Goal: Task Accomplishment & Management: Complete application form

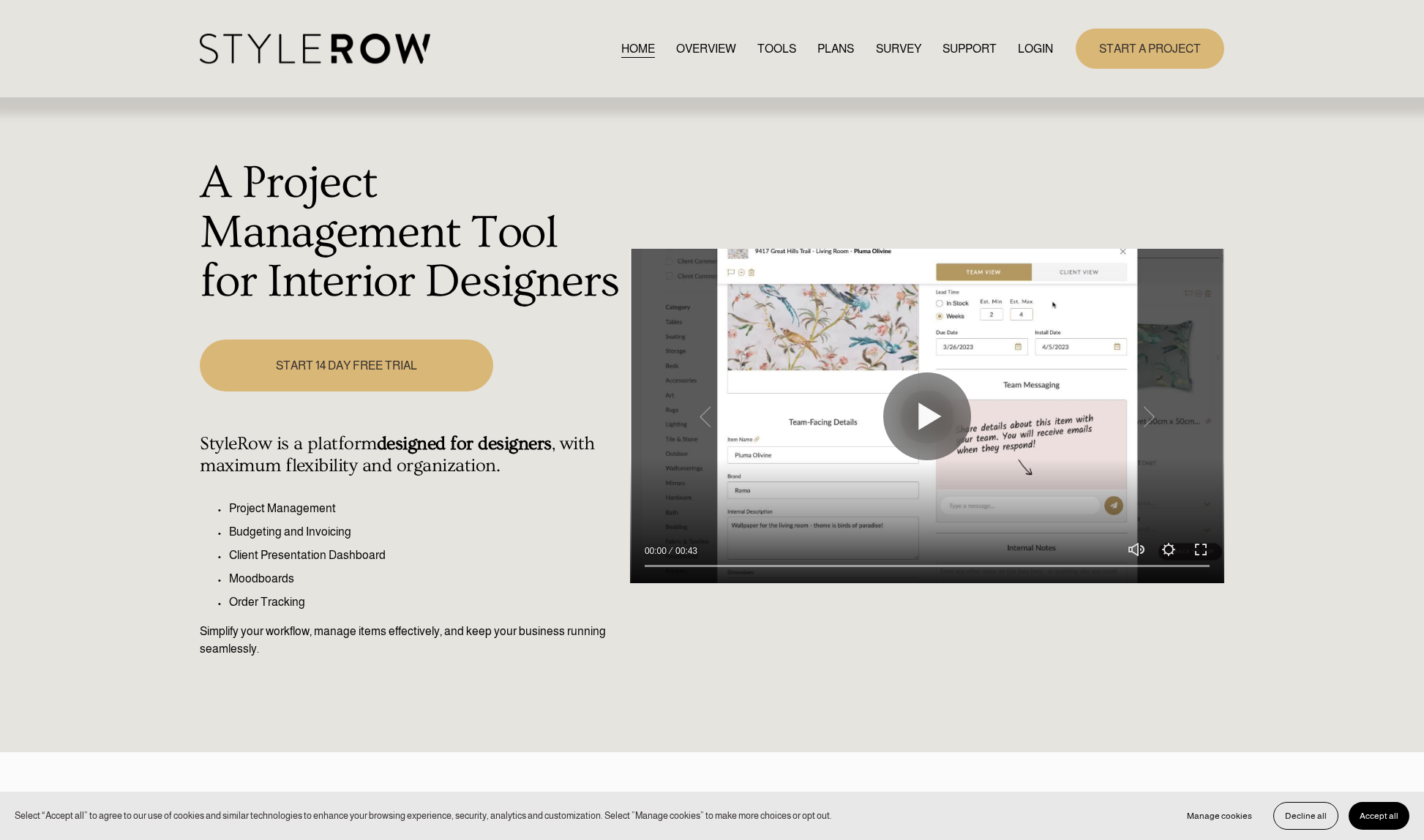
click at [1028, 46] on link "LOGIN" at bounding box center [1036, 48] width 35 height 20
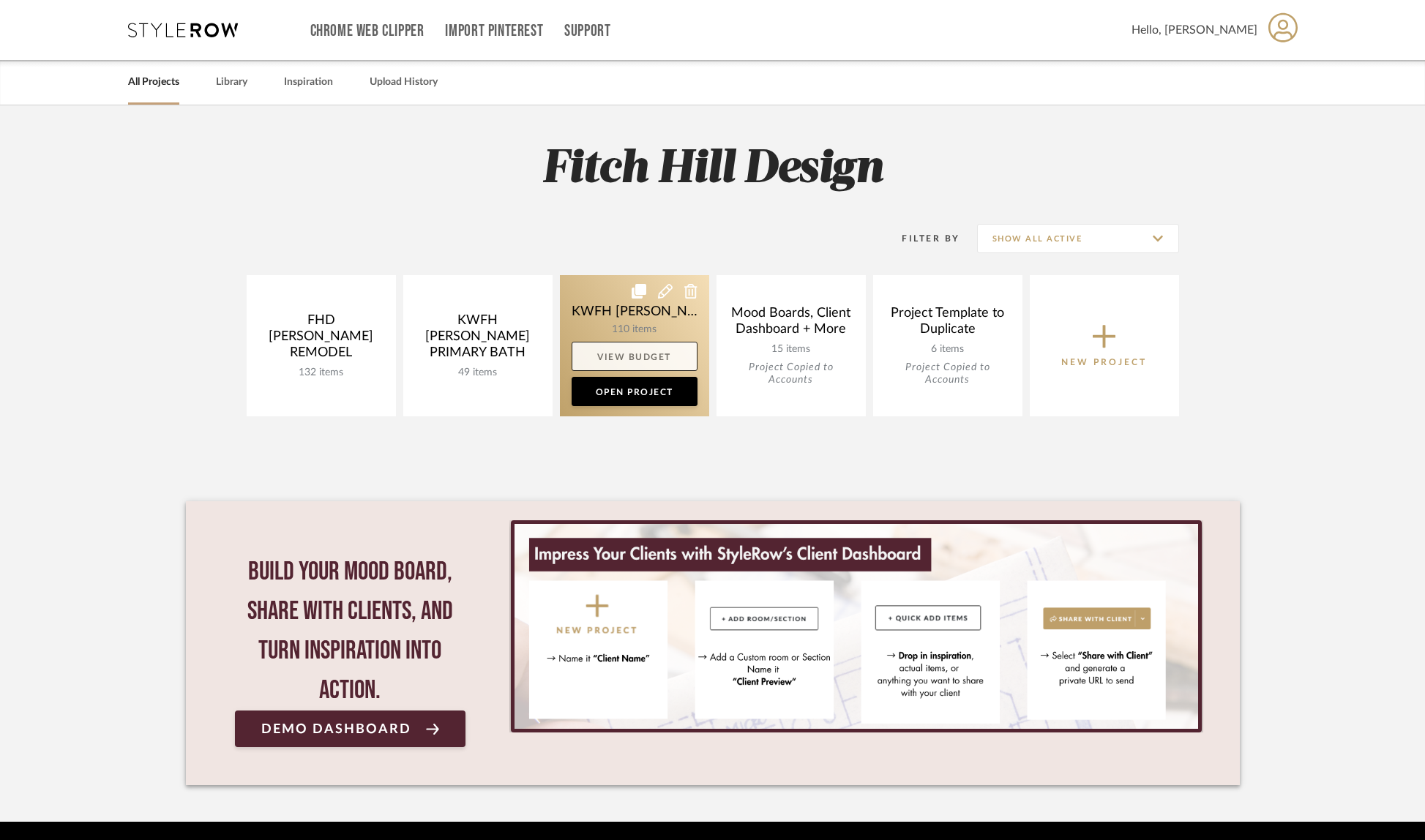
click at [634, 351] on link "View Budget" at bounding box center [634, 356] width 126 height 29
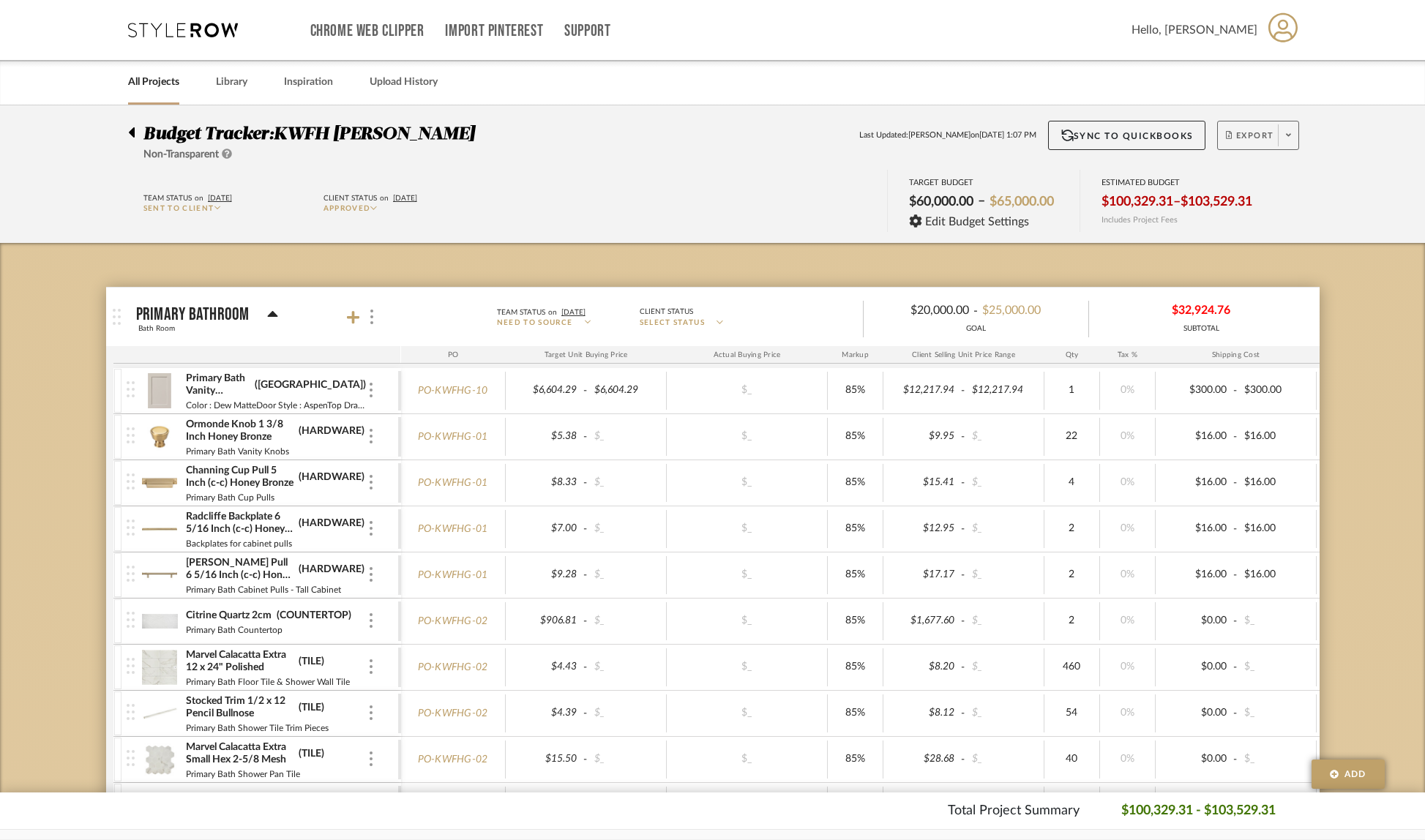
click at [1285, 139] on span at bounding box center [1288, 135] width 20 height 22
click at [1275, 248] on span "Create PO" at bounding box center [1252, 248] width 46 height 13
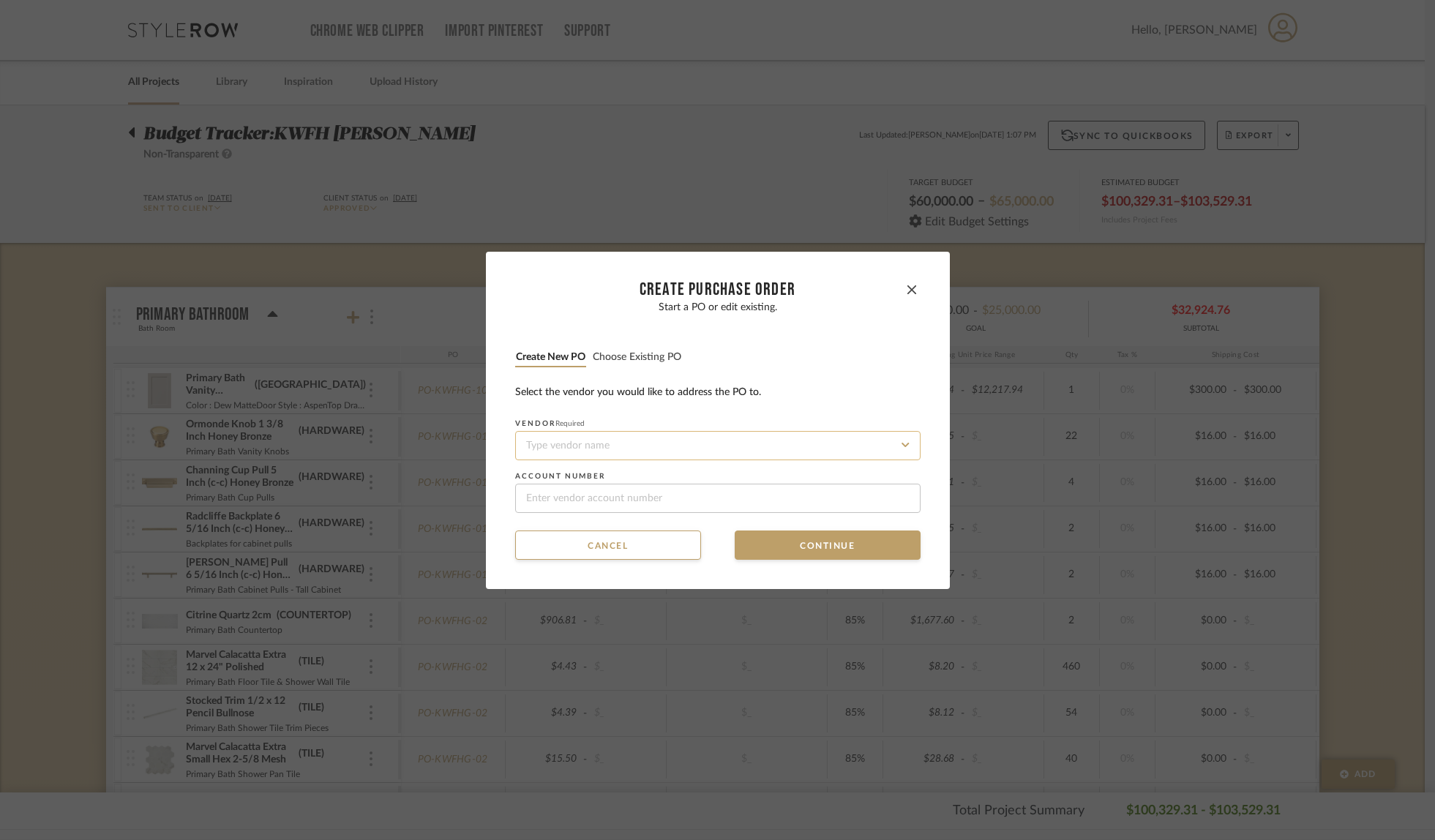
click at [700, 447] on input at bounding box center [718, 446] width 406 height 29
click at [572, 483] on div "Four Hands" at bounding box center [713, 481] width 404 height 34
type input "Four Hands"
click at [595, 501] on input at bounding box center [718, 498] width 406 height 29
click at [601, 501] on input at bounding box center [718, 498] width 406 height 29
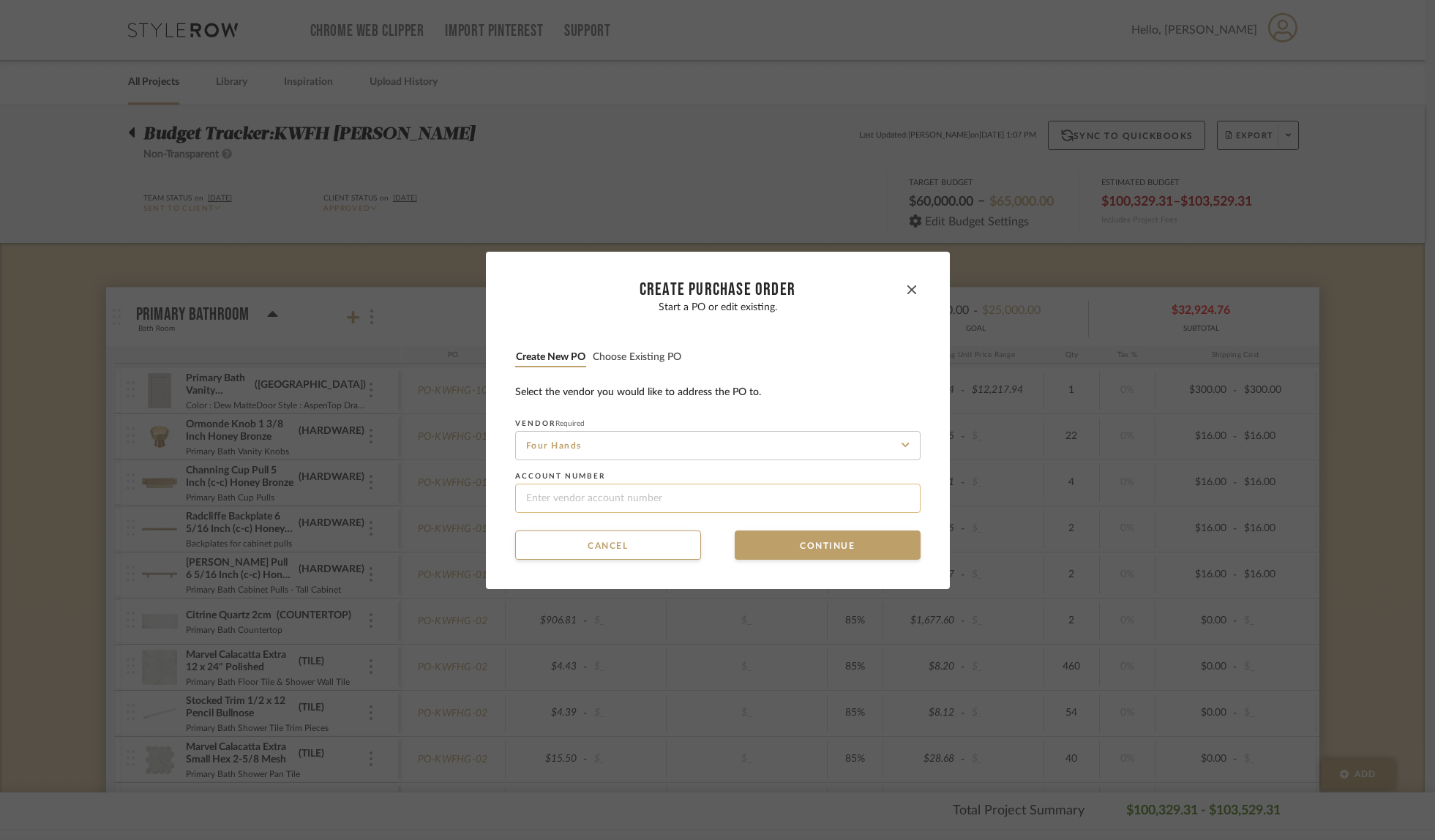
paste input "94857"
type input "94857"
click at [770, 543] on button "Continue" at bounding box center [827, 546] width 186 height 29
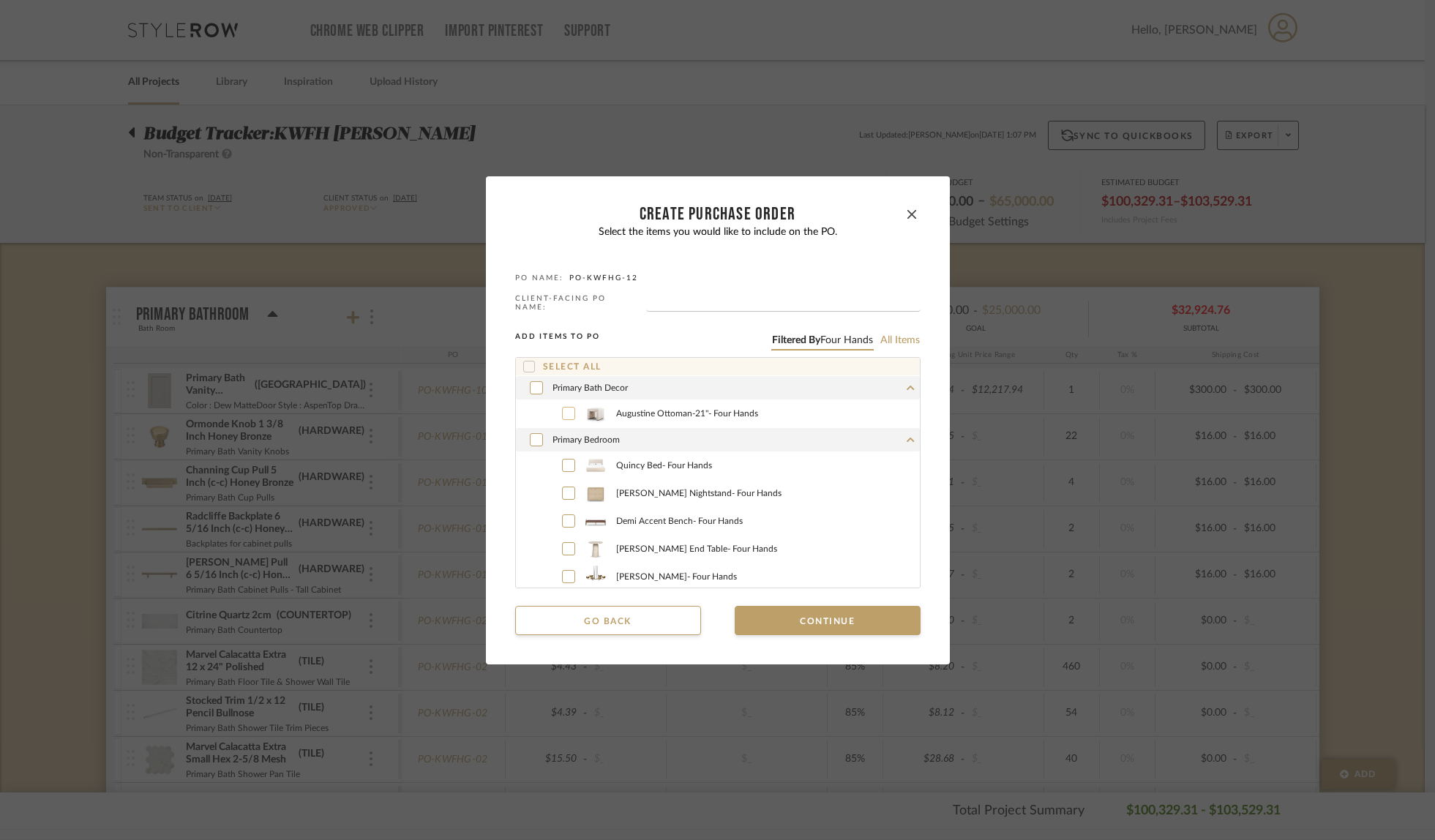
click at [566, 409] on icon at bounding box center [569, 413] width 9 height 10
click at [564, 461] on icon at bounding box center [569, 465] width 9 height 10
click at [567, 491] on icon at bounding box center [569, 493] width 9 height 10
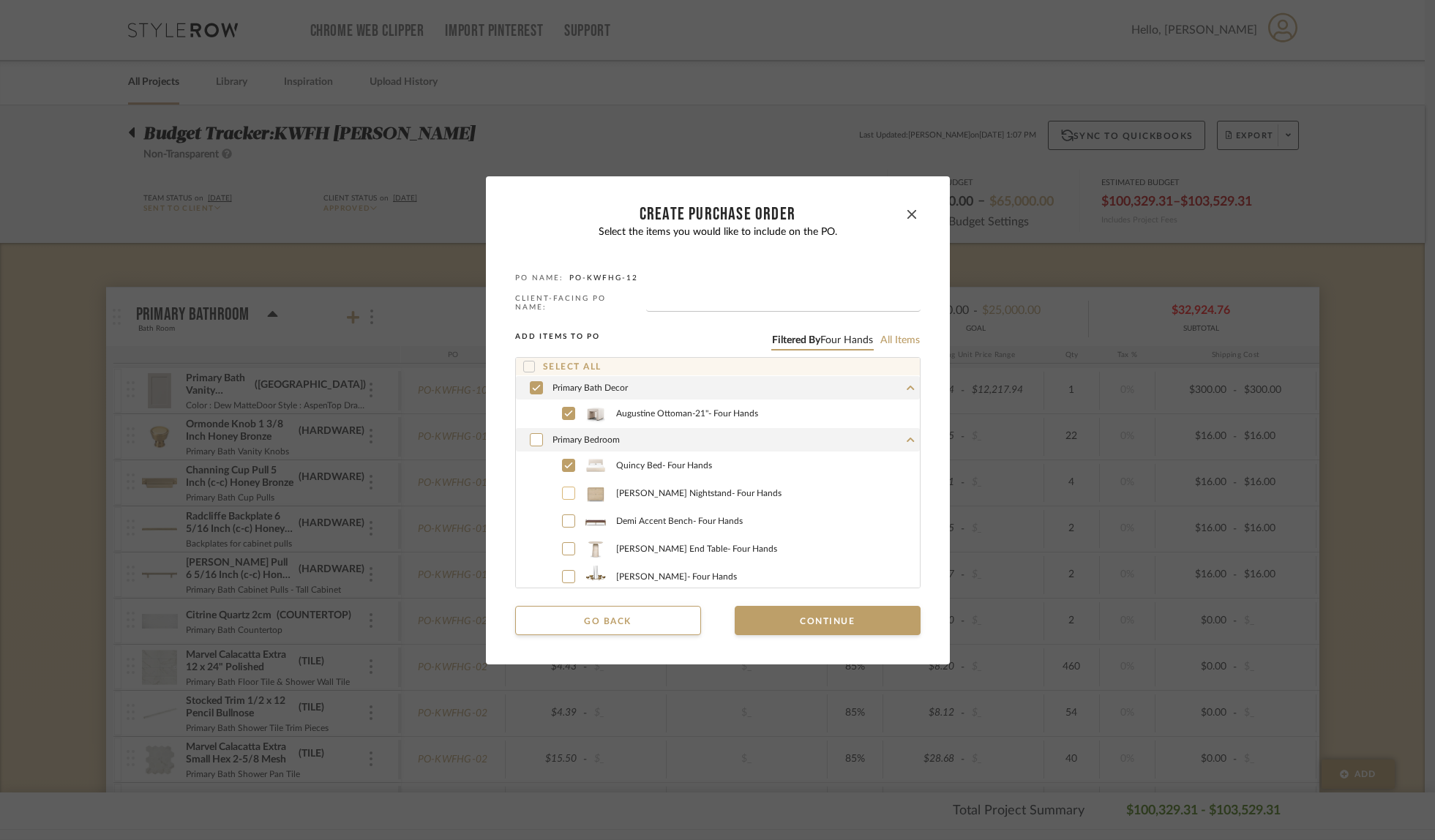
click at [564, 519] on icon at bounding box center [569, 521] width 9 height 10
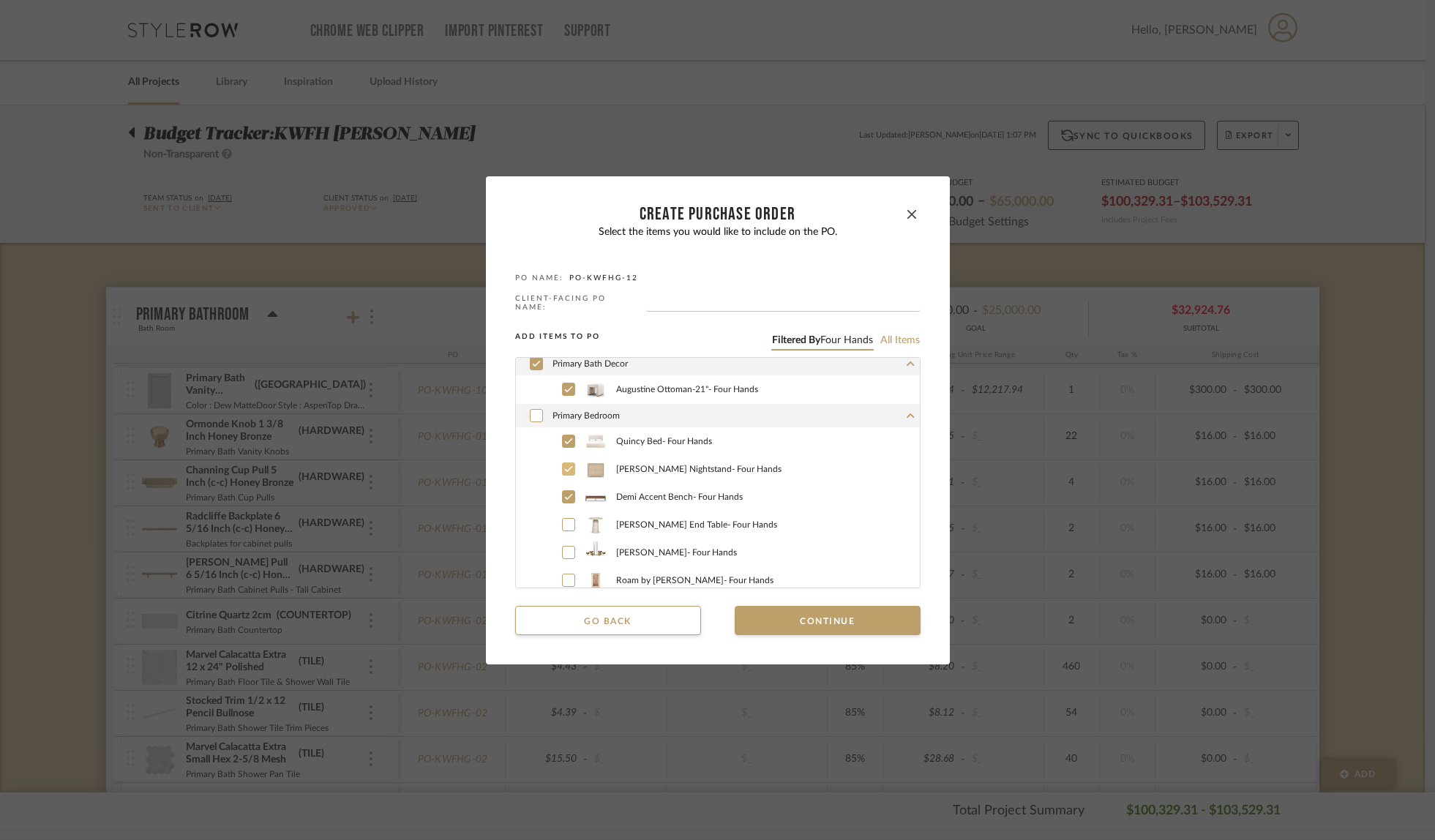
scroll to position [138, 0]
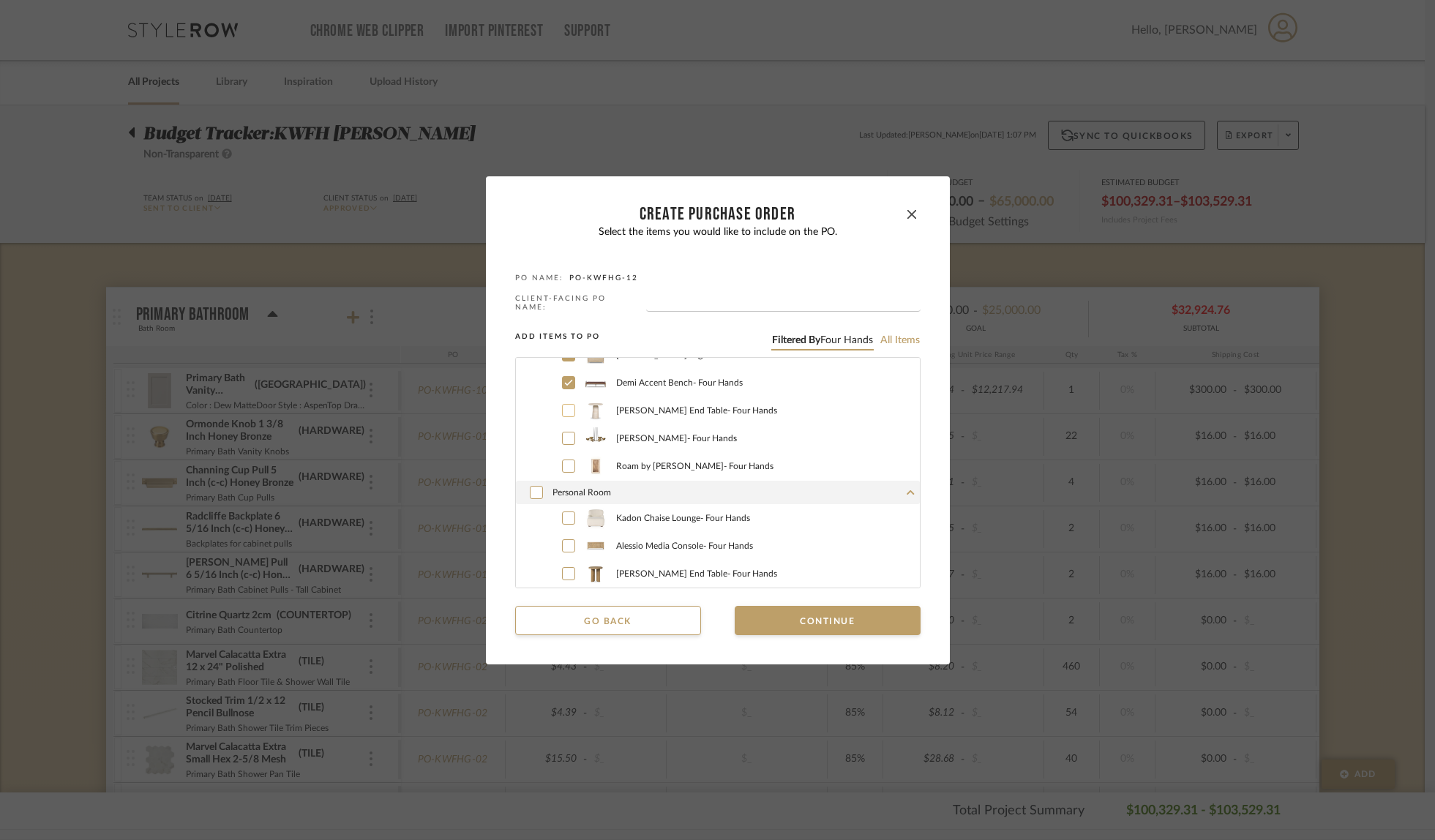
click at [566, 407] on icon at bounding box center [568, 409] width 8 height 5
click at [564, 434] on icon at bounding box center [569, 438] width 9 height 10
click at [567, 463] on icon at bounding box center [569, 466] width 9 height 10
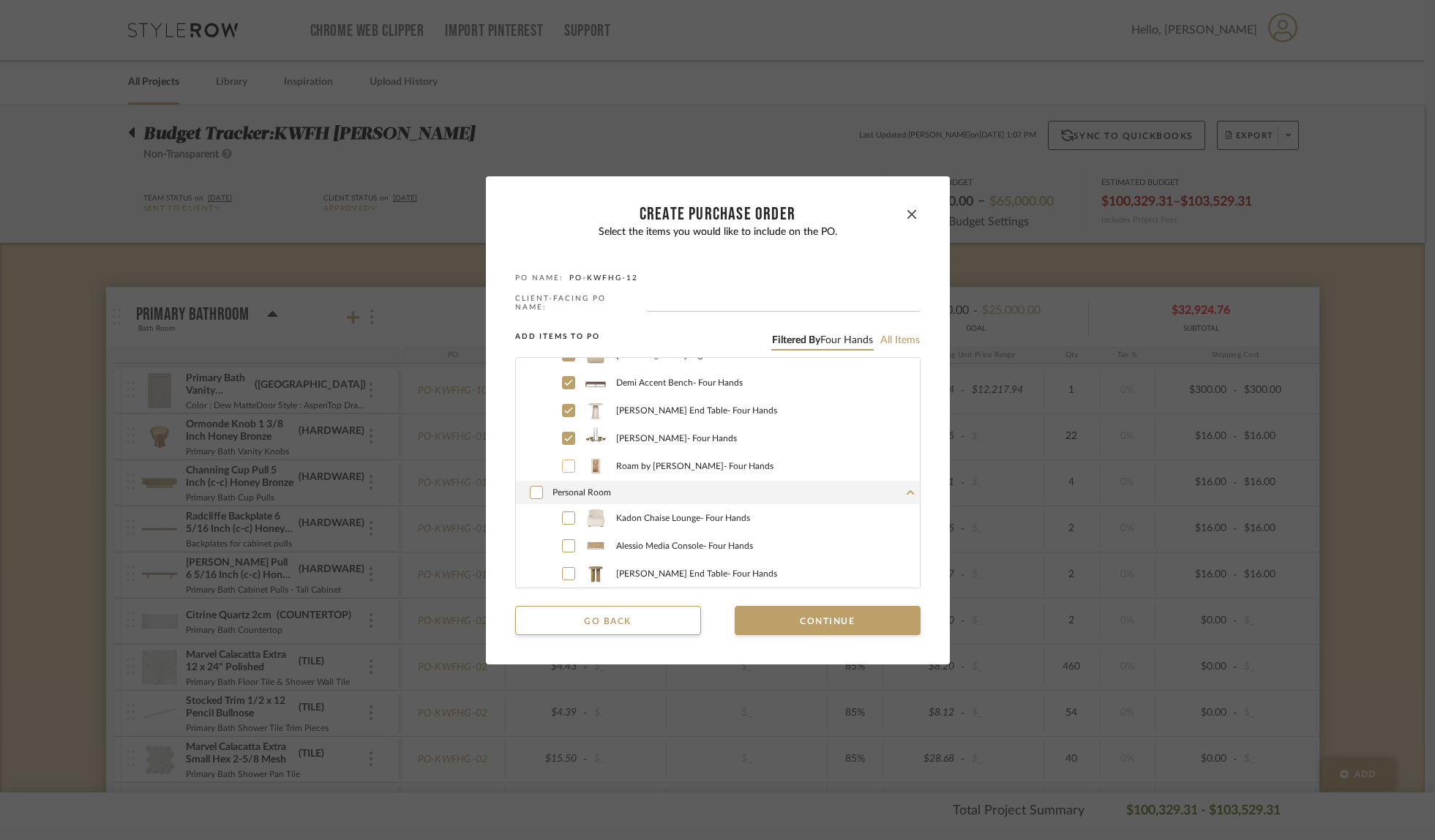
click at [564, 513] on icon at bounding box center [569, 517] width 9 height 10
click at [564, 542] on icon at bounding box center [569, 546] width 9 height 10
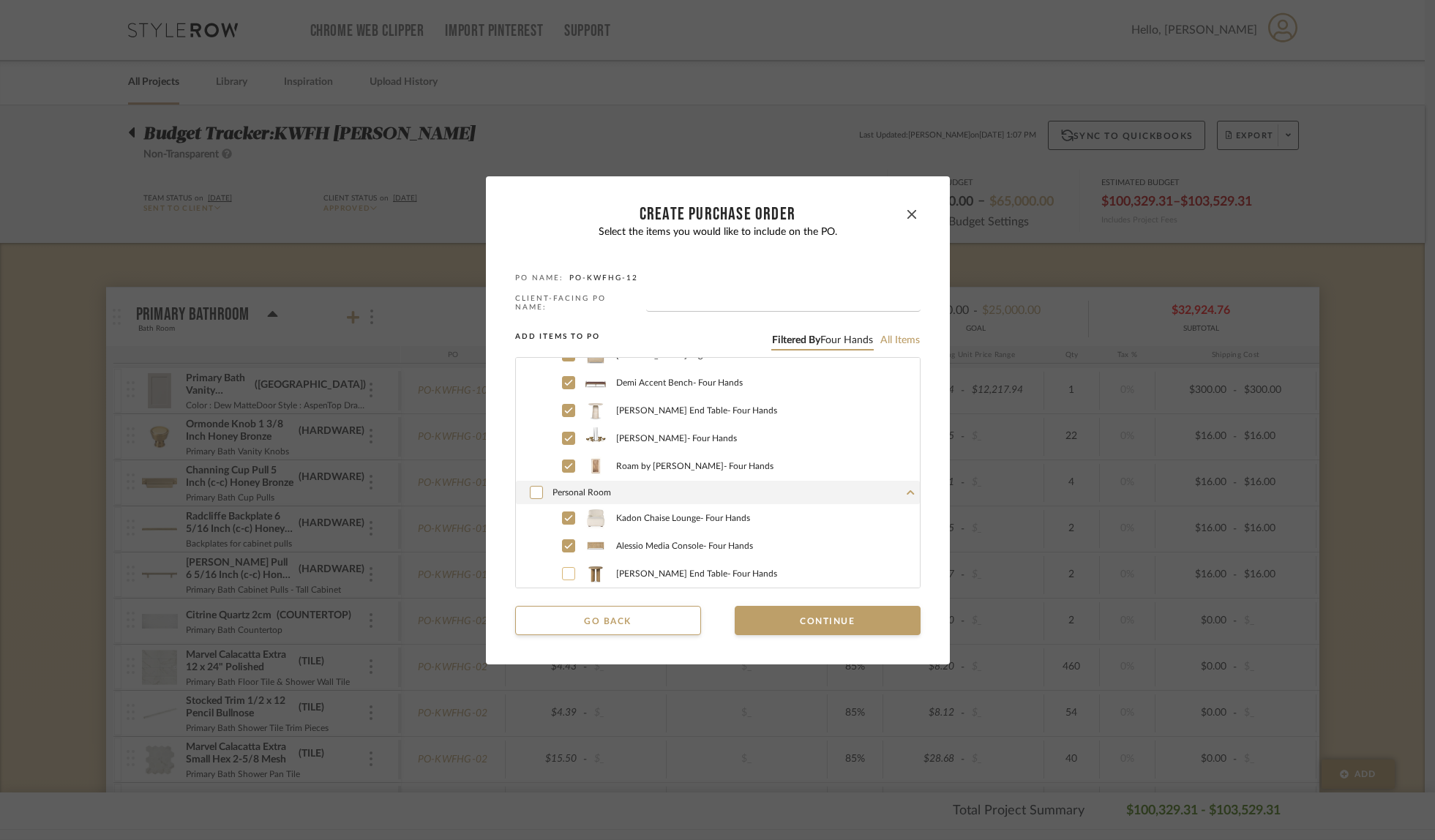
click at [564, 569] on icon at bounding box center [569, 573] width 9 height 10
click at [834, 618] on button "Continue" at bounding box center [827, 621] width 186 height 29
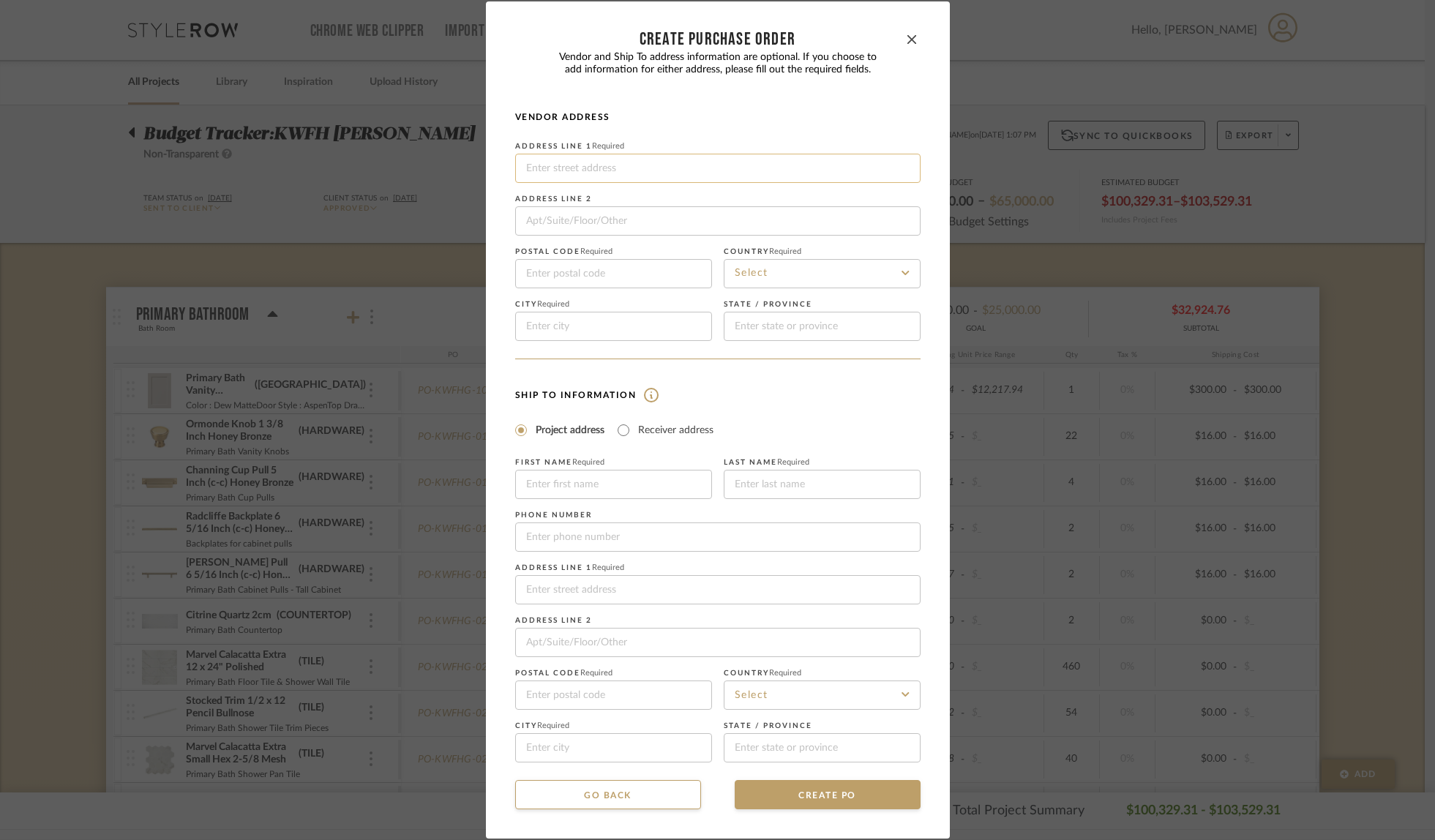
click at [555, 171] on input at bounding box center [718, 168] width 406 height 29
paste input "[STREET_ADDRESS][PERSON_NAME]"
type input "[STREET_ADDRESS][PERSON_NAME]"
click at [766, 277] on input at bounding box center [822, 274] width 197 height 29
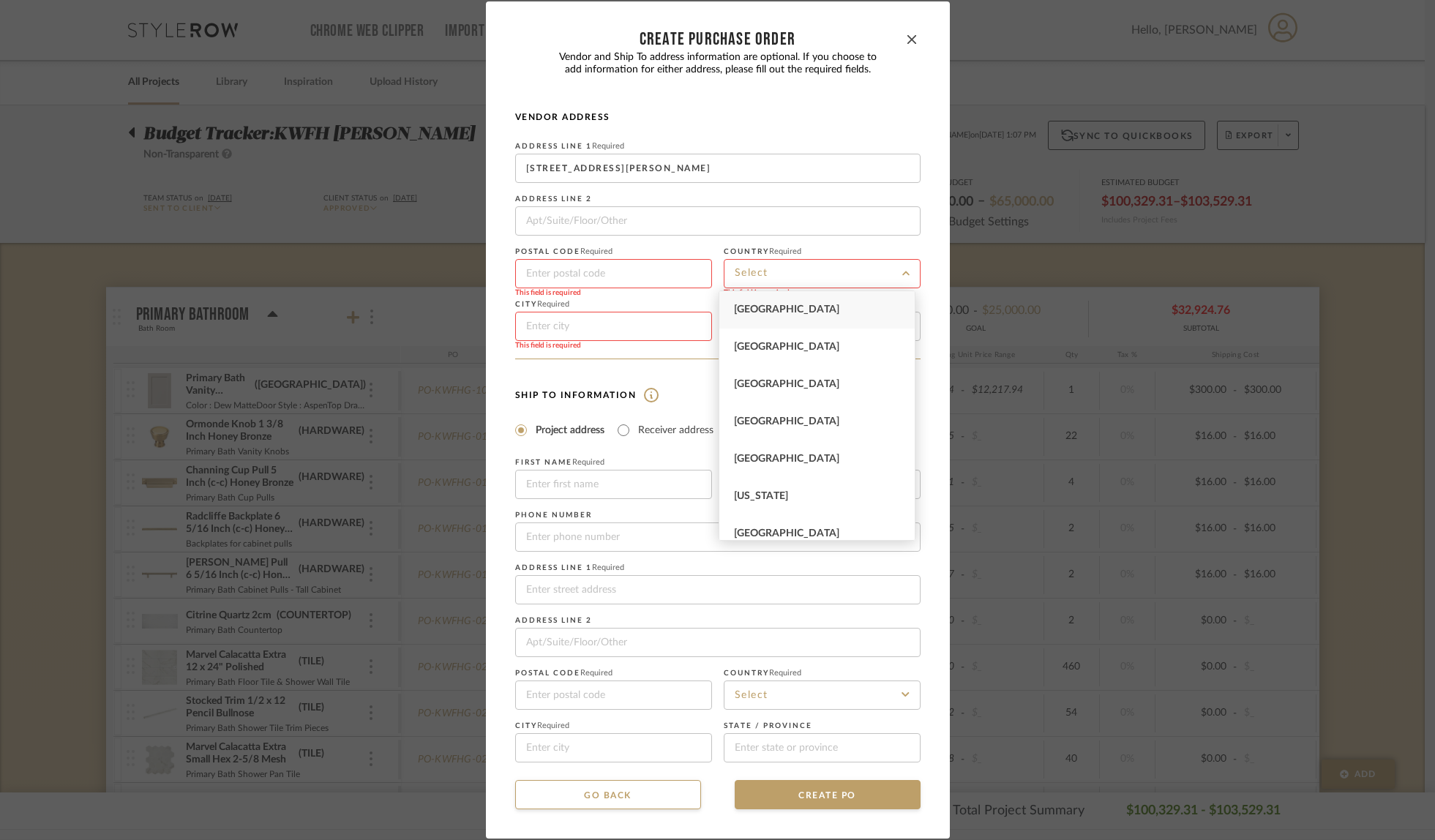
click at [775, 314] on span "[GEOGRAPHIC_DATA]" at bounding box center [786, 309] width 105 height 10
type input "[GEOGRAPHIC_DATA]"
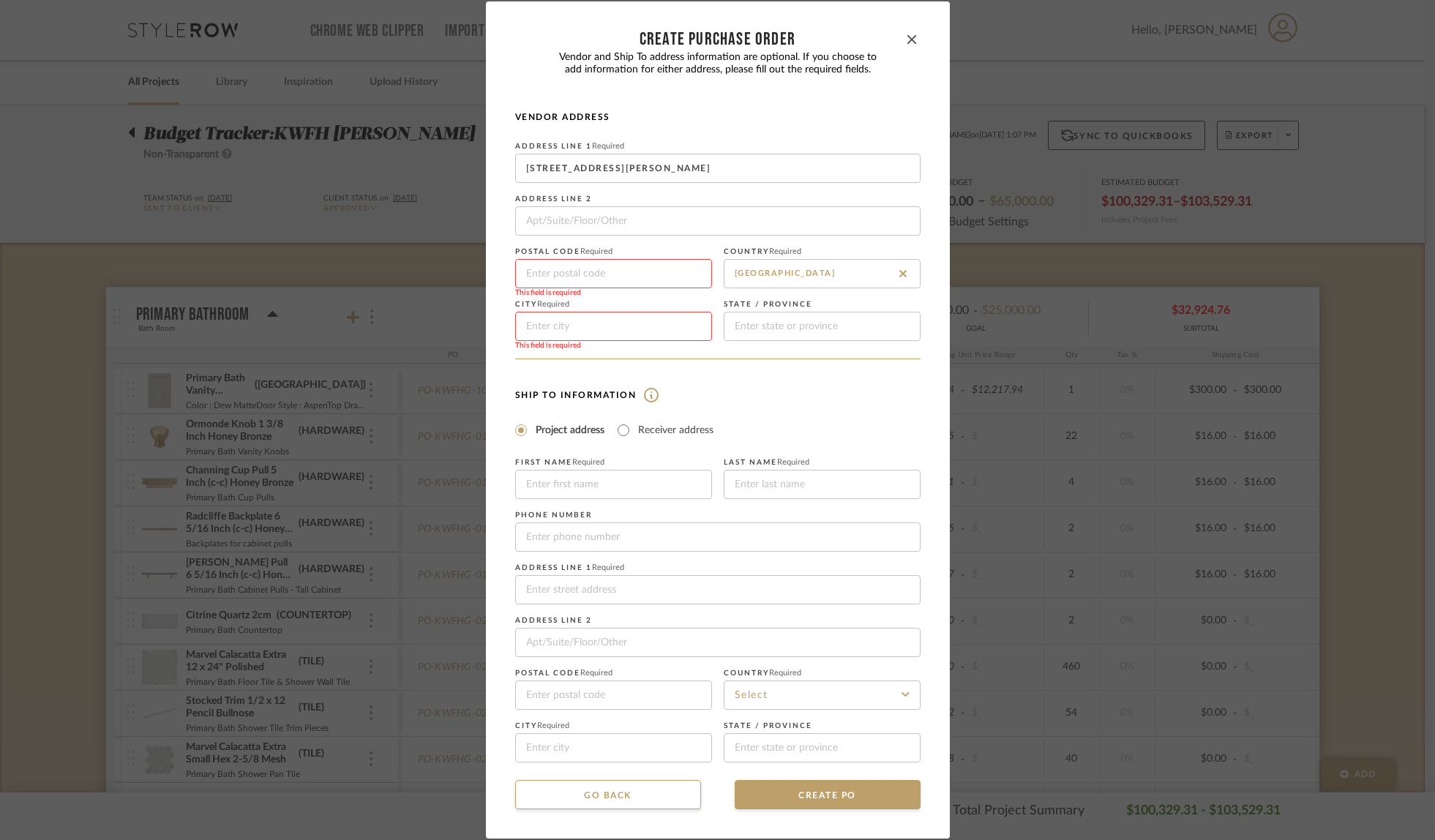
click at [613, 324] on input at bounding box center [613, 326] width 197 height 29
type input "Austin"
click at [823, 330] on input at bounding box center [822, 326] width 197 height 29
type input "[GEOGRAPHIC_DATA]"
click at [586, 264] on input at bounding box center [613, 274] width 197 height 29
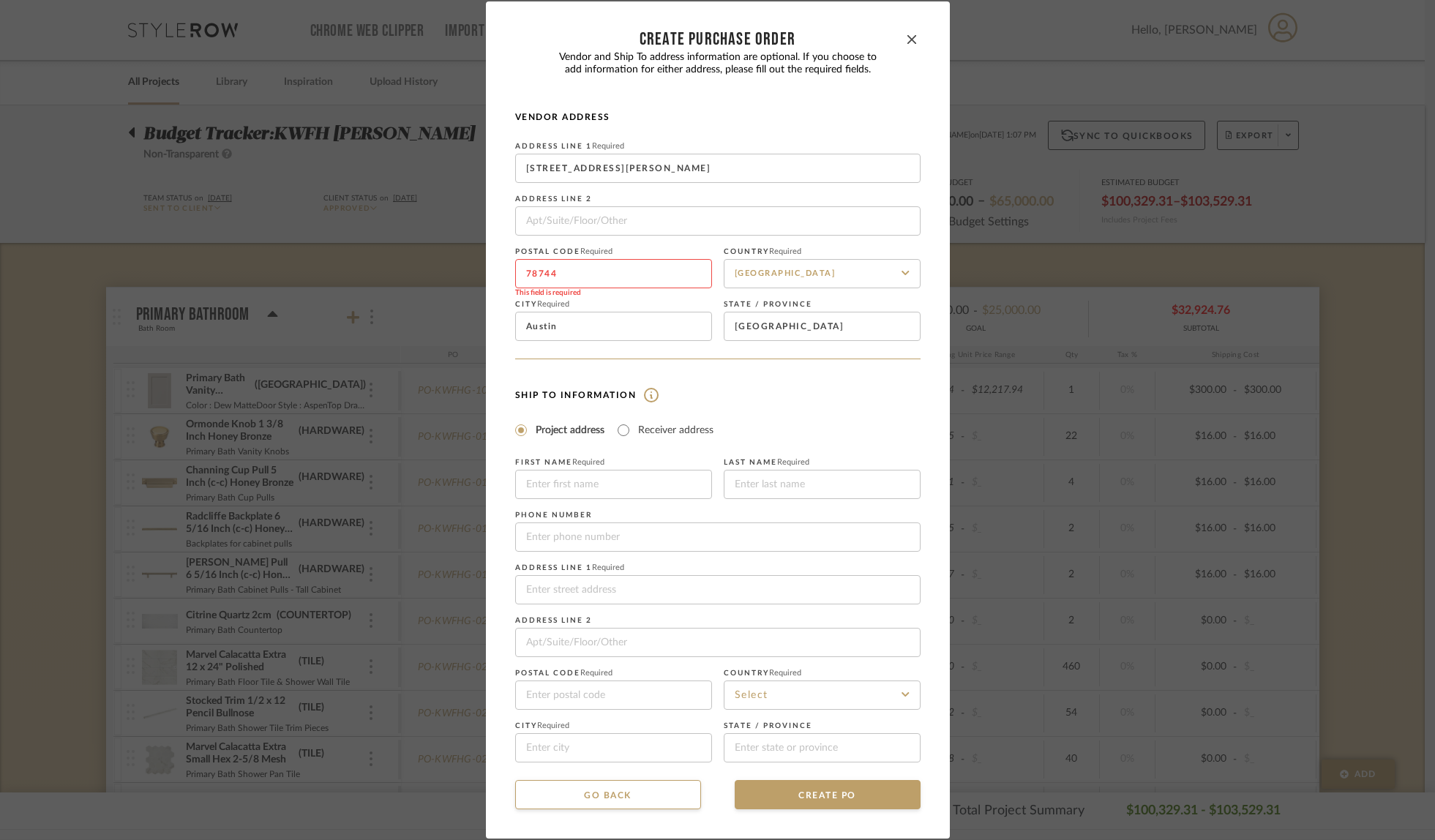
type input "78744"
click at [901, 420] on div "Ship To Information Project address Receiver address First Name Required Last N…" at bounding box center [718, 574] width 406 height 377
click at [620, 429] on input "Receiver address" at bounding box center [623, 430] width 17 height 17
radio input "true"
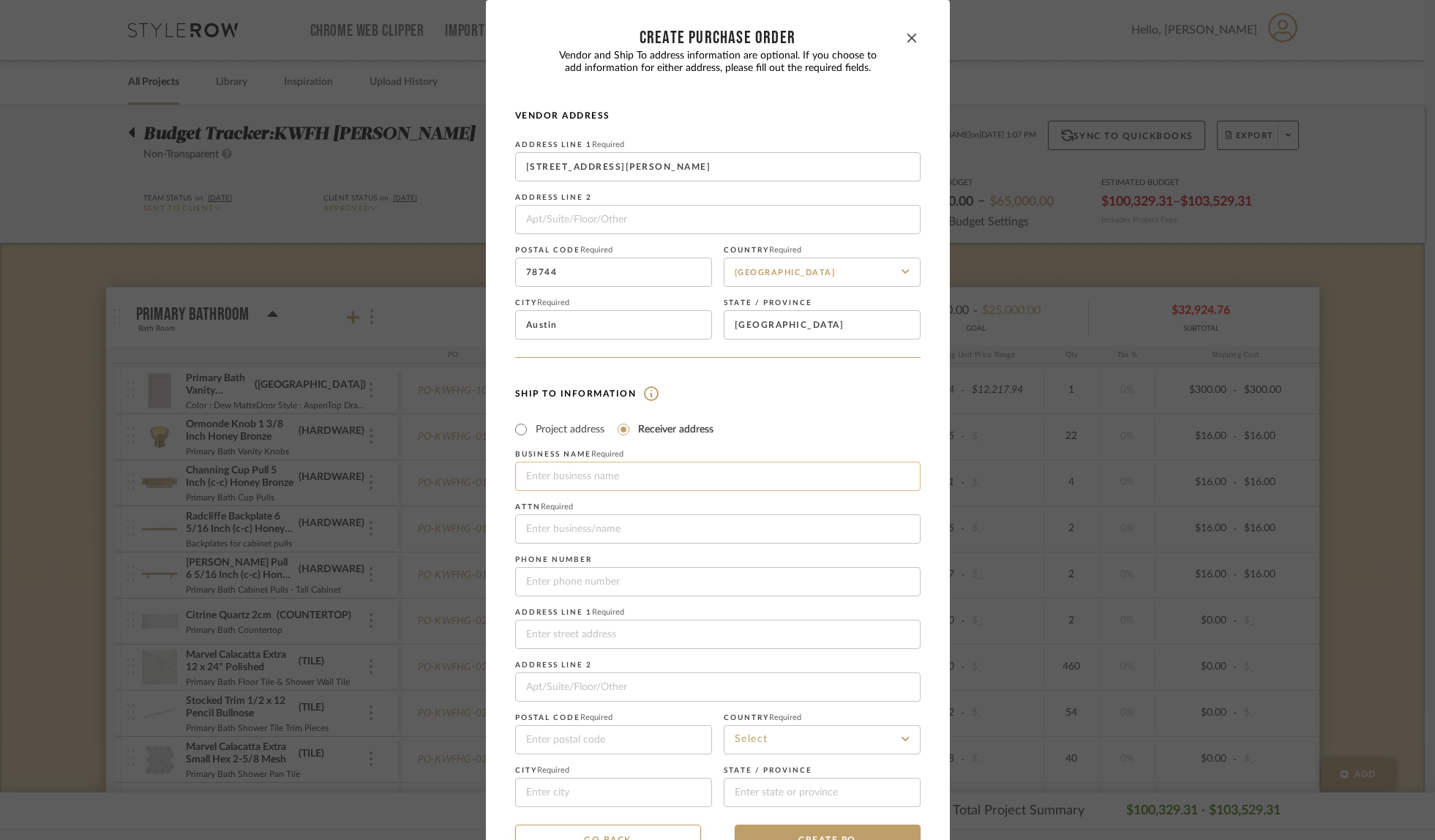
click at [603, 480] on input at bounding box center [718, 476] width 406 height 29
type input "Fully Loaded Deliveries"
click at [585, 537] on input at bounding box center [718, 529] width 406 height 29
click at [837, 409] on div "Ship To Information Project address Receiver address First Name Required Last N…" at bounding box center [718, 595] width 406 height 423
click at [568, 583] on input "tel" at bounding box center [718, 582] width 406 height 29
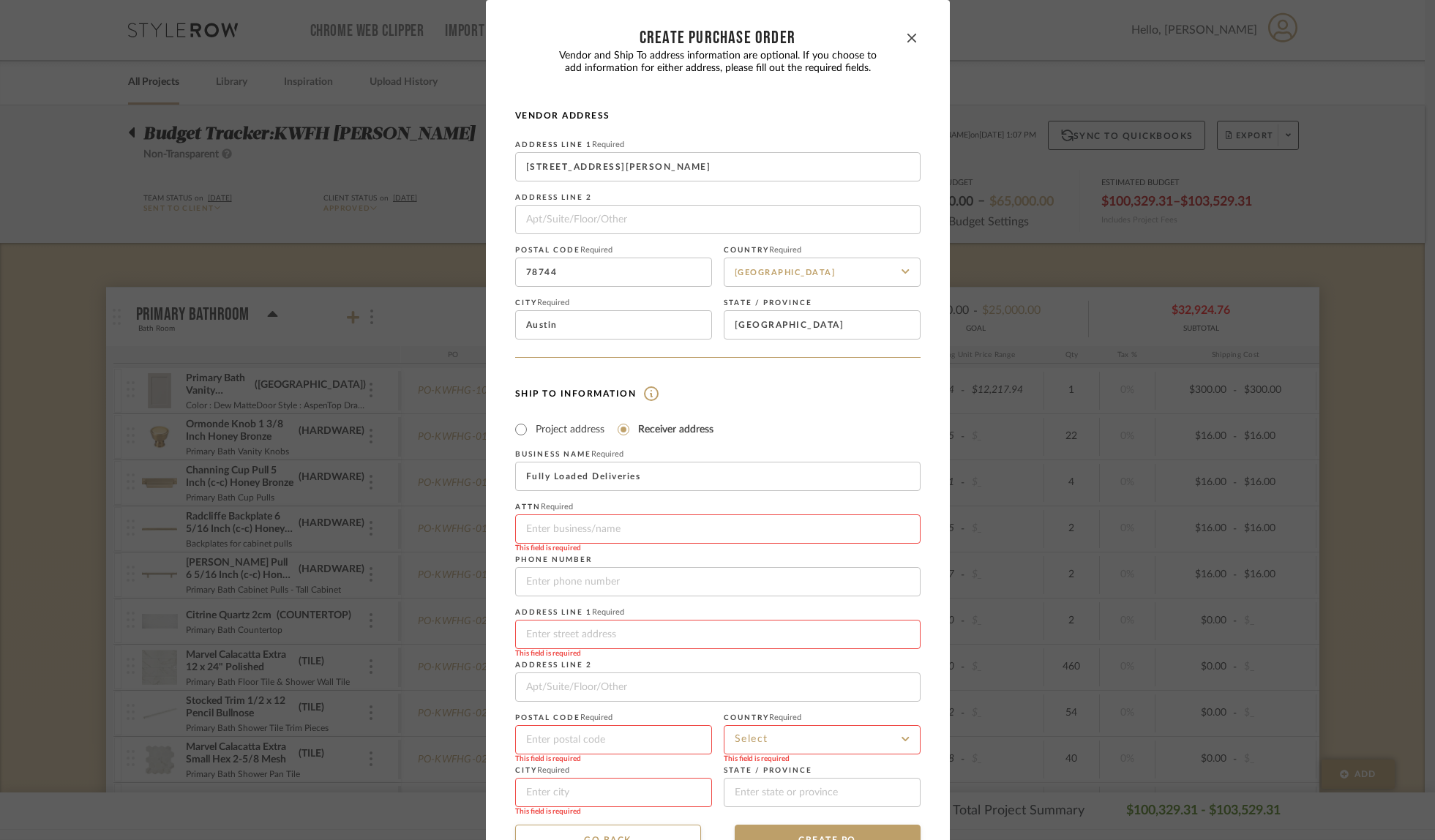
click at [834, 399] on h4 "Ship To Information" at bounding box center [718, 394] width 406 height 15
click at [576, 633] on input at bounding box center [718, 634] width 406 height 29
paste input "[STREET_ADDRESS]"
type input "[STREET_ADDRESS]"
click at [866, 418] on div "Ship To Information Project address Receiver address First Name Required Last N…" at bounding box center [718, 595] width 406 height 423
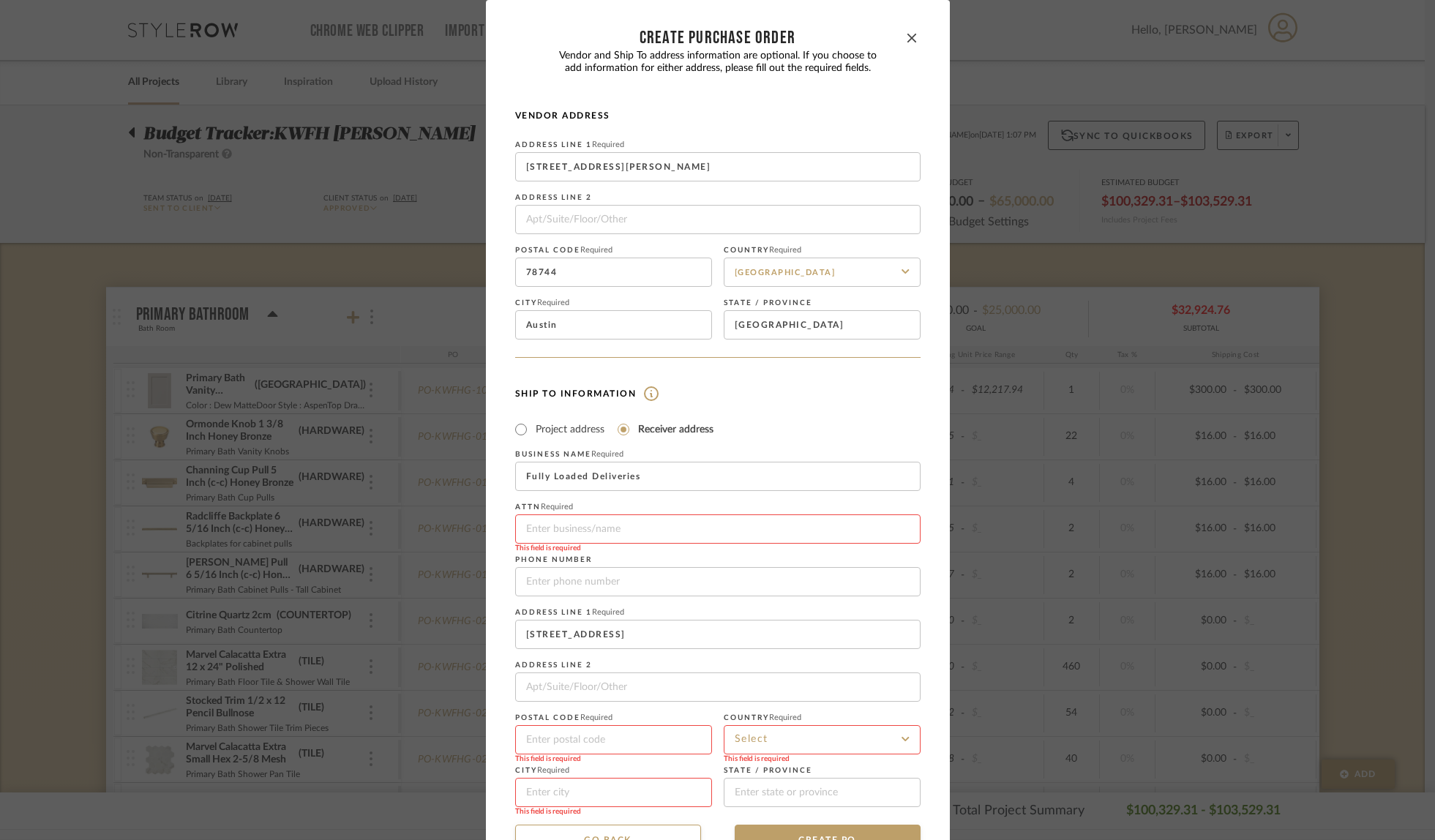
click at [755, 742] on input at bounding box center [822, 740] width 197 height 29
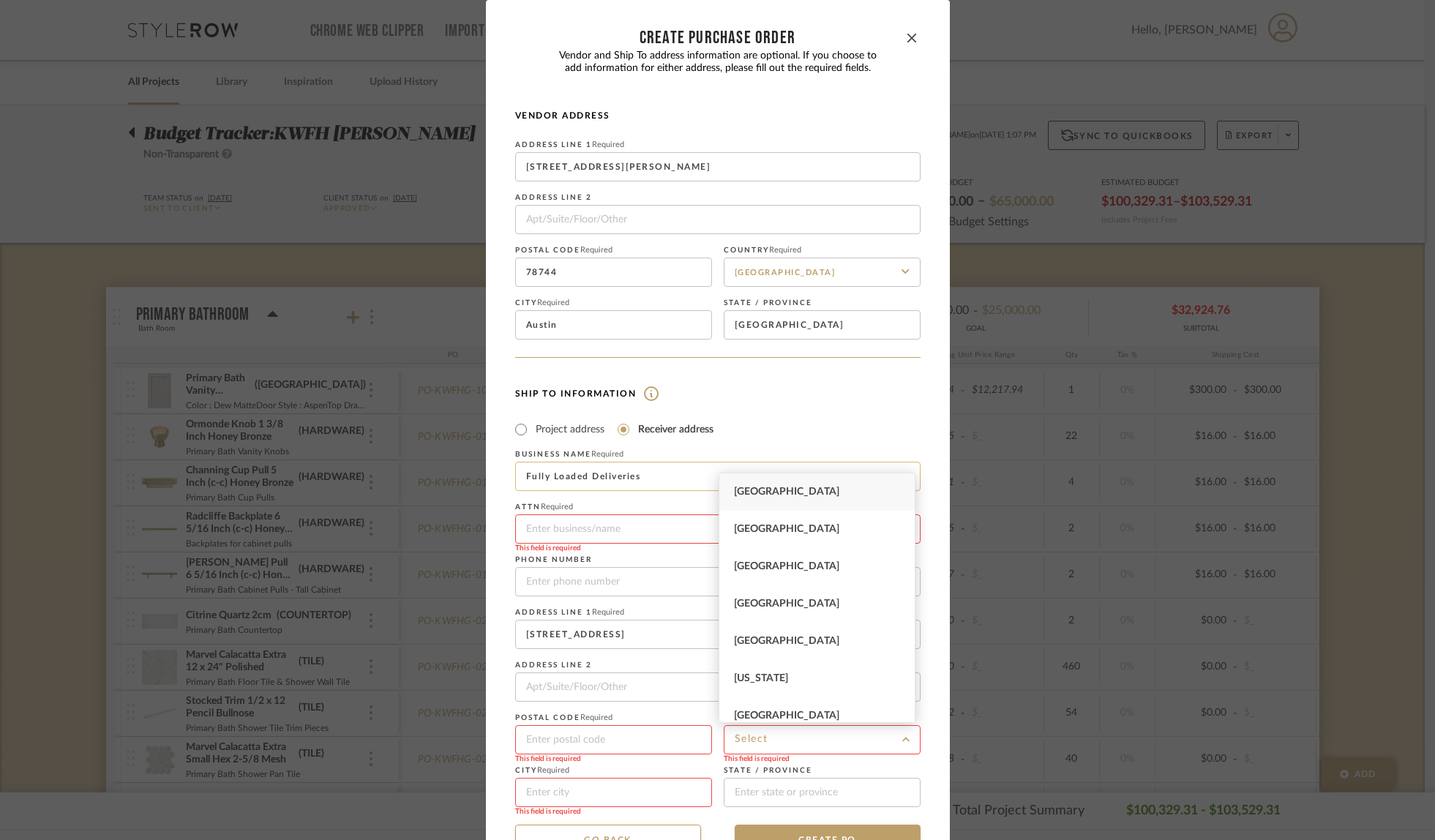
click at [787, 490] on span "[GEOGRAPHIC_DATA]" at bounding box center [786, 492] width 105 height 10
type input "[GEOGRAPHIC_DATA]"
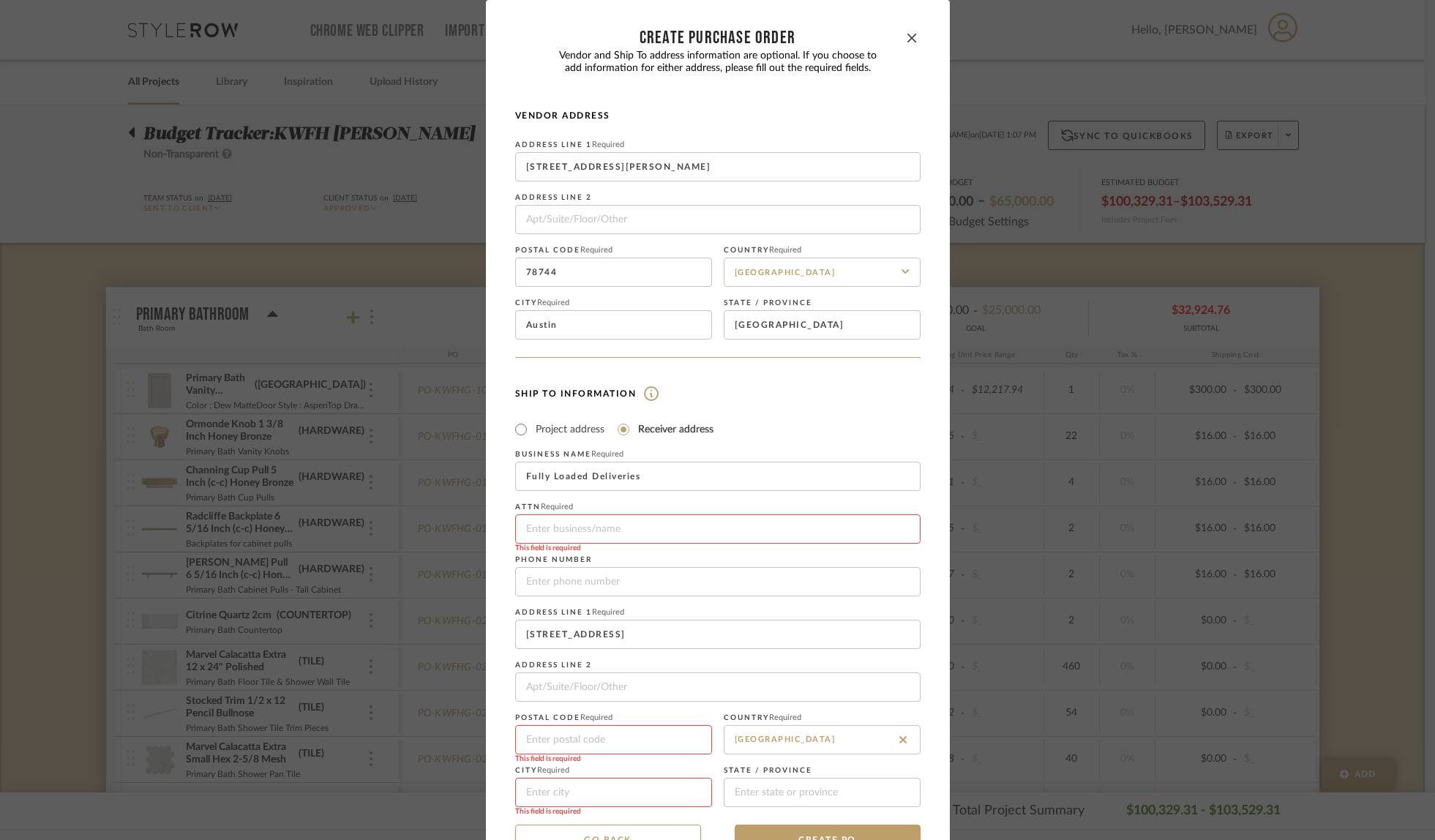
click at [544, 789] on input at bounding box center [613, 792] width 197 height 29
type input "Phoenix"
type input "2122"
type input "85018-1536"
type input "AZ"
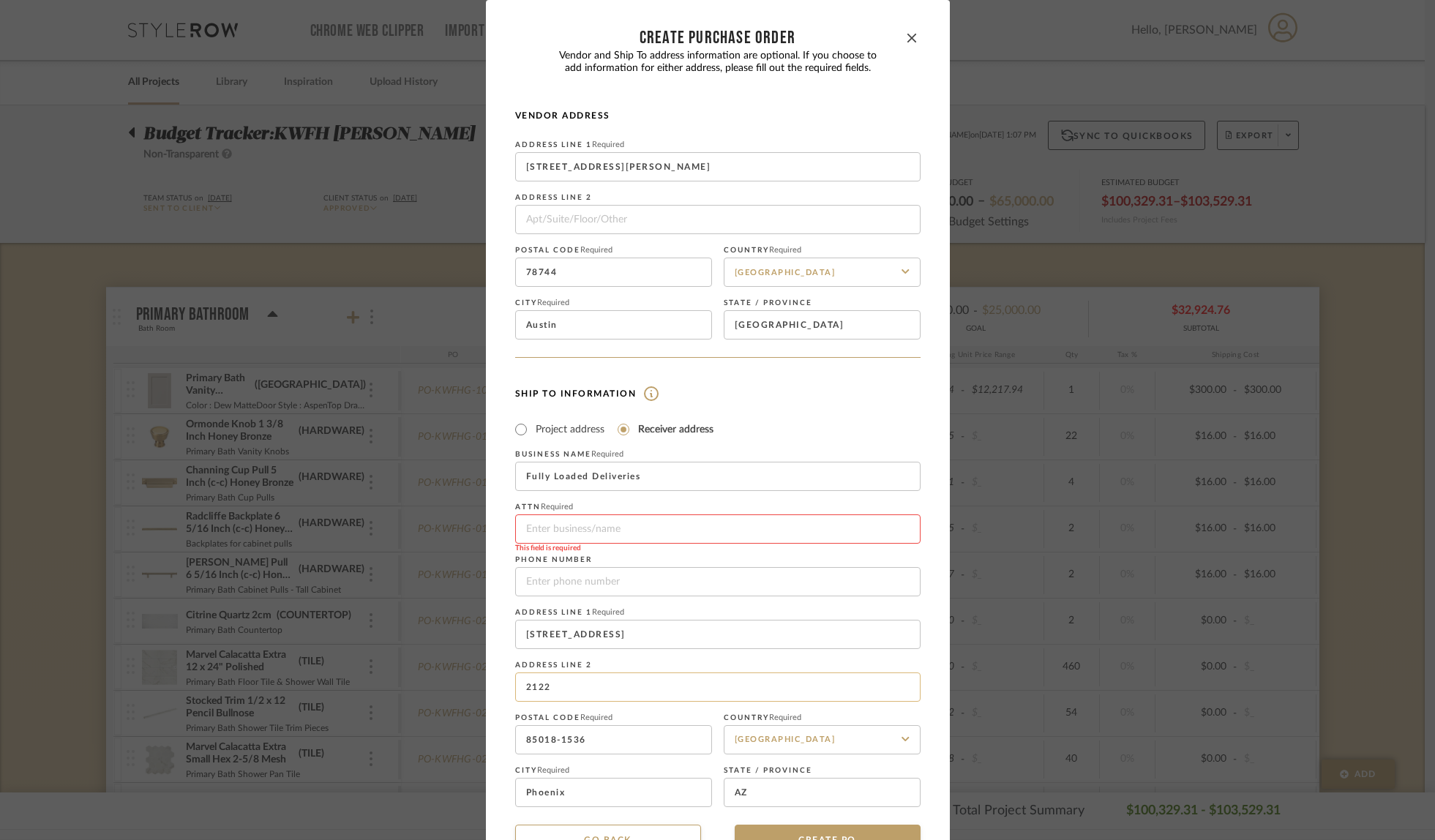
drag, startPoint x: 560, startPoint y: 686, endPoint x: 513, endPoint y: 687, distance: 47.0
click at [516, 687] on input "2122" at bounding box center [718, 687] width 406 height 29
click at [866, 413] on div "Ship To Information Project address Receiver address First Name Required Last N…" at bounding box center [718, 595] width 406 height 423
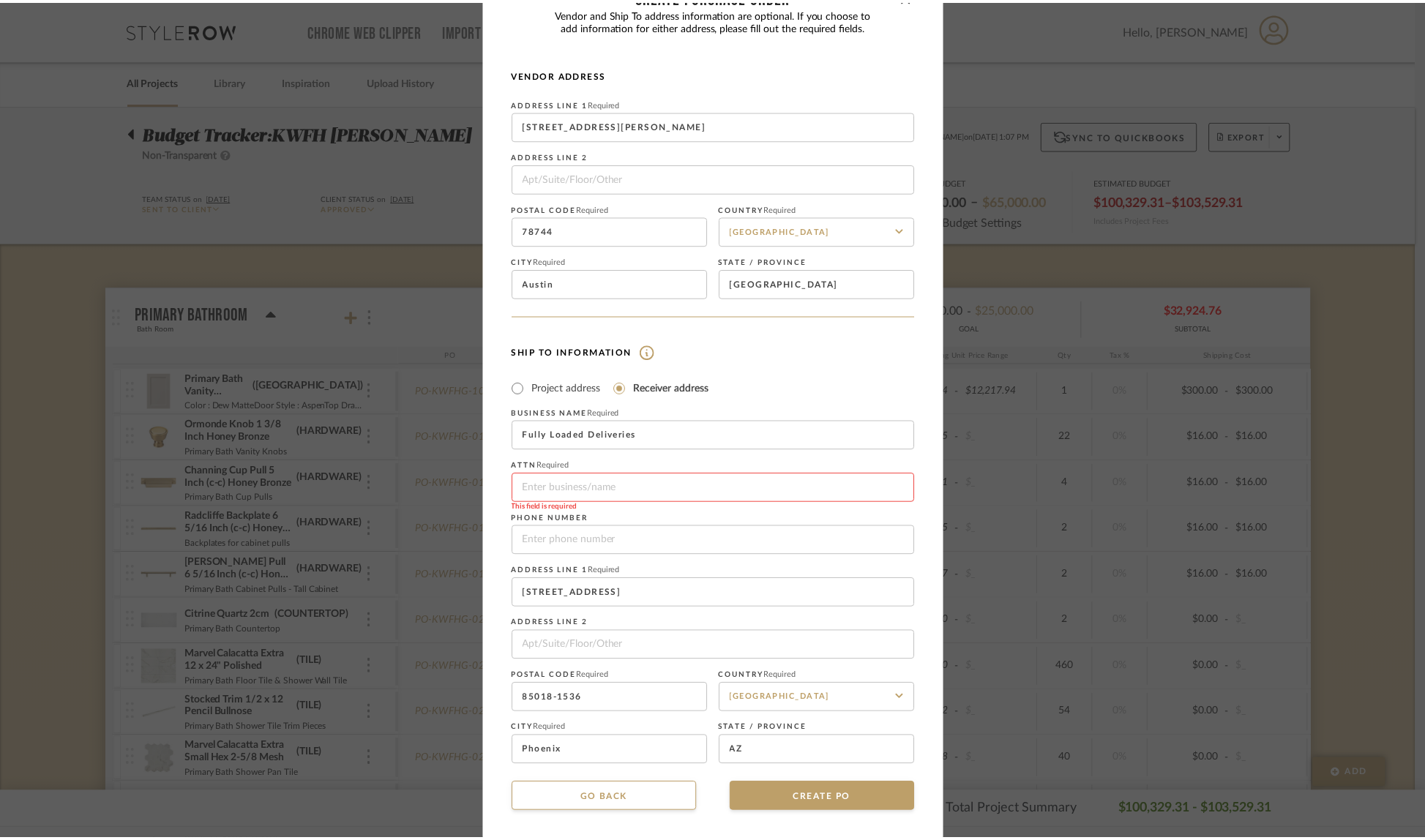
scroll to position [44, 0]
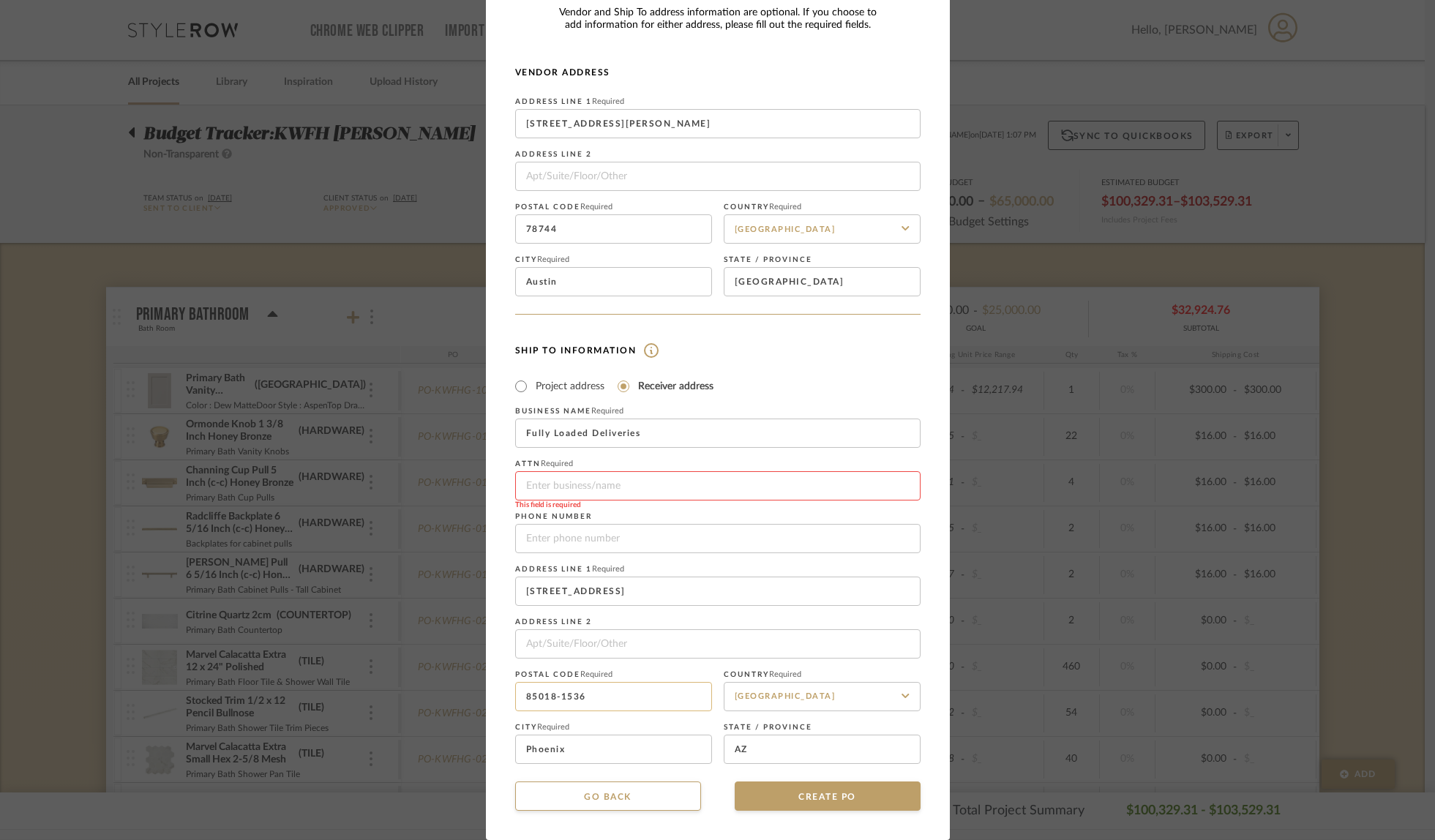
click at [595, 700] on input "85018-1536" at bounding box center [613, 696] width 197 height 29
type input "85024"
click at [579, 542] on input "tel" at bounding box center [718, 538] width 406 height 29
paste input "4"
click at [579, 538] on input "tel" at bounding box center [718, 538] width 406 height 29
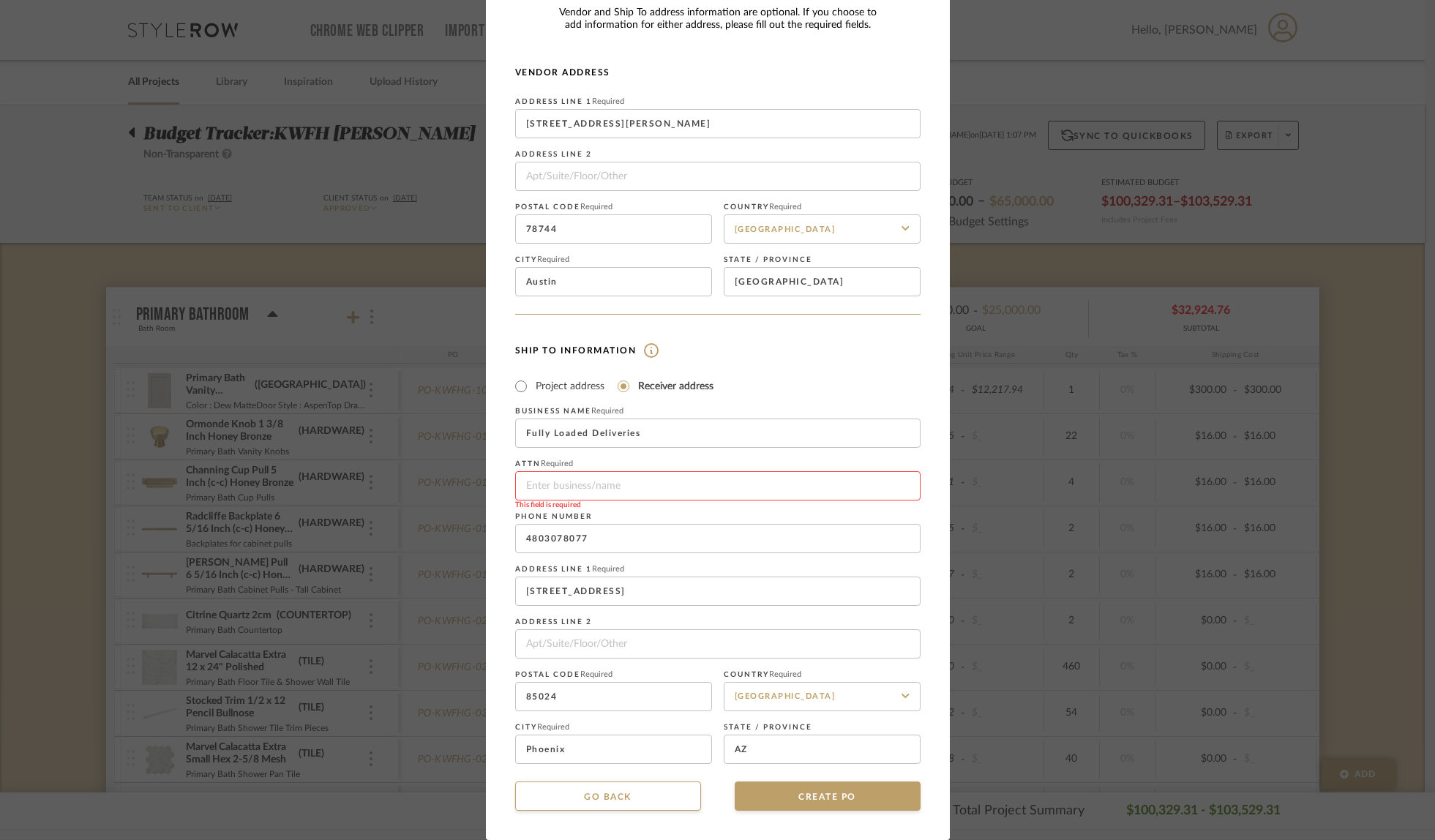
click at [788, 388] on mat-radio-group "Project address Receiver address" at bounding box center [718, 386] width 406 height 18
click at [538, 536] on input "4803078077" at bounding box center [718, 538] width 406 height 29
click at [563, 537] on input "480-3078077" at bounding box center [718, 538] width 406 height 29
type input "[PHONE_NUMBER]"
click at [748, 443] on input "Fully Loaded Deliveries" at bounding box center [718, 433] width 406 height 29
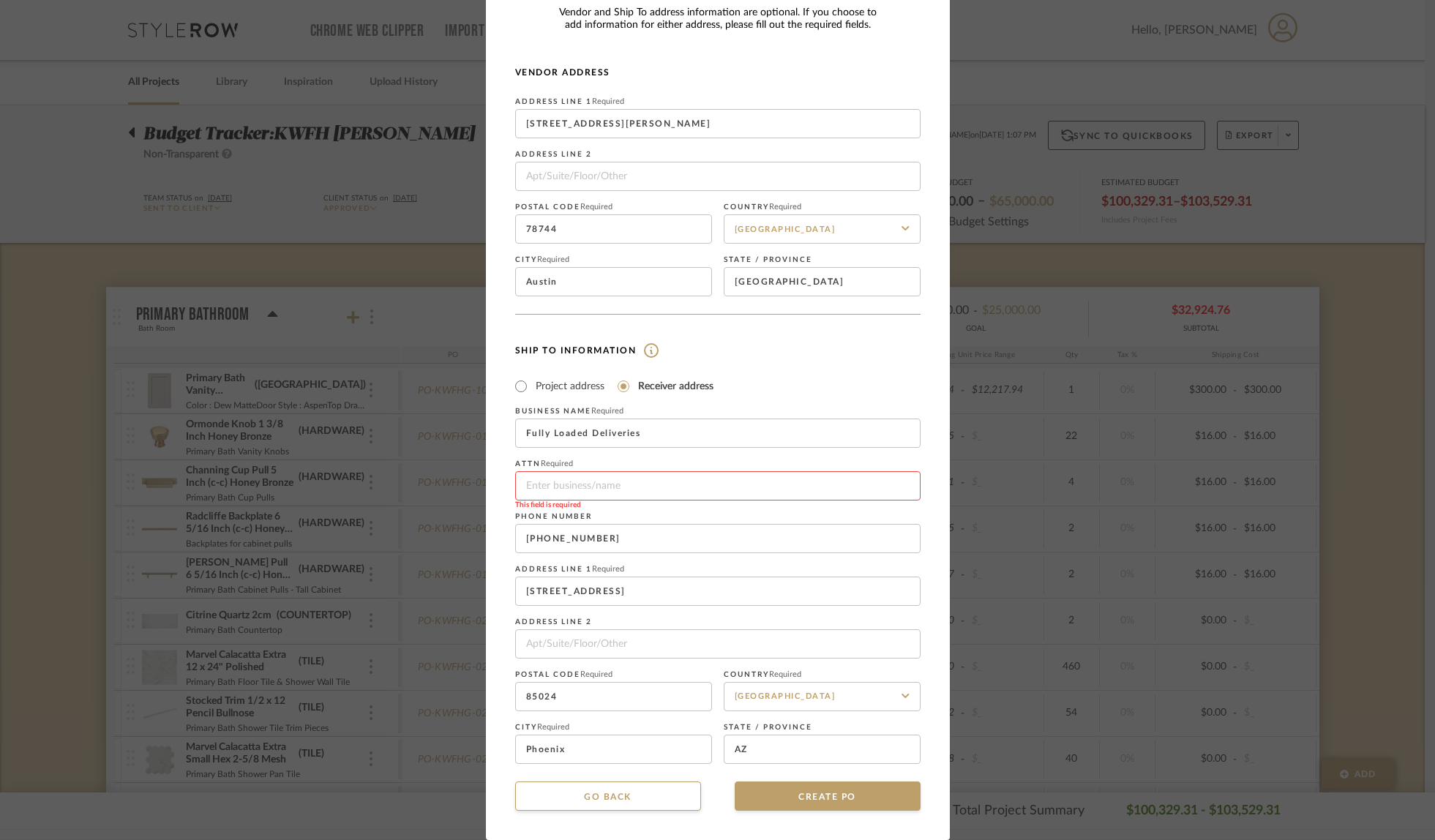
click at [622, 484] on input at bounding box center [718, 486] width 406 height 29
click at [807, 380] on mat-radio-group "Project address Receiver address" at bounding box center [718, 386] width 406 height 18
drag, startPoint x: 698, startPoint y: 485, endPoint x: 459, endPoint y: 476, distance: 239.2
click at [459, 476] on div "CREATE Purchase order Vendor and Ship To address information are optional. If y…" at bounding box center [718, 420] width 1435 height 840
type input "Fitch Hill Design"
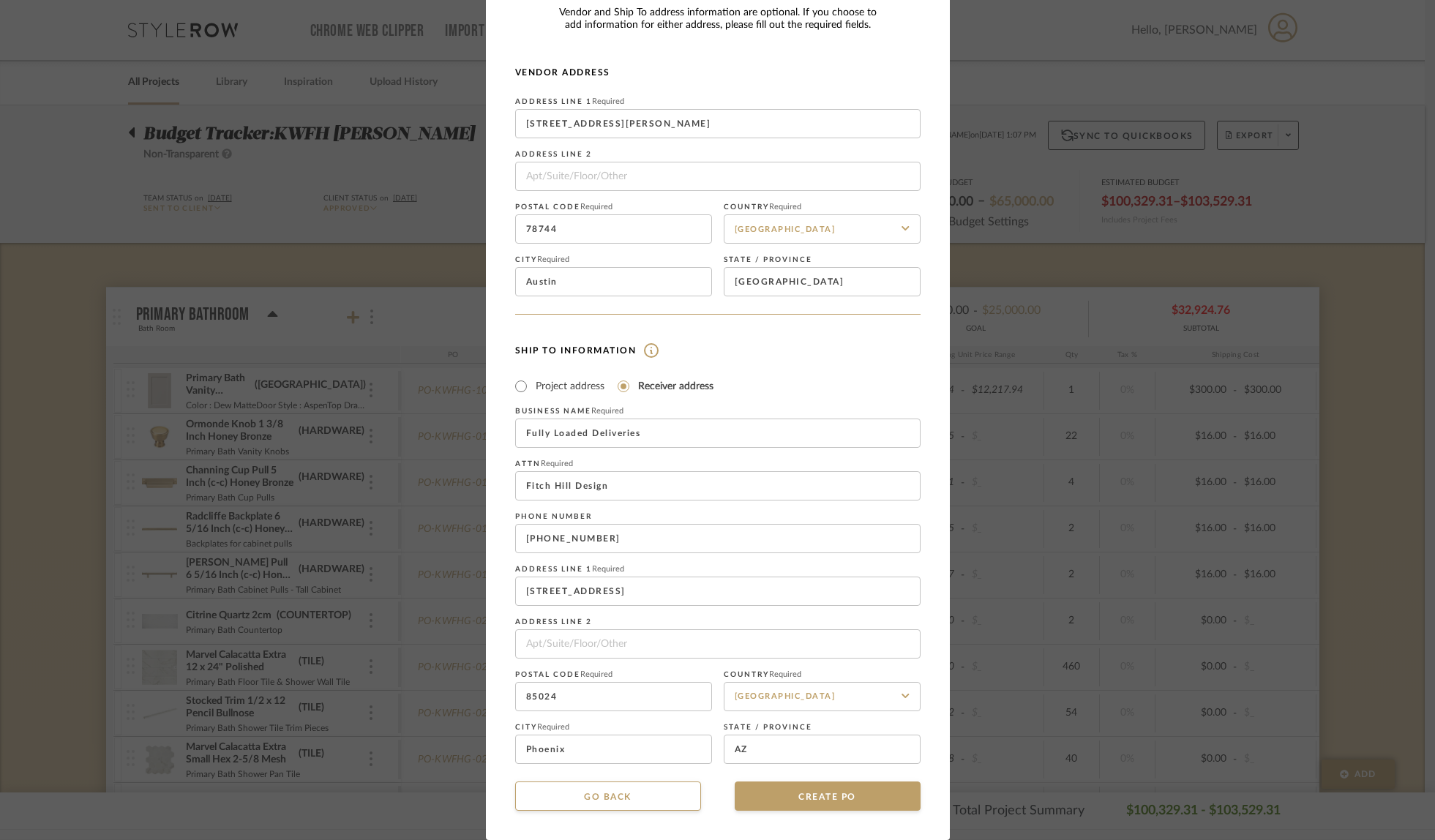
click at [858, 370] on div "Ship To Information Project address Receiver address First Name Required Last N…" at bounding box center [718, 552] width 406 height 423
click at [844, 799] on button "CREATE PO" at bounding box center [827, 796] width 186 height 29
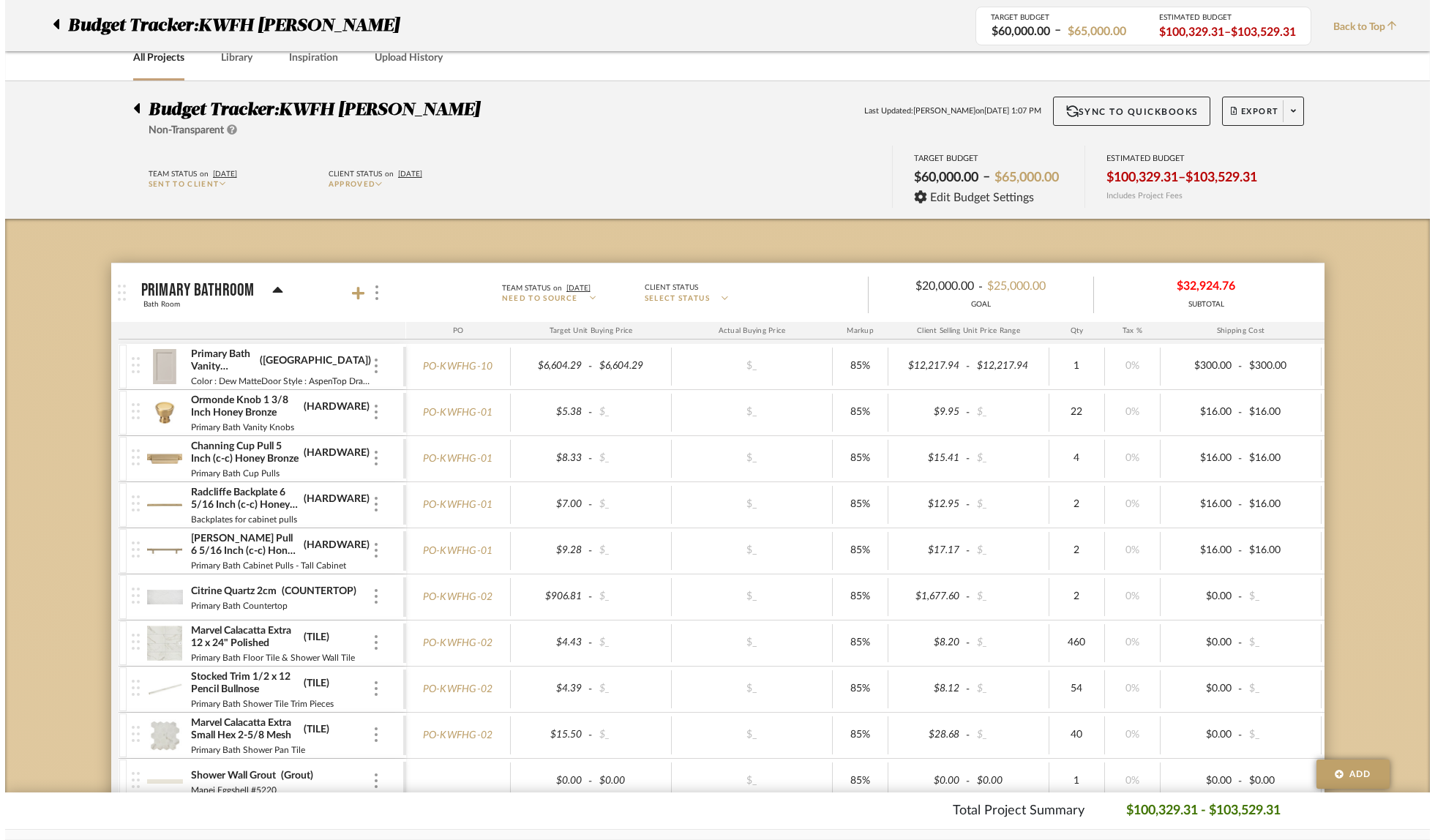
scroll to position [0, 0]
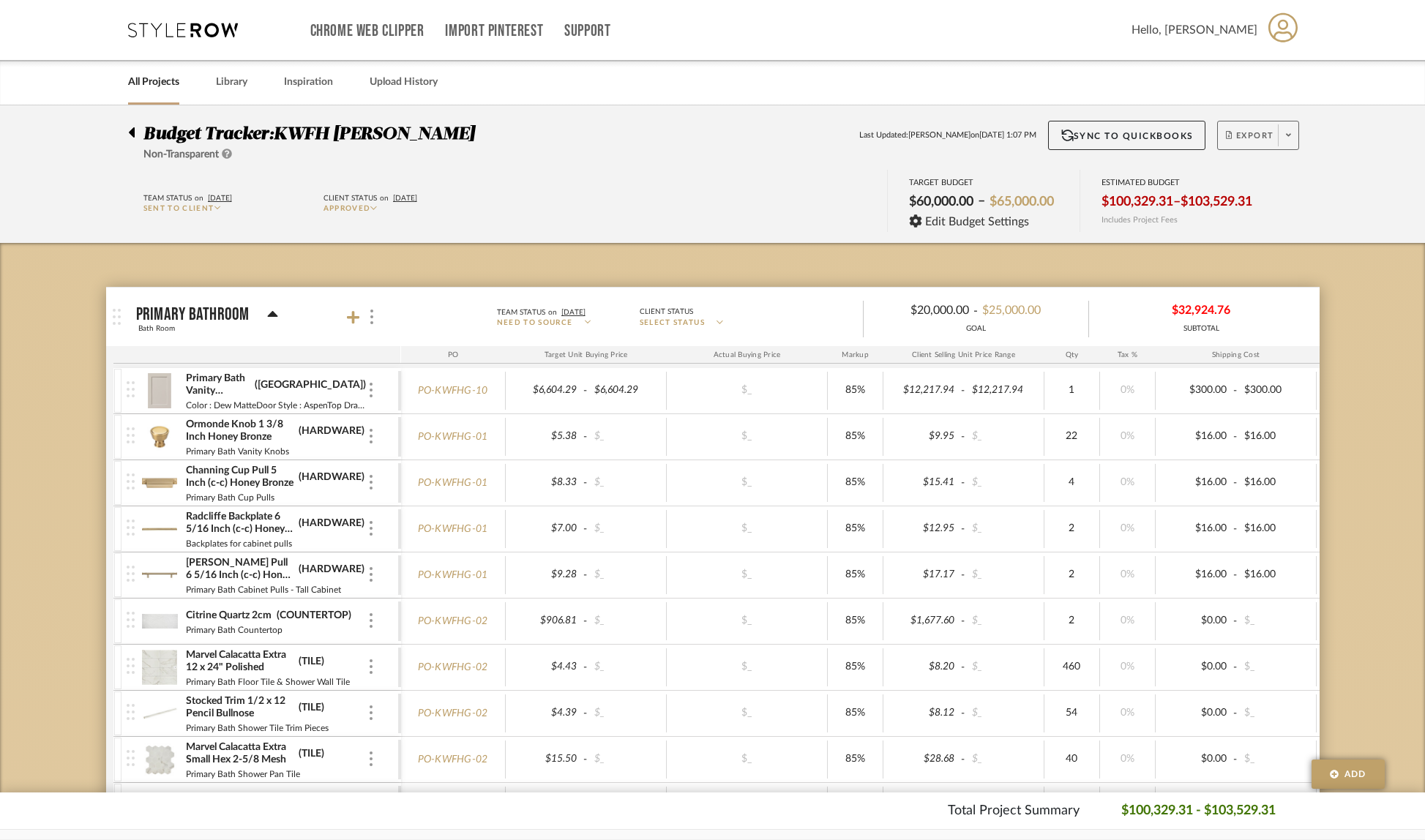
click at [1292, 133] on span at bounding box center [1288, 135] width 20 height 22
click at [1273, 250] on span "Create PO" at bounding box center [1252, 248] width 46 height 13
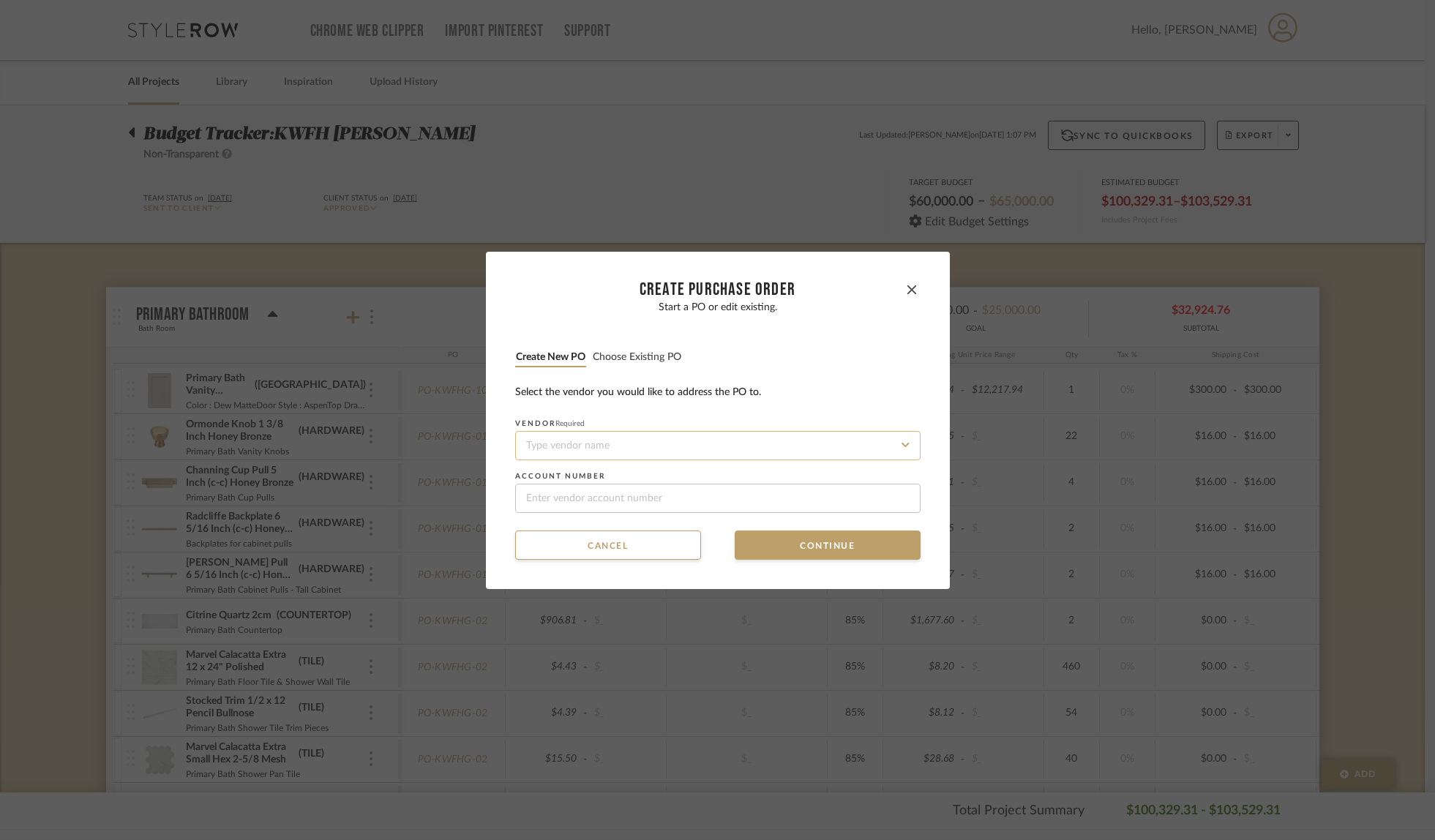
click at [625, 443] on input at bounding box center [718, 446] width 406 height 29
type input "utter"
click at [537, 487] on div "Uttermost" at bounding box center [713, 481] width 404 height 34
type input "101645"
type input "Uttermost"
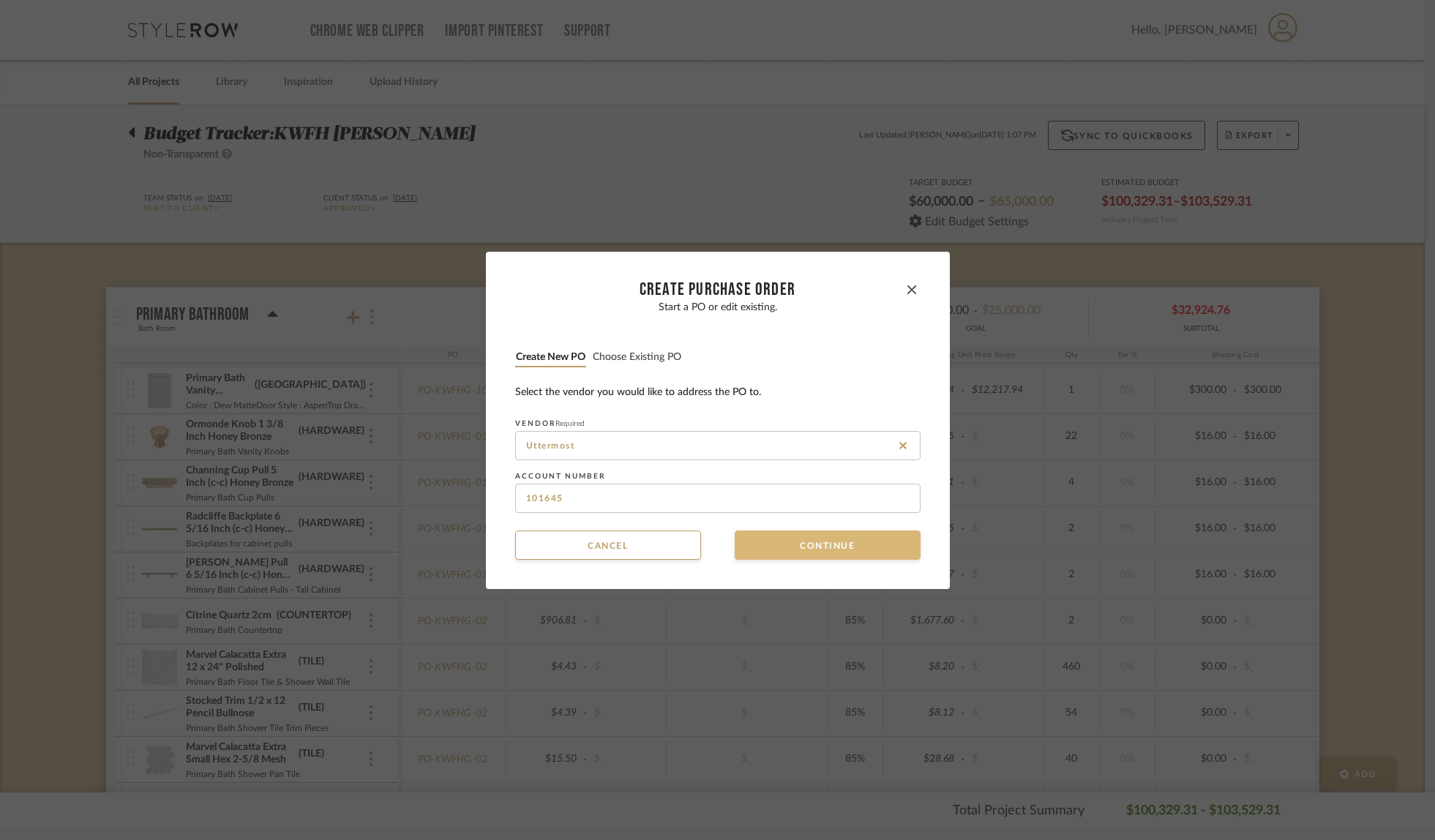
click at [750, 537] on button "Continue" at bounding box center [827, 546] width 186 height 29
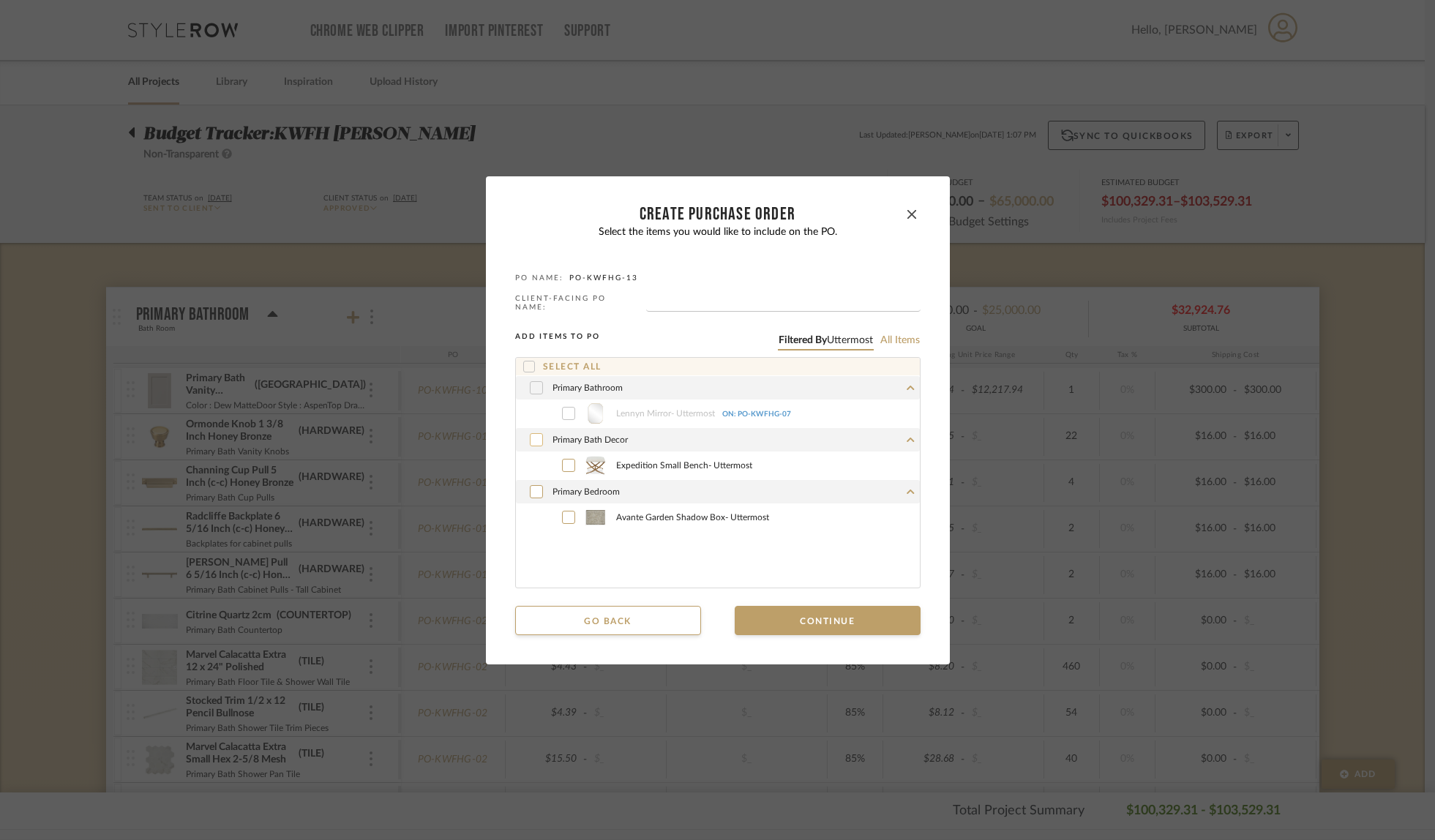
click at [532, 435] on icon at bounding box center [537, 440] width 9 height 10
click at [535, 490] on icon at bounding box center [537, 492] width 9 height 10
click at [792, 620] on button "Continue" at bounding box center [827, 621] width 186 height 29
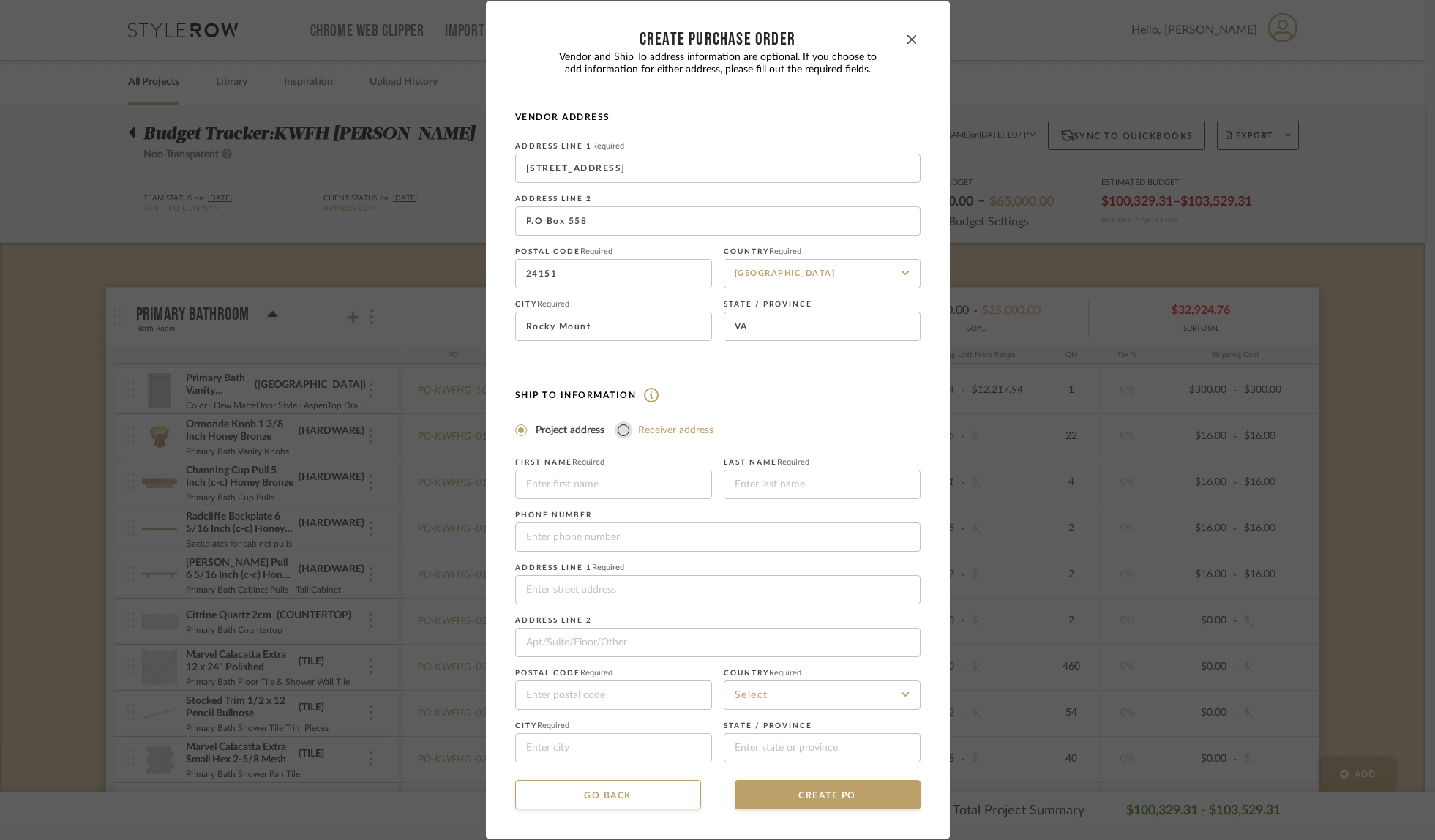
click at [619, 431] on input "Receiver address" at bounding box center [623, 430] width 17 height 17
radio input "true"
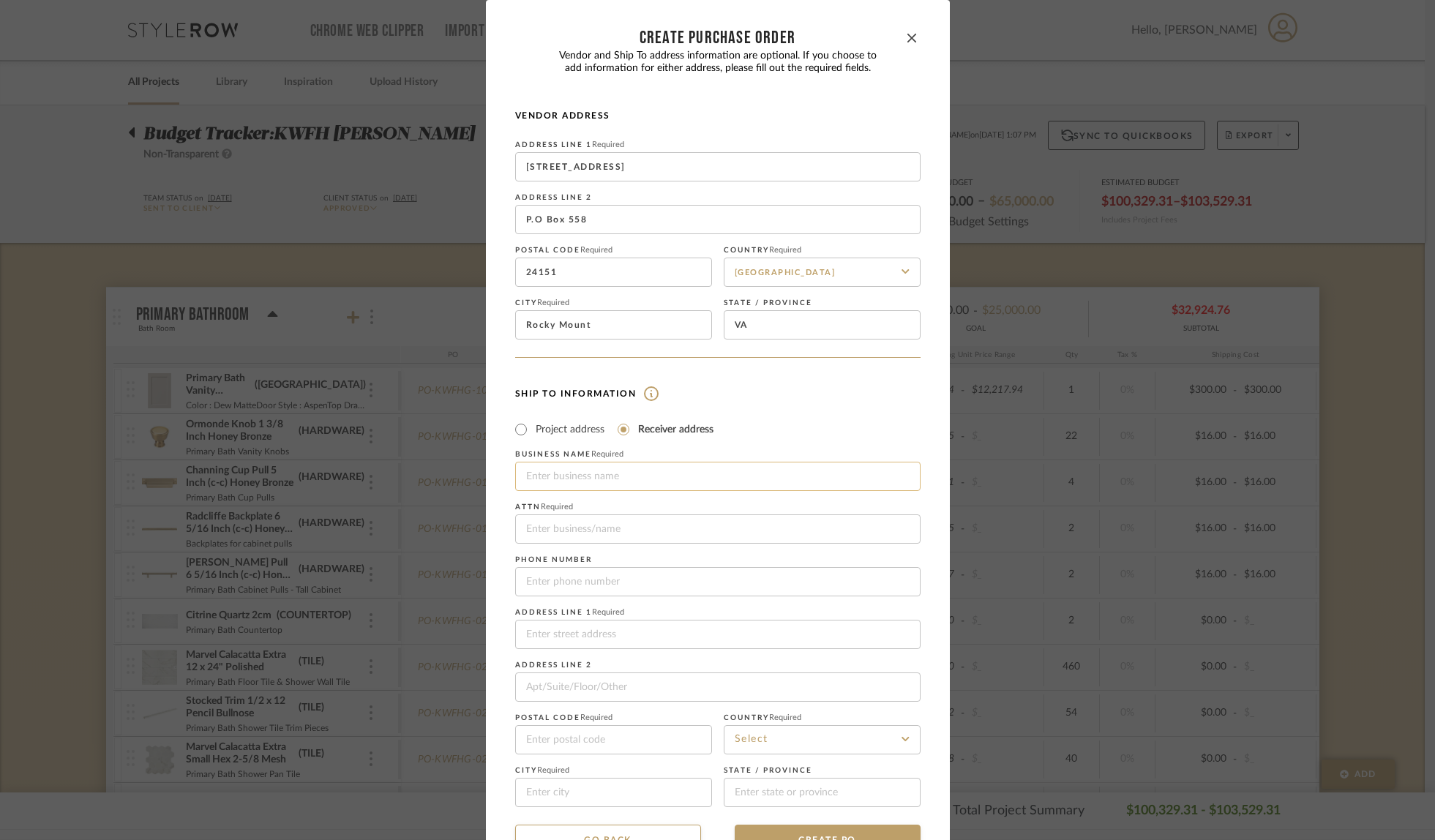
click at [609, 482] on input at bounding box center [718, 476] width 406 height 29
type input "f"
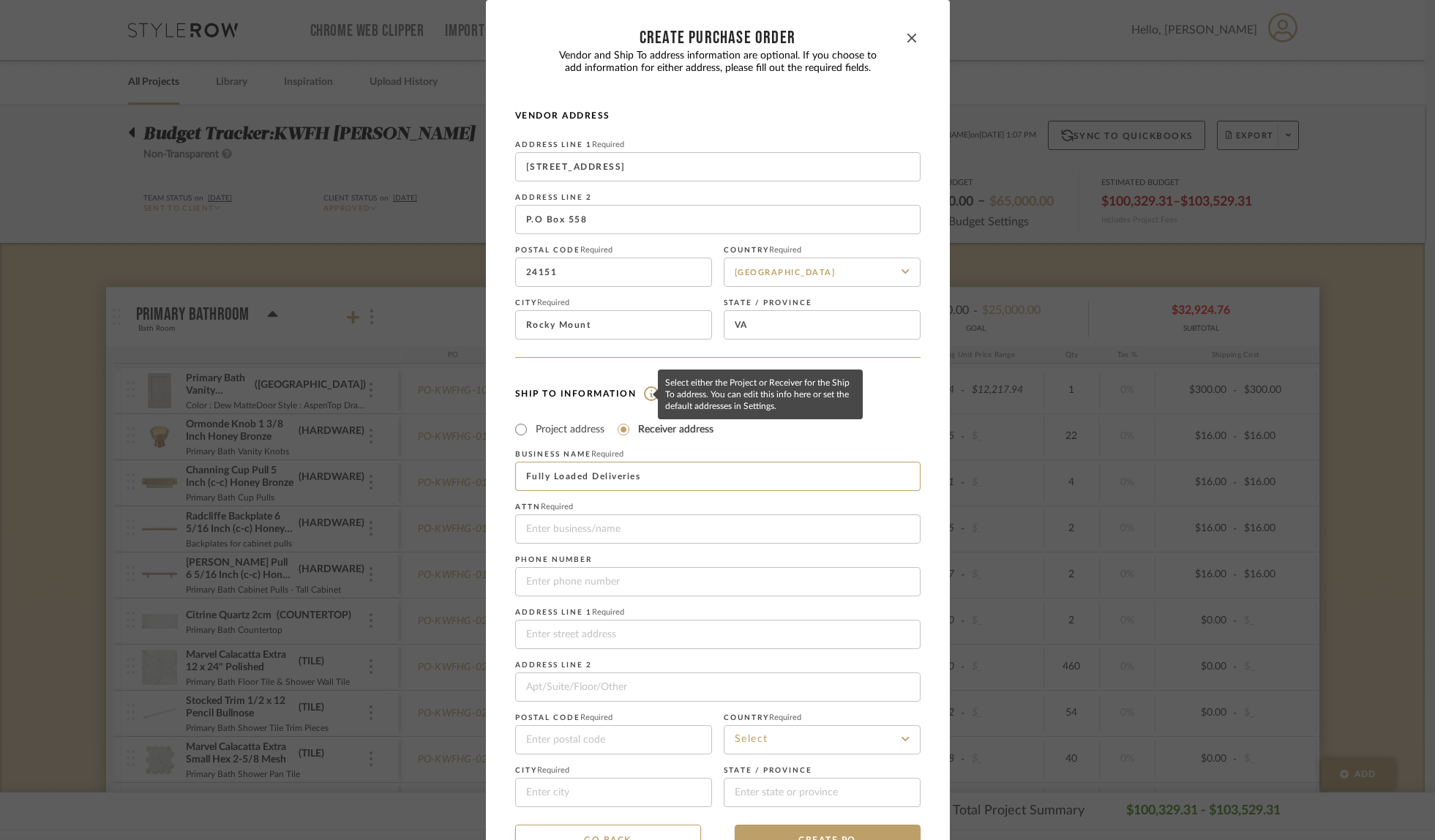
type input "Fully Loaded Deliveries"
click at [648, 395] on img at bounding box center [647, 394] width 23 height 15
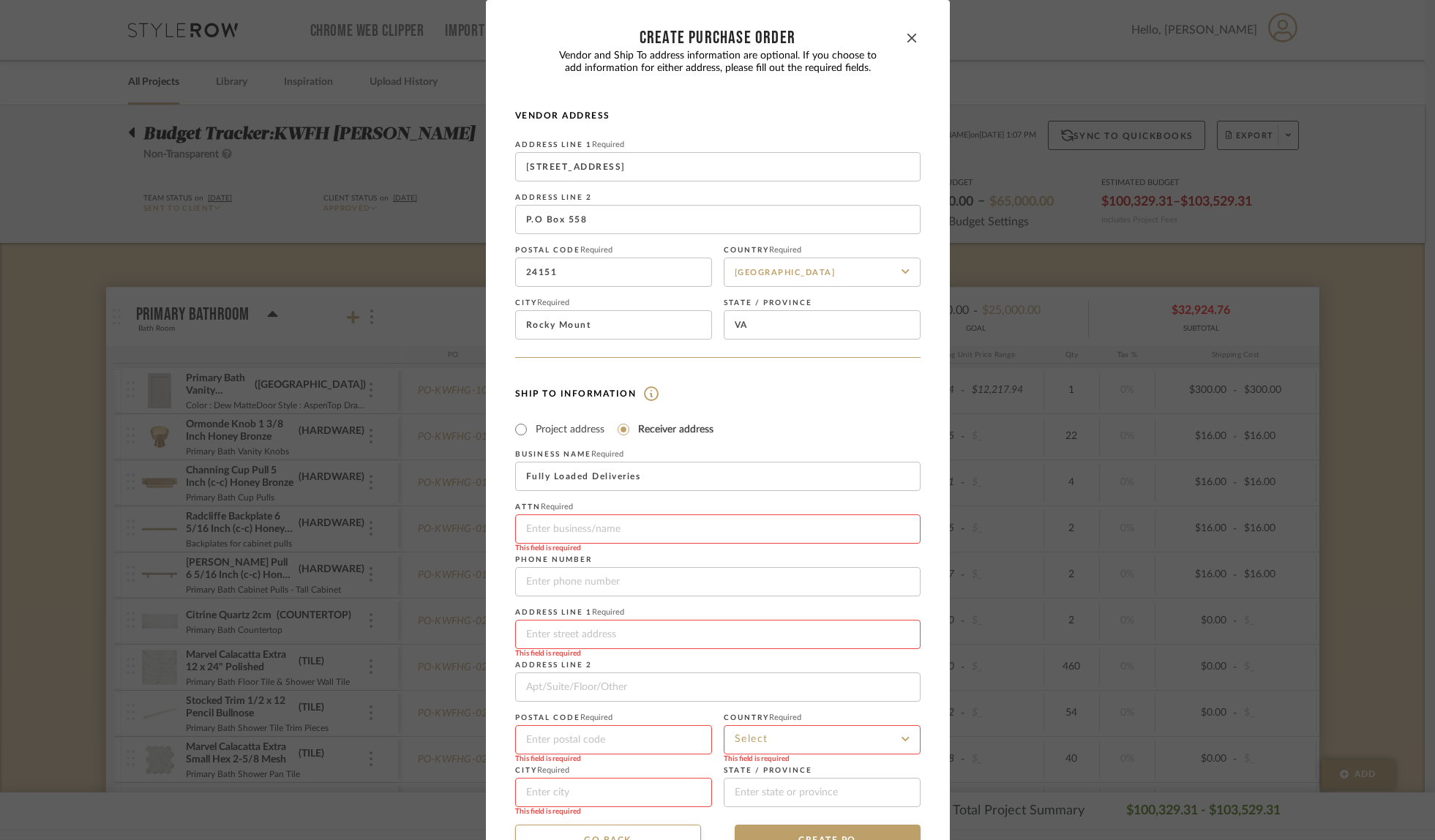
click at [648, 395] on img at bounding box center [647, 394] width 23 height 15
click at [535, 546] on div "This field is required" at bounding box center [718, 548] width 406 height 9
click at [553, 535] on input at bounding box center [718, 529] width 406 height 29
type input "Fitch Hill Design"
click at [787, 392] on h4 "Ship To Information" at bounding box center [718, 394] width 406 height 15
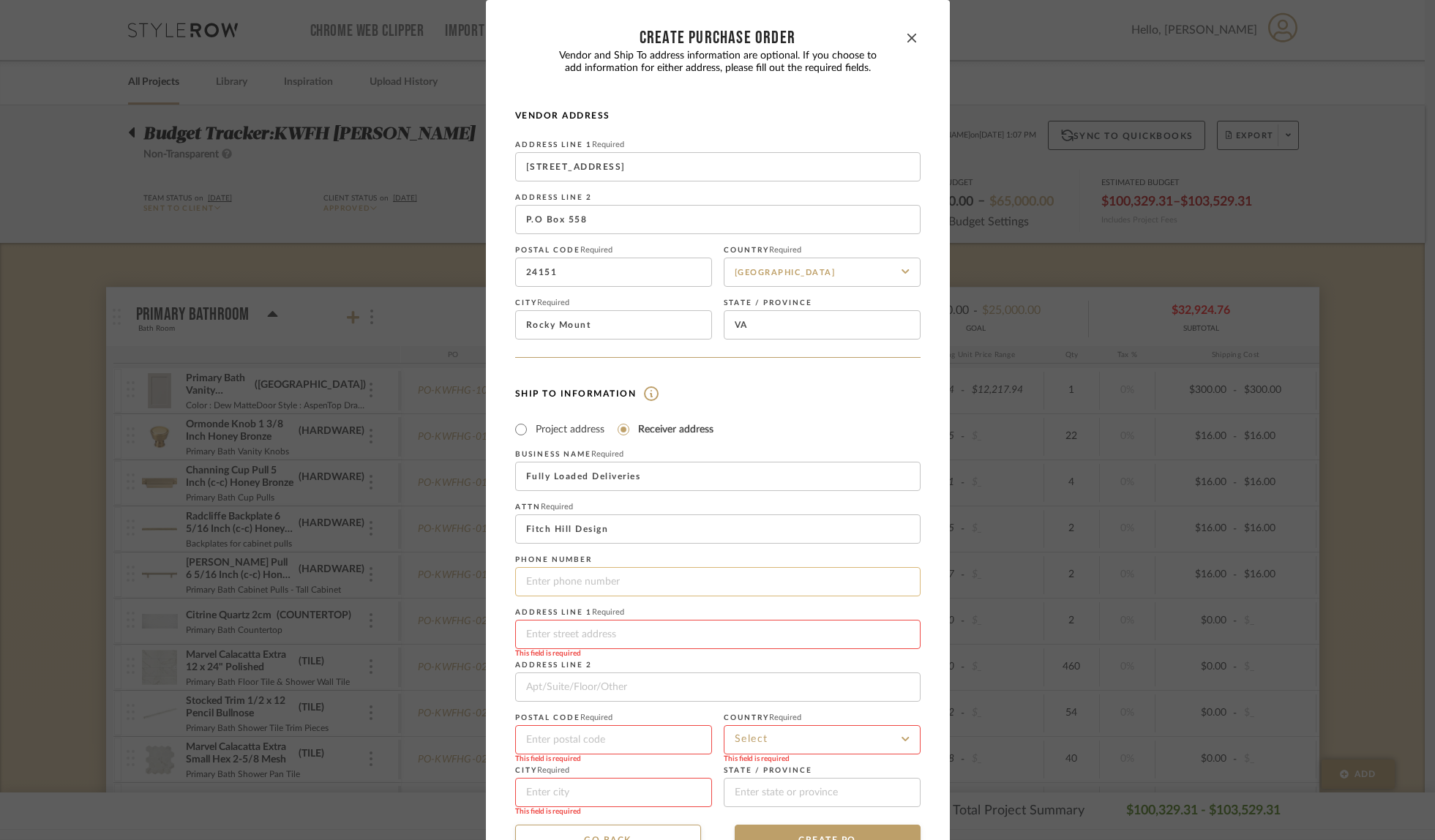
click at [622, 580] on input "tel" at bounding box center [718, 582] width 406 height 29
type input "[PHONE_NUMBER]"
click at [603, 638] on input at bounding box center [718, 634] width 406 height 29
drag, startPoint x: 553, startPoint y: 636, endPoint x: 502, endPoint y: 621, distance: 53.2
click at [502, 621] on dialog-content "CREATE Purchase order Vendor and Ship To address information are optional. If y…" at bounding box center [718, 441] width 464 height 884
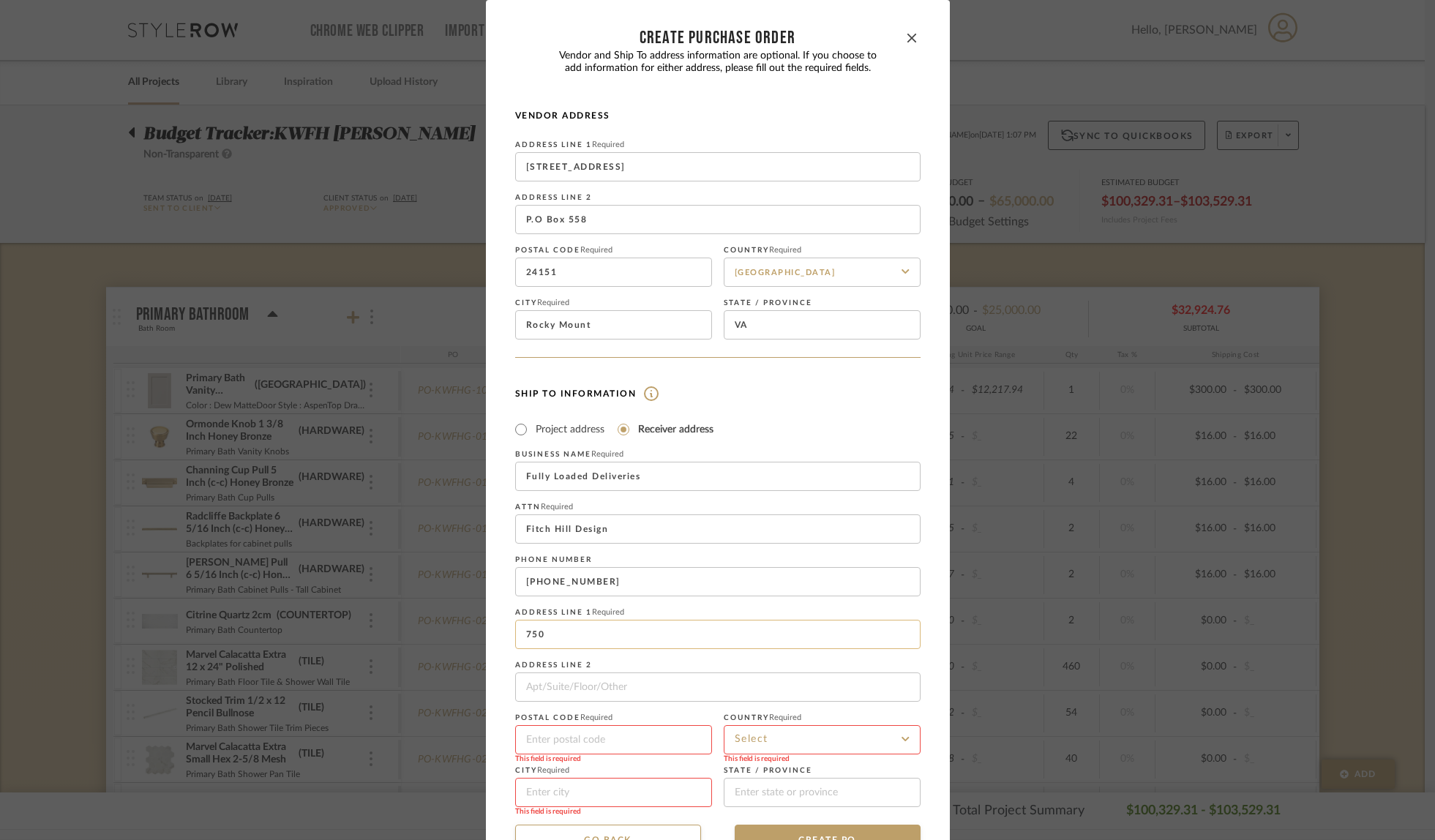
type input "v"
paste input "[STREET_ADDRESS]"
type input "[STREET_ADDRESS]"
click at [546, 736] on input at bounding box center [613, 740] width 197 height 29
type input "85024"
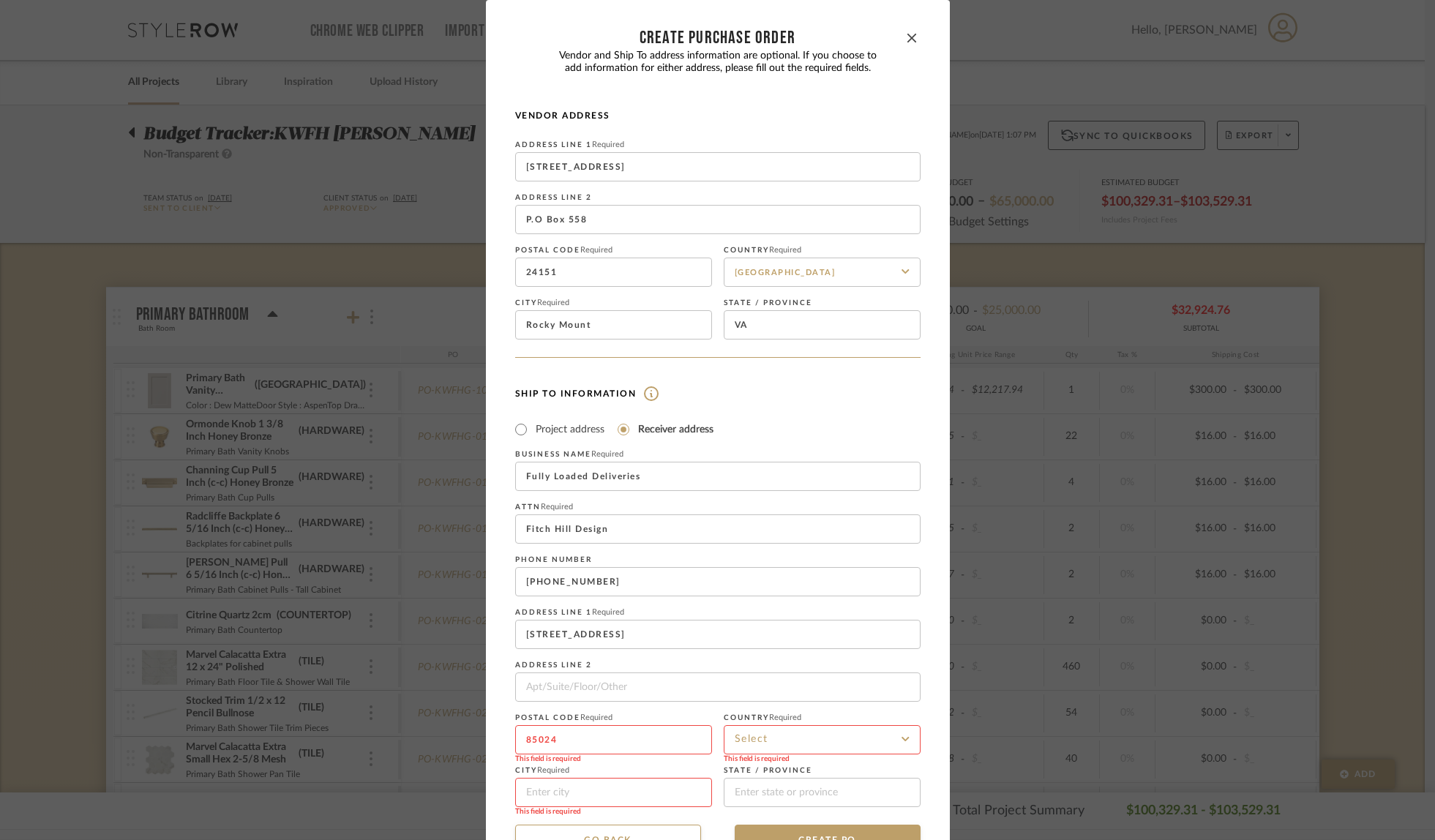
click at [792, 744] on input at bounding box center [822, 740] width 197 height 29
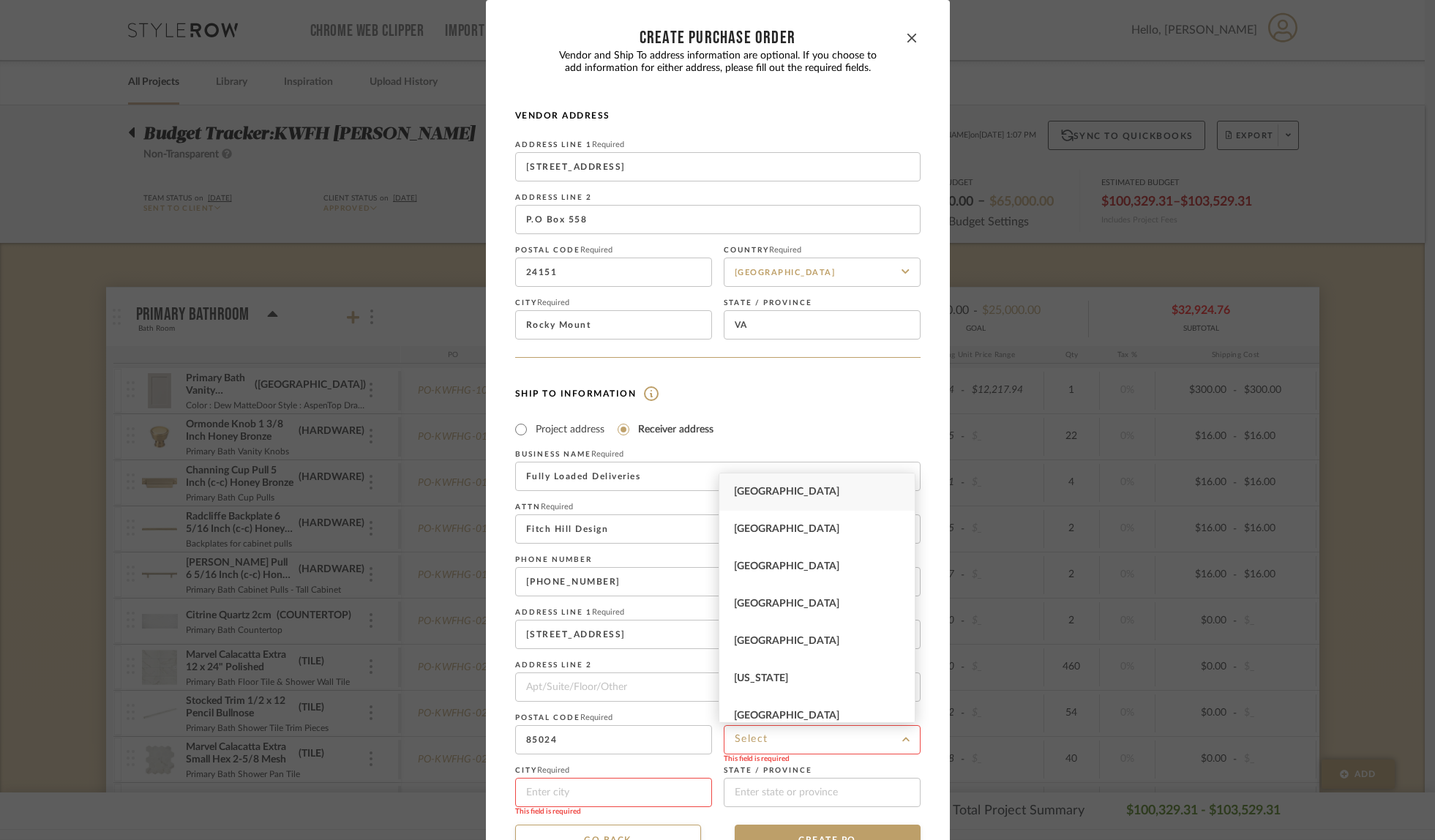
click at [837, 487] on div "[GEOGRAPHIC_DATA]" at bounding box center [817, 492] width 196 height 37
type input "[GEOGRAPHIC_DATA]"
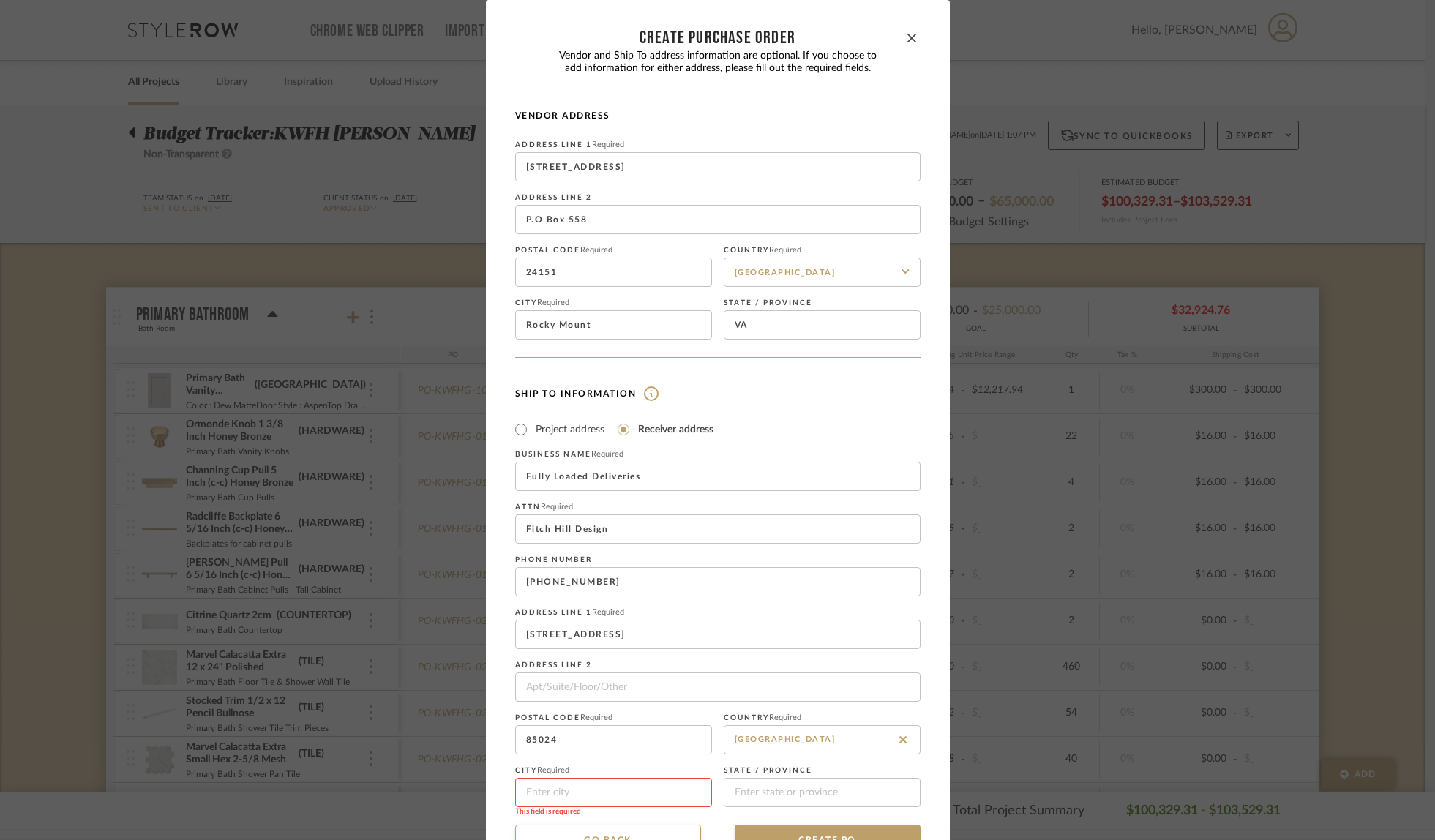
click at [602, 789] on input at bounding box center [613, 792] width 197 height 29
type input "Phoenix"
click at [898, 660] on div "Business name Required Fully Loaded Deliveries Attn Required [GEOGRAPHIC_DATA] …" at bounding box center [718, 629] width 406 height 357
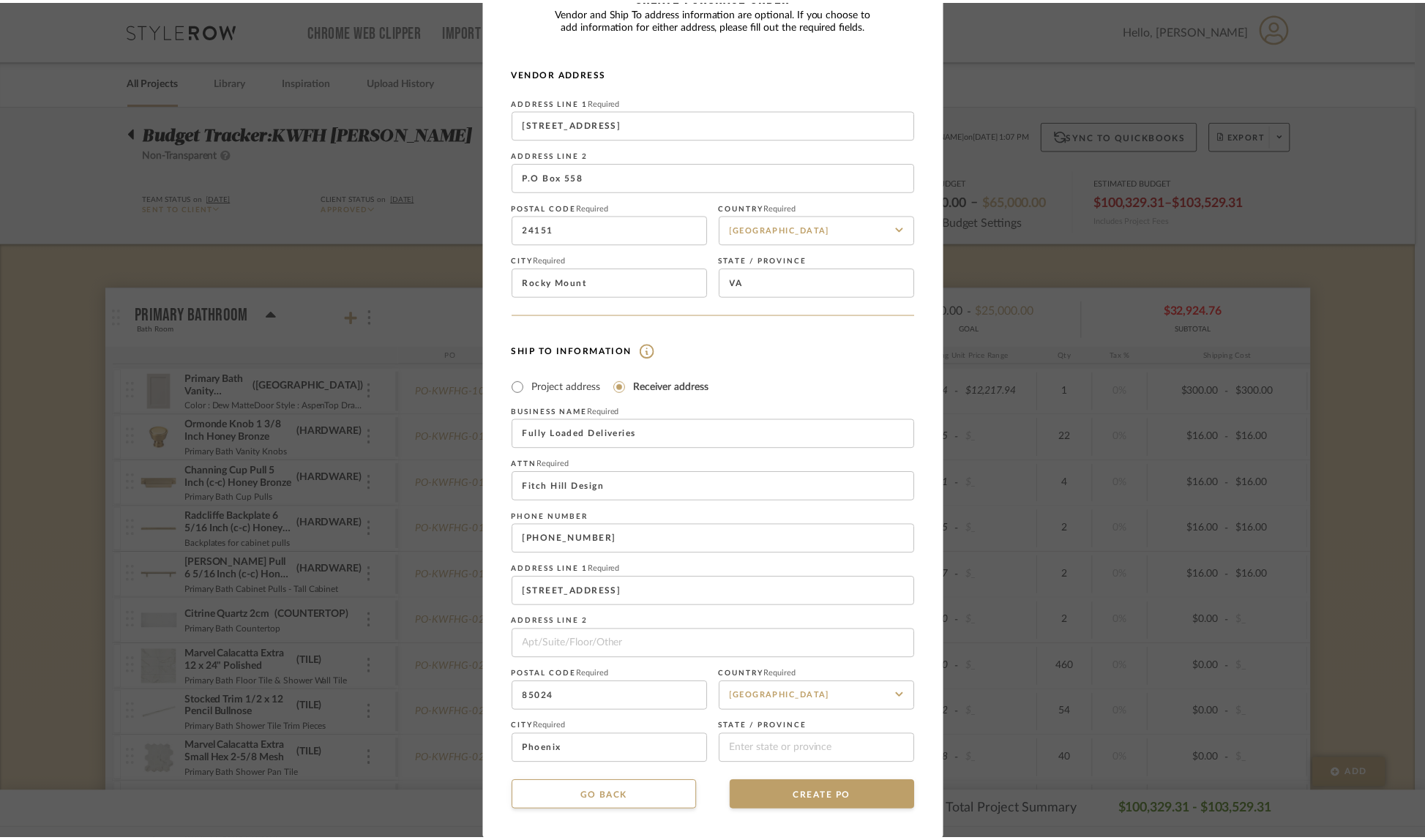
scroll to position [44, 0]
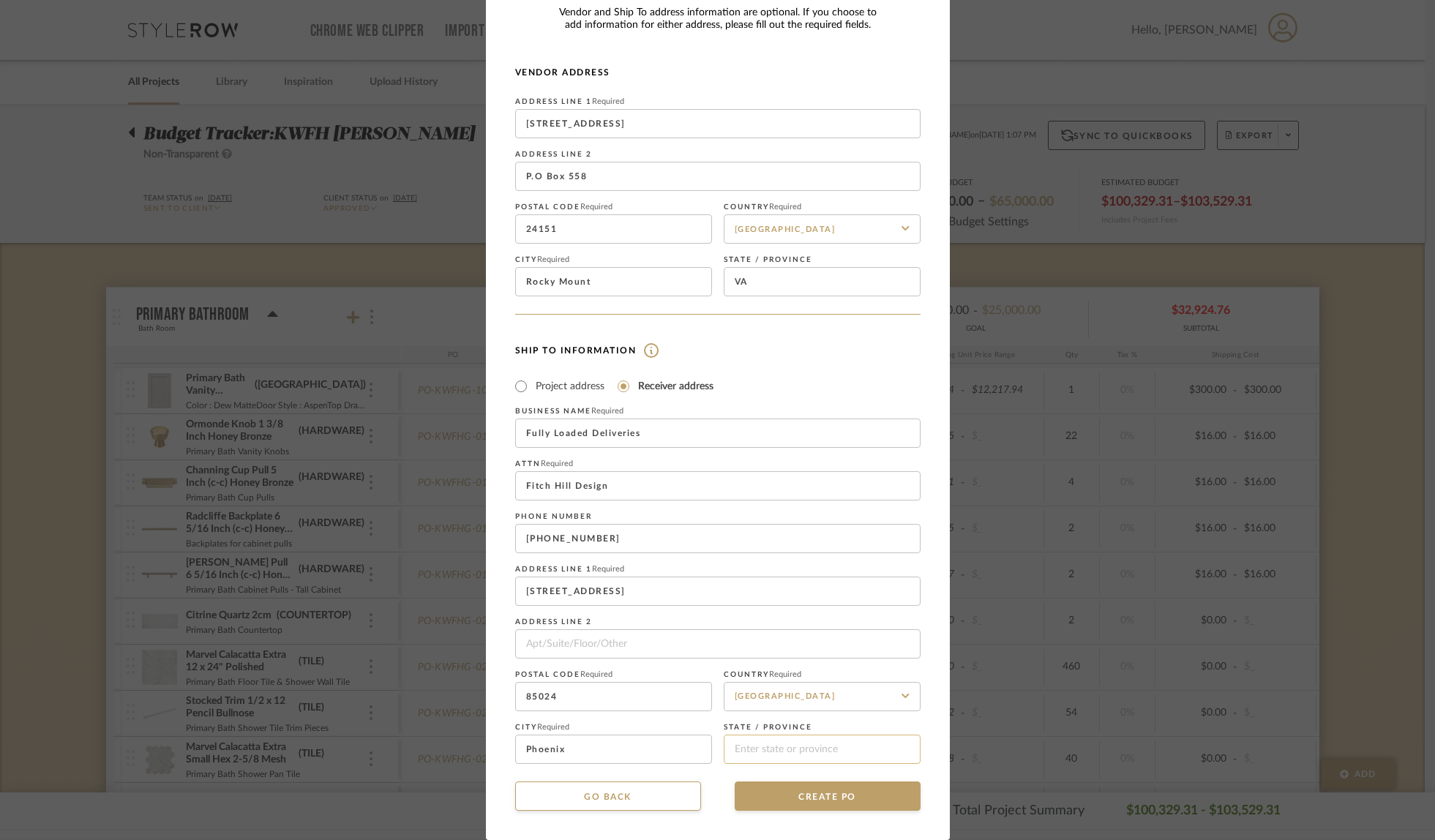
click at [781, 757] on input at bounding box center [822, 750] width 197 height 29
type input "[US_STATE]"
click at [858, 800] on button "CREATE PO" at bounding box center [827, 796] width 186 height 29
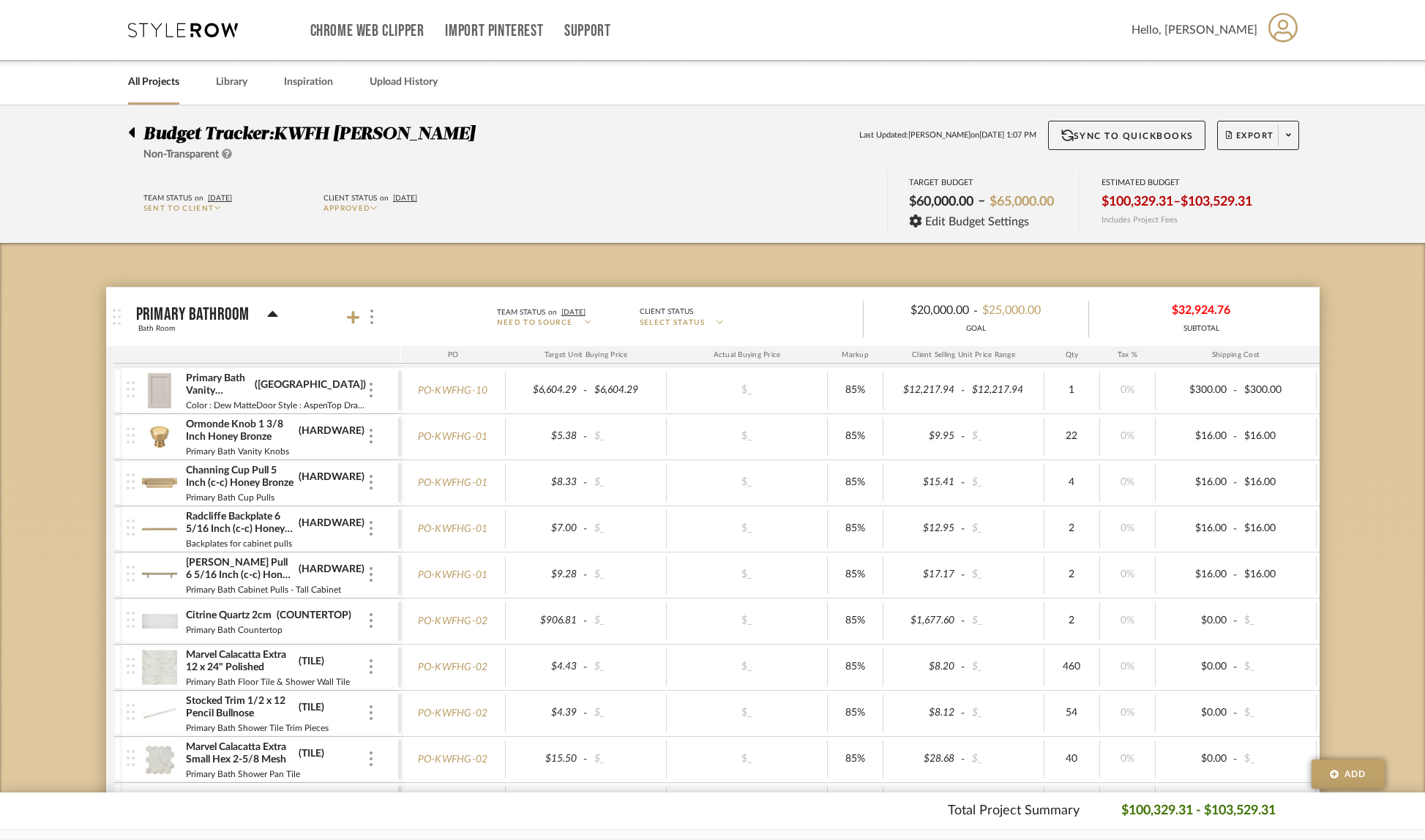
click at [1353, 185] on div "Team Status on [DATE] Sent to Client Client Status on [DATE] Approved TARGET BU…" at bounding box center [712, 203] width 1374 height 66
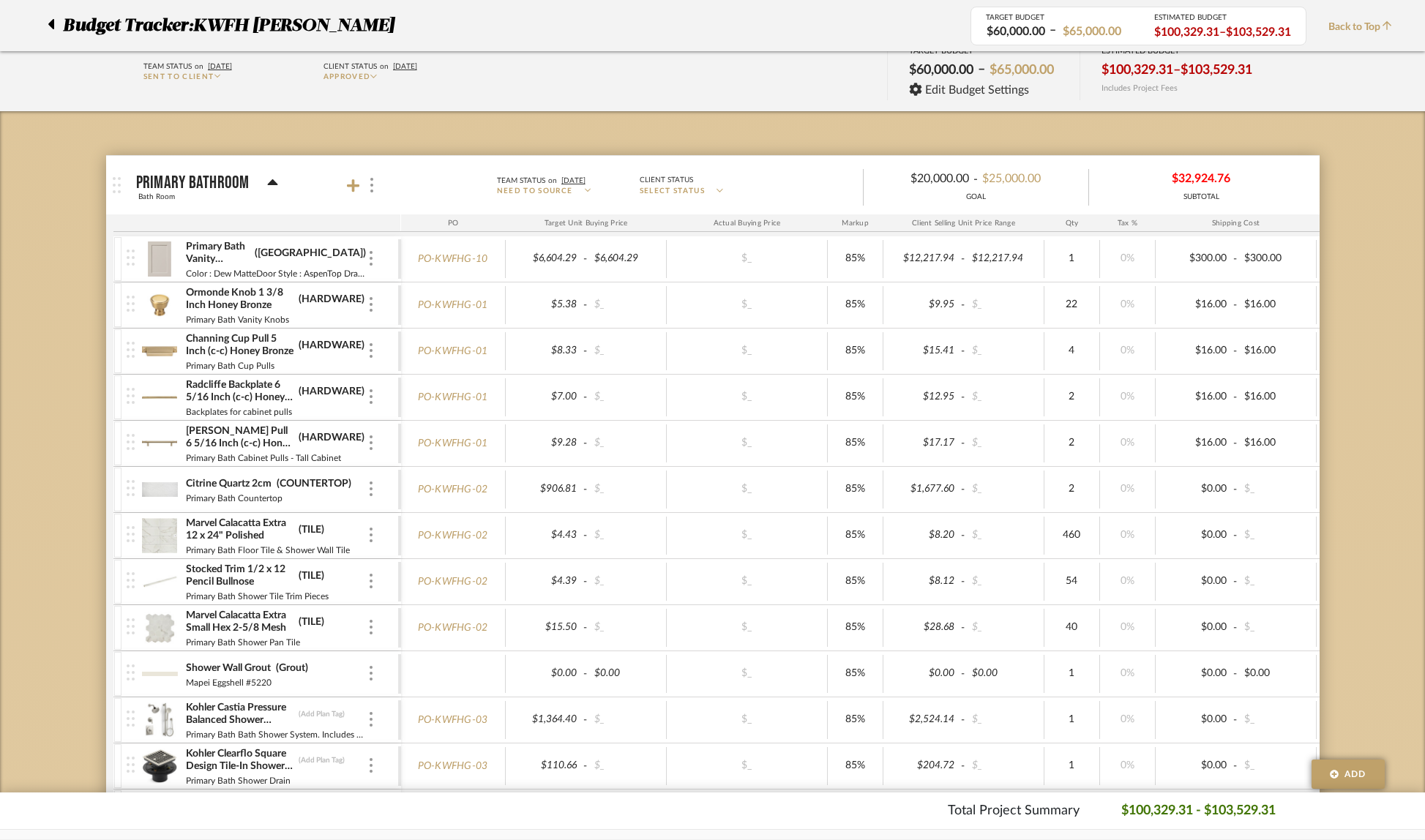
scroll to position [112, 0]
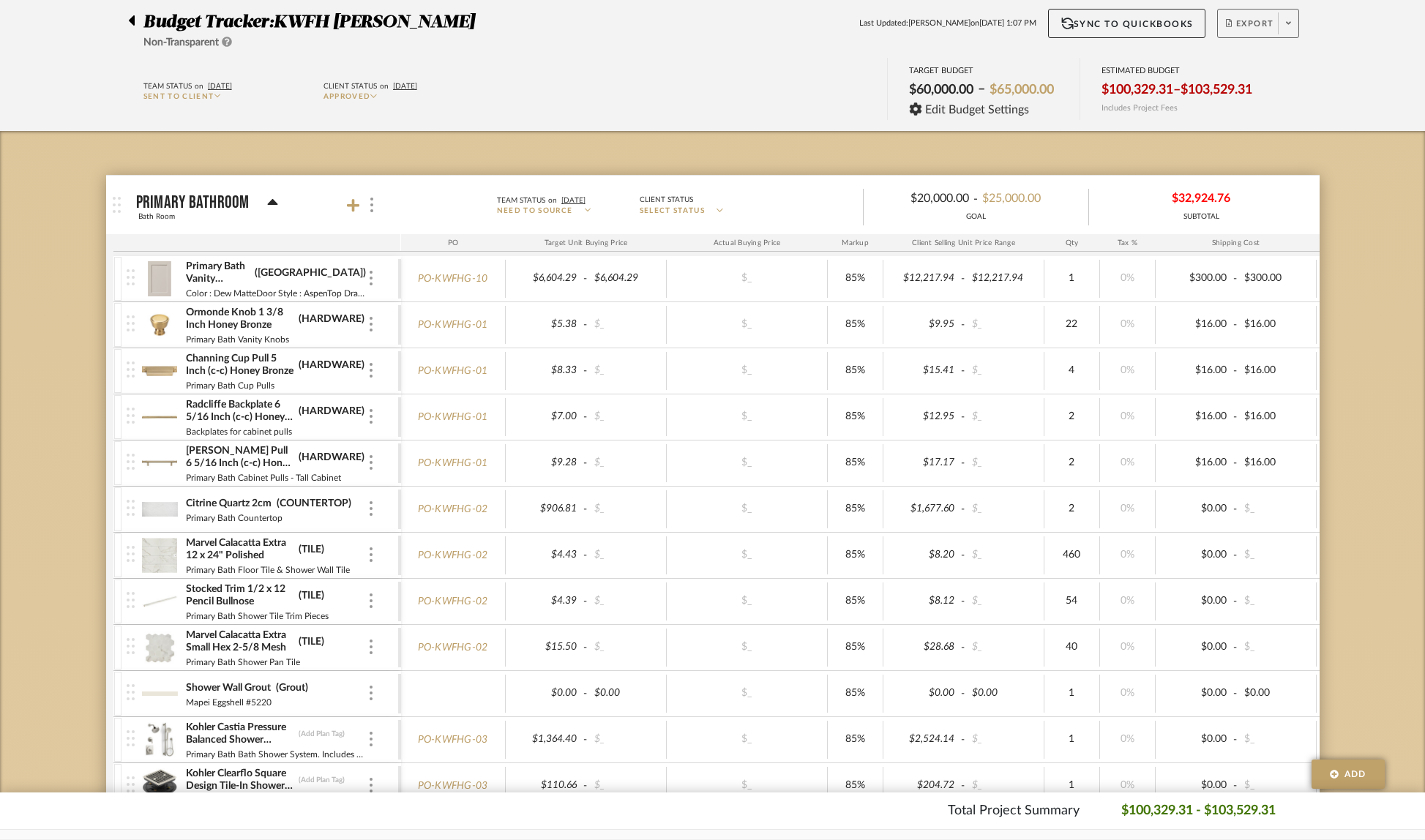
click at [1284, 28] on span at bounding box center [1288, 24] width 20 height 22
click at [1273, 128] on span "Create PO BETA" at bounding box center [1284, 134] width 110 height 16
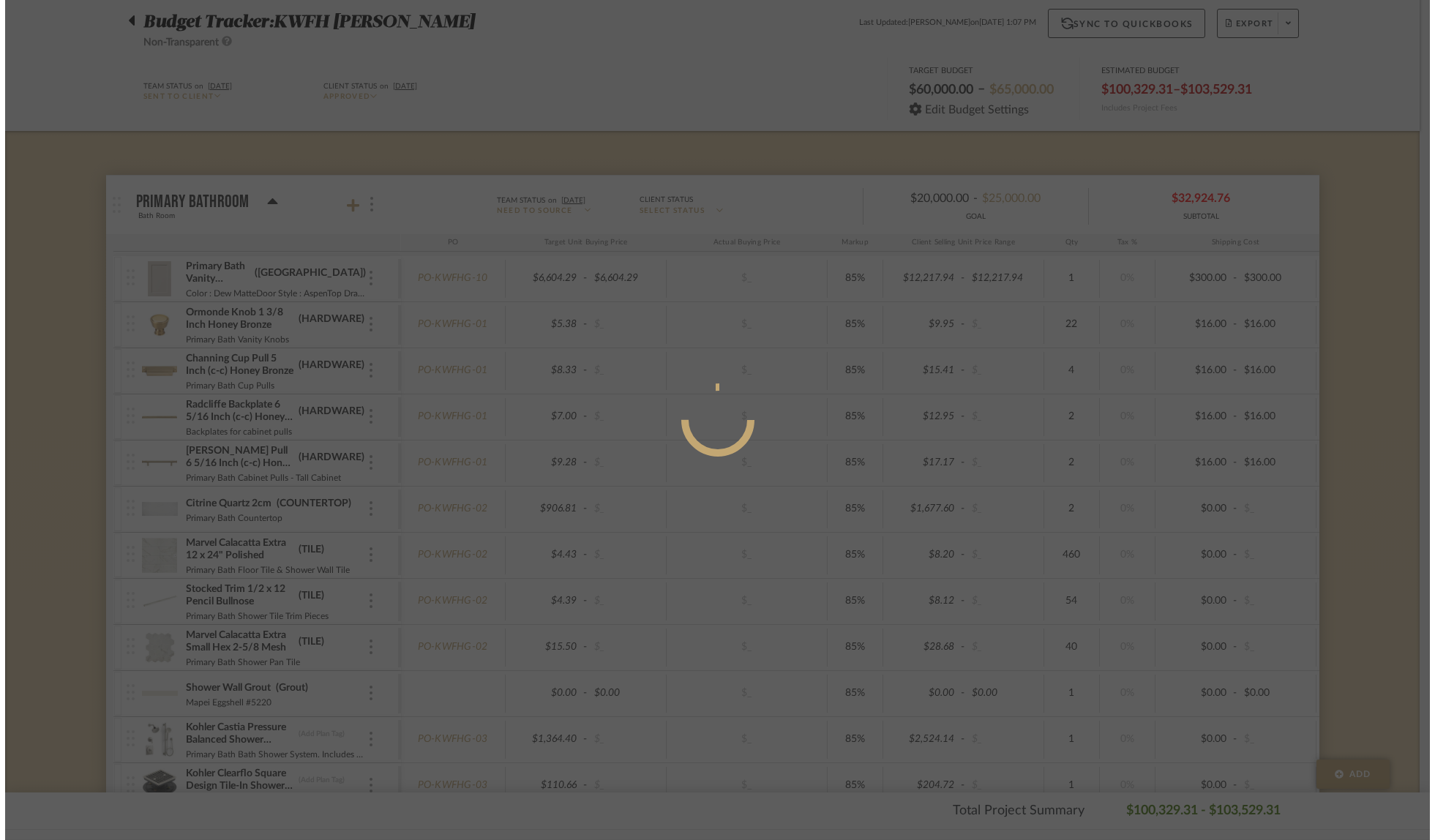
scroll to position [0, 0]
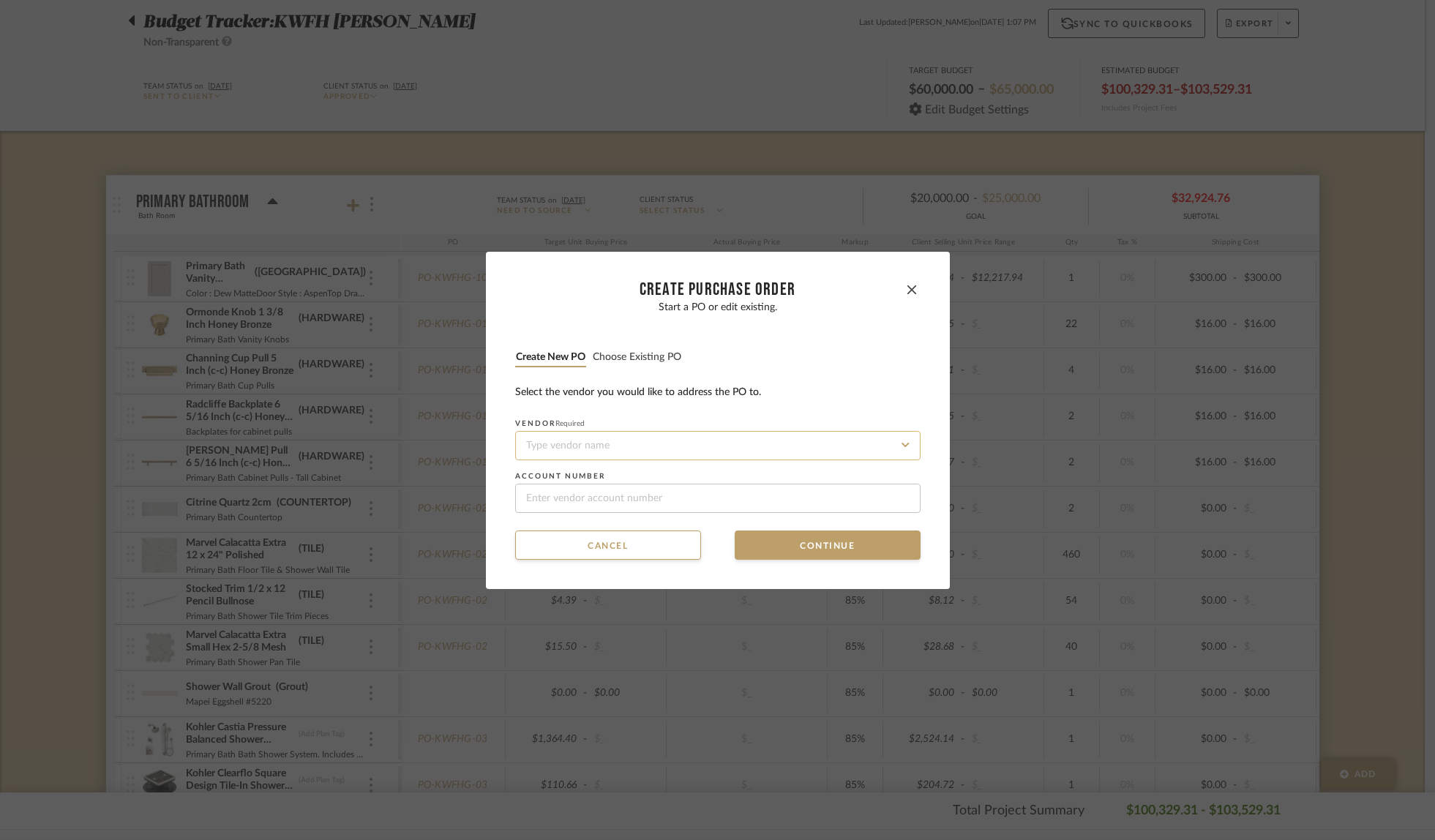
click at [571, 439] on input at bounding box center [718, 446] width 406 height 29
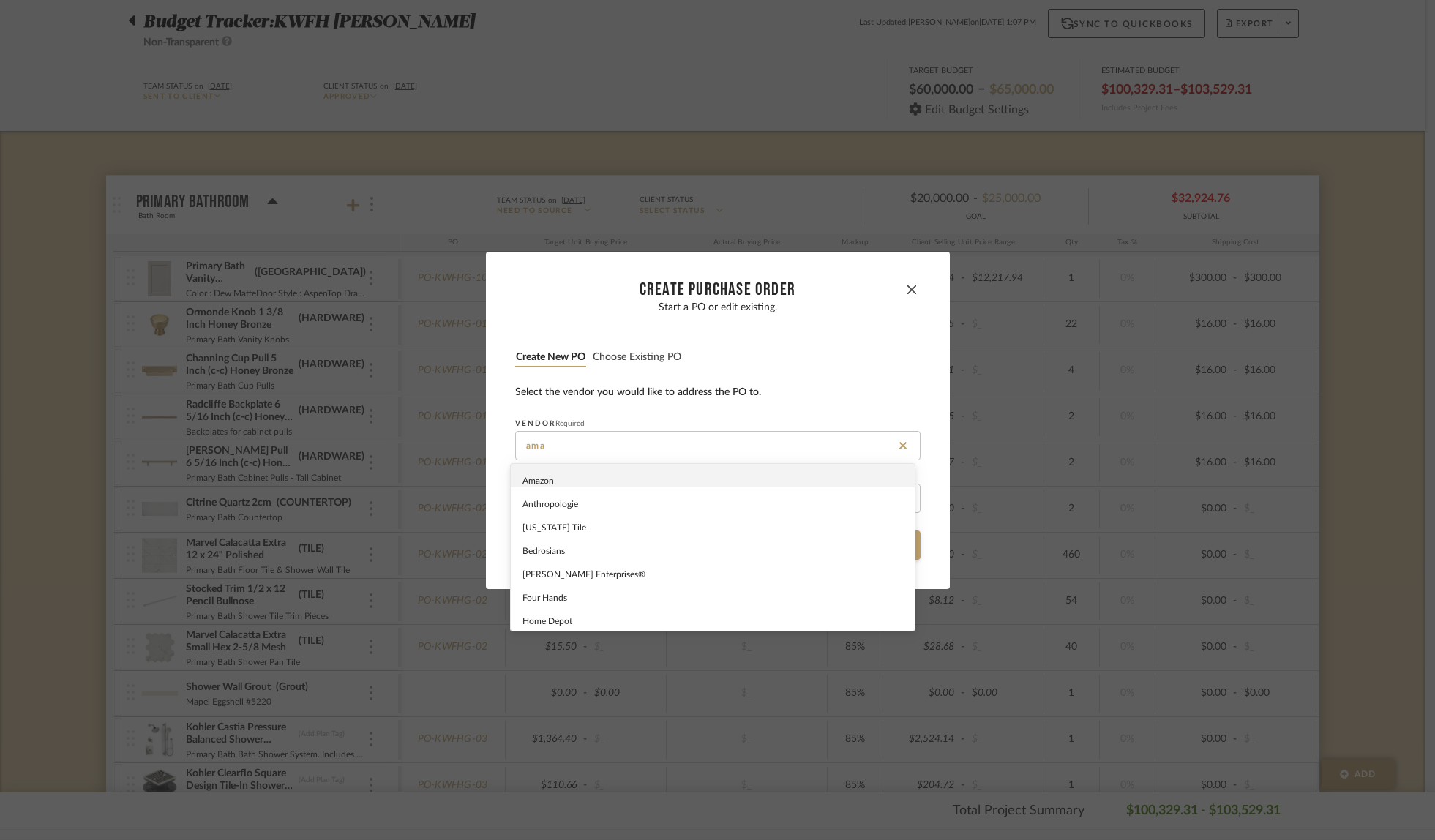
click at [532, 476] on span "Amazon" at bounding box center [538, 481] width 31 height 9
type input "Amazon"
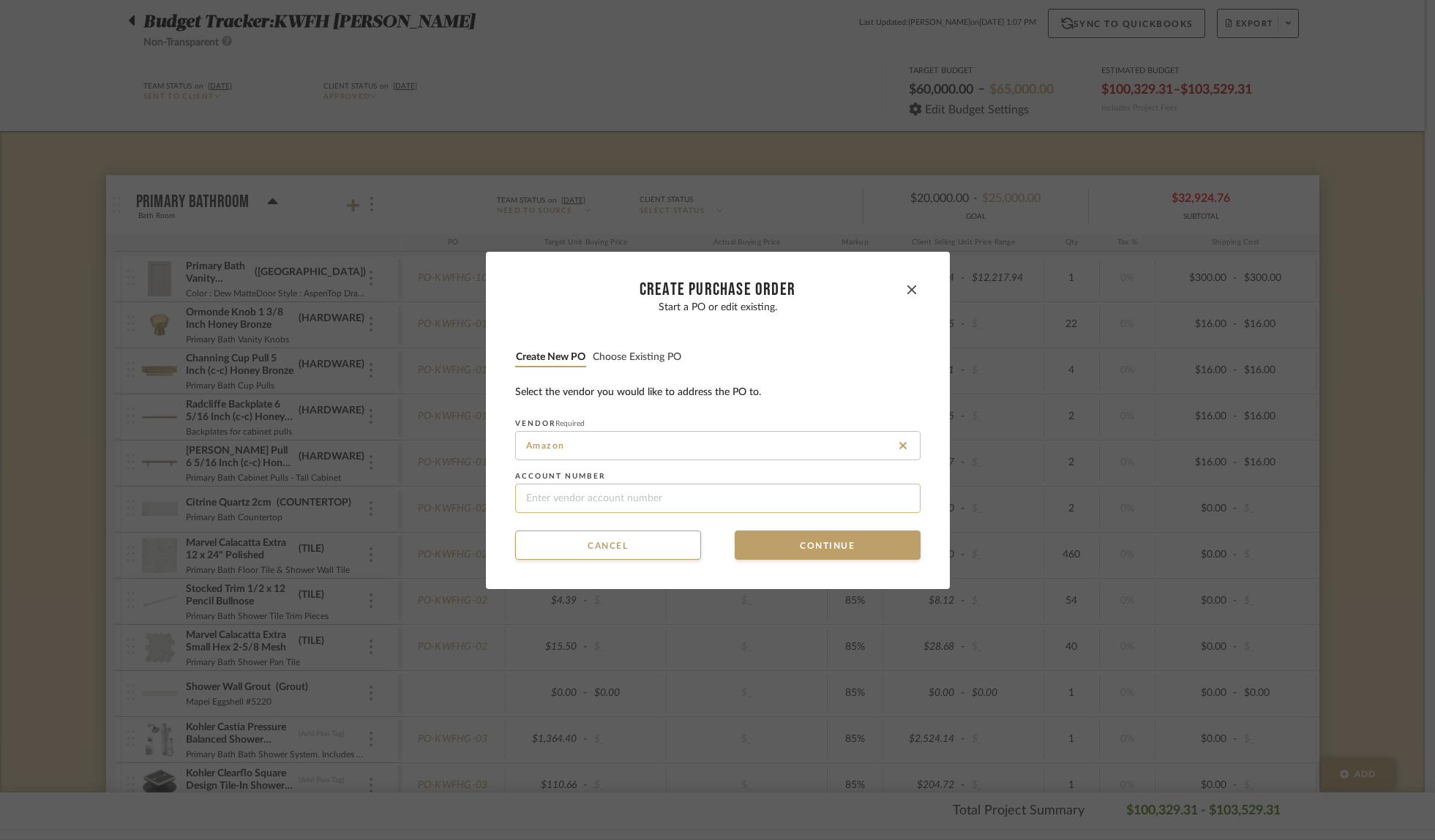
click at [532, 495] on input at bounding box center [718, 498] width 406 height 29
click at [800, 542] on button "Continue" at bounding box center [827, 546] width 186 height 29
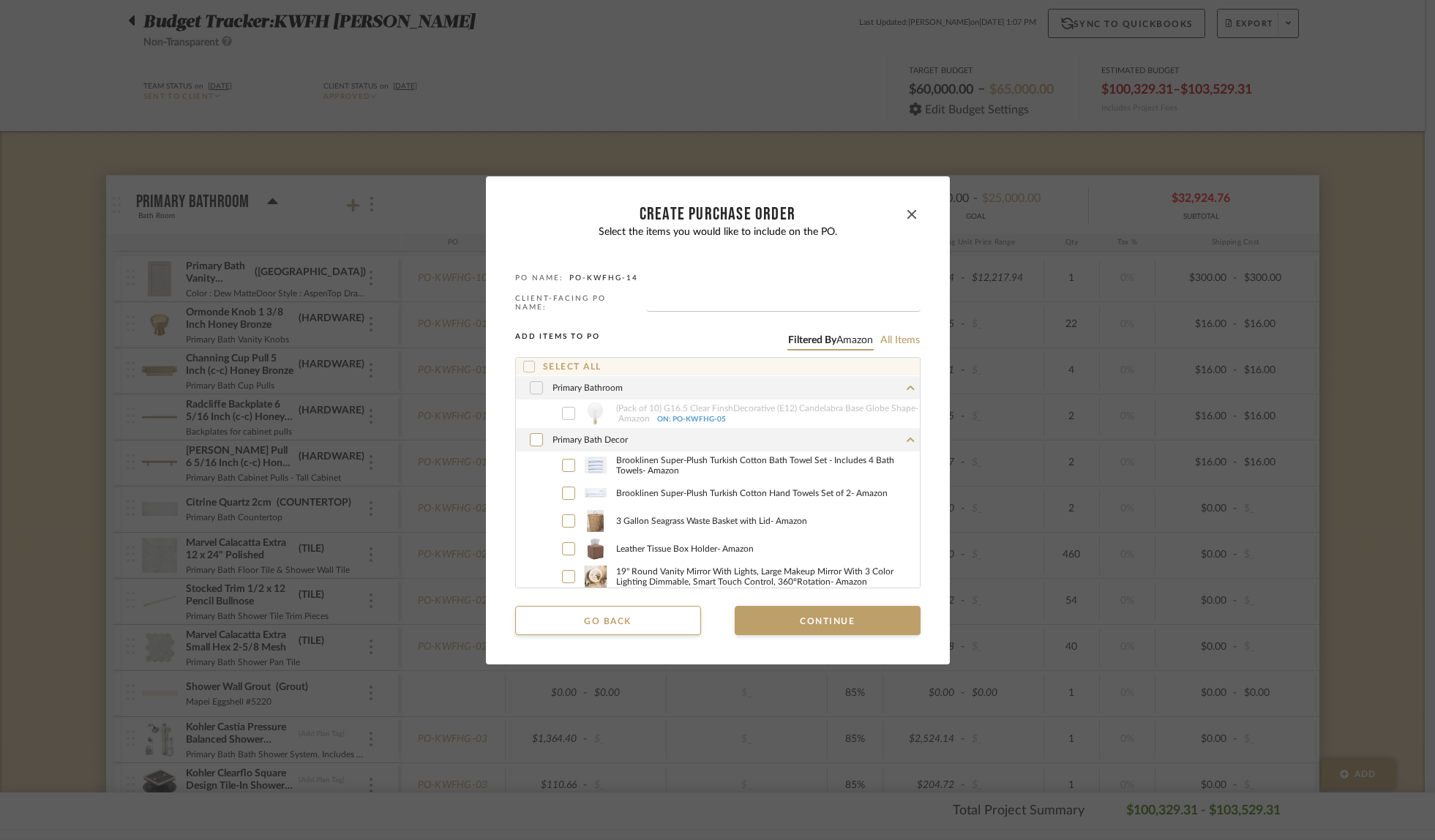
click at [532, 386] on icon at bounding box center [537, 388] width 9 height 10
click at [527, 362] on icon at bounding box center [528, 367] width 10 height 10
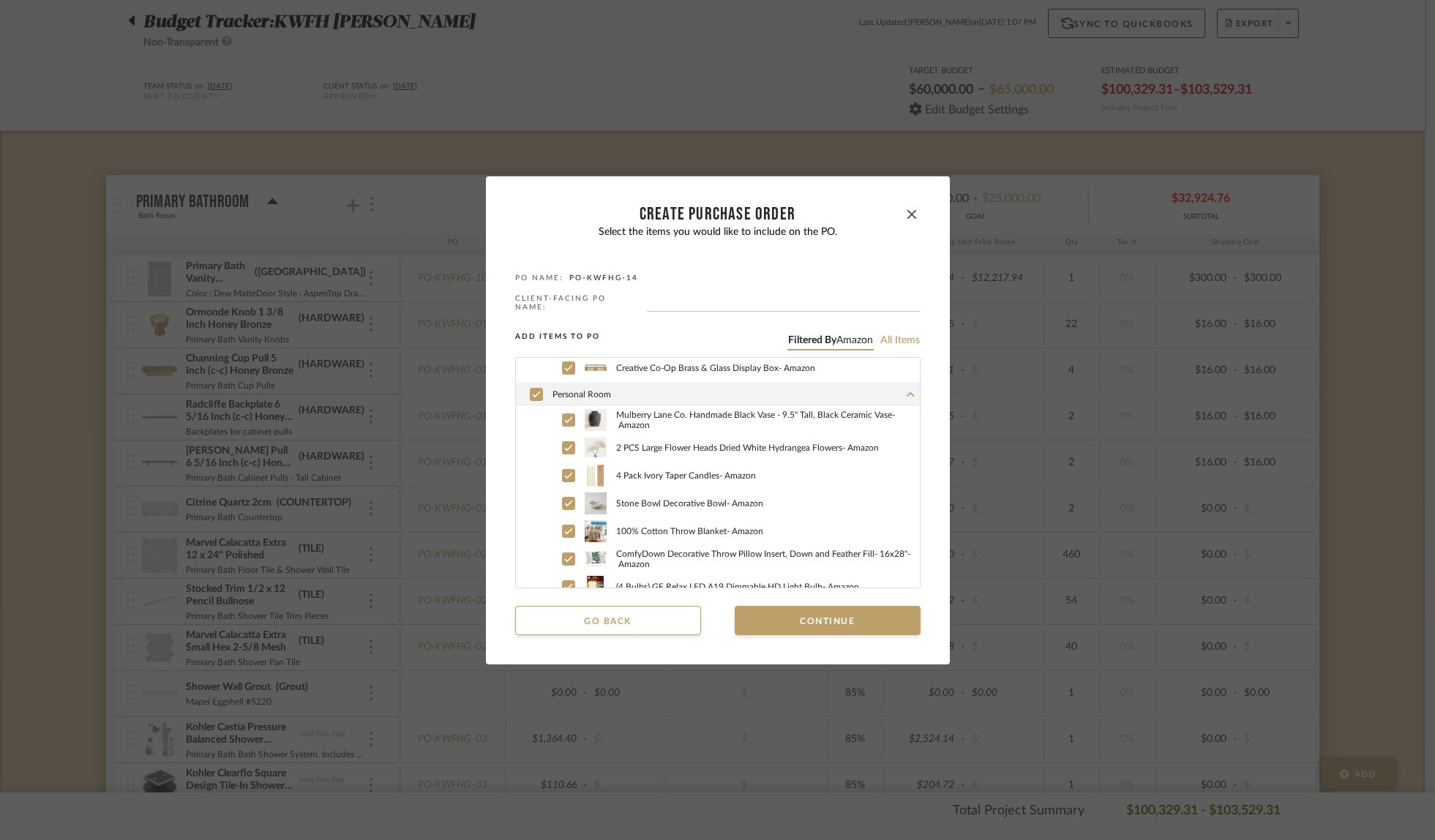
scroll to position [579, 0]
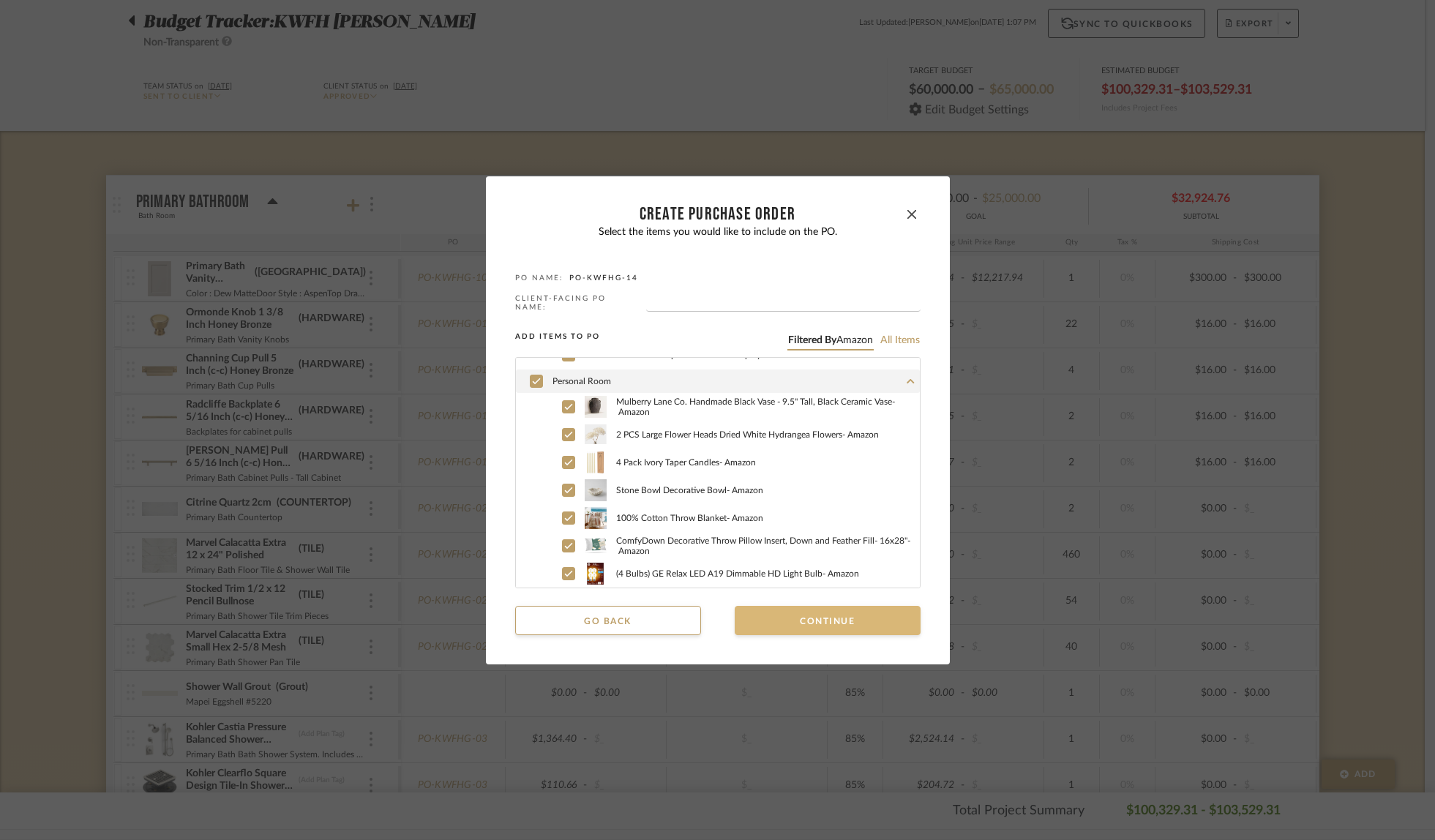
click at [803, 616] on button "Continue" at bounding box center [827, 621] width 186 height 29
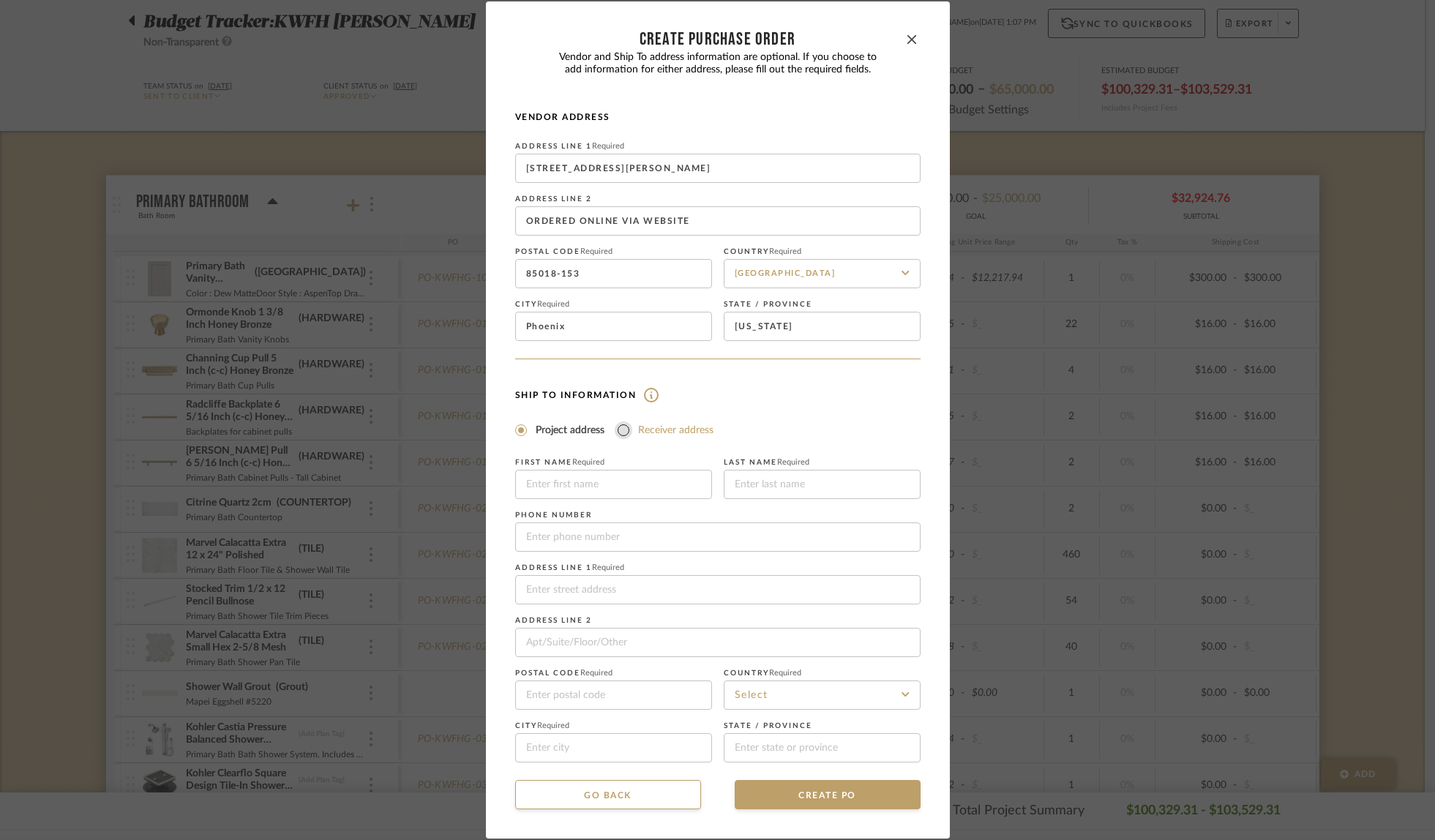
click at [622, 431] on input "Receiver address" at bounding box center [623, 430] width 17 height 17
radio input "true"
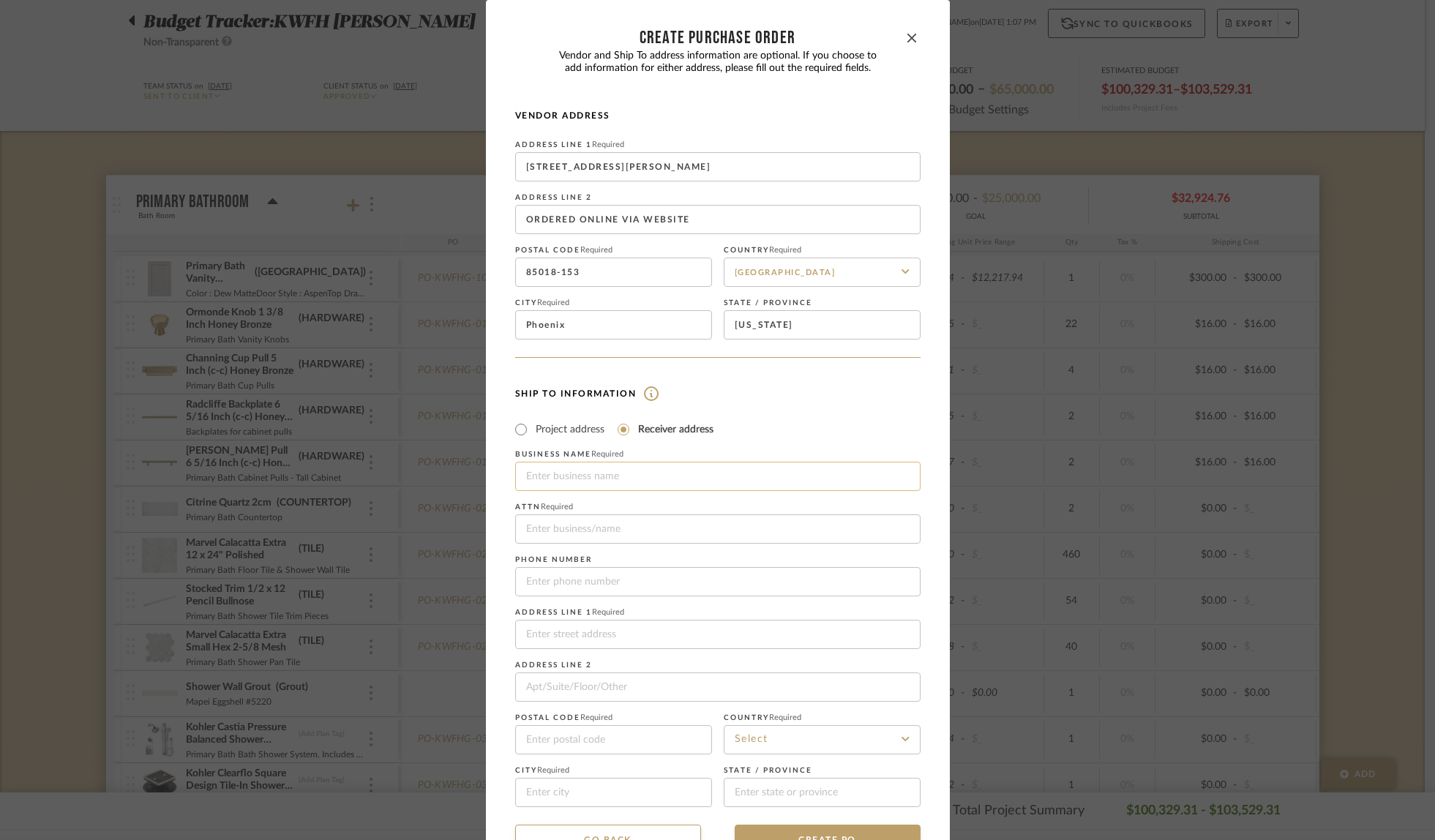
click at [602, 473] on input at bounding box center [718, 476] width 406 height 29
type input "f"
click at [680, 474] on input at bounding box center [718, 476] width 406 height 29
click at [635, 474] on input at bounding box center [718, 476] width 406 height 29
type input "Fully Loaded Deliveries"
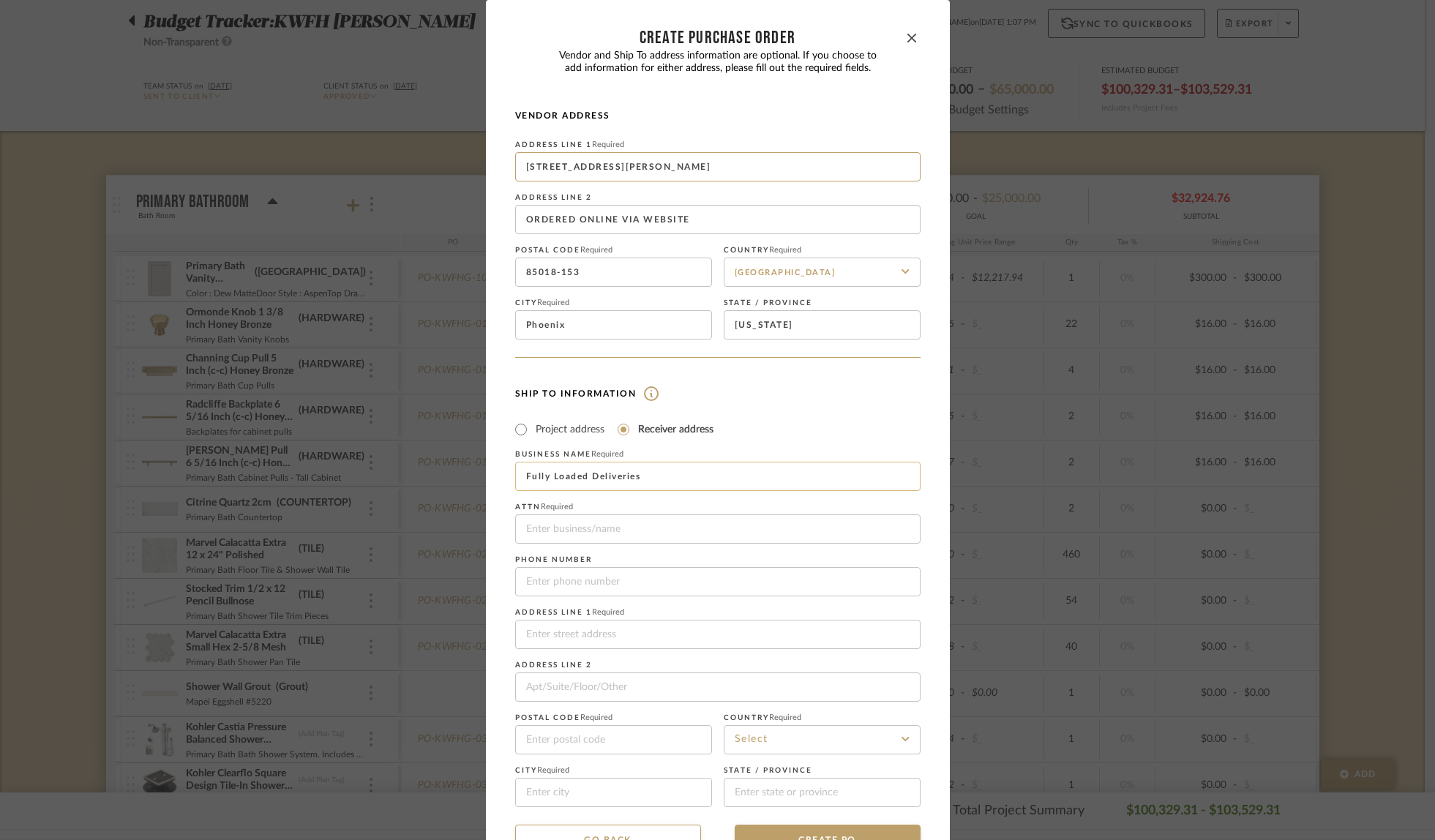
type input "[STREET_ADDRESS]"
type input "85024"
type input "Fully Loaded Deliveries"
type input "4803078077"
type input "[STREET_ADDRESS]"
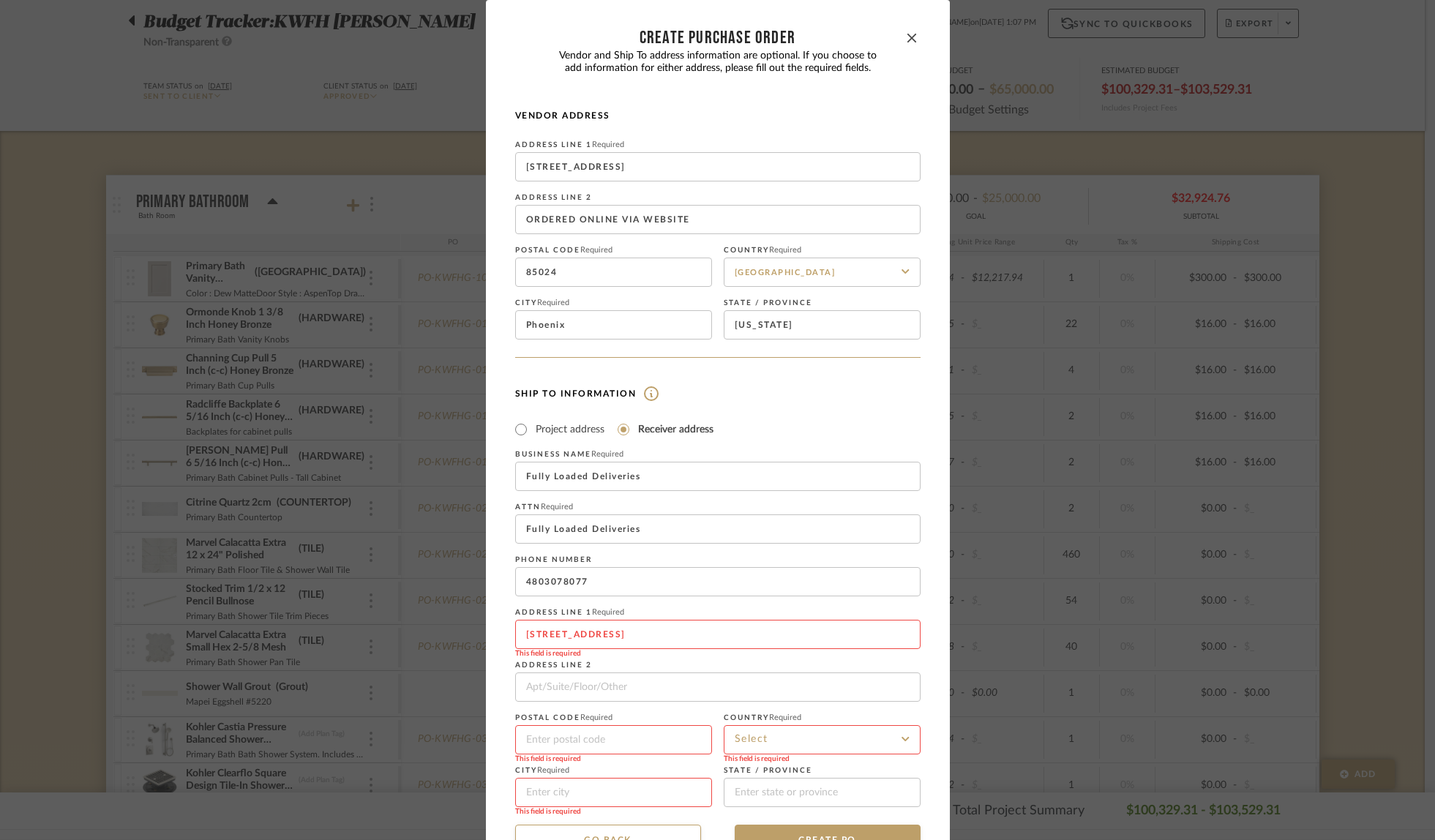
type input "85024"
type input "Phoenix"
type input "[US_STATE]"
click at [767, 750] on input at bounding box center [822, 740] width 197 height 29
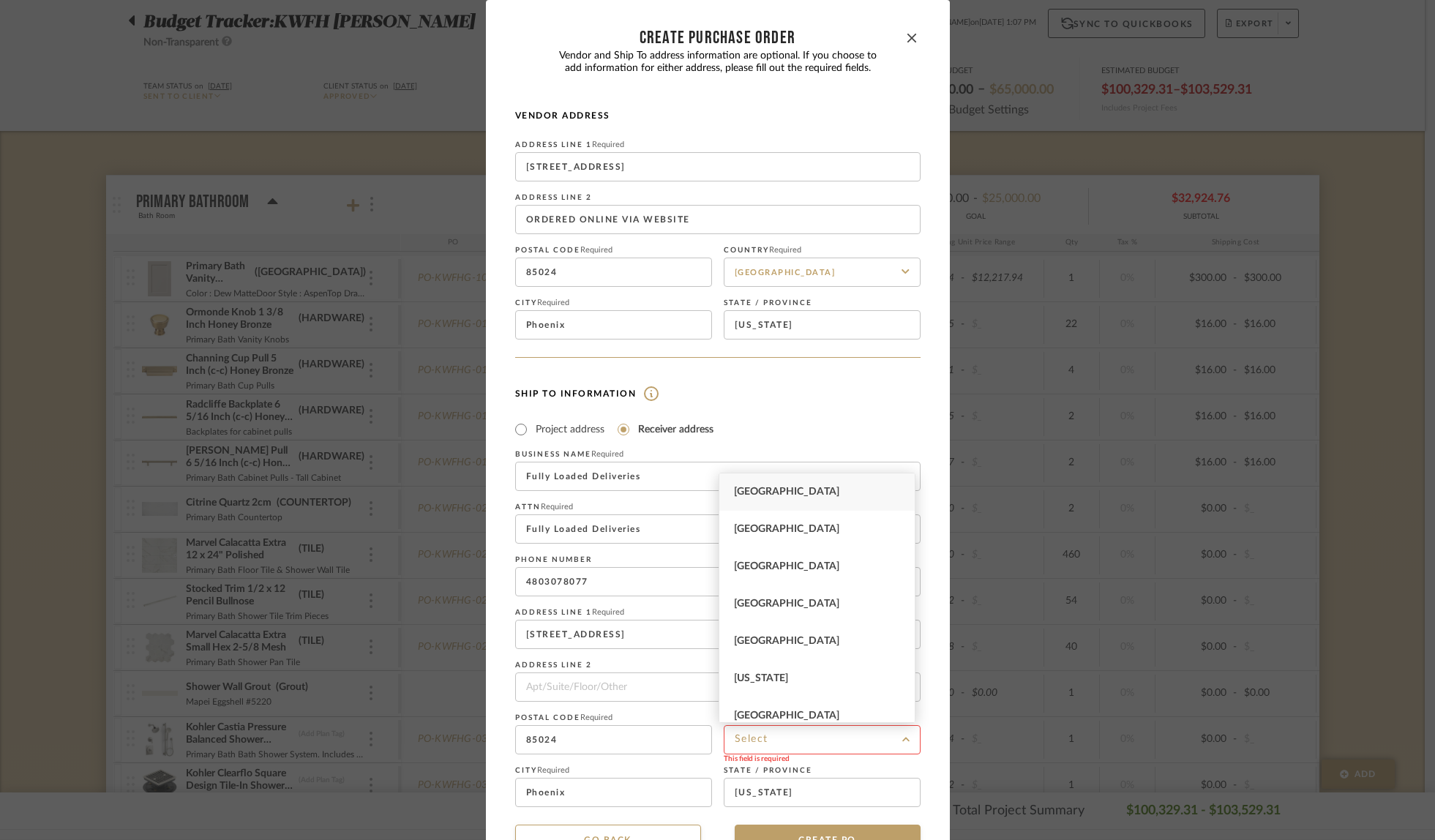
click at [814, 502] on div "[GEOGRAPHIC_DATA]" at bounding box center [817, 492] width 196 height 37
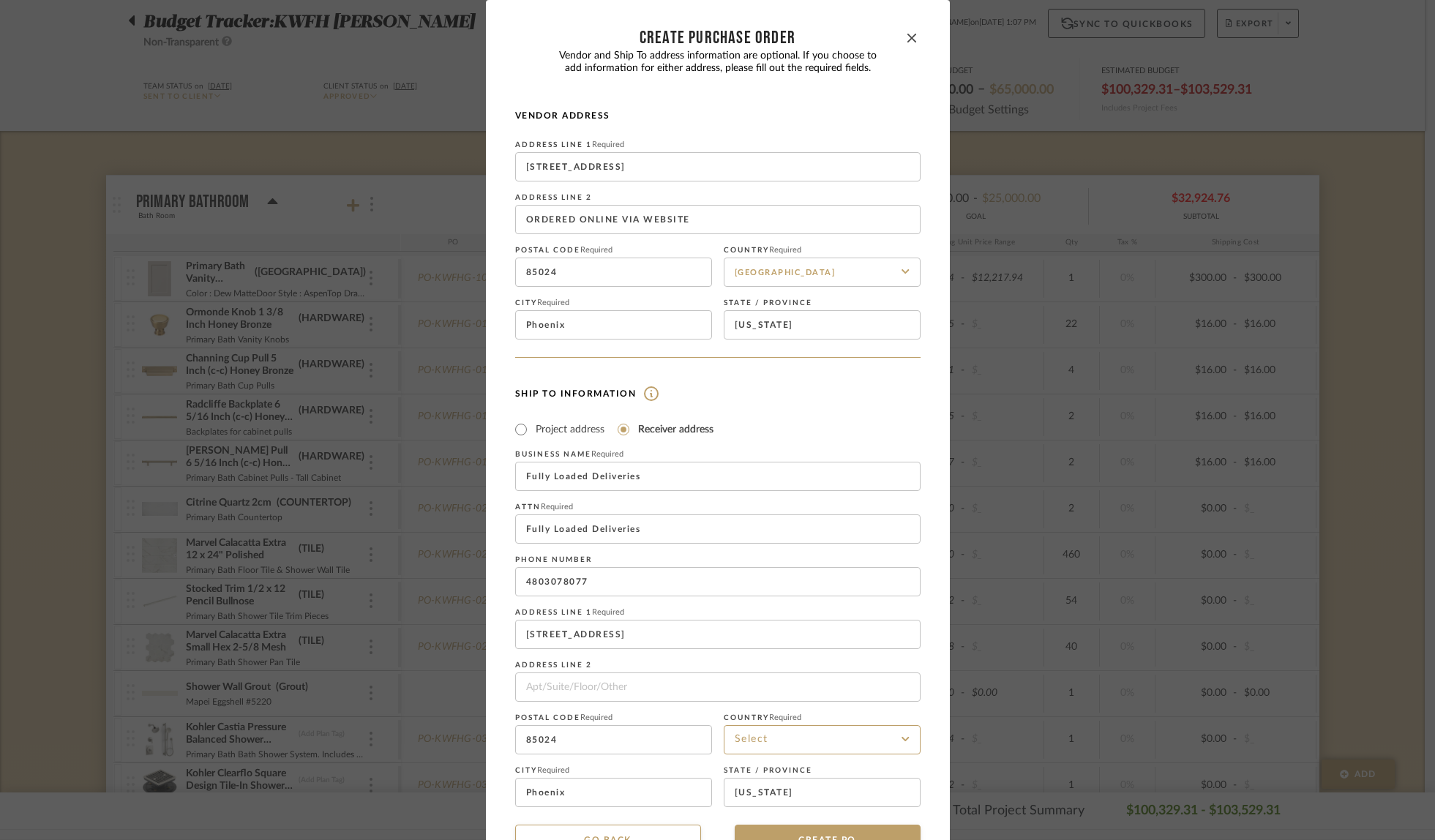
type input "[GEOGRAPHIC_DATA]"
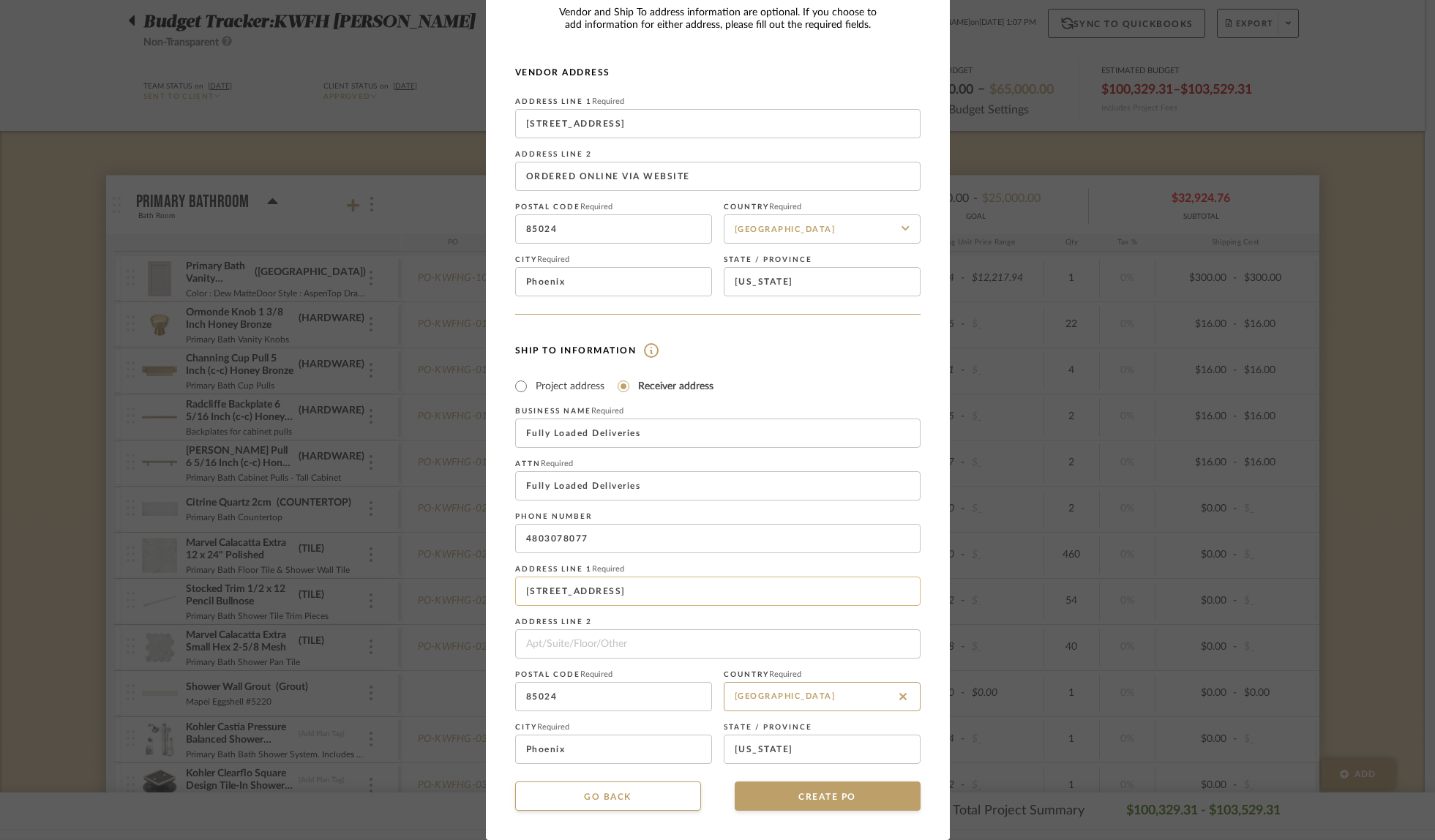
scroll to position [44, 0]
click at [813, 792] on button "CREATE PO" at bounding box center [827, 796] width 186 height 29
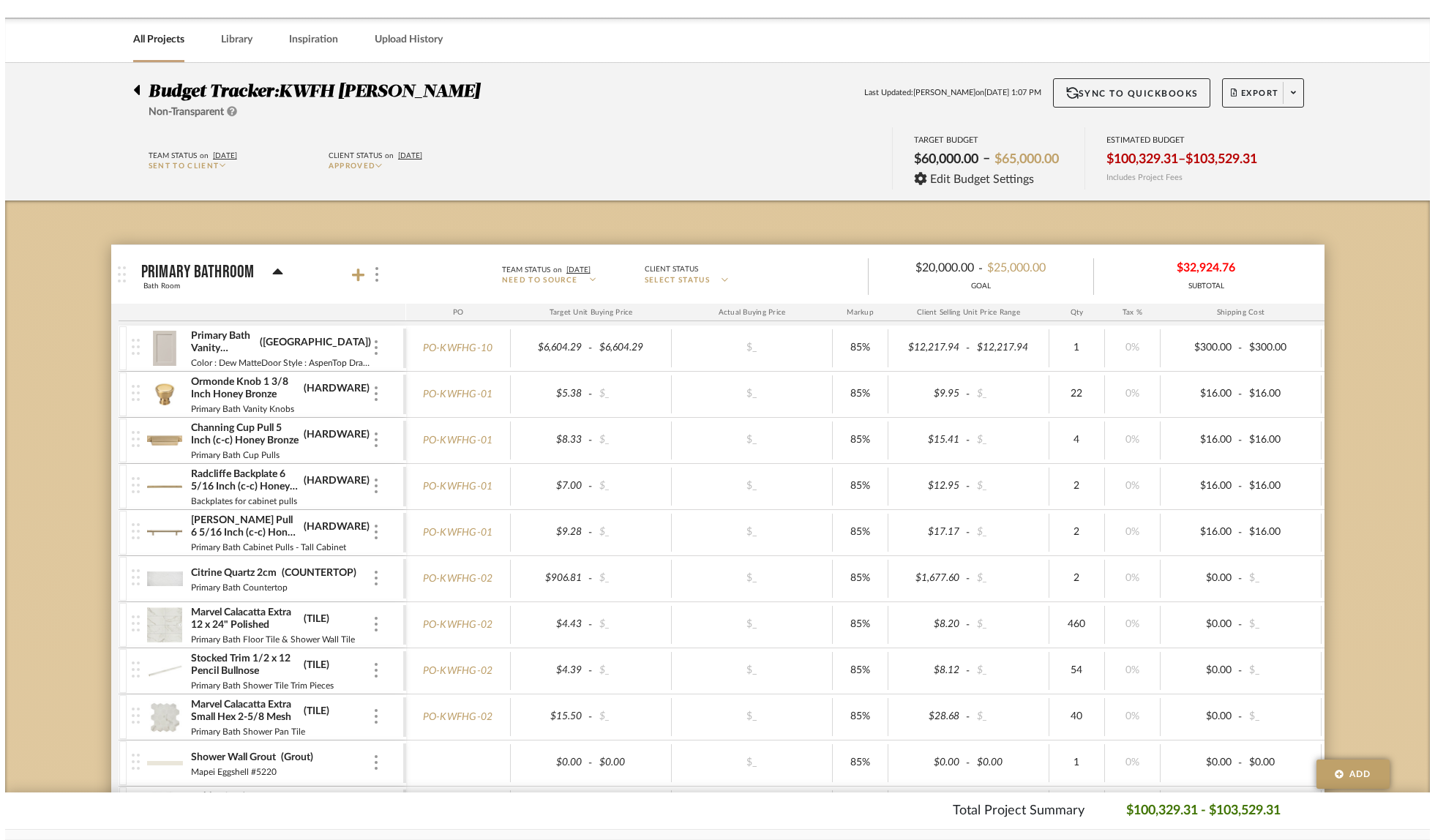
scroll to position [0, 0]
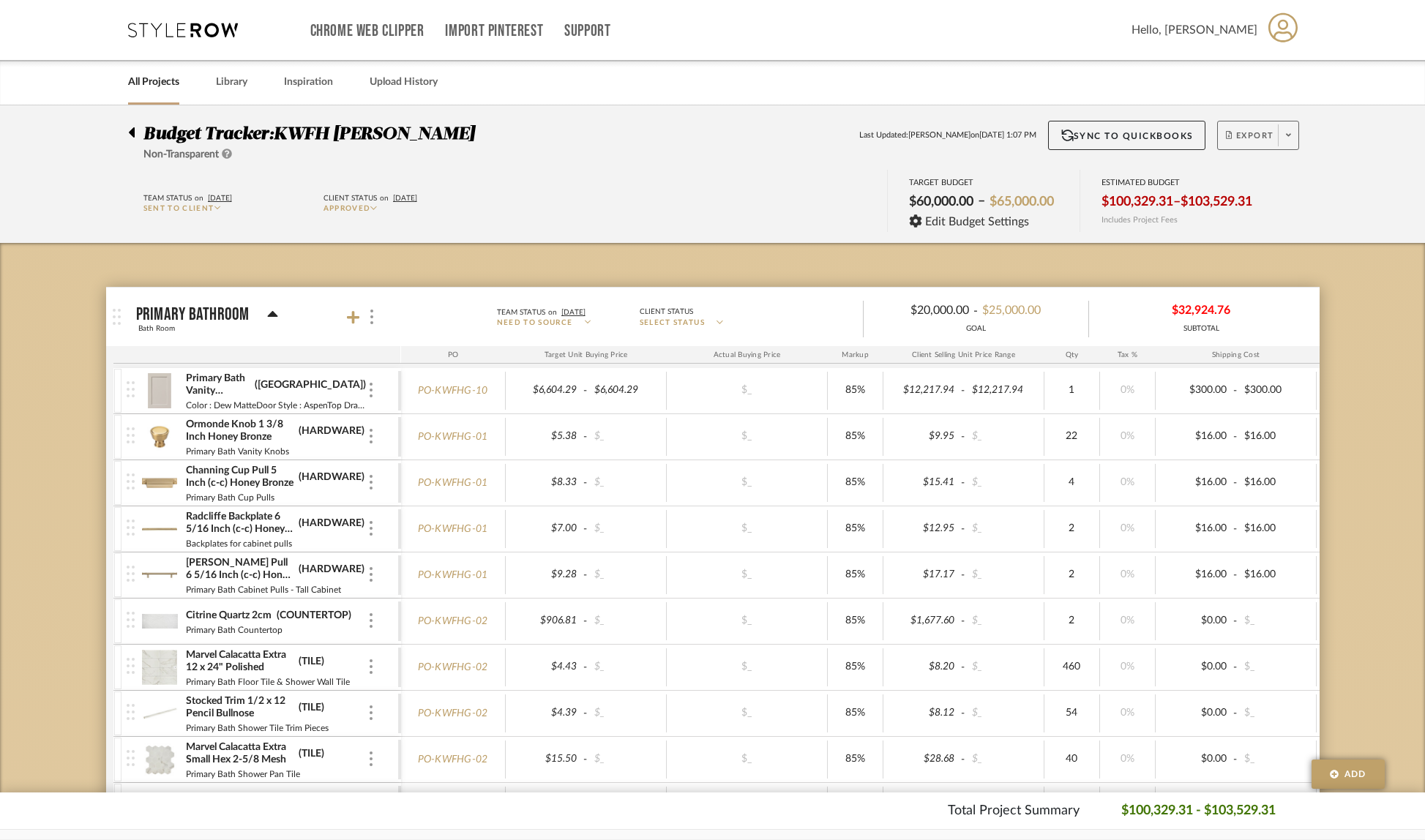
click at [1292, 136] on span at bounding box center [1288, 135] width 20 height 22
click at [1389, 132] on div at bounding box center [712, 420] width 1425 height 840
click at [1289, 138] on icon at bounding box center [1289, 134] width 5 height 8
click at [1271, 241] on span "Create PO" at bounding box center [1252, 248] width 46 height 13
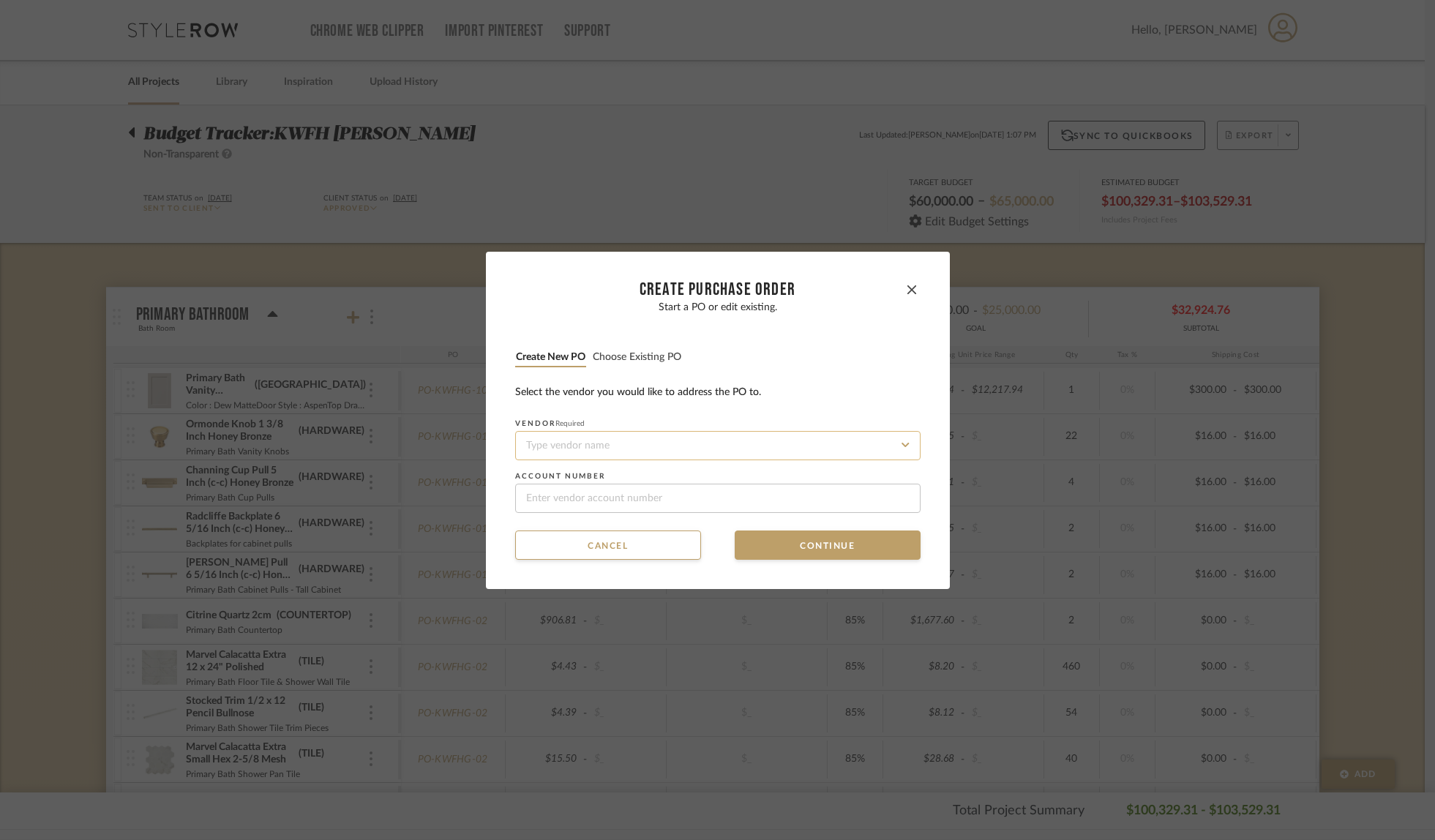
click at [607, 441] on input at bounding box center [718, 446] width 406 height 29
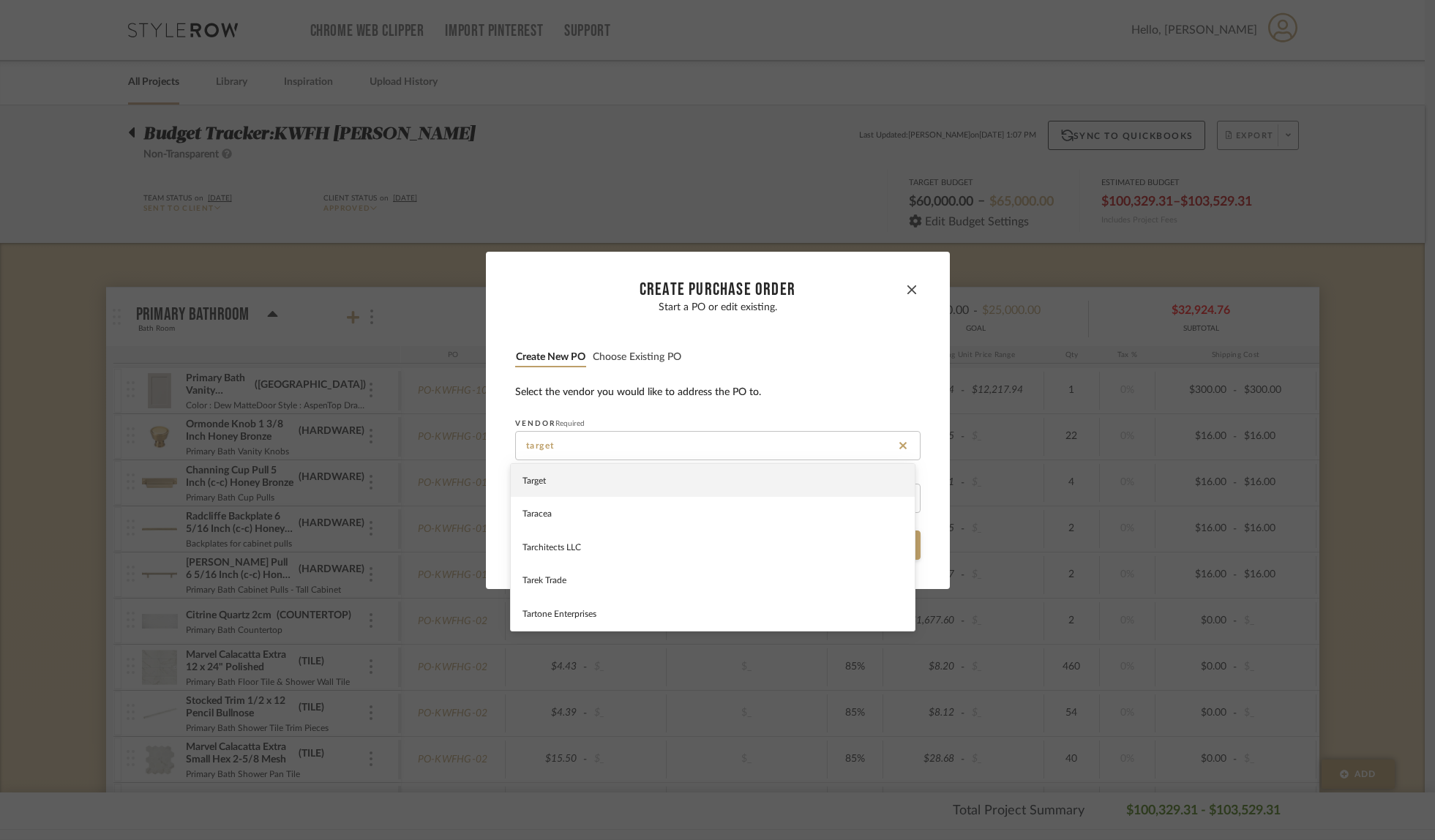
click at [541, 476] on span "Target" at bounding box center [535, 481] width 24 height 9
type input "Target"
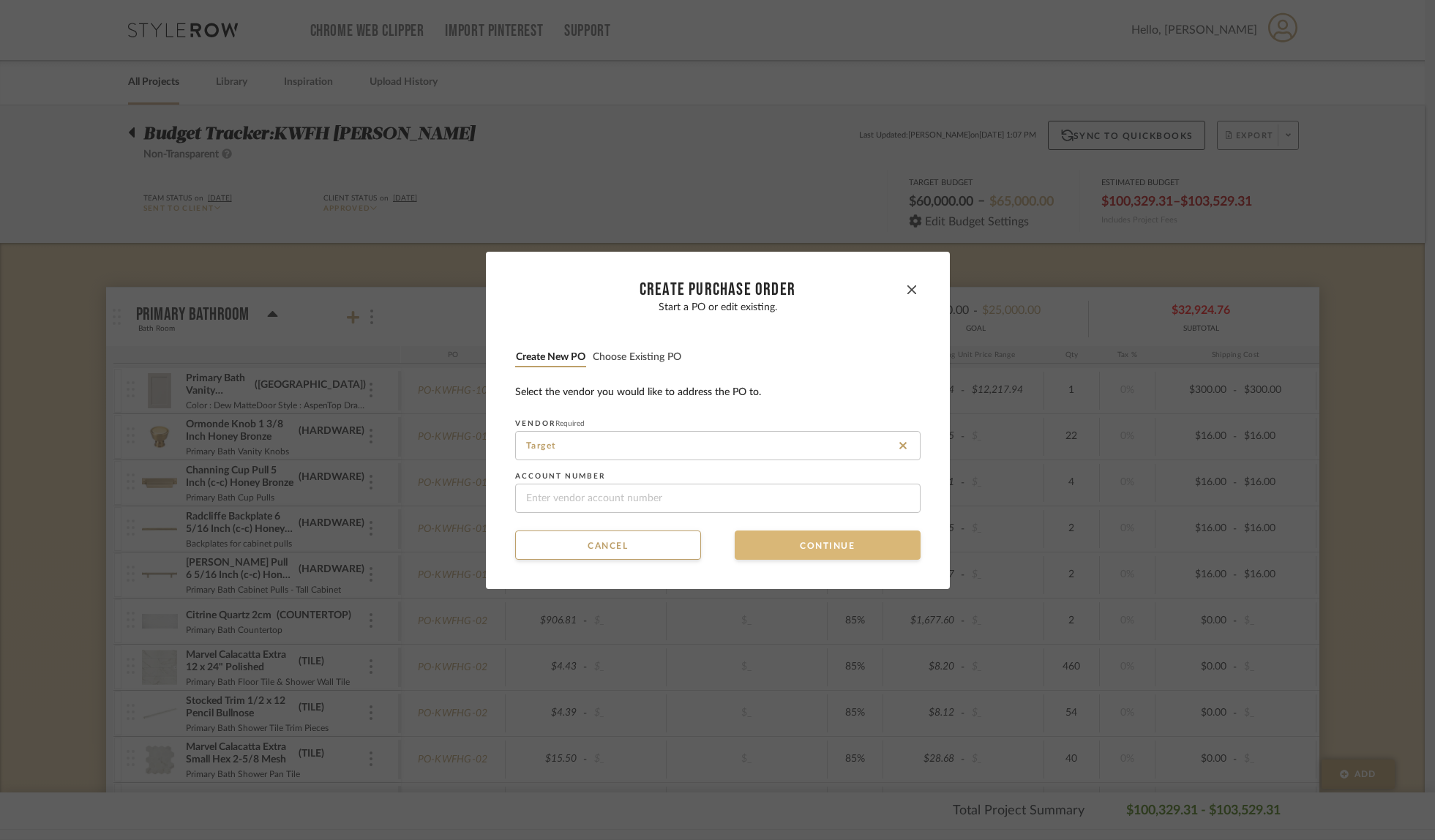
click at [748, 553] on button "Continue" at bounding box center [827, 546] width 186 height 29
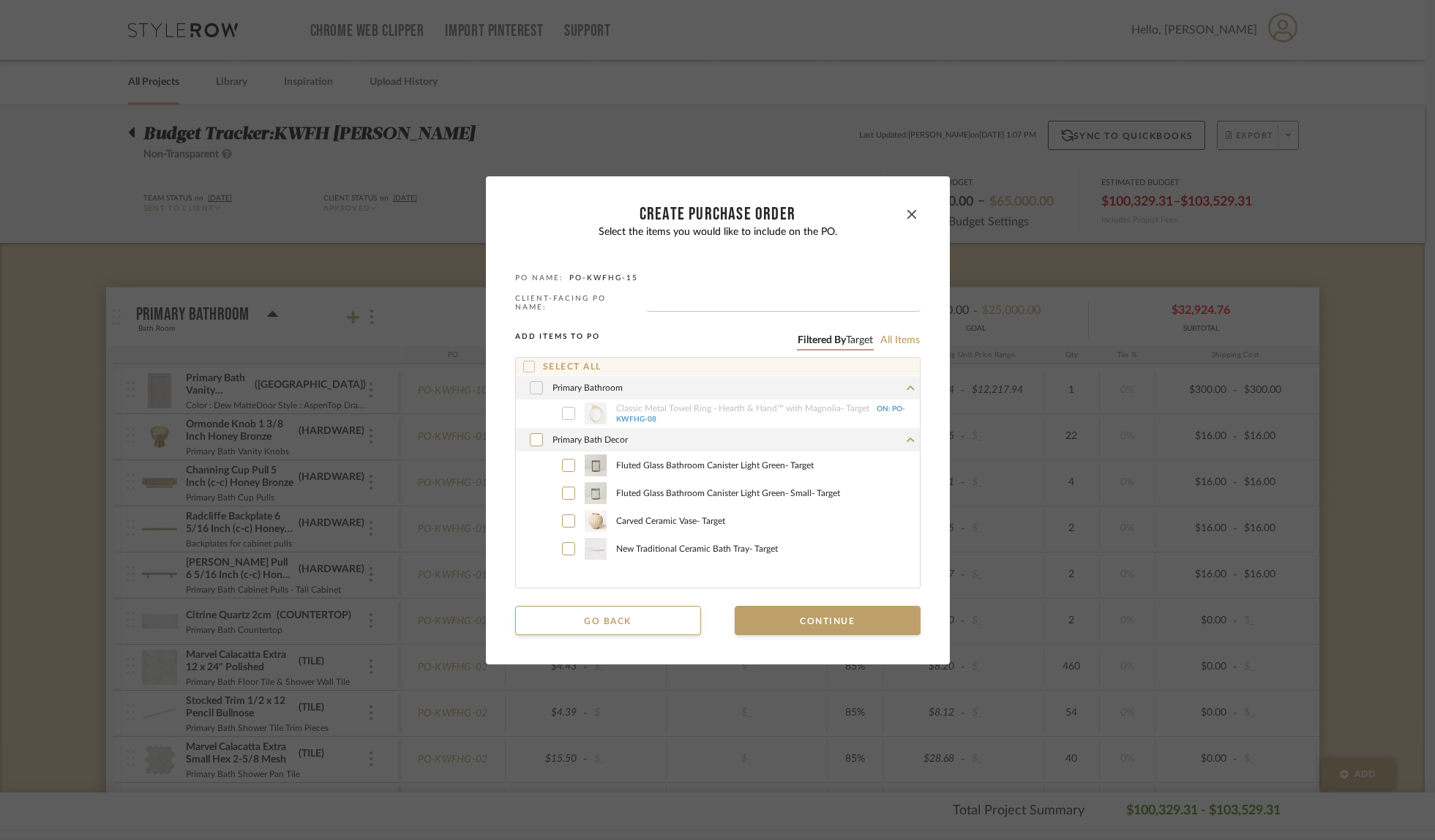
click at [524, 363] on icon at bounding box center [528, 367] width 10 height 10
click at [813, 623] on button "Continue" at bounding box center [827, 621] width 186 height 29
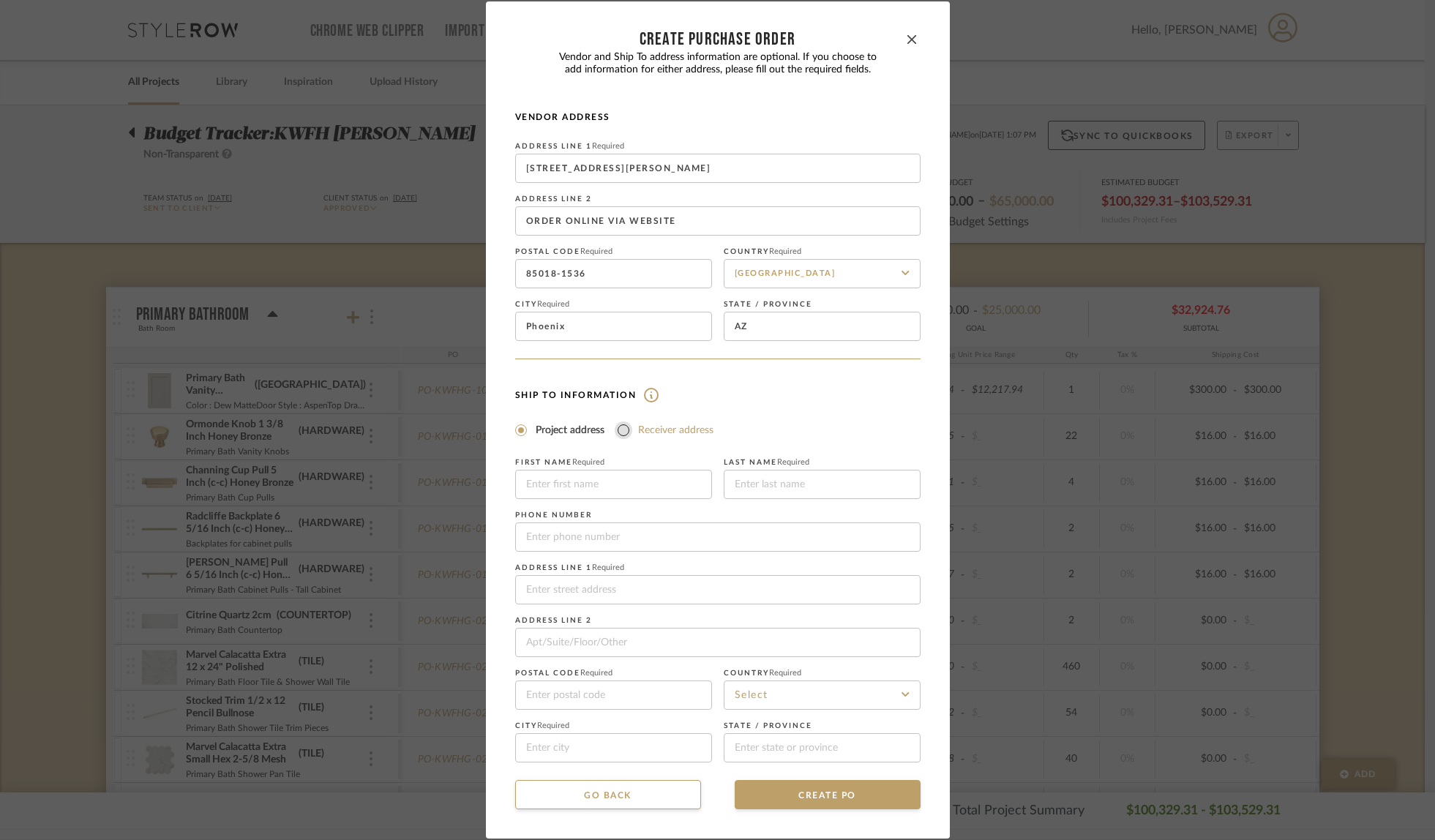
click at [622, 428] on input "Receiver address" at bounding box center [623, 430] width 17 height 17
radio input "true"
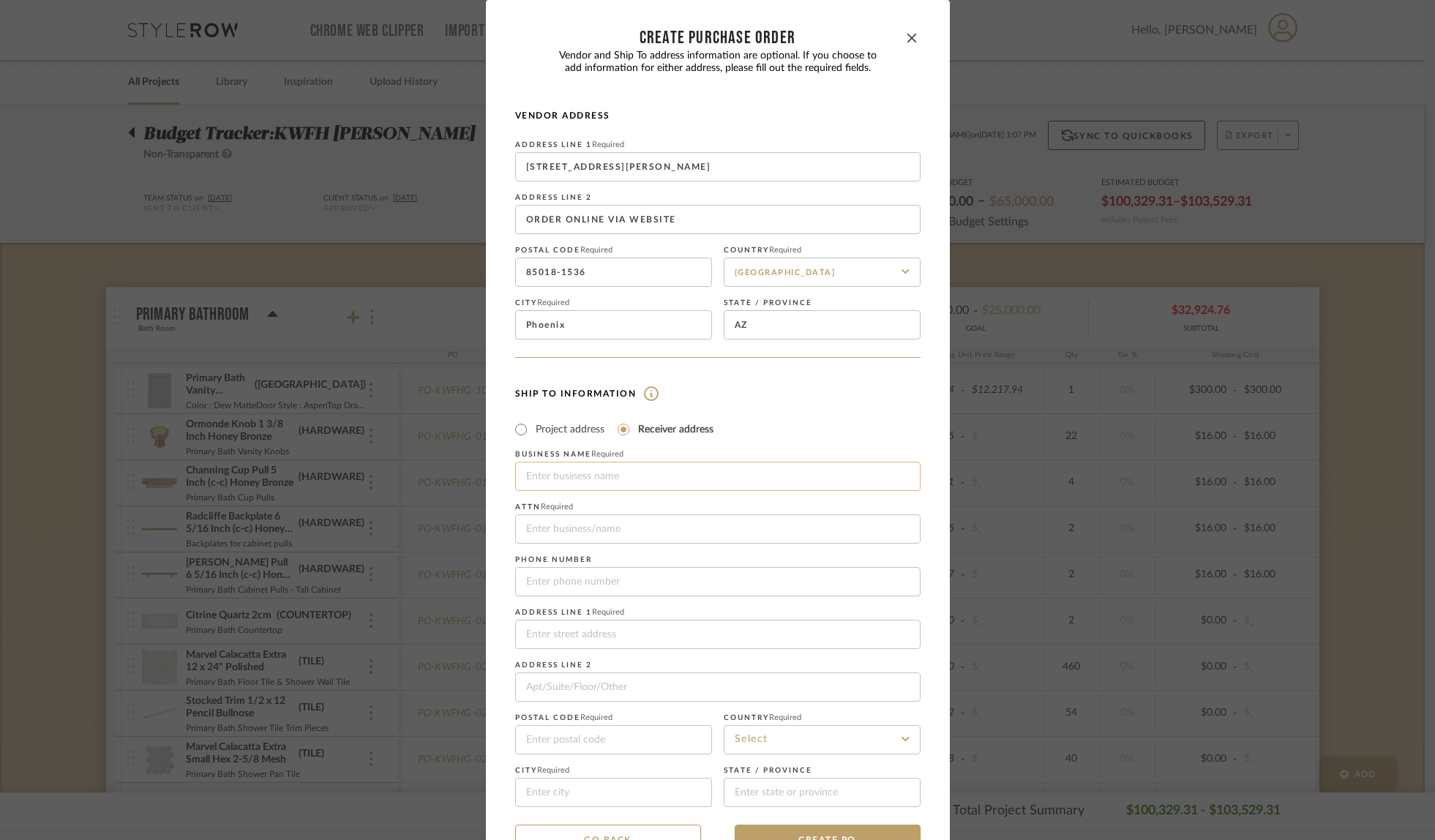
click at [600, 472] on input at bounding box center [718, 476] width 406 height 29
type input "Fully Loaded Deliveries"
type input "[STREET_ADDRESS]"
type input "85024"
type input "[US_STATE]"
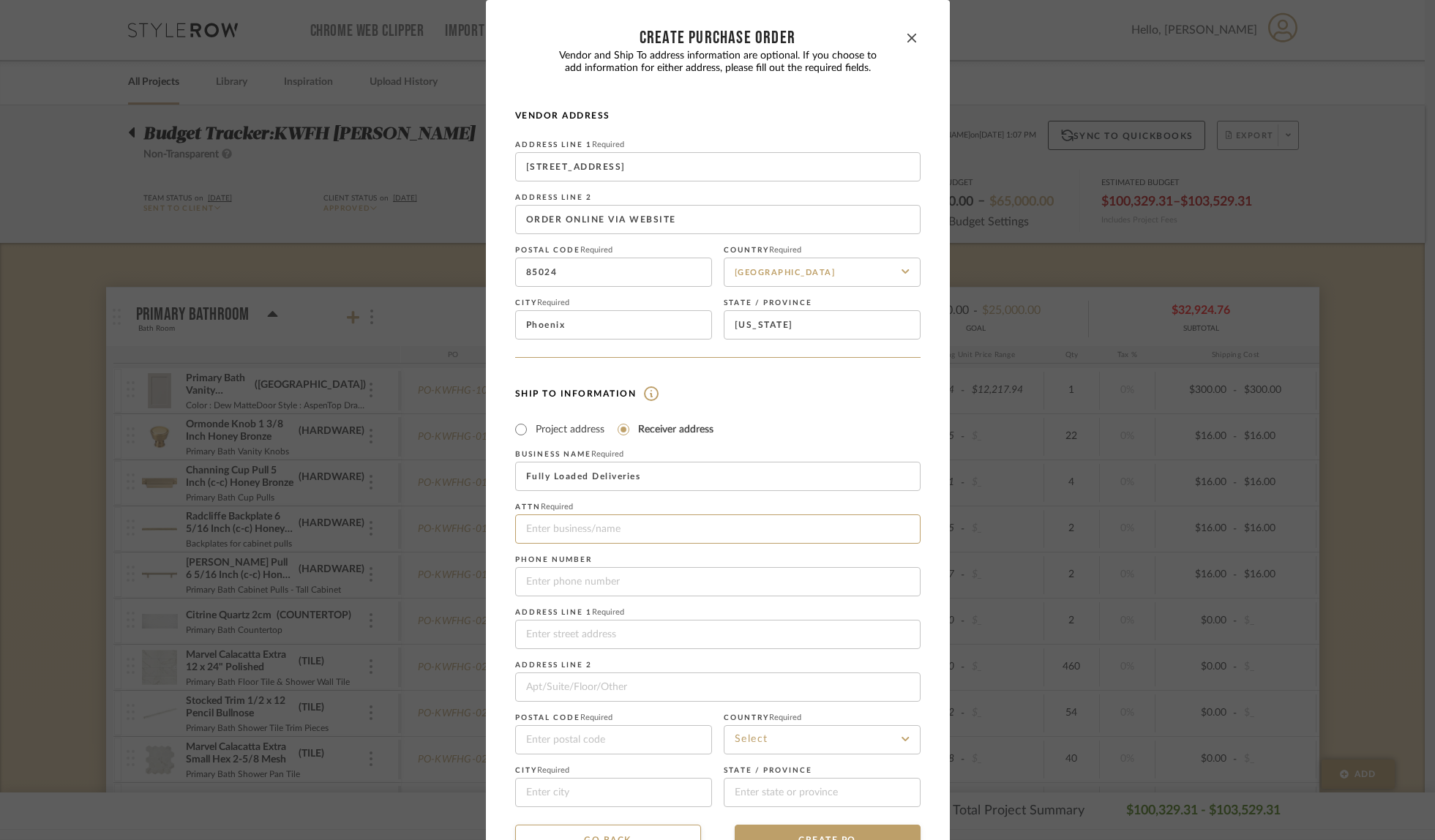
type input "Fully Loaded Deliveries"
type input "4803078077"
click at [578, 636] on input at bounding box center [718, 634] width 406 height 29
type input "[STREET_ADDRESS]"
type input "85024"
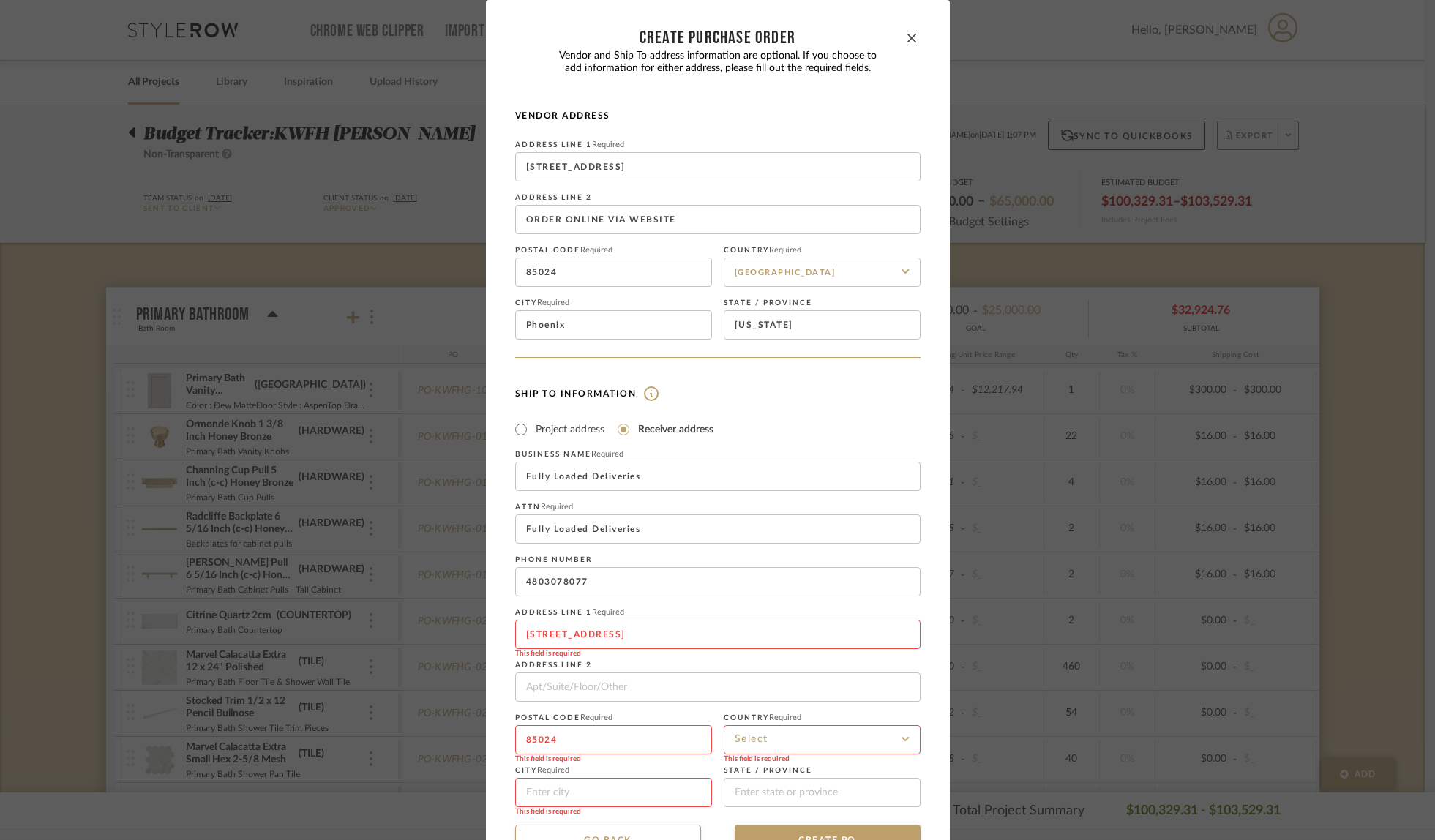
type input "Phoenix"
type input "[US_STATE]"
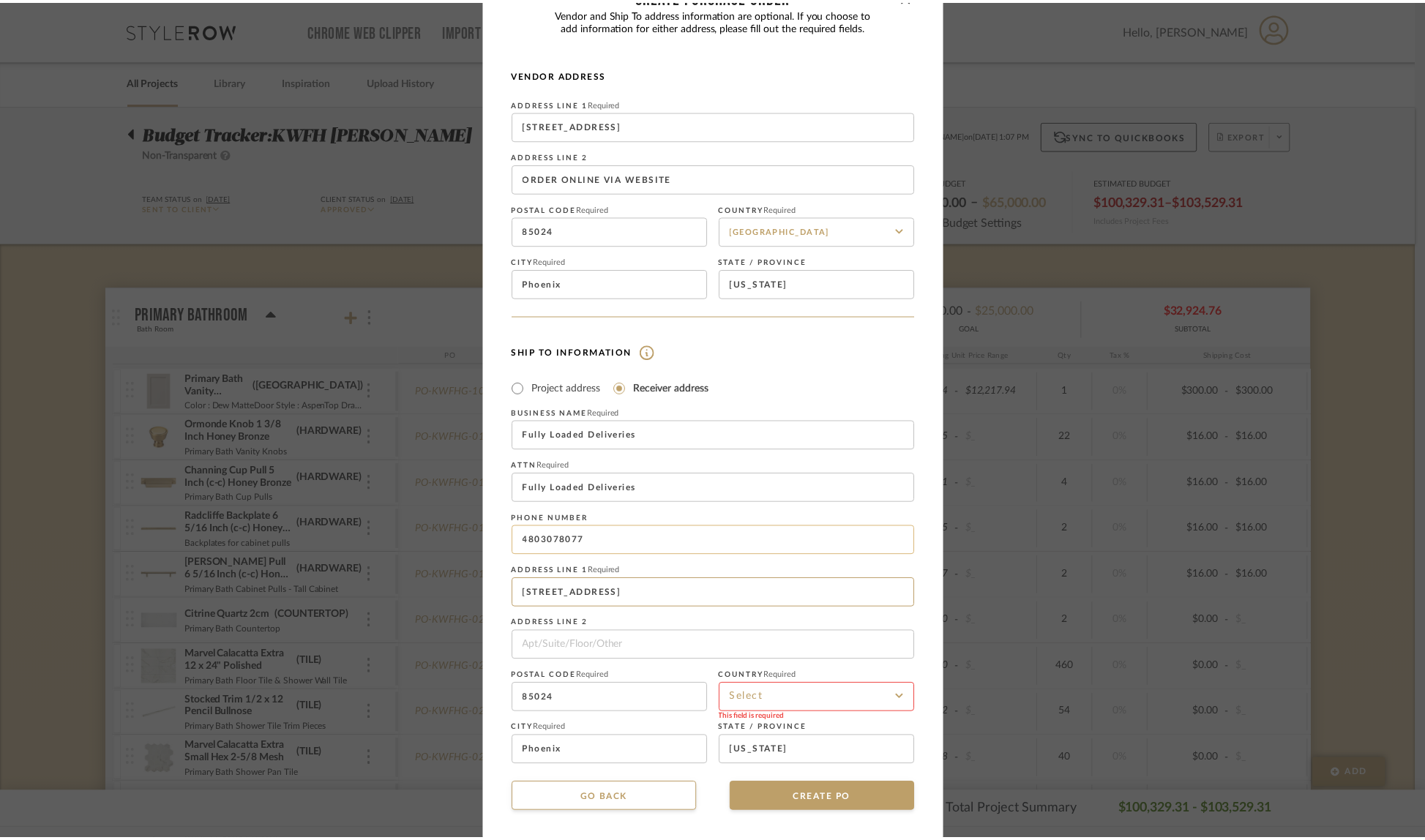
scroll to position [44, 0]
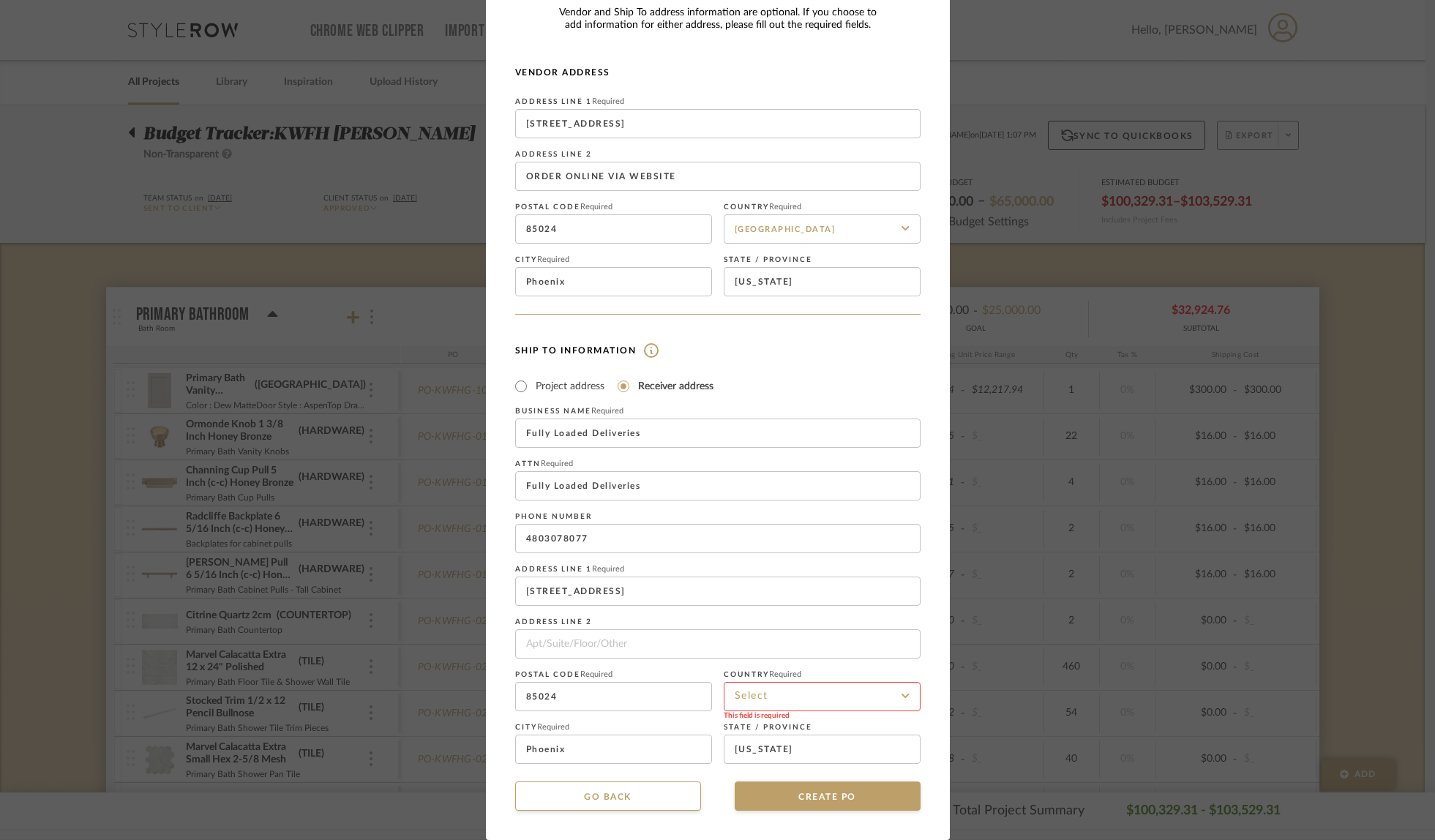
click at [748, 696] on input at bounding box center [822, 696] width 197 height 29
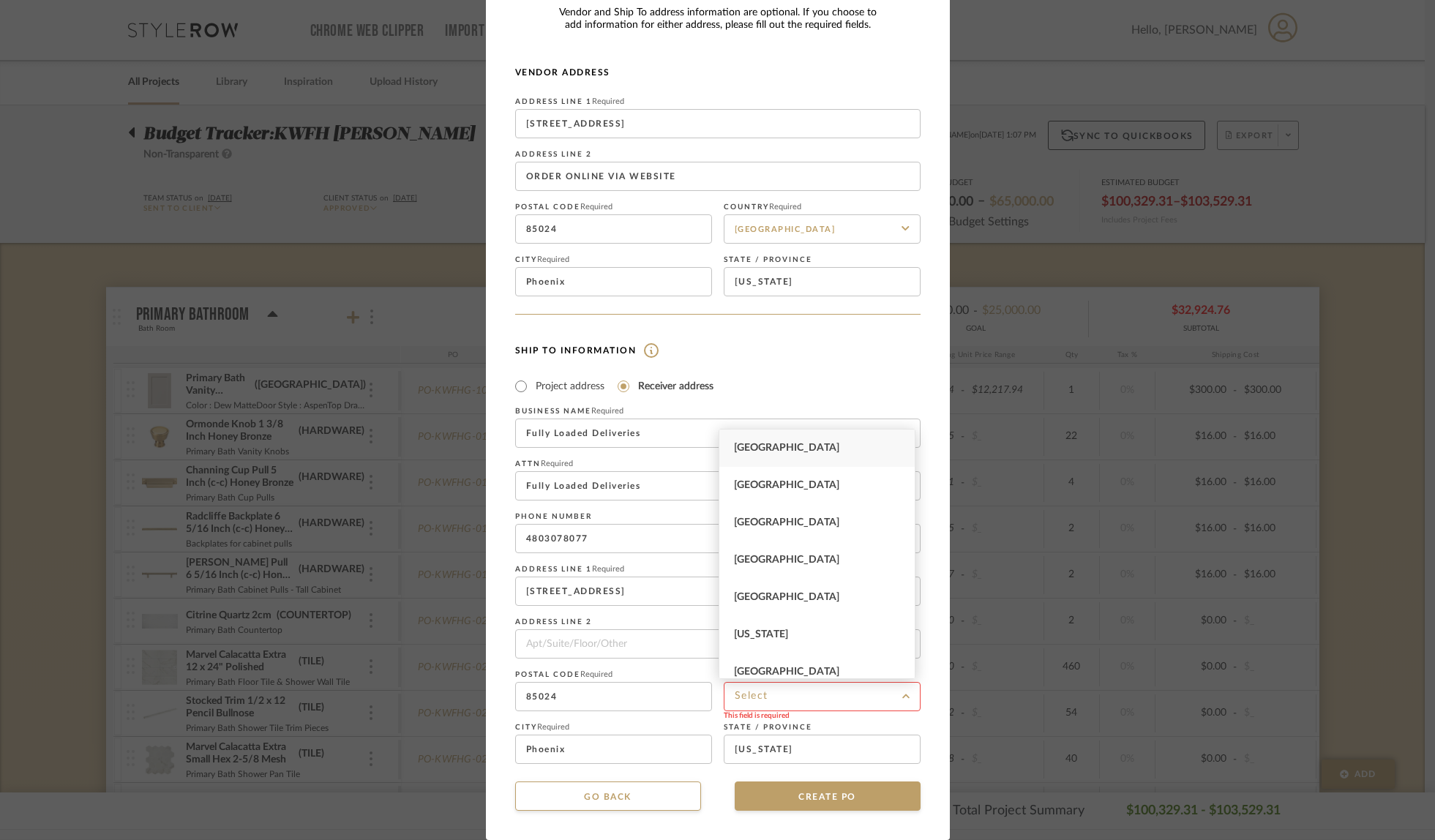
click at [793, 452] on span "[GEOGRAPHIC_DATA]" at bounding box center [786, 448] width 105 height 10
type input "[GEOGRAPHIC_DATA]"
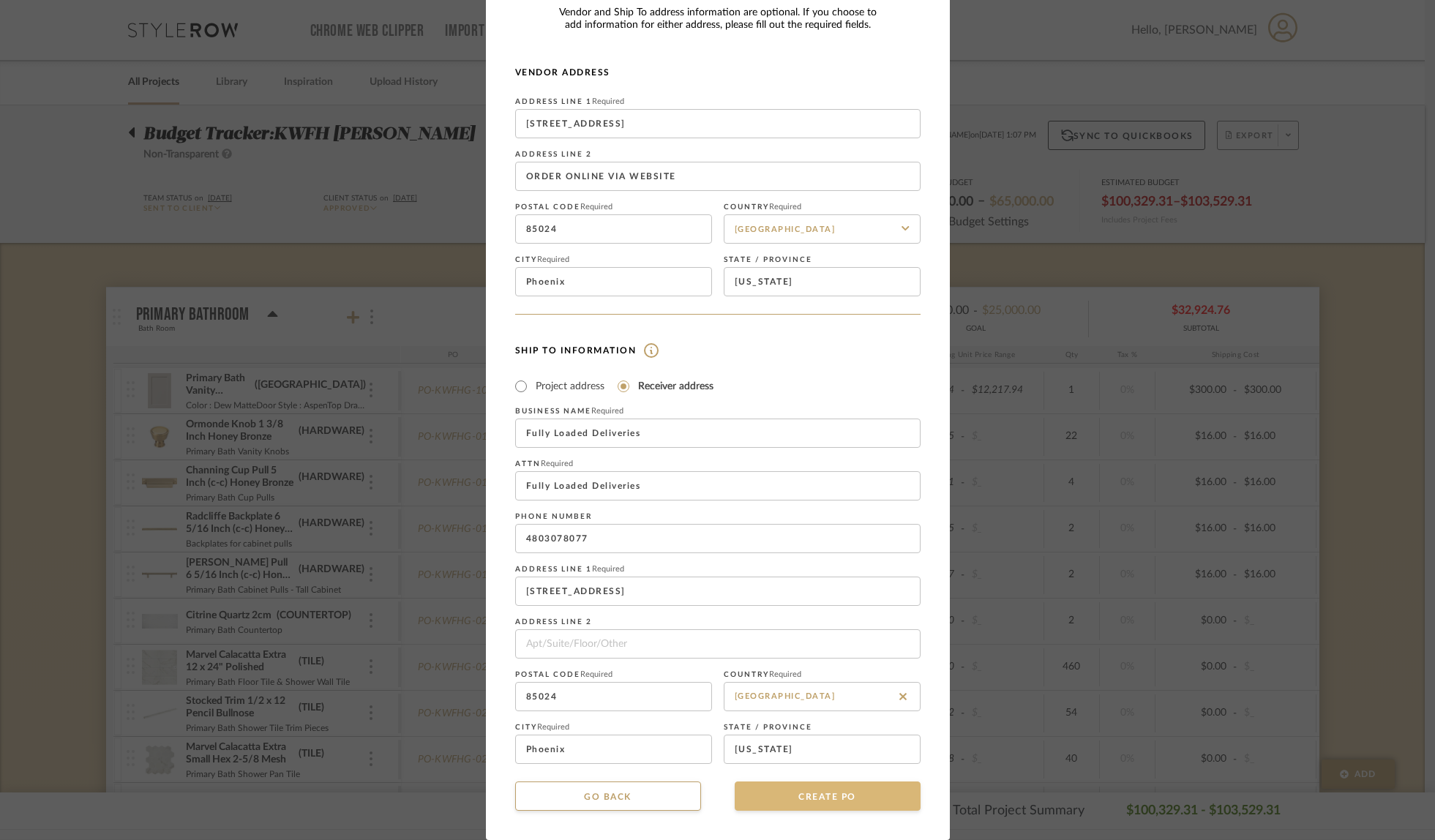
click at [803, 807] on button "CREATE PO" at bounding box center [827, 796] width 186 height 29
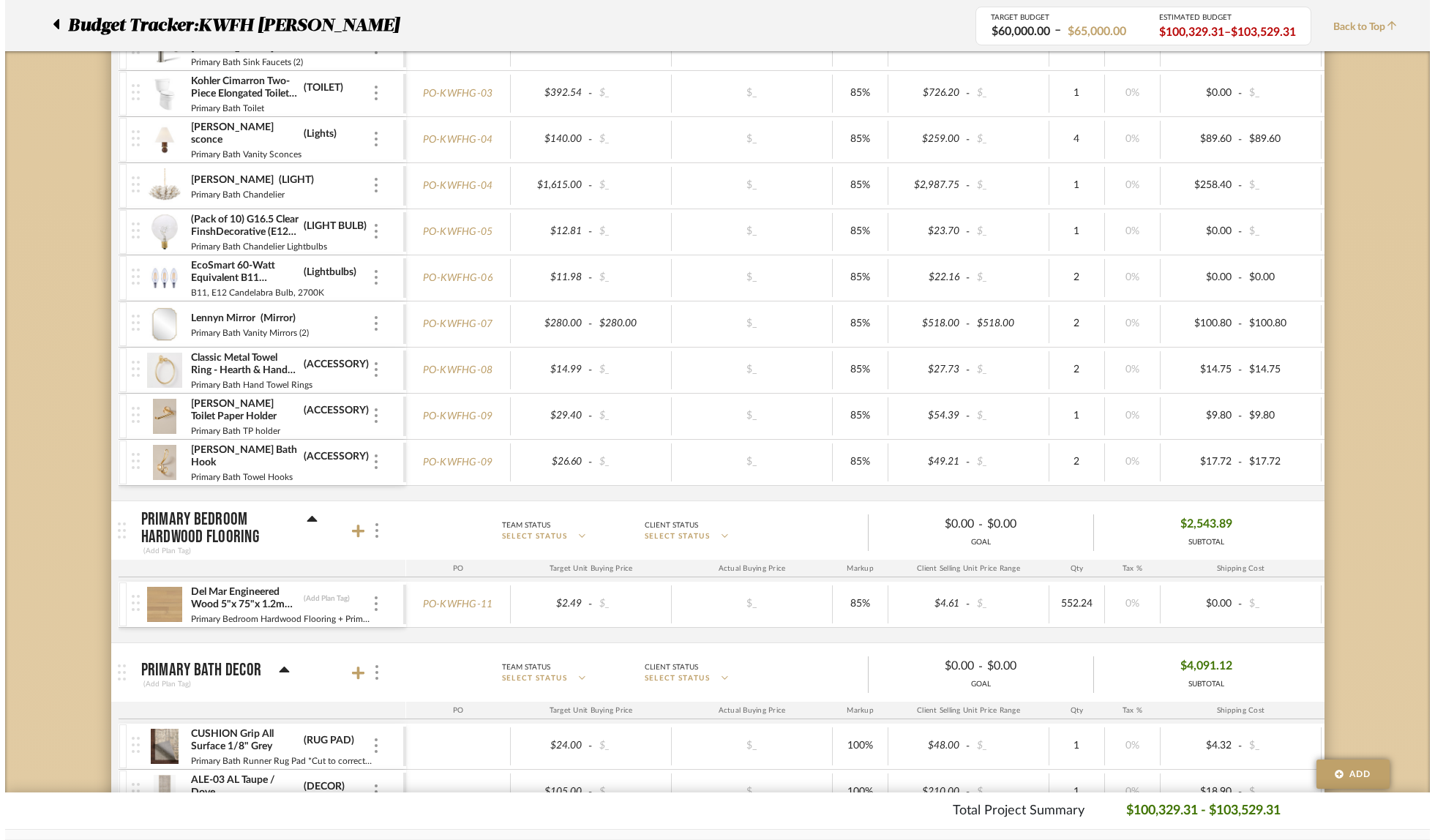
scroll to position [0, 0]
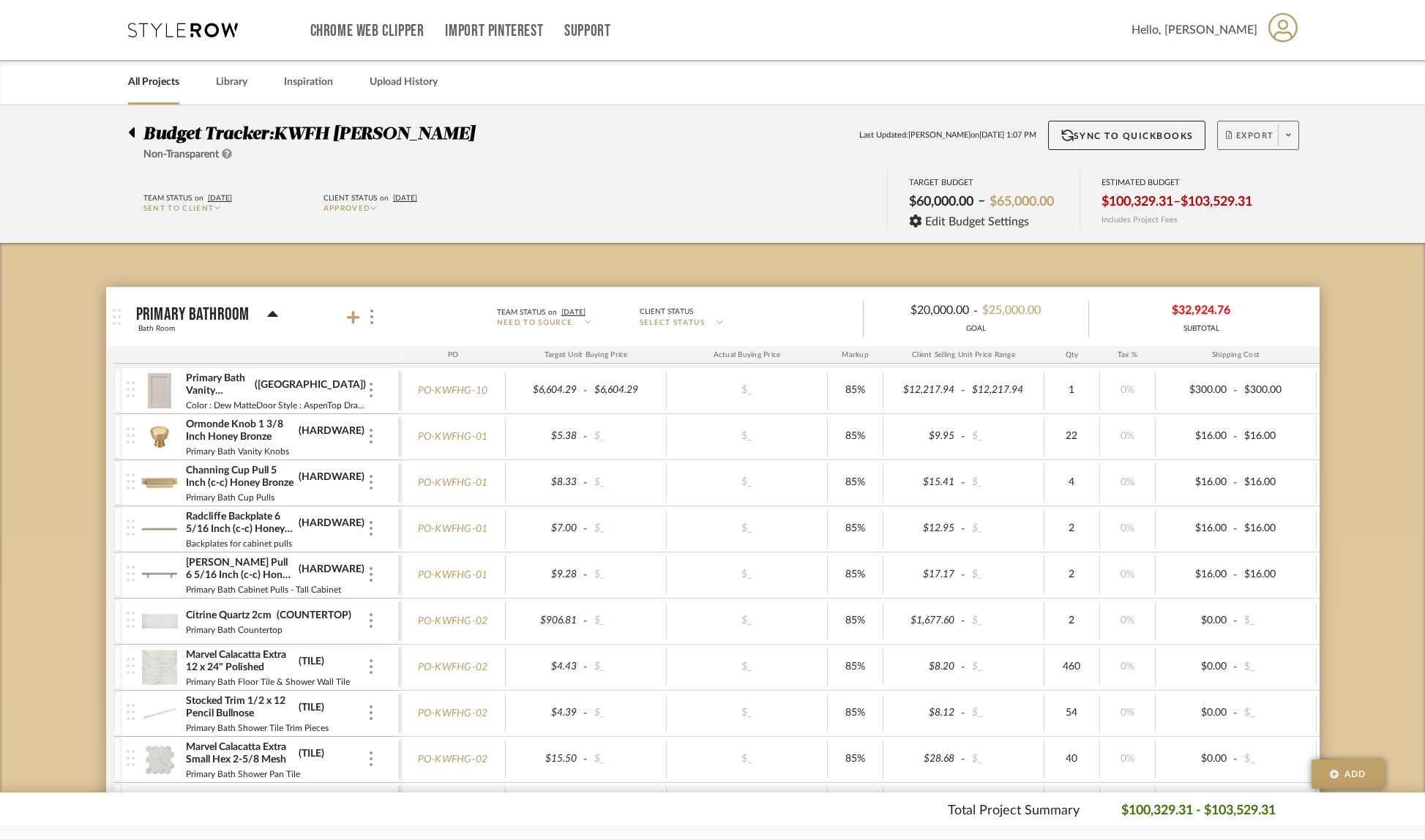
click at [1293, 139] on span at bounding box center [1288, 135] width 20 height 22
click at [1273, 239] on button "Create PO BETA" at bounding box center [1284, 247] width 139 height 35
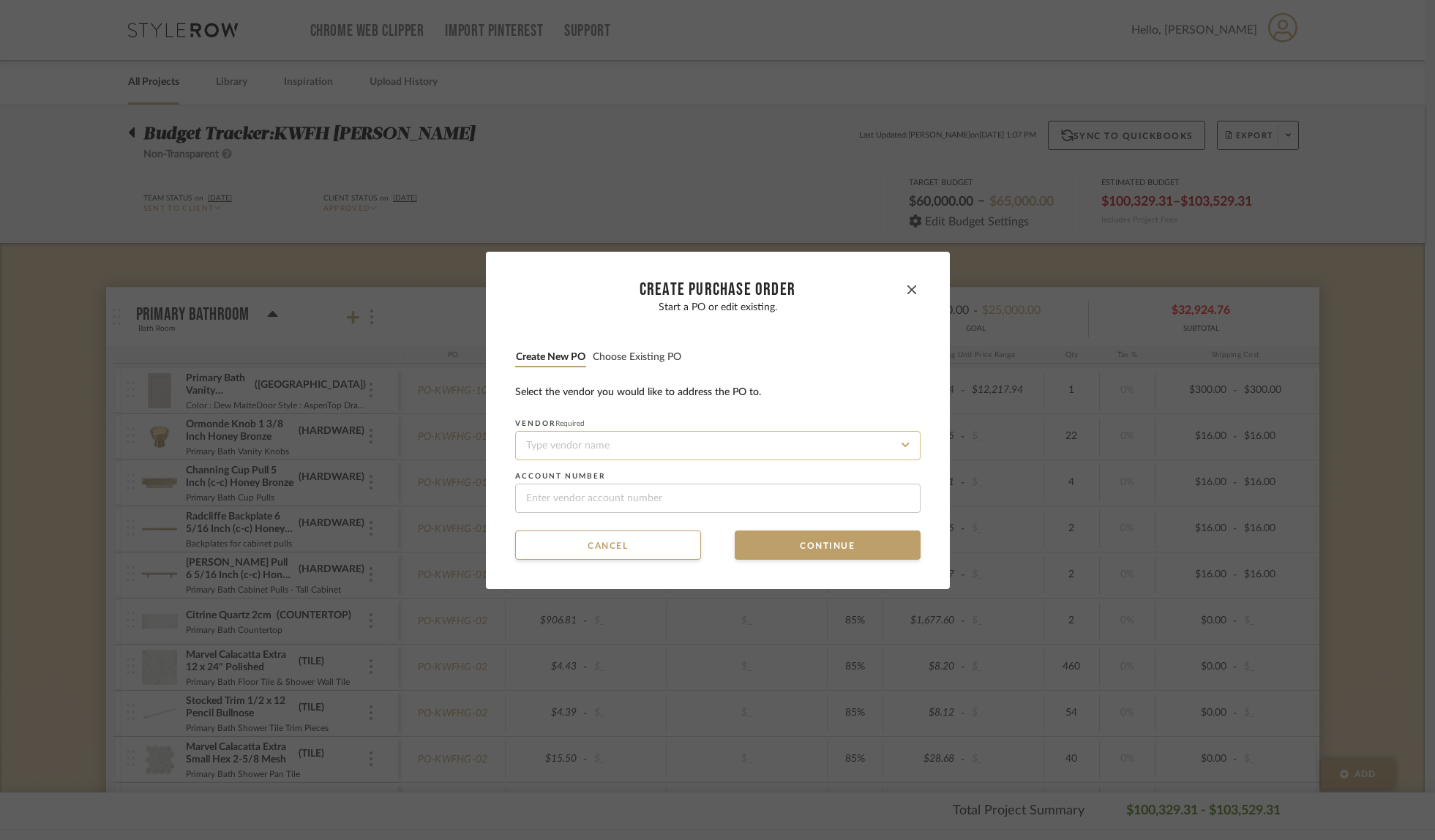
click at [598, 448] on input at bounding box center [718, 446] width 406 height 29
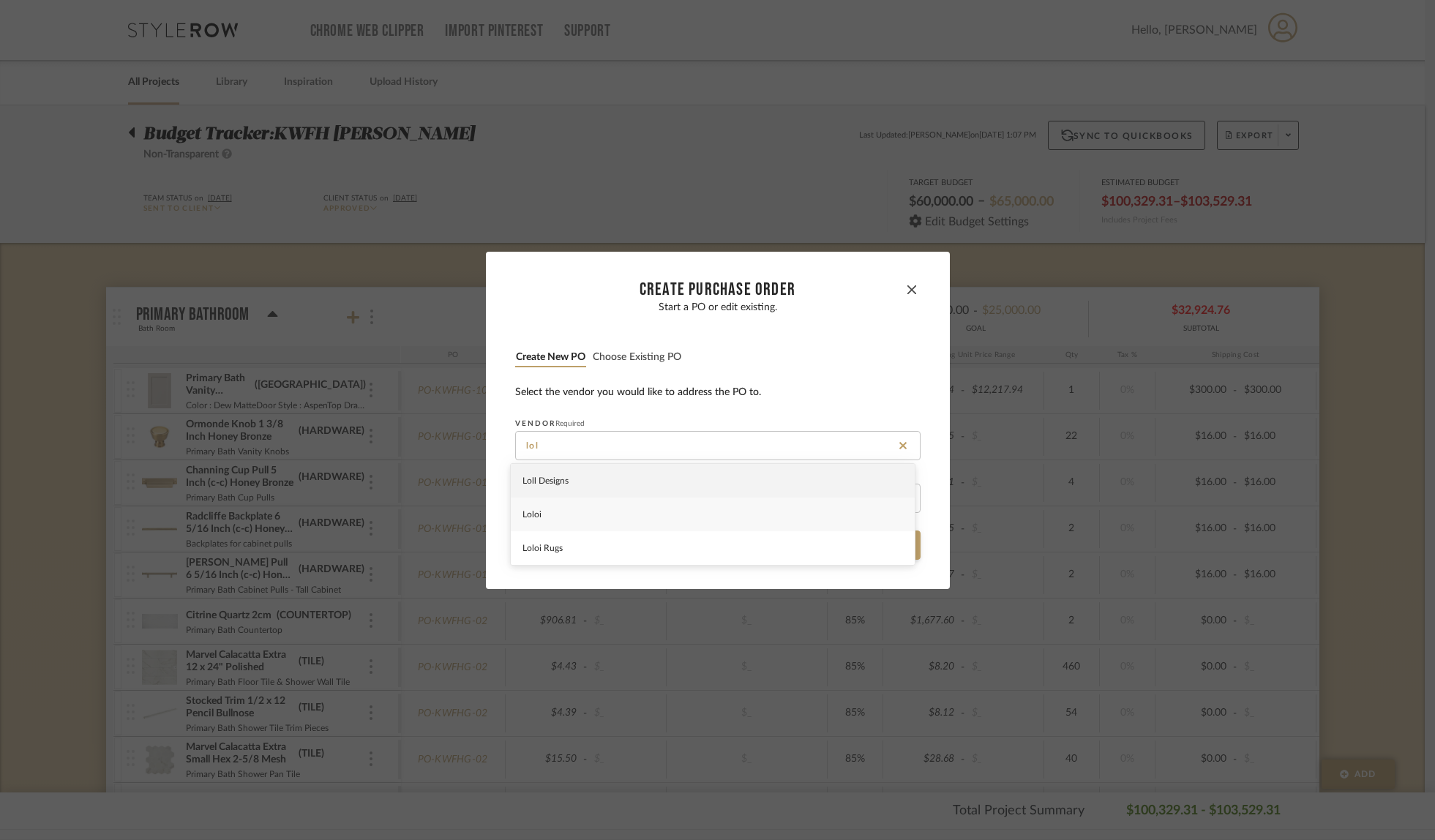
click at [566, 516] on div "Loloi" at bounding box center [713, 515] width 404 height 34
type input "Loloi"
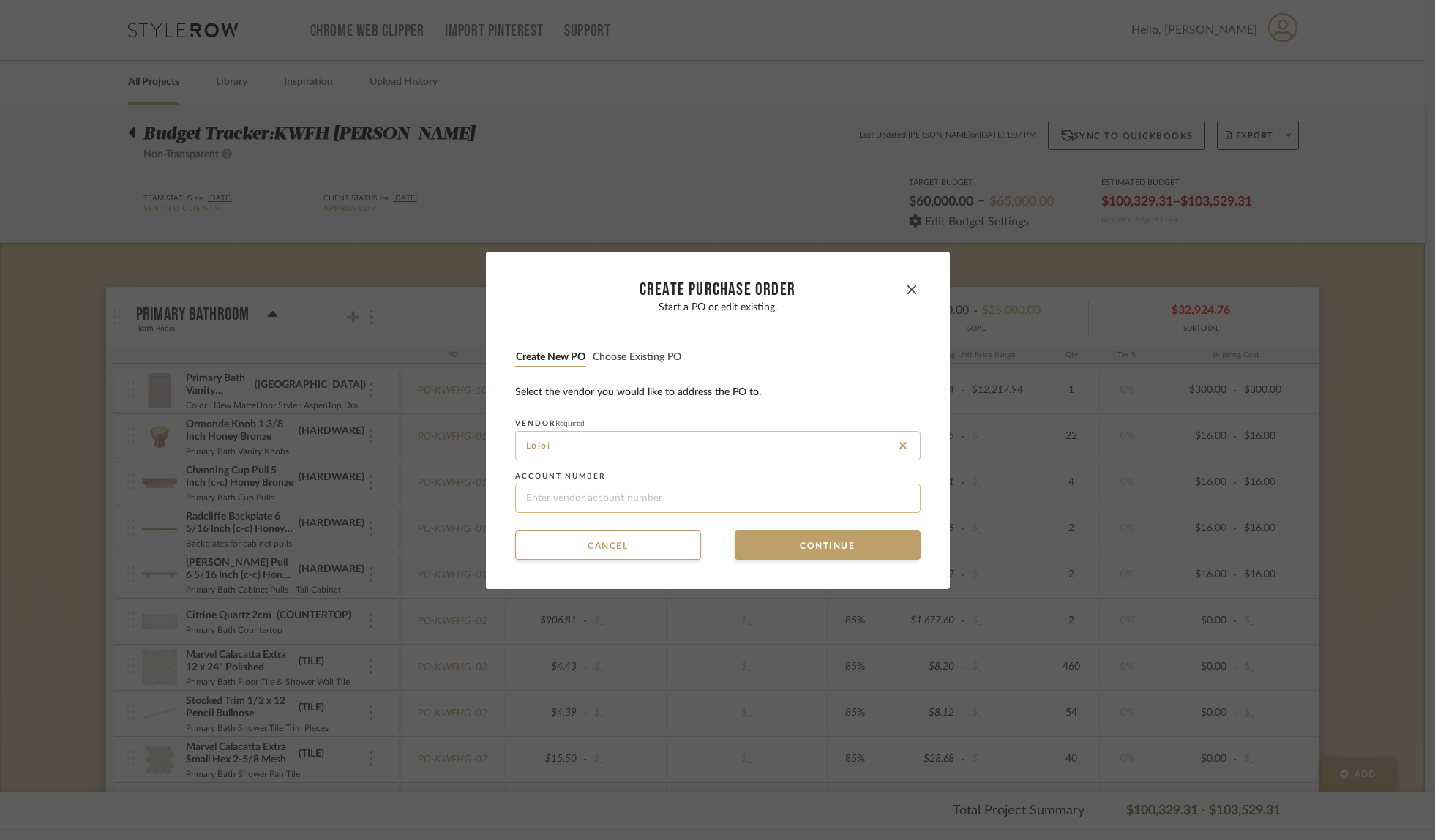
click at [575, 503] on input at bounding box center [718, 498] width 406 height 29
click at [592, 499] on input at bounding box center [718, 498] width 406 height 29
paste input "139754"
type input "139754"
click at [818, 539] on button "Continue" at bounding box center [827, 546] width 186 height 29
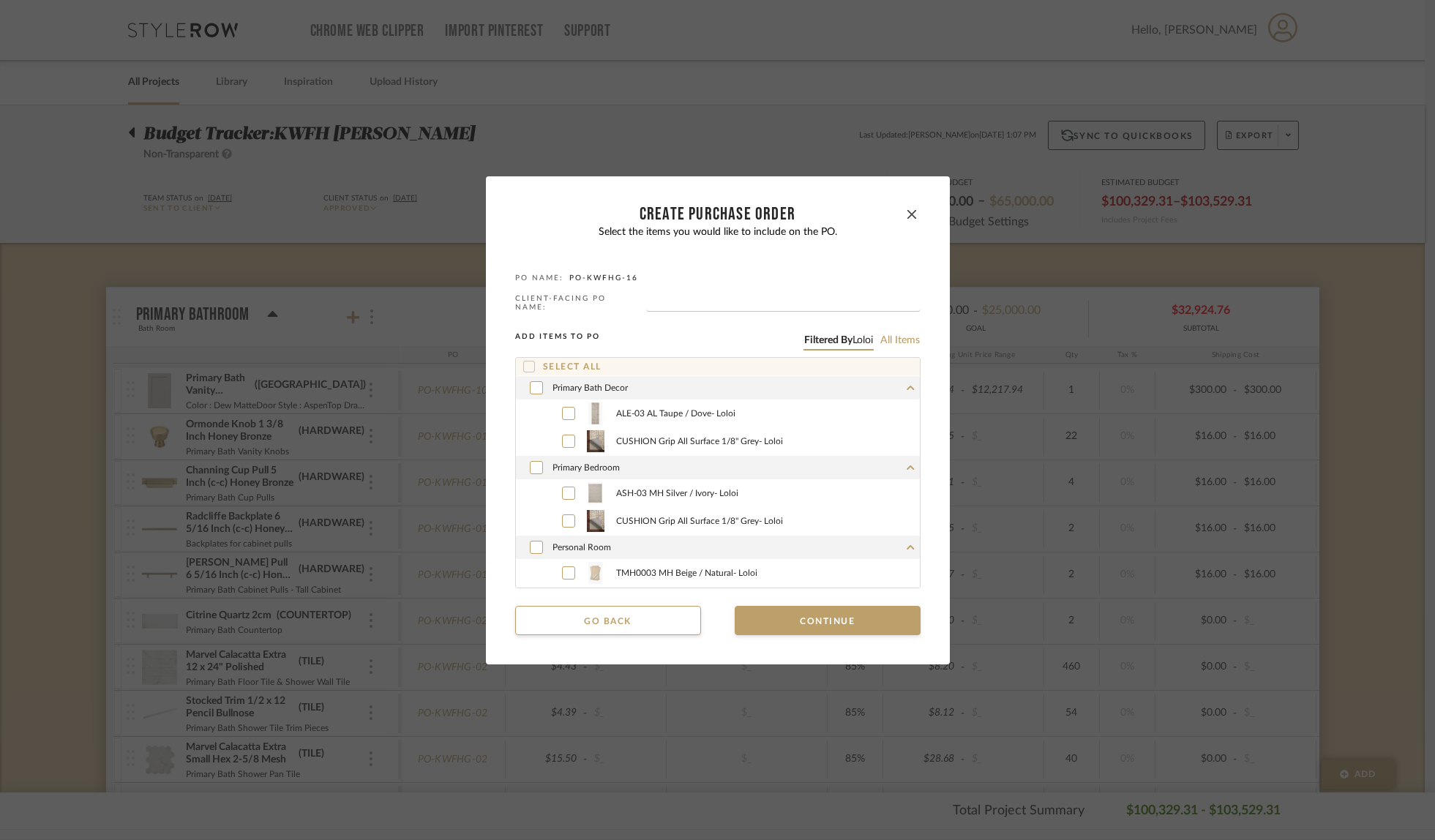
click at [527, 364] on icon at bounding box center [528, 367] width 10 height 10
click at [802, 612] on button "Continue" at bounding box center [827, 621] width 186 height 29
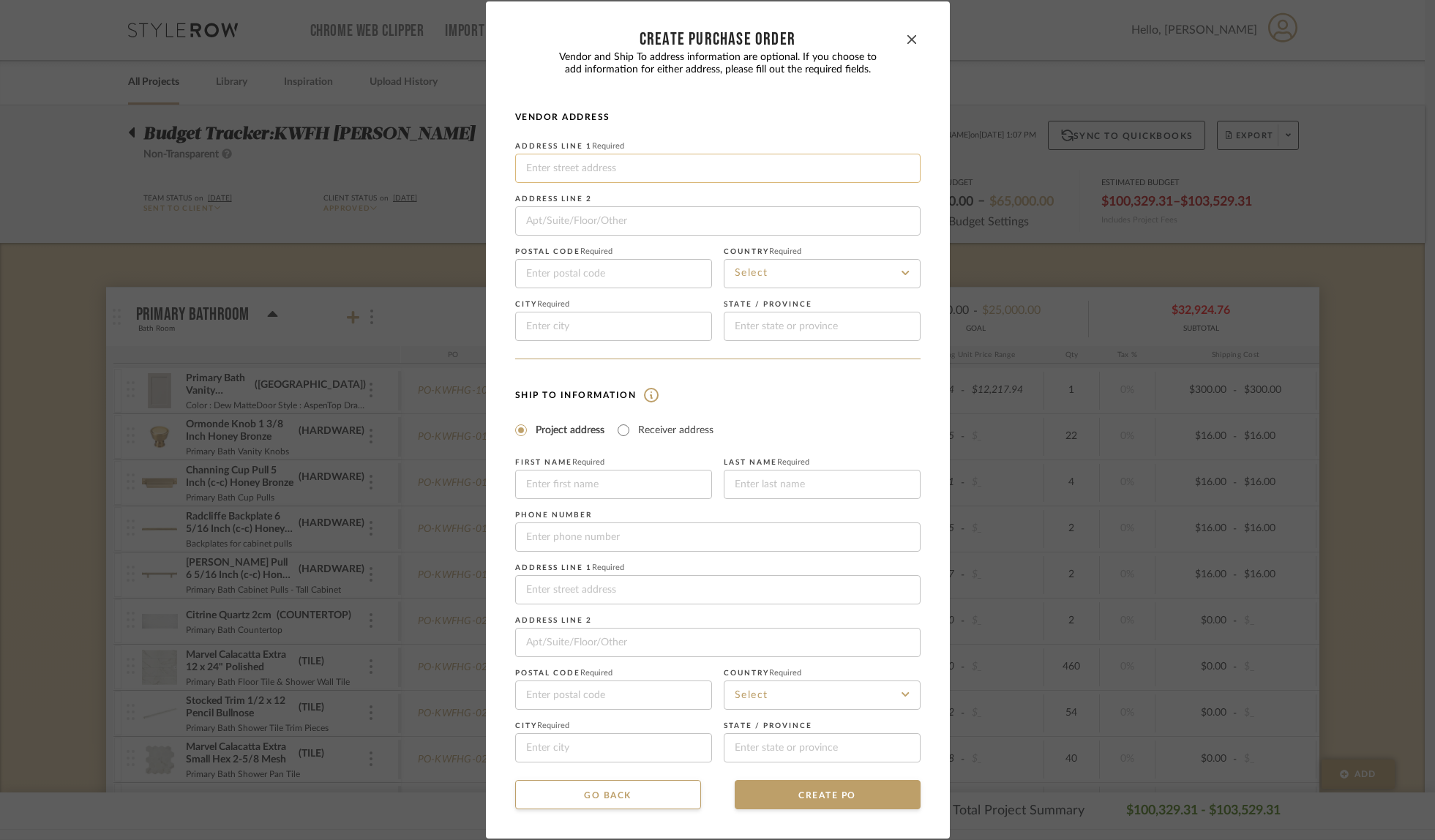
click at [602, 164] on input at bounding box center [718, 168] width 406 height 29
type input "l"
paste input "[STREET_ADDRESS]"
drag, startPoint x: 716, startPoint y: 164, endPoint x: 741, endPoint y: 165, distance: 25.0
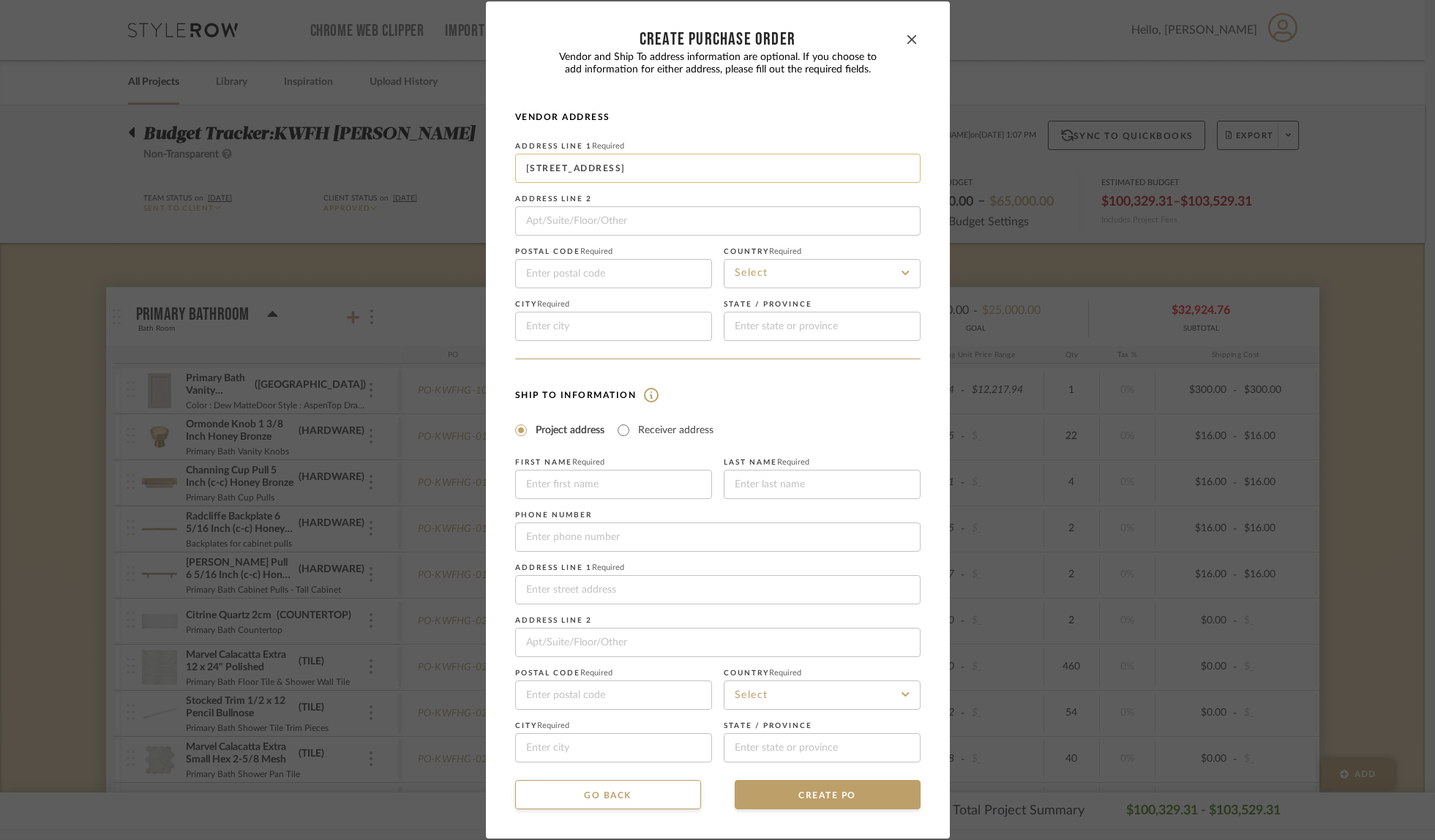
click at [741, 165] on input "[STREET_ADDRESS]" at bounding box center [718, 168] width 406 height 29
type input "[STREET_ADDRESS]"
click at [602, 272] on input at bounding box center [613, 274] width 197 height 29
paste input "75244"
type input "75244"
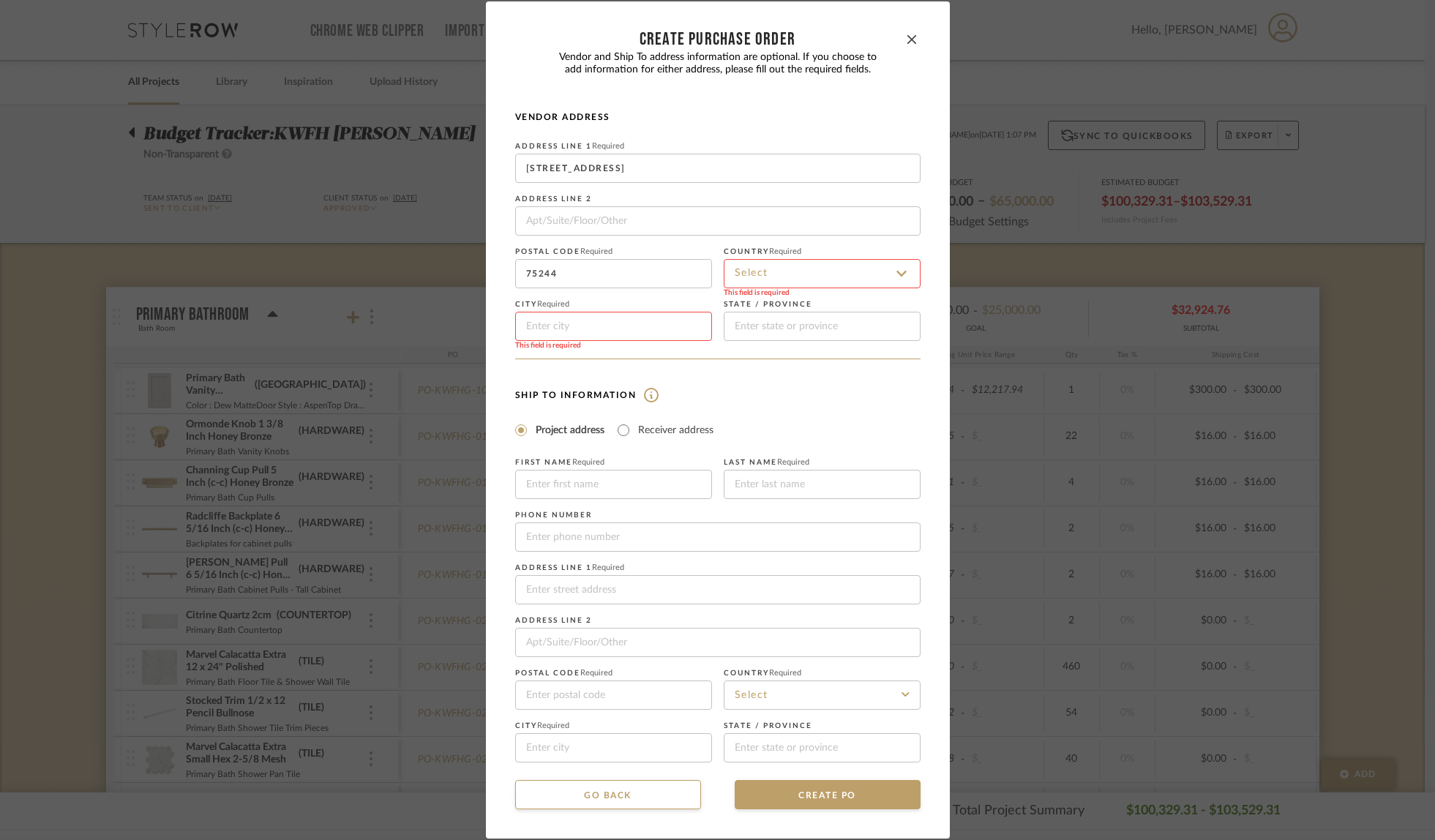
click at [779, 274] on input at bounding box center [822, 274] width 197 height 29
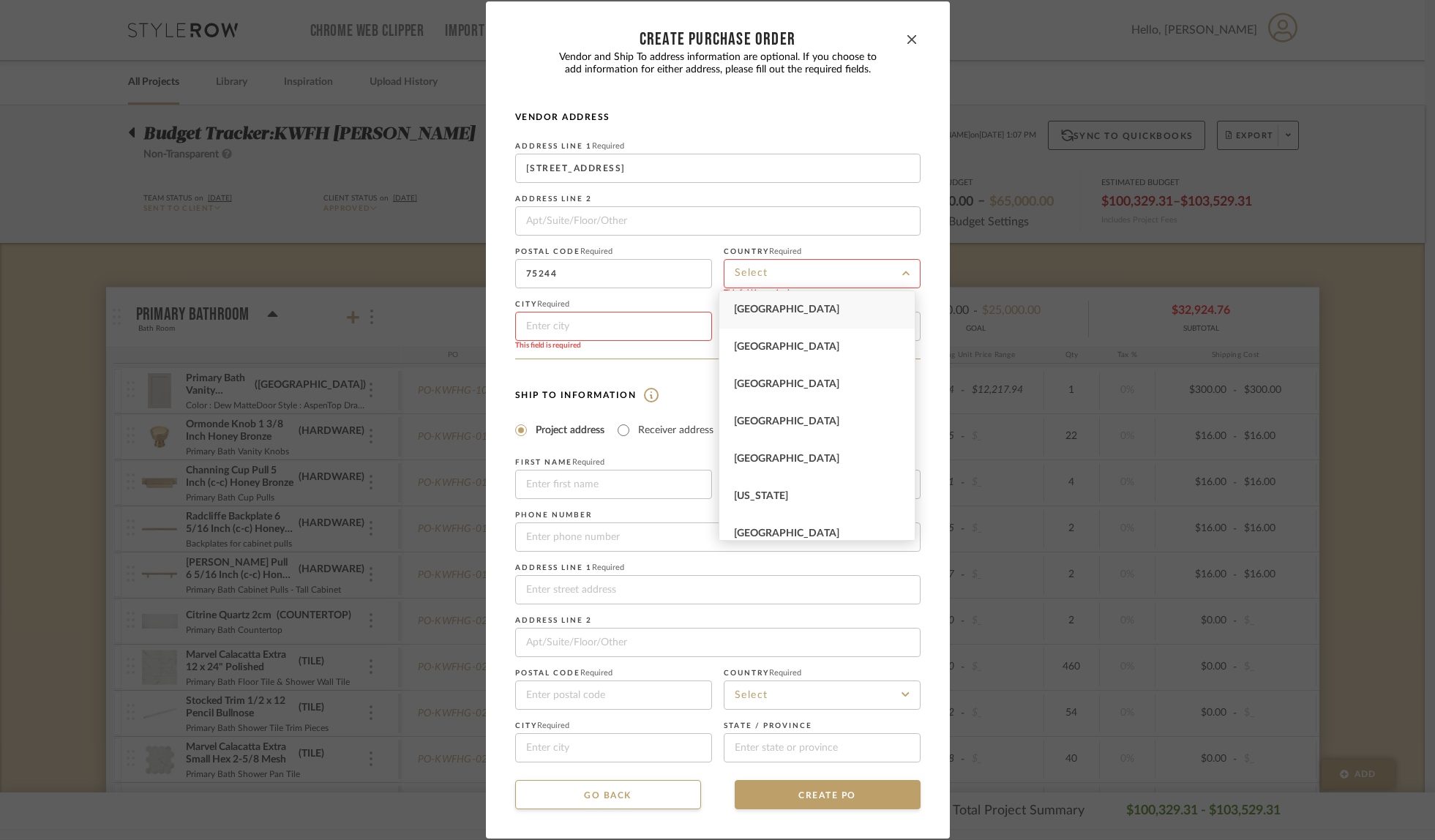
drag, startPoint x: 780, startPoint y: 305, endPoint x: 667, endPoint y: 305, distance: 113.0
click at [780, 305] on span "[GEOGRAPHIC_DATA]" at bounding box center [786, 309] width 105 height 10
type input "[GEOGRAPHIC_DATA]"
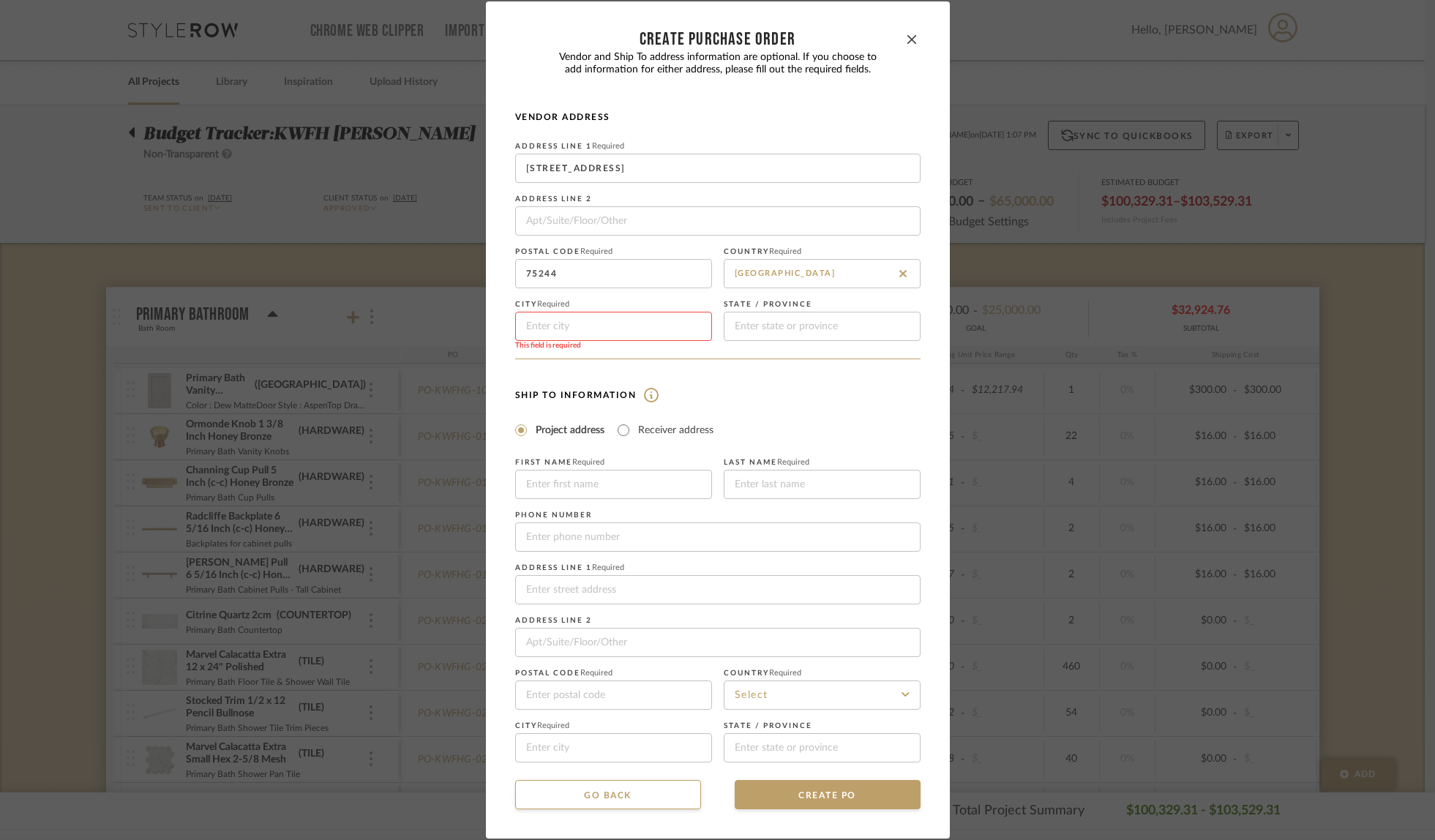
click at [569, 325] on input at bounding box center [613, 326] width 197 height 29
type input "[GEOGRAPHIC_DATA]"
click at [751, 333] on input at bounding box center [822, 326] width 197 height 29
type input "[GEOGRAPHIC_DATA]"
drag, startPoint x: 649, startPoint y: 167, endPoint x: 748, endPoint y: 167, distance: 99.0
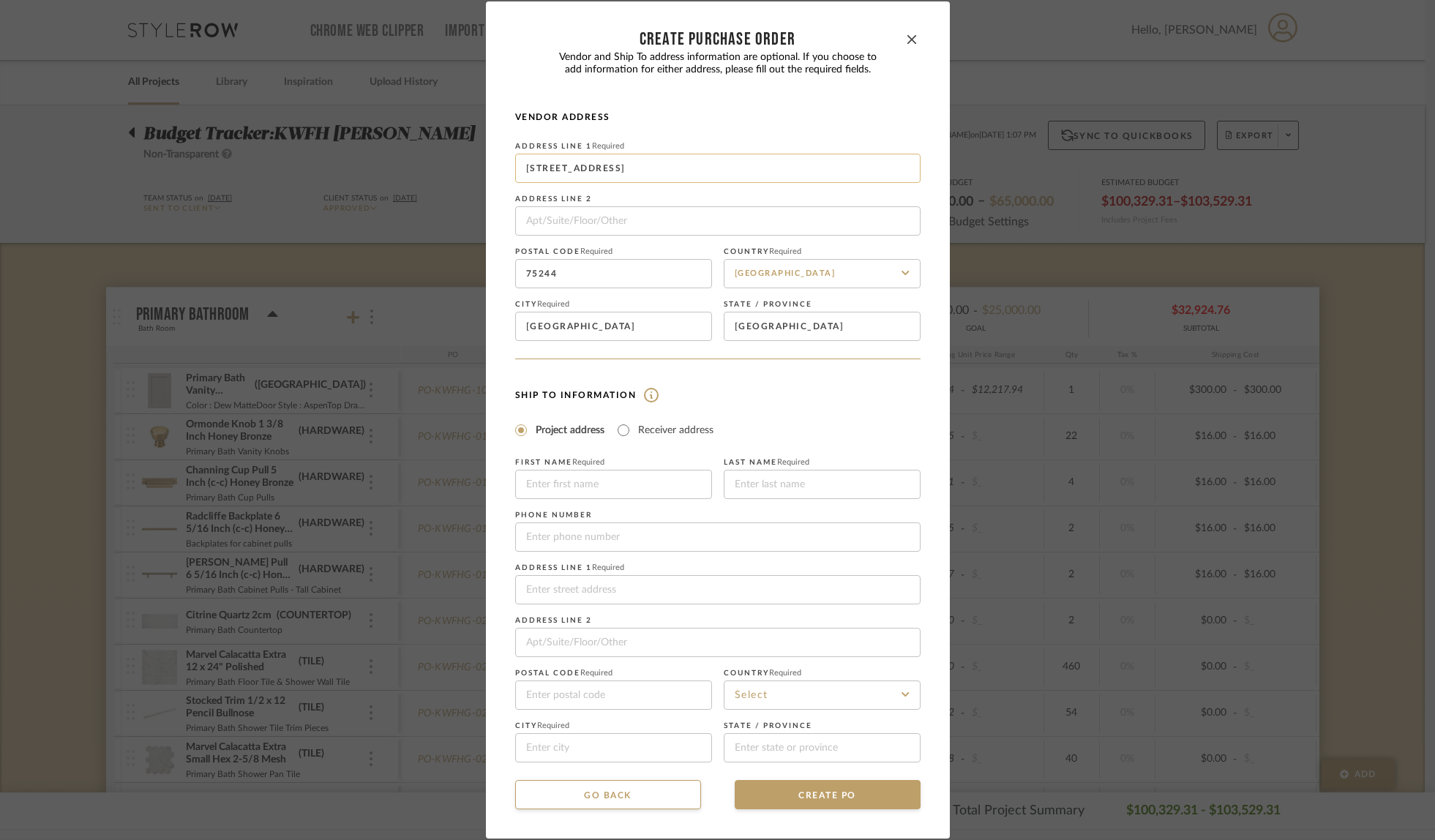
click at [748, 167] on input "[STREET_ADDRESS]" at bounding box center [718, 168] width 406 height 29
type input "[STREET_ADDRESS]"
click at [620, 429] on input "Receiver address" at bounding box center [623, 430] width 17 height 17
radio input "true"
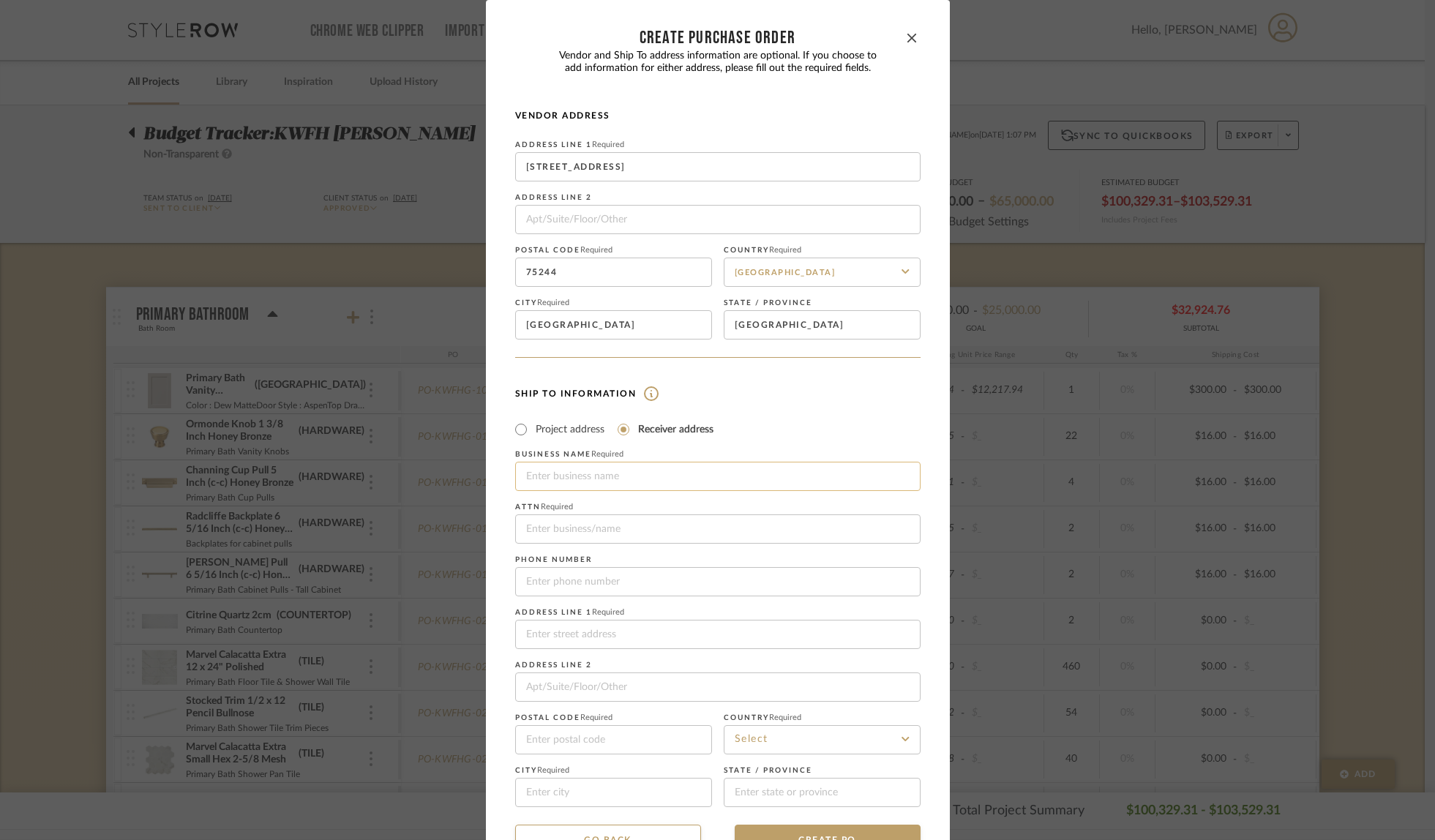
click at [601, 471] on input at bounding box center [718, 476] width 406 height 29
type input "Fully Loaded Deliveries"
type input "4803078077"
click at [647, 638] on input at bounding box center [718, 634] width 406 height 29
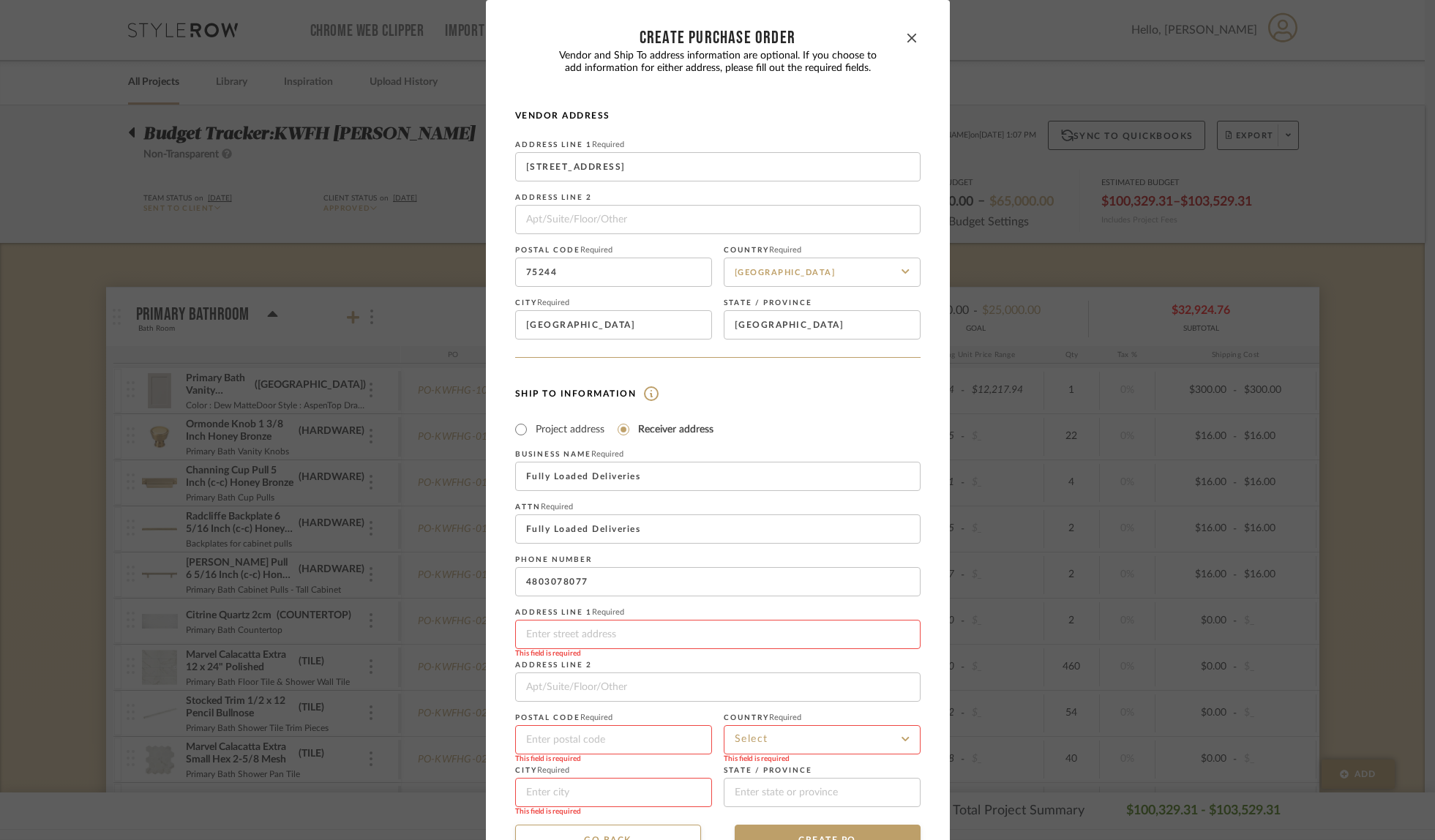
type input "[STREET_ADDRESS]"
type input "85024"
type input "Phoenix"
type input "[US_STATE]"
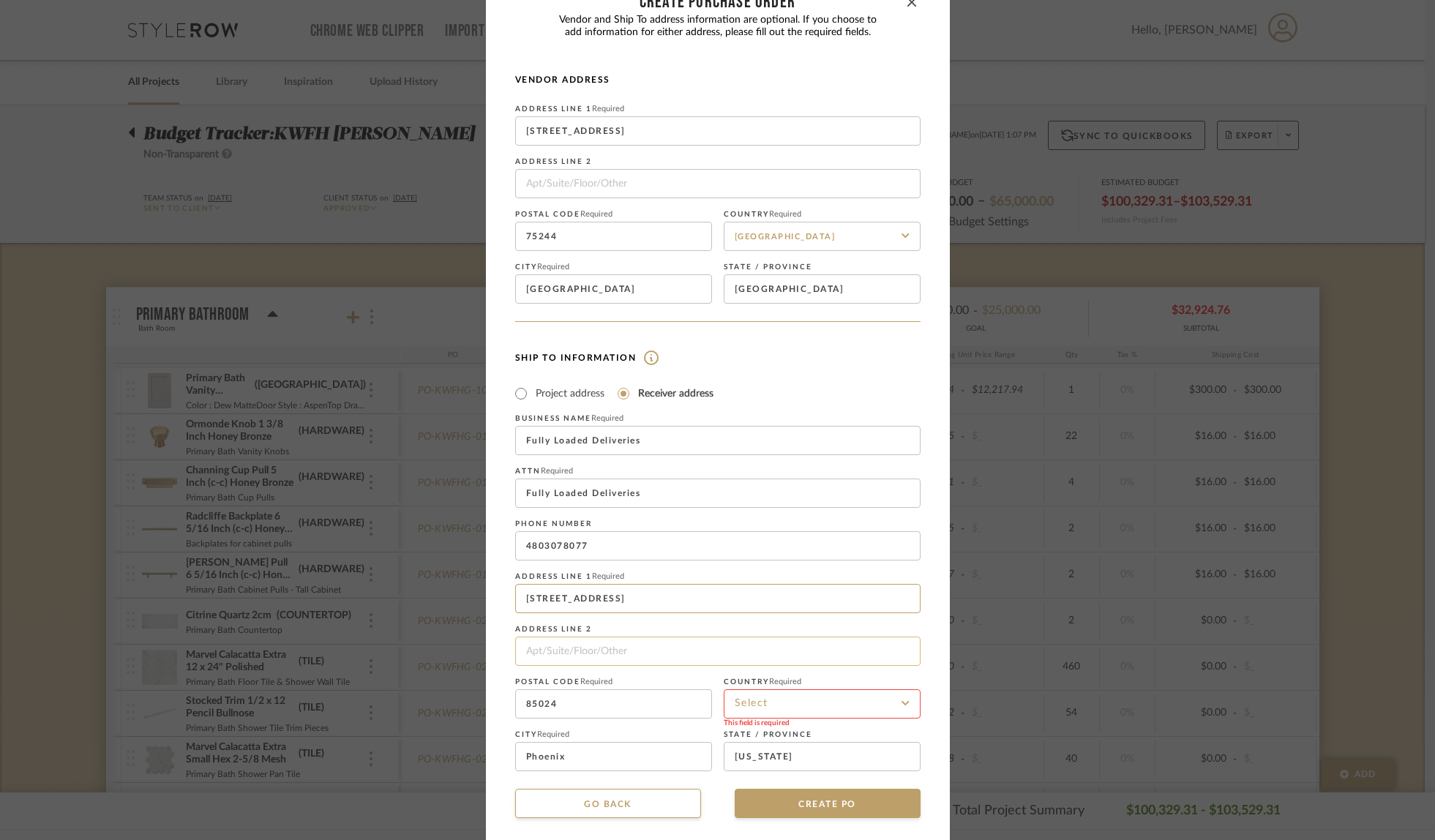
scroll to position [44, 0]
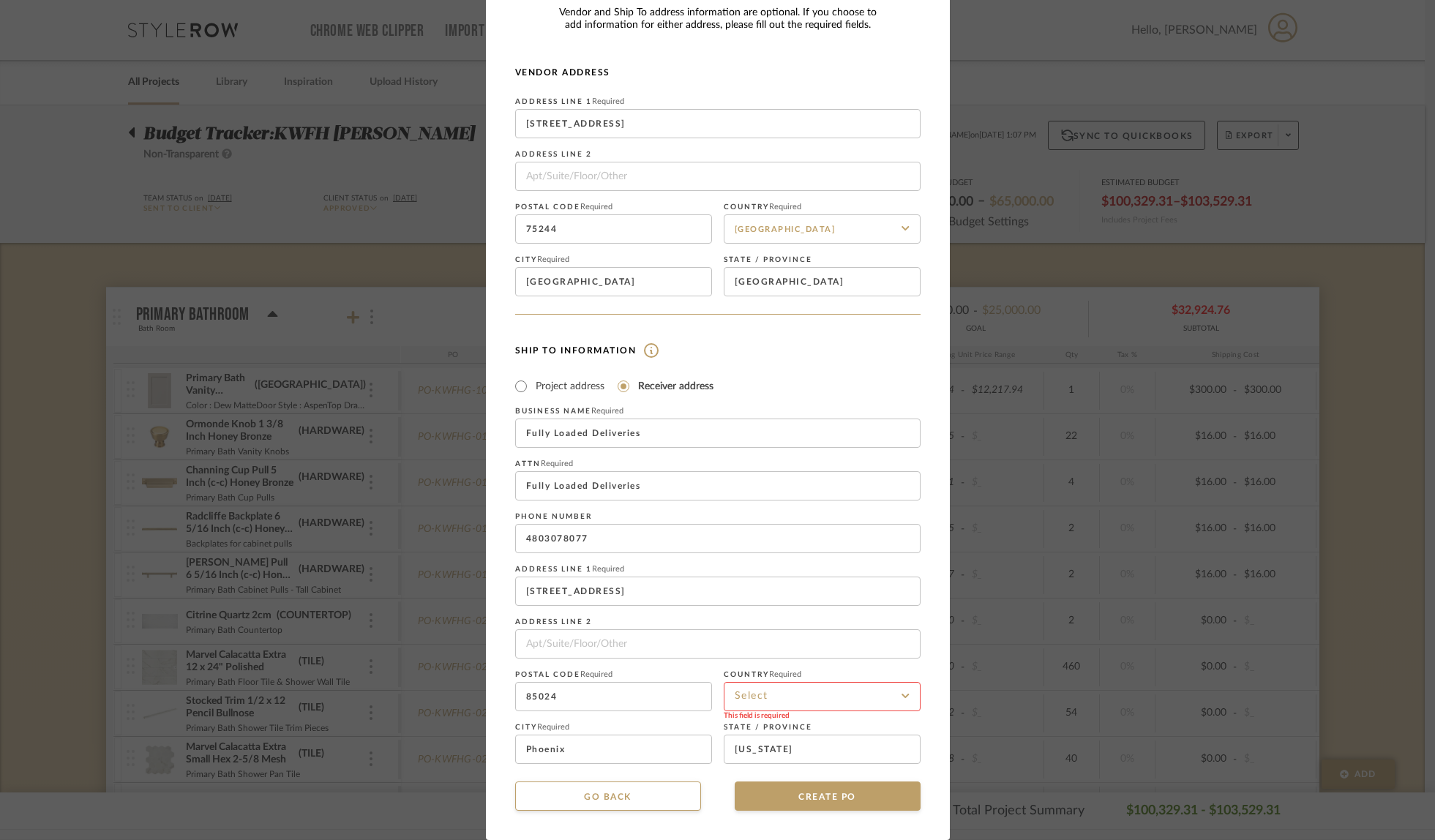
click at [781, 697] on input at bounding box center [822, 696] width 197 height 29
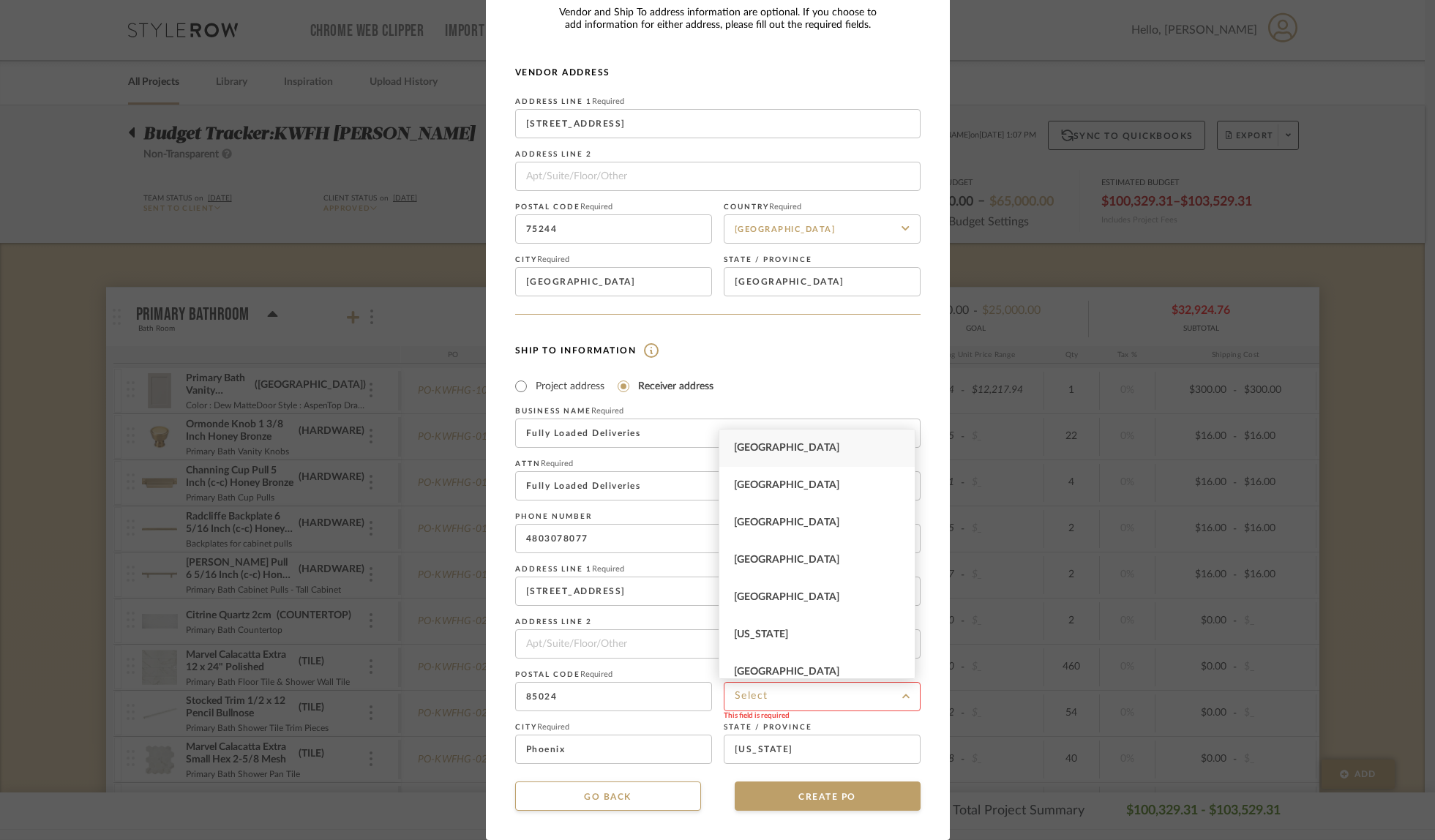
click at [823, 447] on div "[GEOGRAPHIC_DATA]" at bounding box center [817, 448] width 196 height 37
type input "[GEOGRAPHIC_DATA]"
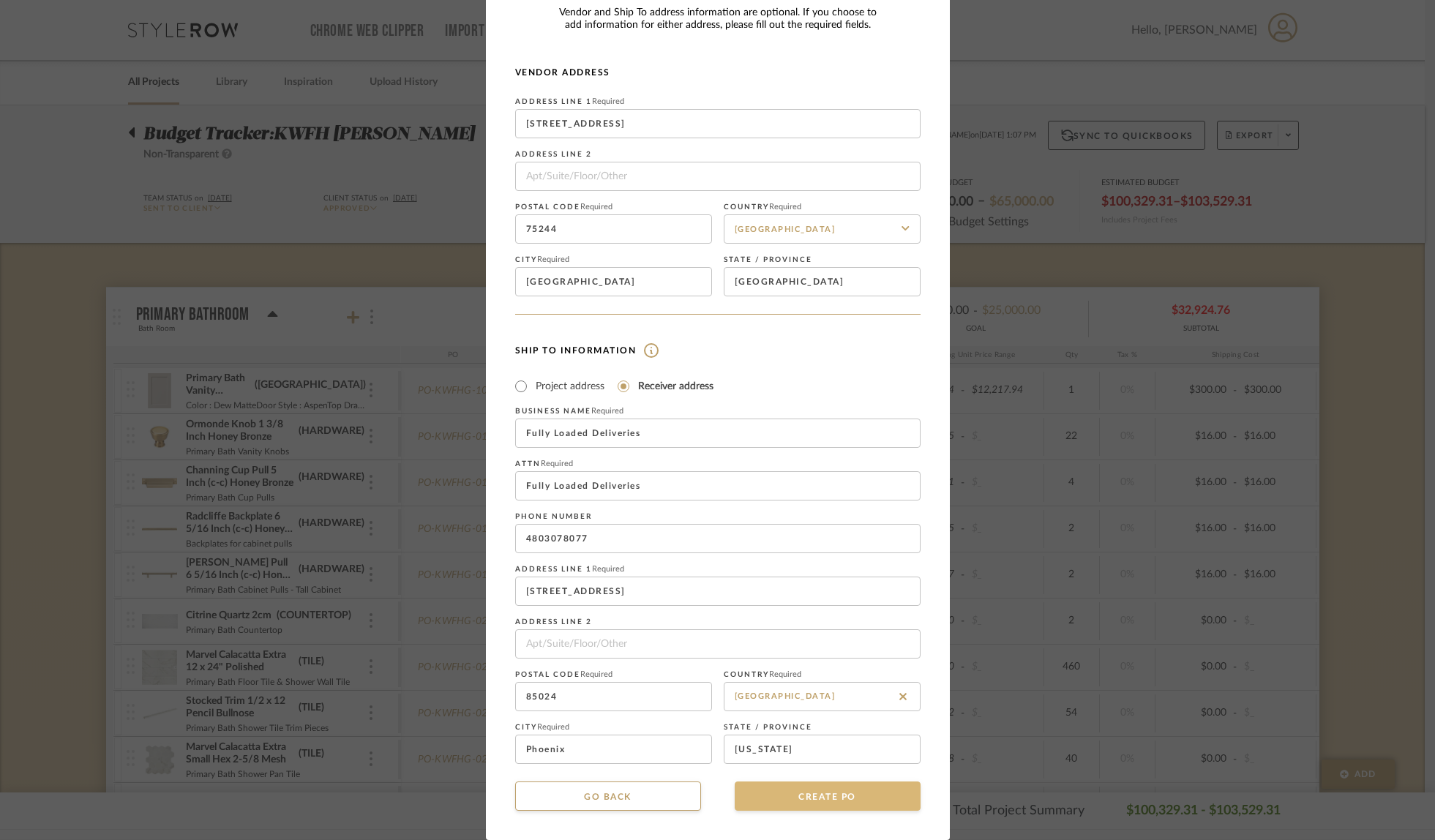
click at [811, 800] on button "CREATE PO" at bounding box center [827, 796] width 186 height 29
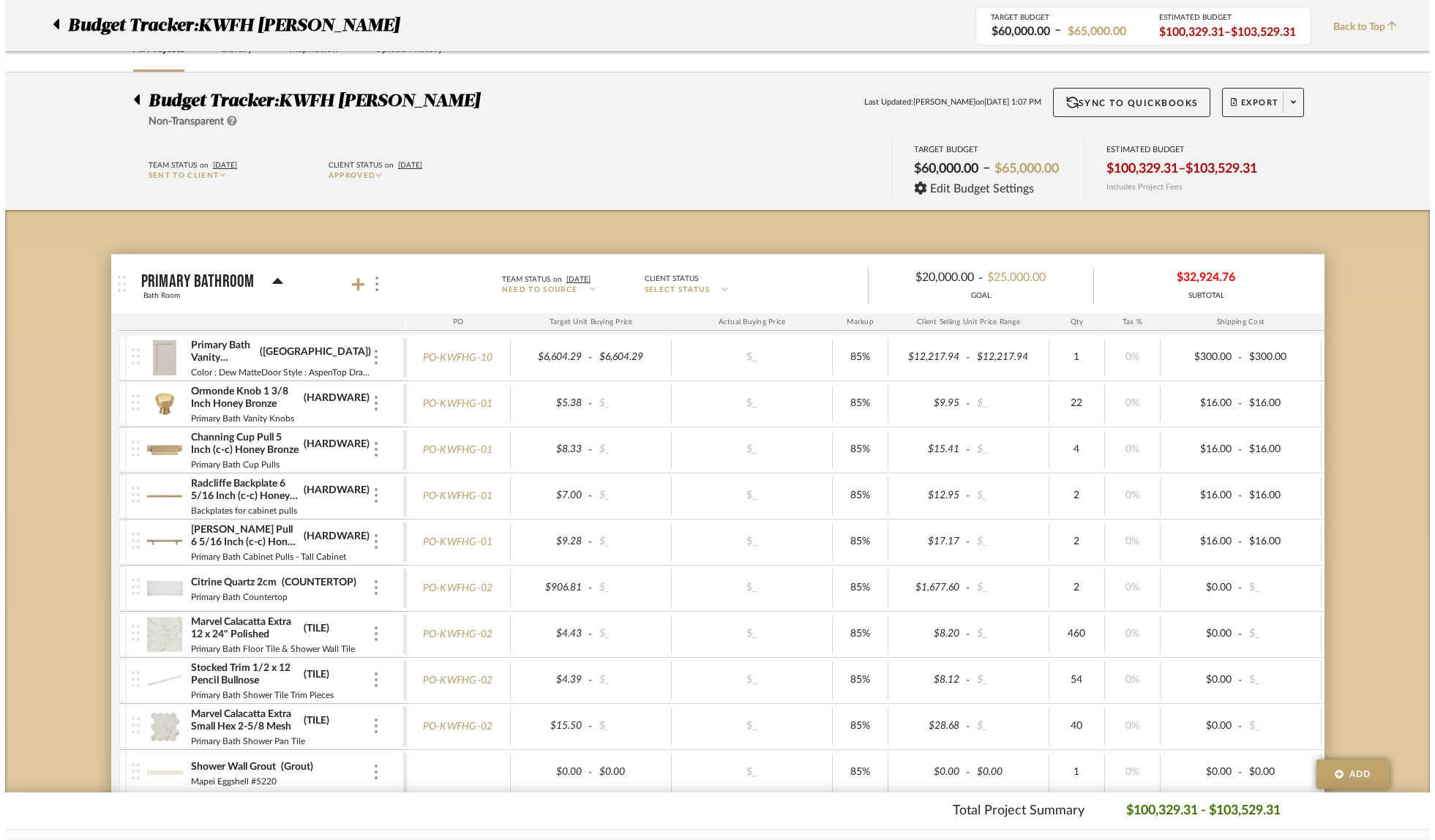
scroll to position [0, 0]
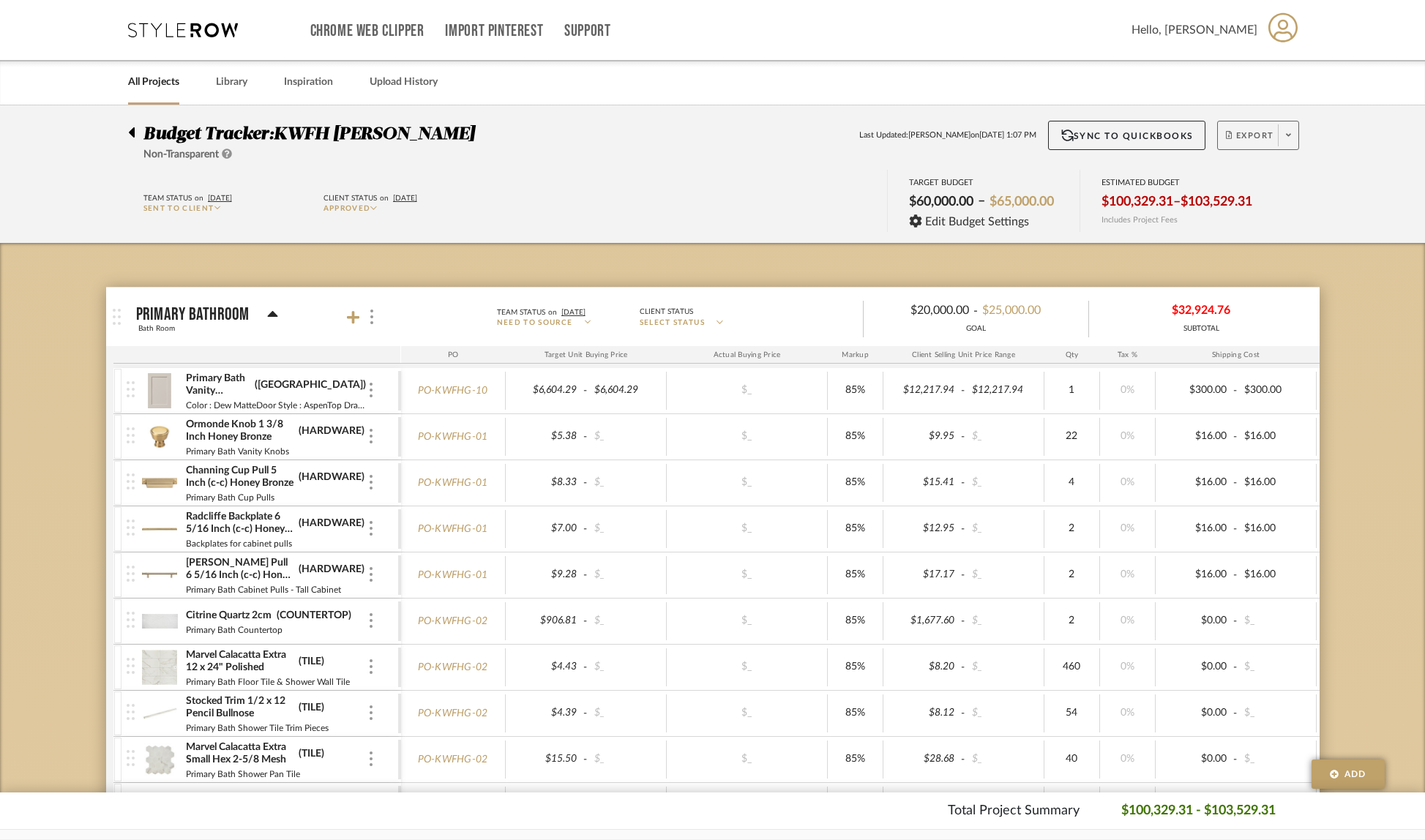
click at [1292, 136] on span at bounding box center [1288, 135] width 20 height 22
click at [1277, 238] on button "Create PO BETA" at bounding box center [1284, 247] width 139 height 35
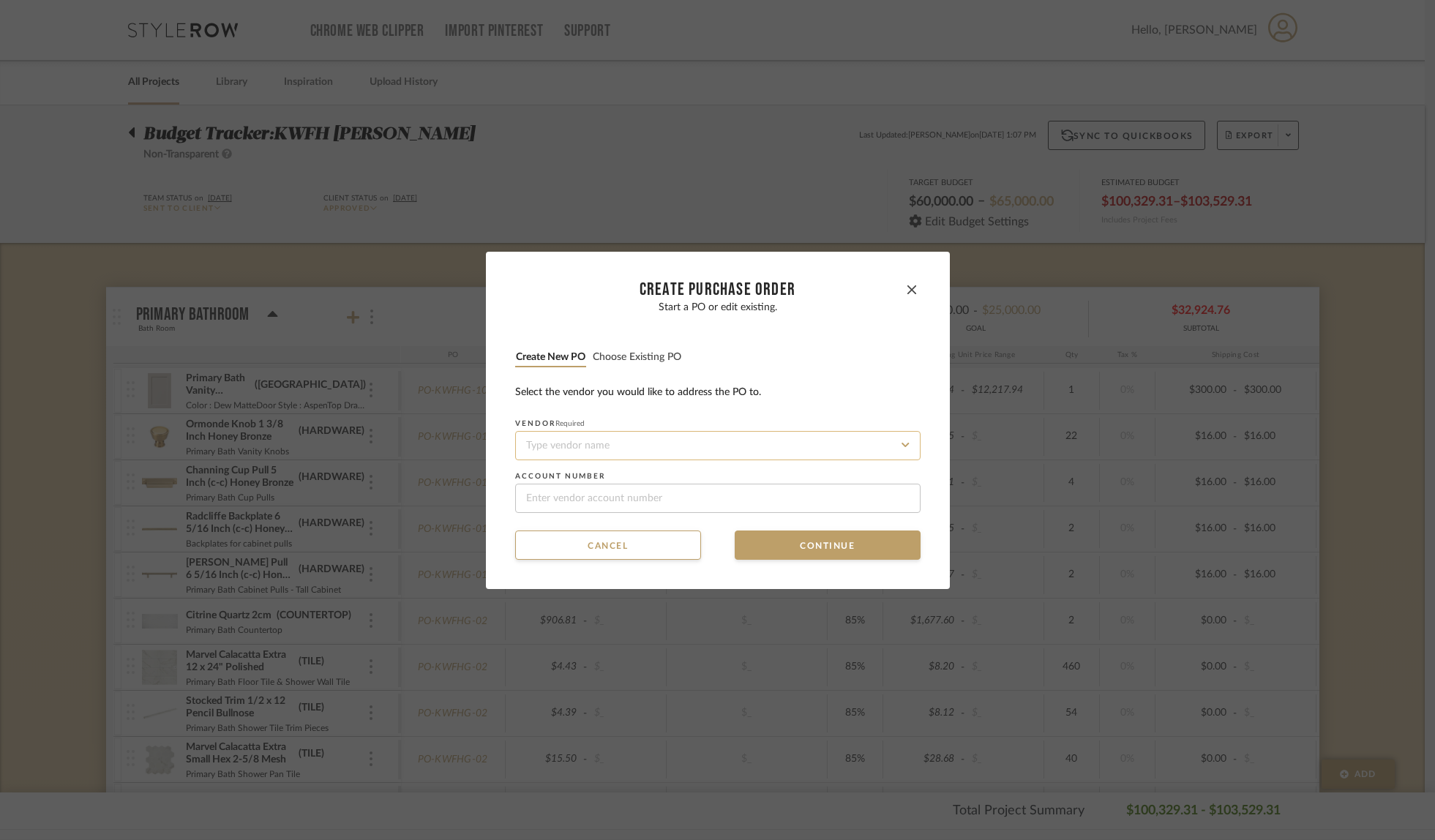
click at [591, 447] on input at bounding box center [718, 446] width 406 height 29
click at [568, 483] on div "Wayfair" at bounding box center [713, 481] width 404 height 34
type input "Wayfair"
click at [808, 538] on button "Continue" at bounding box center [827, 546] width 186 height 29
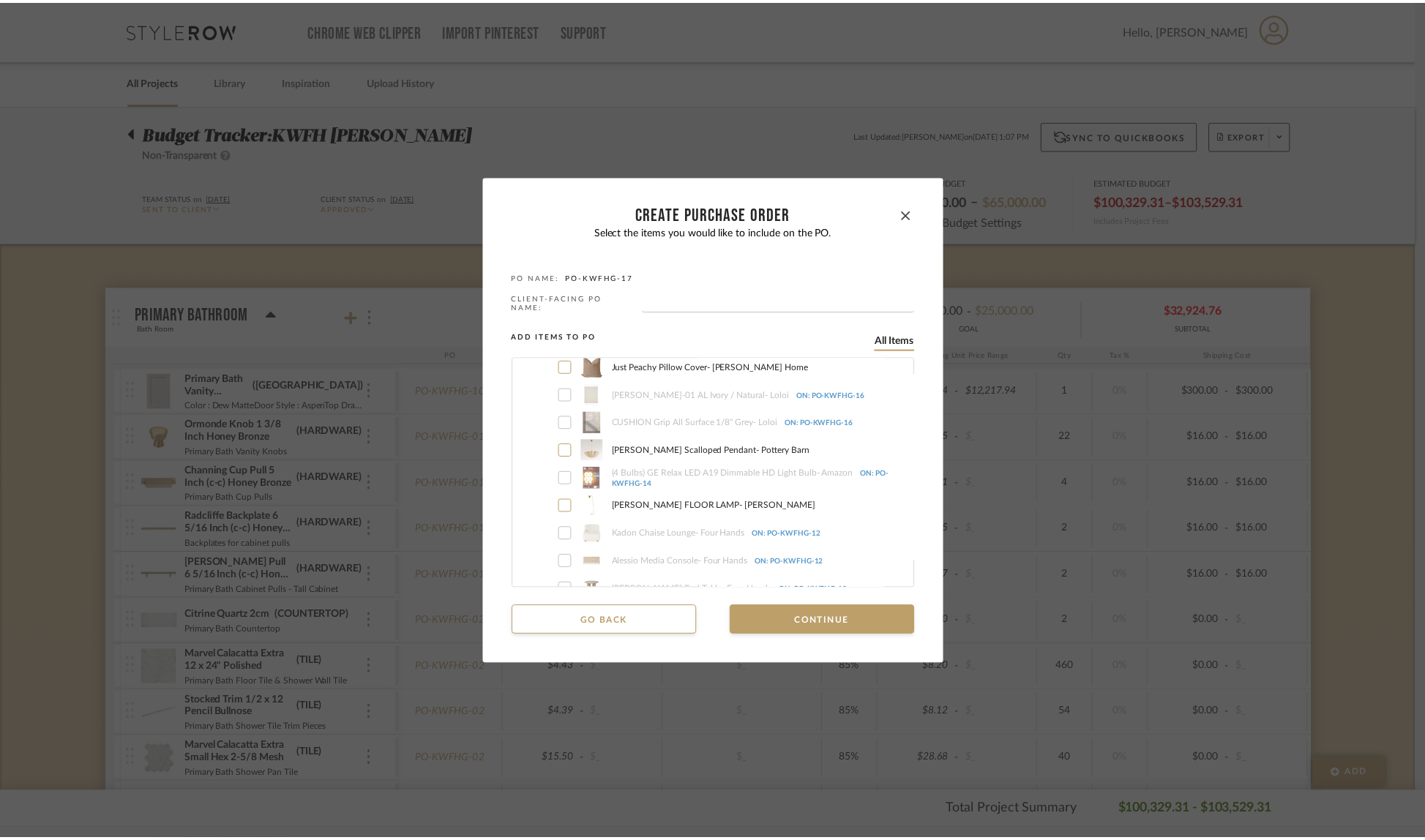
scroll to position [3104, 0]
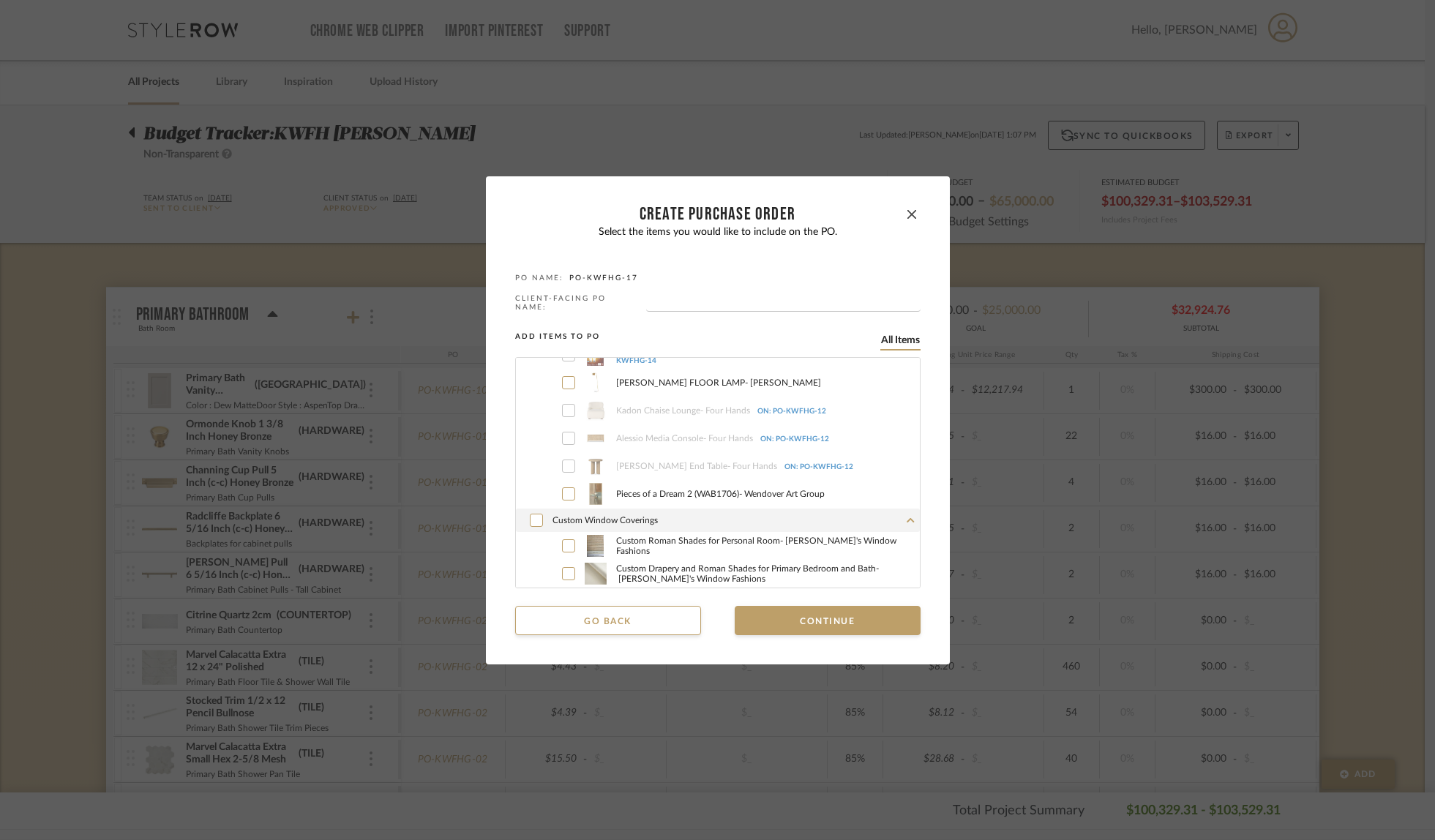
click at [613, 616] on button "Go back" at bounding box center [608, 621] width 186 height 29
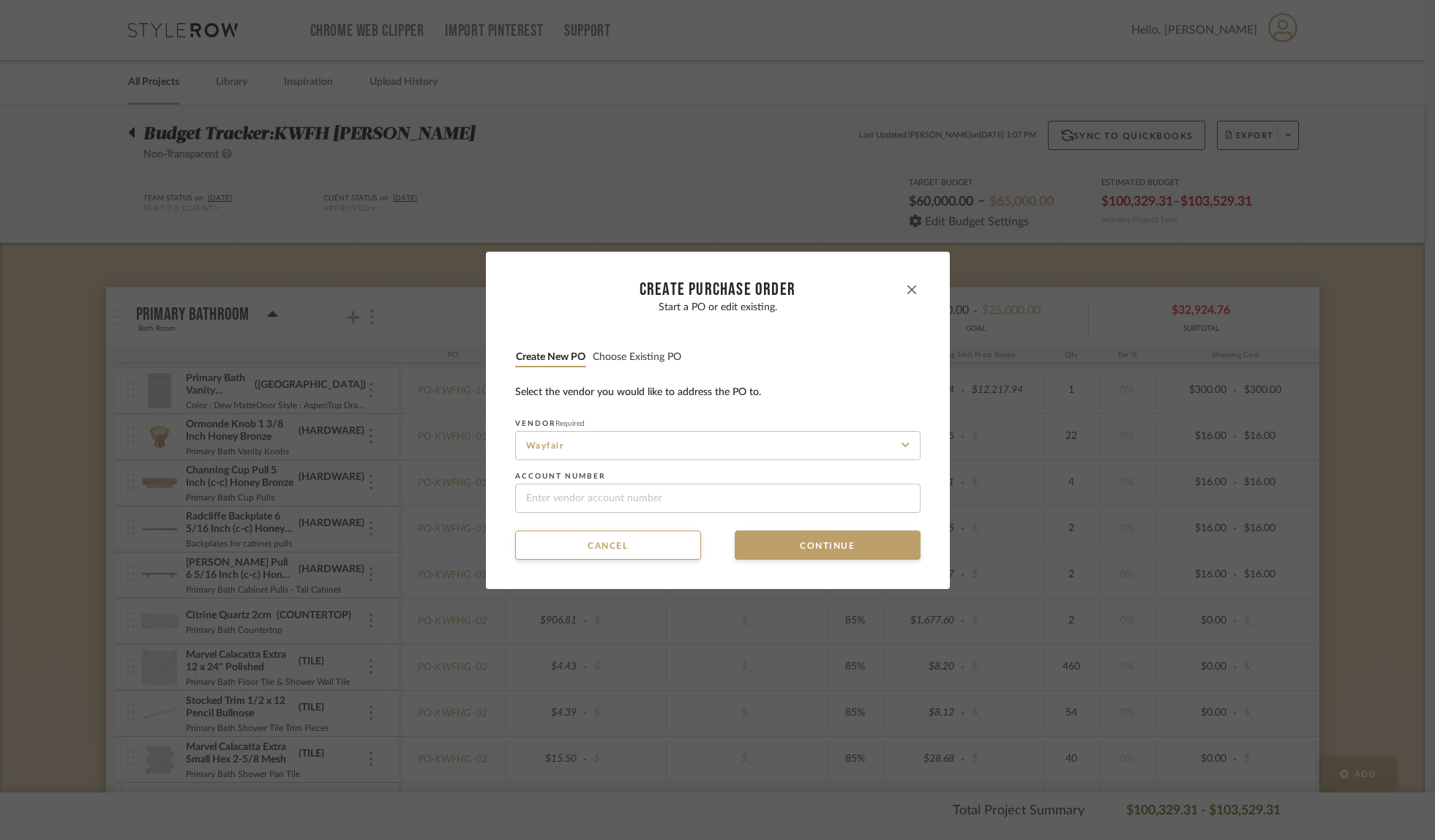
click at [909, 286] on icon "button" at bounding box center [912, 290] width 9 height 9
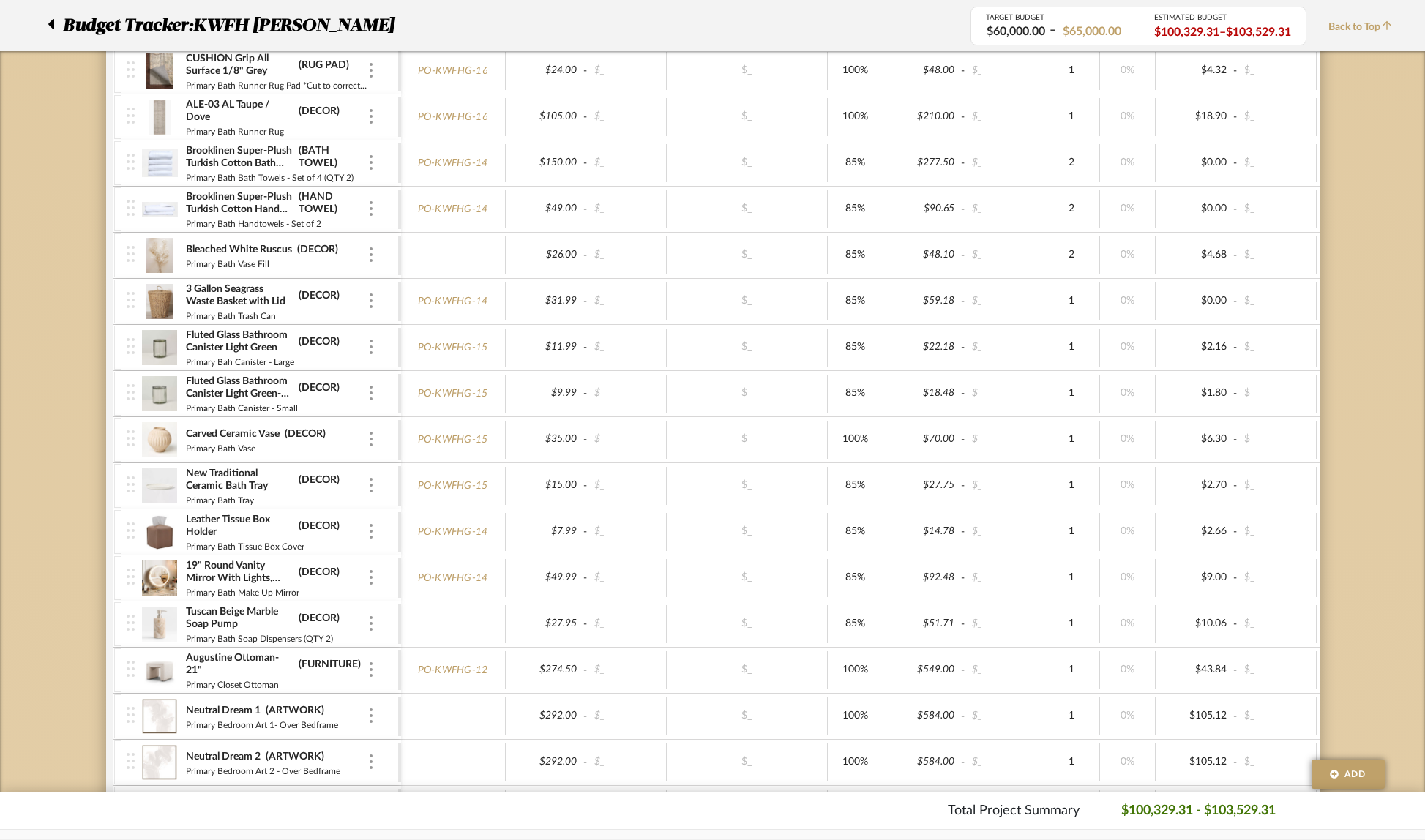
scroll to position [1494, 0]
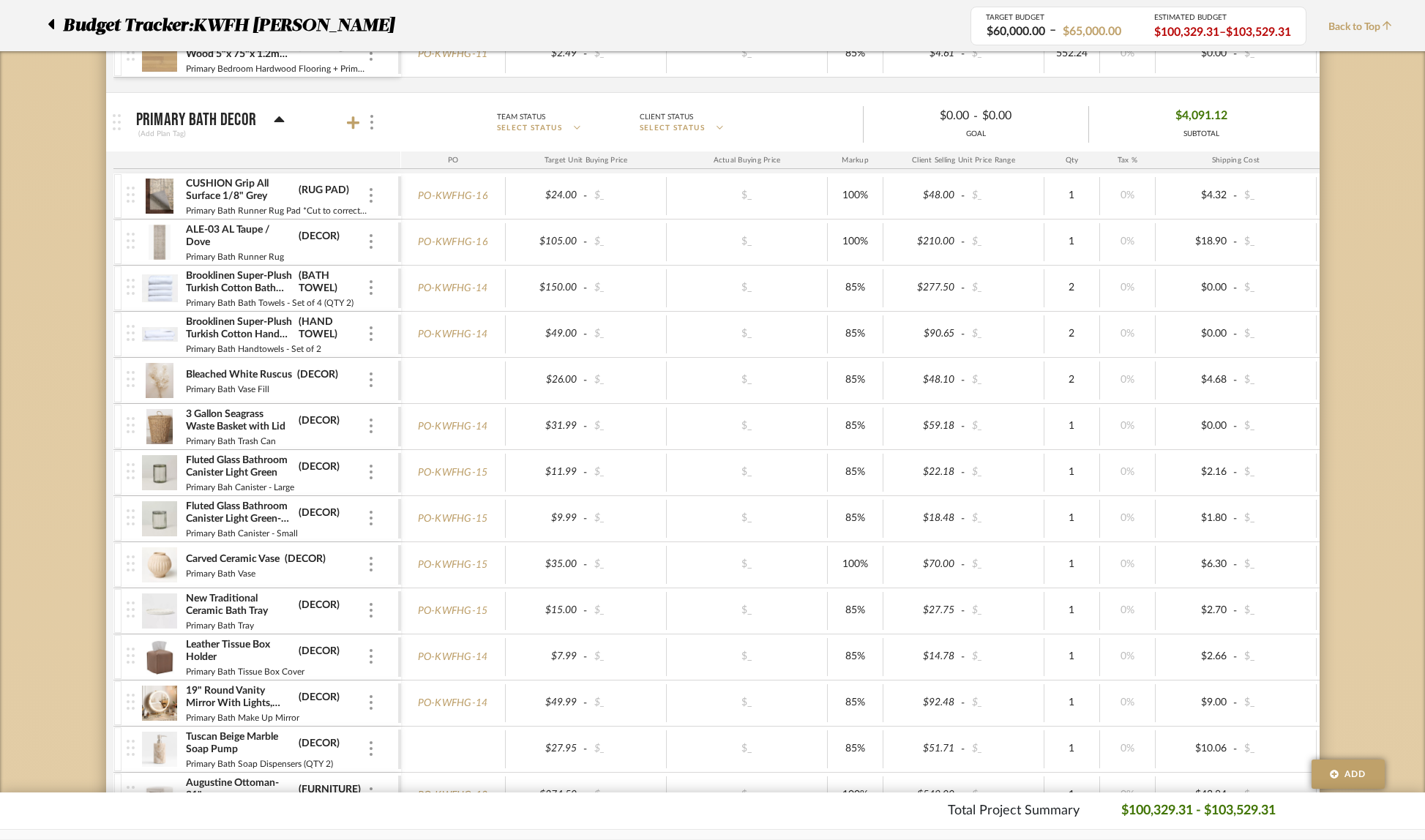
click at [150, 383] on img at bounding box center [159, 380] width 36 height 35
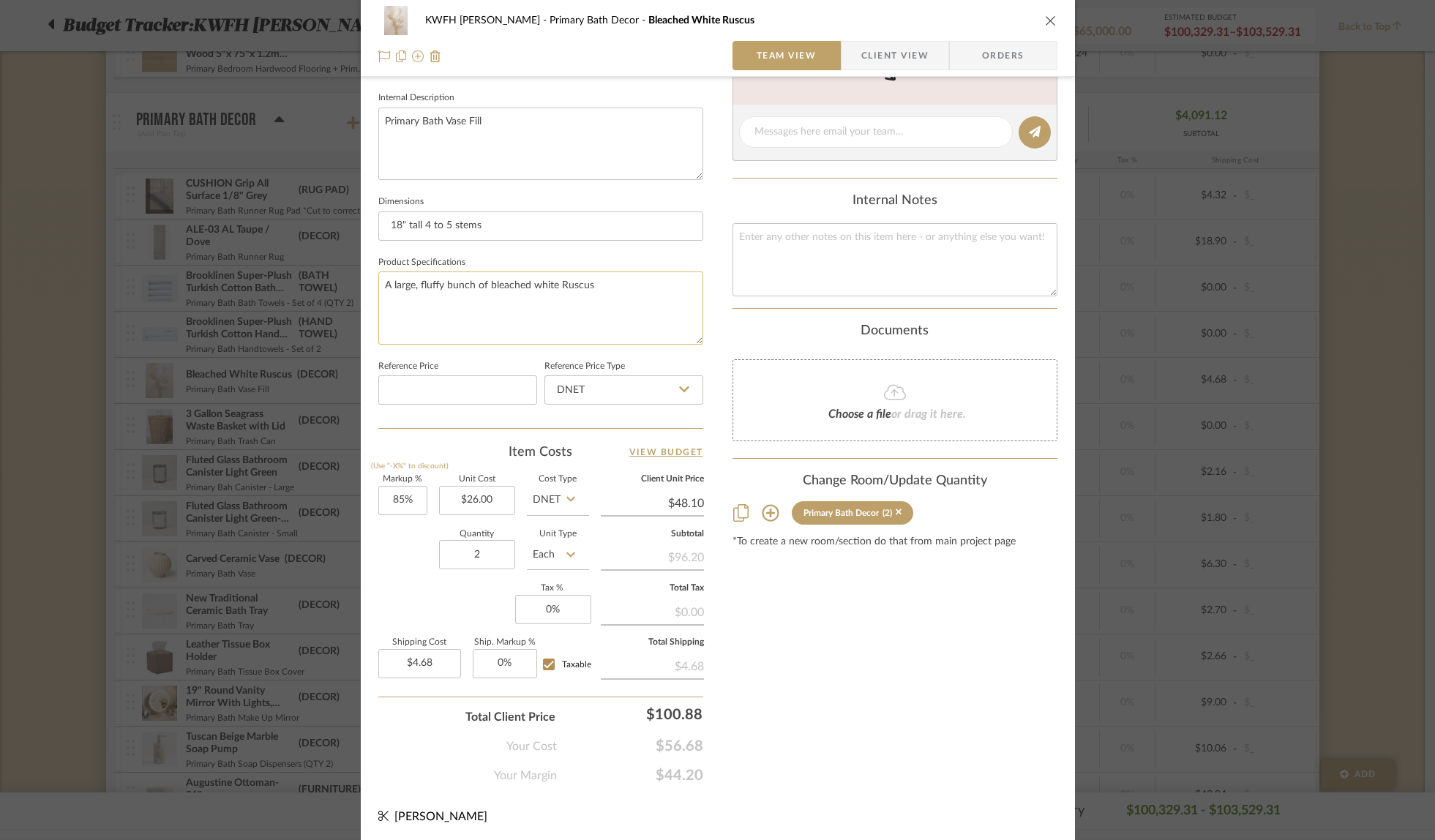
scroll to position [0, 0]
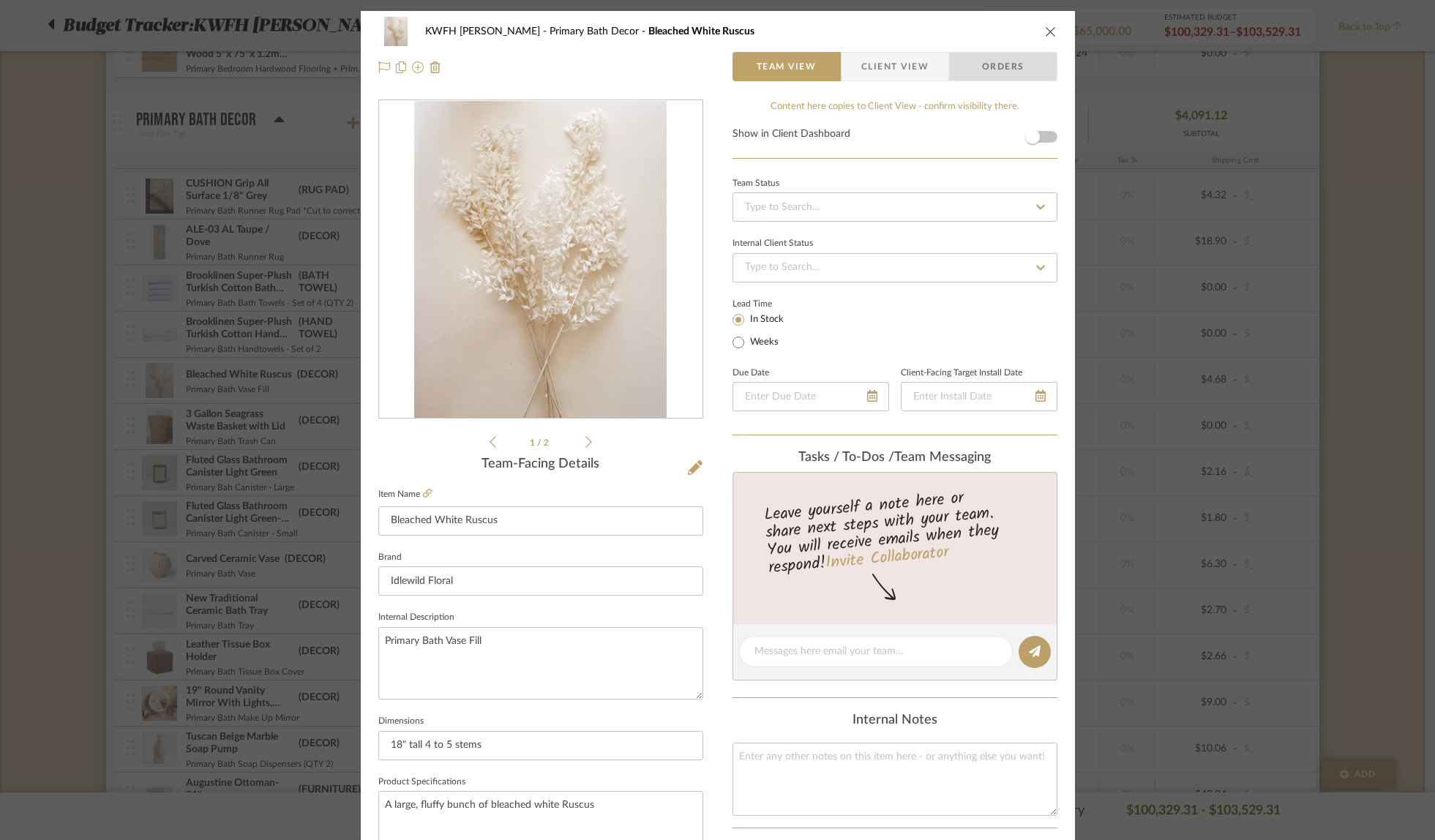
click at [993, 65] on span "Orders" at bounding box center [1004, 67] width 75 height 29
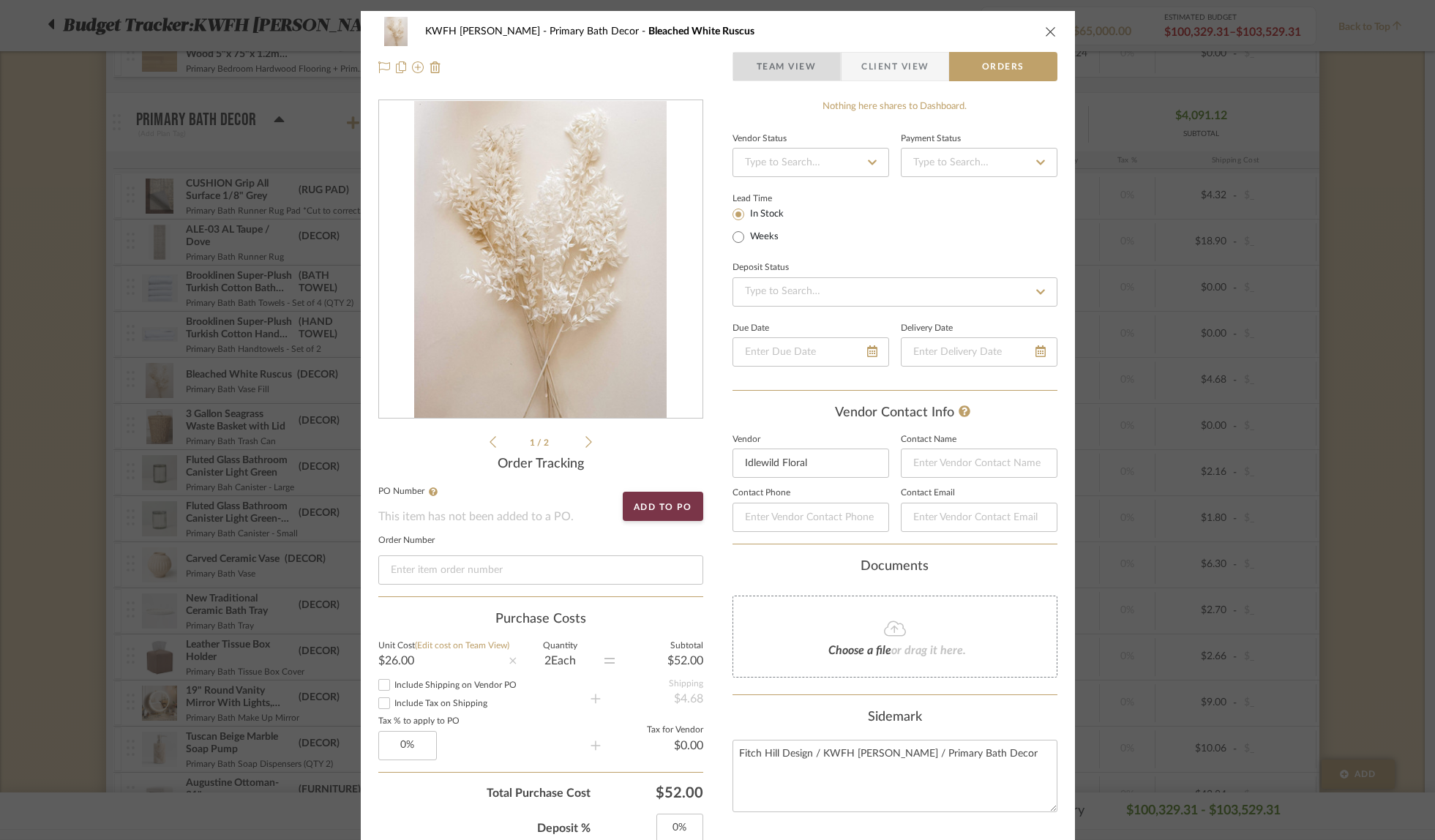
click at [758, 65] on span "Team View" at bounding box center [787, 67] width 60 height 29
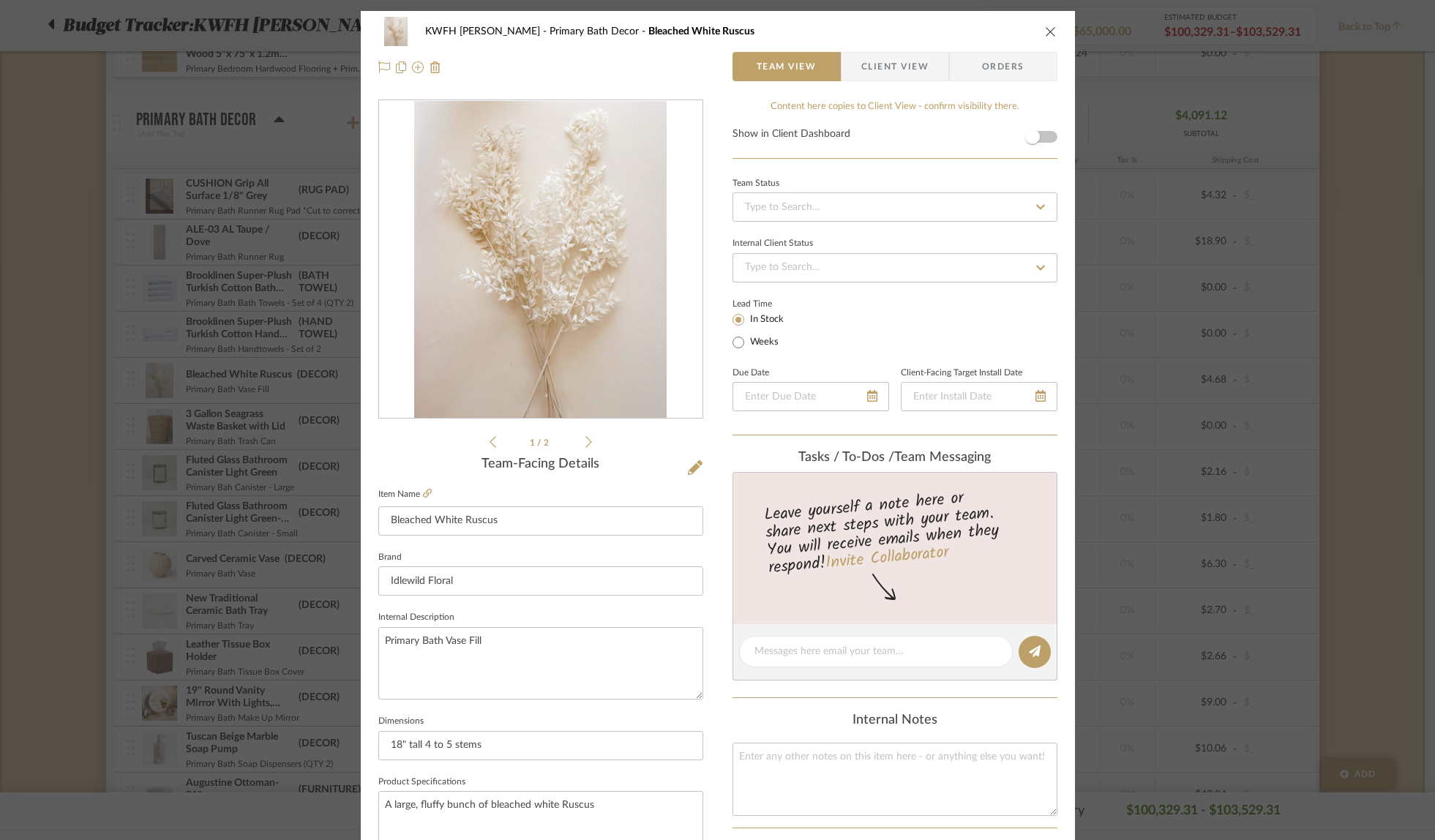
click at [988, 68] on span "Orders" at bounding box center [1004, 67] width 75 height 29
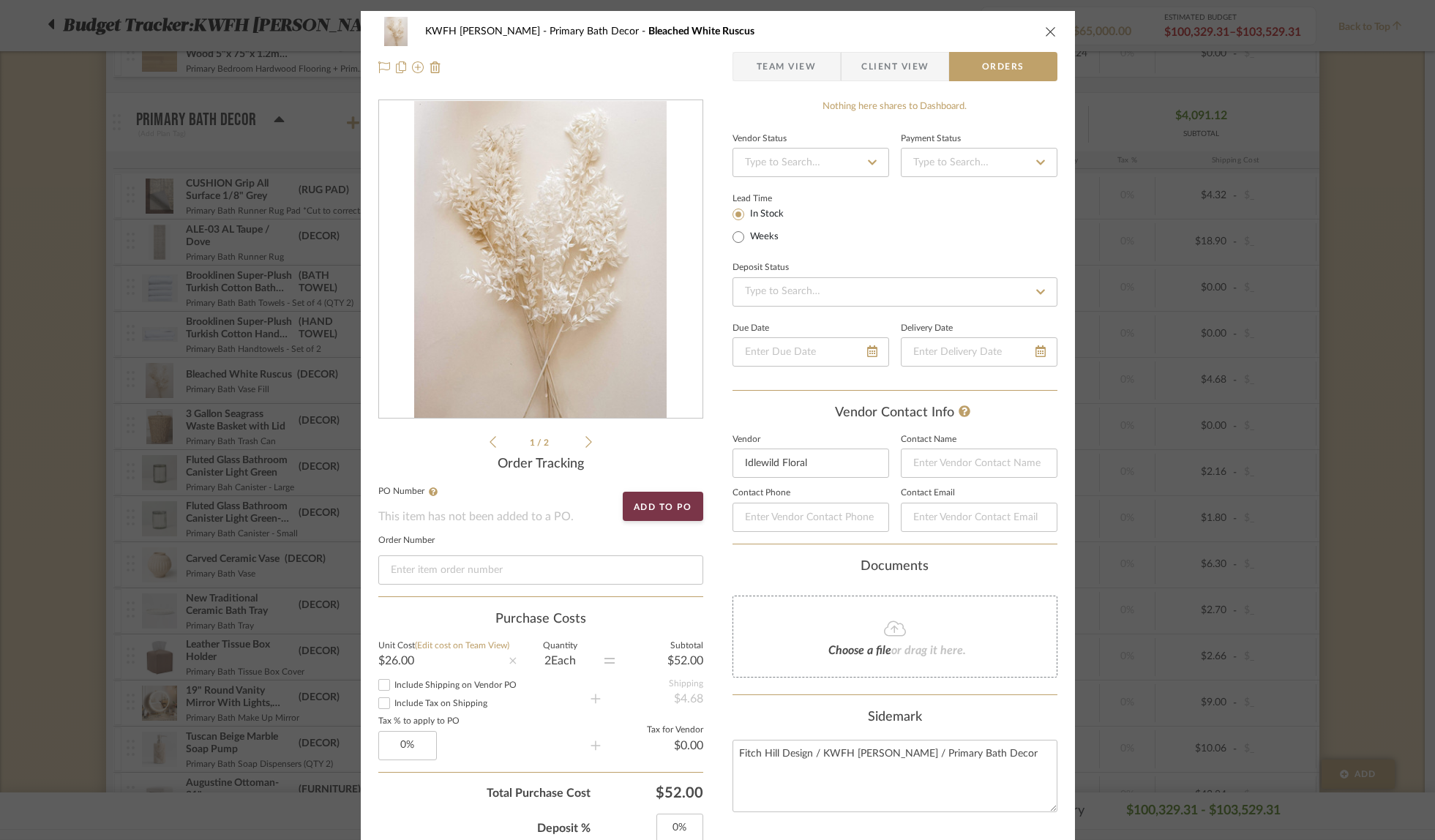
click at [770, 60] on span "Team View" at bounding box center [787, 67] width 60 height 29
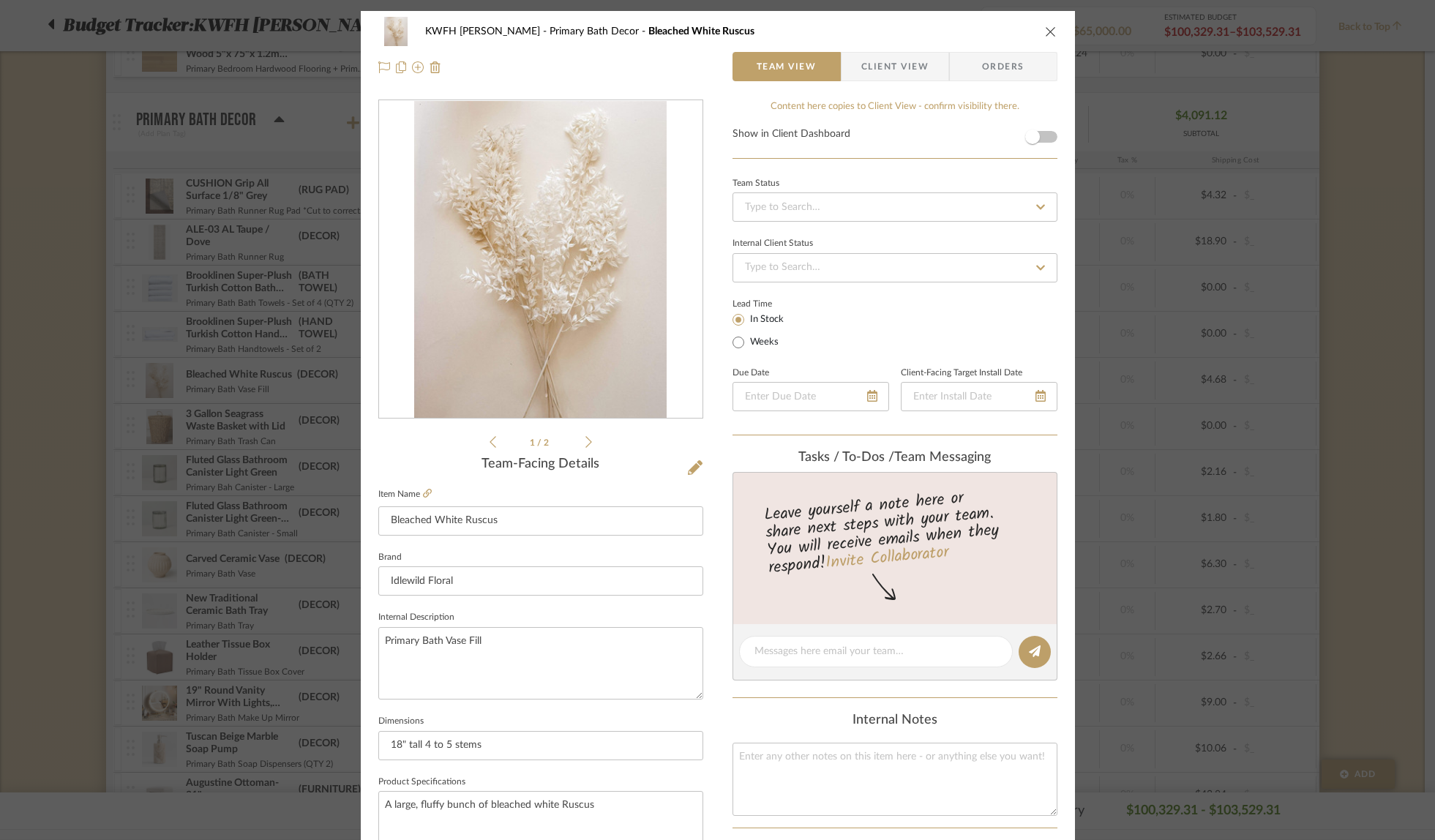
click at [923, 69] on span "Client View" at bounding box center [896, 67] width 68 height 29
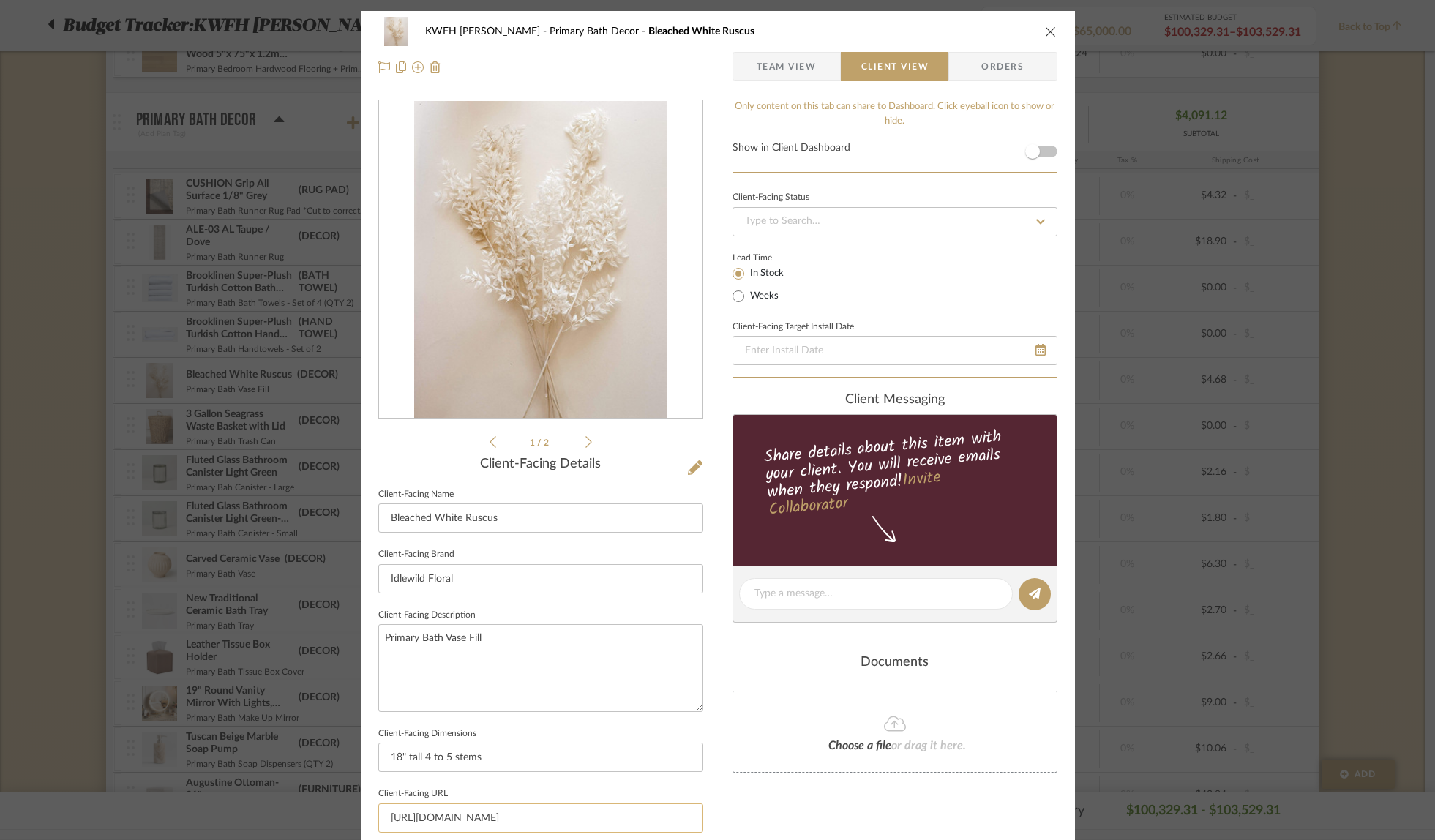
scroll to position [0, 109]
drag, startPoint x: 382, startPoint y: 815, endPoint x: 696, endPoint y: 816, distance: 314.0
click at [696, 816] on input "[URL][DOMAIN_NAME]" at bounding box center [541, 818] width 325 height 29
click at [1050, 31] on icon "close" at bounding box center [1051, 31] width 12 height 12
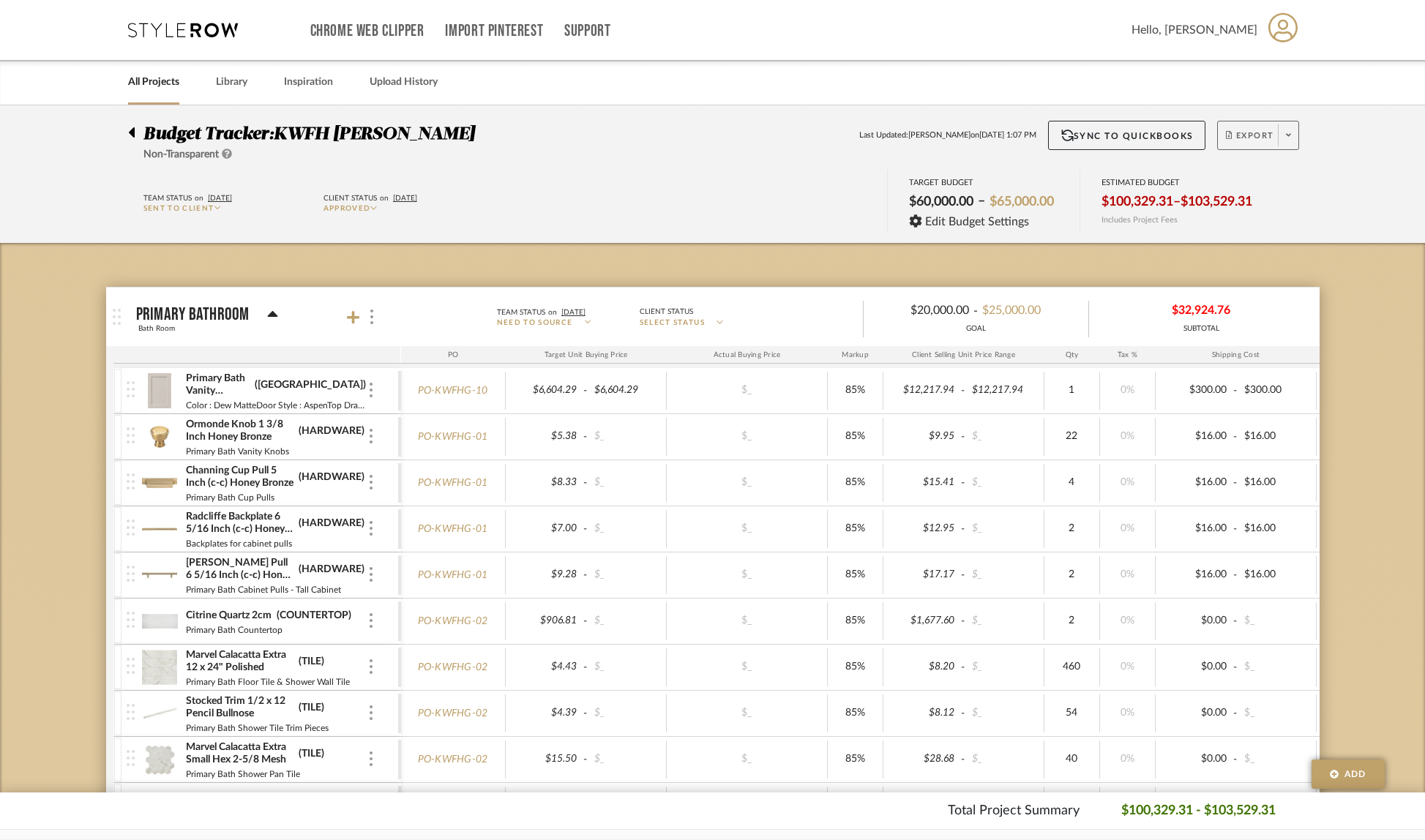
click at [1292, 133] on span at bounding box center [1288, 135] width 20 height 22
click at [1278, 250] on span "Create PO BETA" at bounding box center [1284, 248] width 110 height 16
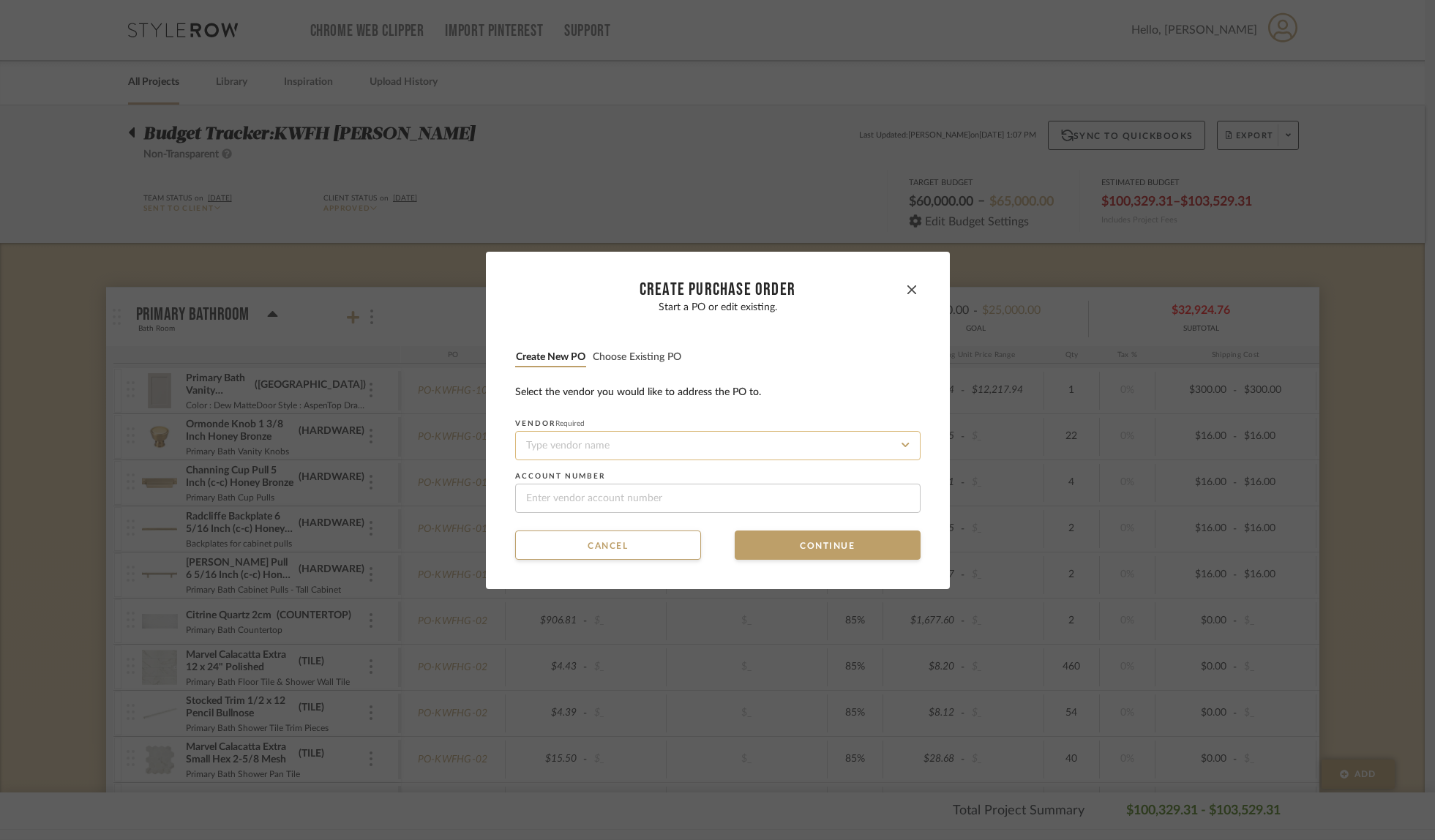
click at [571, 440] on input at bounding box center [718, 446] width 406 height 29
type input "i"
type input "I"
type input "Idyll"
click at [622, 548] on button "Cancel" at bounding box center [608, 546] width 186 height 29
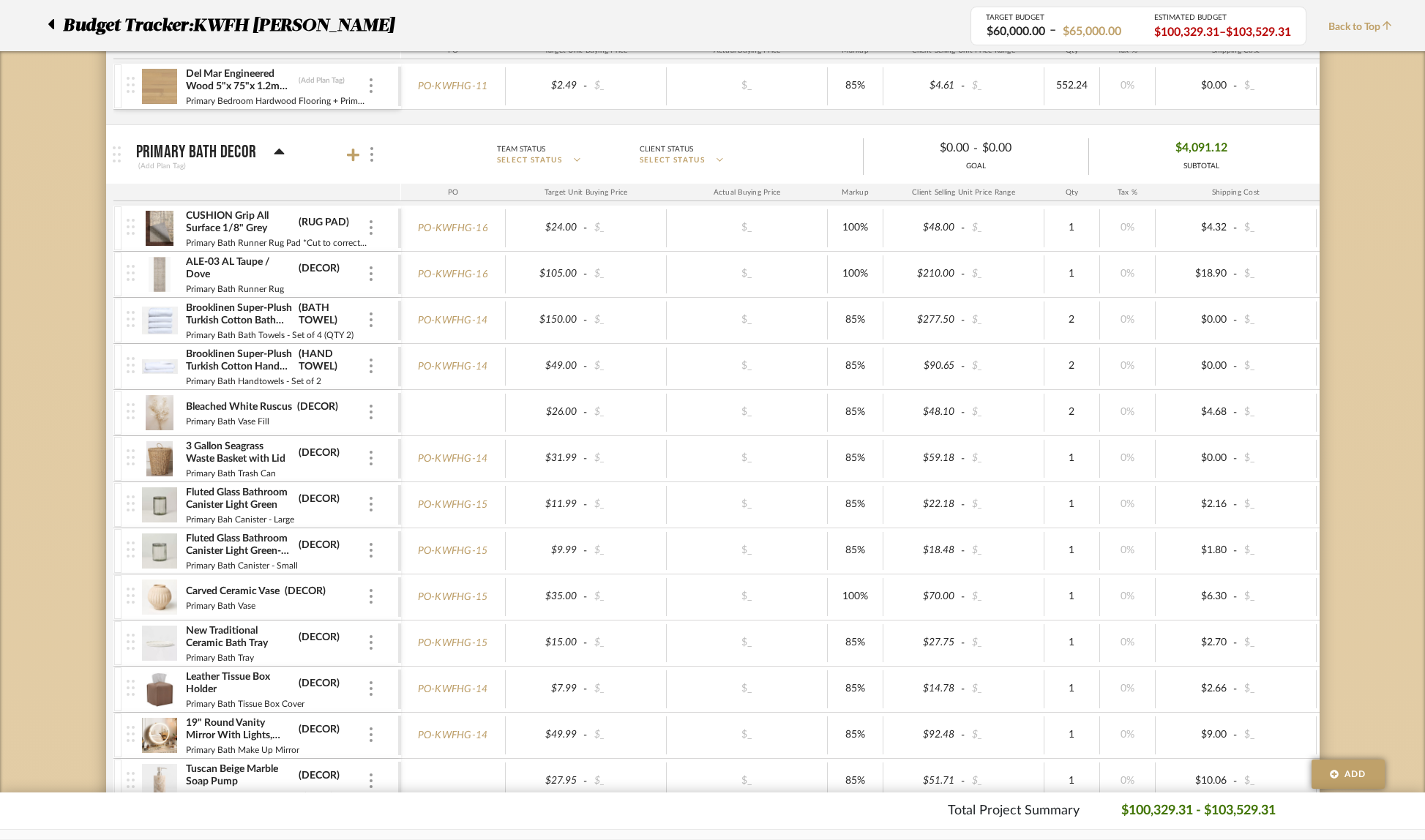
scroll to position [1465, 0]
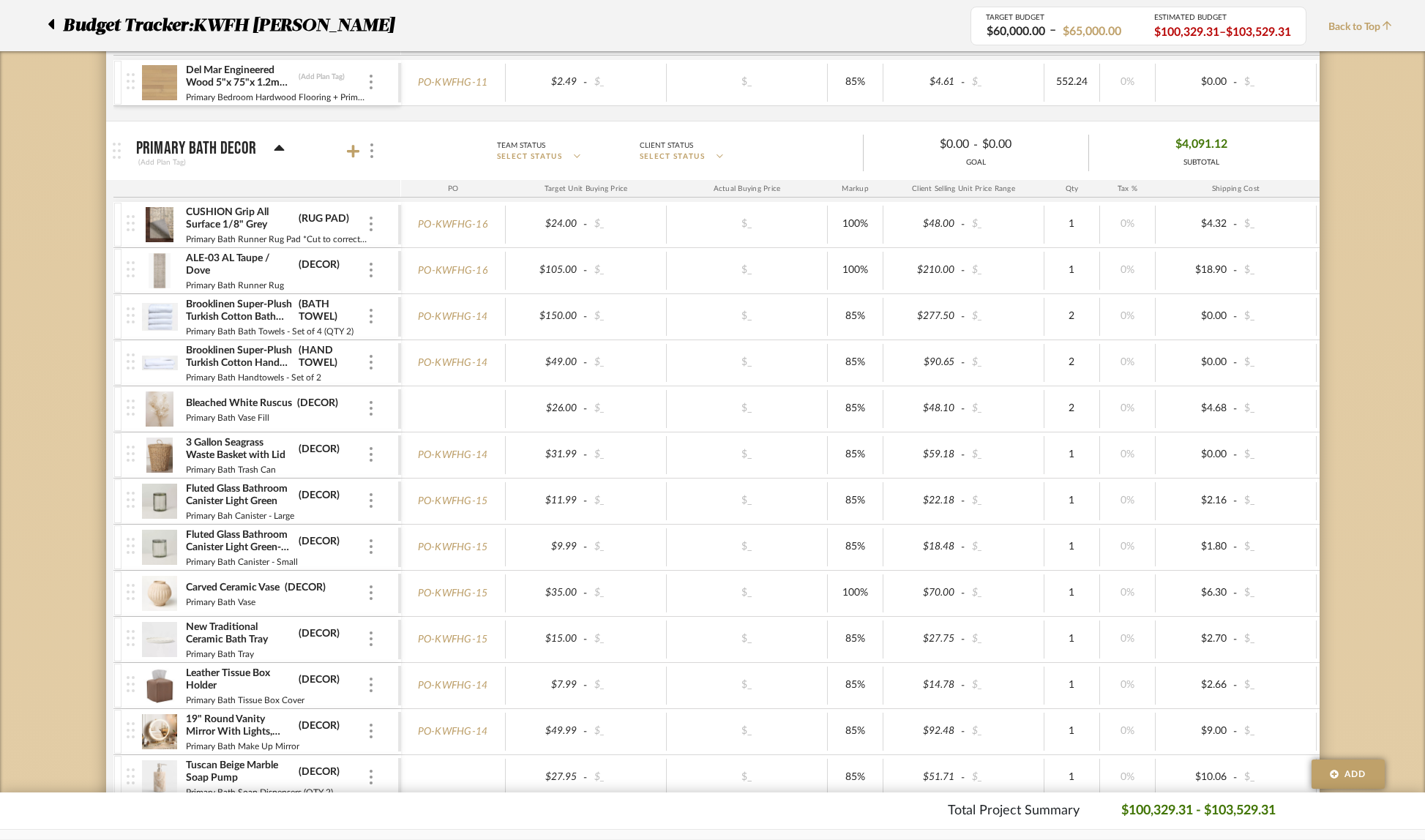
click at [167, 413] on img at bounding box center [159, 409] width 36 height 35
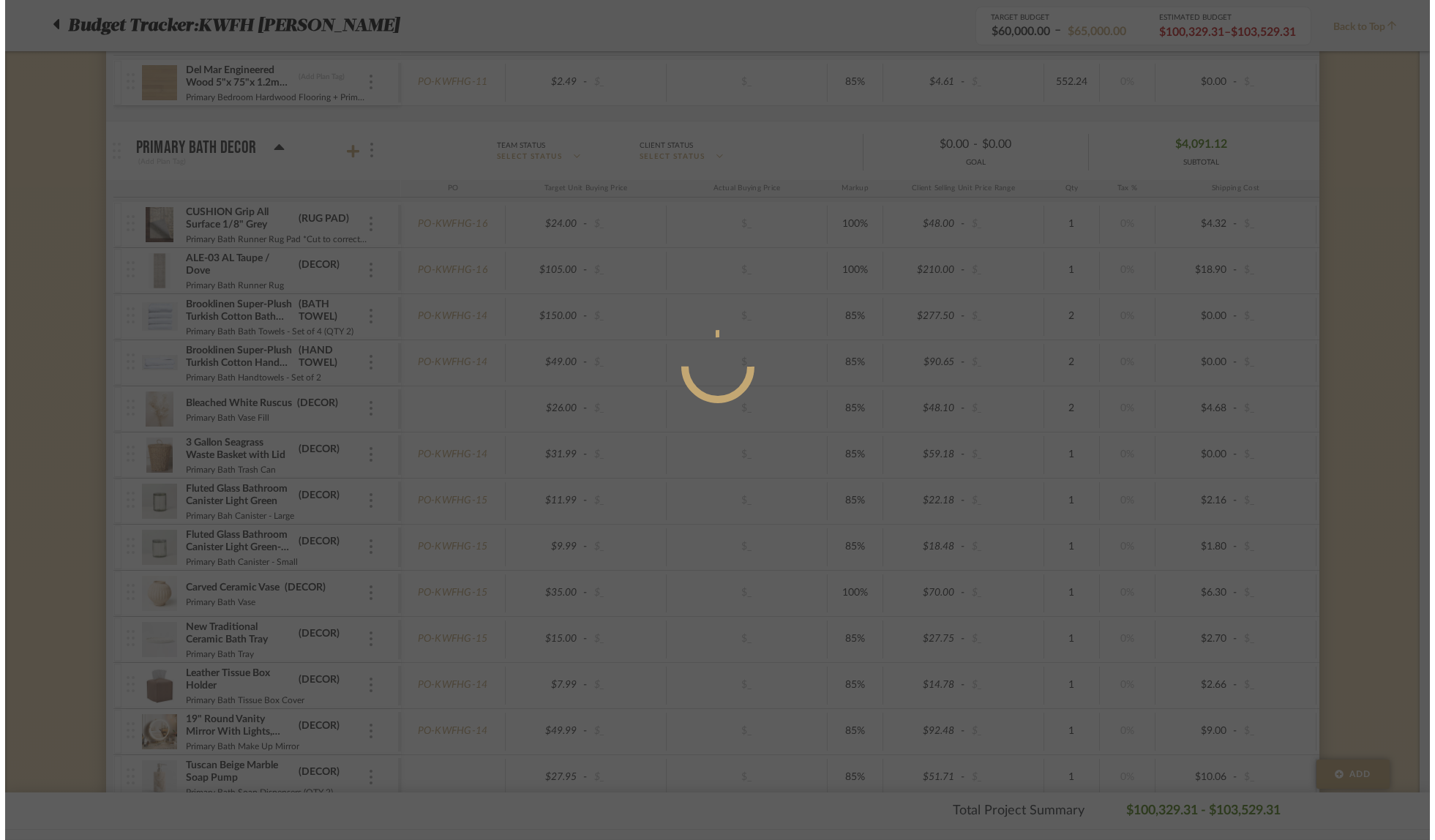
scroll to position [0, 0]
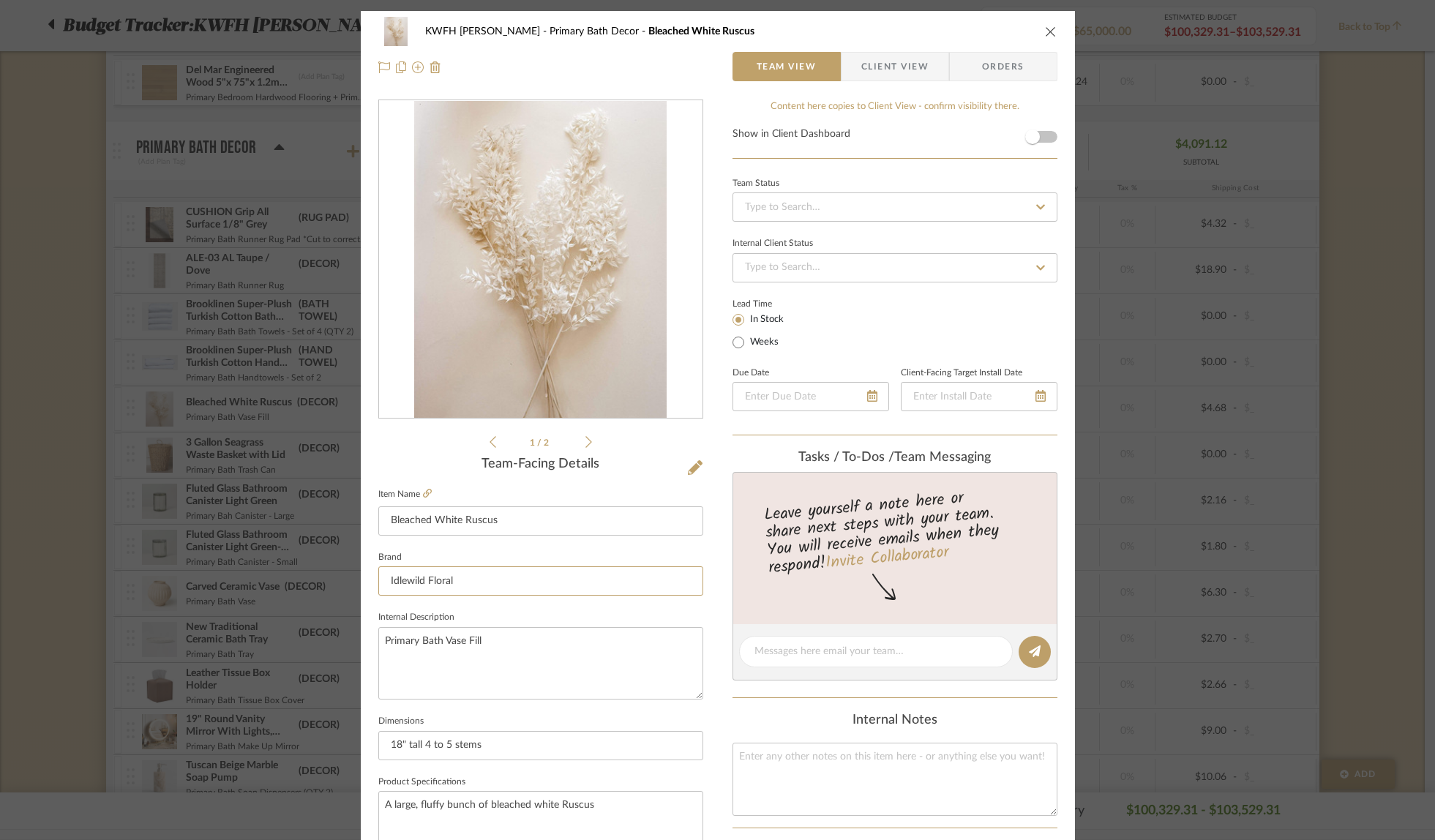
drag, startPoint x: 472, startPoint y: 579, endPoint x: 358, endPoint y: 569, distance: 114.4
click at [361, 569] on div "KWFH [PERSON_NAME] Primary Bath Decor Bleached White Ruscus Team View Client Vi…" at bounding box center [718, 686] width 715 height 1352
click at [1046, 34] on icon "close" at bounding box center [1051, 31] width 12 height 12
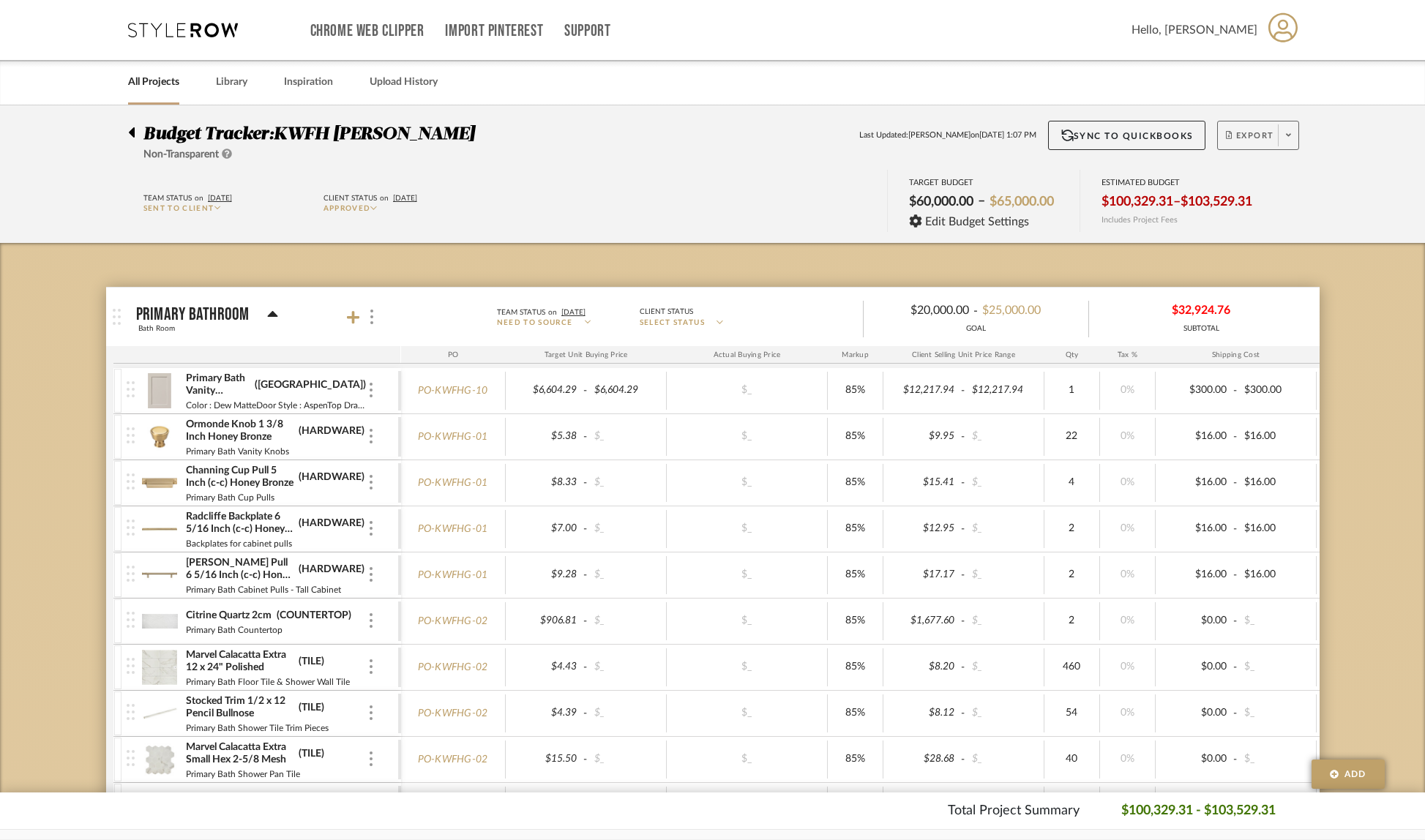
click at [1282, 138] on span at bounding box center [1288, 135] width 20 height 22
click at [1255, 244] on span "Create PO" at bounding box center [1252, 248] width 46 height 13
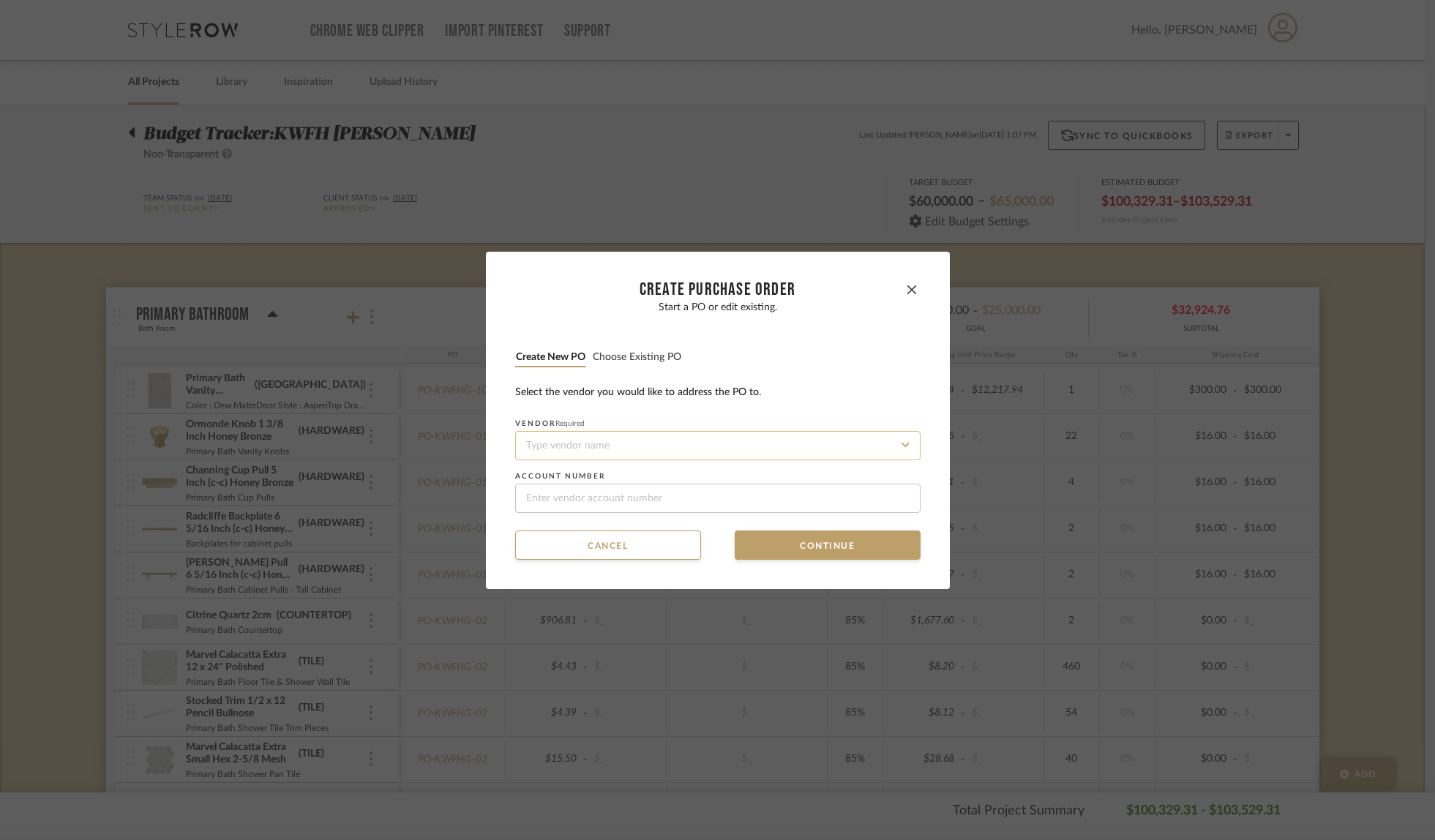
click at [688, 442] on input at bounding box center [718, 446] width 406 height 29
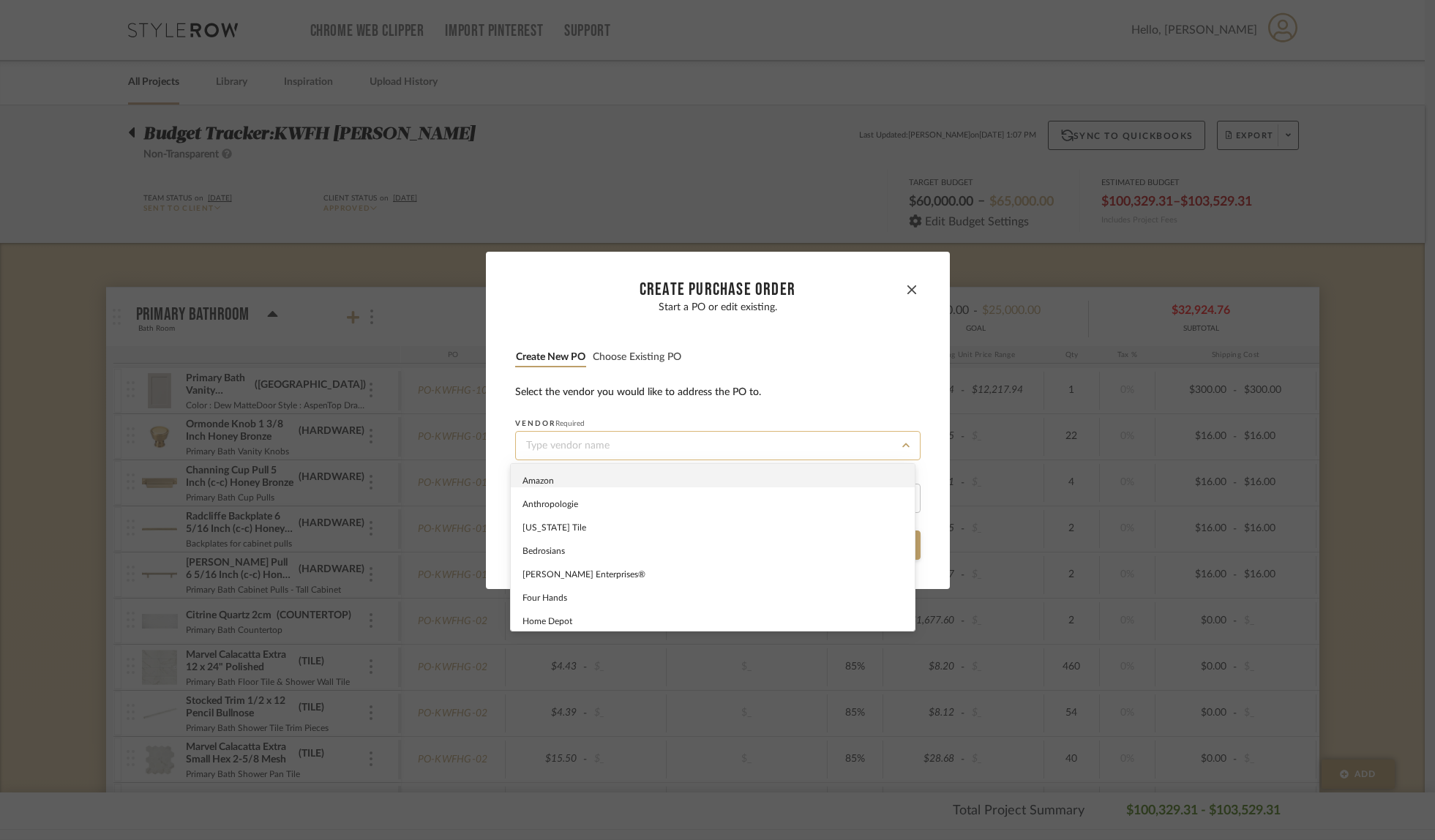
paste input "Idlewild Floral"
type input "Idlewild Floral"
click at [941, 360] on dialog-content "CREATE Purchase order Start a PO or edit existing. Create new PO Choose existin…" at bounding box center [718, 420] width 464 height 337
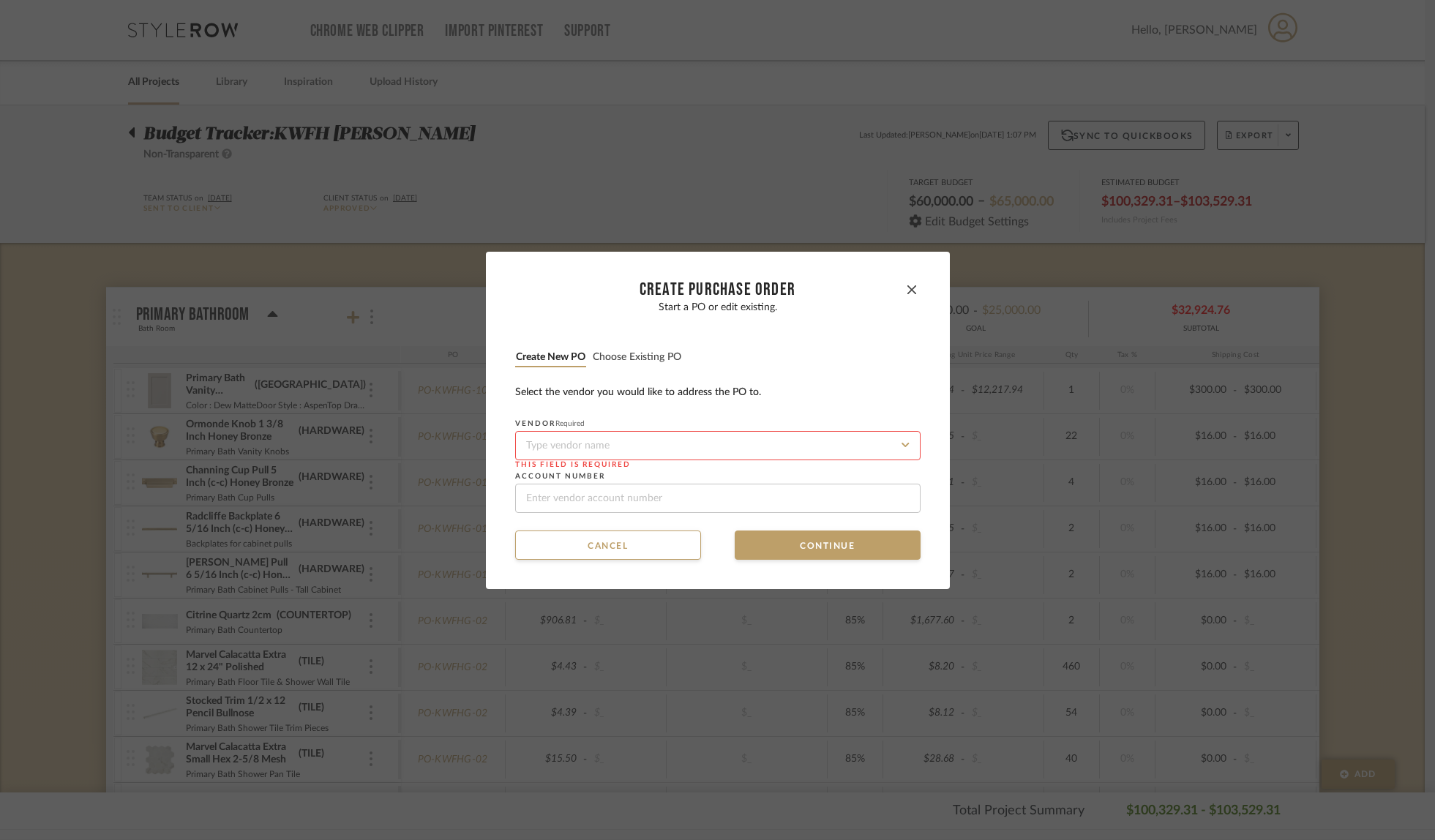
click at [656, 436] on input at bounding box center [718, 446] width 406 height 29
type input "I"
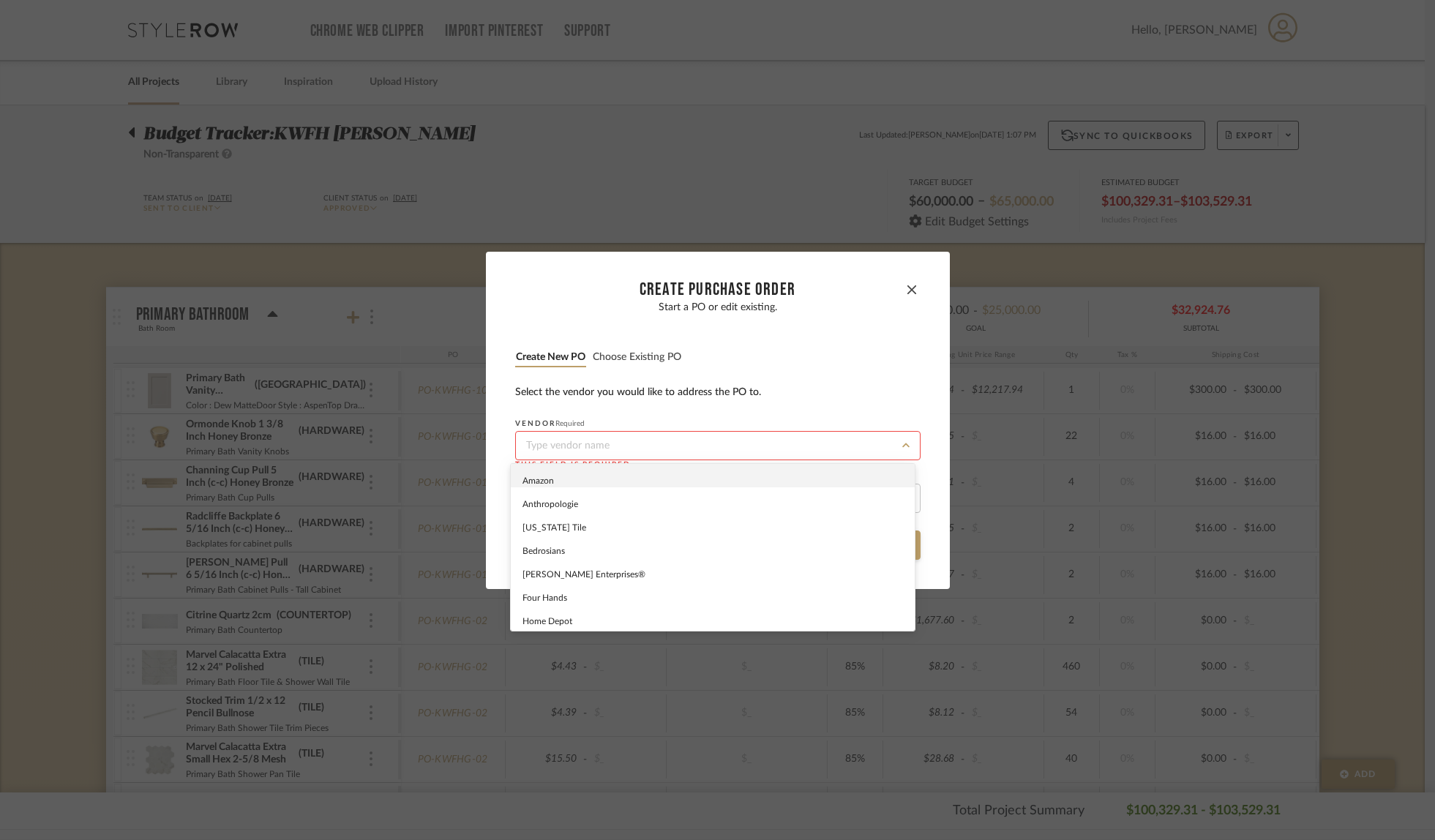
paste input "Idlewild Floral"
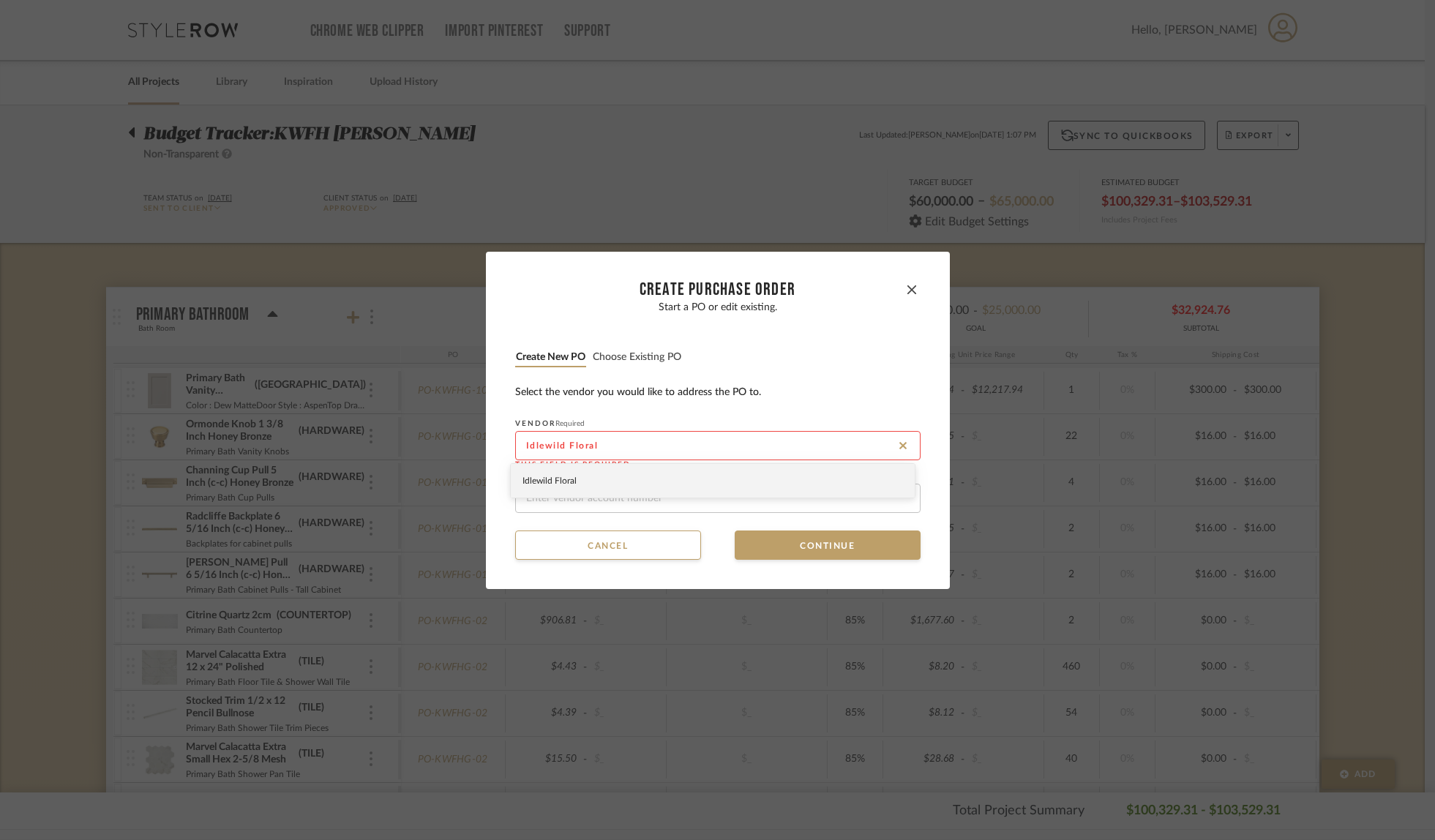
type input "Idlewild Floral"
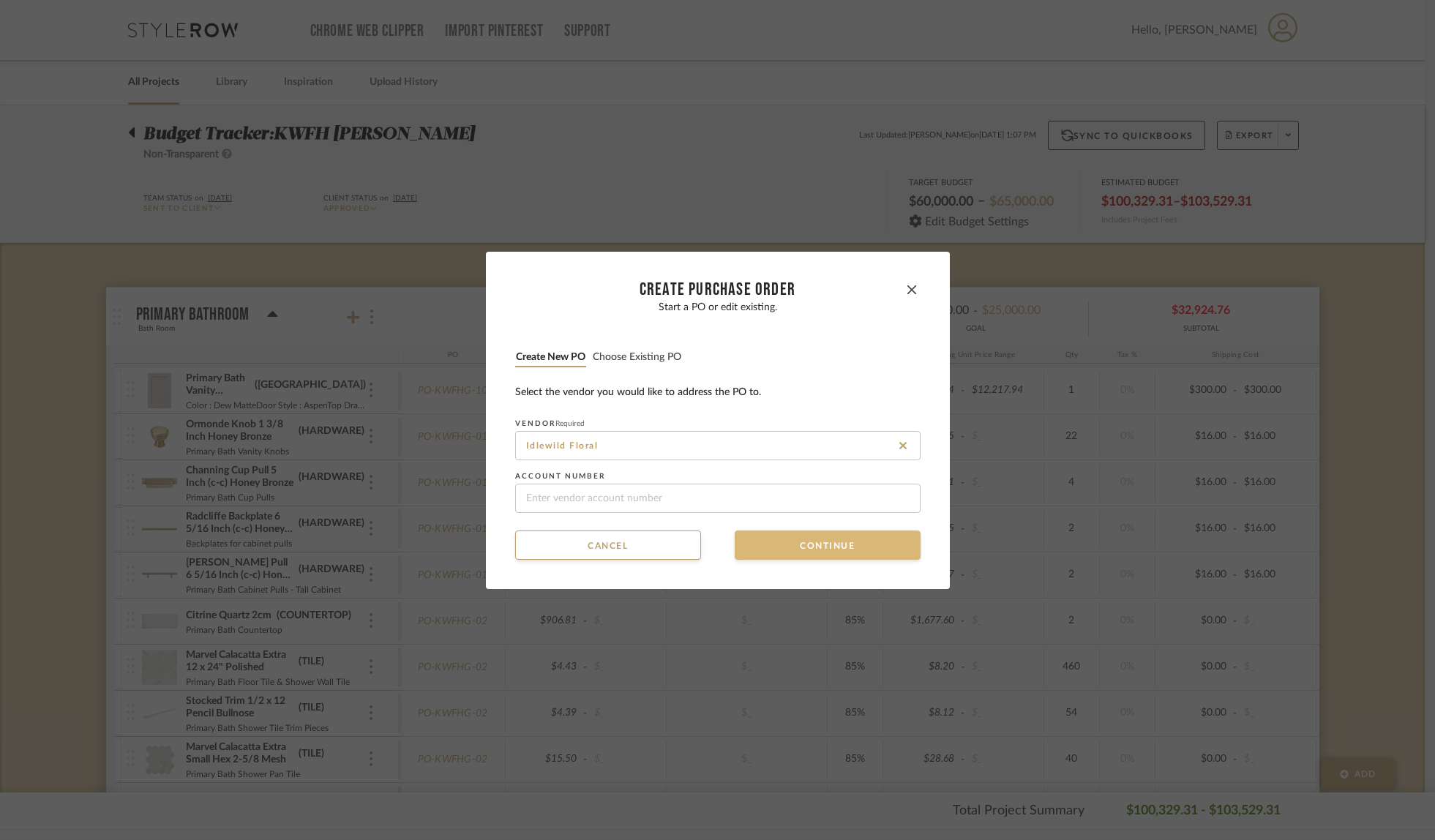
click at [792, 547] on button "Continue" at bounding box center [827, 546] width 186 height 29
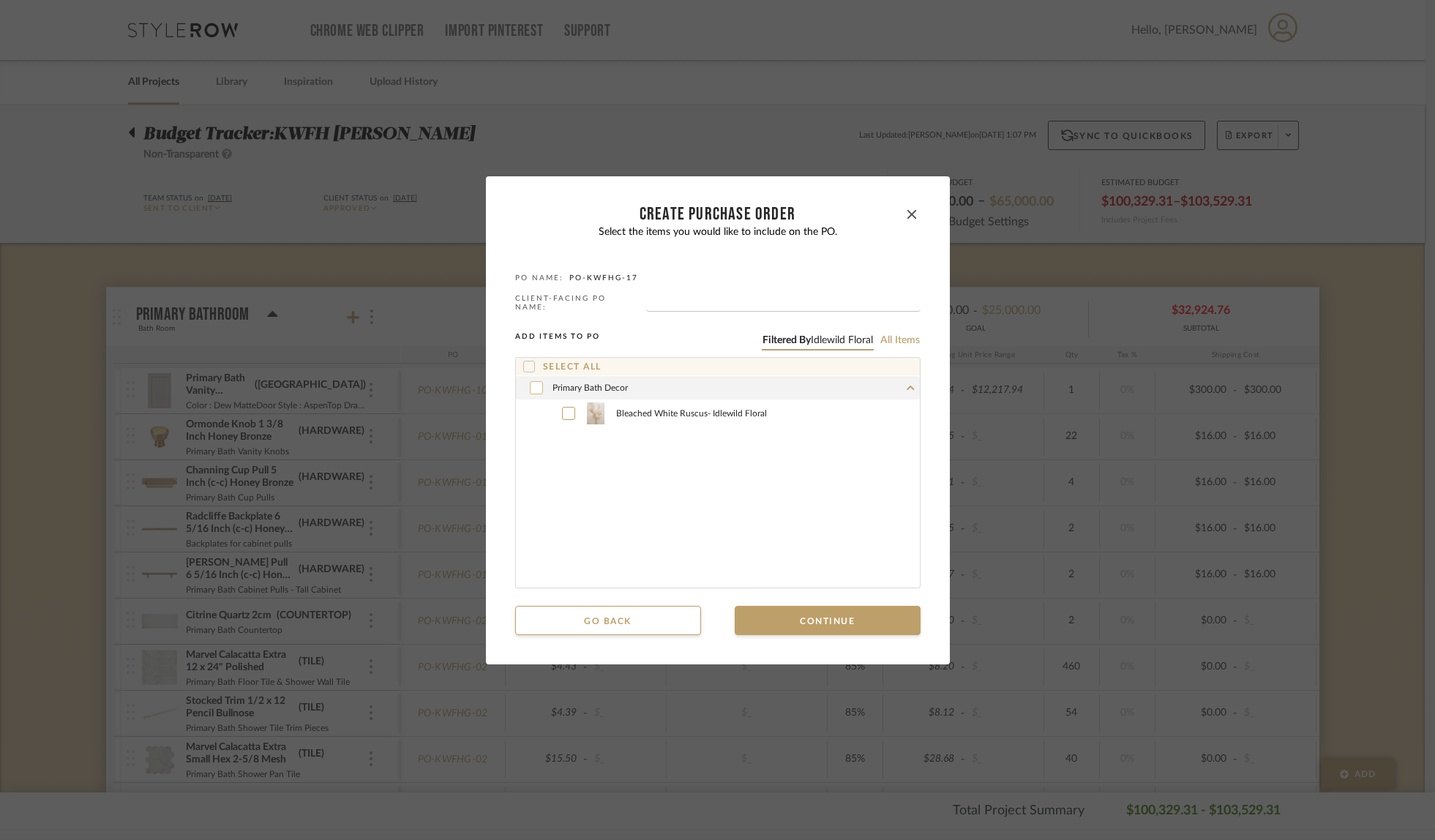
click at [534, 384] on icon at bounding box center [536, 387] width 8 height 5
click at [826, 631] on button "Continue" at bounding box center [827, 621] width 186 height 29
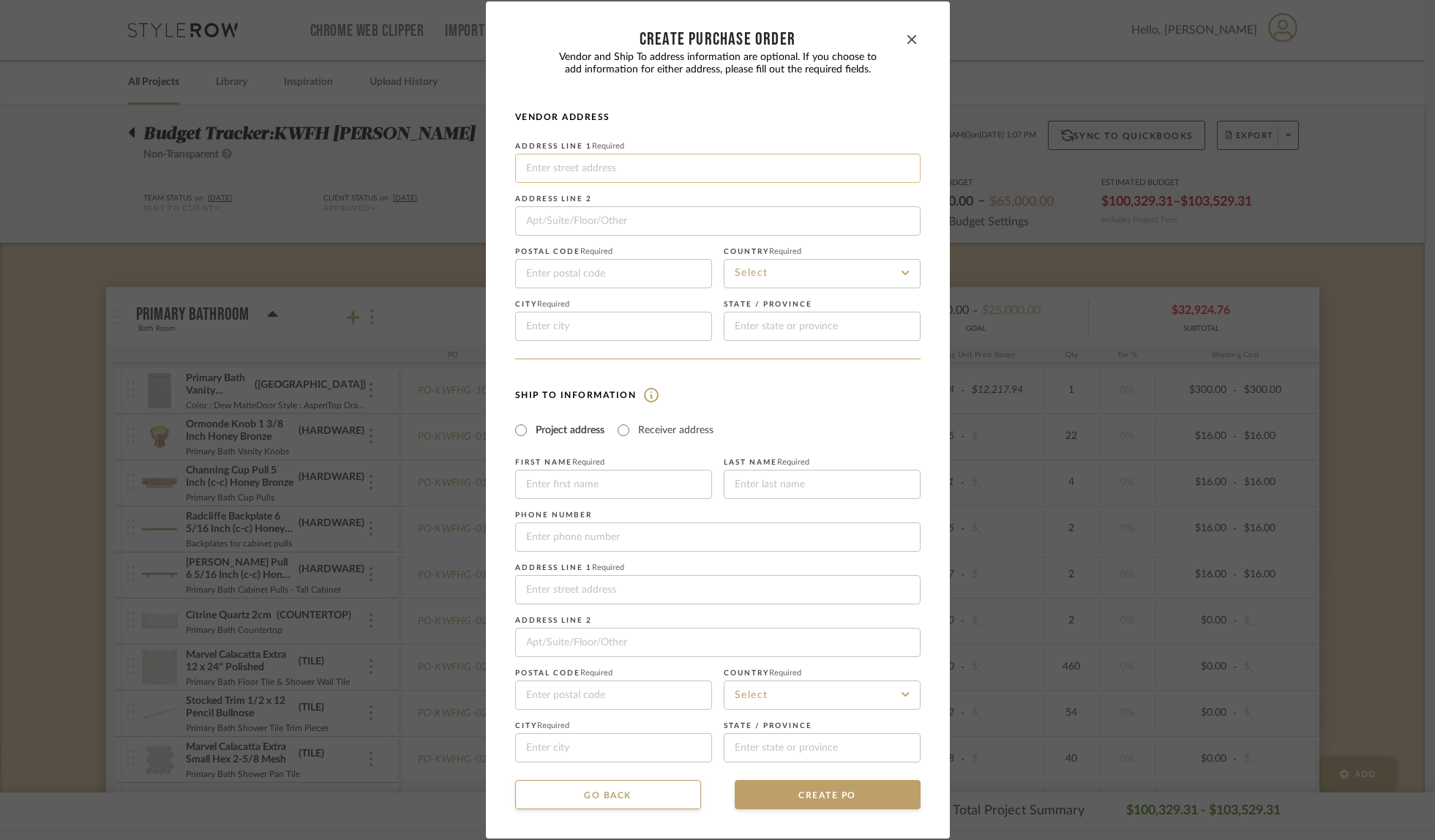
click at [654, 171] on input at bounding box center [718, 168] width 406 height 29
click at [725, 140] on div "Vendor Address Address Line 1 Required Address Line 2 Postal code Required Coun…" at bounding box center [718, 235] width 406 height 248
click at [619, 426] on input "Receiver address" at bounding box center [623, 430] width 17 height 17
radio input "true"
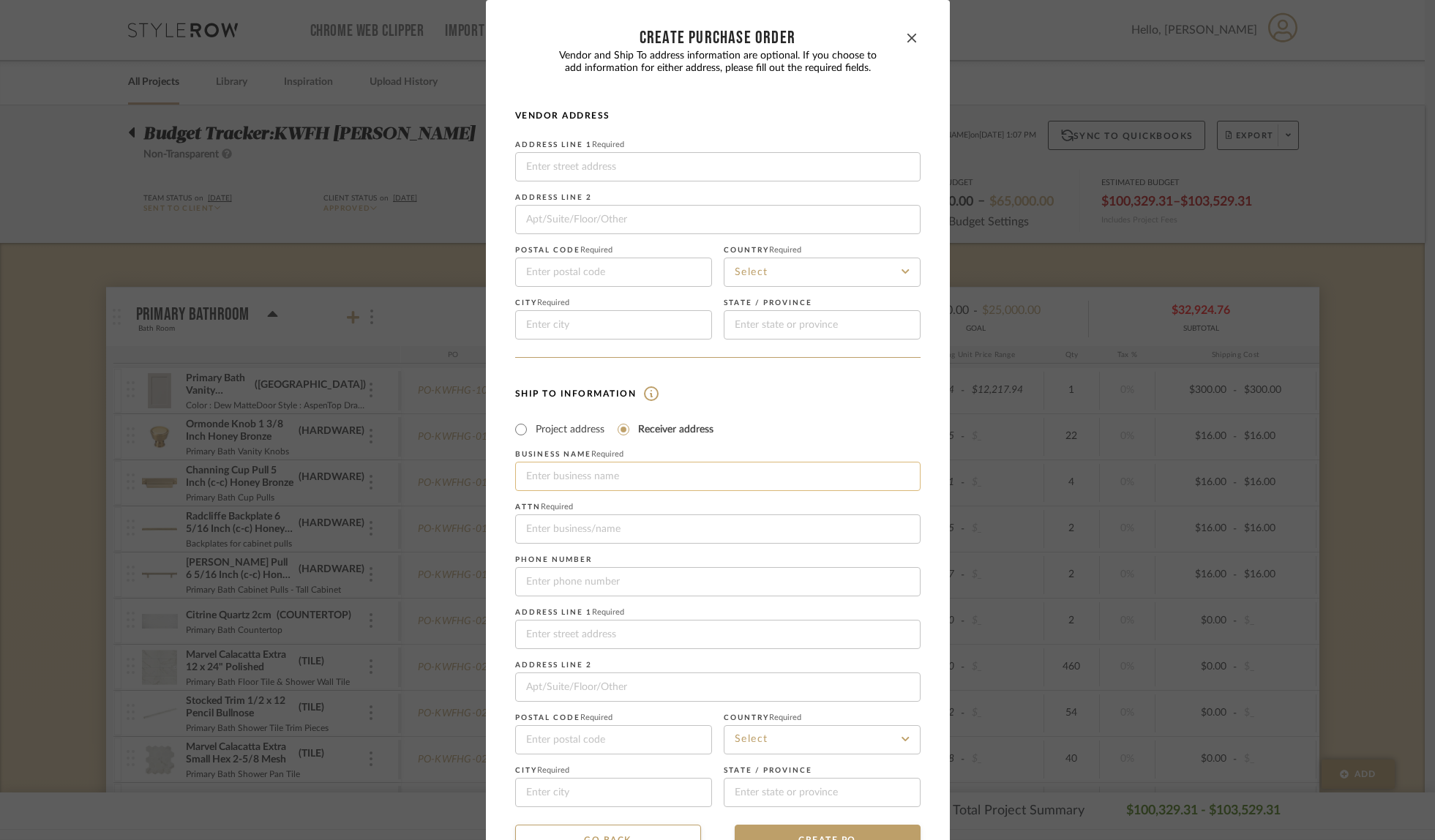
click at [611, 475] on input at bounding box center [718, 476] width 406 height 29
type input "Fully Loaded Deliveries"
type input "[STREET_ADDRESS]"
type input "85024"
type input "Phoenix"
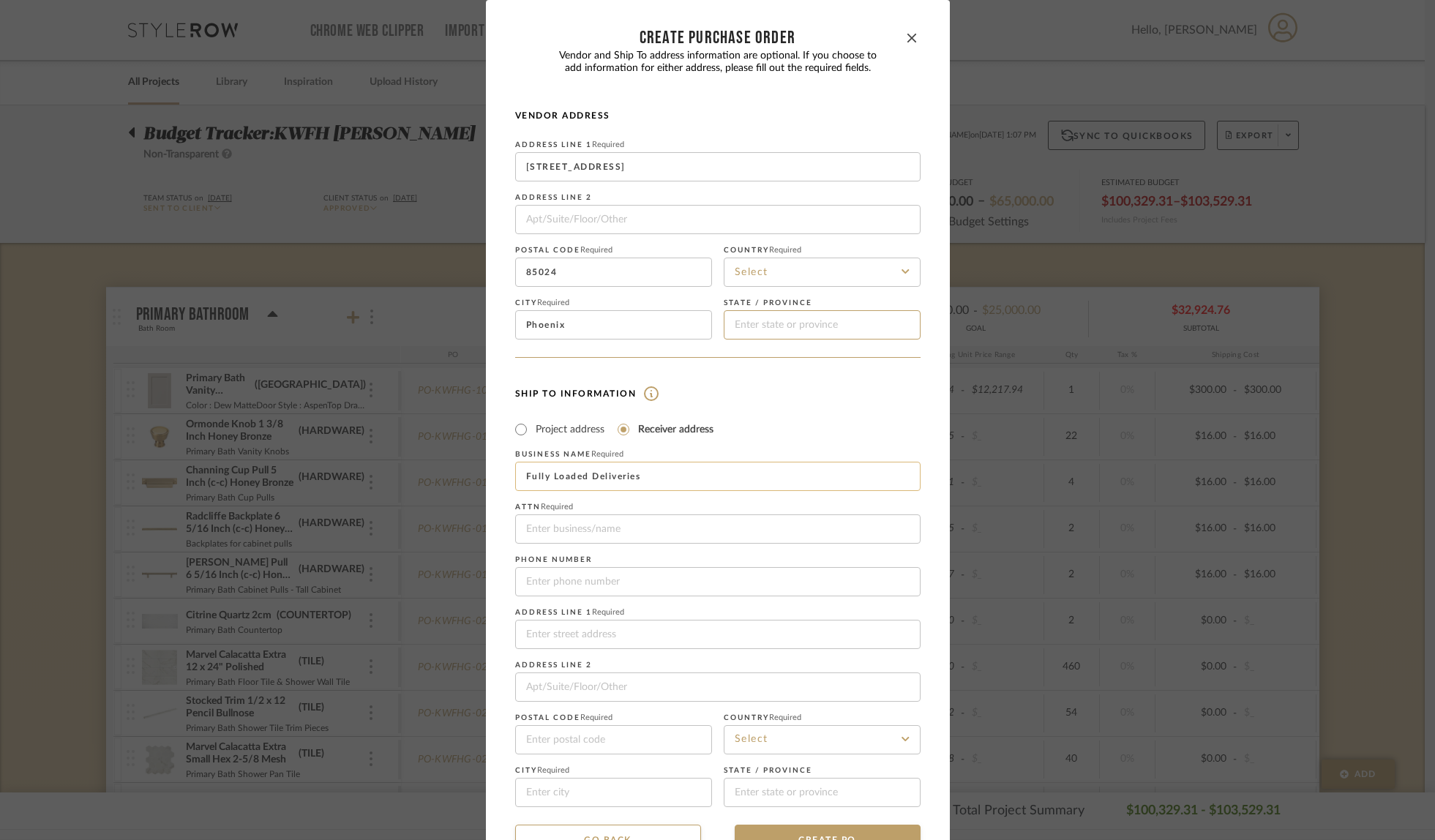
type input "[US_STATE]"
type input "Fully Loaded Deliveries"
type input "4803078077"
click at [654, 642] on input at bounding box center [718, 634] width 406 height 29
type input "[STREET_ADDRESS]"
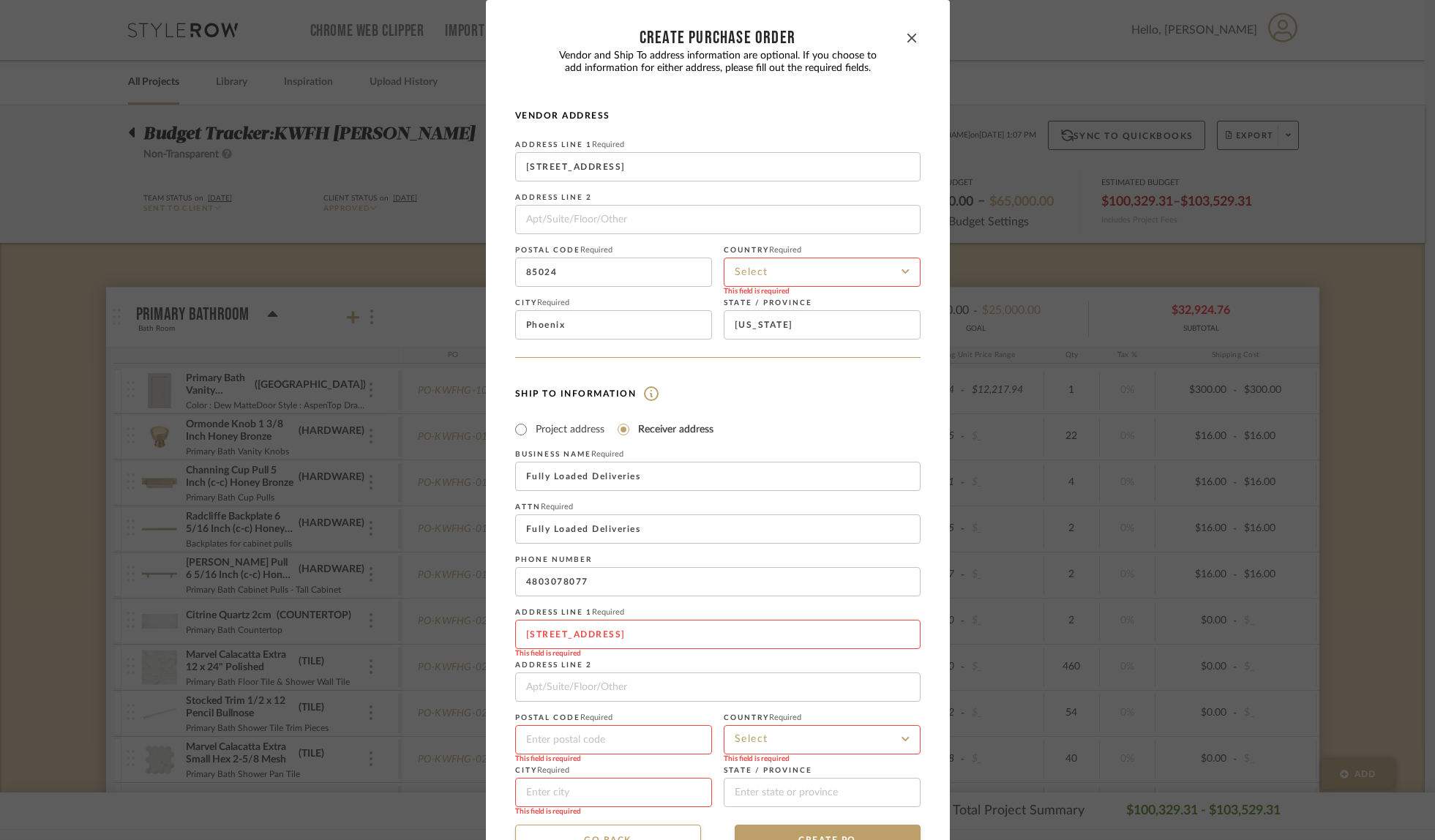
type input "85024"
type input "Phoenix"
type input "[US_STATE]"
click at [767, 741] on input at bounding box center [822, 740] width 197 height 29
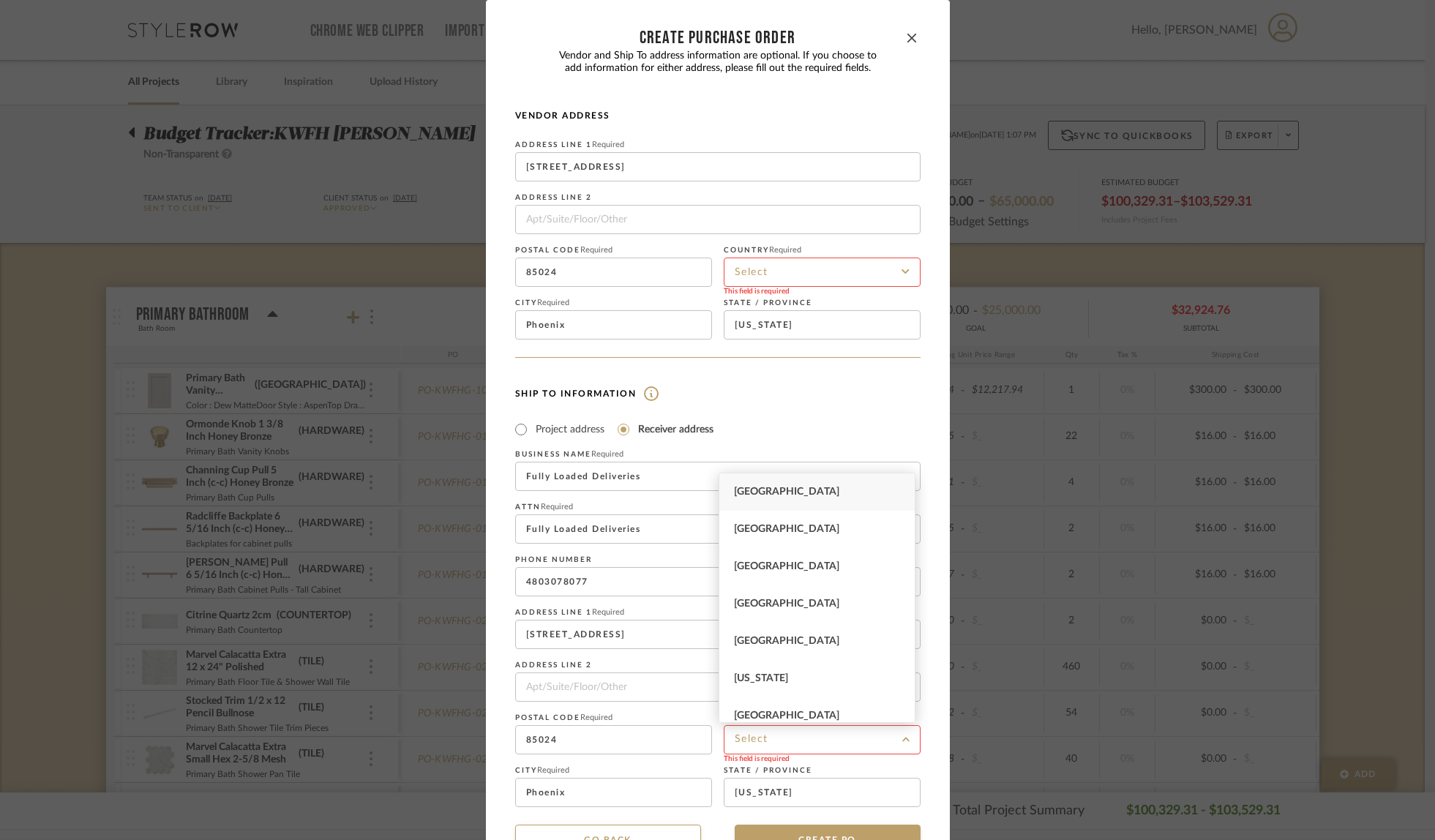
click at [790, 487] on span "[GEOGRAPHIC_DATA]" at bounding box center [786, 492] width 105 height 10
type input "[GEOGRAPHIC_DATA]"
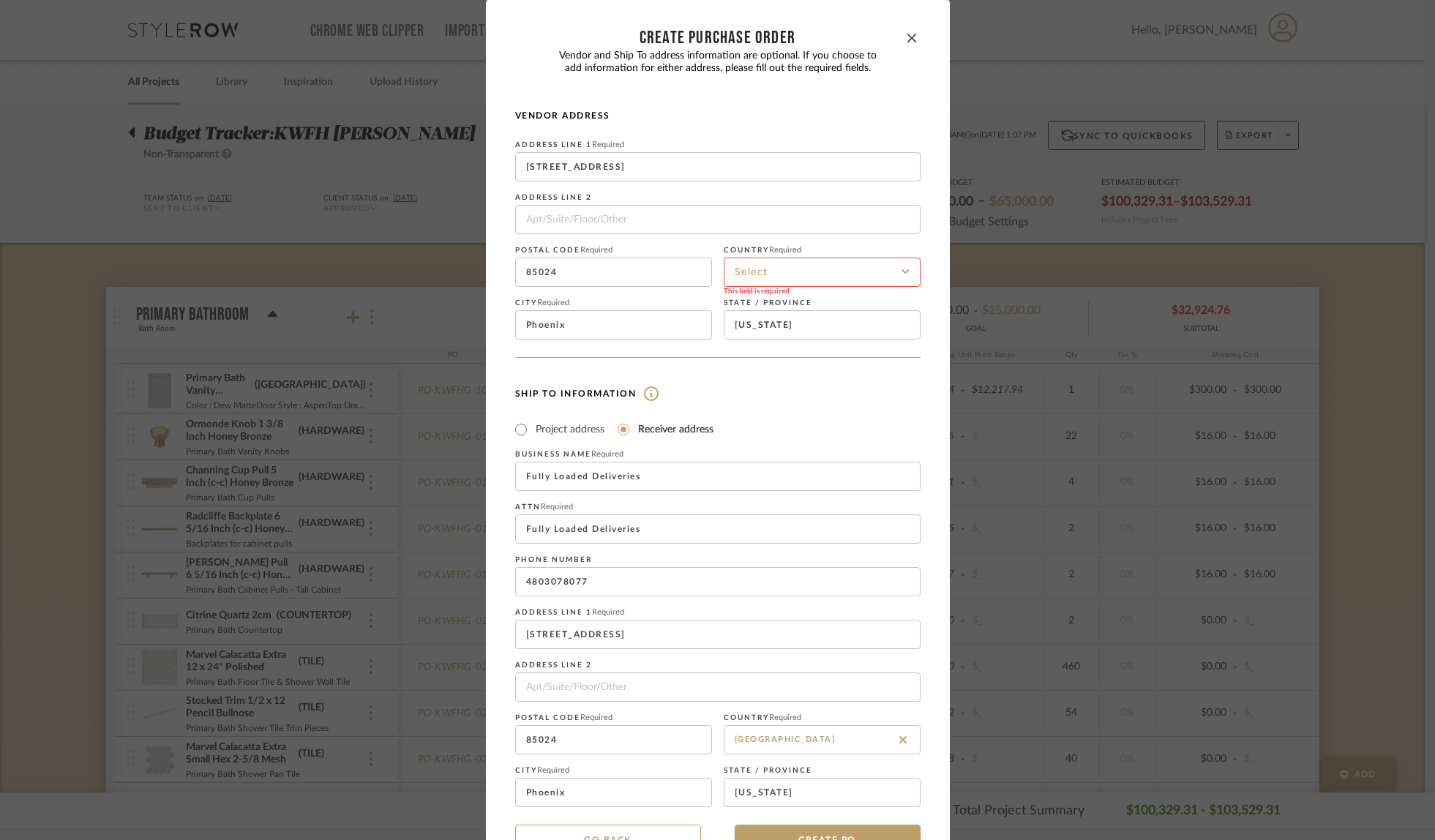
click at [808, 281] on input at bounding box center [822, 272] width 197 height 29
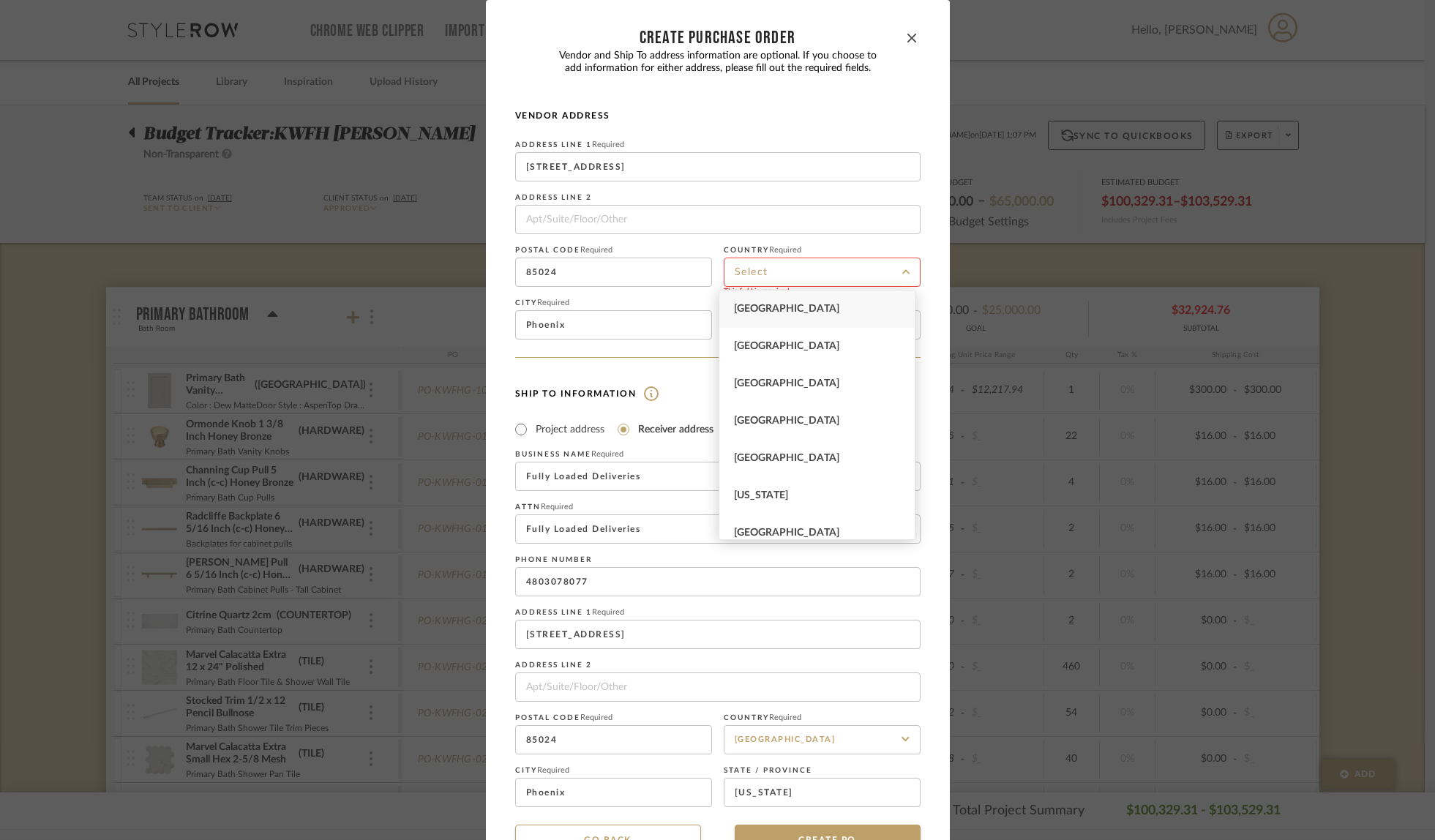
click at [813, 309] on div "[GEOGRAPHIC_DATA]" at bounding box center [817, 309] width 196 height 37
type input "[GEOGRAPHIC_DATA]"
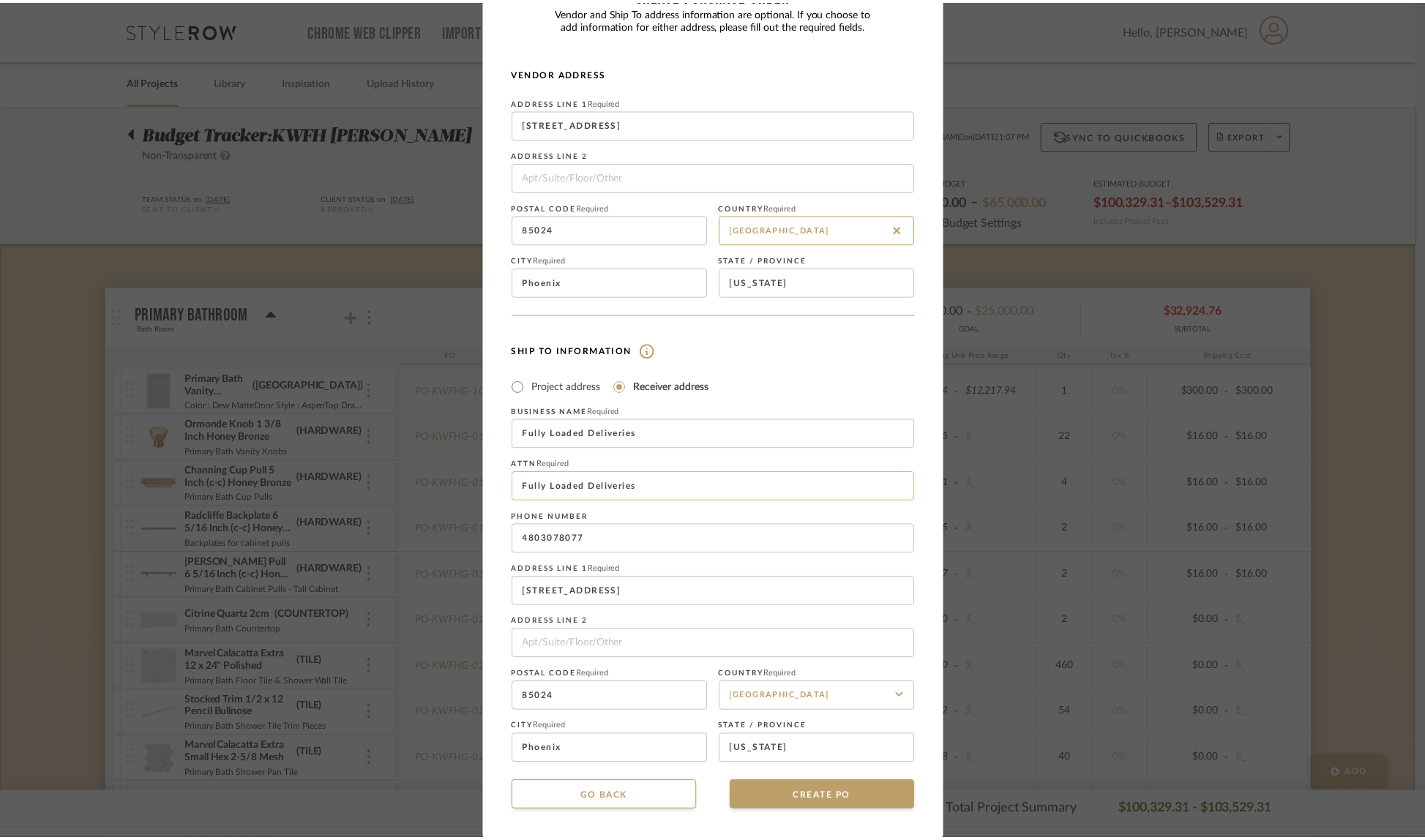
scroll to position [44, 0]
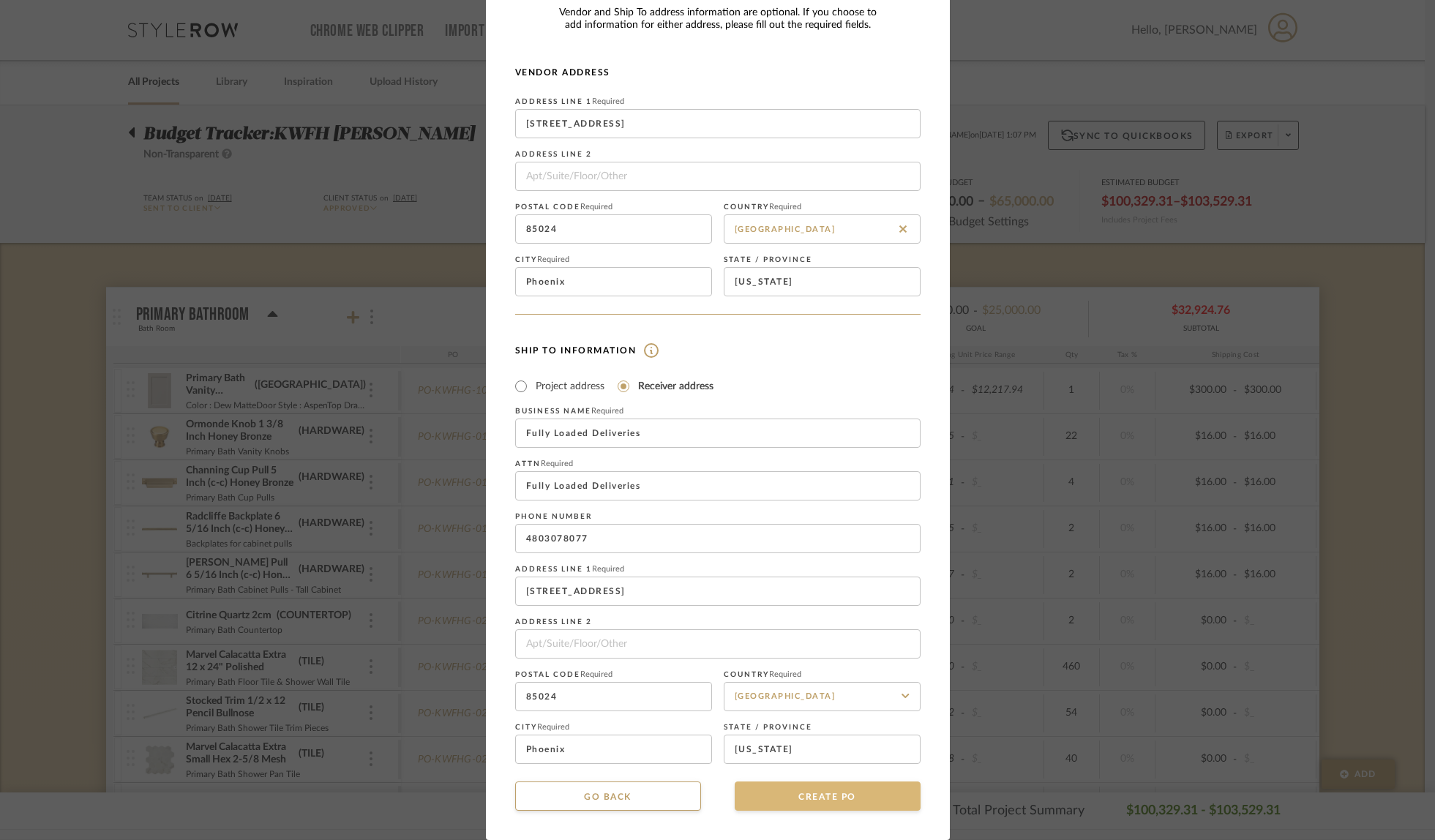
click at [806, 806] on button "CREATE PO" at bounding box center [827, 796] width 186 height 29
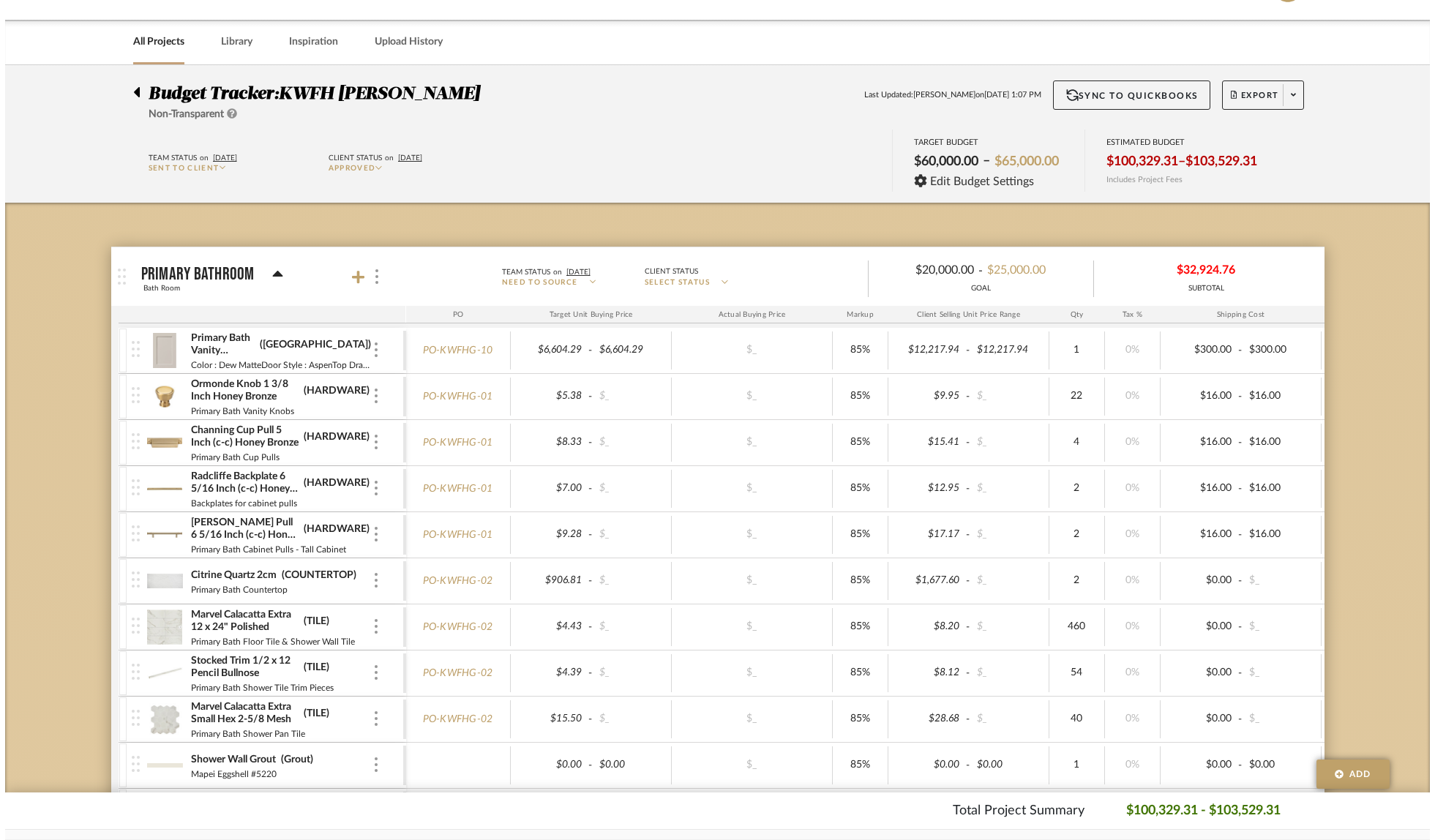
scroll to position [0, 0]
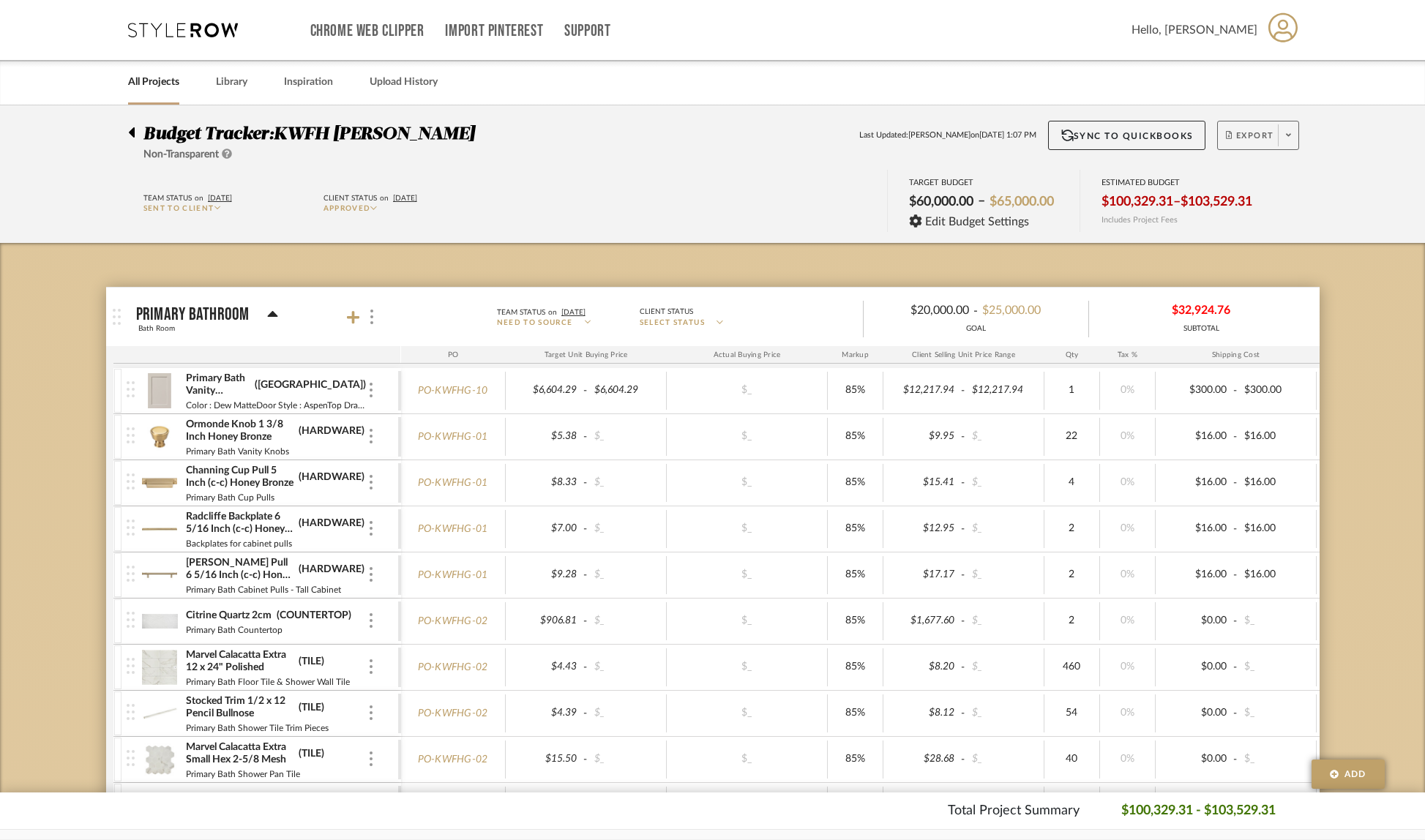
click at [1293, 145] on span at bounding box center [1288, 135] width 20 height 22
click at [1270, 244] on span "Create PO" at bounding box center [1252, 248] width 46 height 13
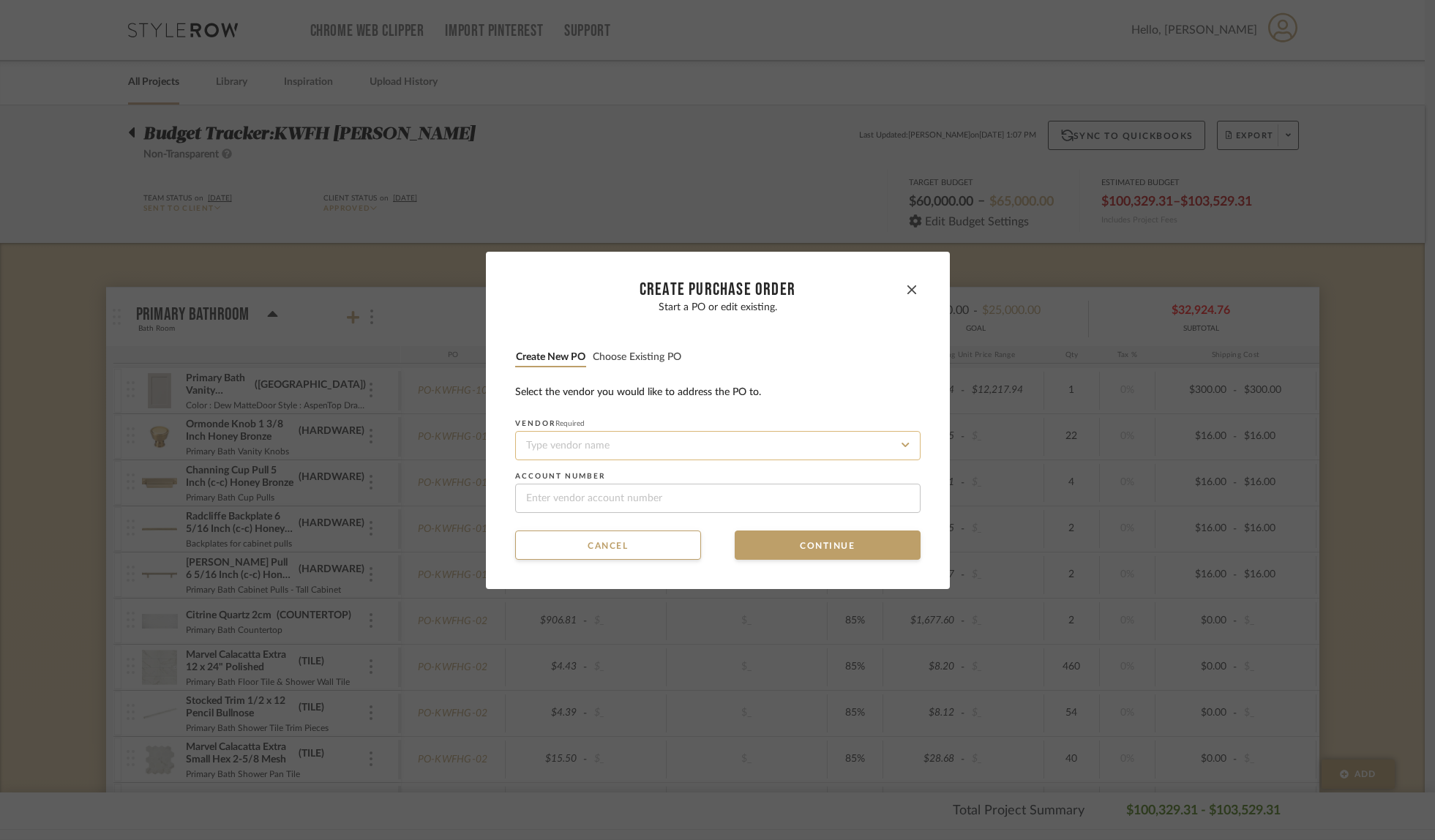
click at [569, 447] on input at bounding box center [718, 446] width 406 height 29
type input "c"
type input "CB2"
click at [535, 480] on span "CB2" at bounding box center [531, 481] width 16 height 9
click at [790, 552] on button "Continue" at bounding box center [827, 546] width 186 height 29
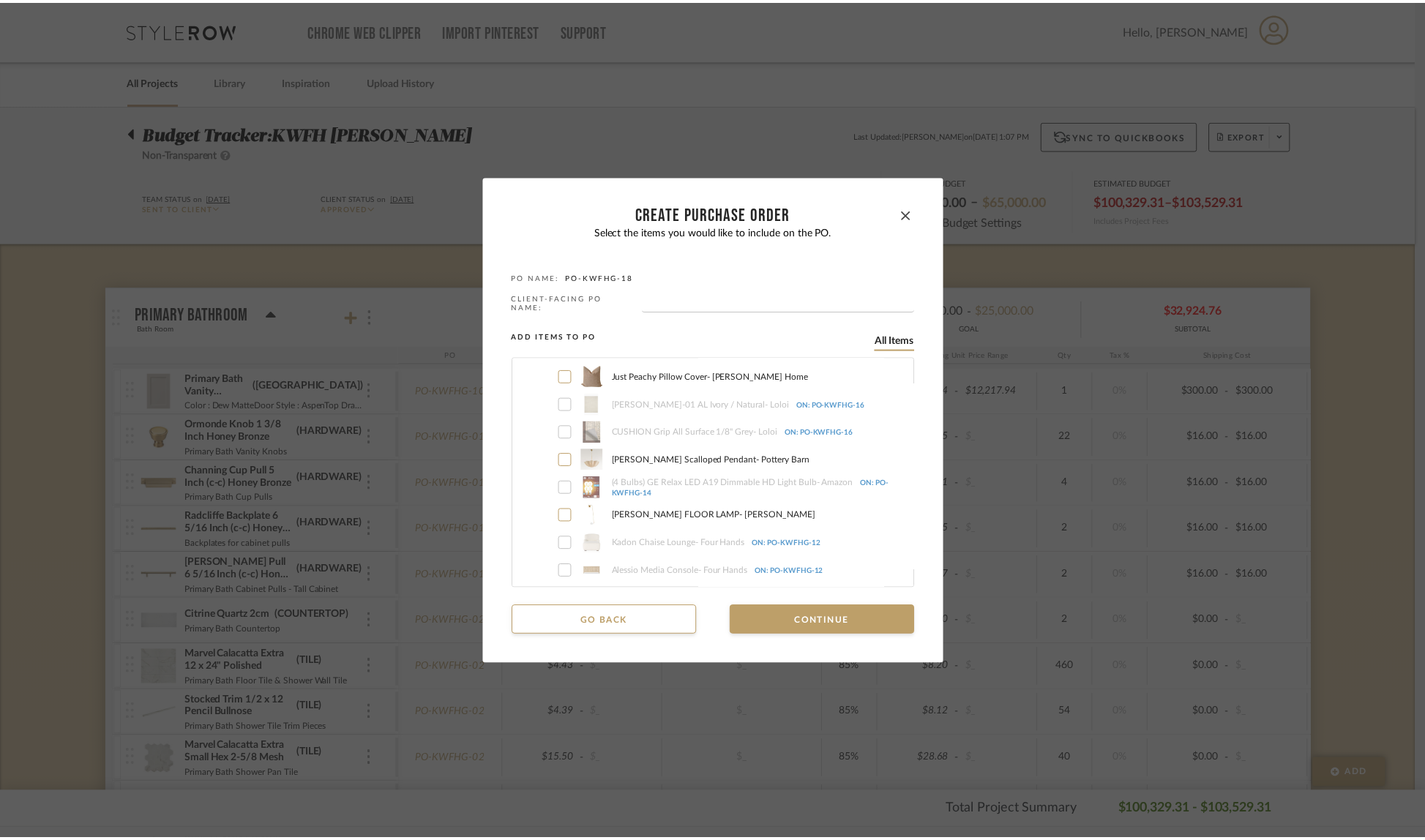
scroll to position [3104, 0]
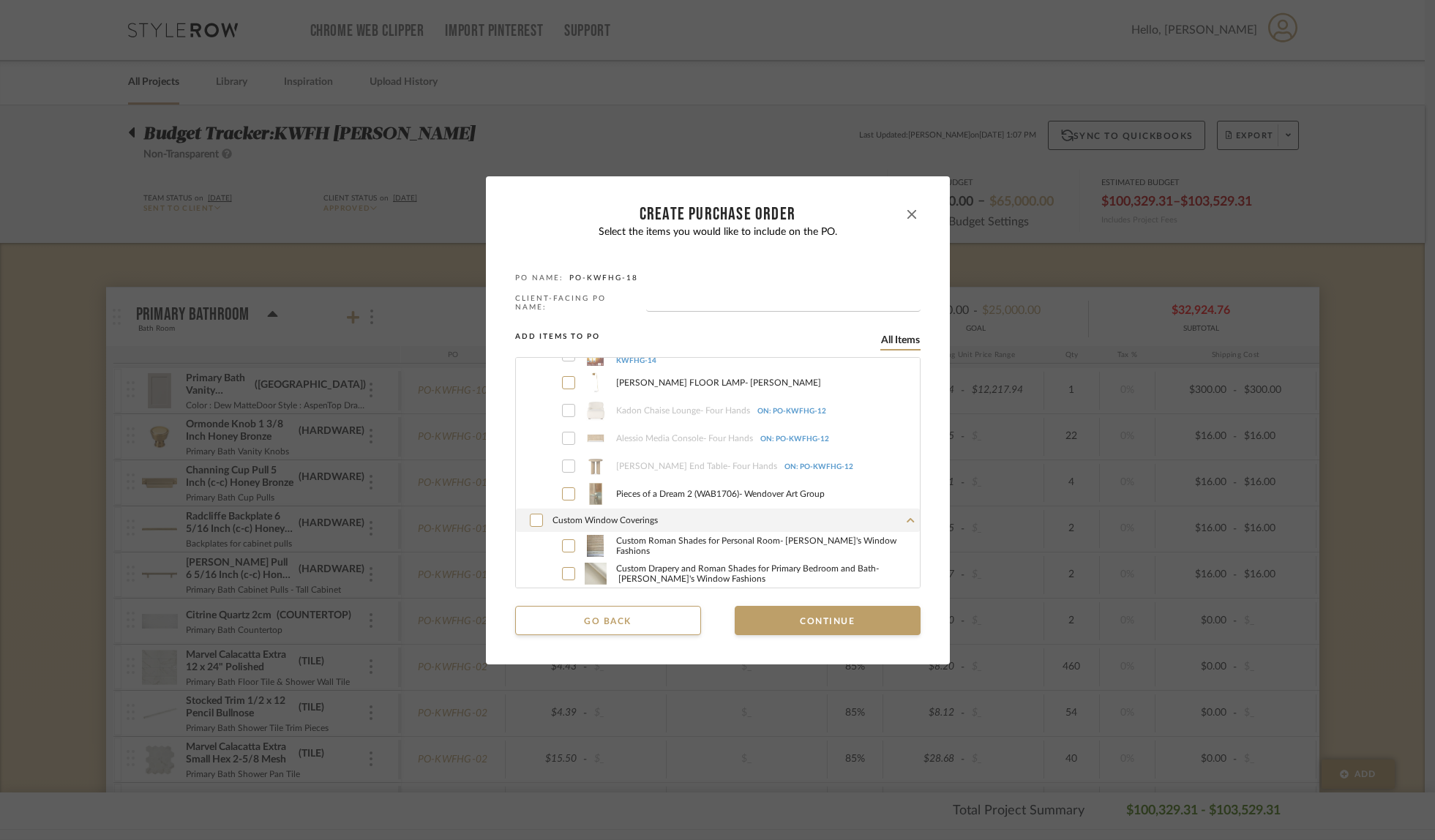
click at [908, 215] on icon "button" at bounding box center [912, 215] width 9 height 9
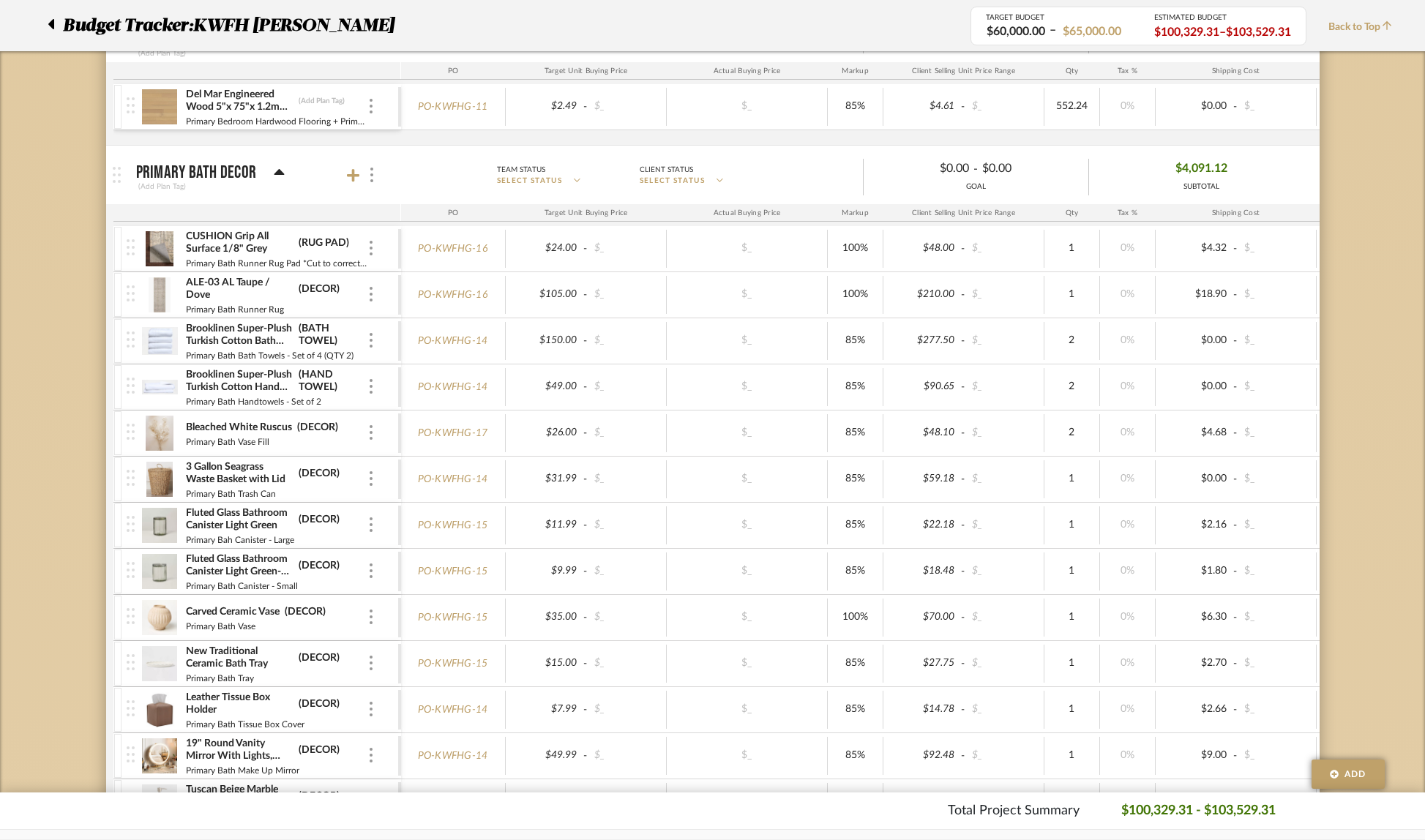
scroll to position [1711, 0]
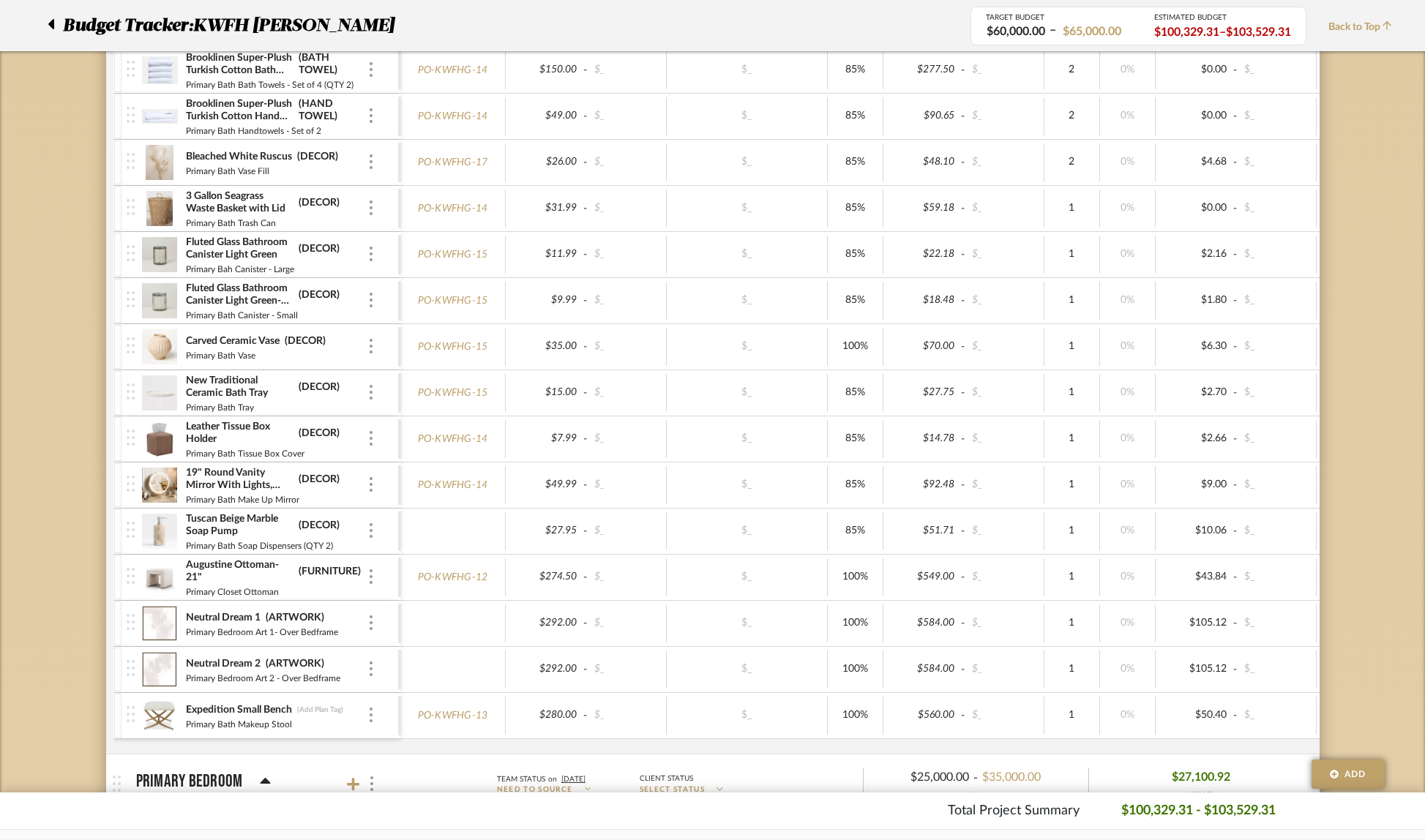
click at [166, 527] on img at bounding box center [159, 531] width 36 height 35
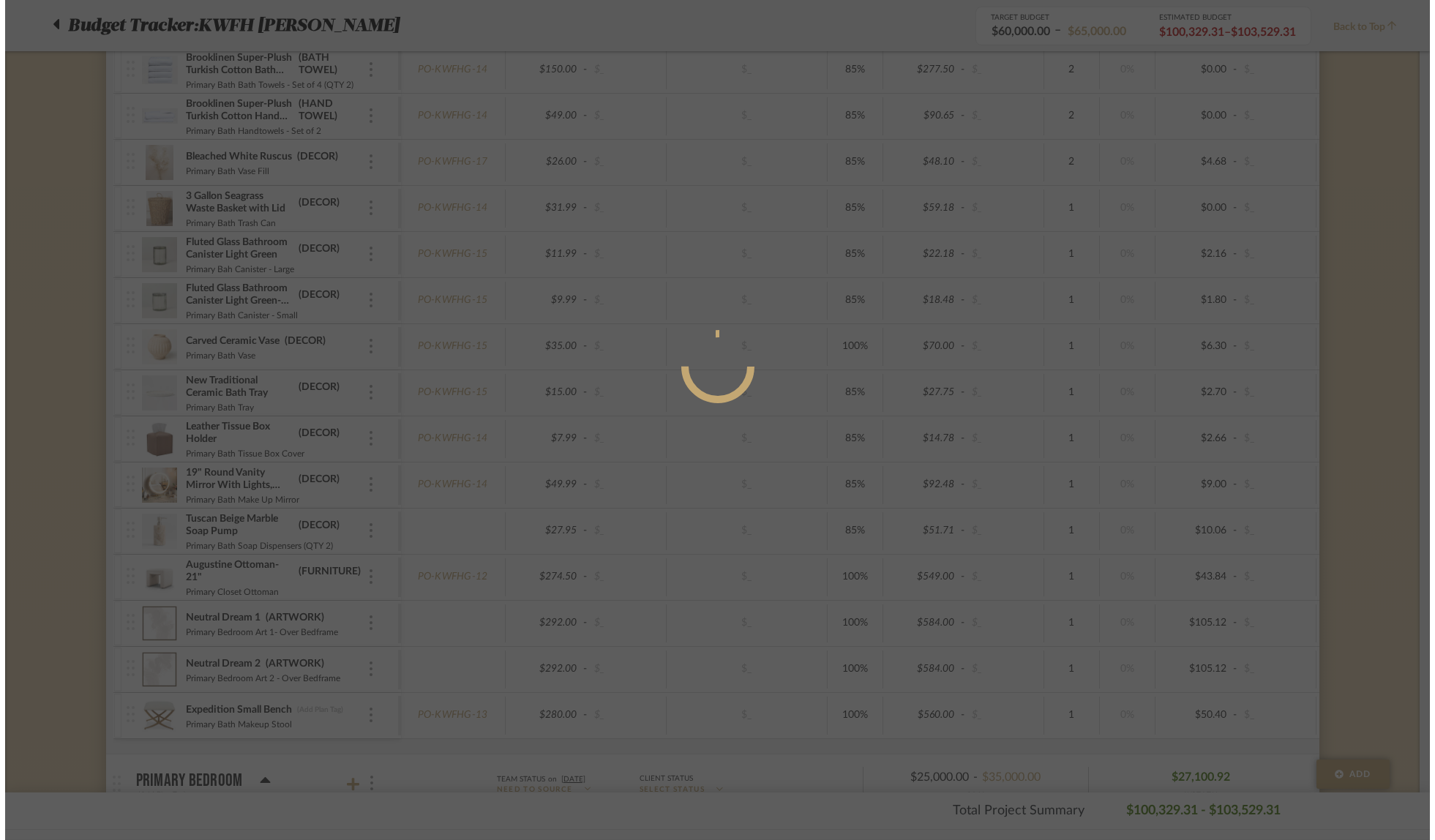
scroll to position [0, 0]
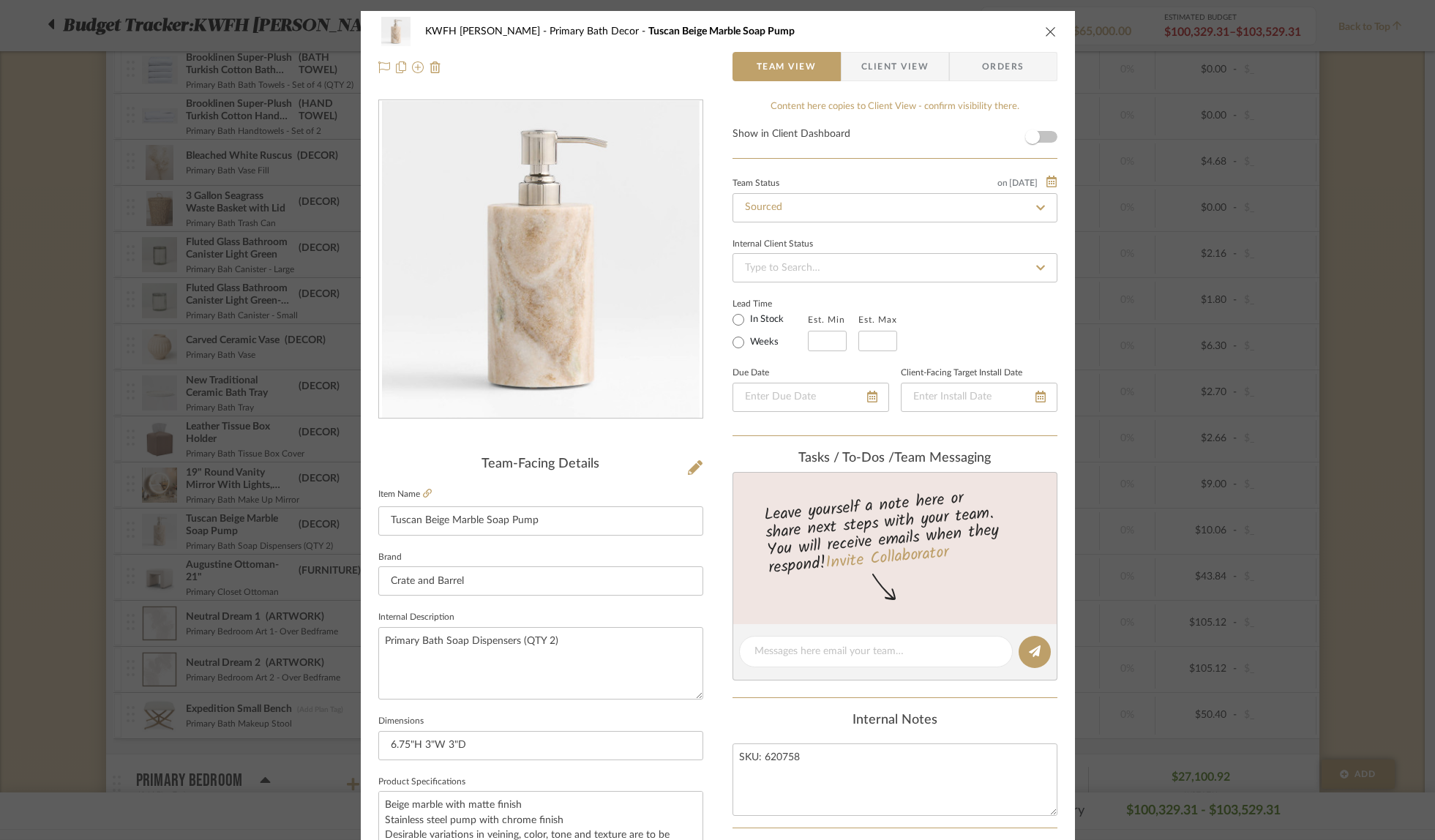
click at [1050, 30] on icon "close" at bounding box center [1051, 31] width 12 height 12
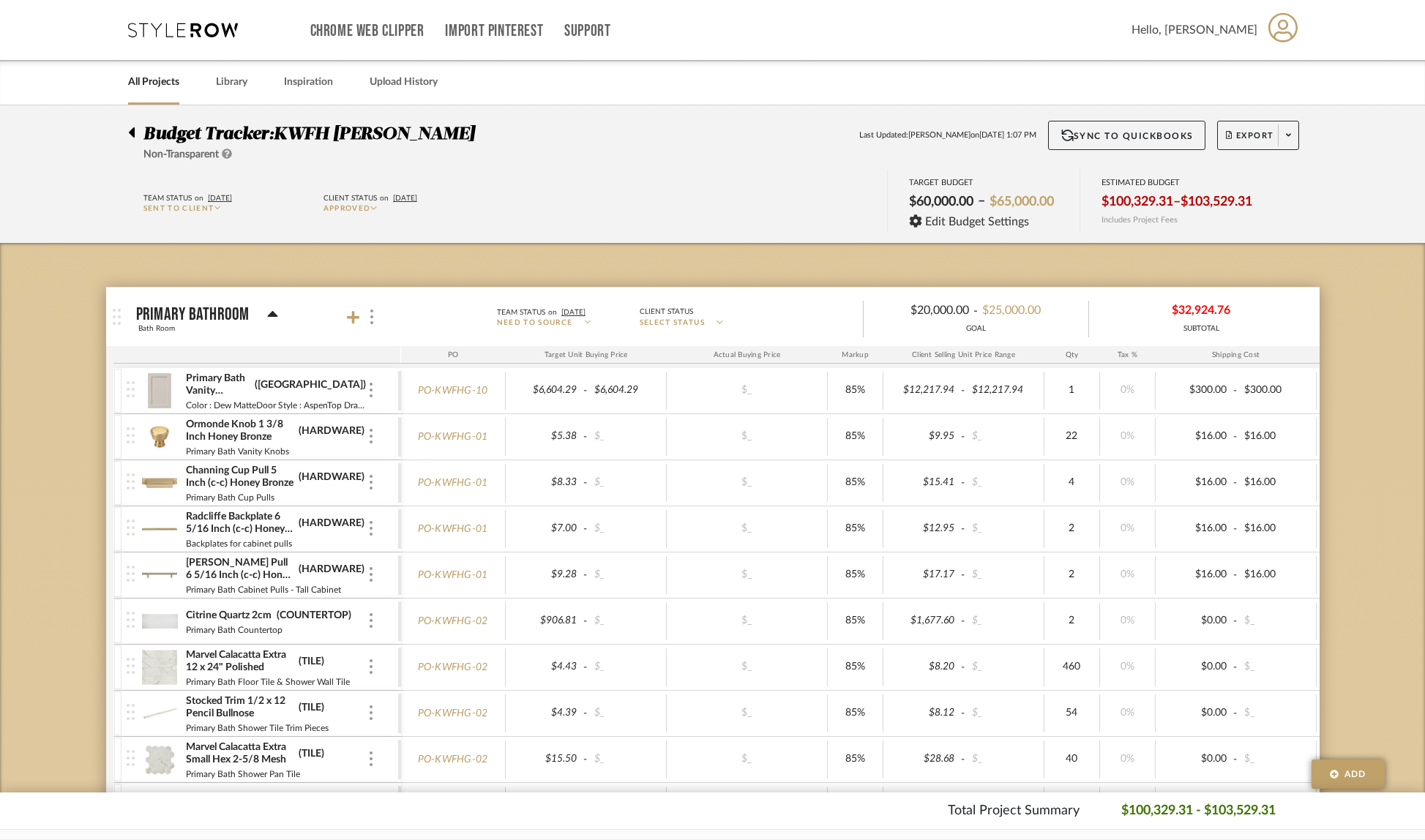
click at [1289, 140] on fa-icon at bounding box center [1289, 135] width 5 height 8
click at [1262, 242] on span "Create PO" at bounding box center [1252, 248] width 46 height 13
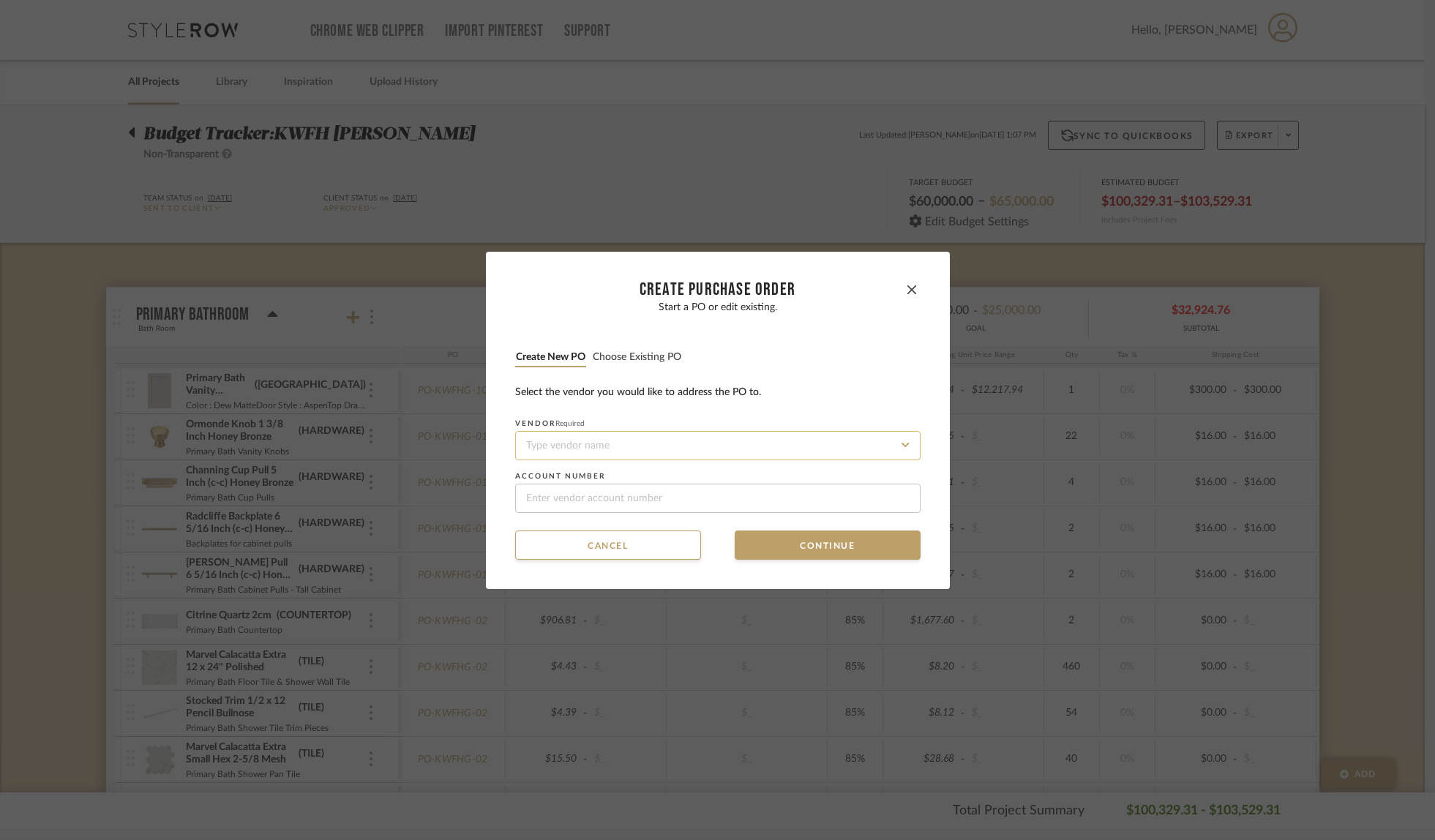
click at [615, 451] on input at bounding box center [718, 446] width 406 height 29
click at [583, 474] on div "Crate and Barrel" at bounding box center [713, 481] width 404 height 34
type input "Crate and Barrel"
click at [822, 544] on button "Continue" at bounding box center [827, 546] width 186 height 29
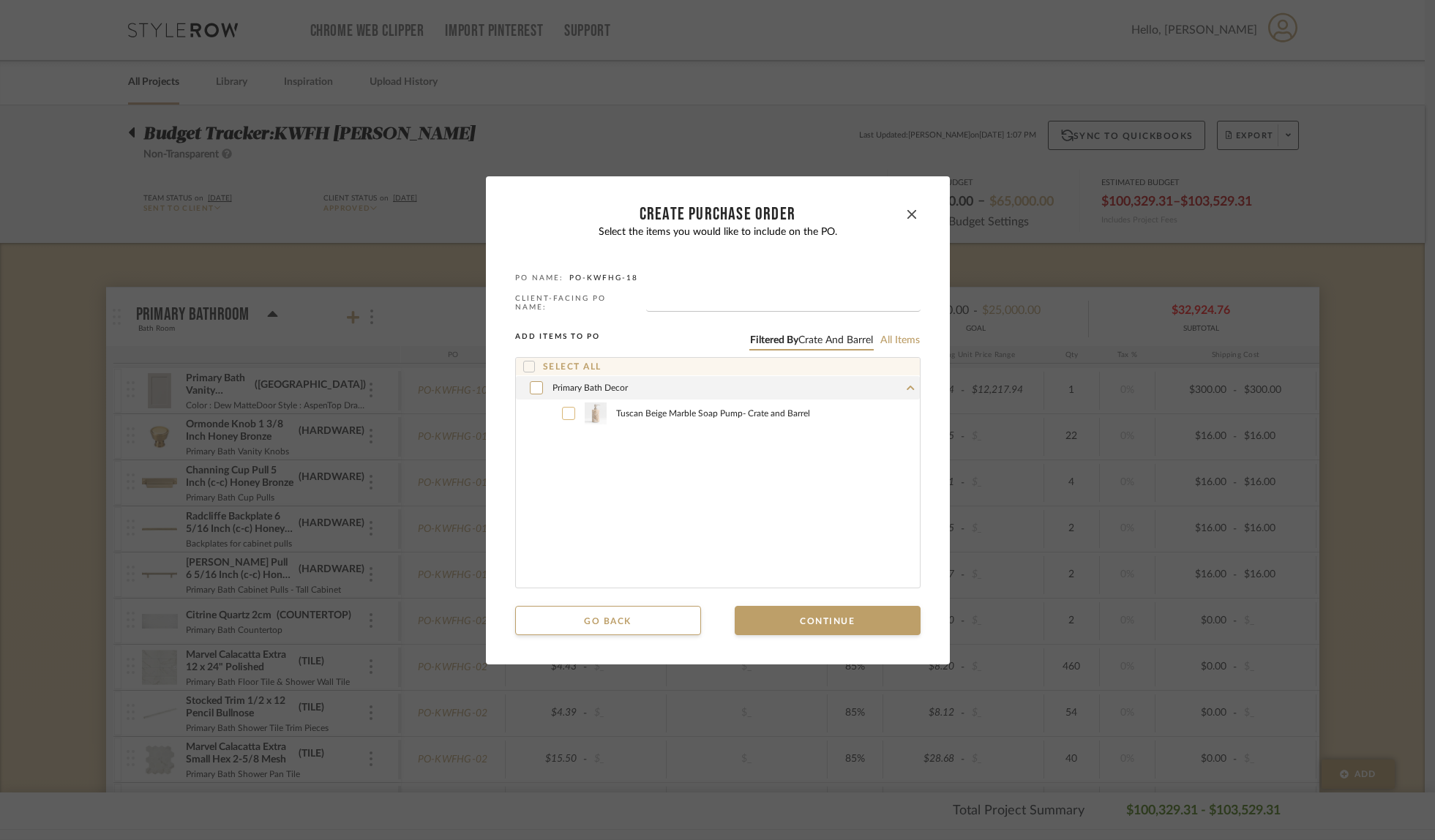
click at [564, 409] on icon at bounding box center [569, 413] width 9 height 10
click at [811, 617] on button "Continue" at bounding box center [827, 621] width 186 height 29
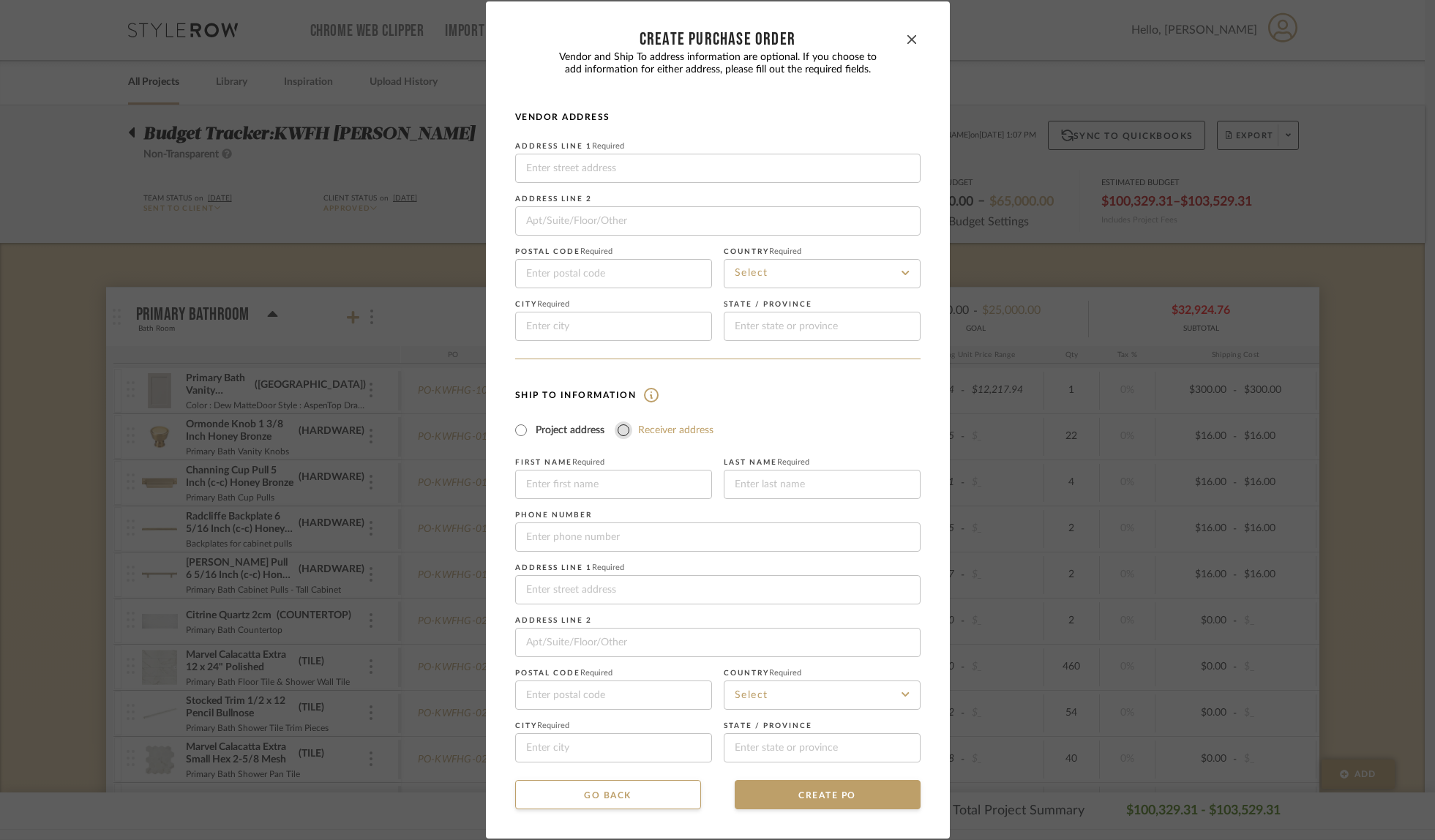
click at [621, 432] on input "Receiver address" at bounding box center [623, 430] width 17 height 17
radio input "true"
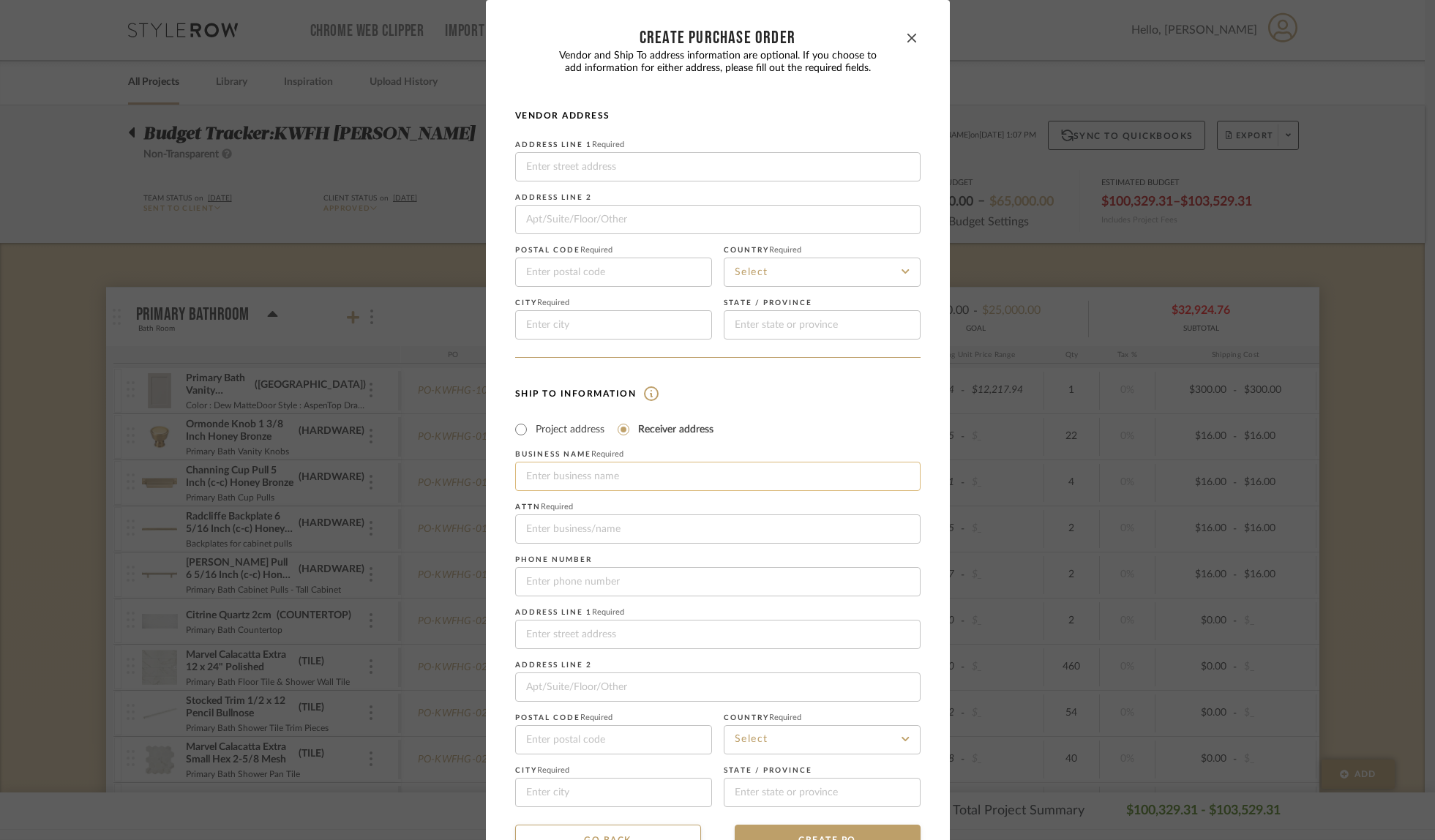
click at [675, 483] on input at bounding box center [718, 476] width 406 height 29
type input "Fully Loaded Deliveries"
type input "[STREET_ADDRESS]"
type input "85024"
type input "Phoenix"
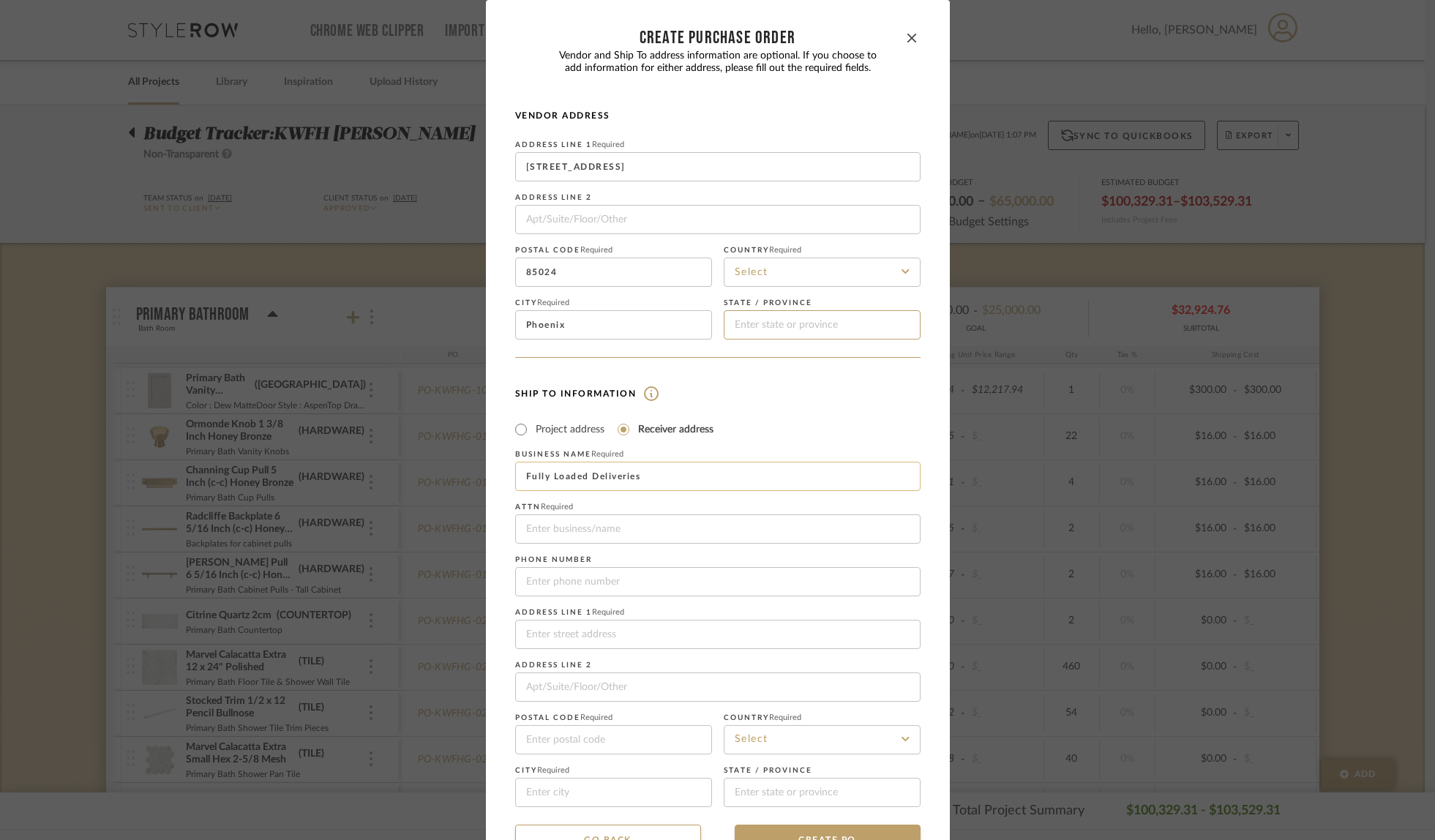
type input "[US_STATE]"
type input "Fully Loaded Deliveries"
type input "4803078077"
click at [667, 633] on input at bounding box center [718, 634] width 406 height 29
type input "[STREET_ADDRESS]"
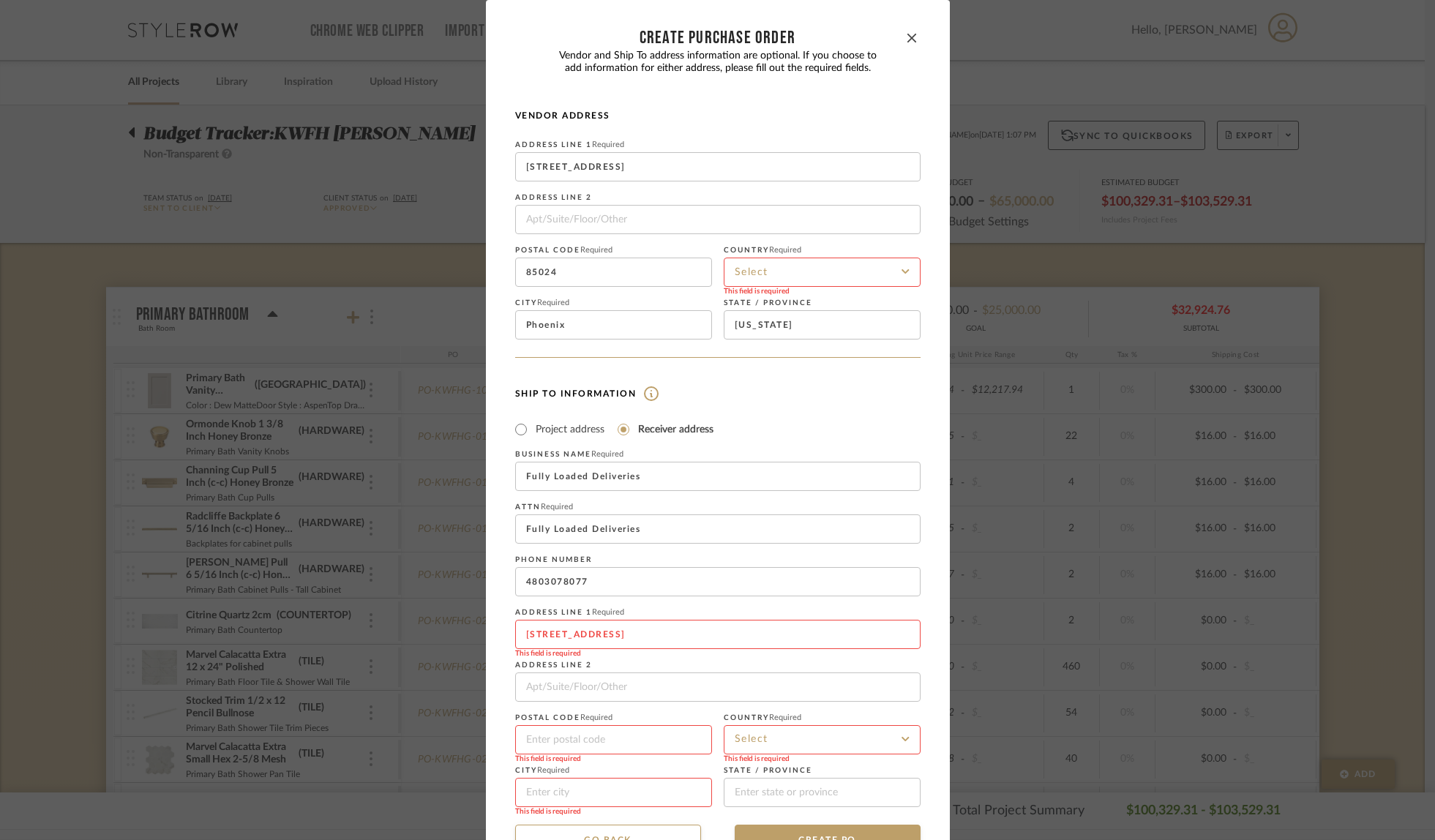
type input "85024"
type input "Phoenix"
type input "[US_STATE]"
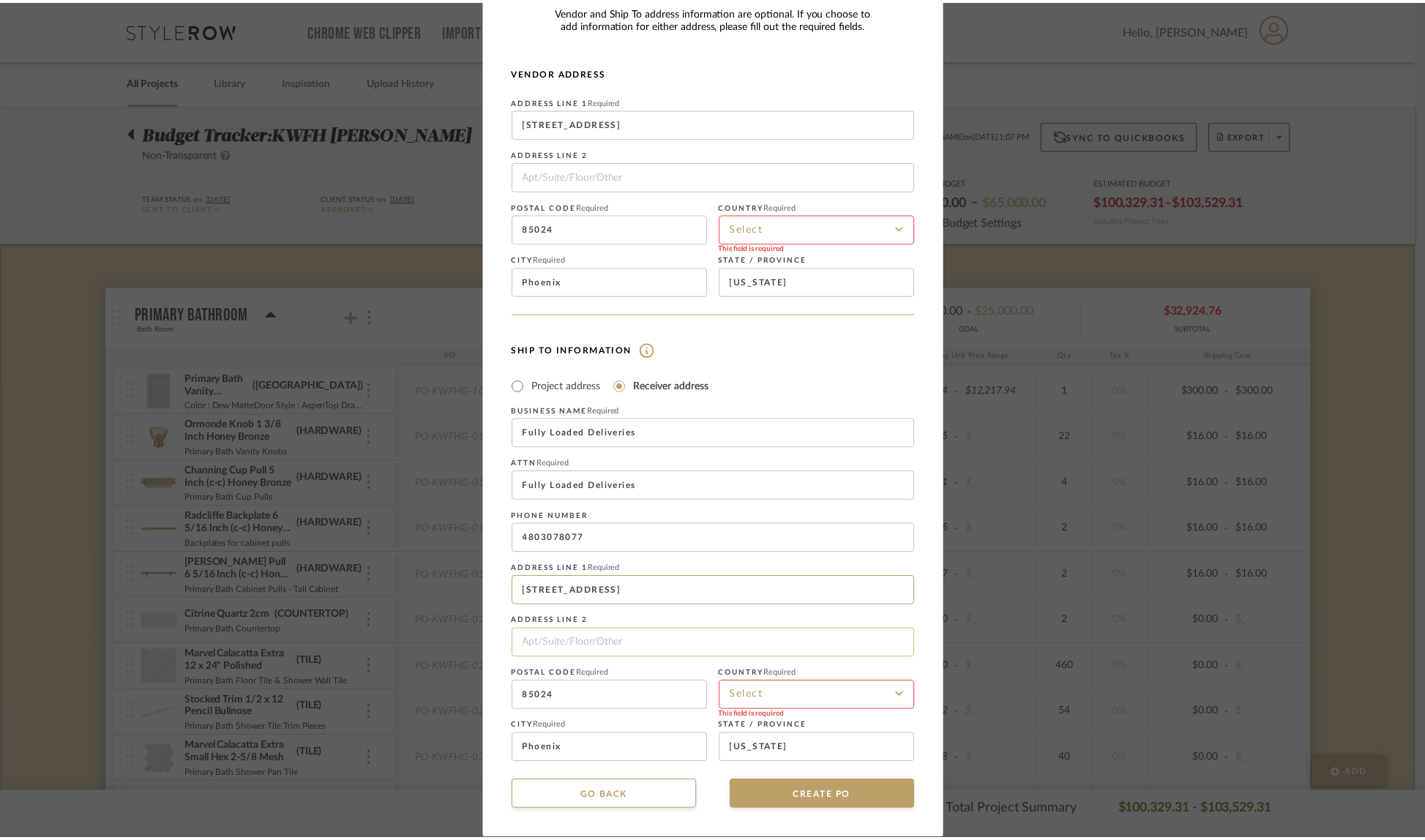
scroll to position [44, 0]
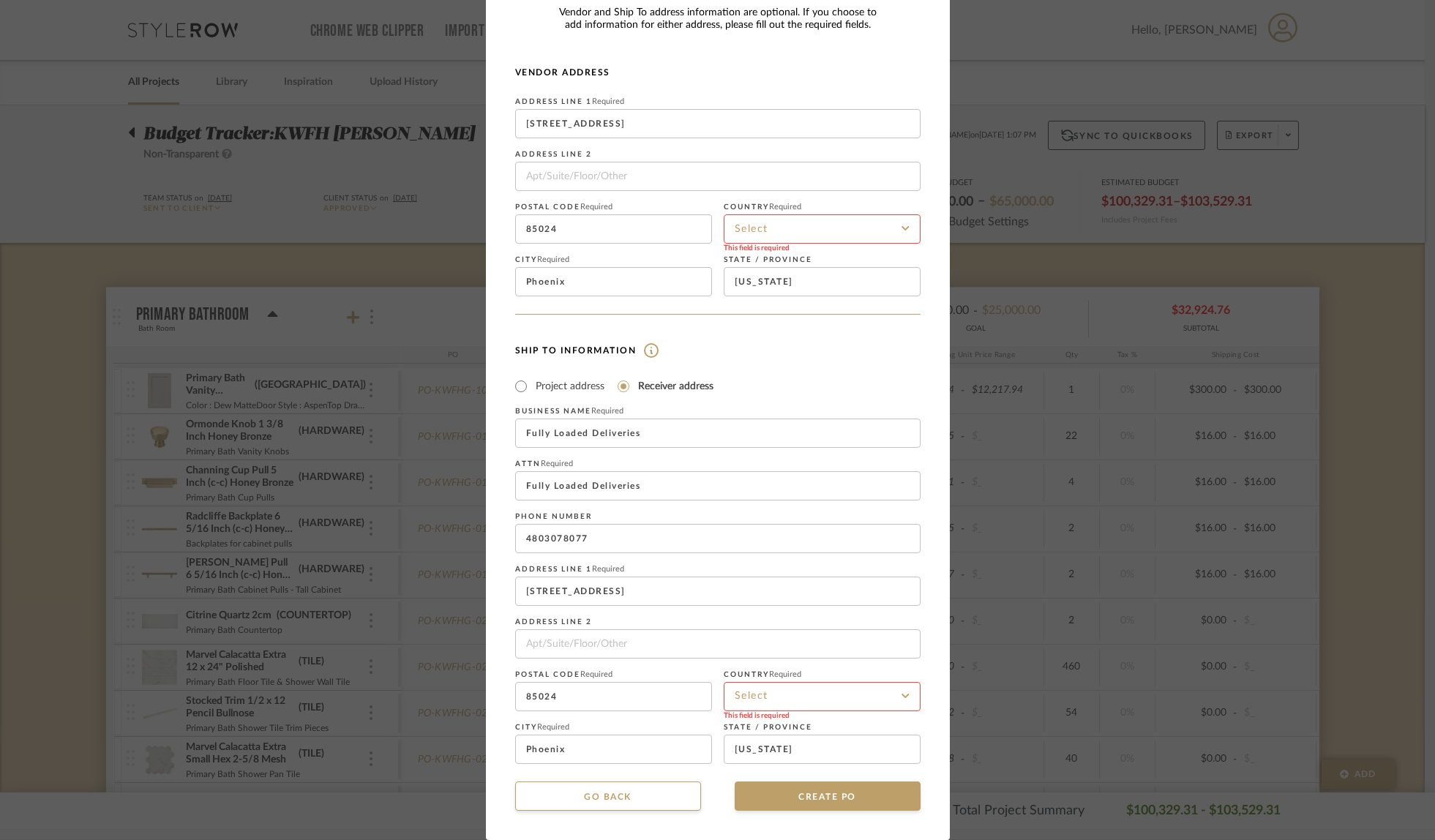
click at [775, 686] on input at bounding box center [822, 696] width 197 height 29
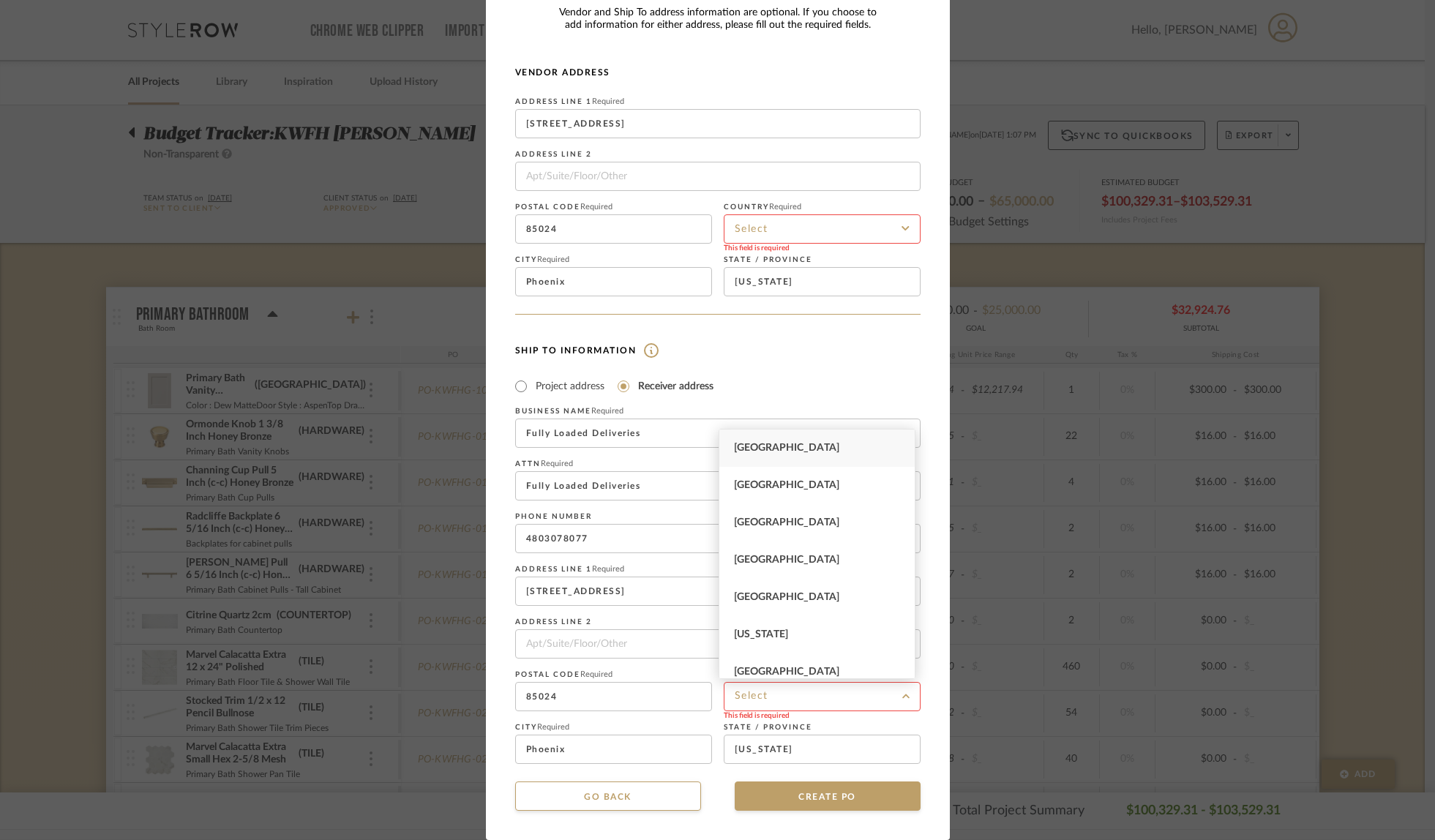
click at [795, 449] on span "[GEOGRAPHIC_DATA]" at bounding box center [786, 448] width 105 height 10
type input "[GEOGRAPHIC_DATA]"
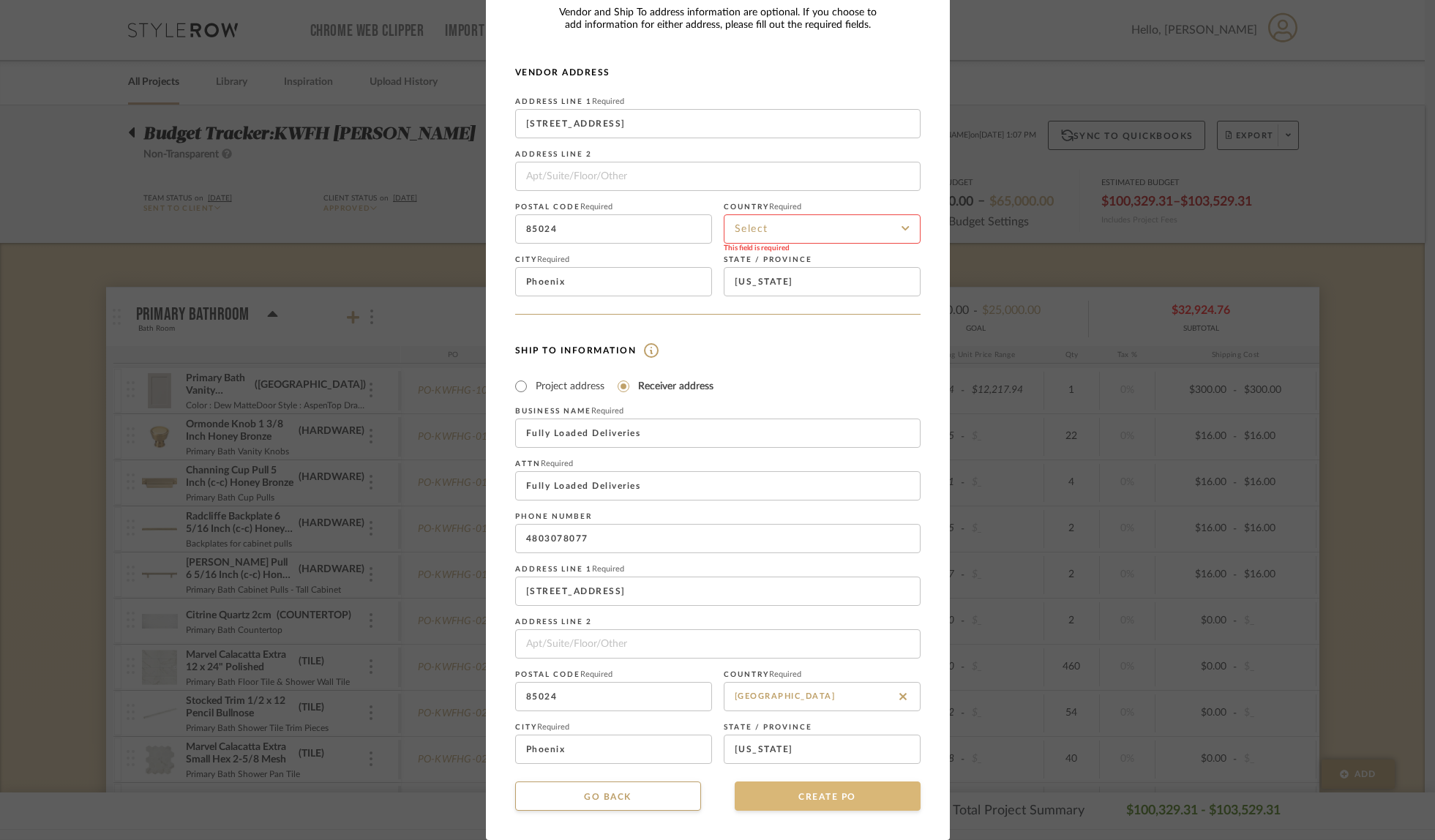
click at [770, 793] on button "CREATE PO" at bounding box center [827, 796] width 186 height 29
click at [794, 220] on input at bounding box center [822, 229] width 197 height 29
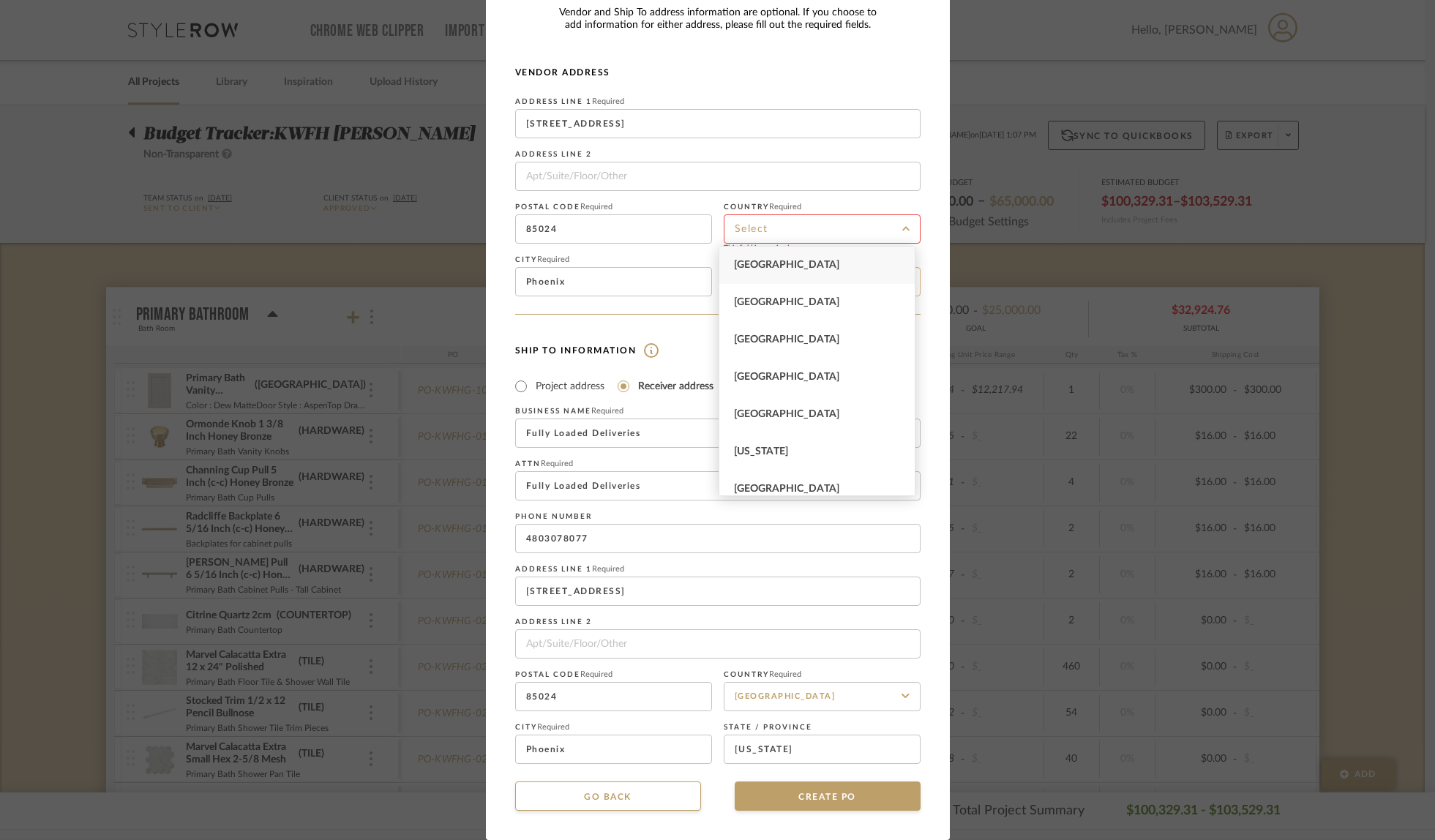
drag, startPoint x: 794, startPoint y: 264, endPoint x: 800, endPoint y: 271, distance: 9.2
click at [795, 264] on span "[GEOGRAPHIC_DATA]" at bounding box center [786, 264] width 105 height 10
type input "[GEOGRAPHIC_DATA]"
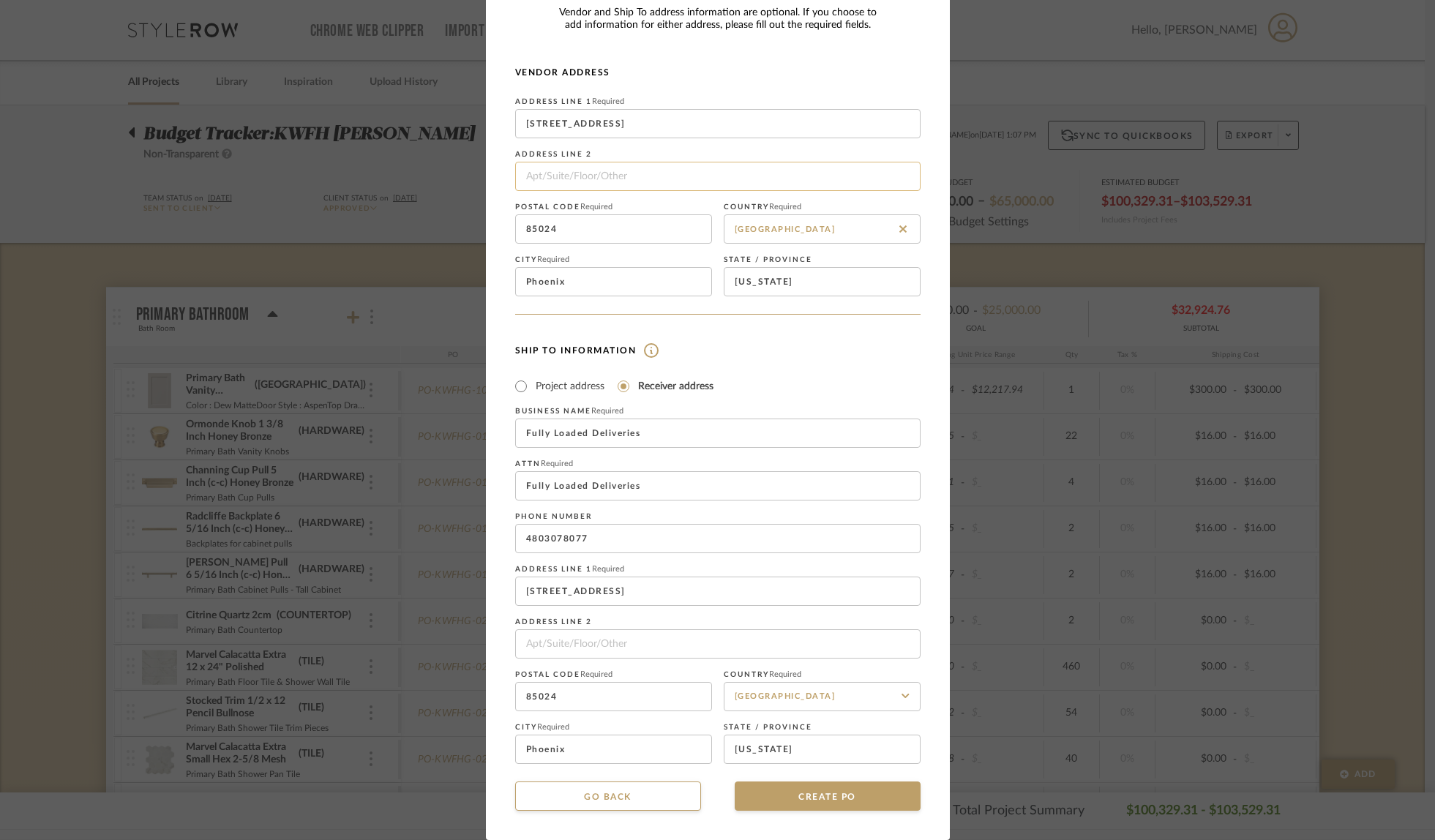
click at [584, 175] on input at bounding box center [718, 176] width 406 height 29
type input "ORDERED ONLINE VIA WEBSITE"
click at [844, 798] on button "CREATE PO" at bounding box center [827, 796] width 186 height 29
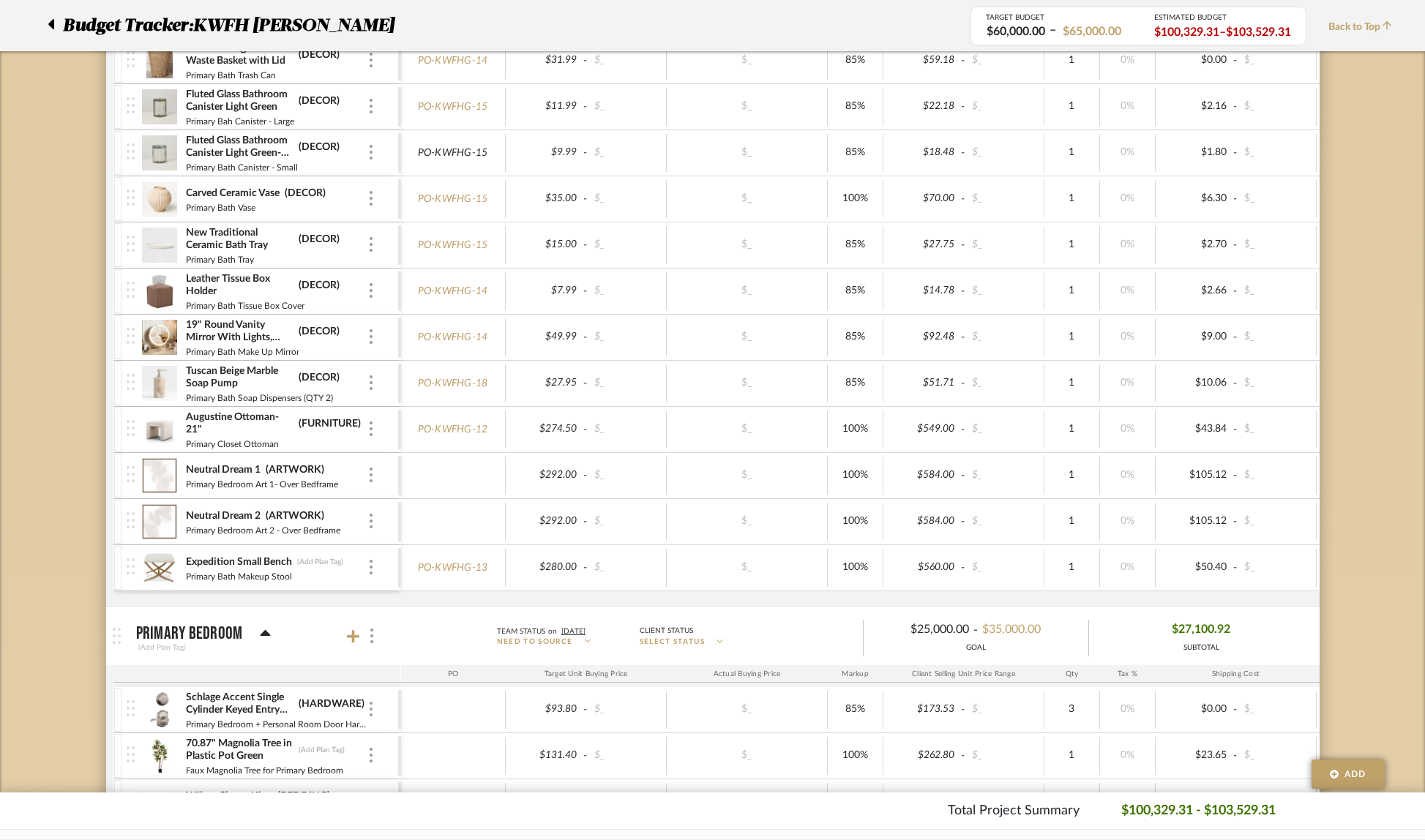
scroll to position [1862, 0]
click at [1367, 27] on span "Back to Top" at bounding box center [1365, 27] width 71 height 16
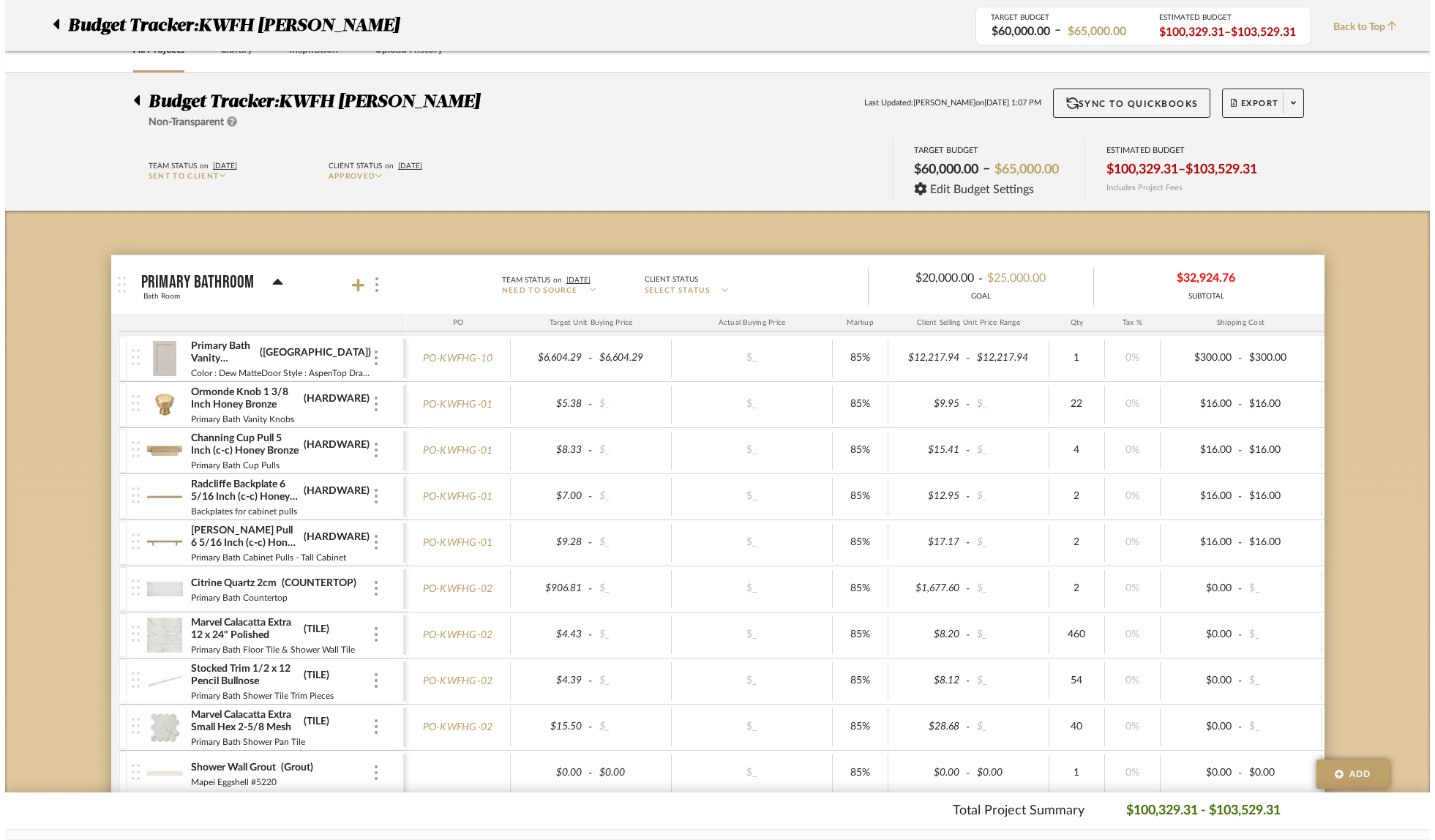
scroll to position [0, 0]
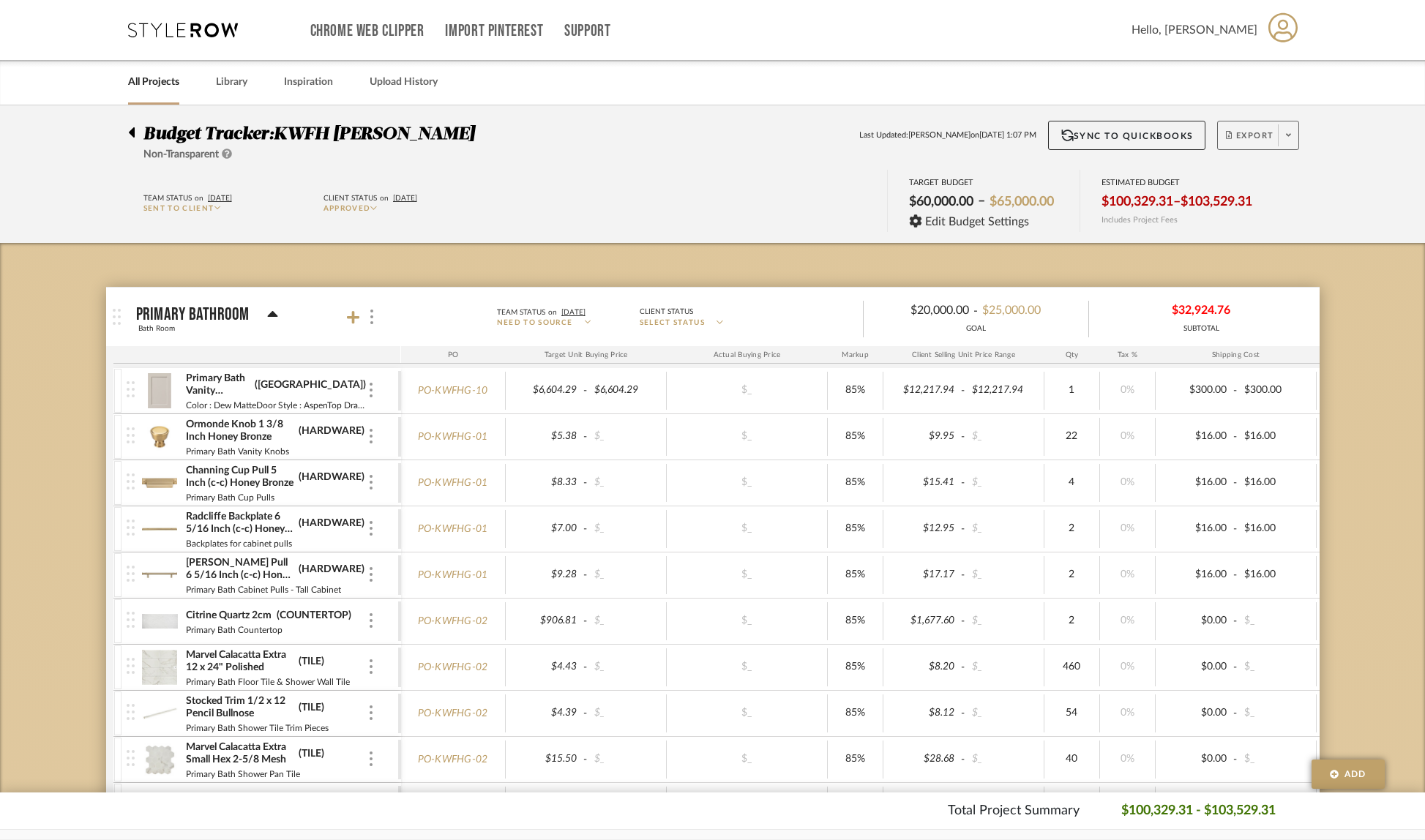
click at [1292, 136] on span at bounding box center [1288, 135] width 20 height 22
click at [1264, 242] on span "Create PO" at bounding box center [1252, 248] width 46 height 13
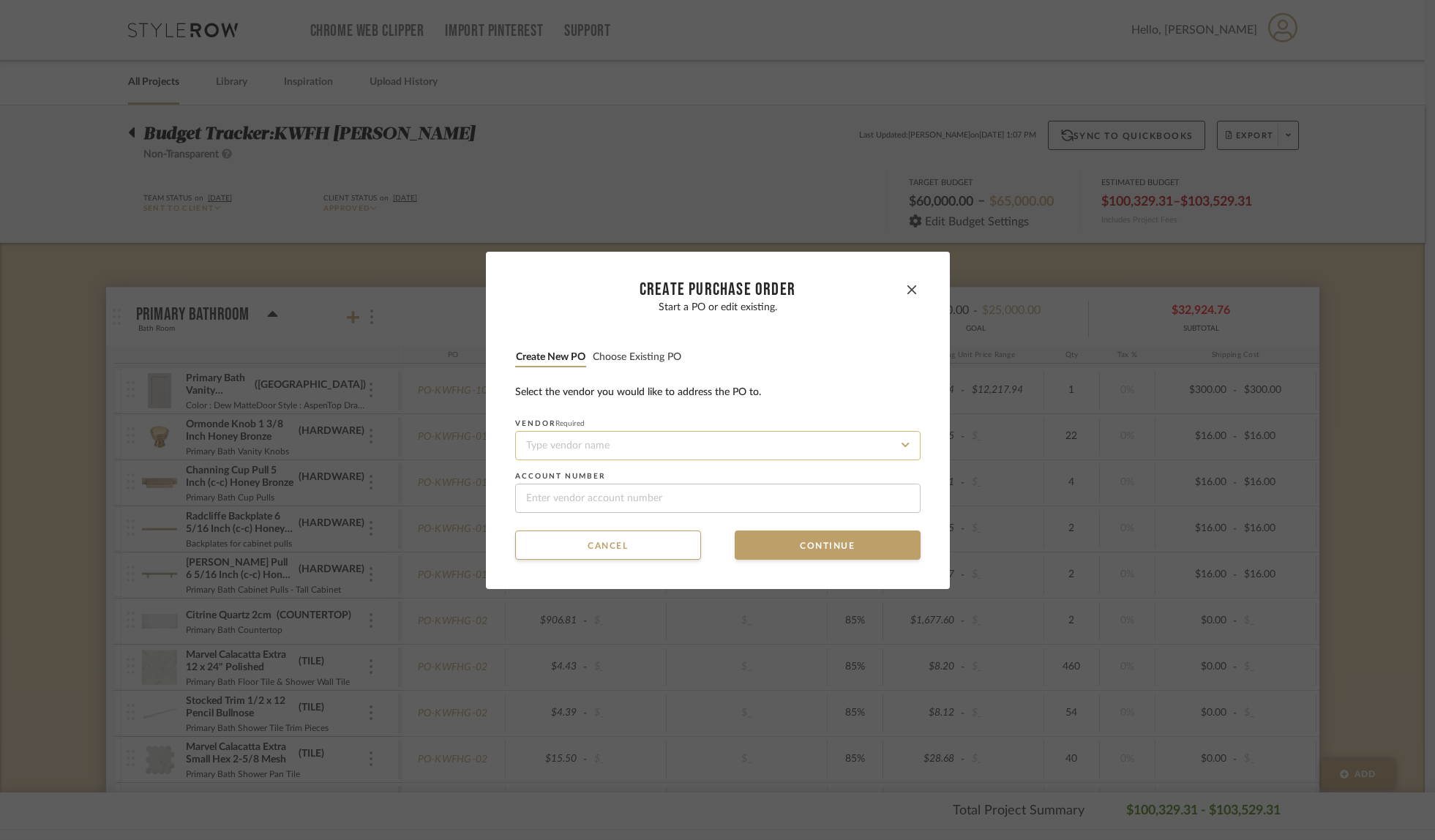
click at [542, 442] on input at bounding box center [718, 446] width 406 height 29
click at [590, 473] on div "Wendover Art Group" at bounding box center [713, 481] width 404 height 34
type input "Wendover Art Group"
click at [579, 494] on input at bounding box center [718, 498] width 406 height 29
paste input "FITC003"
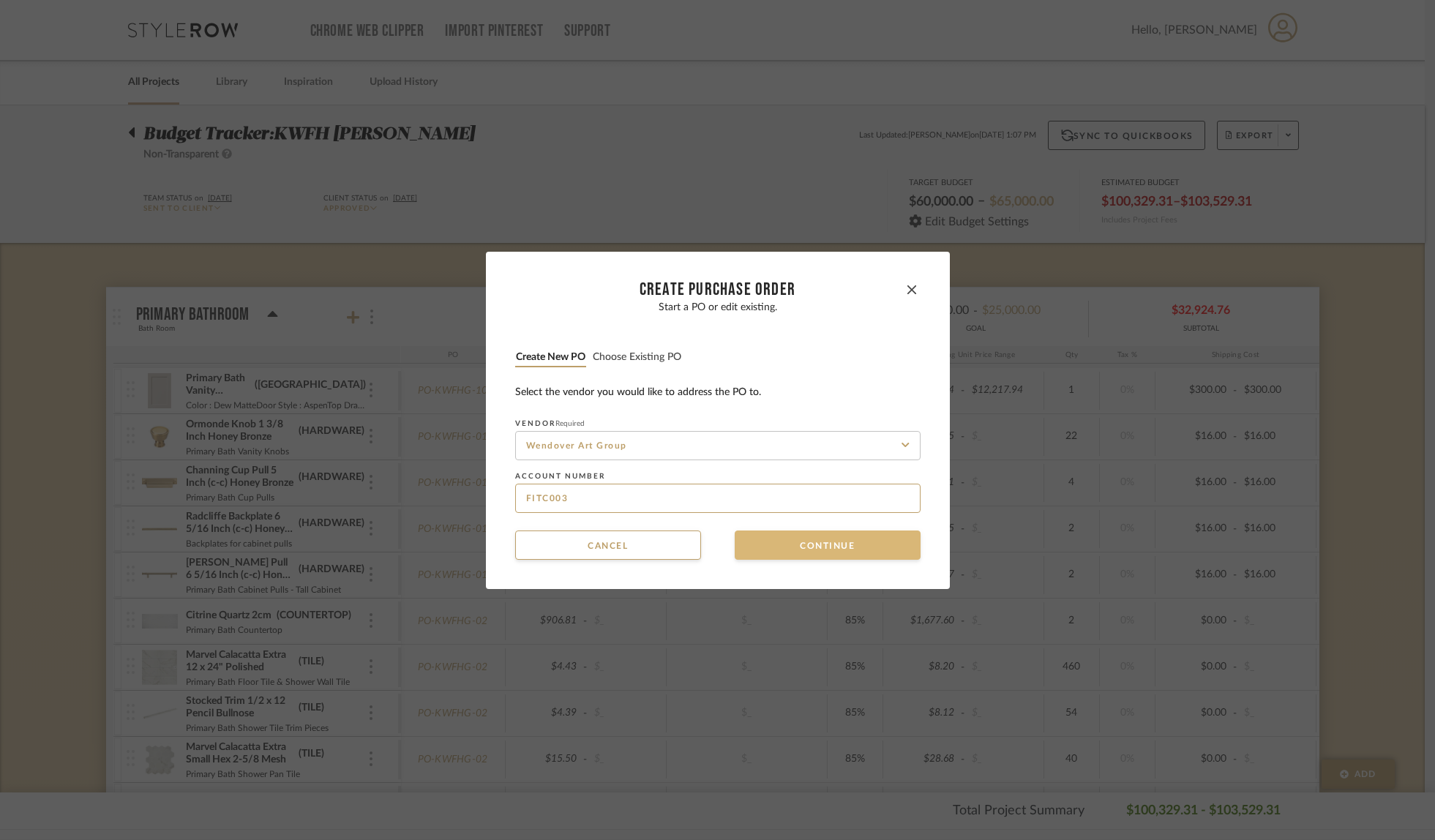
type input "FITC003"
click at [819, 544] on button "Continue" at bounding box center [827, 546] width 186 height 29
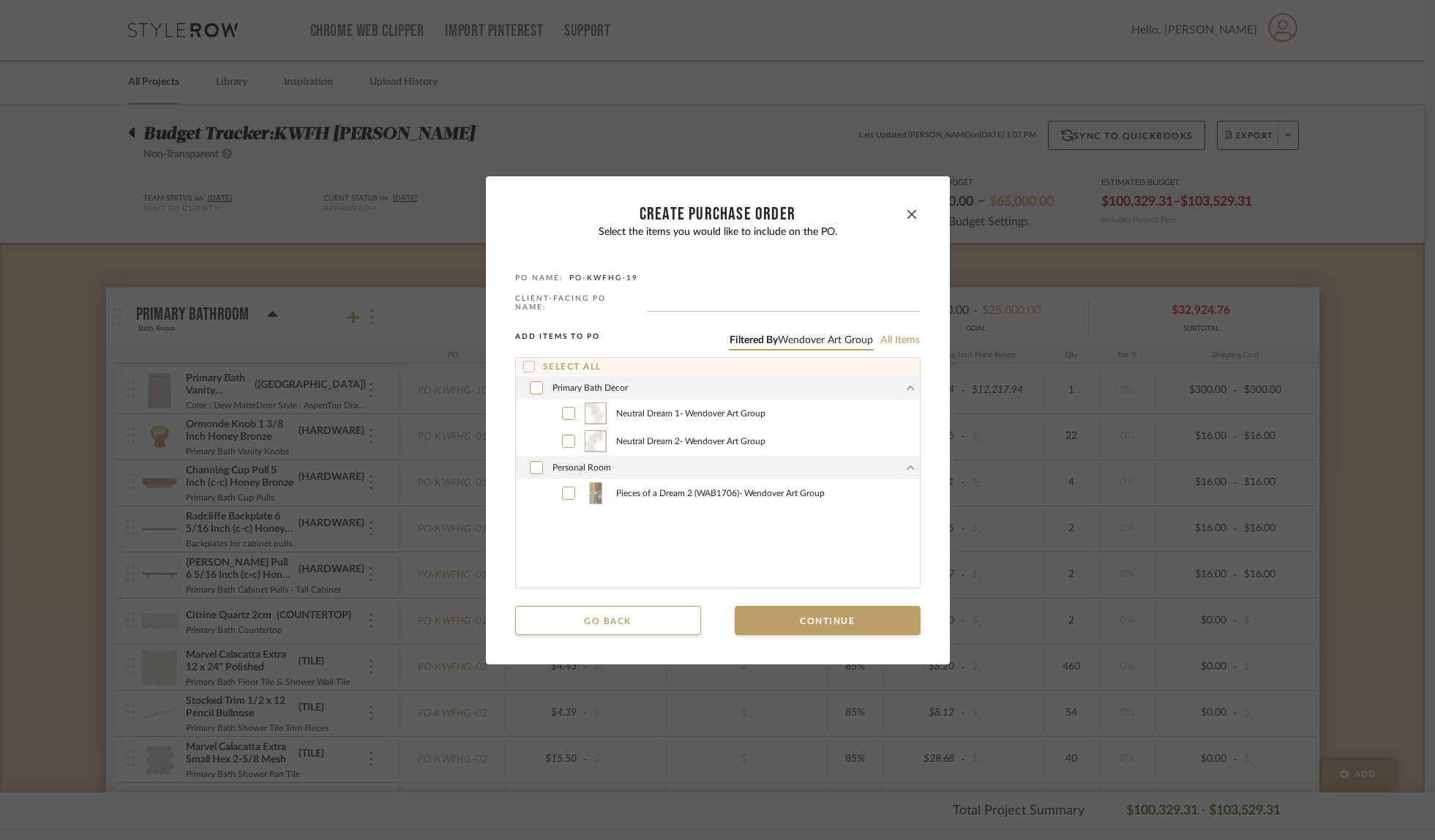
click at [526, 363] on icon at bounding box center [528, 367] width 9 height 7
click at [843, 620] on button "Continue" at bounding box center [827, 621] width 186 height 29
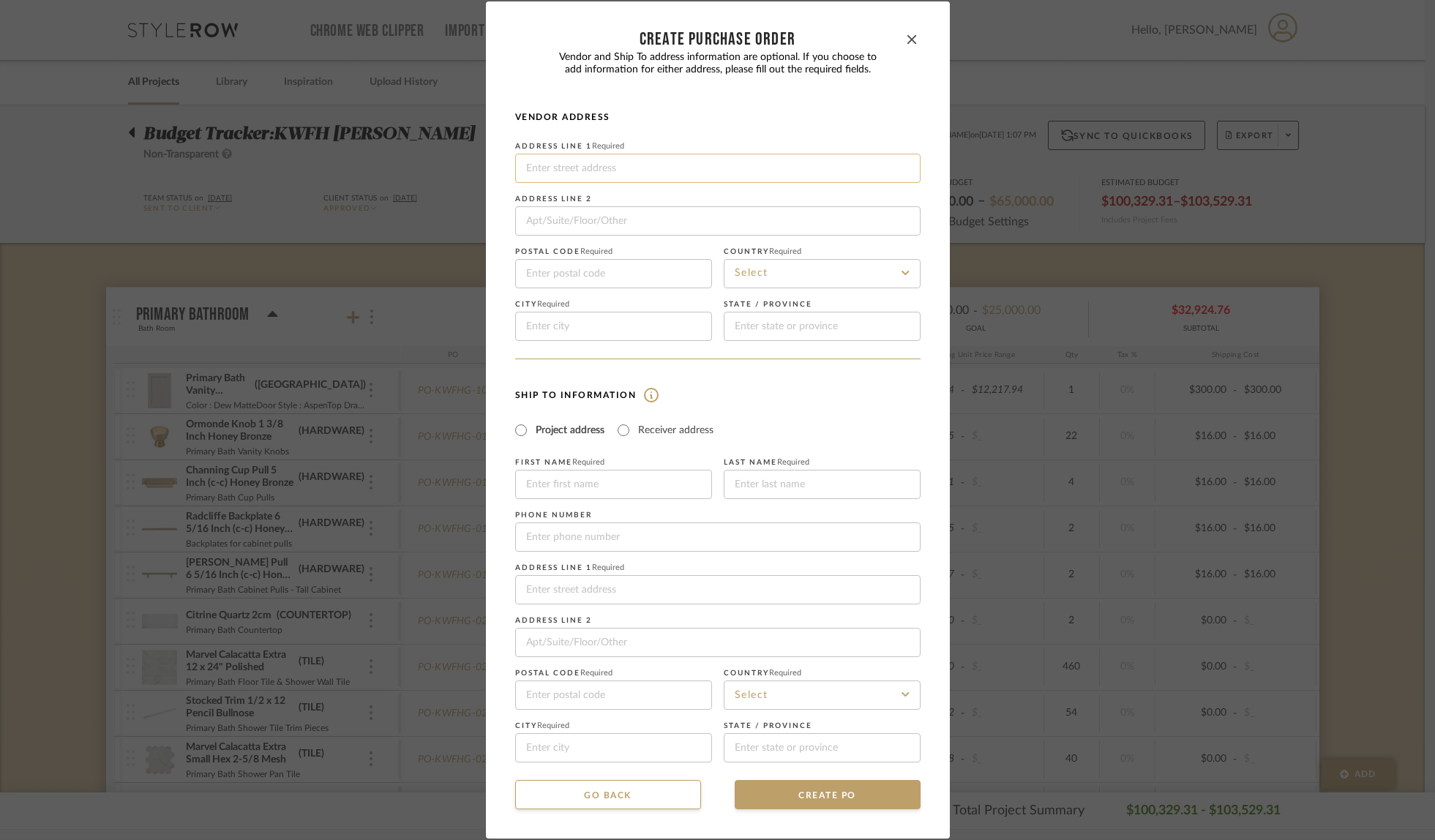
click at [637, 161] on input at bounding box center [718, 168] width 406 height 29
paste input "[STREET_ADDRESS]"
type input "[STREET_ADDRESS]"
click at [562, 273] on input at bounding box center [613, 274] width 197 height 29
paste input "FL 33773"
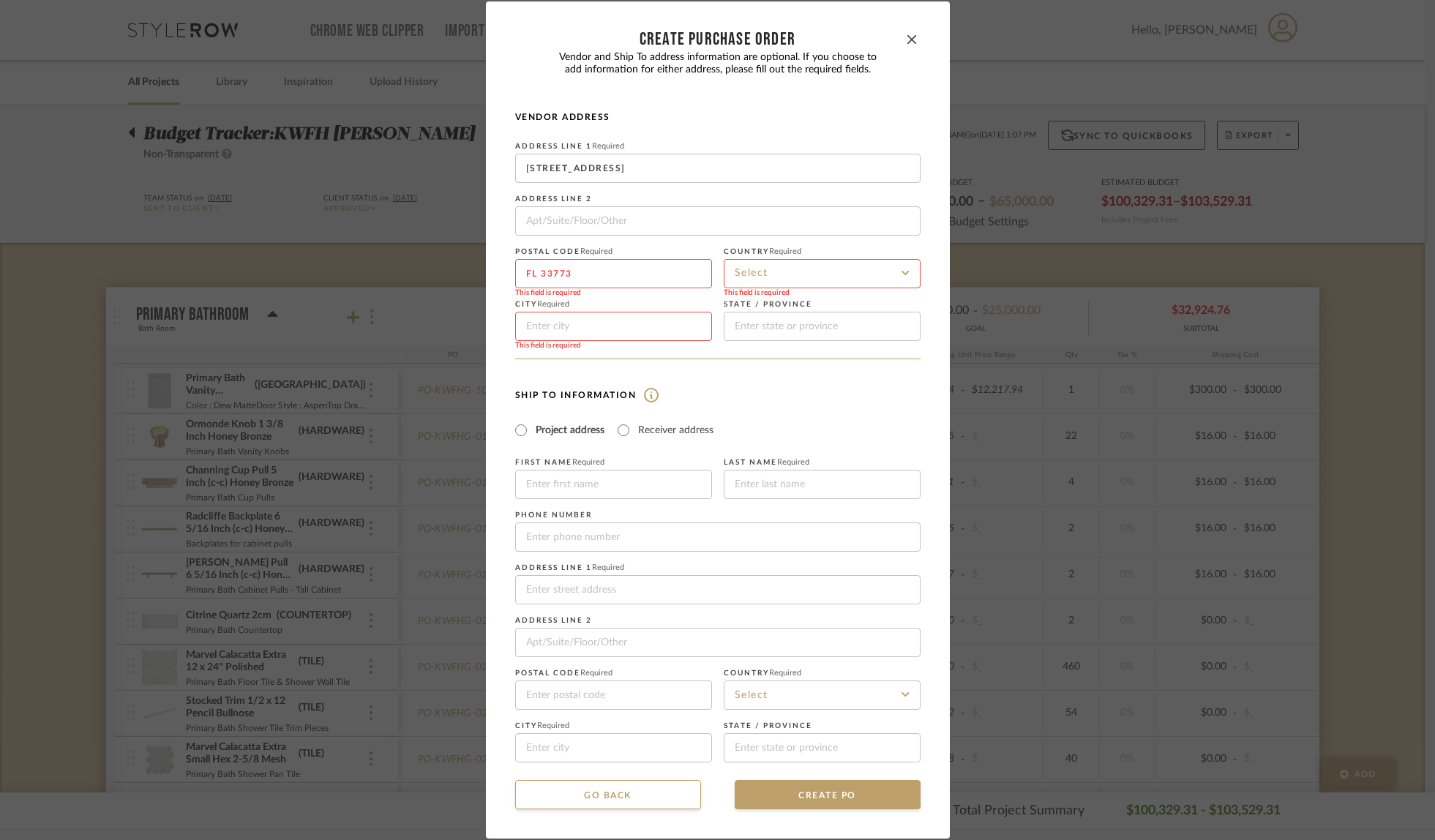
click at [537, 271] on input "FL 33773" at bounding box center [613, 274] width 197 height 29
type input "33773"
click at [775, 271] on input at bounding box center [822, 274] width 197 height 29
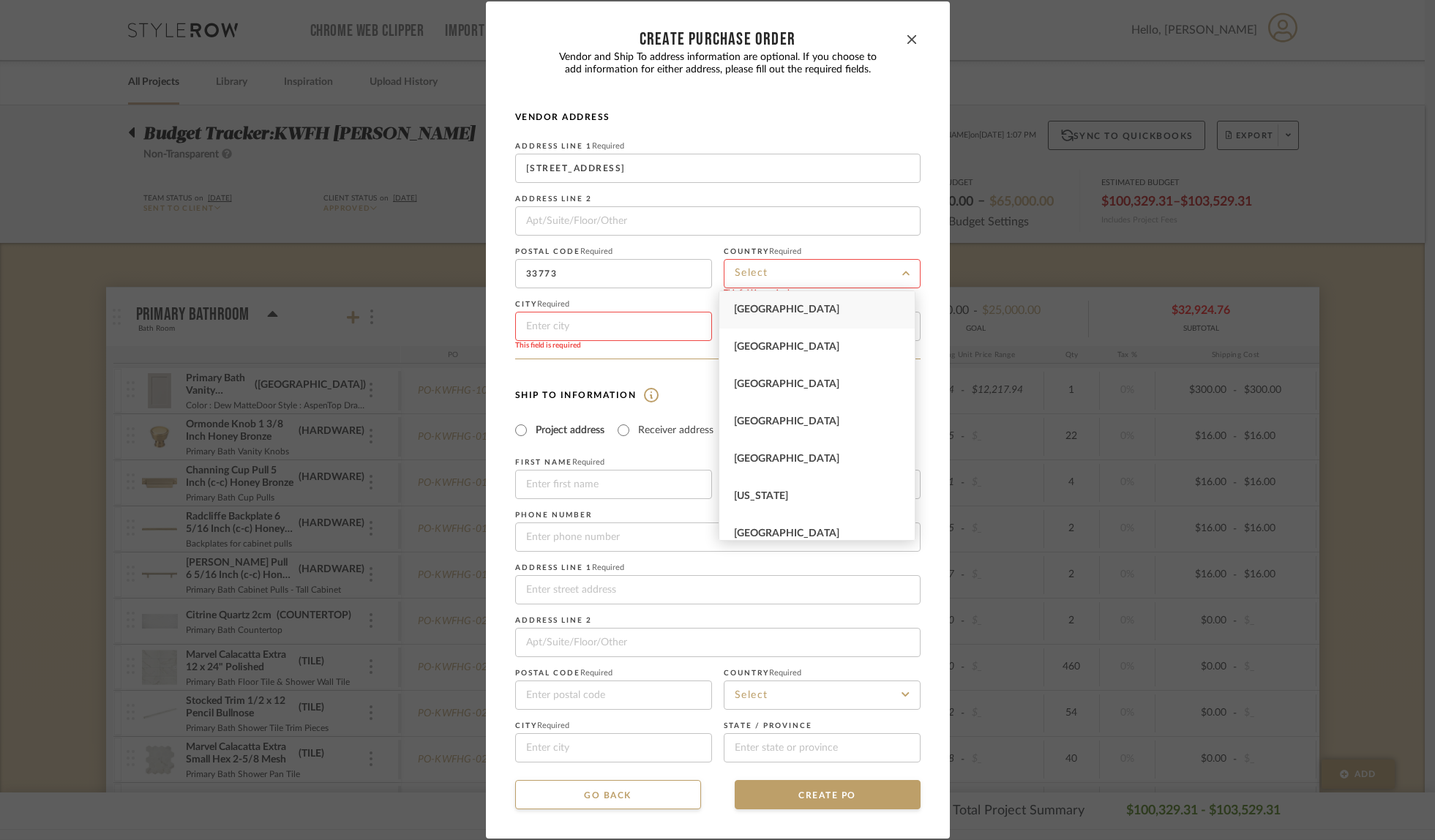
click at [781, 307] on span "[GEOGRAPHIC_DATA]" at bounding box center [786, 309] width 105 height 10
type input "[GEOGRAPHIC_DATA]"
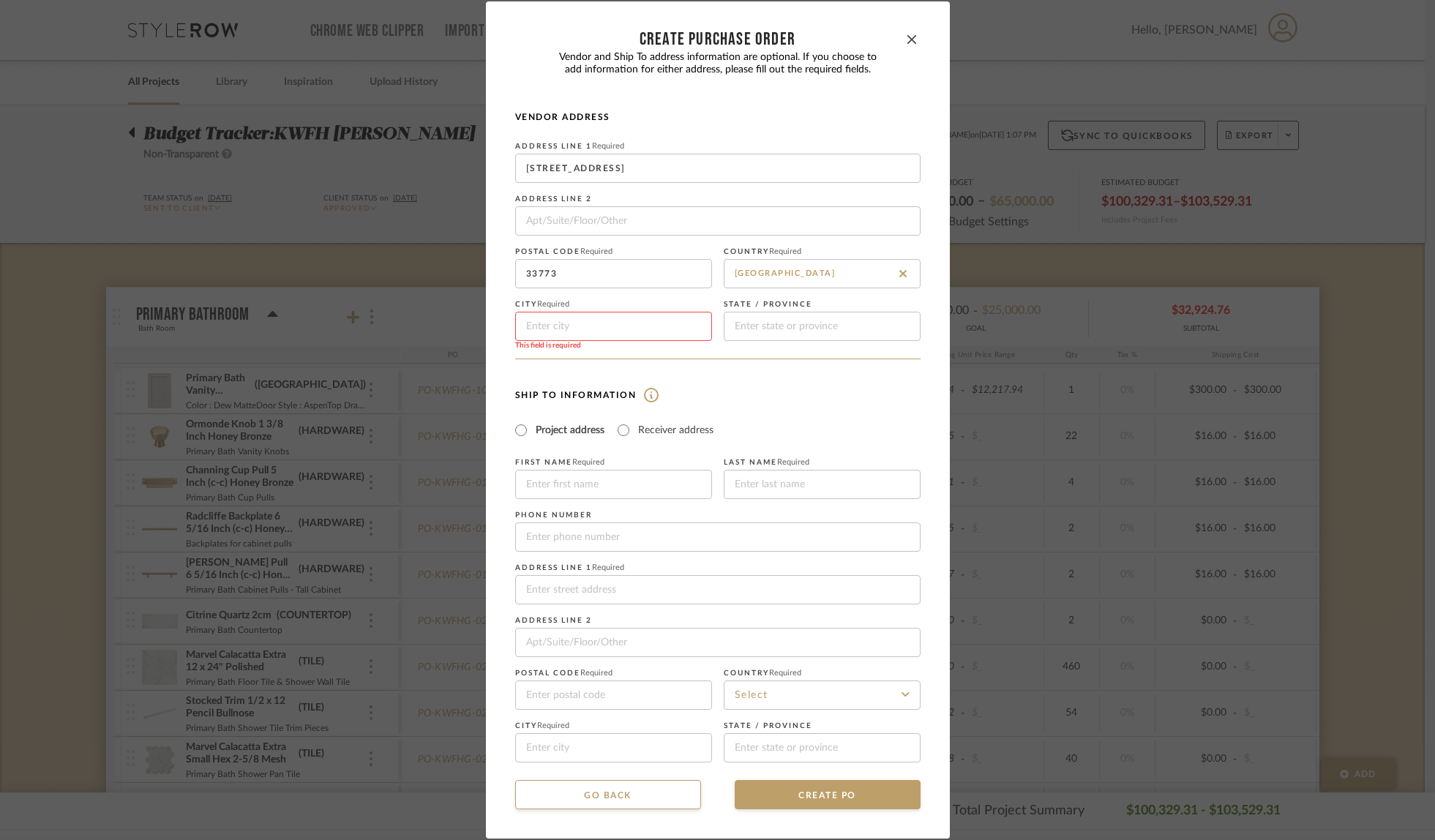
click at [553, 331] on input at bounding box center [613, 326] width 197 height 29
type input "Largo"
click at [793, 317] on input at bounding box center [822, 326] width 197 height 29
type input "FL"
click at [619, 431] on input "Receiver address" at bounding box center [623, 430] width 17 height 17
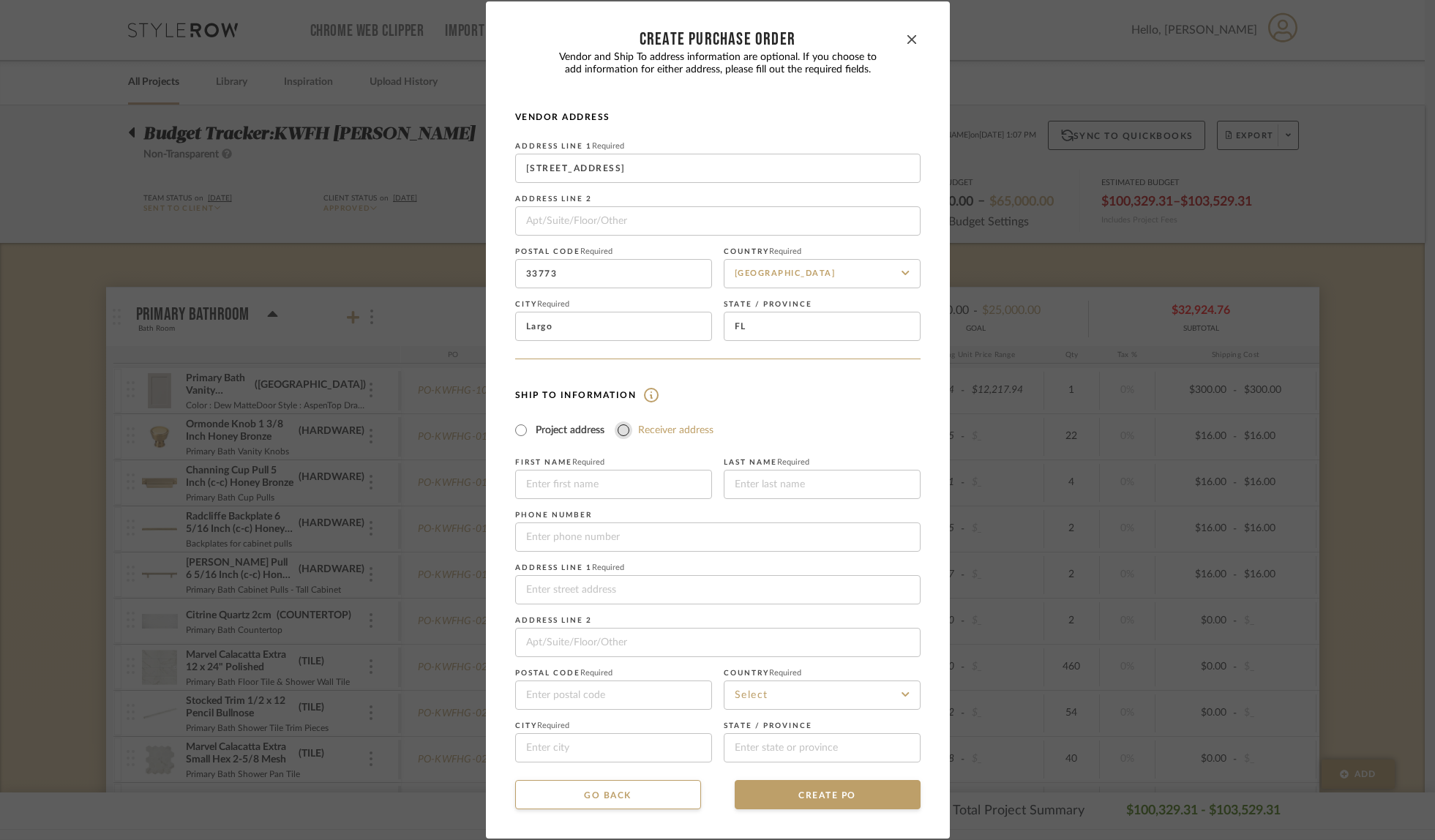
radio input "true"
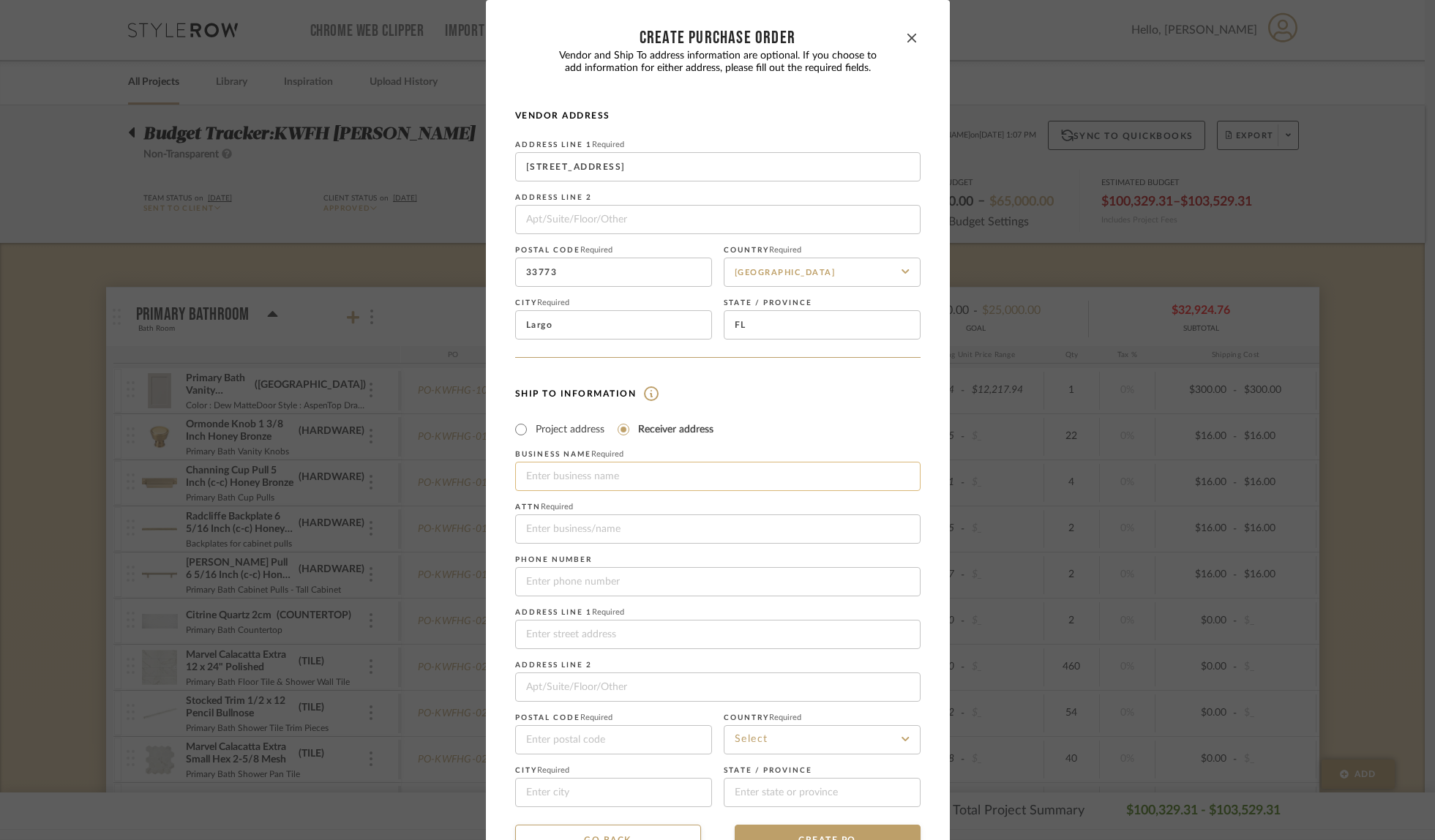
click at [593, 473] on input at bounding box center [718, 476] width 406 height 29
type input "Fully Loaded Deliveries"
type input "4803078077"
drag, startPoint x: 637, startPoint y: 529, endPoint x: 504, endPoint y: 516, distance: 133.6
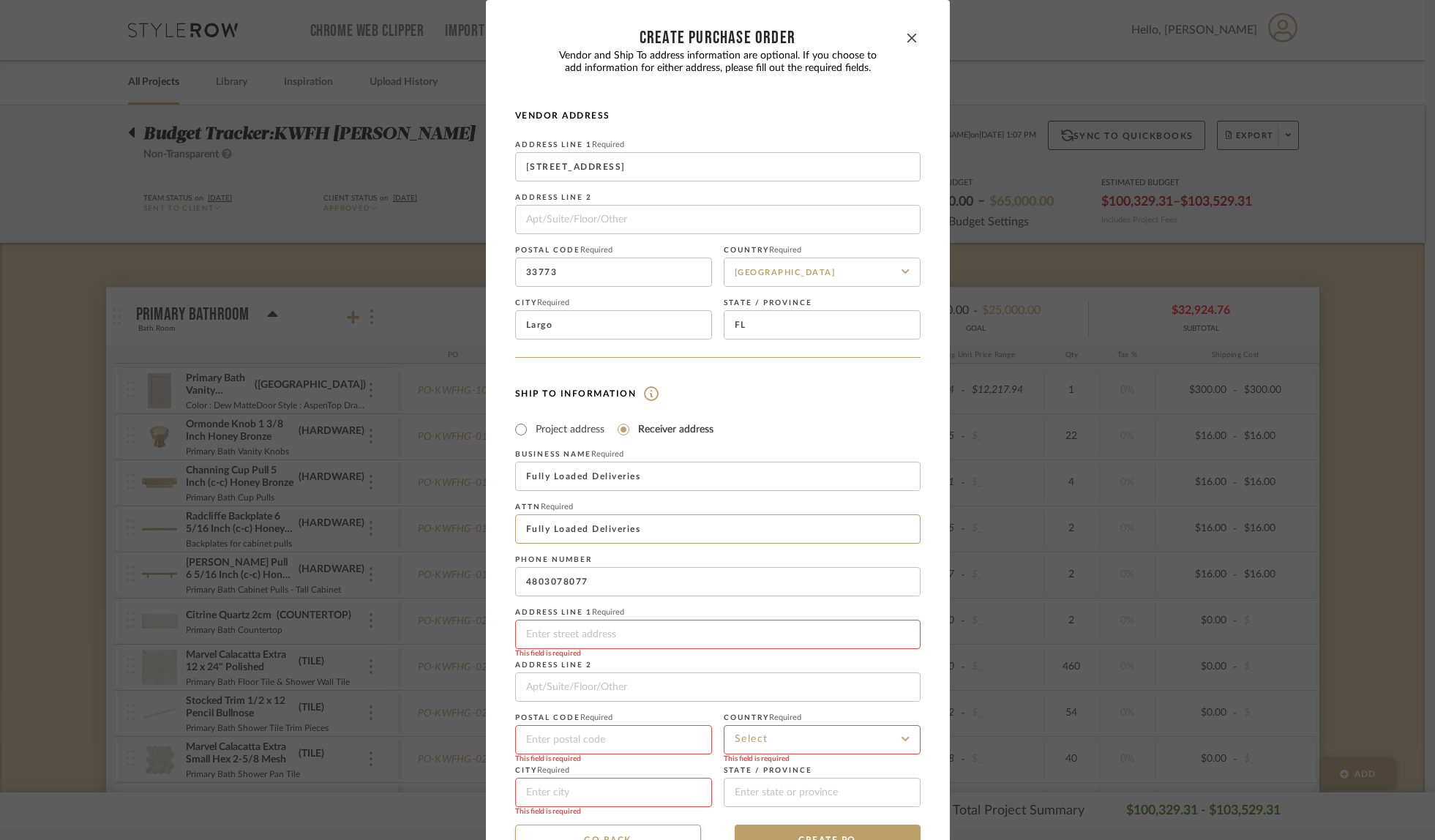
click at [498, 518] on dialog-content "CREATE Purchase order Vendor and Ship To address information are optional. If y…" at bounding box center [718, 441] width 464 height 884
type input "Fitch Hill Design"
click at [567, 643] on input at bounding box center [718, 634] width 406 height 29
type input "[STREET_ADDRESS]"
type input "85024"
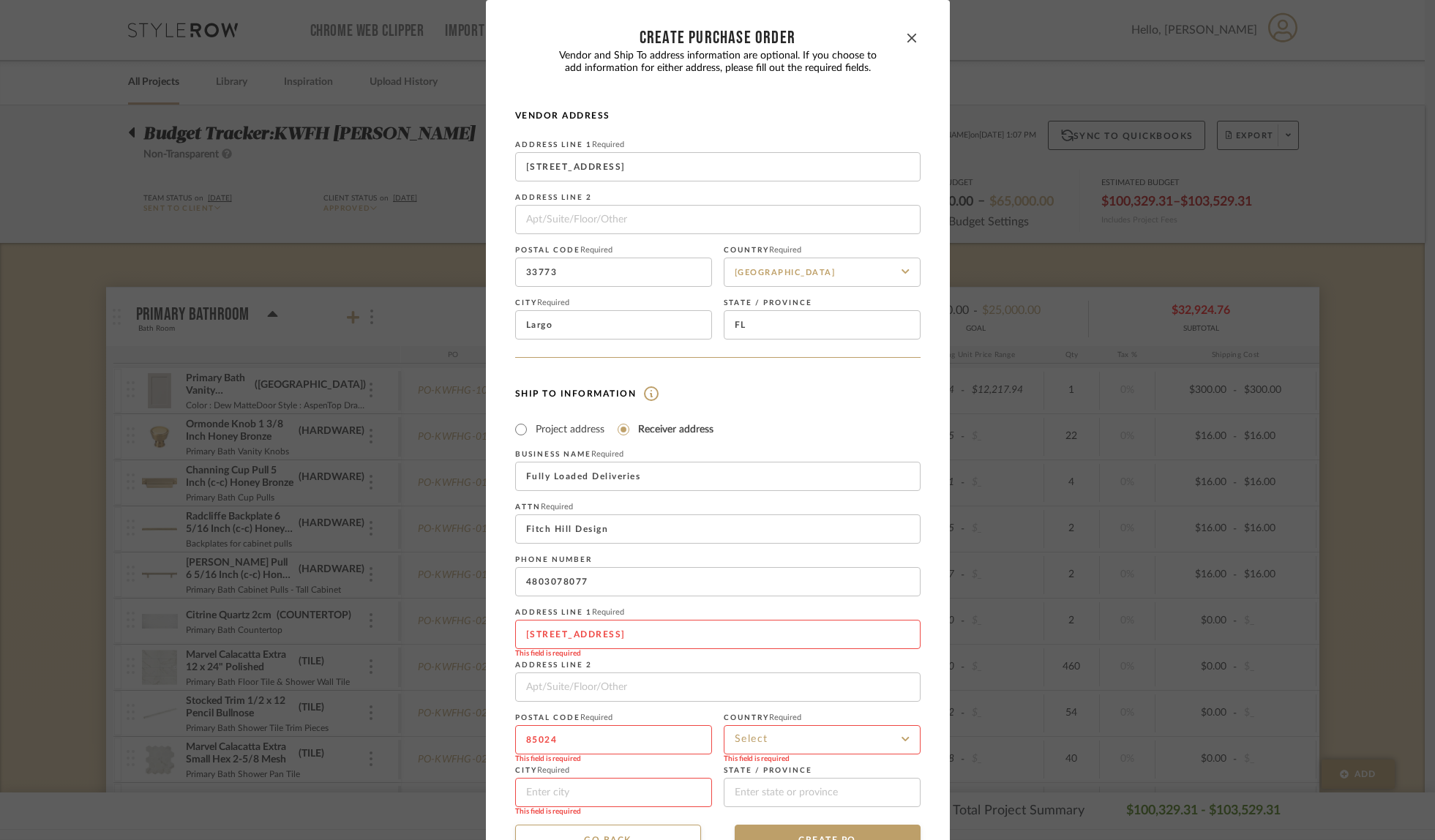
type input "Phoenix"
type input "[US_STATE]"
click at [743, 744] on input at bounding box center [822, 740] width 197 height 29
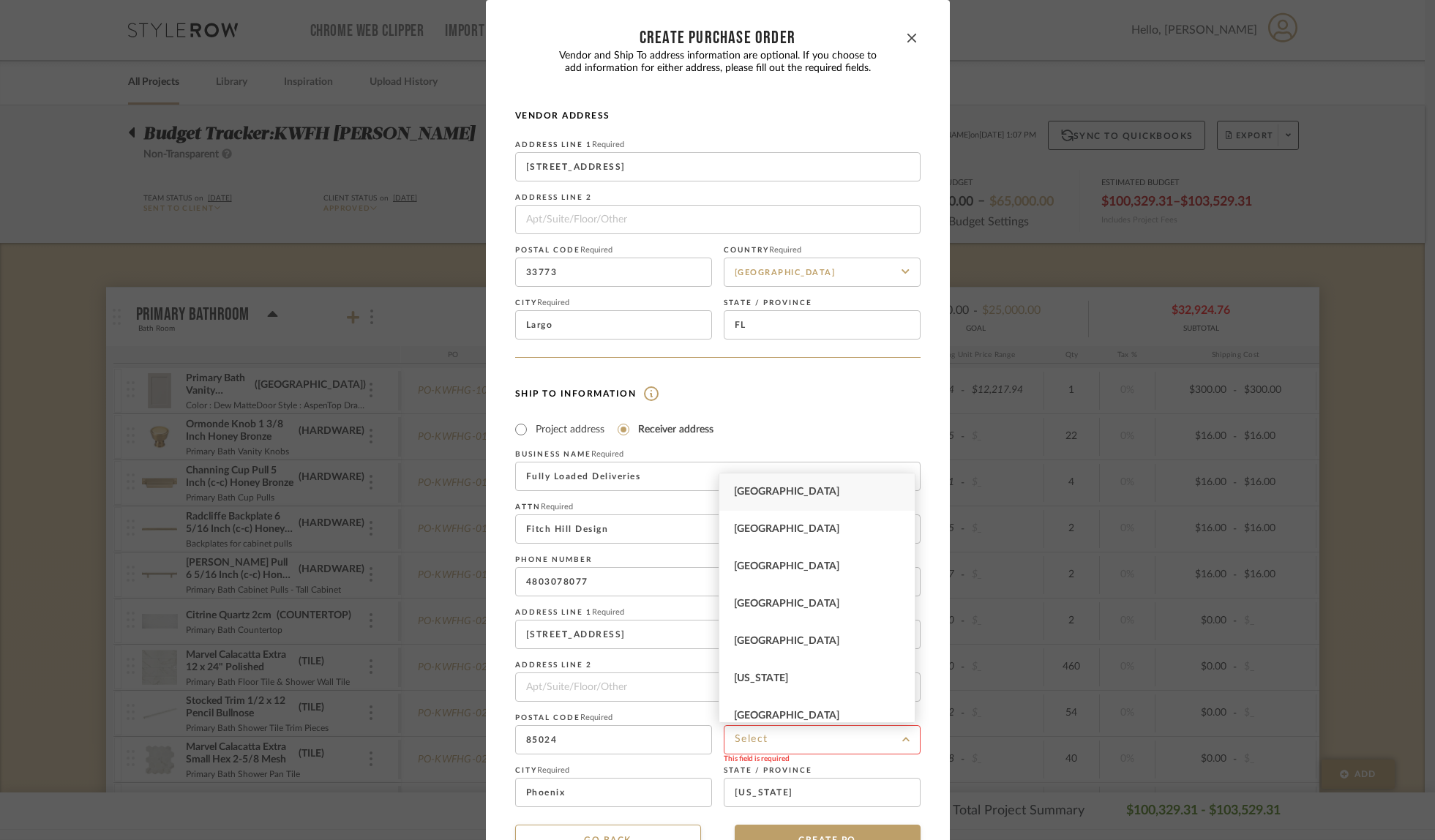
click at [775, 490] on span "[GEOGRAPHIC_DATA]" at bounding box center [786, 492] width 105 height 10
type input "[GEOGRAPHIC_DATA]"
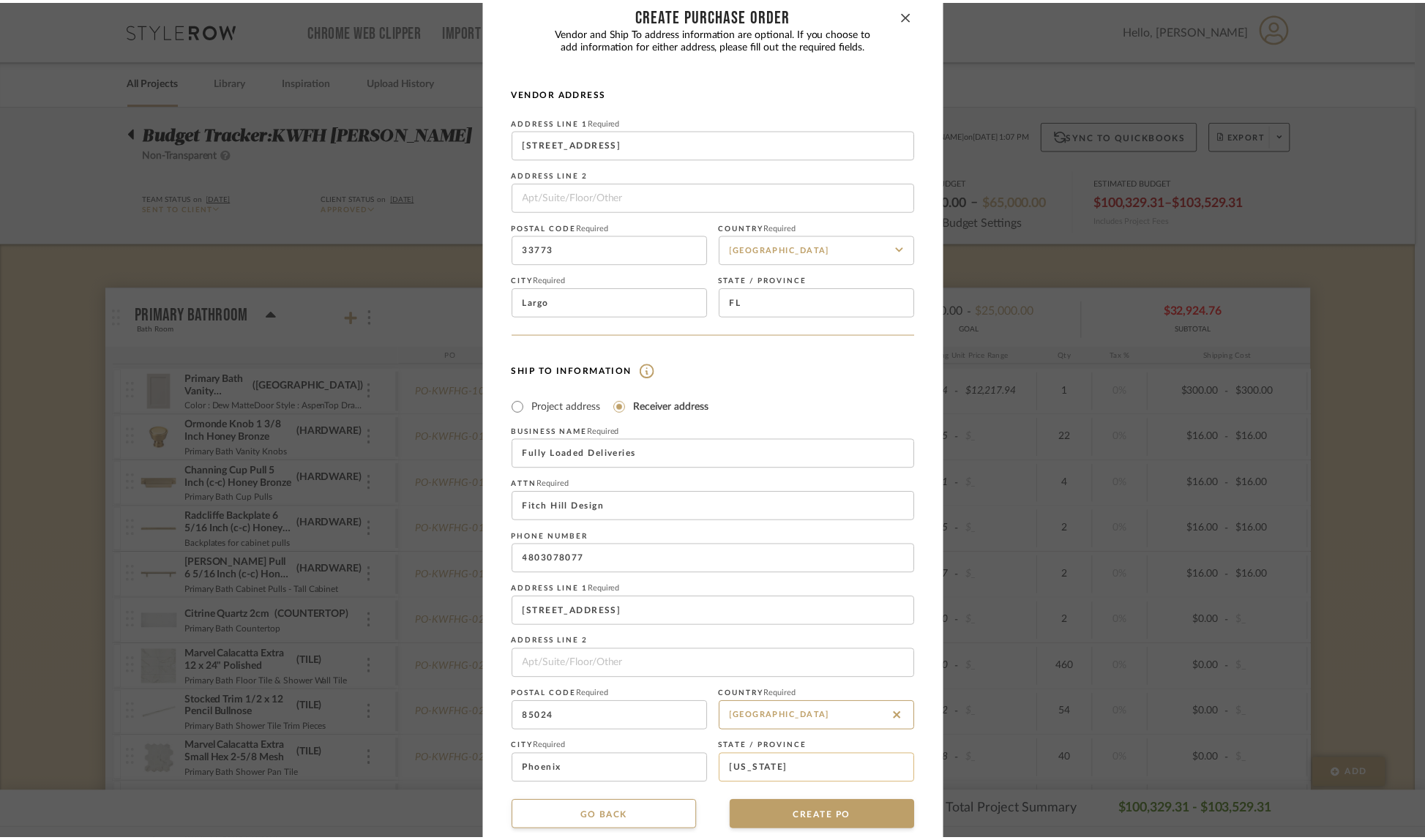
scroll to position [44, 0]
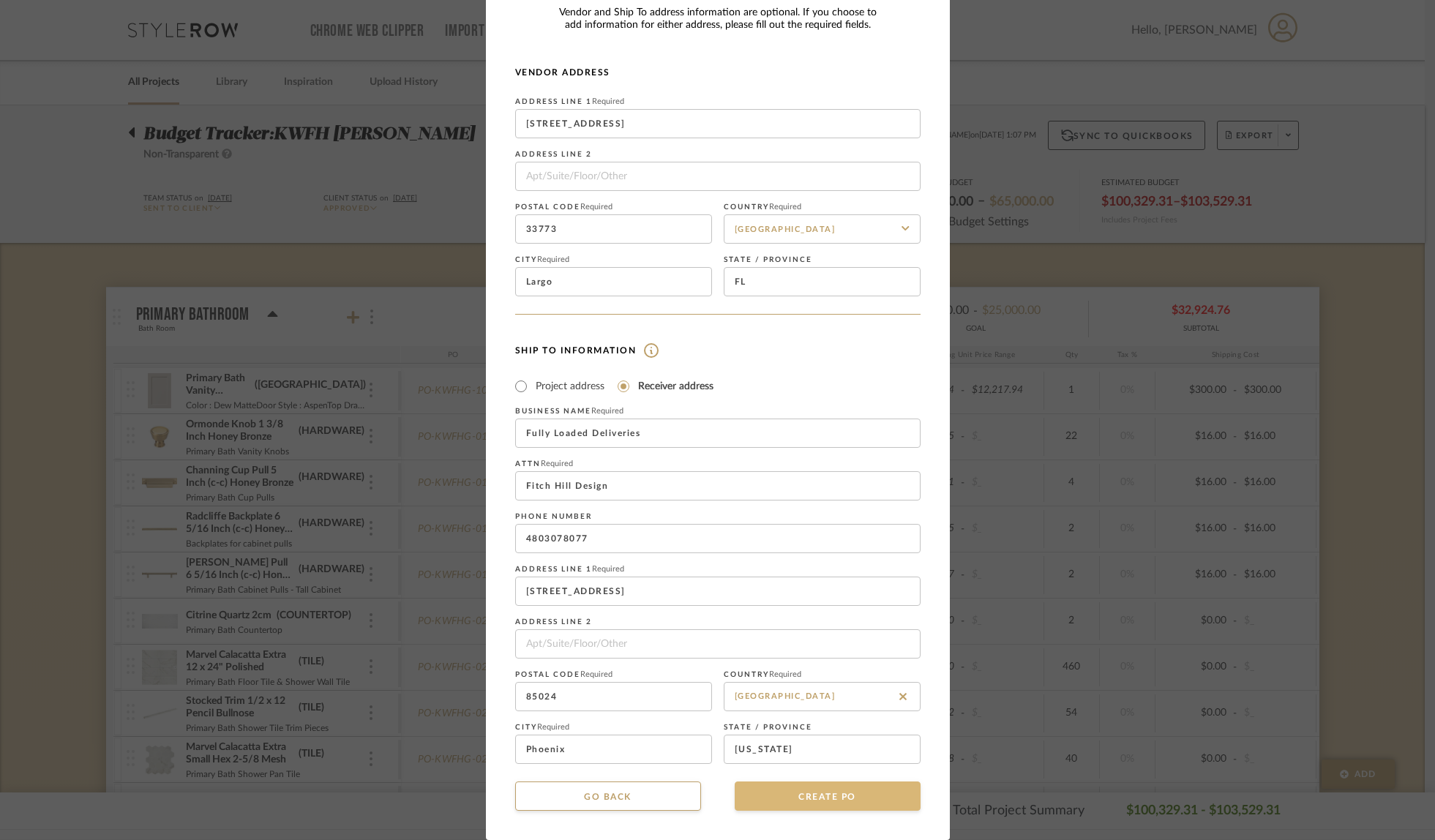
click at [781, 793] on button "CREATE PO" at bounding box center [827, 796] width 186 height 29
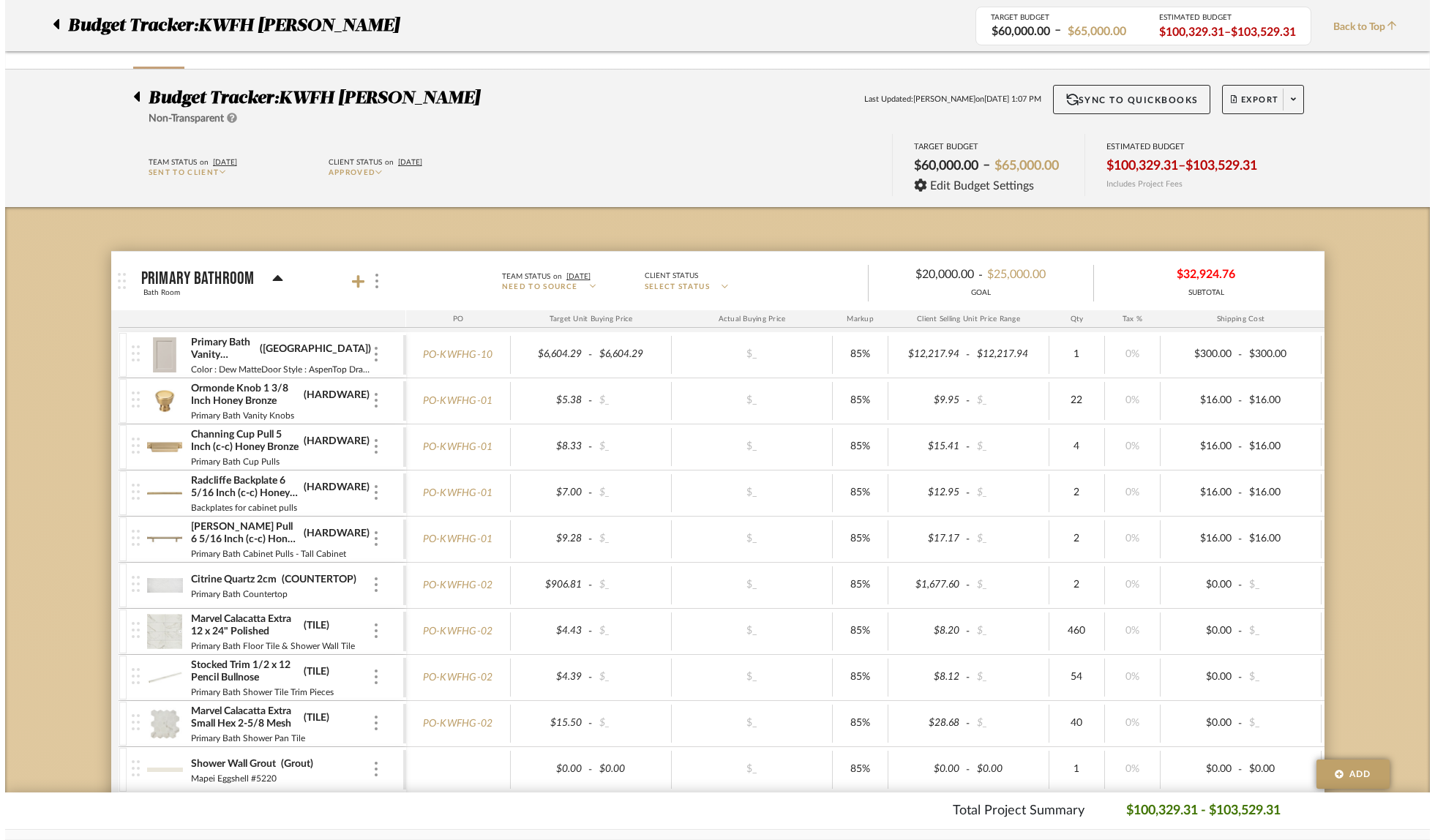
scroll to position [0, 0]
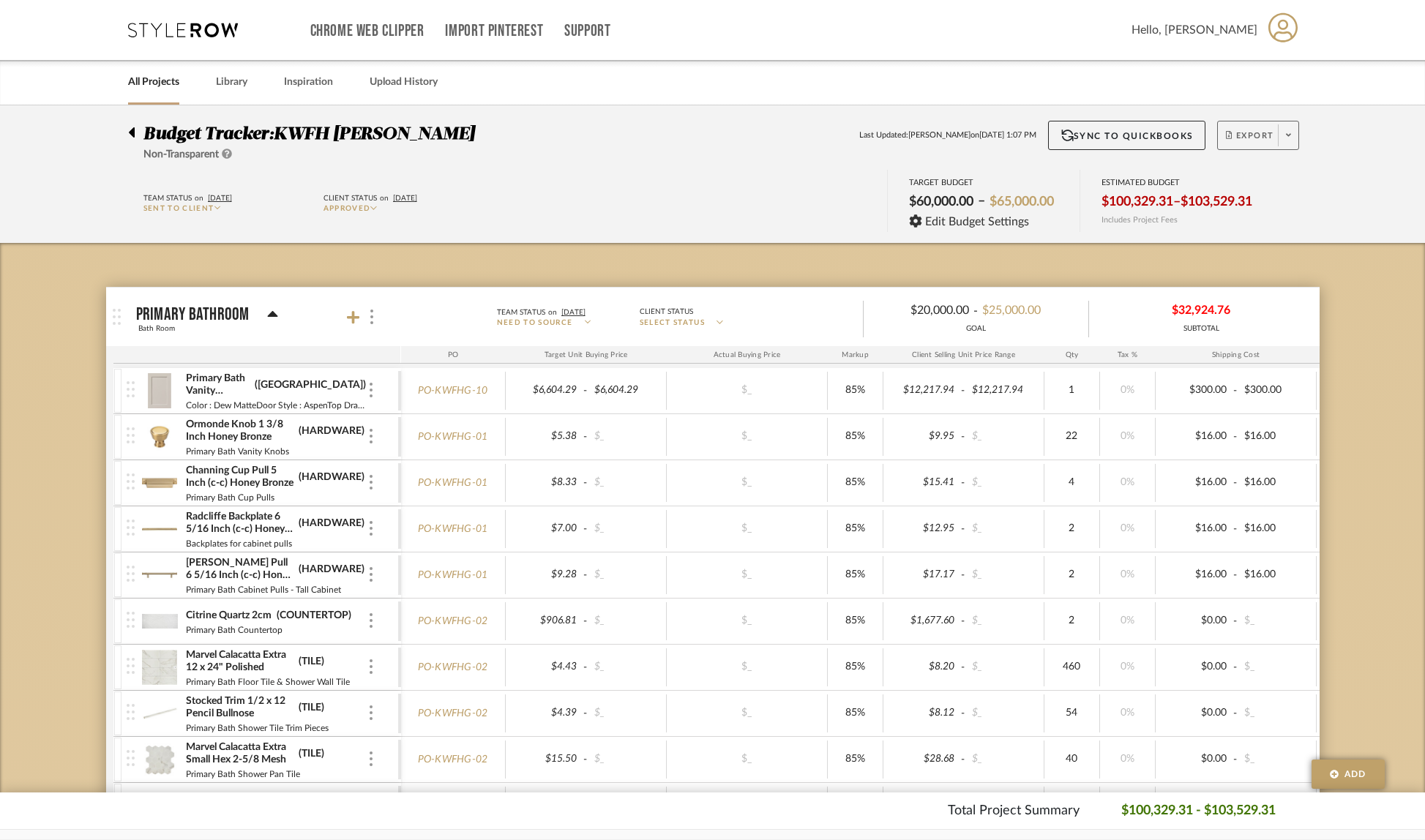
click at [1298, 138] on span at bounding box center [1288, 135] width 20 height 22
click at [1283, 240] on span "Create PO BETA" at bounding box center [1284, 248] width 110 height 16
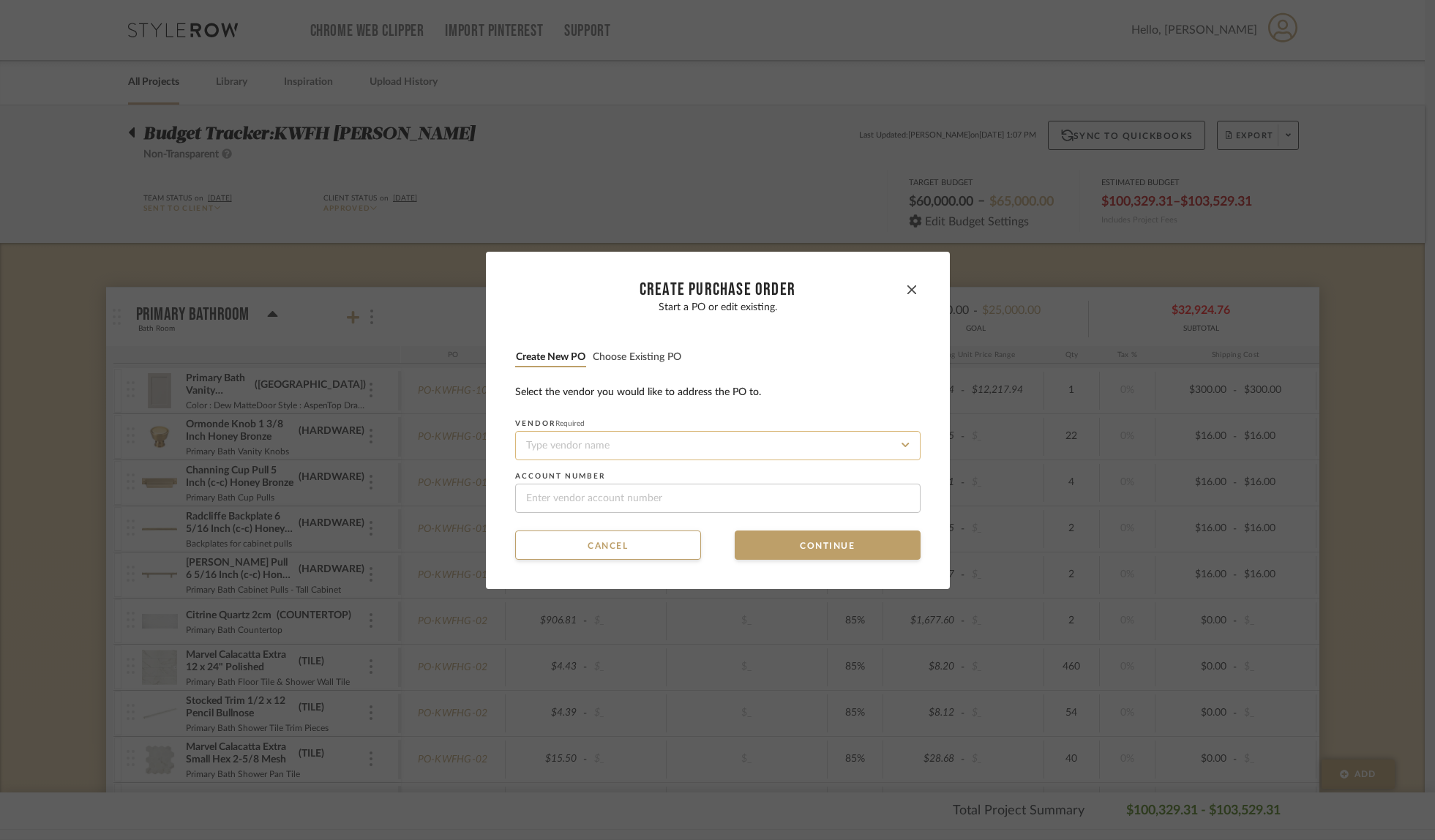
click at [590, 447] on input at bounding box center [718, 446] width 406 height 29
click at [576, 482] on span "[PERSON_NAME]" at bounding box center [558, 481] width 71 height 9
type input "[PERSON_NAME]"
click at [578, 493] on input at bounding box center [718, 498] width 406 height 29
click at [806, 549] on button "Continue" at bounding box center [827, 546] width 186 height 29
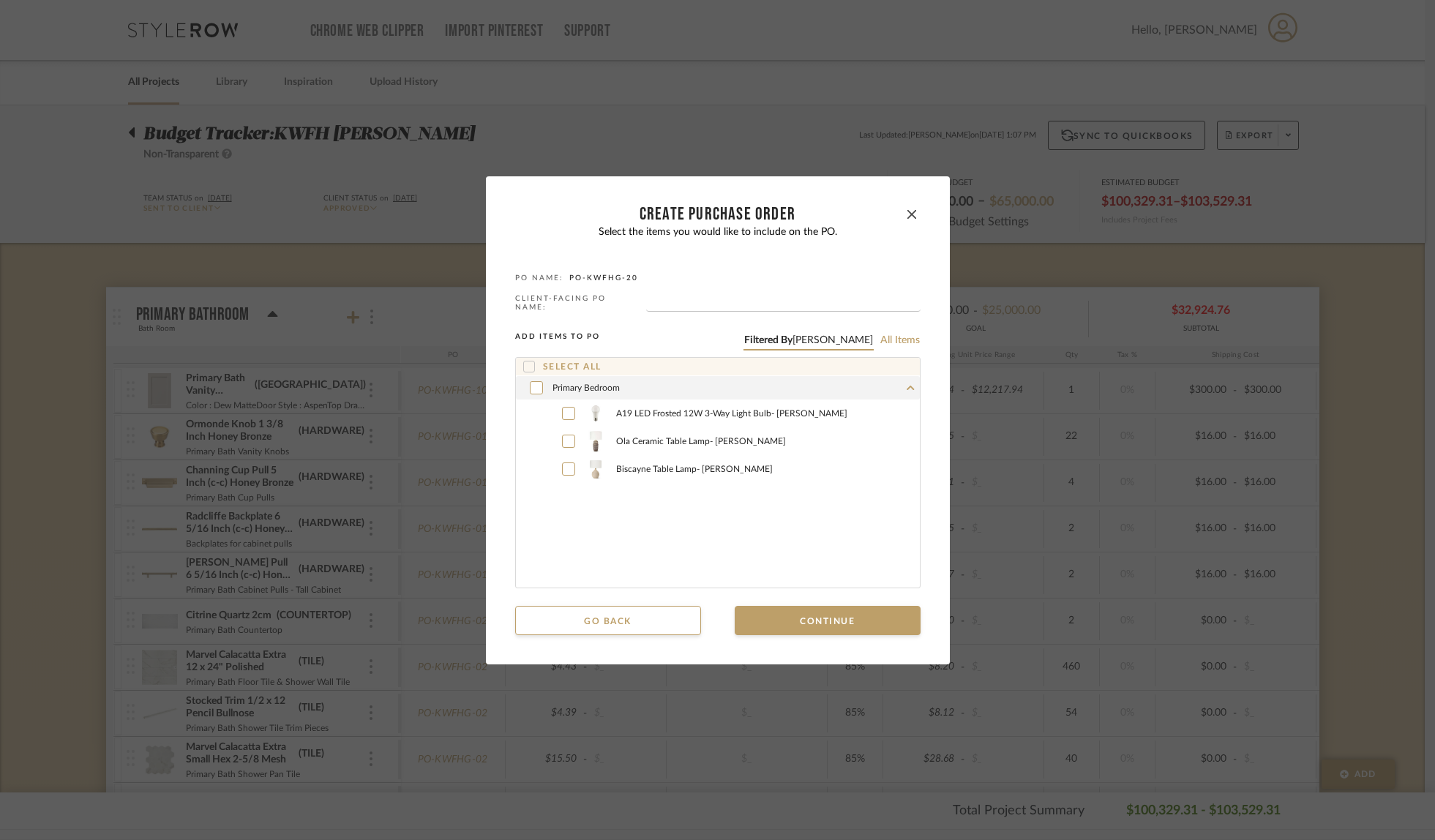
click at [526, 366] on icon at bounding box center [528, 367] width 10 height 10
click at [834, 623] on button "Continue" at bounding box center [827, 621] width 186 height 29
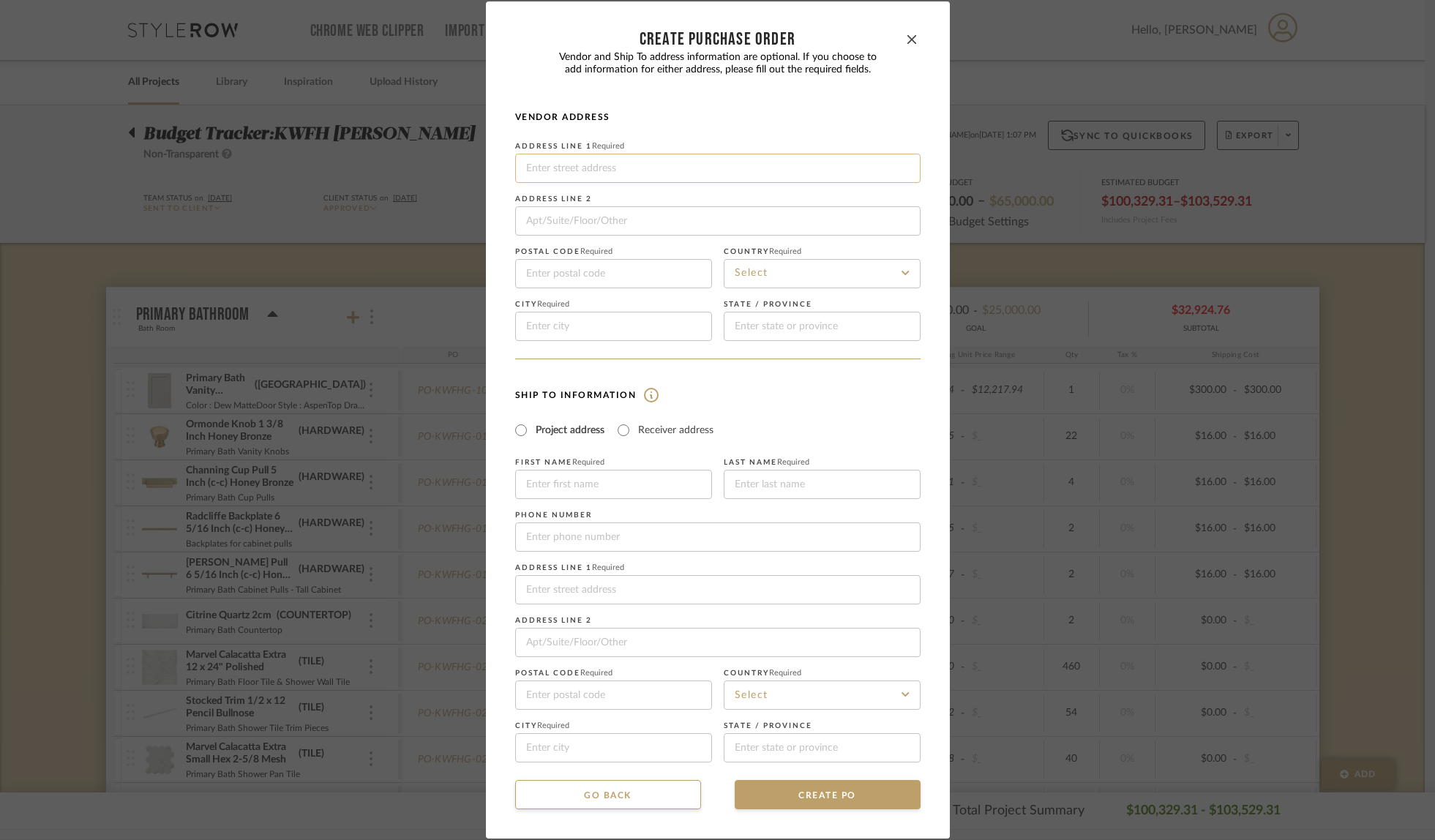
click at [591, 164] on input at bounding box center [718, 168] width 406 height 29
paste input "[STREET_ADDRESS][PERSON_NAME]"
type input "[STREET_ADDRESS][PERSON_NAME]"
click at [537, 284] on input at bounding box center [613, 274] width 197 height 29
paste input "48192"
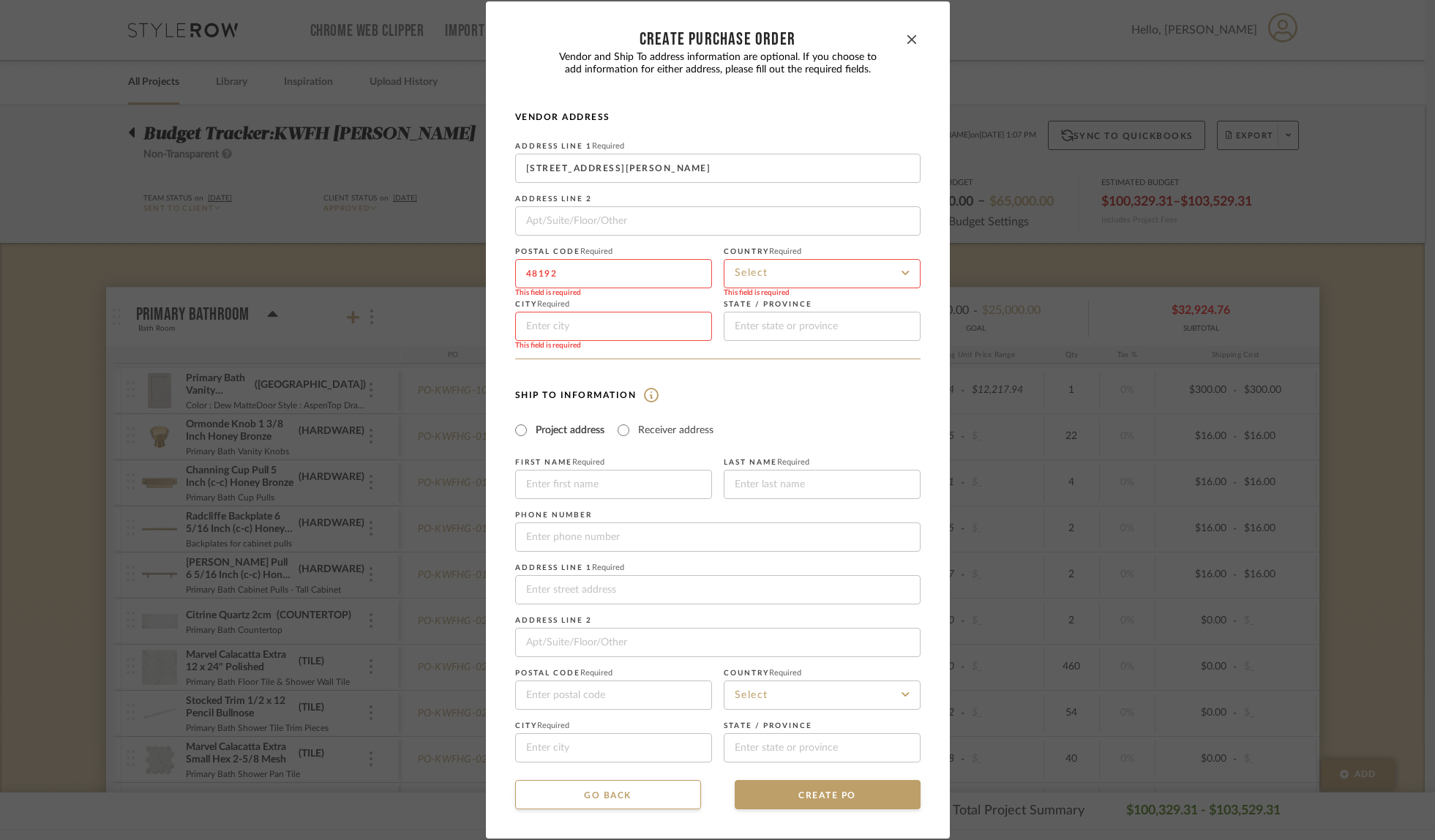
type input "48192"
click at [806, 274] on input at bounding box center [822, 274] width 197 height 29
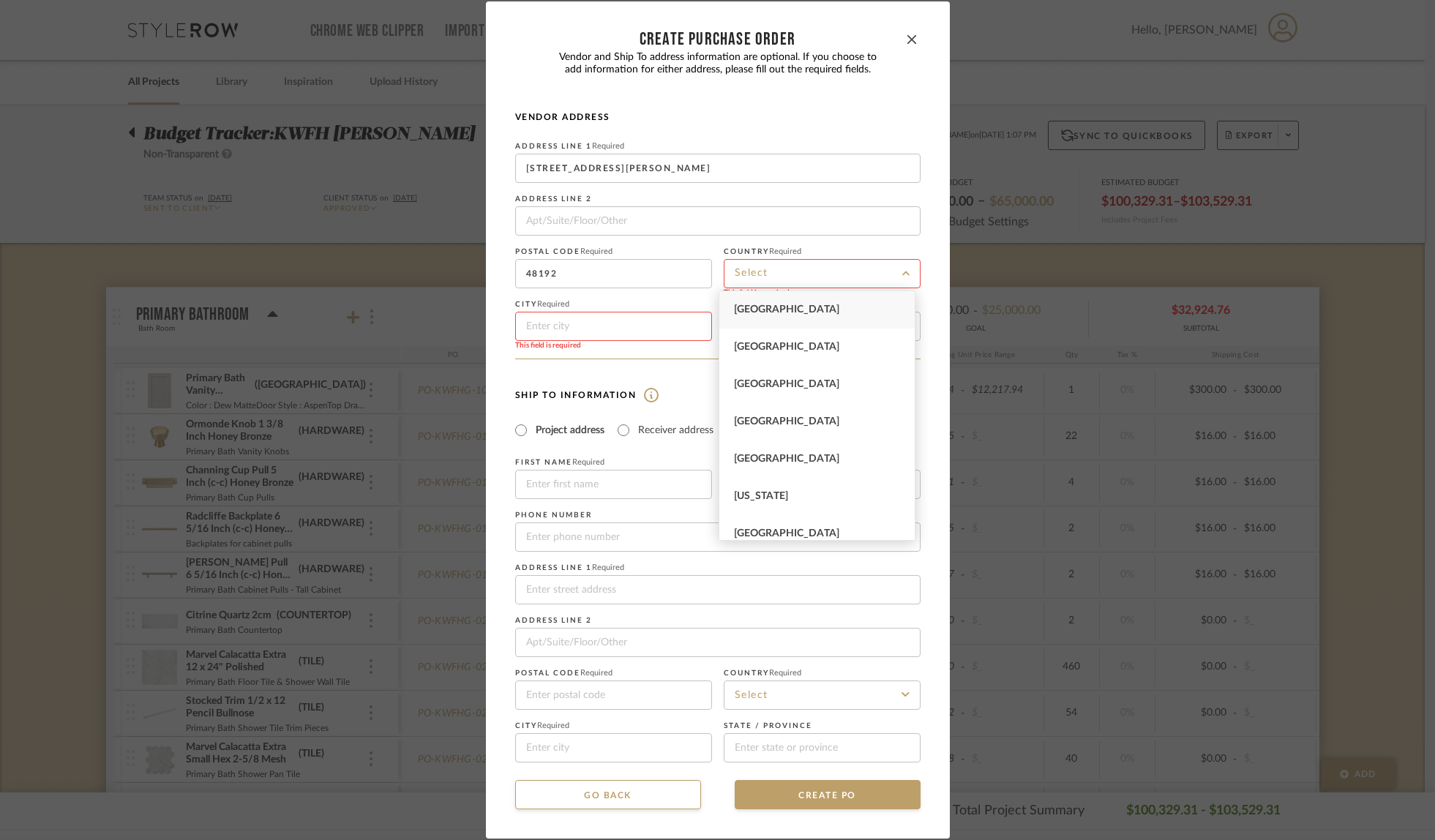
click at [789, 314] on span "[GEOGRAPHIC_DATA]" at bounding box center [786, 309] width 105 height 10
type input "[GEOGRAPHIC_DATA]"
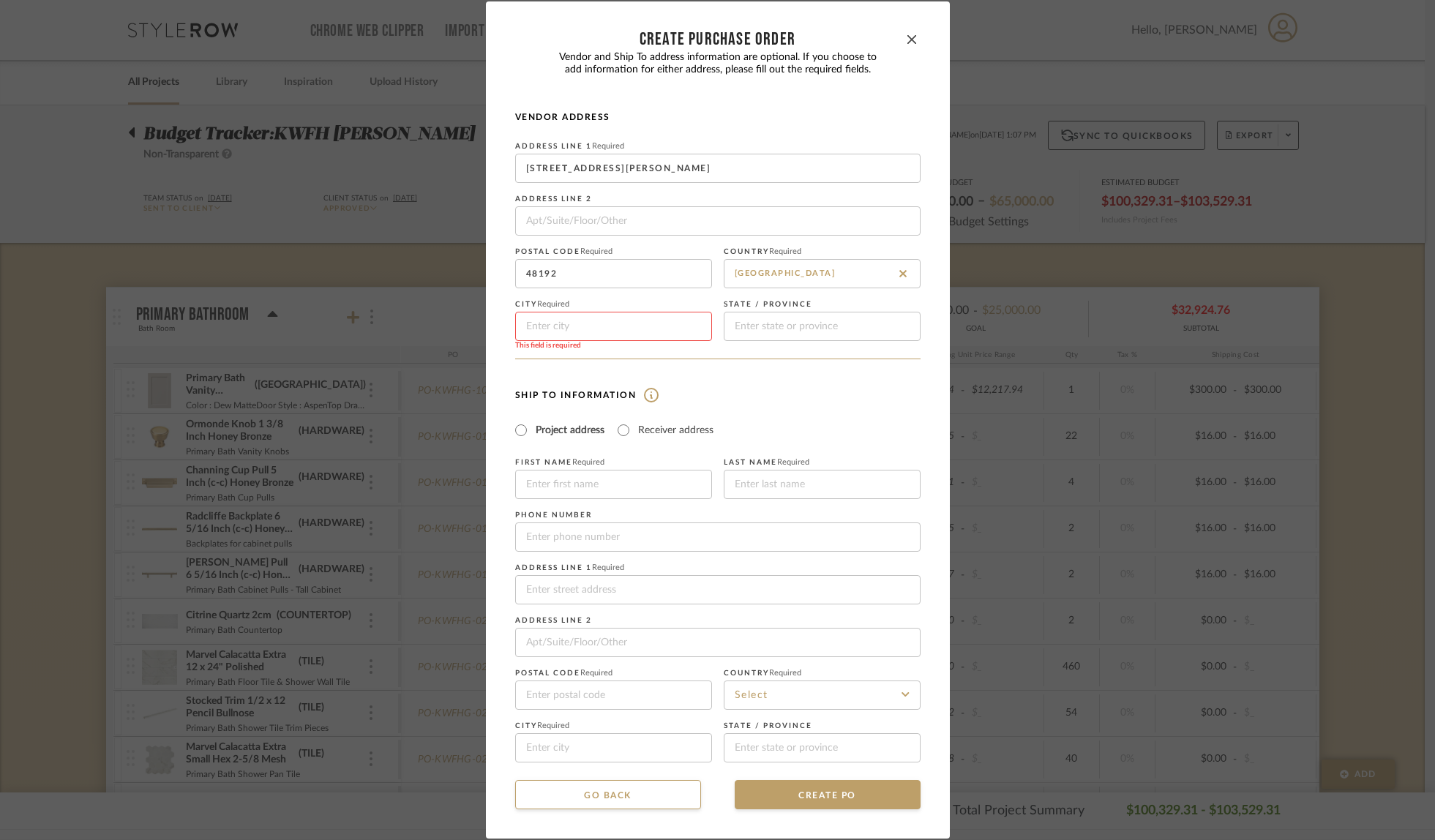
click at [526, 333] on input at bounding box center [613, 326] width 197 height 29
type input "[PERSON_NAME]"
click at [738, 333] on input at bounding box center [822, 326] width 197 height 29
type input "MI"
click at [745, 347] on div "Vendor Address Address Line 1 Required [STREET_ADDRESS][PERSON_NAME] Address Li…" at bounding box center [718, 235] width 406 height 248
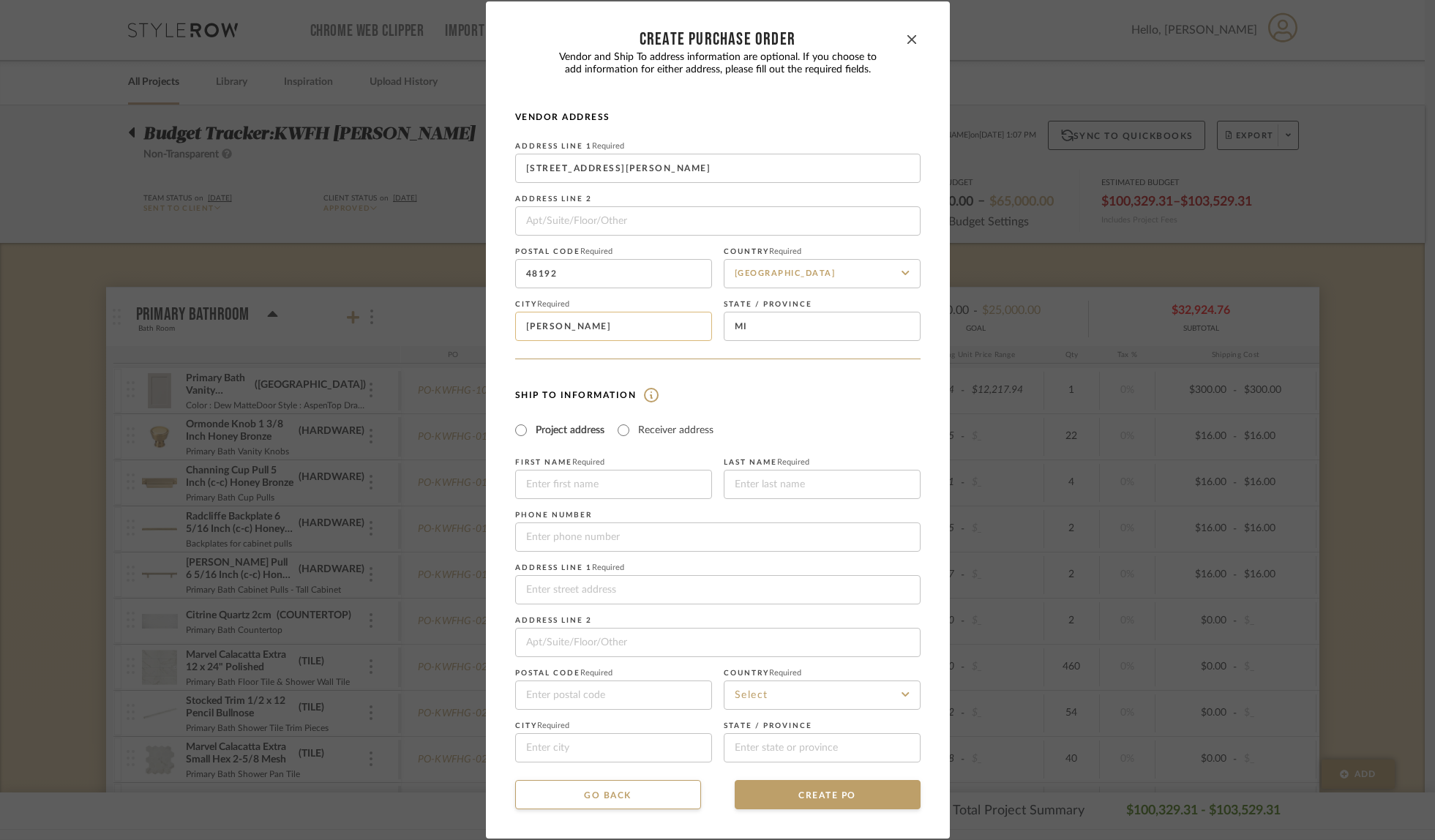
drag, startPoint x: 568, startPoint y: 328, endPoint x: 516, endPoint y: 324, distance: 52.2
click at [516, 324] on input "[PERSON_NAME]" at bounding box center [613, 326] width 197 height 29
paste input "Wyandott"
type input "Wyandotte"
click at [620, 430] on input "Receiver address" at bounding box center [623, 430] width 17 height 17
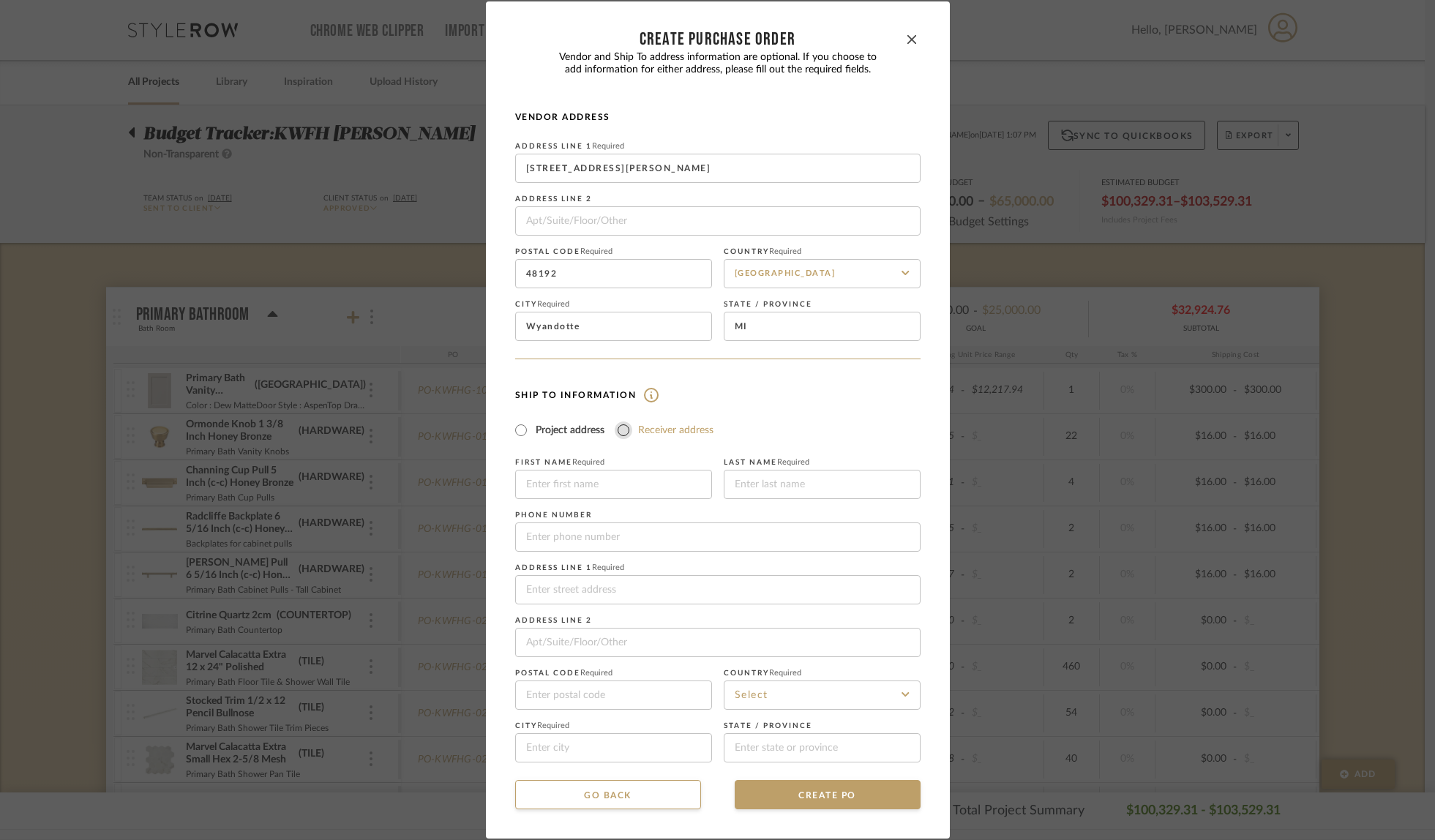
radio input "true"
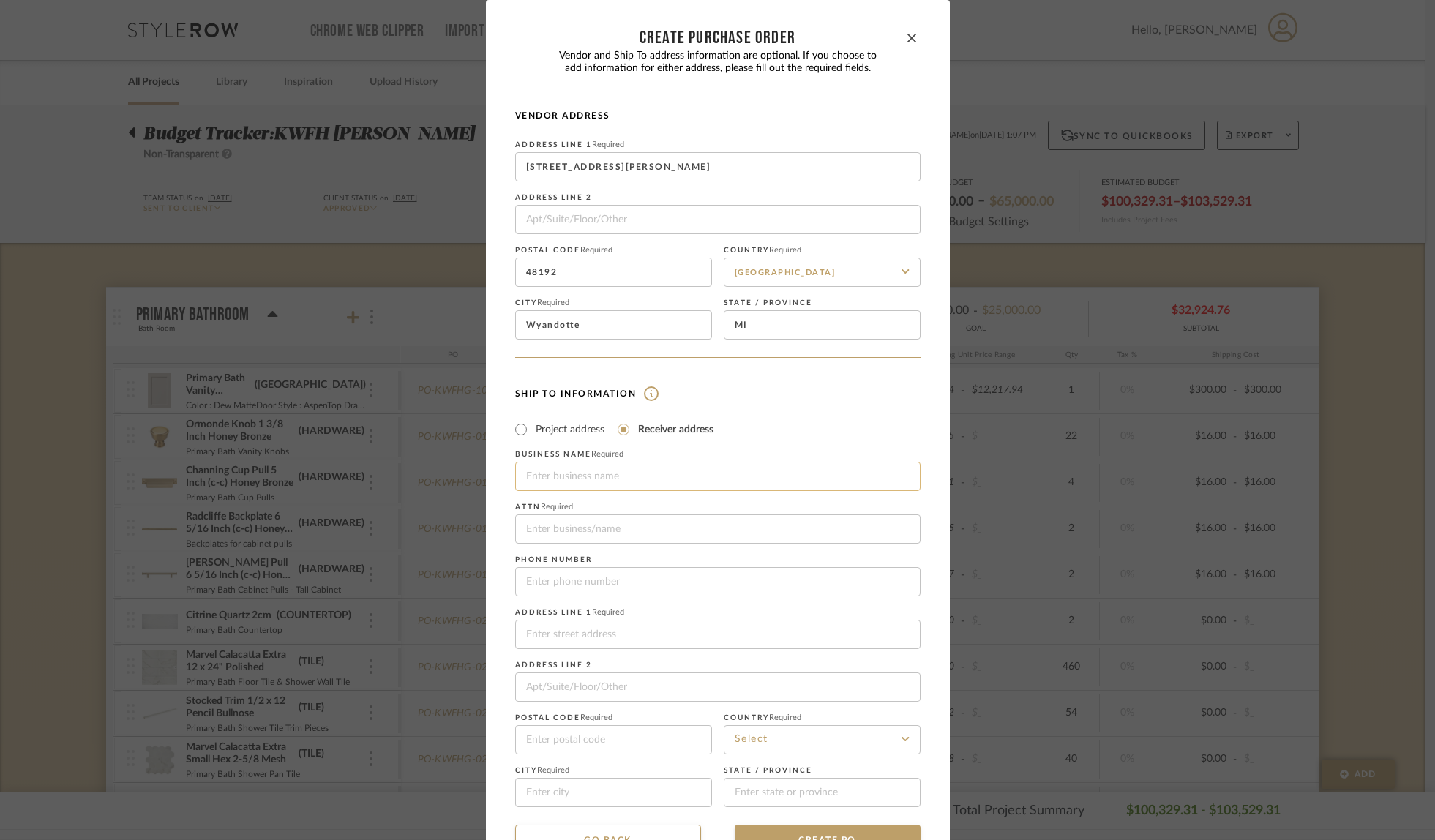
click at [560, 485] on input at bounding box center [718, 476] width 406 height 29
type input "Fully Loaded Deliveries"
type input "4803078077"
click at [658, 535] on input "Fully Loaded Deliveries" at bounding box center [718, 529] width 406 height 29
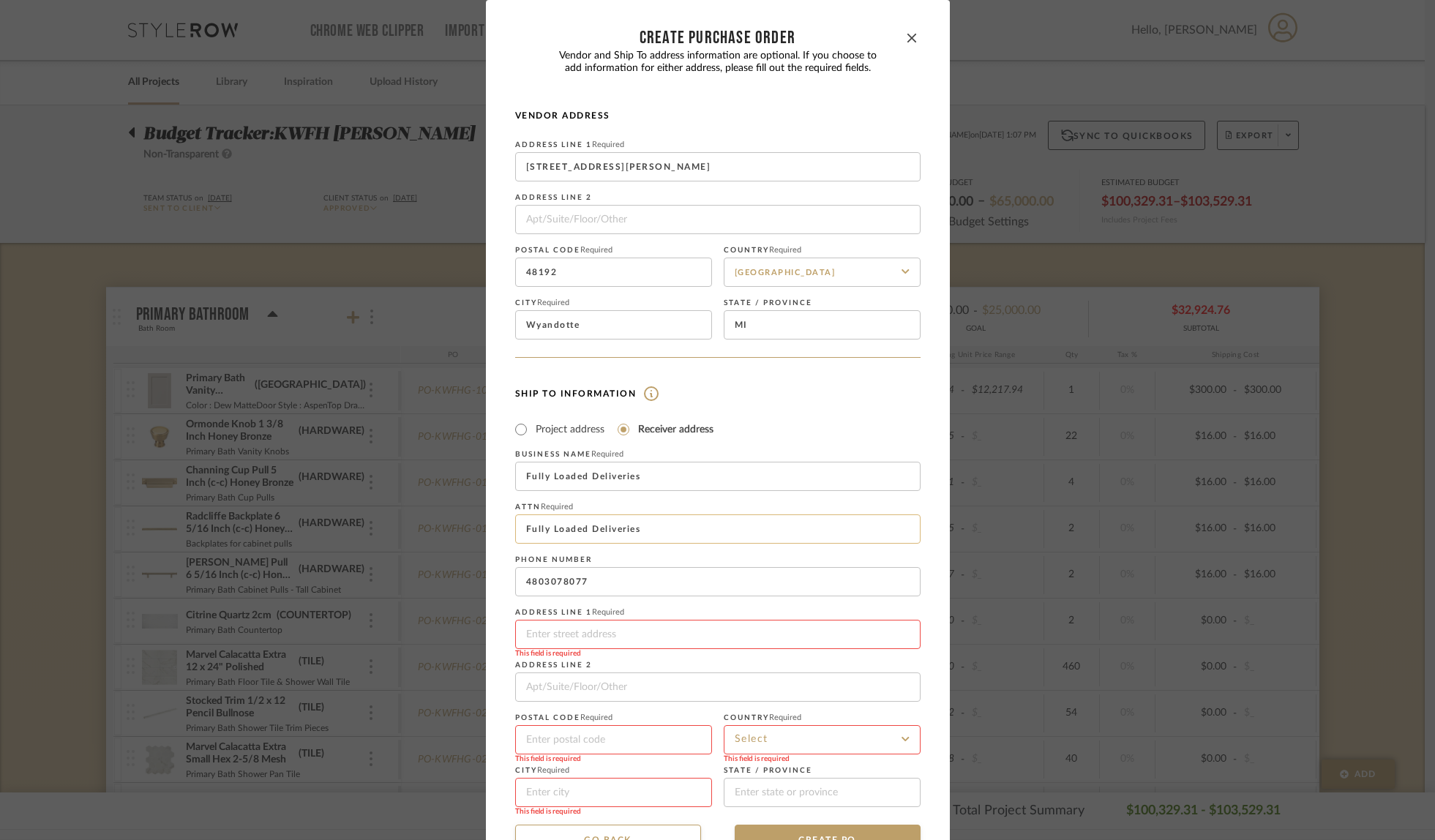
click at [652, 531] on input "Fully Loaded Deliveries" at bounding box center [718, 529] width 406 height 29
type input "Fitch Hill Design"
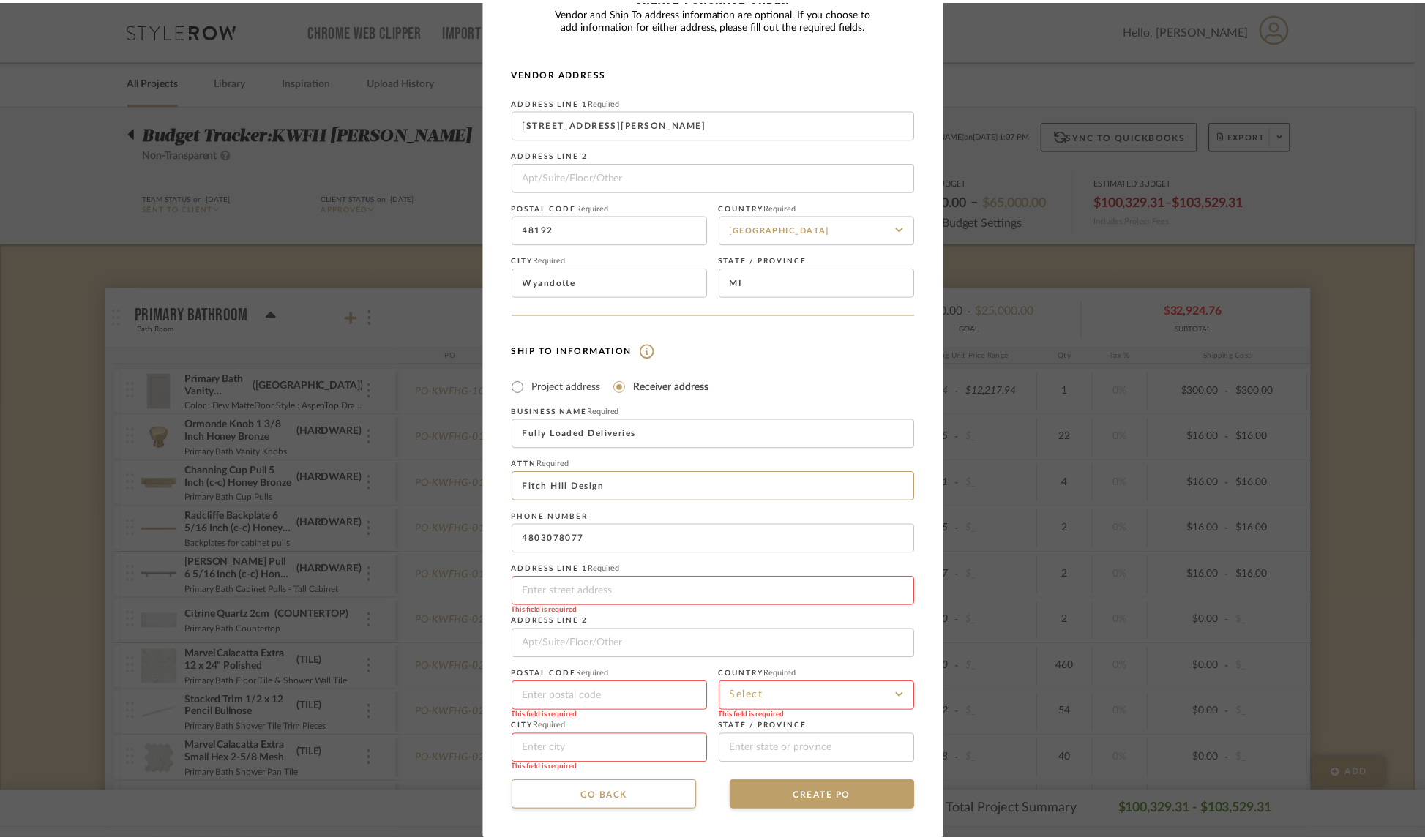
scroll to position [44, 0]
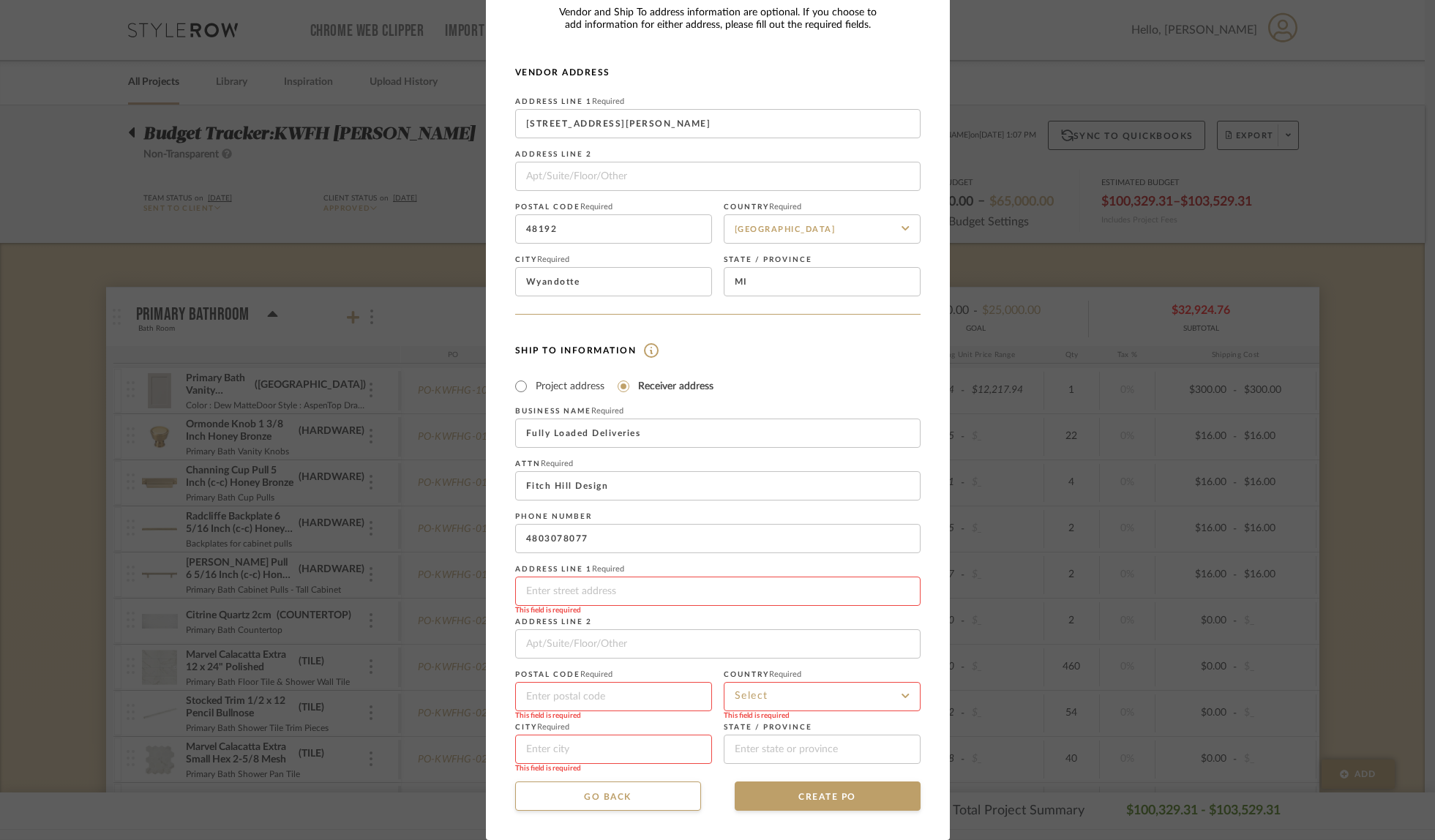
click at [560, 583] on input at bounding box center [718, 591] width 406 height 29
type input "[STREET_ADDRESS]"
type input "85024"
type input "Phoenix"
type input "[US_STATE]"
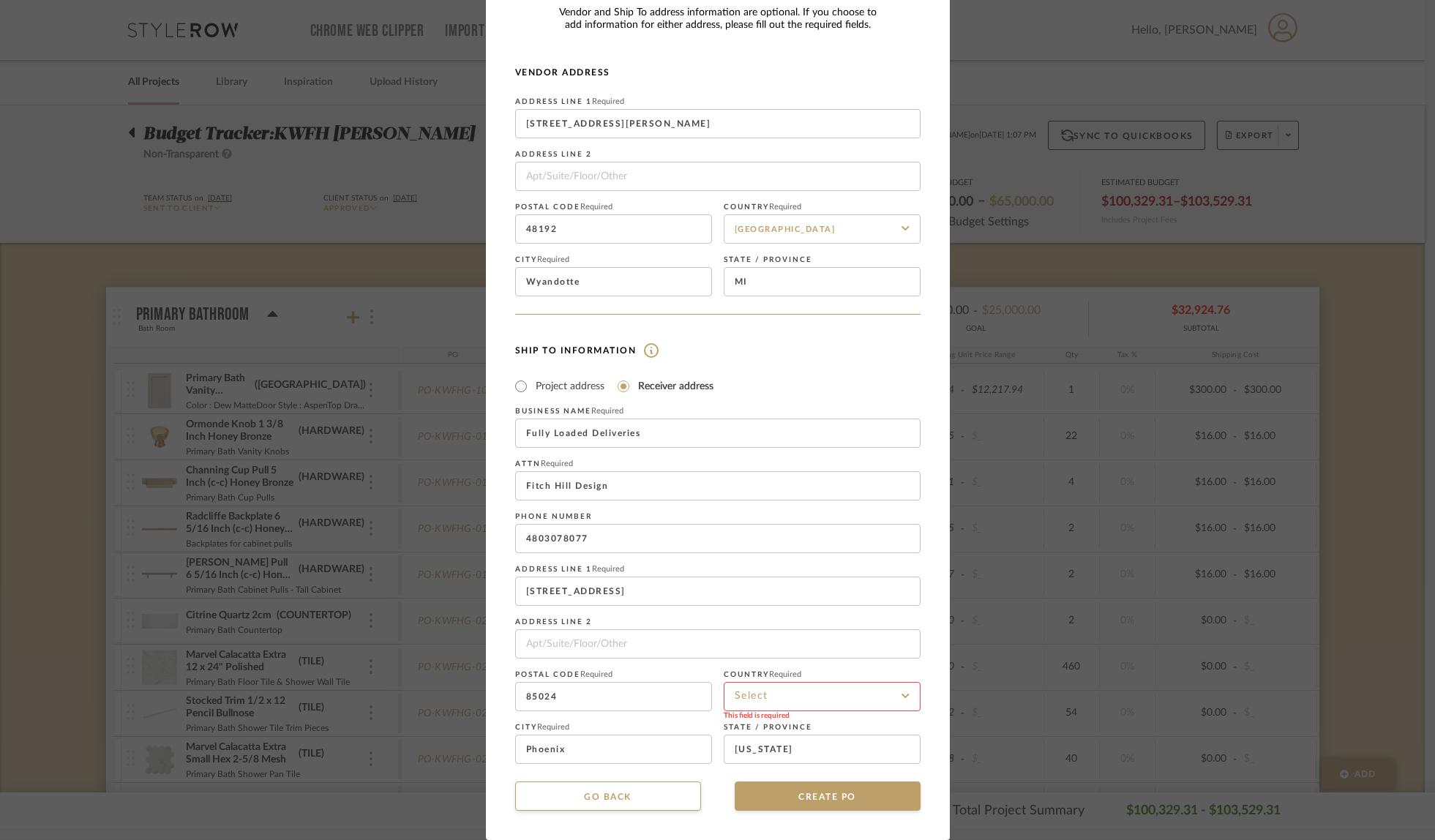
click at [799, 703] on input at bounding box center [822, 696] width 197 height 29
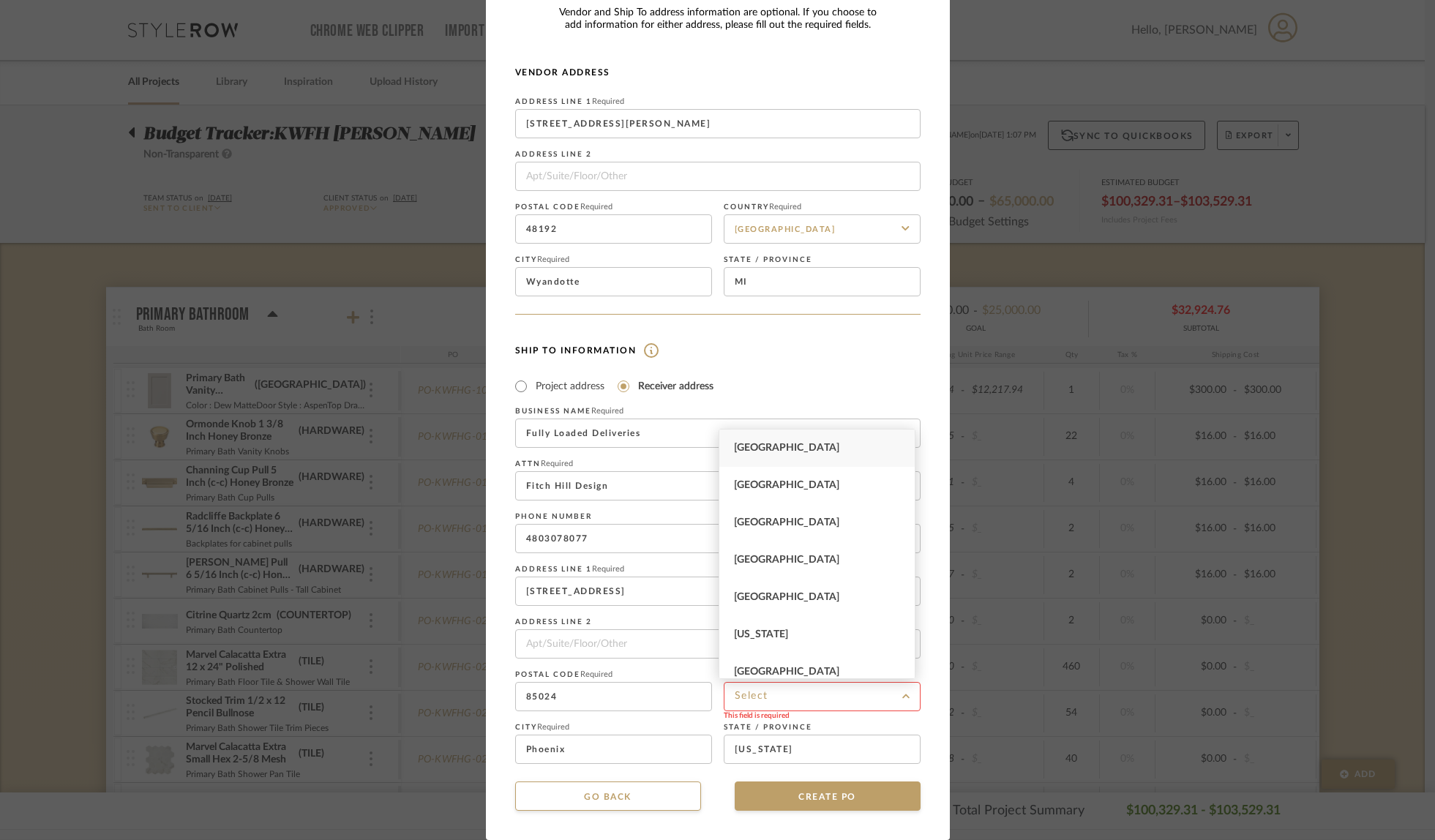
click at [824, 440] on div "[GEOGRAPHIC_DATA]" at bounding box center [817, 448] width 196 height 37
type input "[GEOGRAPHIC_DATA]"
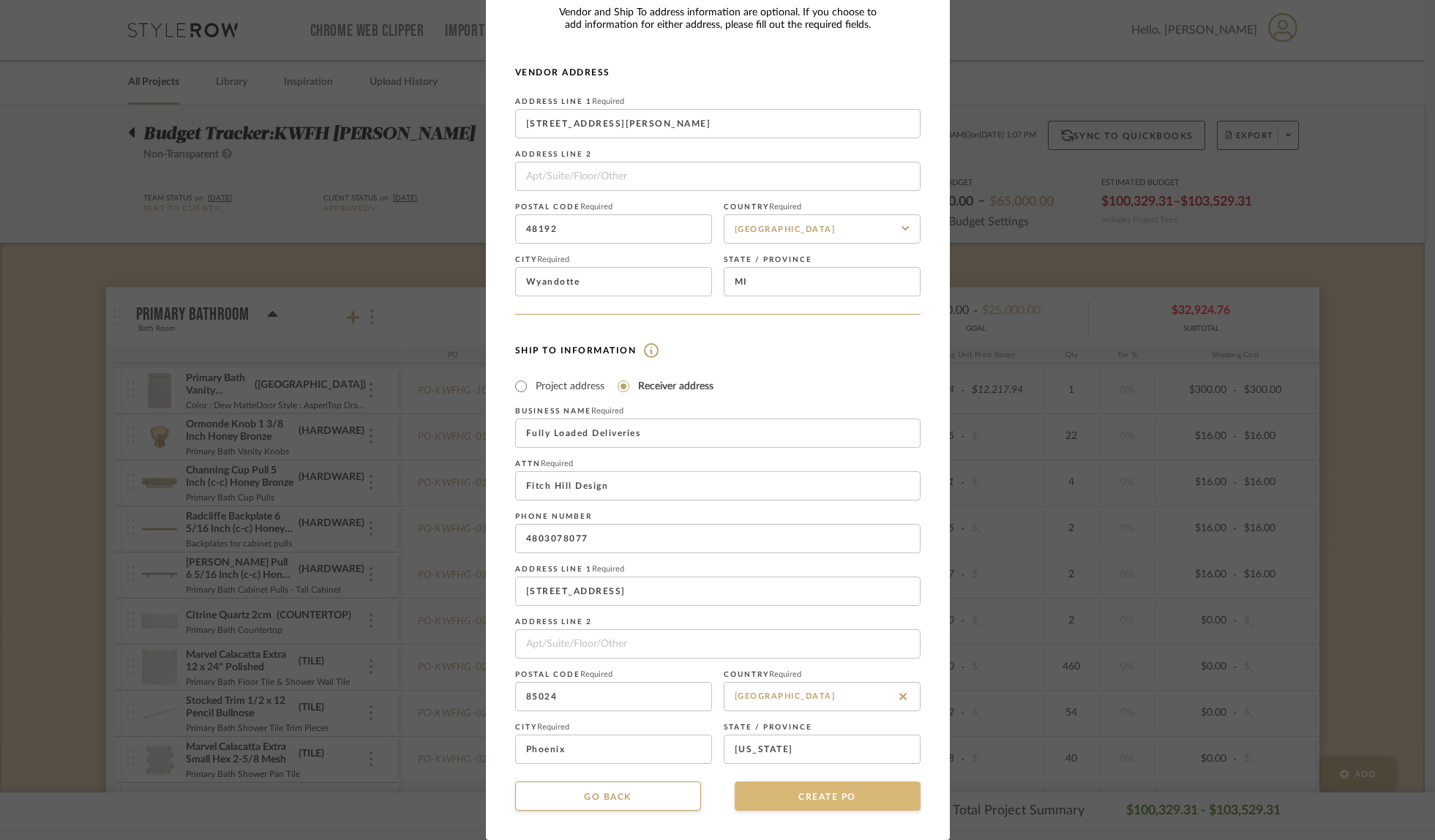
click at [804, 804] on button "CREATE PO" at bounding box center [827, 796] width 186 height 29
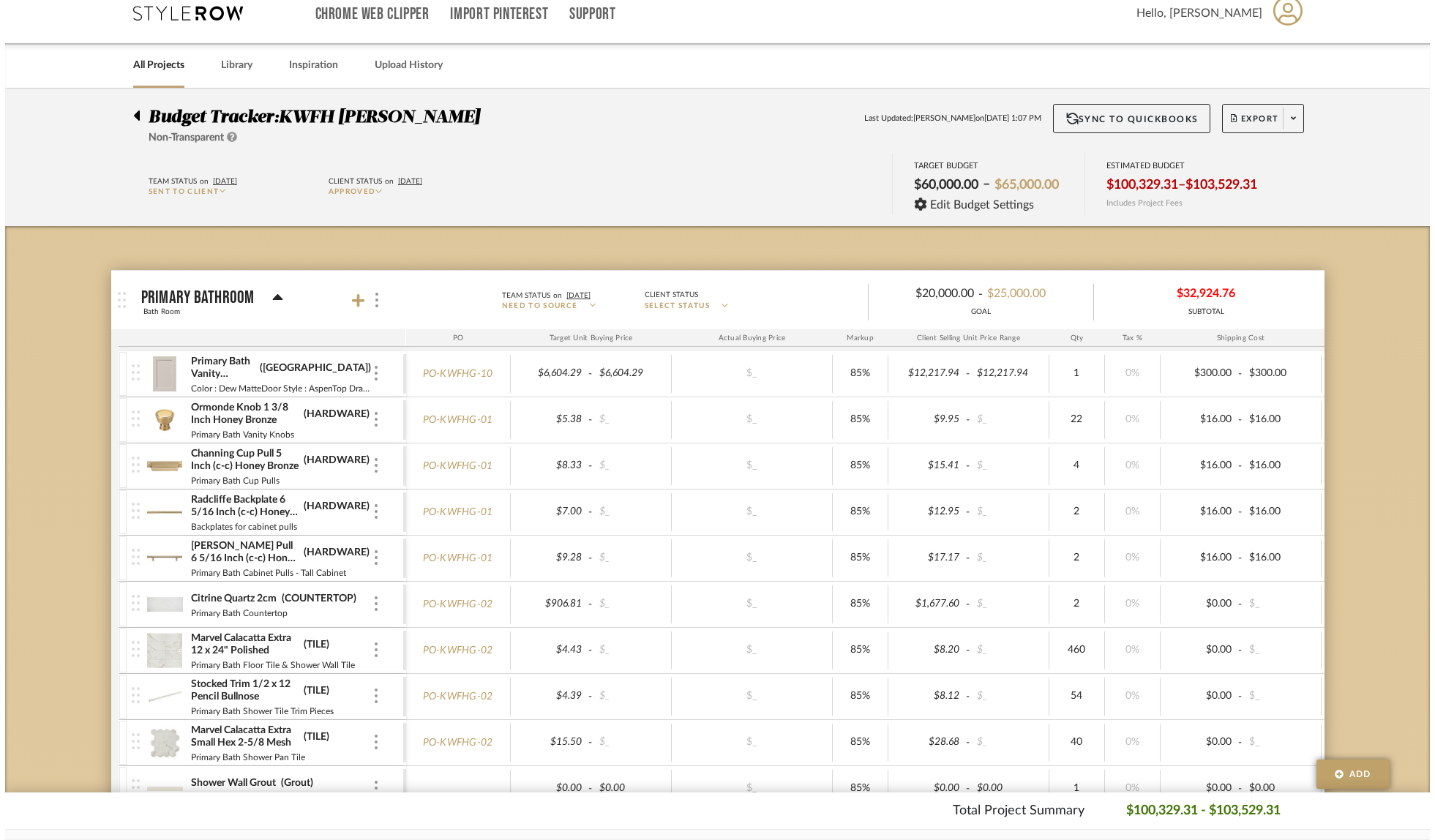
scroll to position [0, 0]
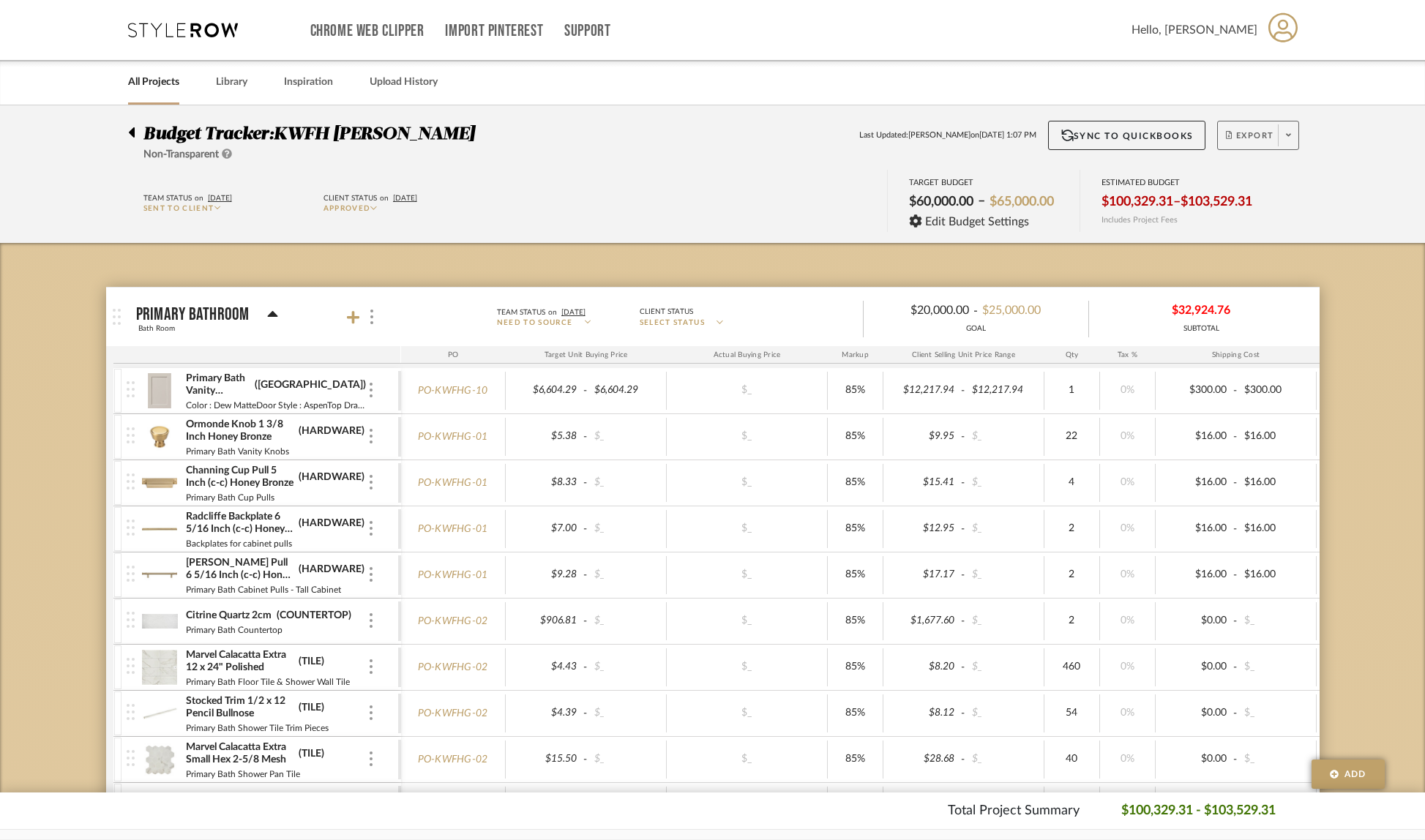
click at [1290, 137] on icon at bounding box center [1289, 134] width 5 height 8
click at [1277, 242] on span "Create PO BETA" at bounding box center [1284, 248] width 110 height 16
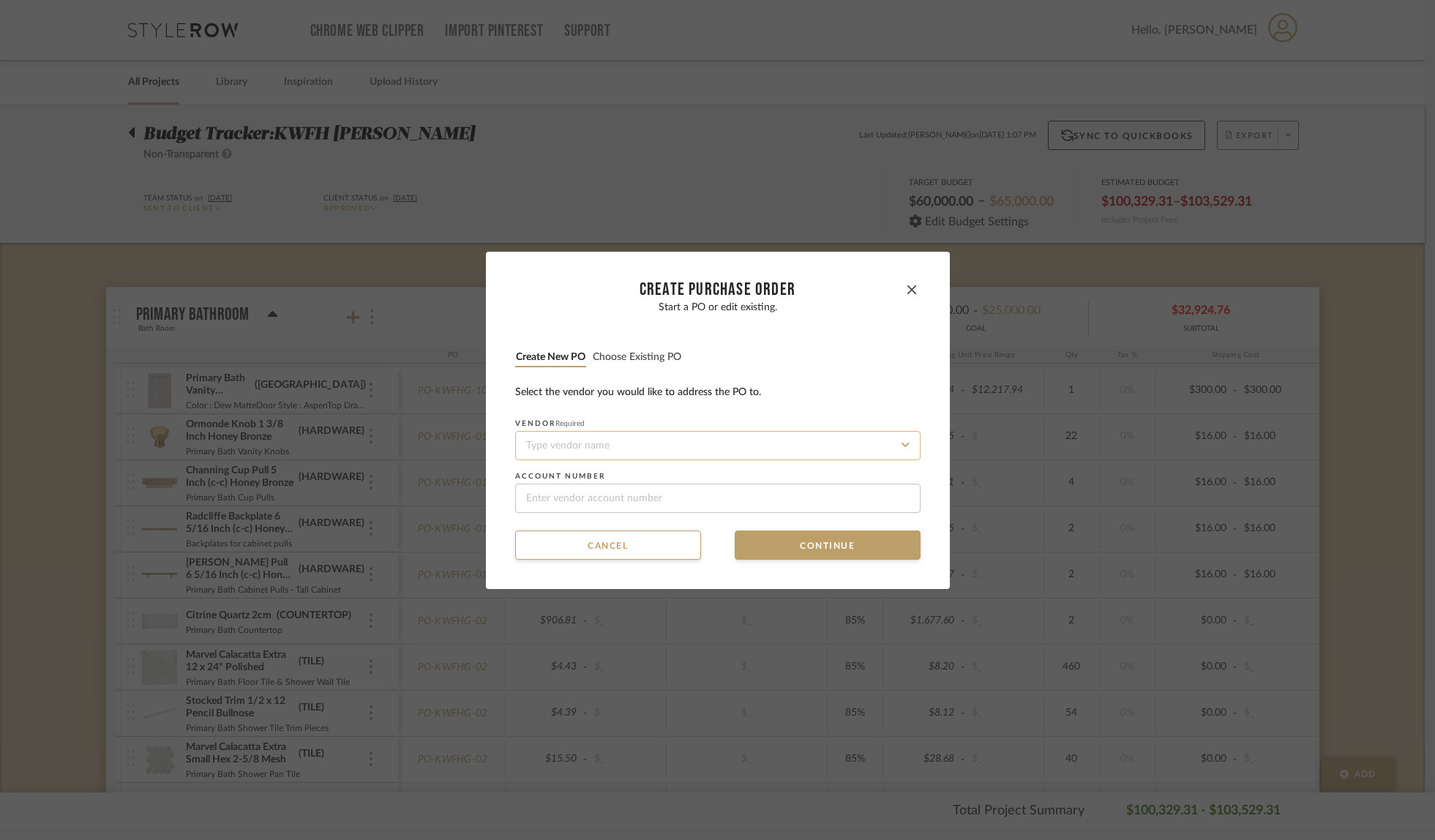
click at [601, 452] on input at bounding box center [718, 446] width 406 height 29
click at [565, 483] on span "Dovetail Furniture & Designs" at bounding box center [579, 481] width 112 height 9
type input "Dovetail Furniture & Designs"
click at [808, 538] on button "Continue" at bounding box center [827, 546] width 186 height 29
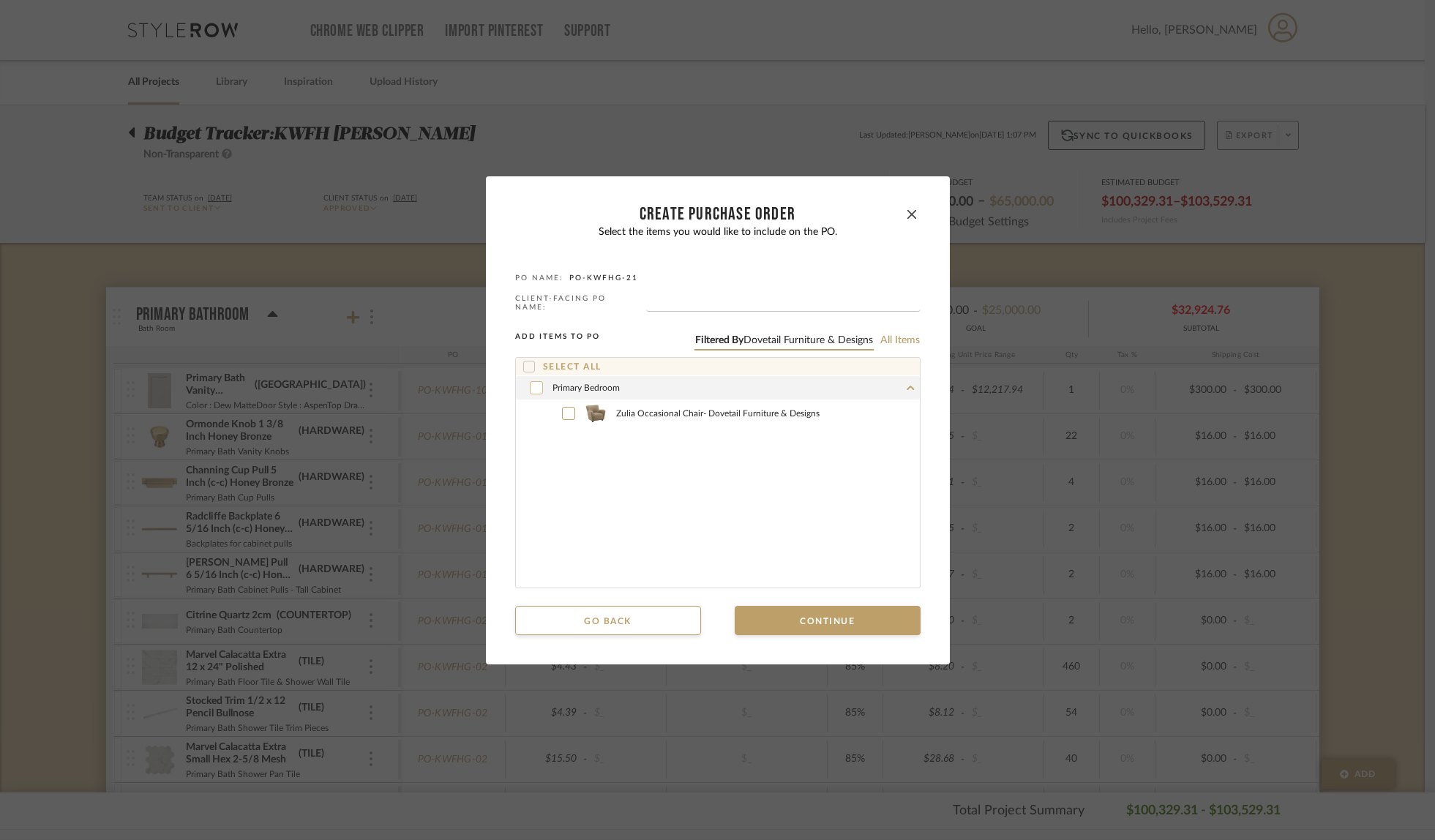
click at [535, 383] on icon at bounding box center [537, 388] width 9 height 10
click at [796, 611] on button "Continue" at bounding box center [827, 621] width 186 height 29
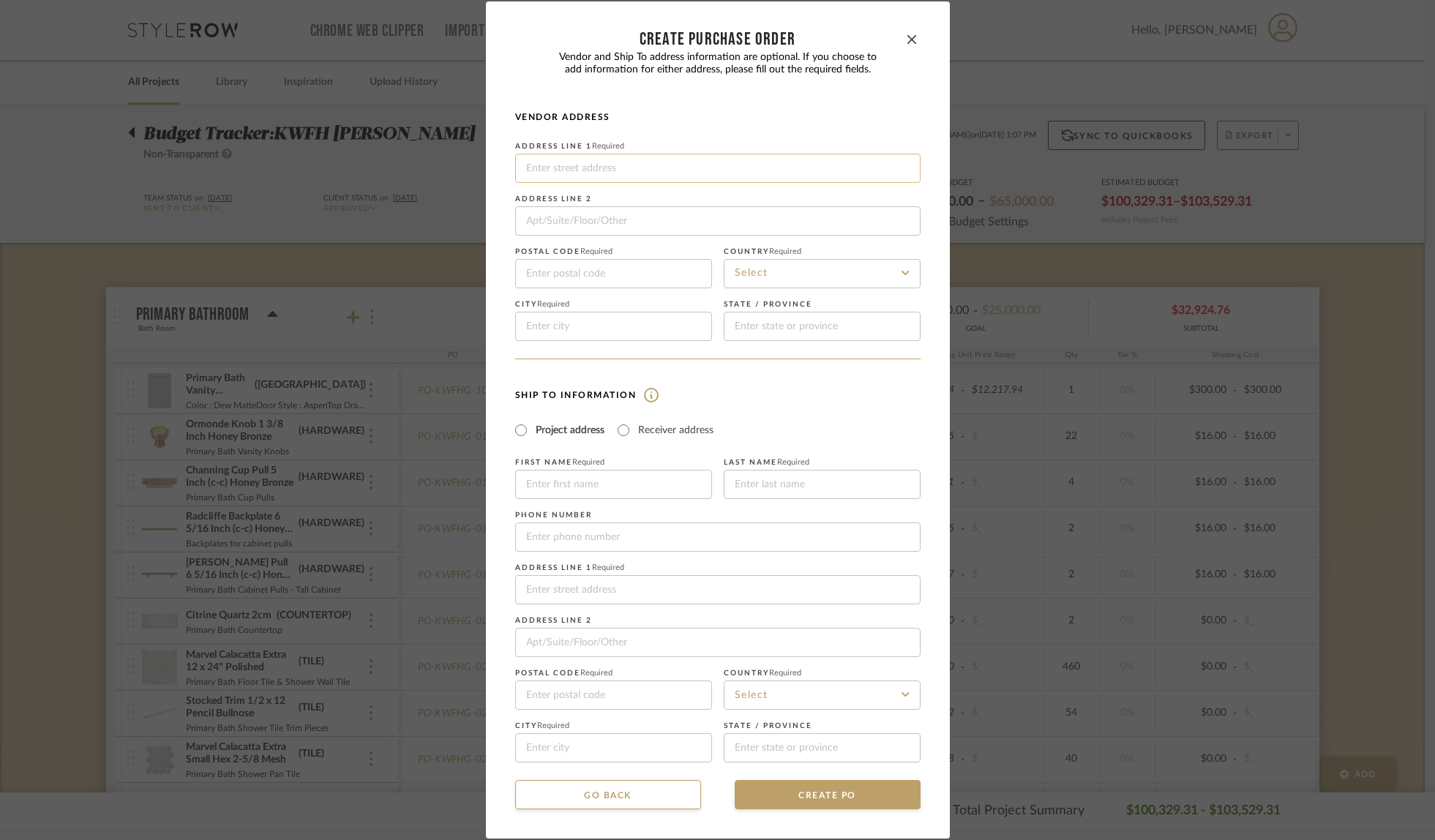
click at [575, 165] on input at bounding box center [718, 168] width 406 height 29
paste input "[STREET_ADDRESS][PERSON_NAME]"
type input "[STREET_ADDRESS][PERSON_NAME]"
click at [579, 267] on input at bounding box center [613, 274] width 197 height 29
paste input "90061"
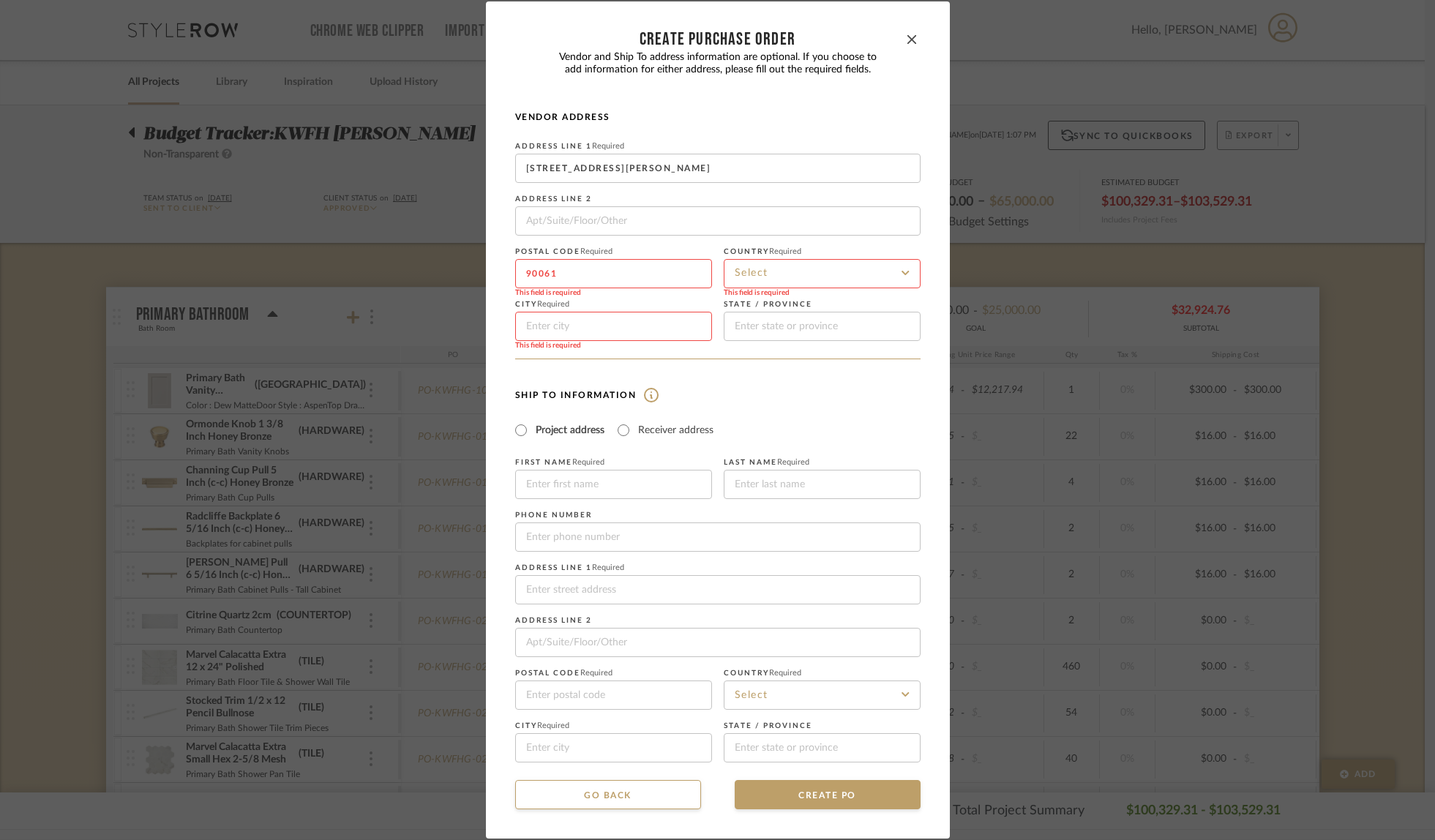
type input "90061"
click at [760, 275] on input at bounding box center [822, 274] width 197 height 29
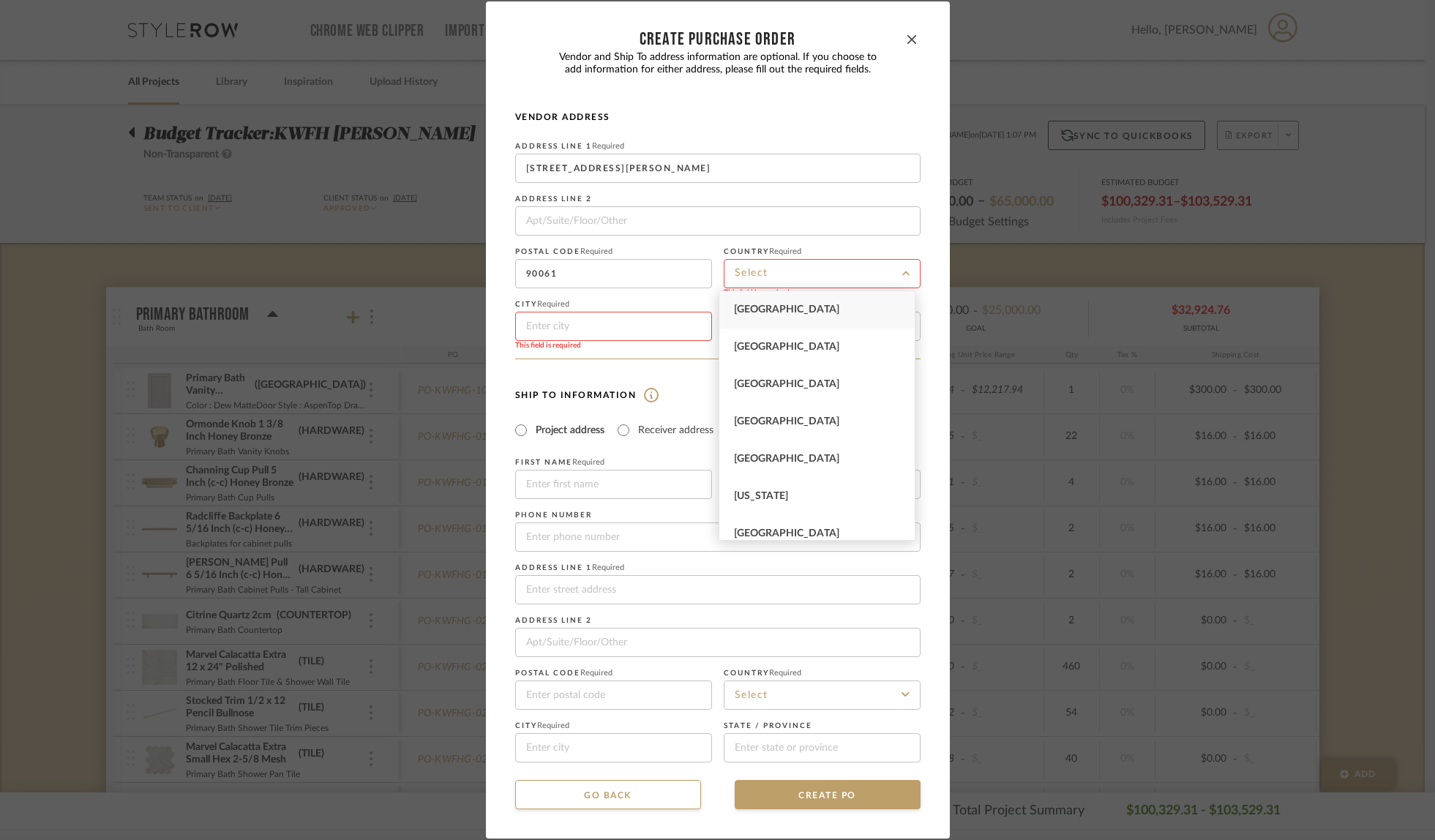
click at [761, 310] on span "[GEOGRAPHIC_DATA]" at bounding box center [786, 309] width 105 height 10
type input "[GEOGRAPHIC_DATA]"
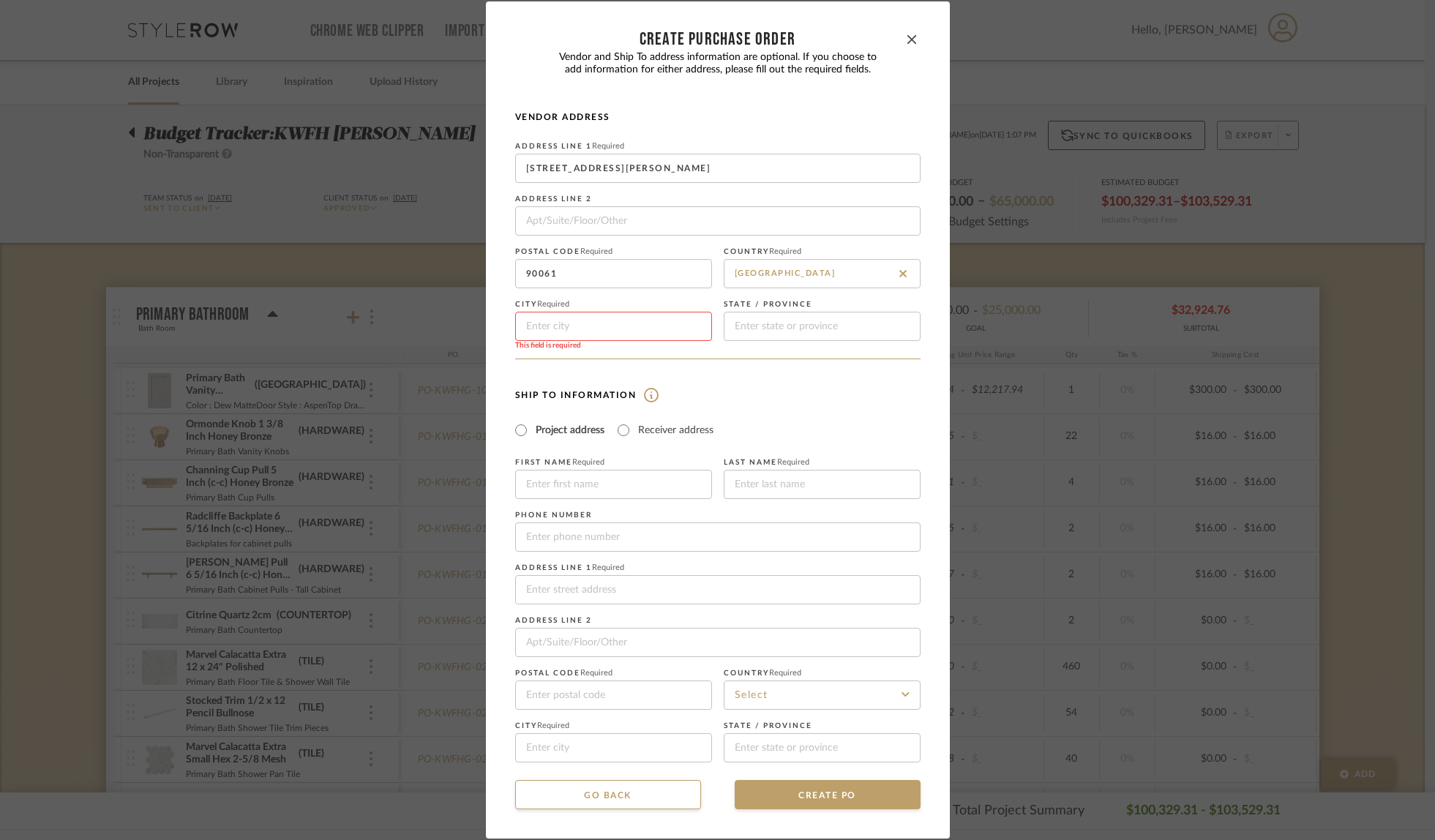
click at [609, 322] on input at bounding box center [613, 326] width 197 height 29
type input "[GEOGRAPHIC_DATA]"
click at [788, 333] on input at bounding box center [822, 326] width 197 height 29
type input "CA"
click at [594, 322] on input "[GEOGRAPHIC_DATA]" at bounding box center [613, 326] width 197 height 29
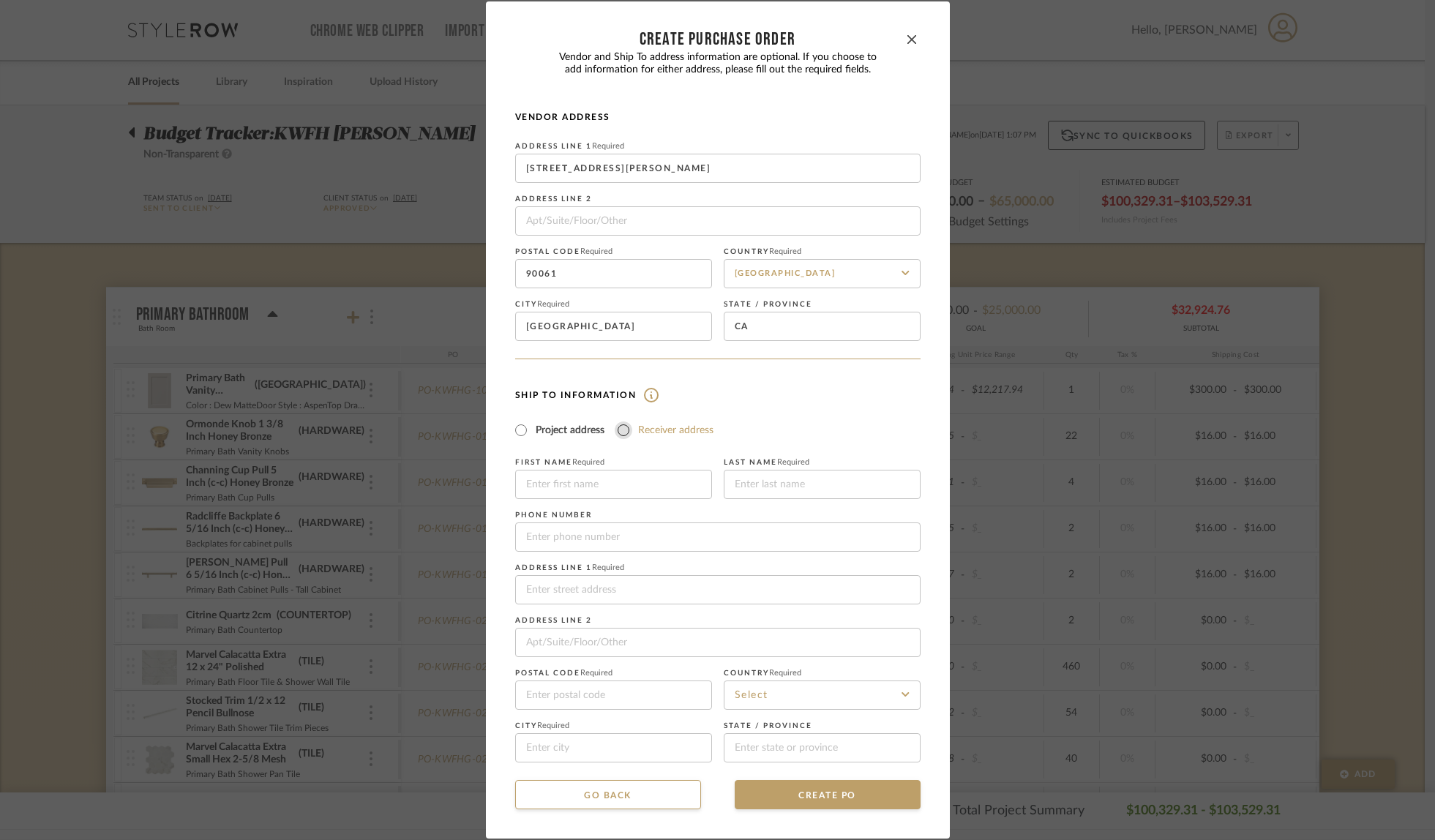
click at [620, 432] on input "Receiver address" at bounding box center [623, 430] width 17 height 17
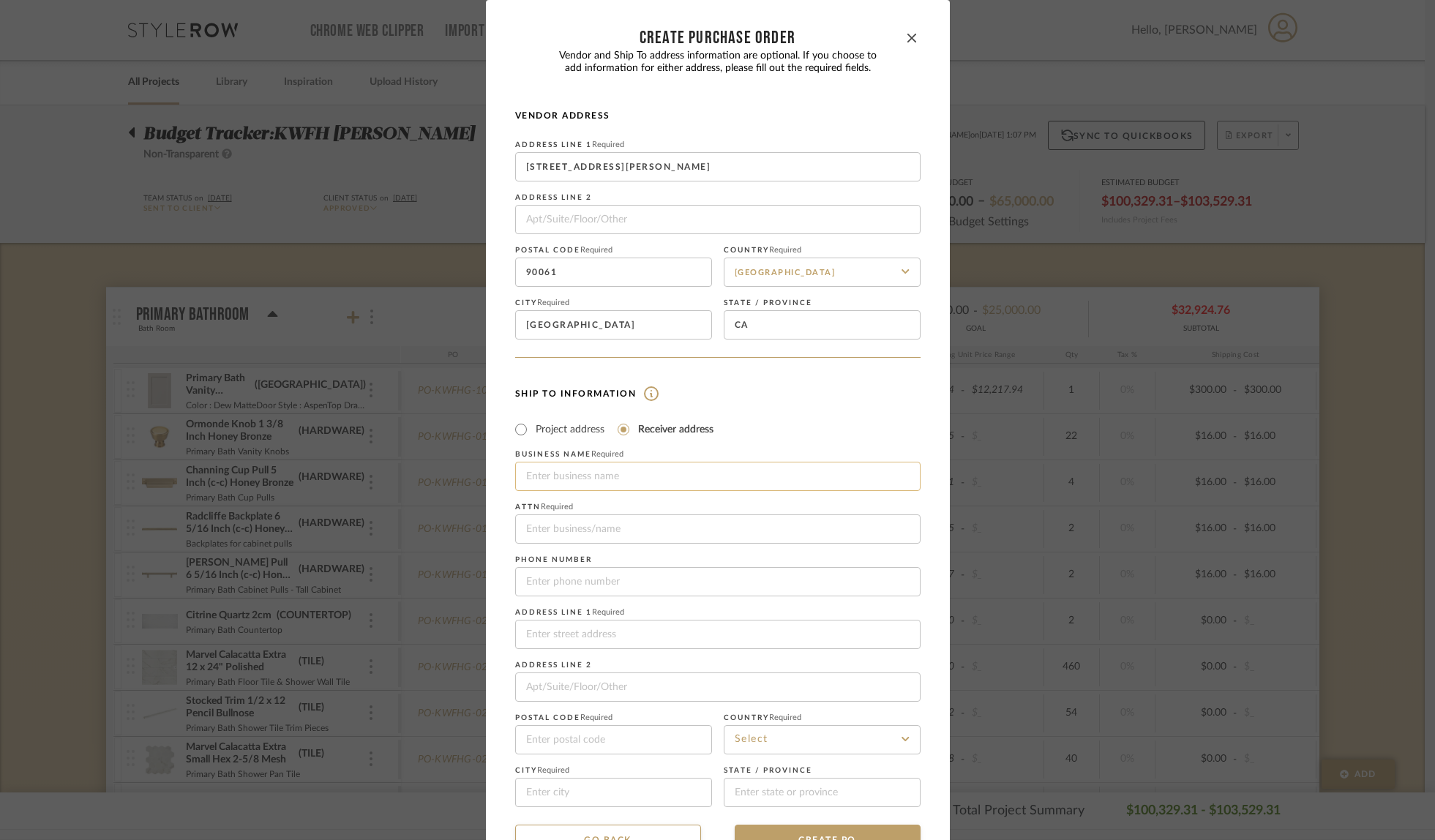
click at [620, 473] on input at bounding box center [718, 476] width 406 height 29
click at [645, 531] on input "Fully Loaded Deliveries" at bounding box center [718, 529] width 406 height 29
click at [613, 631] on input at bounding box center [718, 634] width 406 height 29
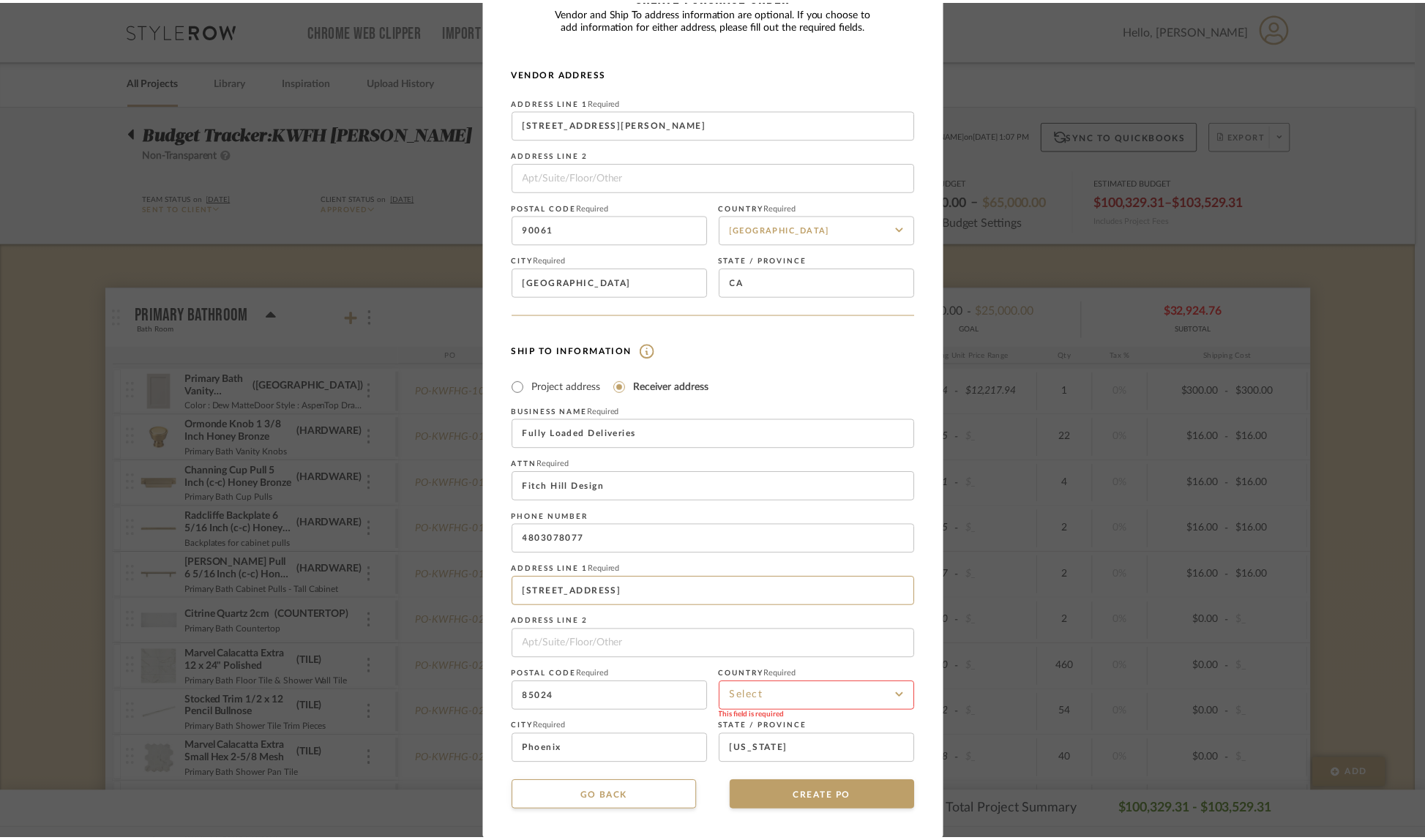
scroll to position [44, 0]
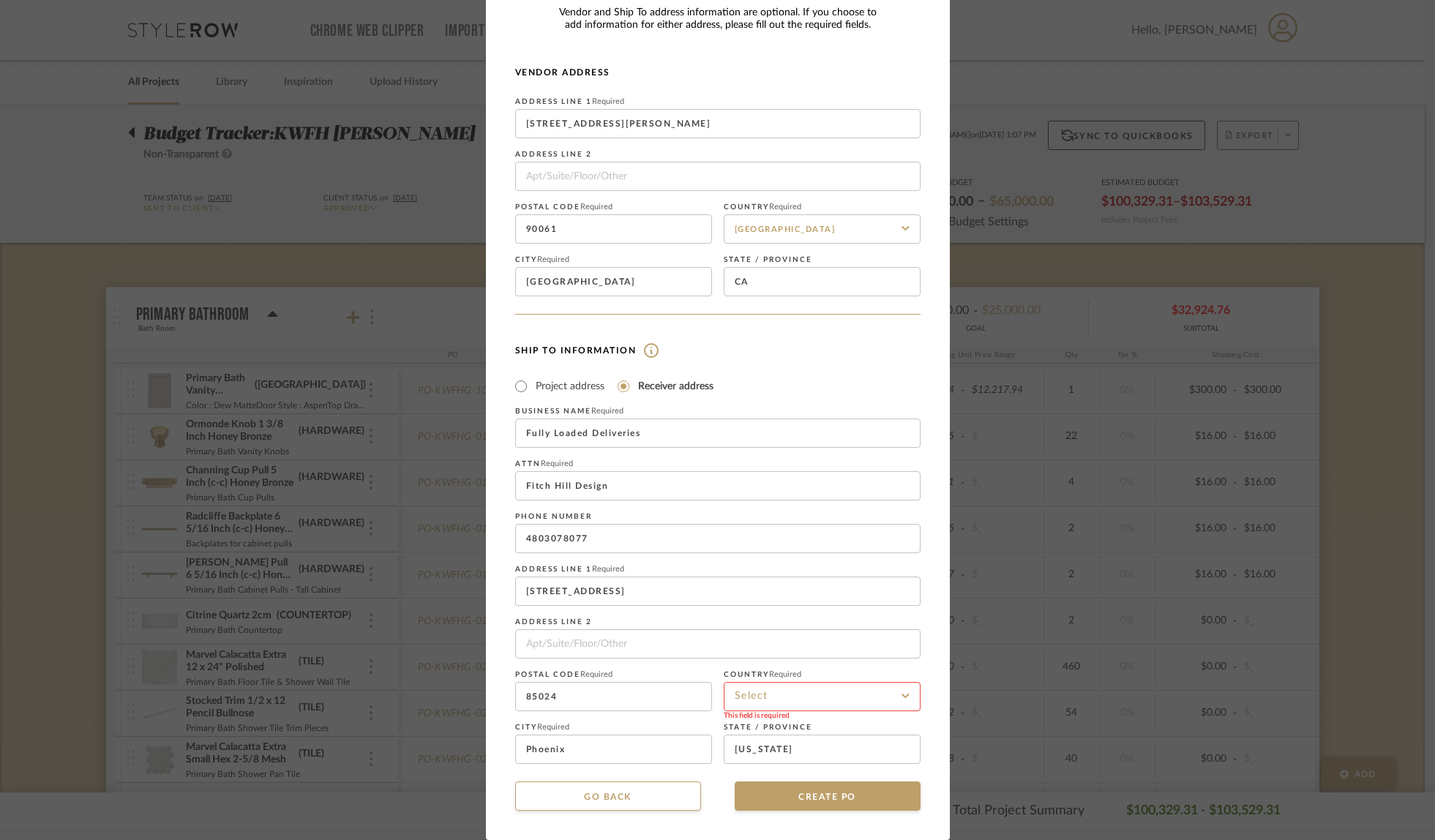
click at [796, 687] on input at bounding box center [822, 696] width 197 height 29
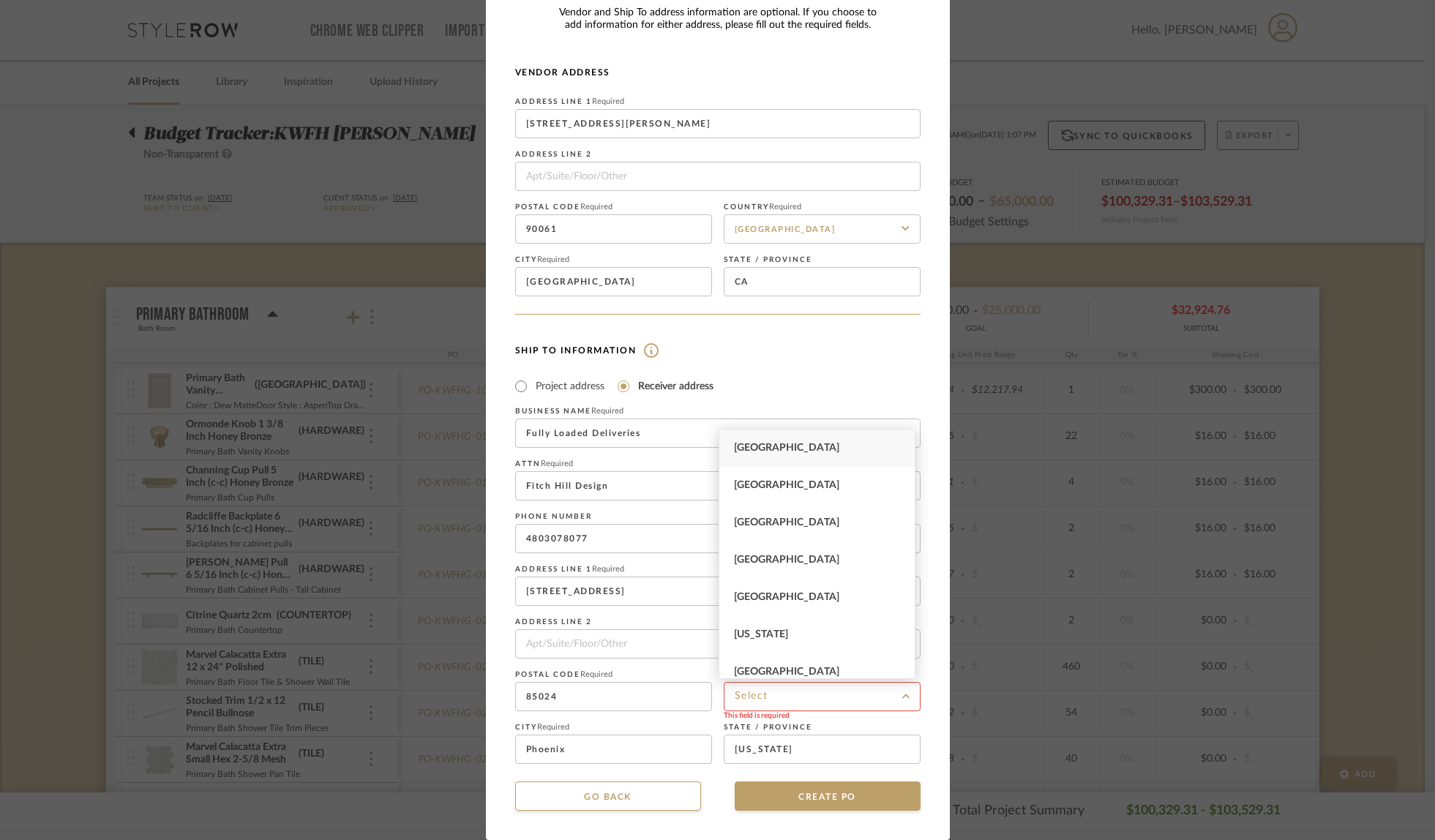
click at [801, 456] on div "[GEOGRAPHIC_DATA]" at bounding box center [817, 448] width 196 height 37
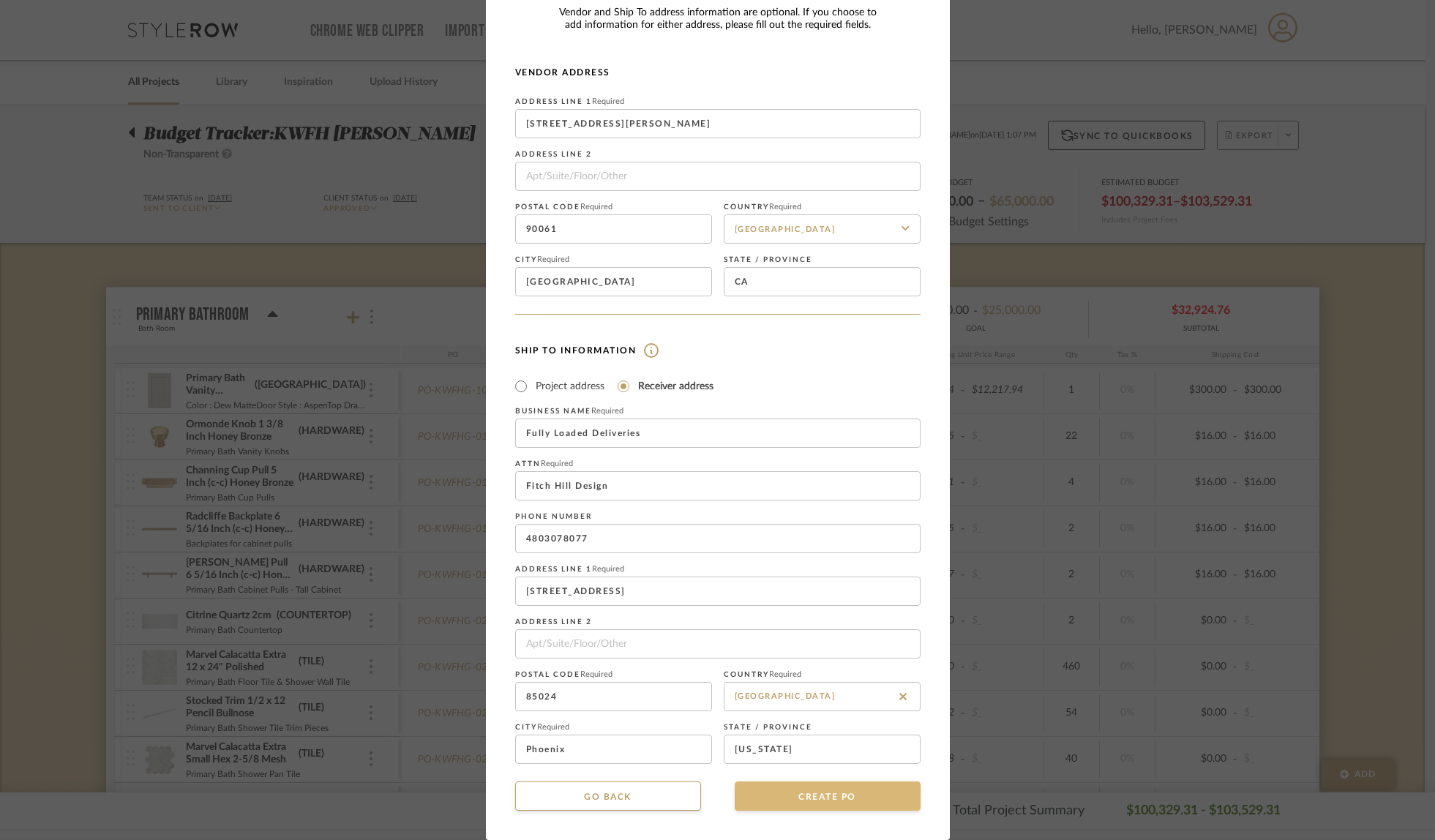
click at [803, 792] on button "CREATE PO" at bounding box center [827, 796] width 186 height 29
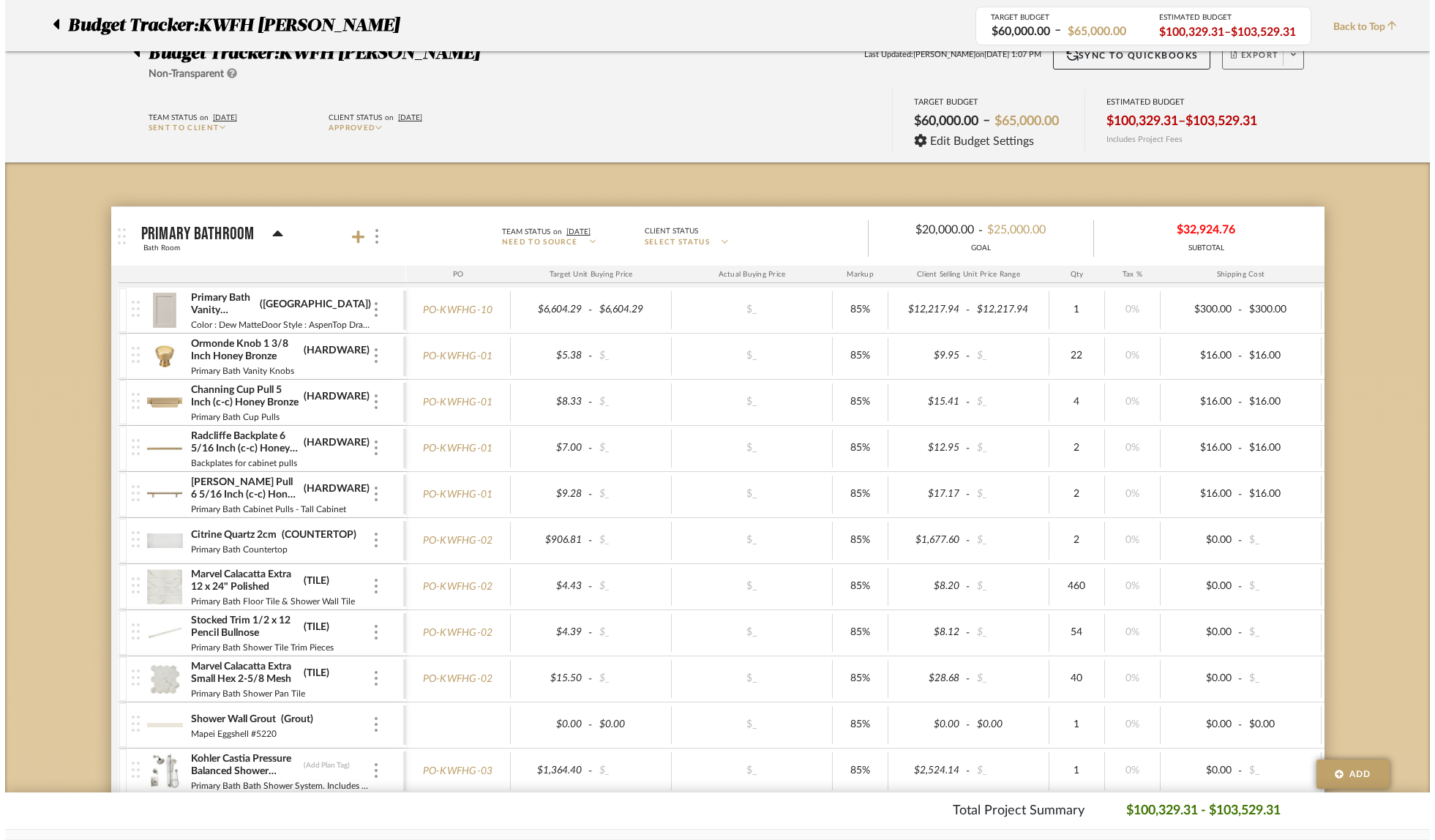
scroll to position [0, 0]
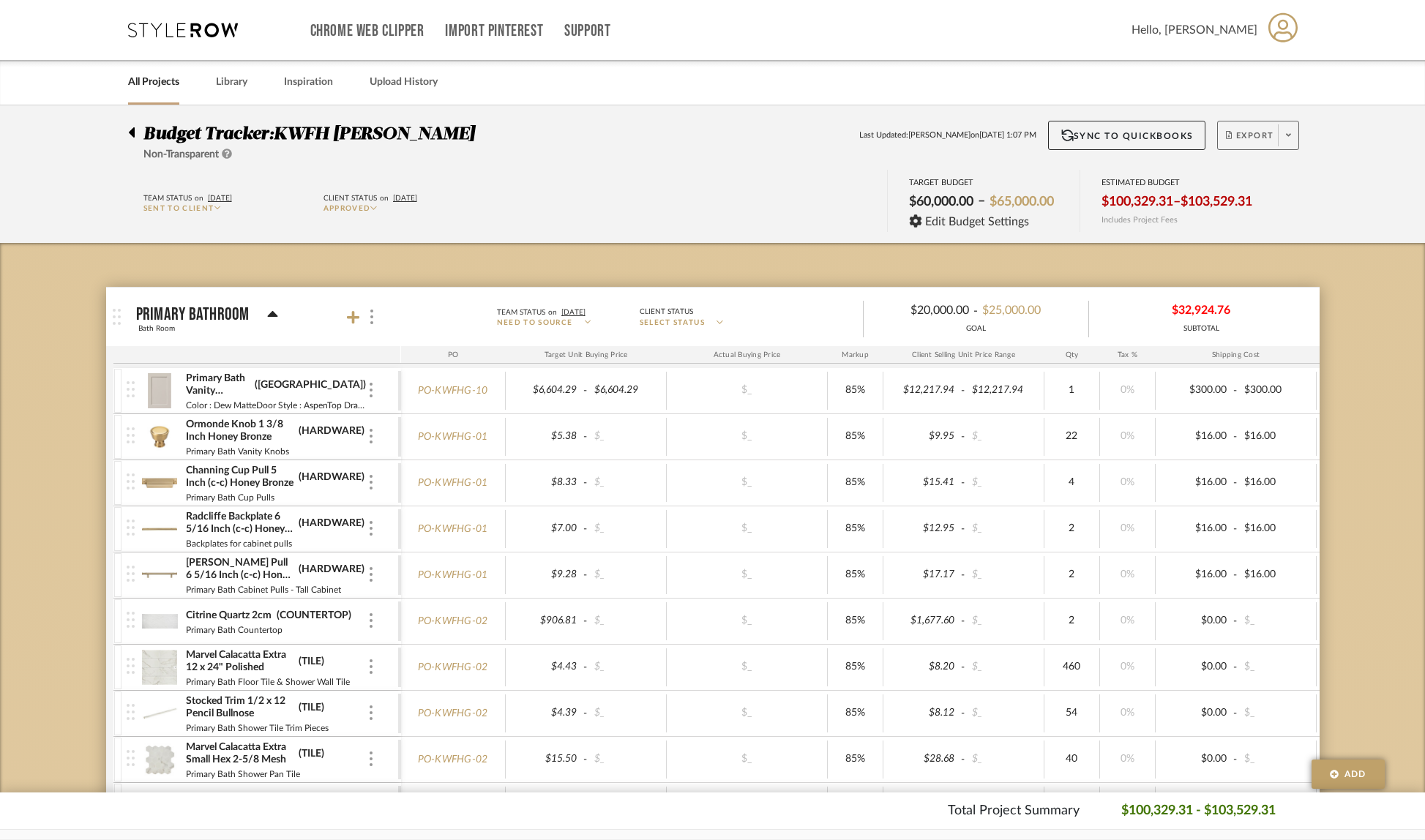
click at [1288, 134] on icon at bounding box center [1289, 134] width 5 height 8
click at [1277, 239] on button "Create PO BETA" at bounding box center [1284, 247] width 139 height 35
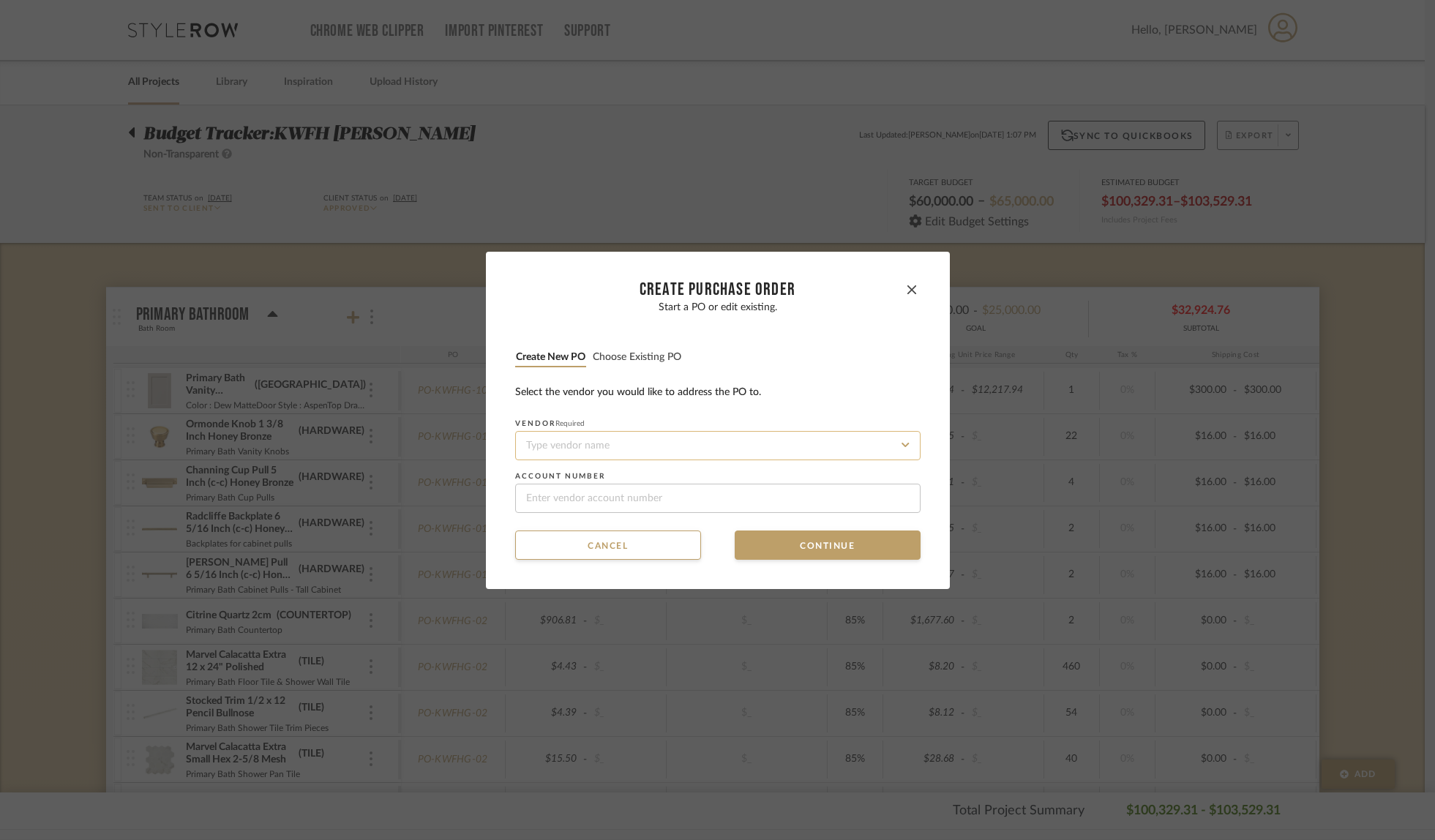
click at [527, 435] on input at bounding box center [718, 446] width 406 height 29
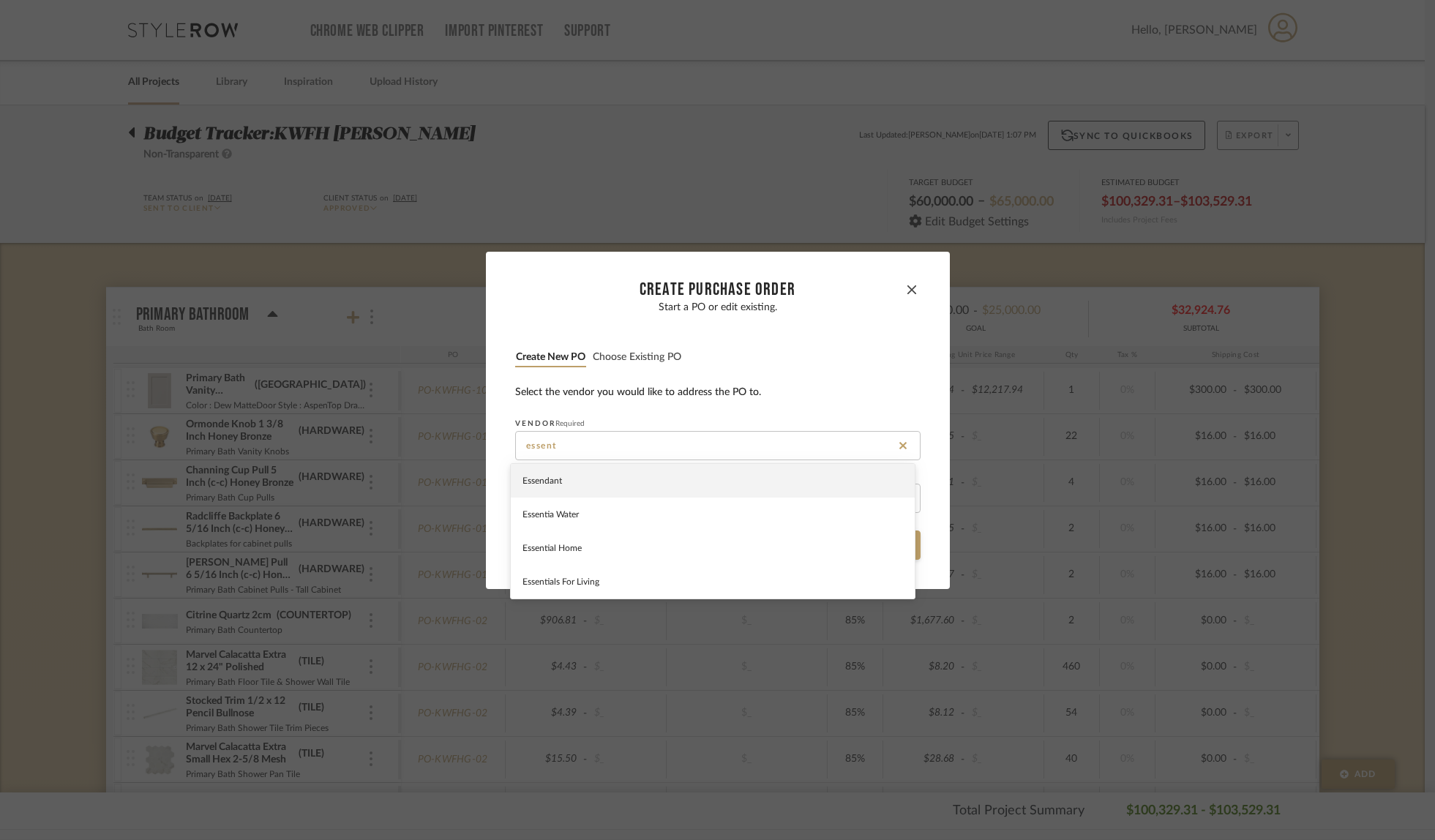
click at [582, 578] on dialog-content "CREATE Purchase order Start a PO or edit existing. Create new PO Choose existin…" at bounding box center [718, 420] width 464 height 337
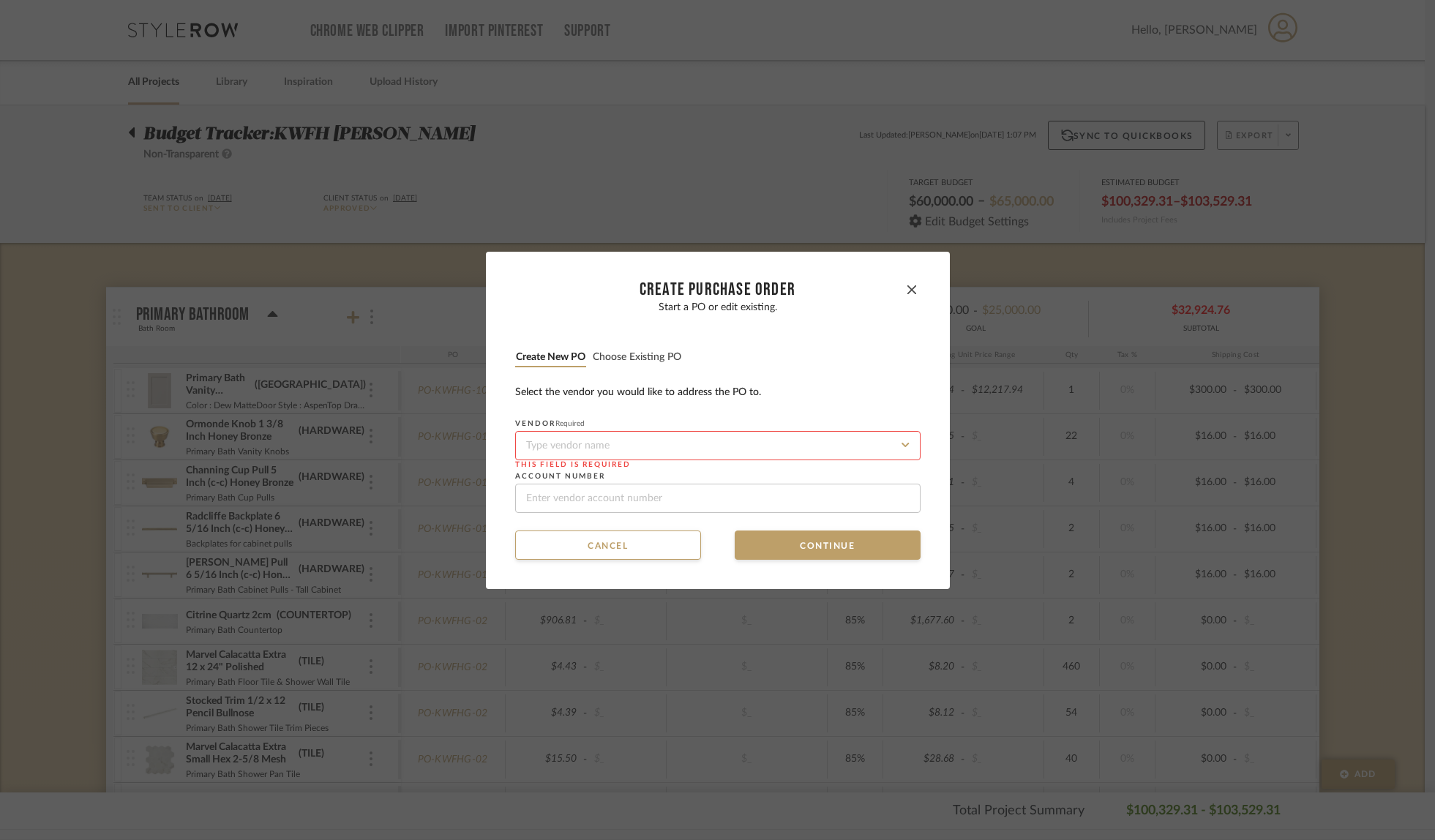
click at [605, 449] on input at bounding box center [718, 446] width 406 height 29
click at [569, 544] on span "Essentials For Living" at bounding box center [561, 548] width 77 height 9
click at [818, 543] on button "Continue" at bounding box center [827, 546] width 186 height 29
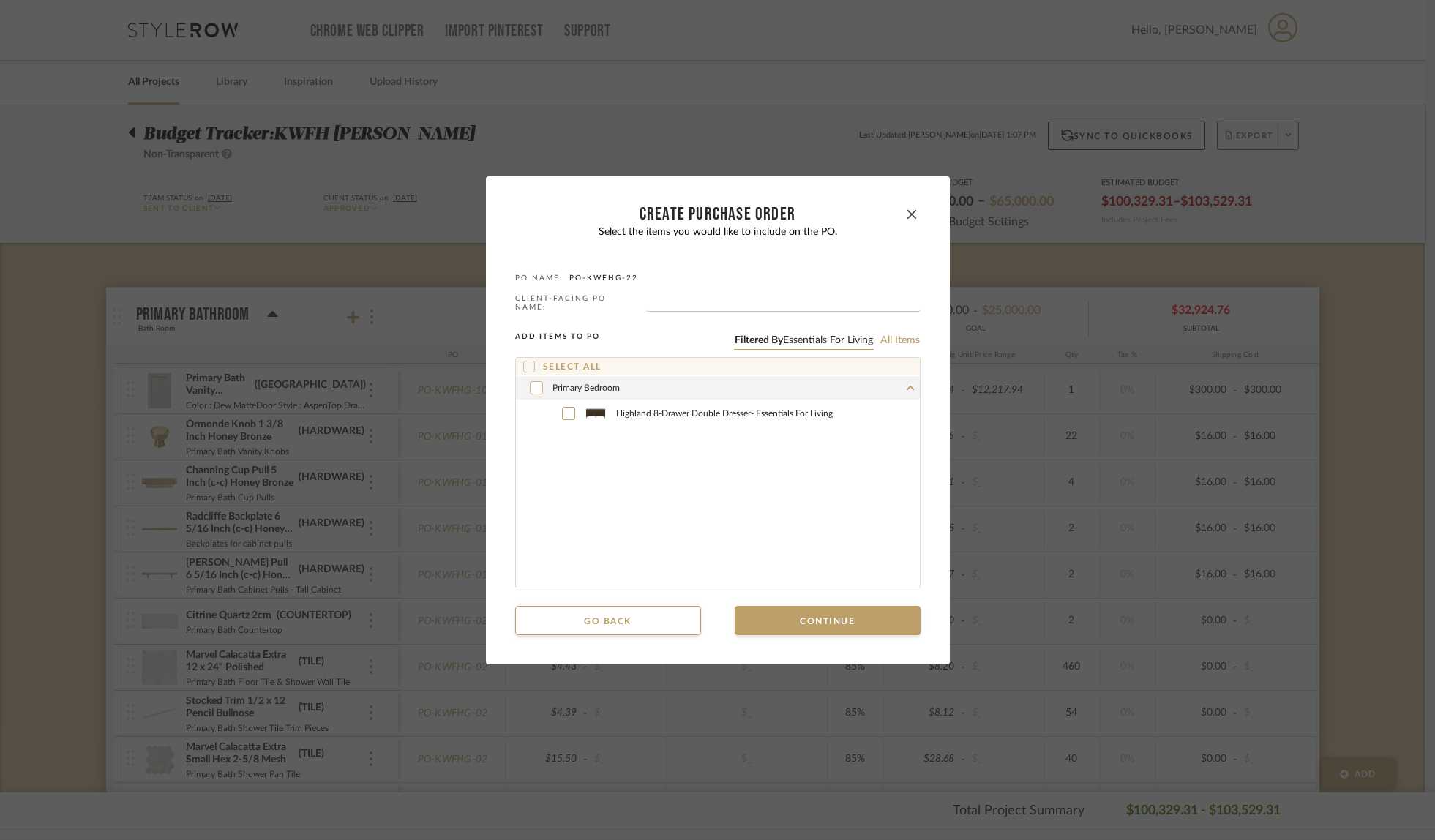
click at [524, 385] on div "Primary Bedroom" at bounding box center [718, 388] width 404 height 24
click at [534, 387] on icon at bounding box center [537, 388] width 9 height 10
click at [573, 388] on div "Primary Bedroom" at bounding box center [718, 388] width 404 height 24
click at [828, 616] on button "Continue" at bounding box center [827, 621] width 186 height 29
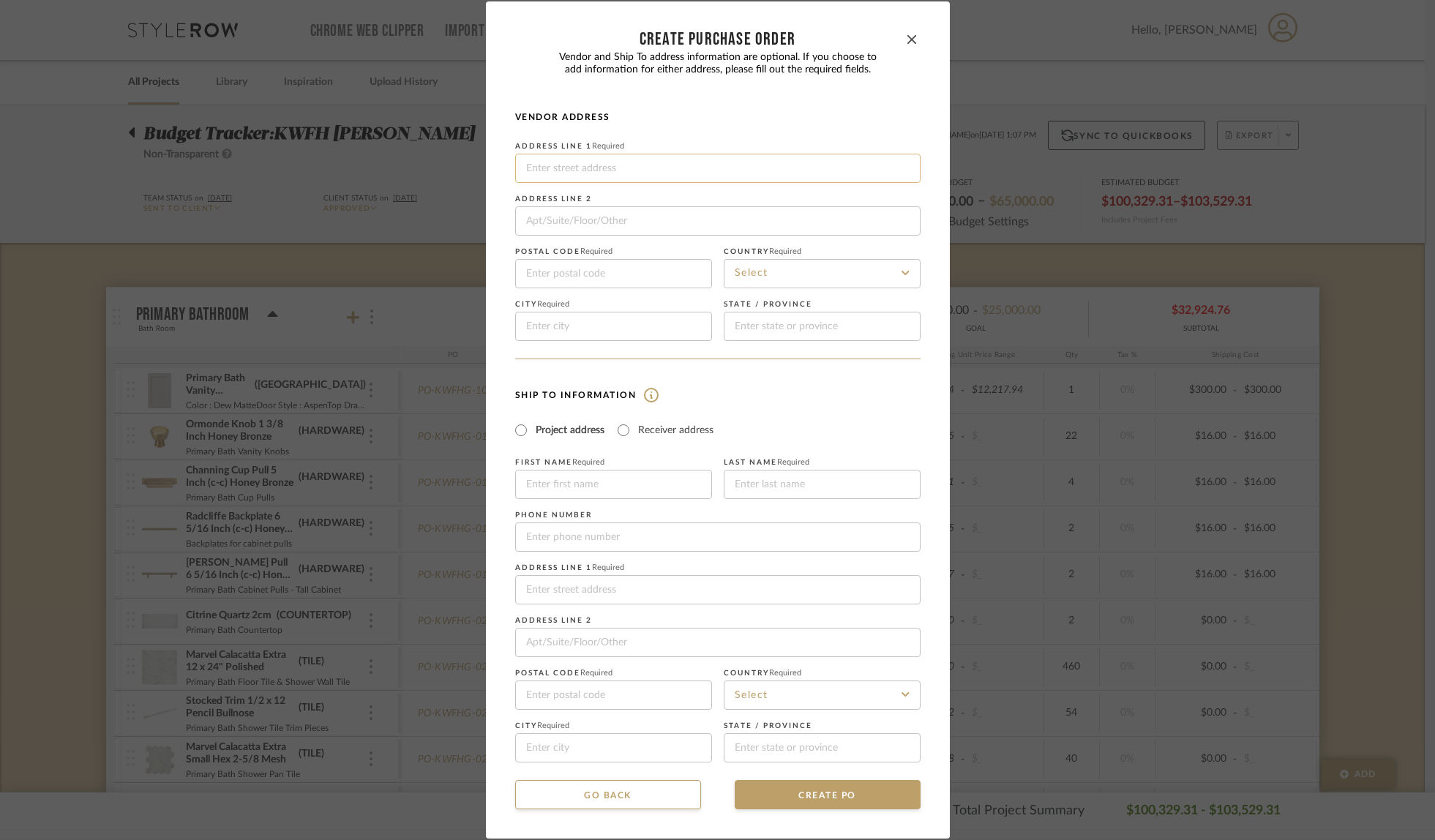
click at [606, 171] on input at bounding box center [718, 168] width 406 height 29
paste input "19511 [PERSON_NAME],"
click at [560, 258] on fieldset "Postal code Required This field is required" at bounding box center [613, 268] width 197 height 41
click at [560, 274] on input at bounding box center [613, 274] width 197 height 29
paste input "92610"
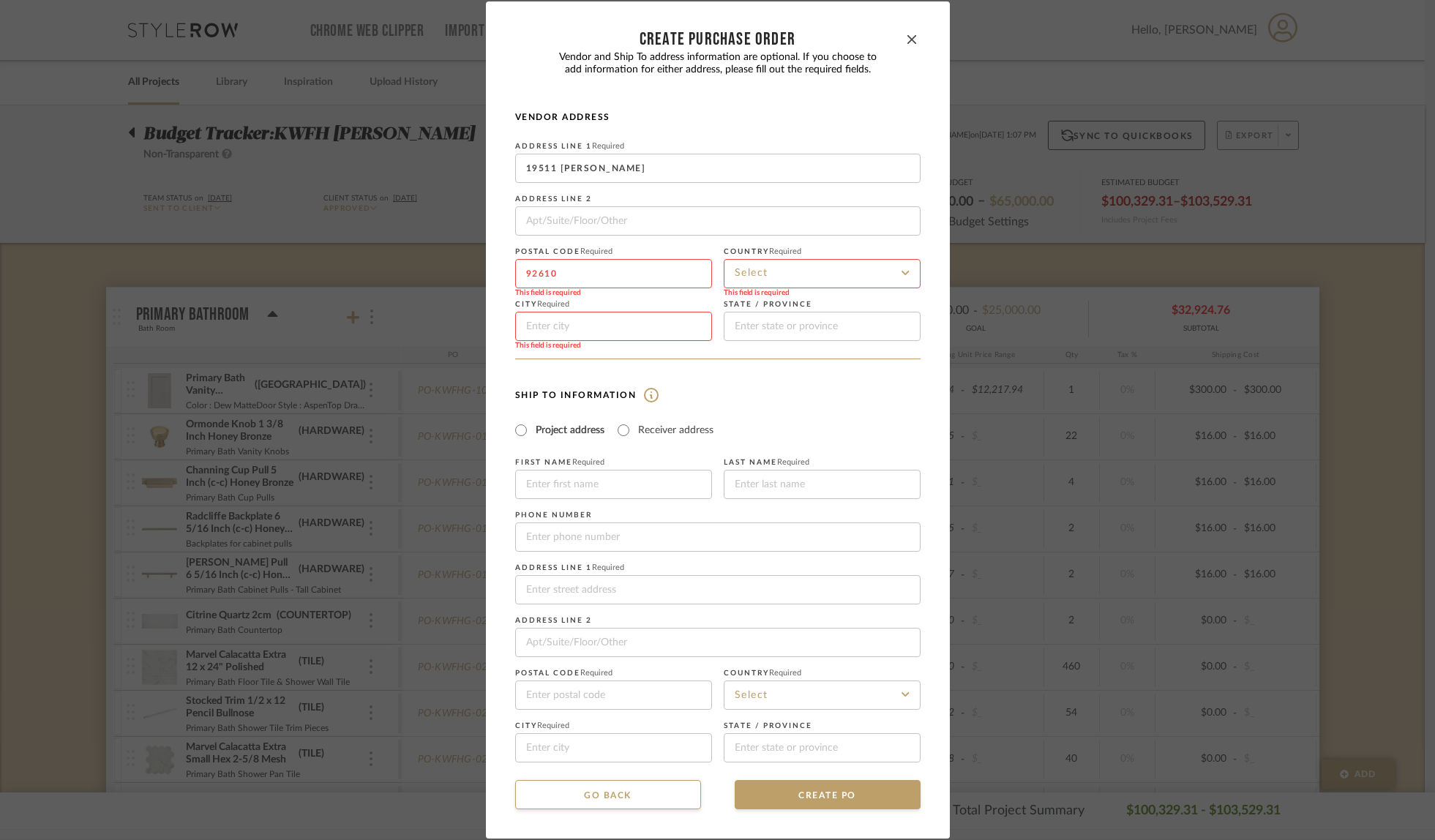
click at [801, 268] on input at bounding box center [822, 274] width 197 height 29
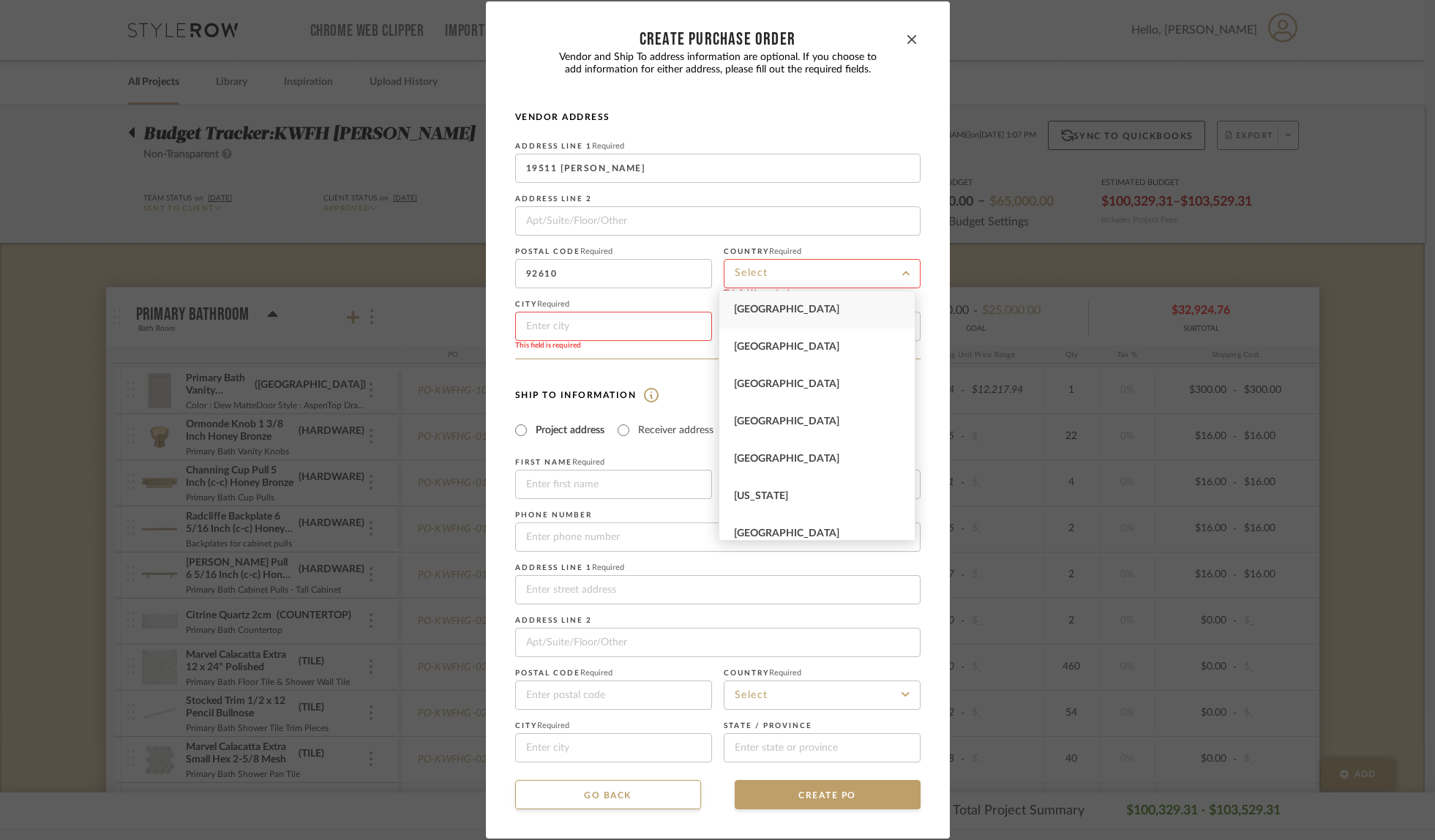
click at [792, 304] on span "[GEOGRAPHIC_DATA]" at bounding box center [786, 309] width 105 height 10
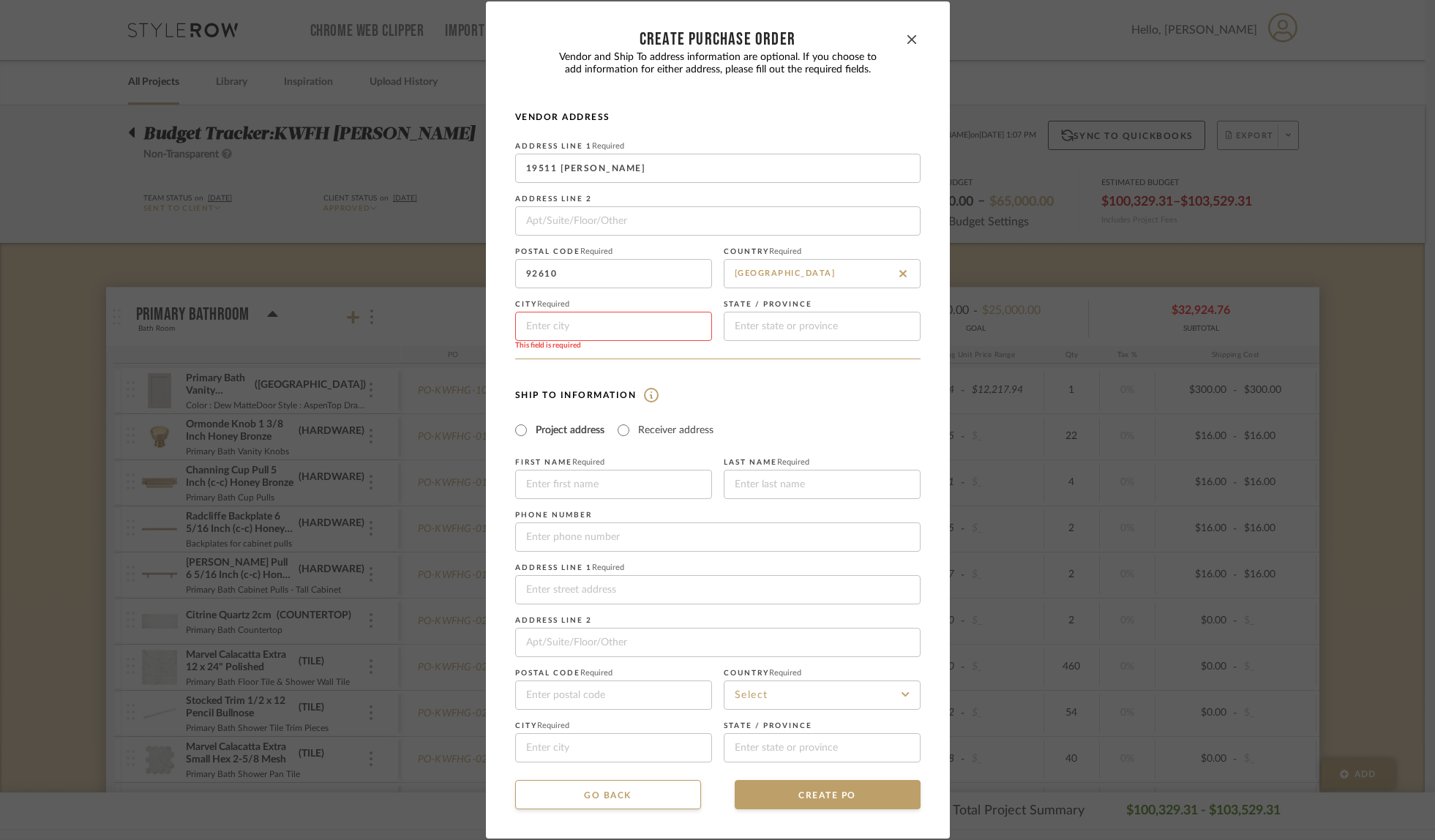
click at [596, 332] on input at bounding box center [613, 326] width 197 height 29
click at [759, 327] on input at bounding box center [822, 326] width 197 height 29
click at [855, 409] on div "Ship To Information Project address Receiver address First Name Required Last N…" at bounding box center [718, 574] width 406 height 377
drag, startPoint x: 617, startPoint y: 429, endPoint x: 641, endPoint y: 436, distance: 25.0
click at [618, 429] on input "Receiver address" at bounding box center [623, 430] width 17 height 17
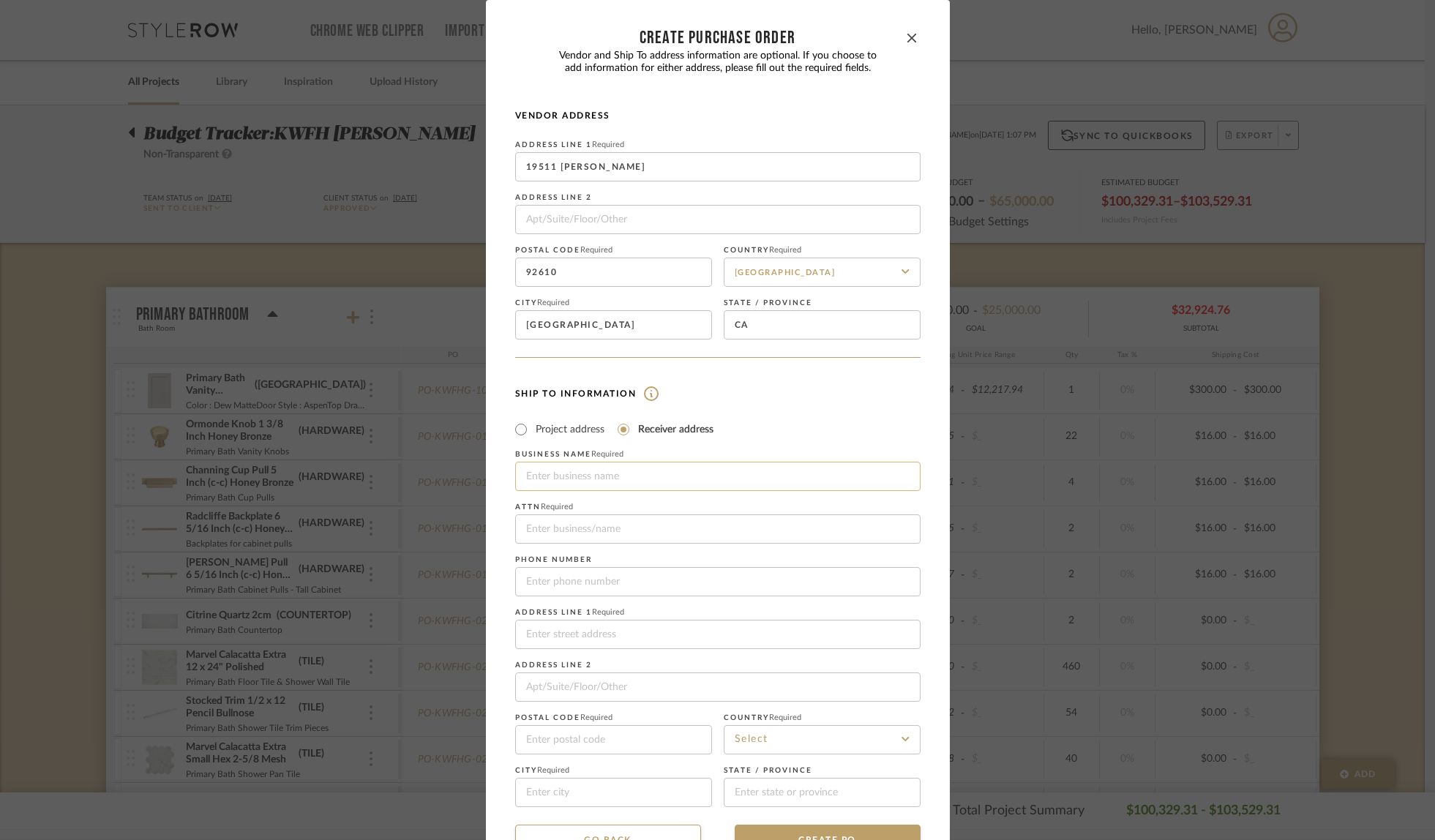
click at [651, 464] on input at bounding box center [718, 476] width 406 height 29
click at [667, 533] on input "Fully Loaded Deliveries" at bounding box center [718, 529] width 406 height 29
click at [601, 634] on input at bounding box center [718, 634] width 406 height 29
click at [792, 744] on input at bounding box center [822, 740] width 197 height 29
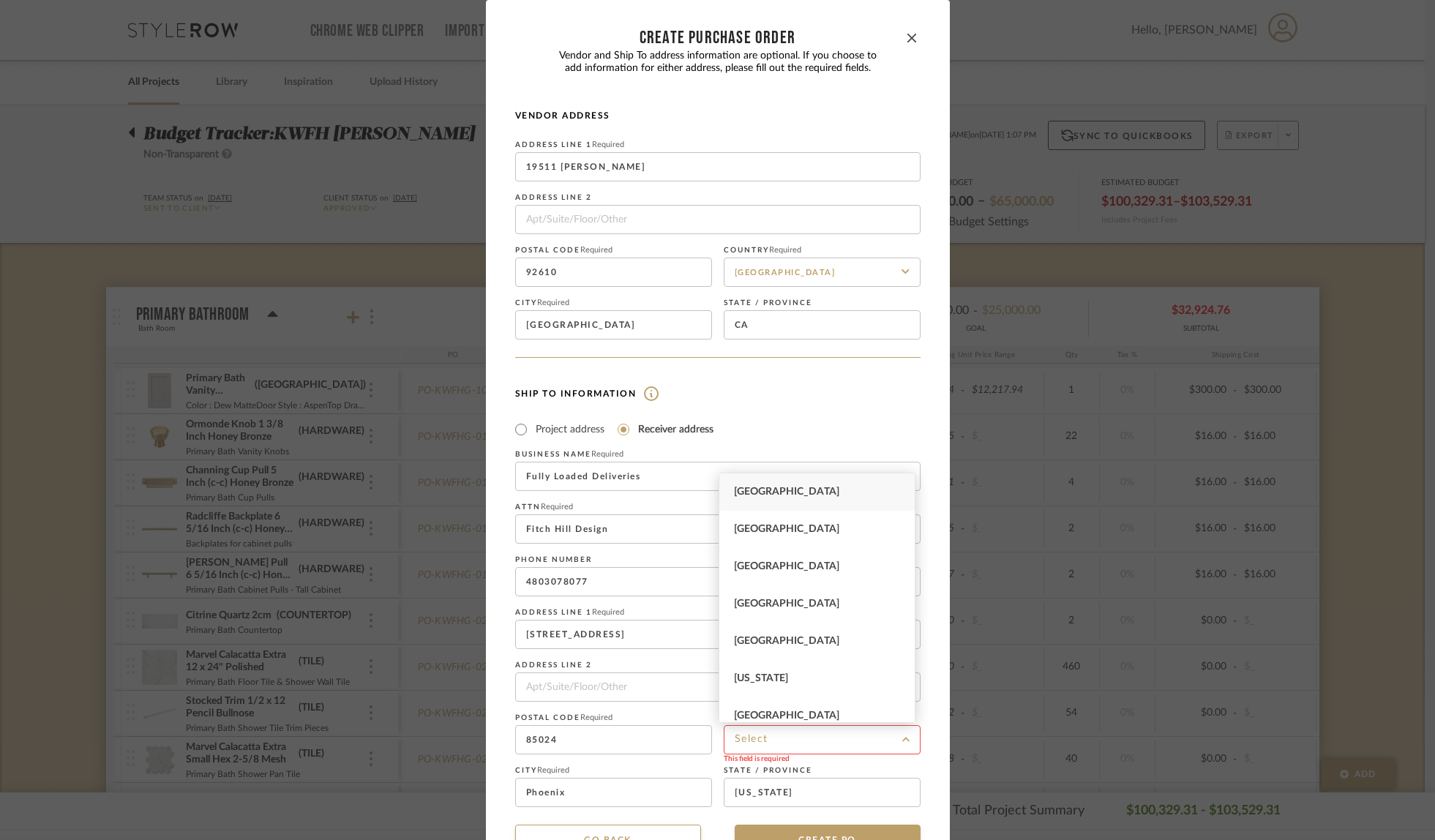
click at [792, 495] on span "[GEOGRAPHIC_DATA]" at bounding box center [786, 492] width 105 height 10
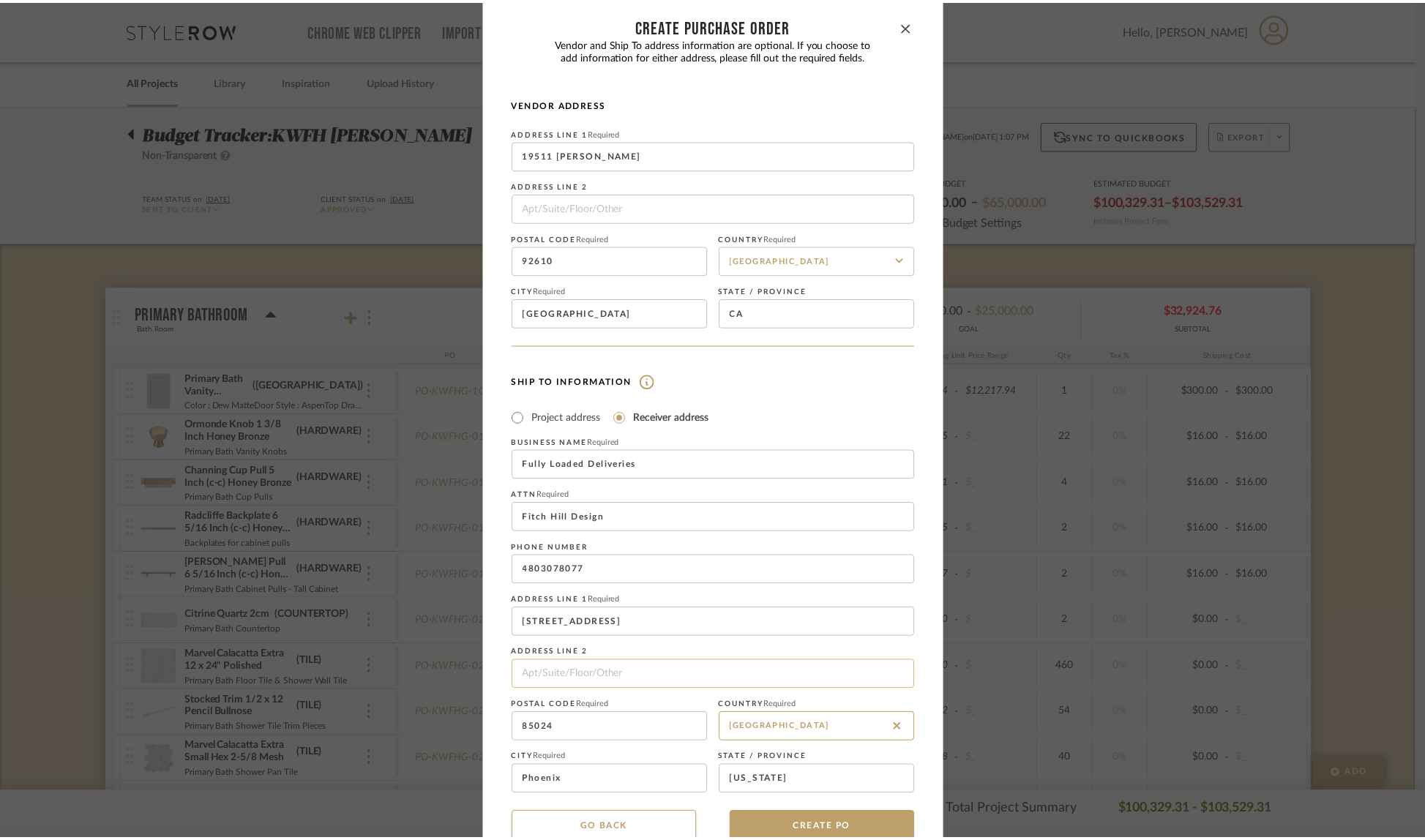
scroll to position [44, 0]
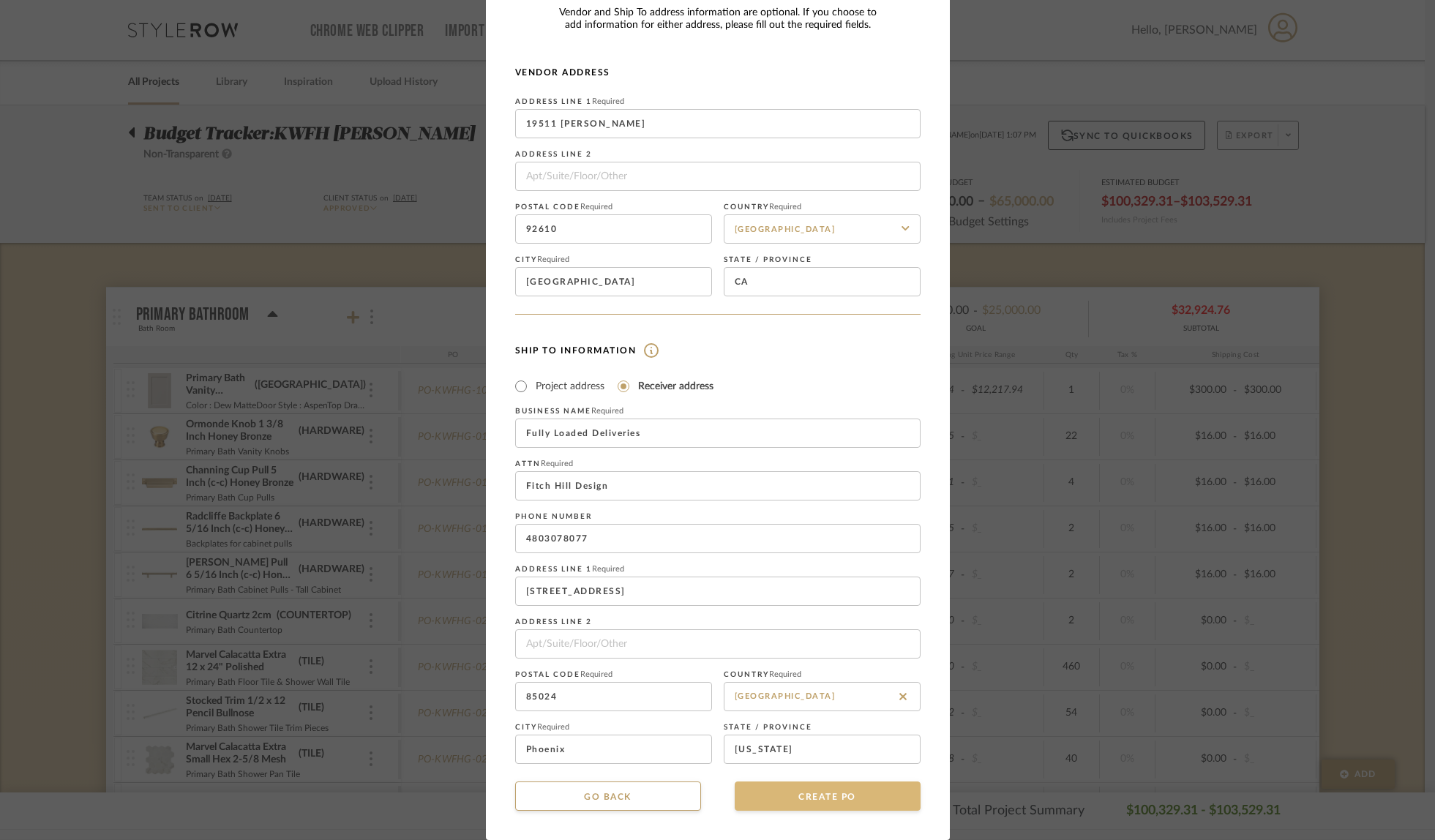
click at [817, 795] on button "CREATE PO" at bounding box center [827, 796] width 186 height 29
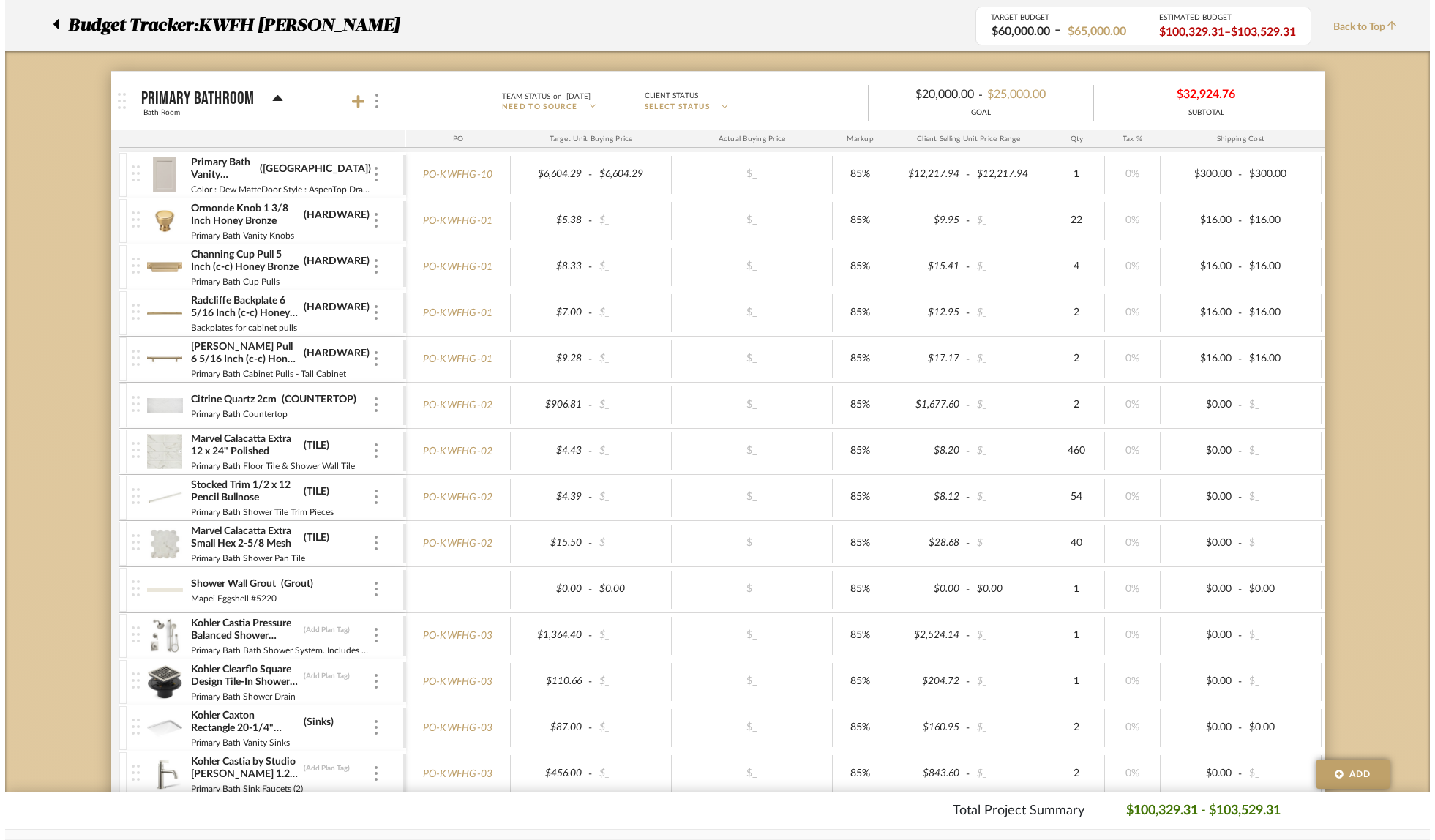
scroll to position [0, 0]
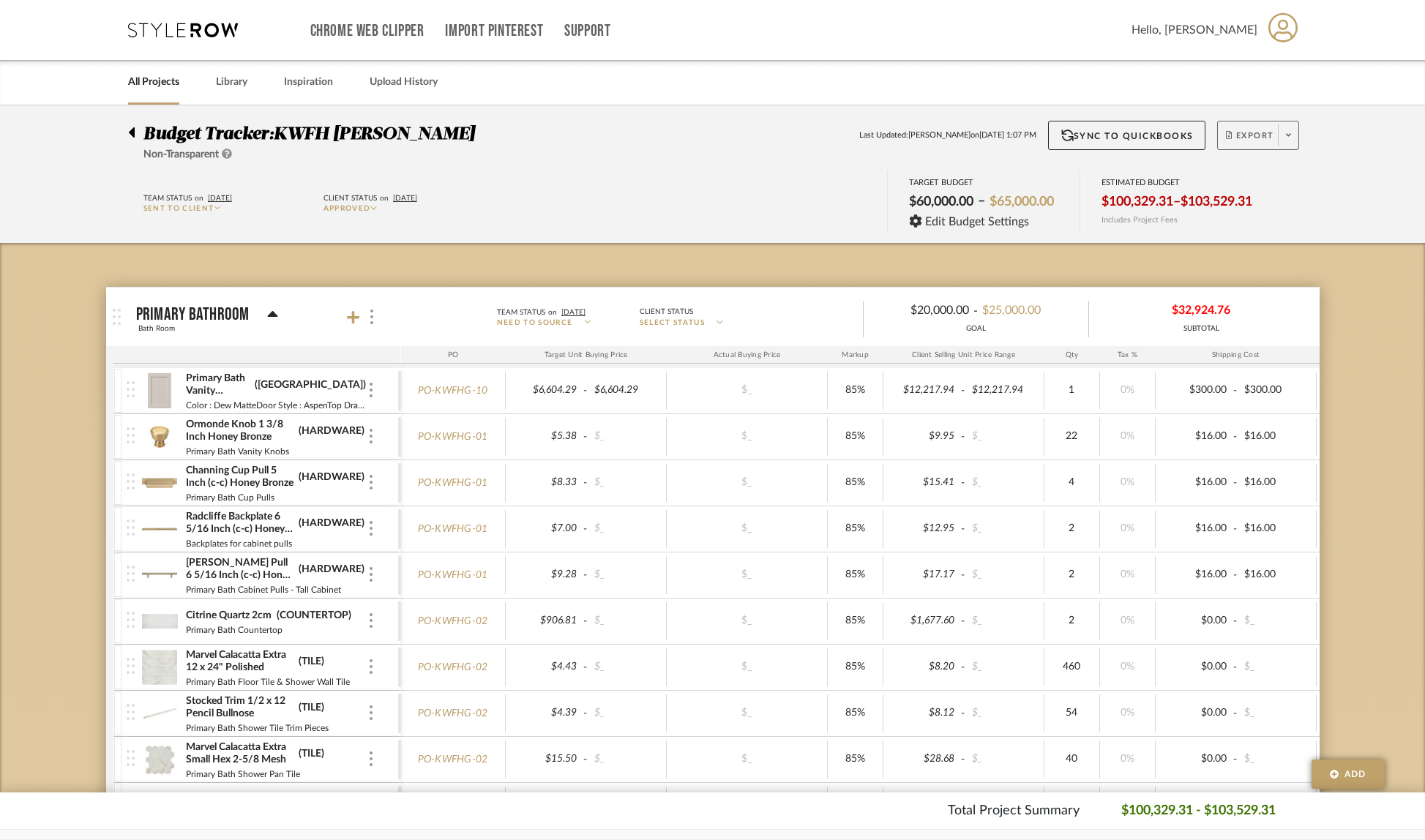
click at [1294, 142] on span at bounding box center [1288, 135] width 20 height 22
click at [1270, 242] on span "Create PO" at bounding box center [1252, 248] width 46 height 13
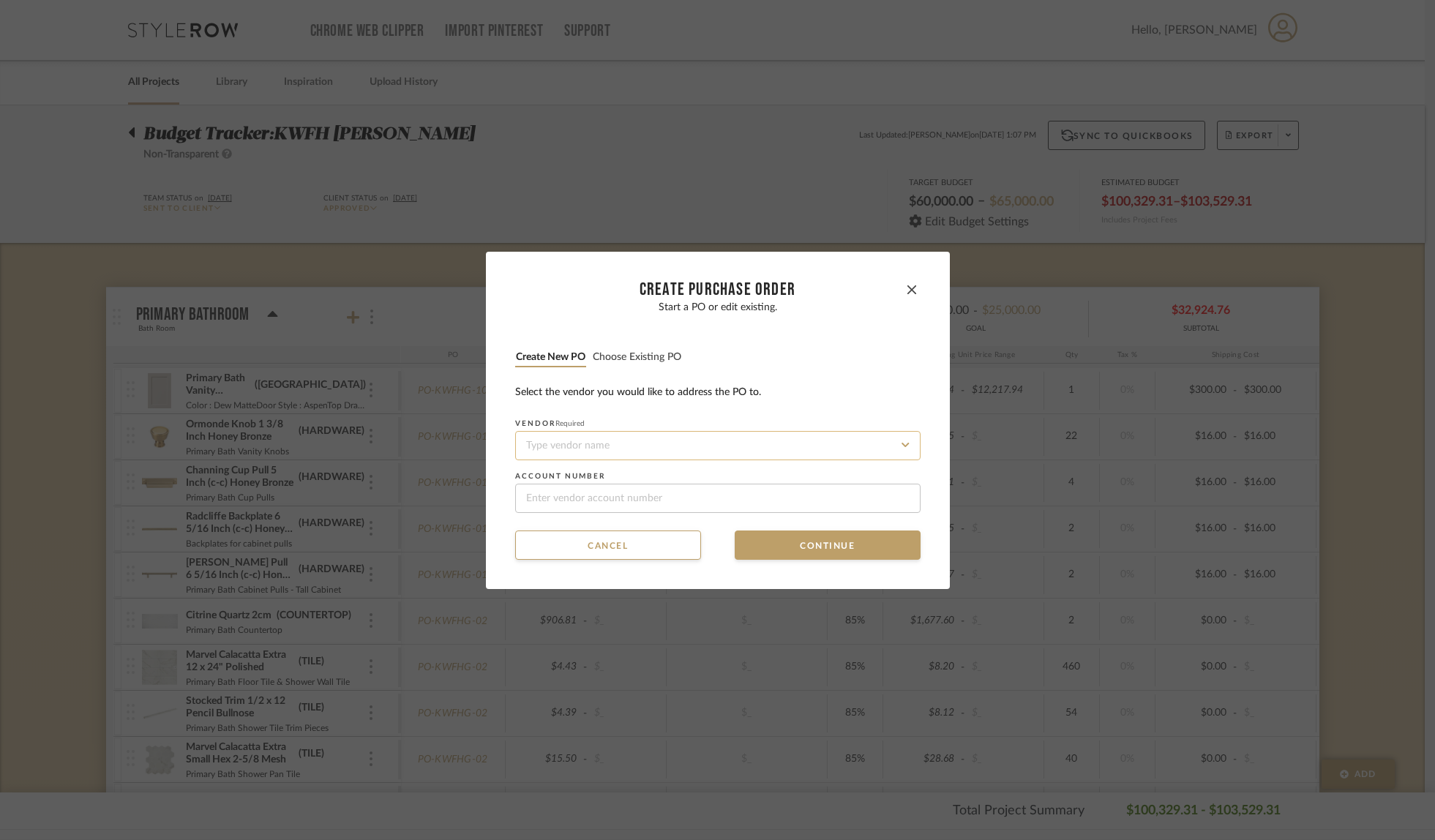
click at [548, 447] on input at bounding box center [718, 446] width 406 height 29
click at [533, 476] on span "[PERSON_NAME] Valley Lighting" at bounding box center [587, 481] width 129 height 9
click at [818, 538] on button "Continue" at bounding box center [827, 546] width 186 height 29
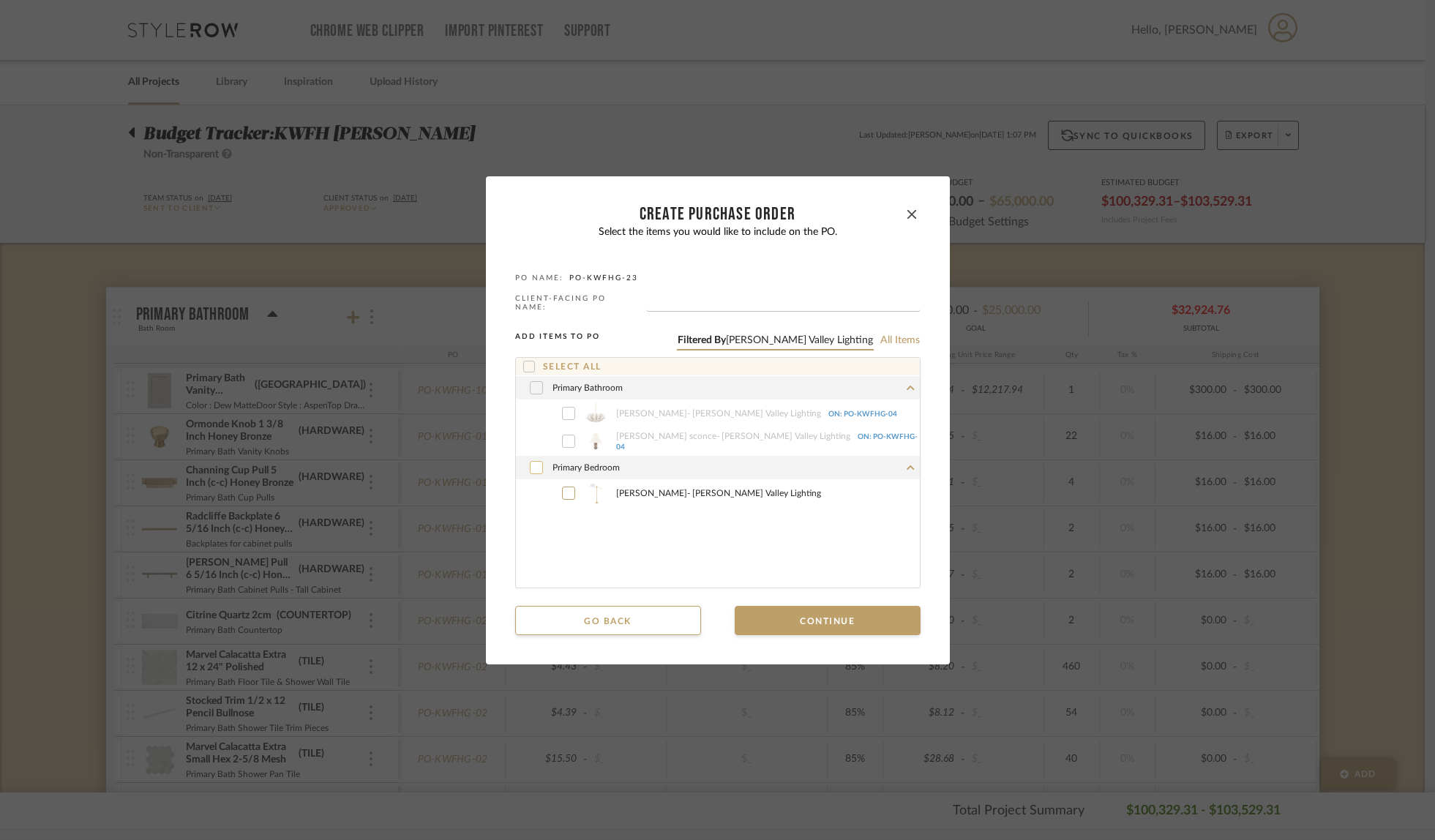
click at [532, 466] on icon at bounding box center [537, 467] width 9 height 10
click at [848, 614] on button "Continue" at bounding box center [827, 621] width 186 height 29
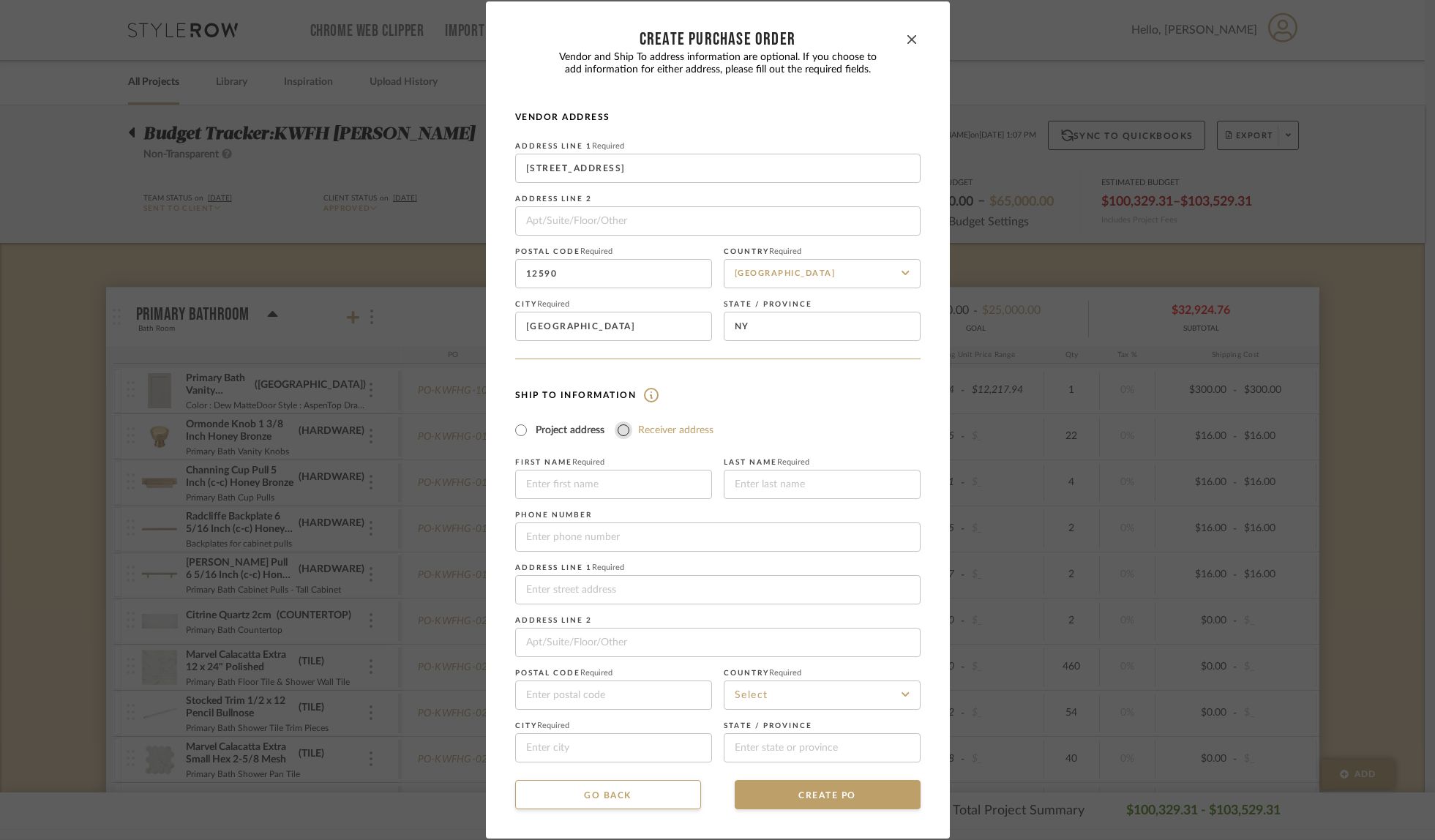
click at [622, 430] on input "Receiver address" at bounding box center [623, 430] width 17 height 17
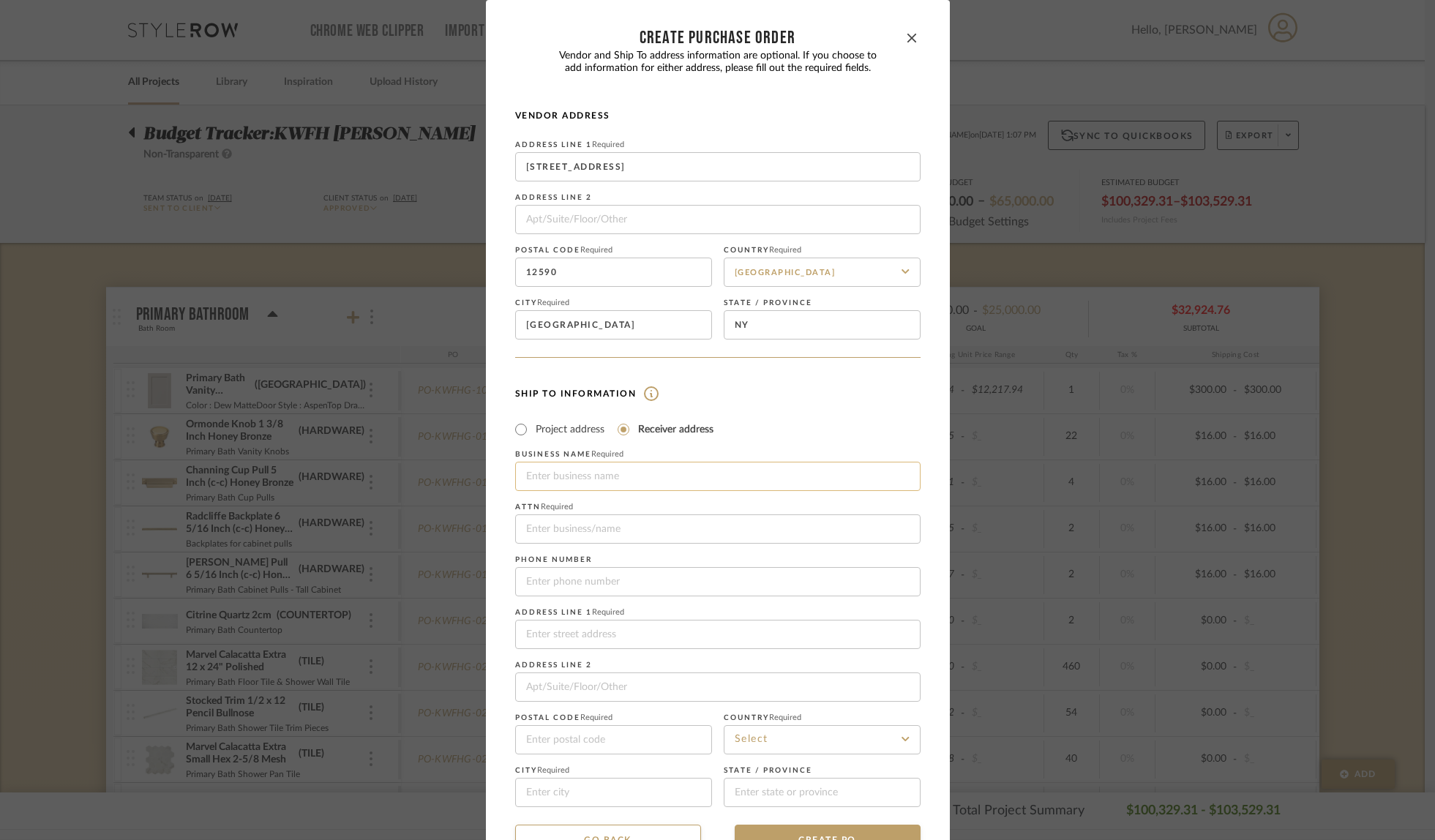
click at [611, 477] on input at bounding box center [718, 476] width 406 height 29
click at [645, 527] on input "Fully Loaded Deliveries" at bounding box center [718, 529] width 406 height 29
click at [588, 639] on input at bounding box center [718, 634] width 406 height 29
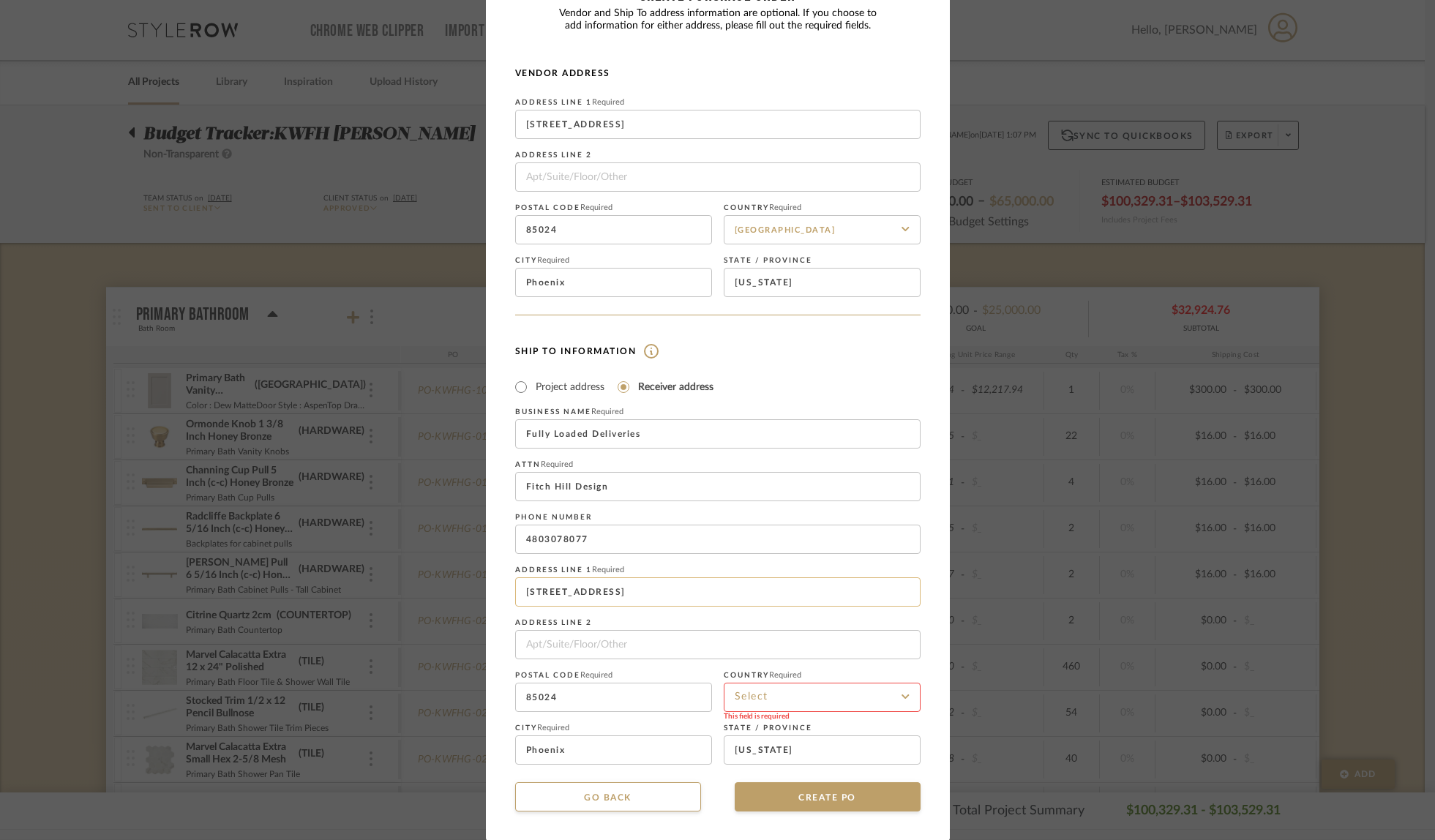
scroll to position [44, 0]
click at [794, 696] on input at bounding box center [822, 696] width 197 height 29
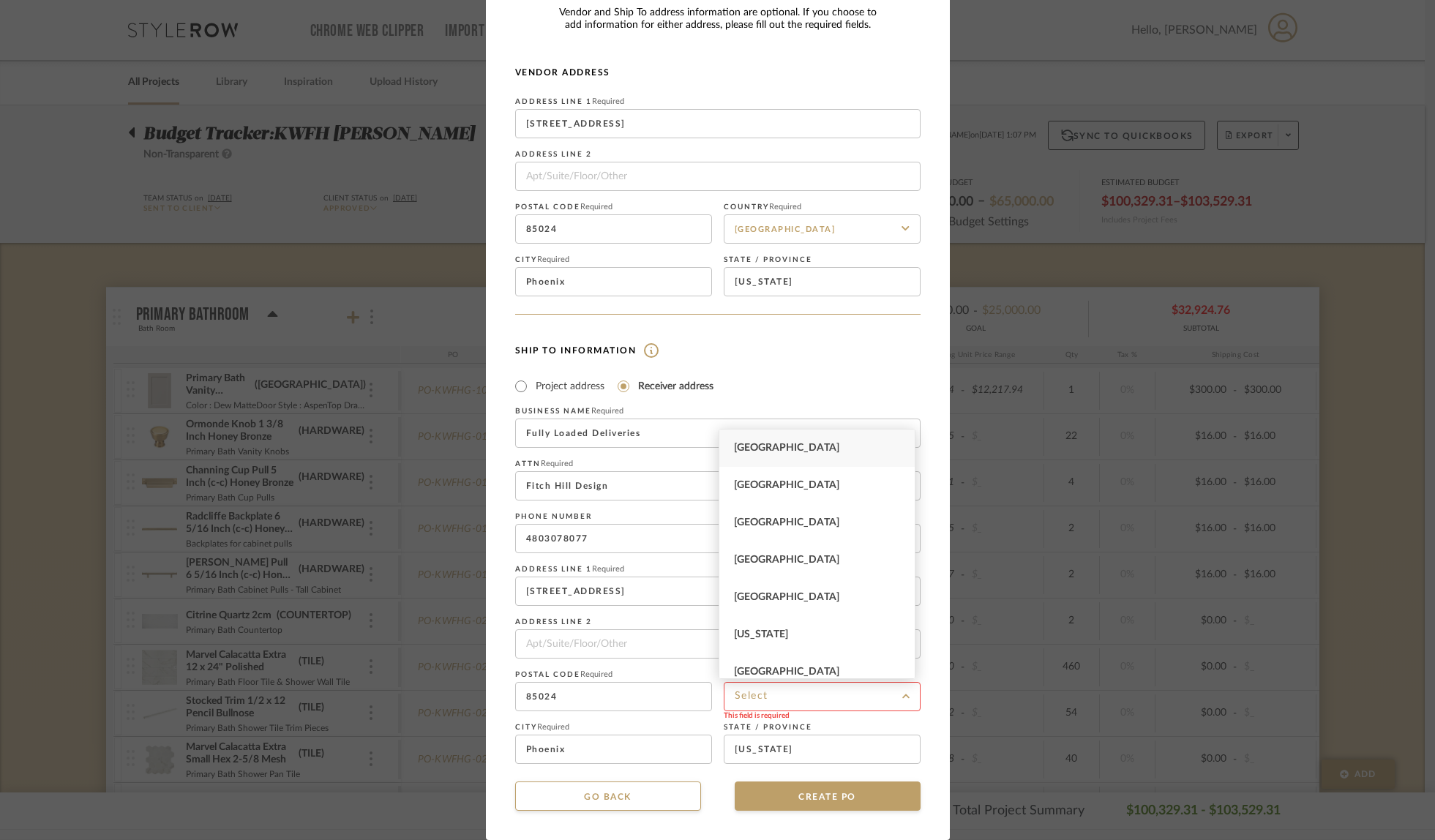
click at [804, 457] on div "[GEOGRAPHIC_DATA]" at bounding box center [817, 448] width 196 height 37
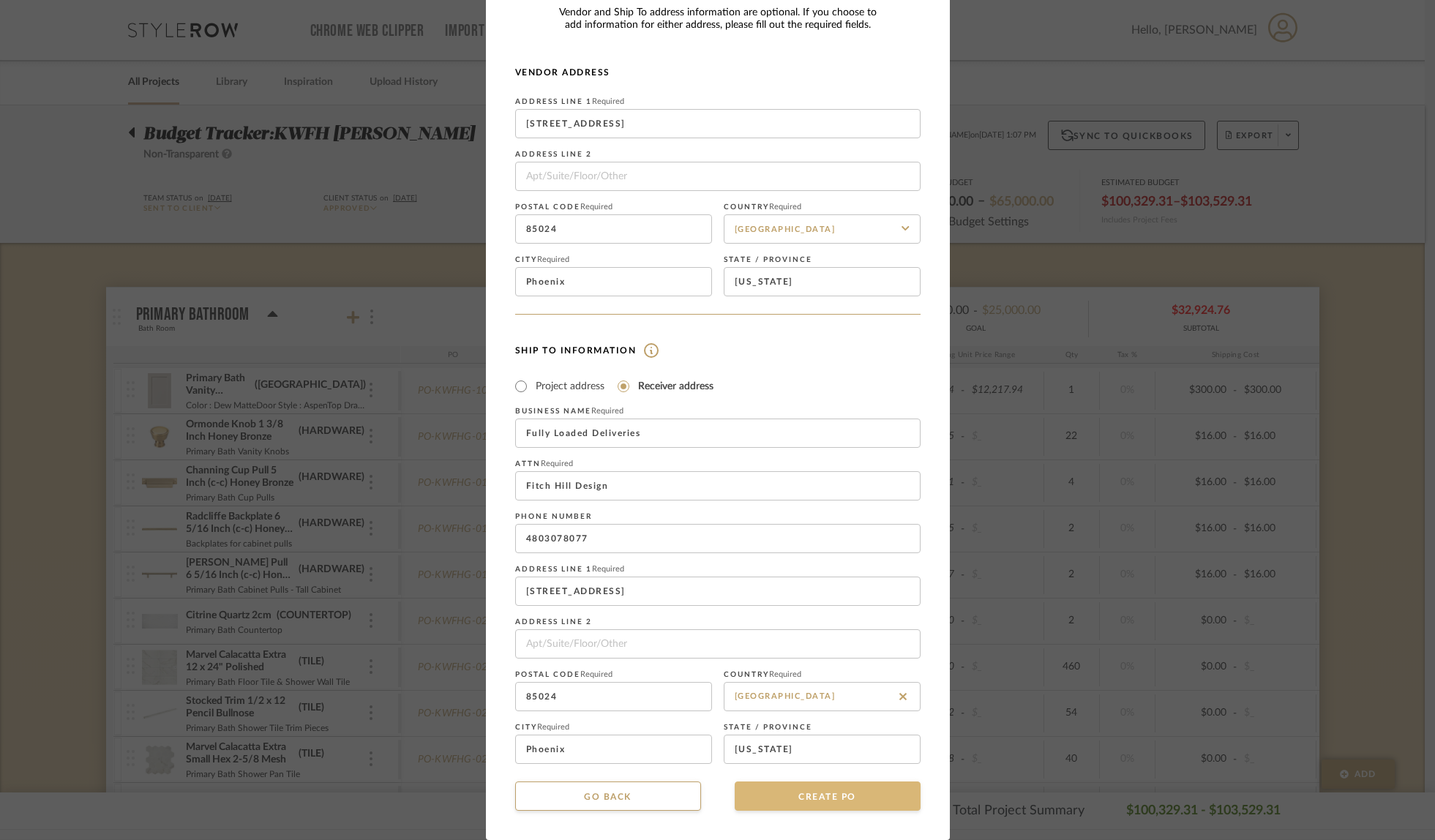
click at [806, 794] on button "CREATE PO" at bounding box center [827, 796] width 186 height 29
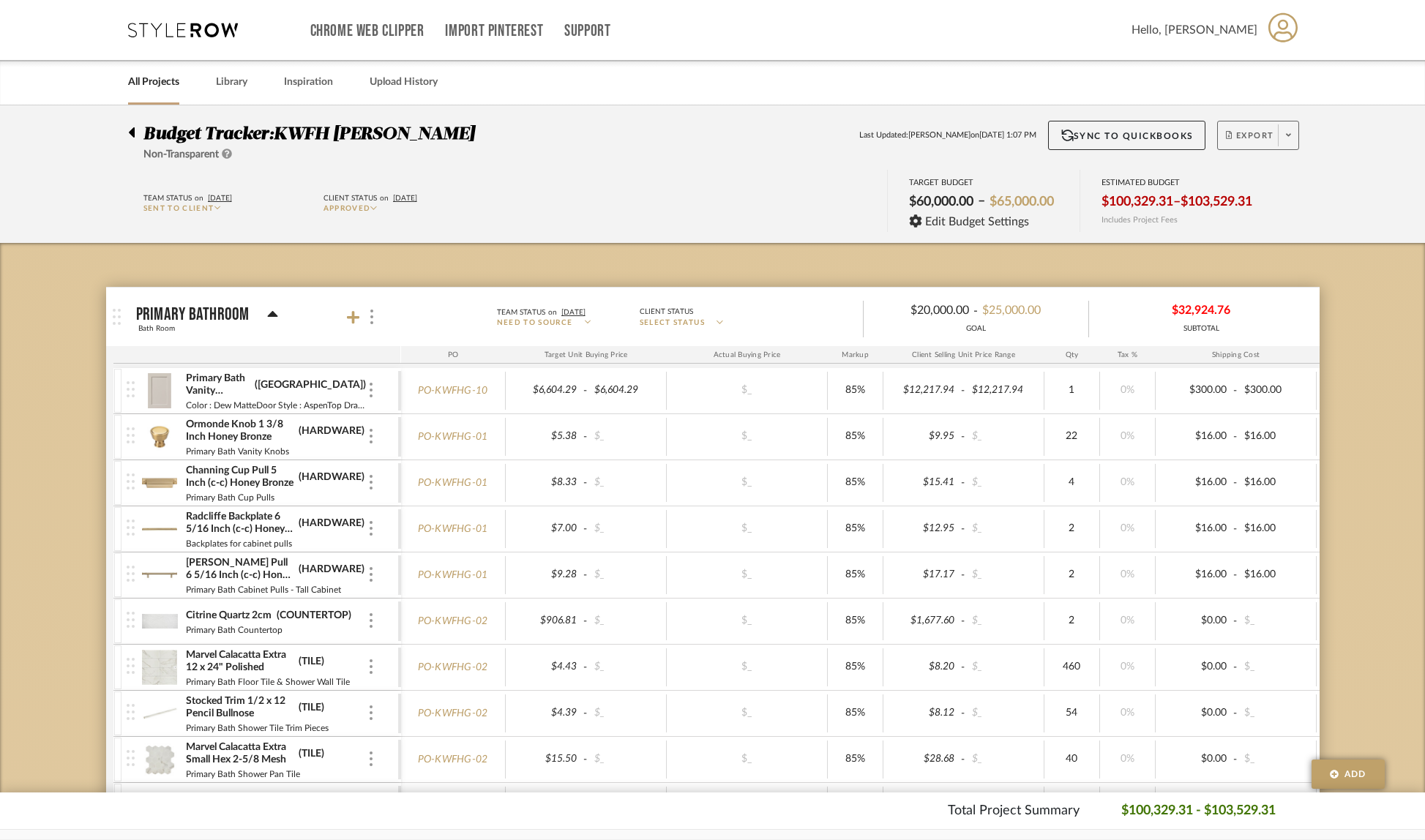
click at [1291, 136] on span at bounding box center [1288, 135] width 20 height 22
click at [1262, 255] on button "Create PO BETA" at bounding box center [1284, 247] width 139 height 35
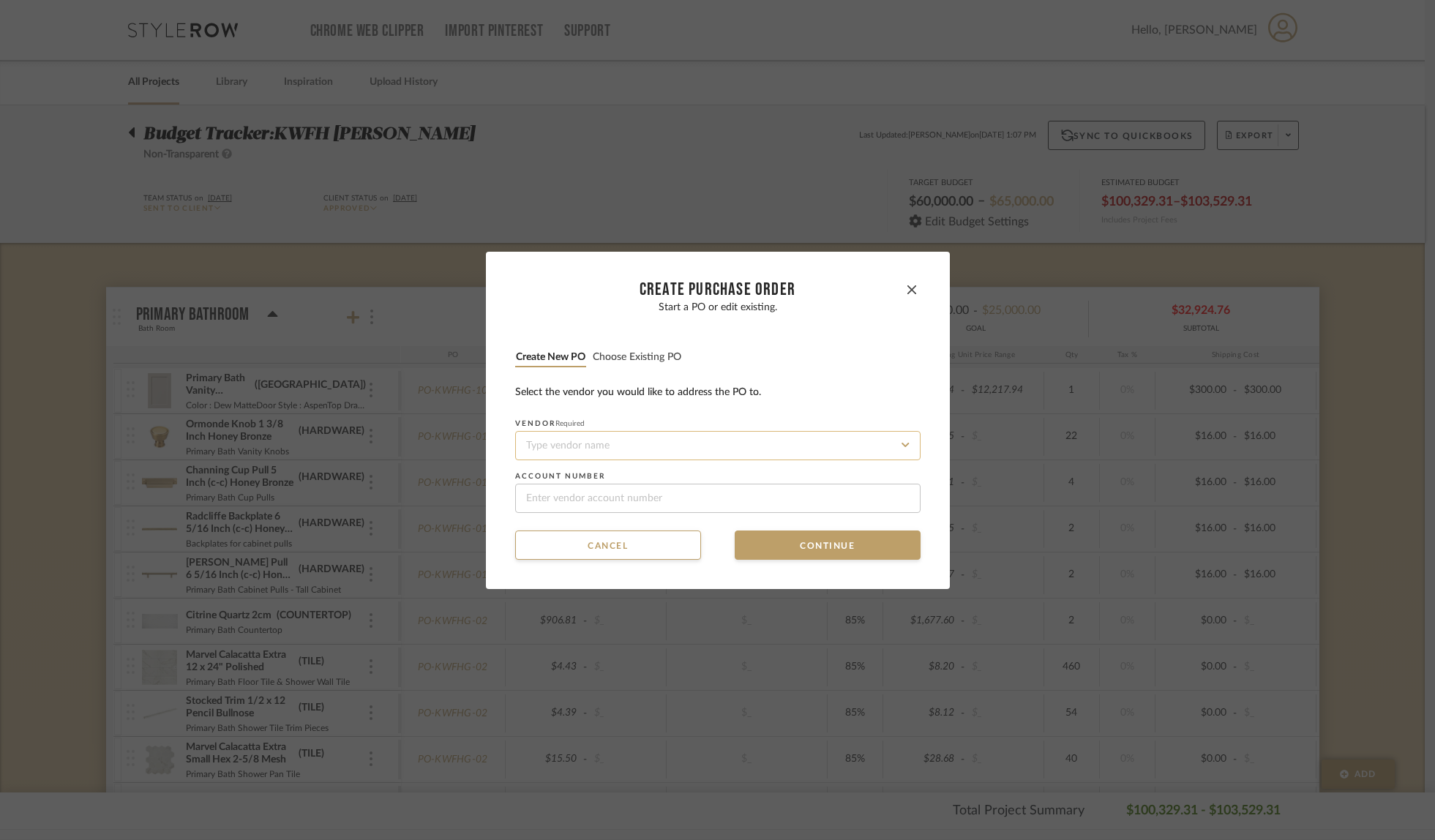
click at [611, 442] on input at bounding box center [718, 446] width 406 height 29
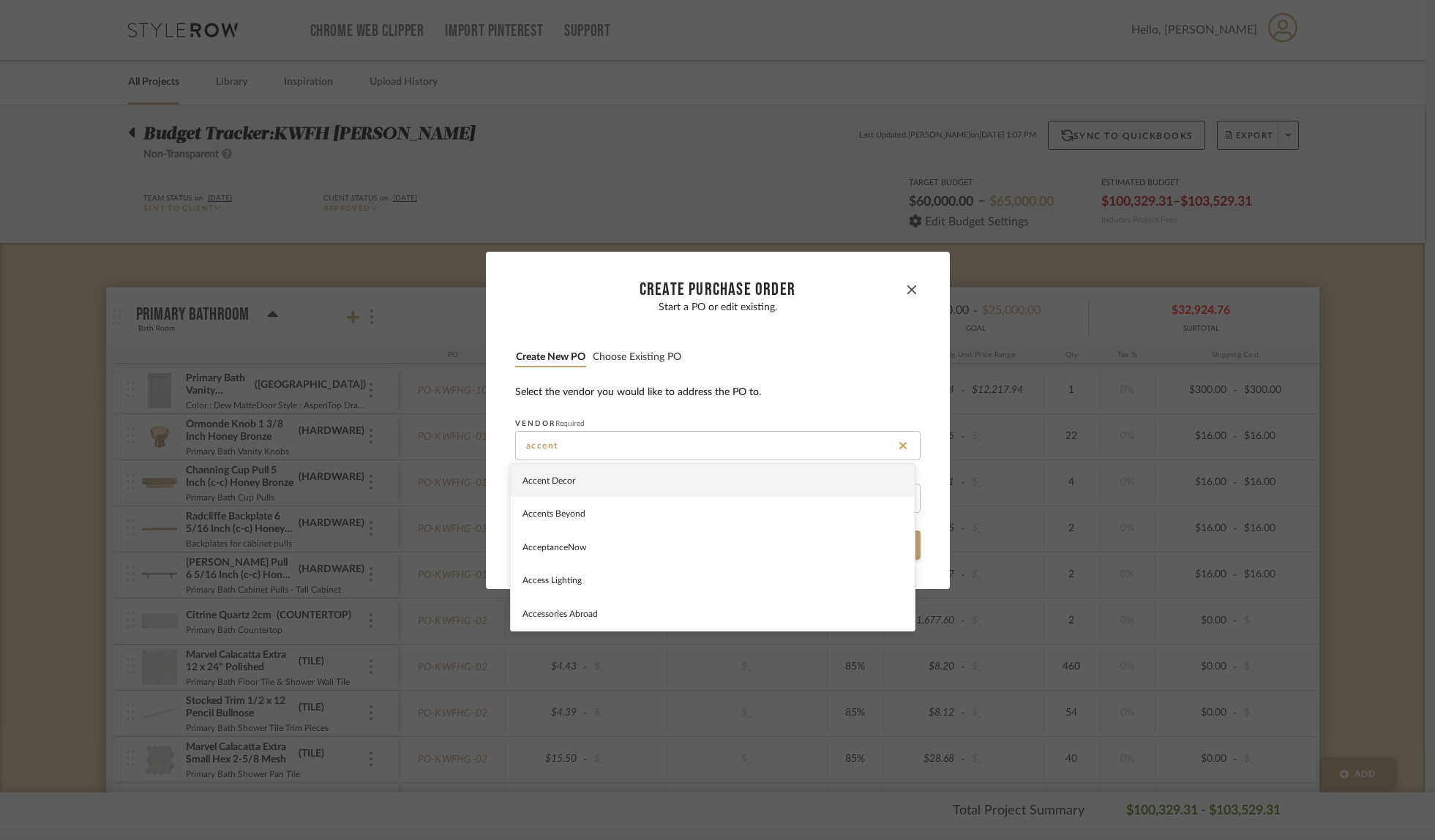
click at [547, 479] on span "Accent Decor" at bounding box center [549, 481] width 53 height 9
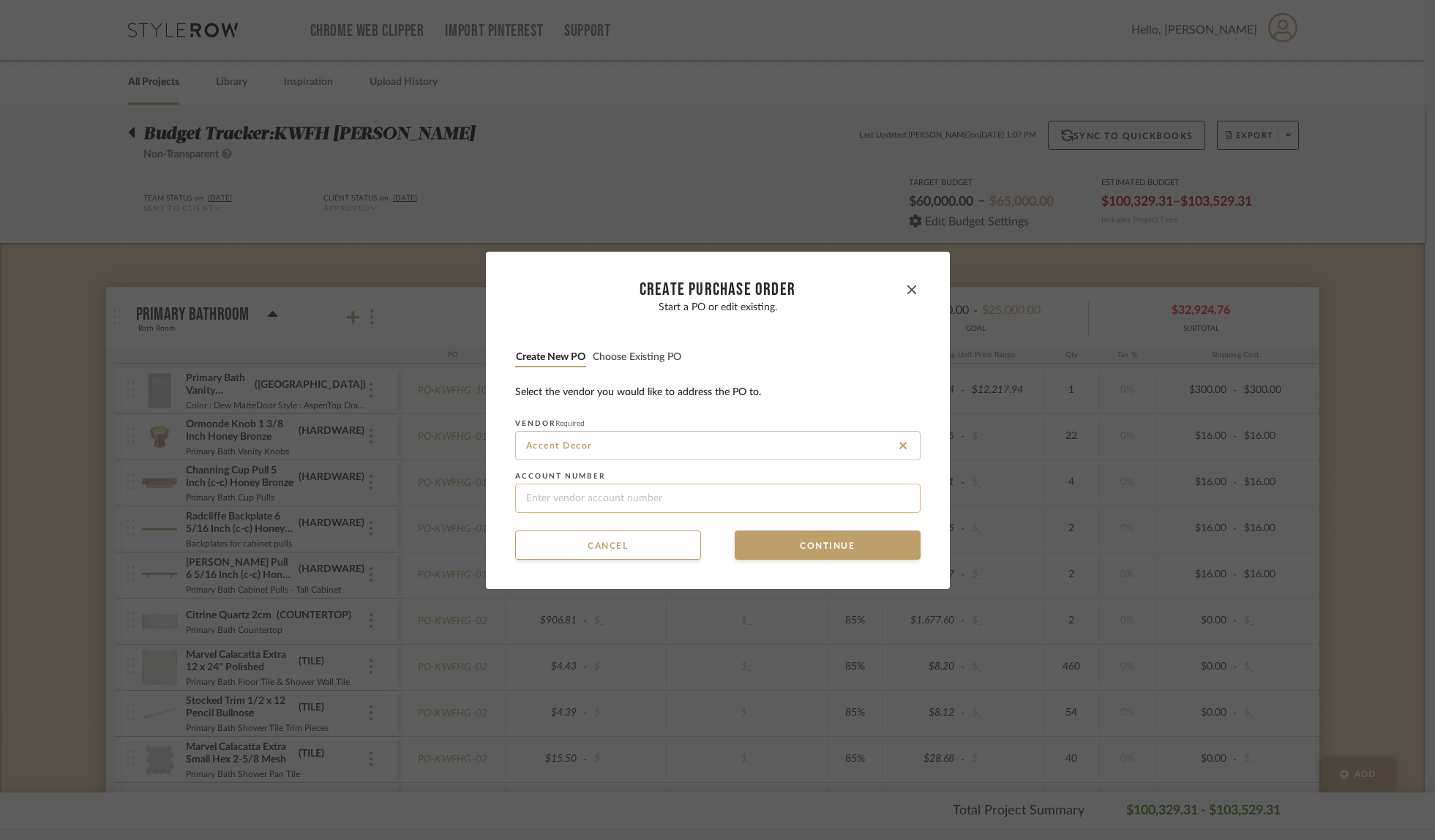
click at [540, 504] on input at bounding box center [718, 498] width 406 height 29
paste input "W036014"
click at [799, 544] on button "Continue" at bounding box center [827, 546] width 186 height 29
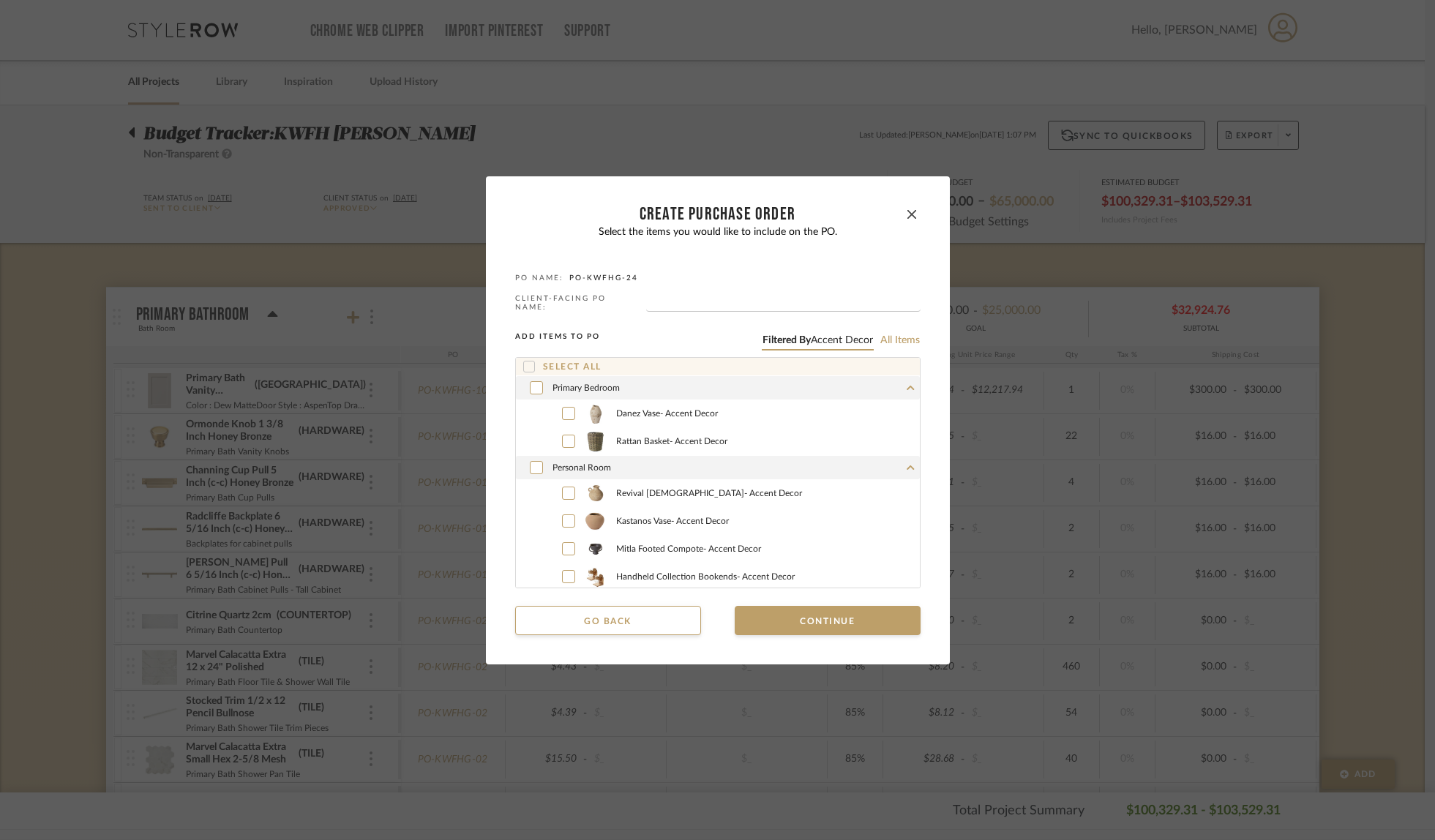
click at [526, 362] on icon at bounding box center [528, 367] width 10 height 10
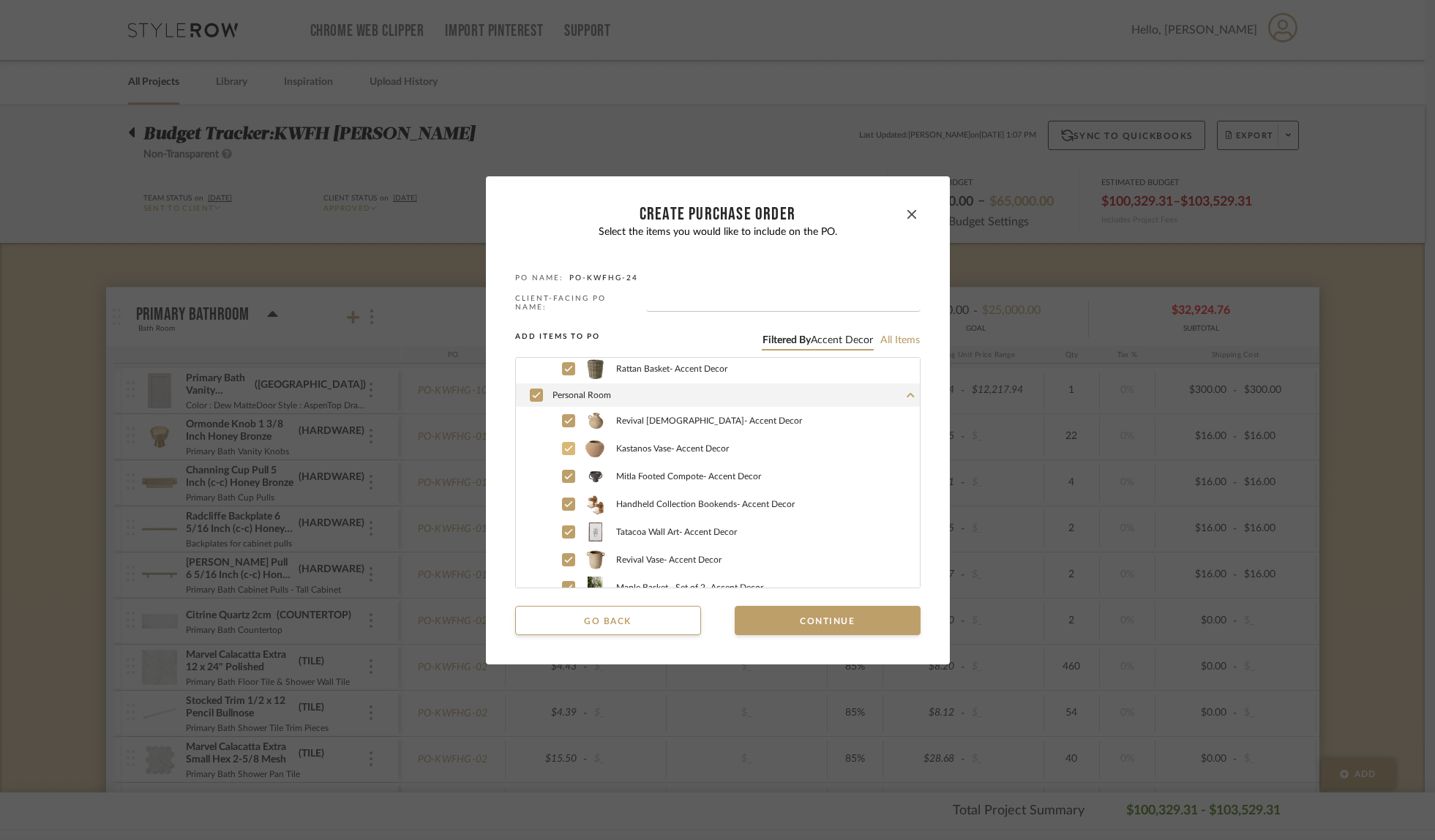
scroll to position [114, 0]
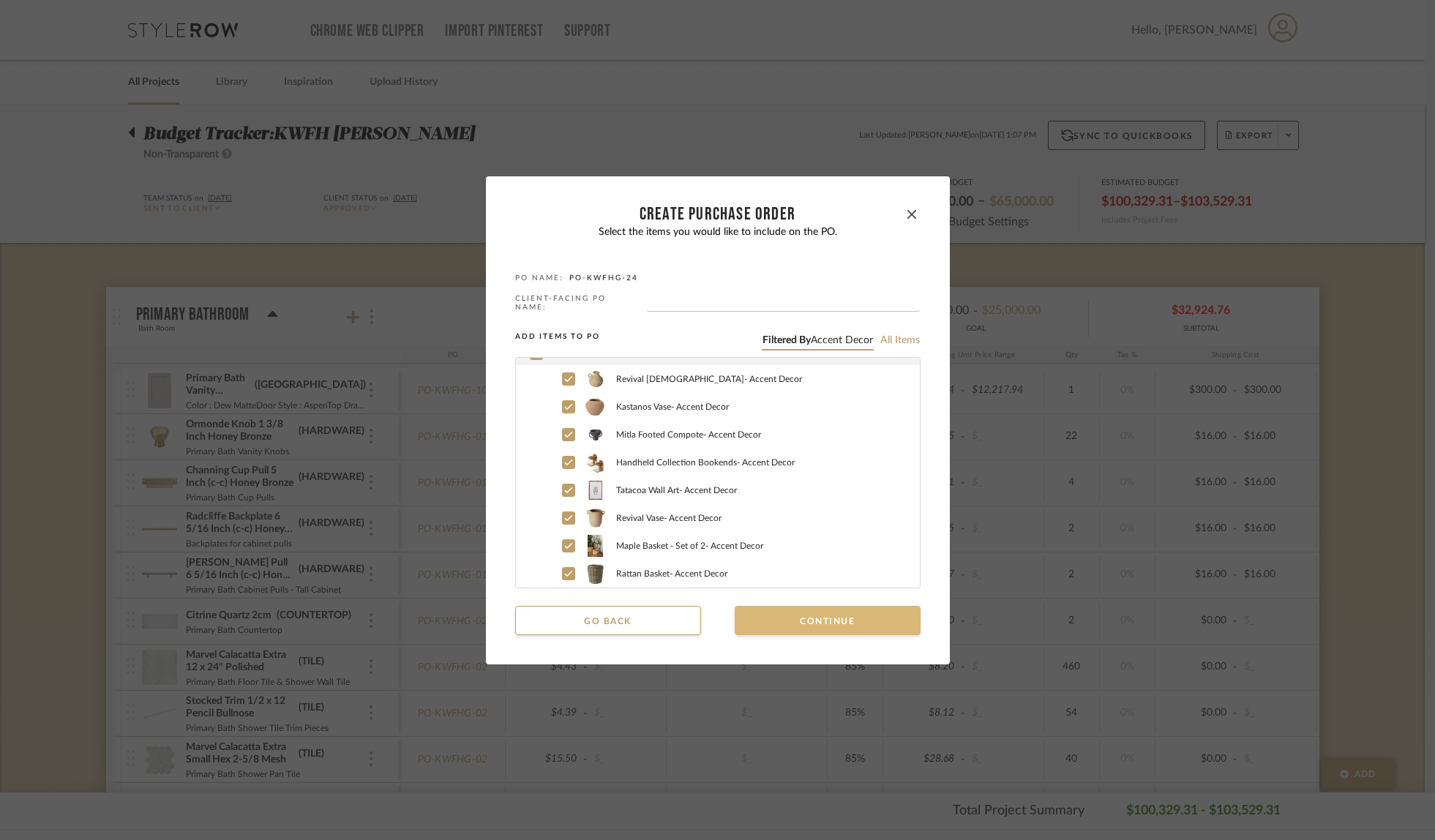
click at [846, 620] on button "Continue" at bounding box center [827, 621] width 186 height 29
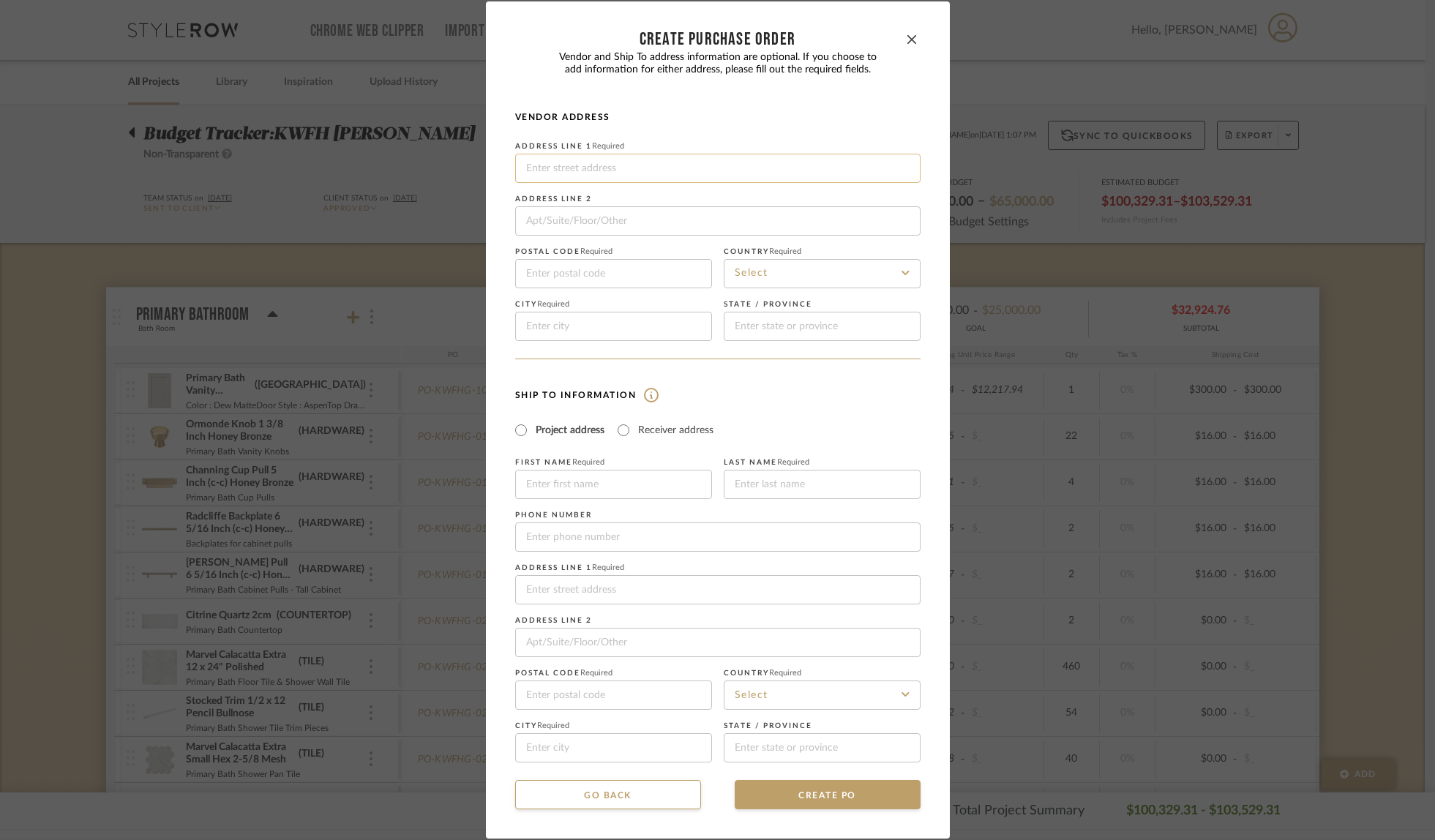
click at [557, 170] on input at bounding box center [718, 168] width 406 height 29
paste input "[STREET_ADDRESS][PERSON_NAME]"
click at [543, 275] on input at bounding box center [613, 274] width 197 height 29
paste input "92571."
click at [792, 282] on input at bounding box center [822, 274] width 197 height 29
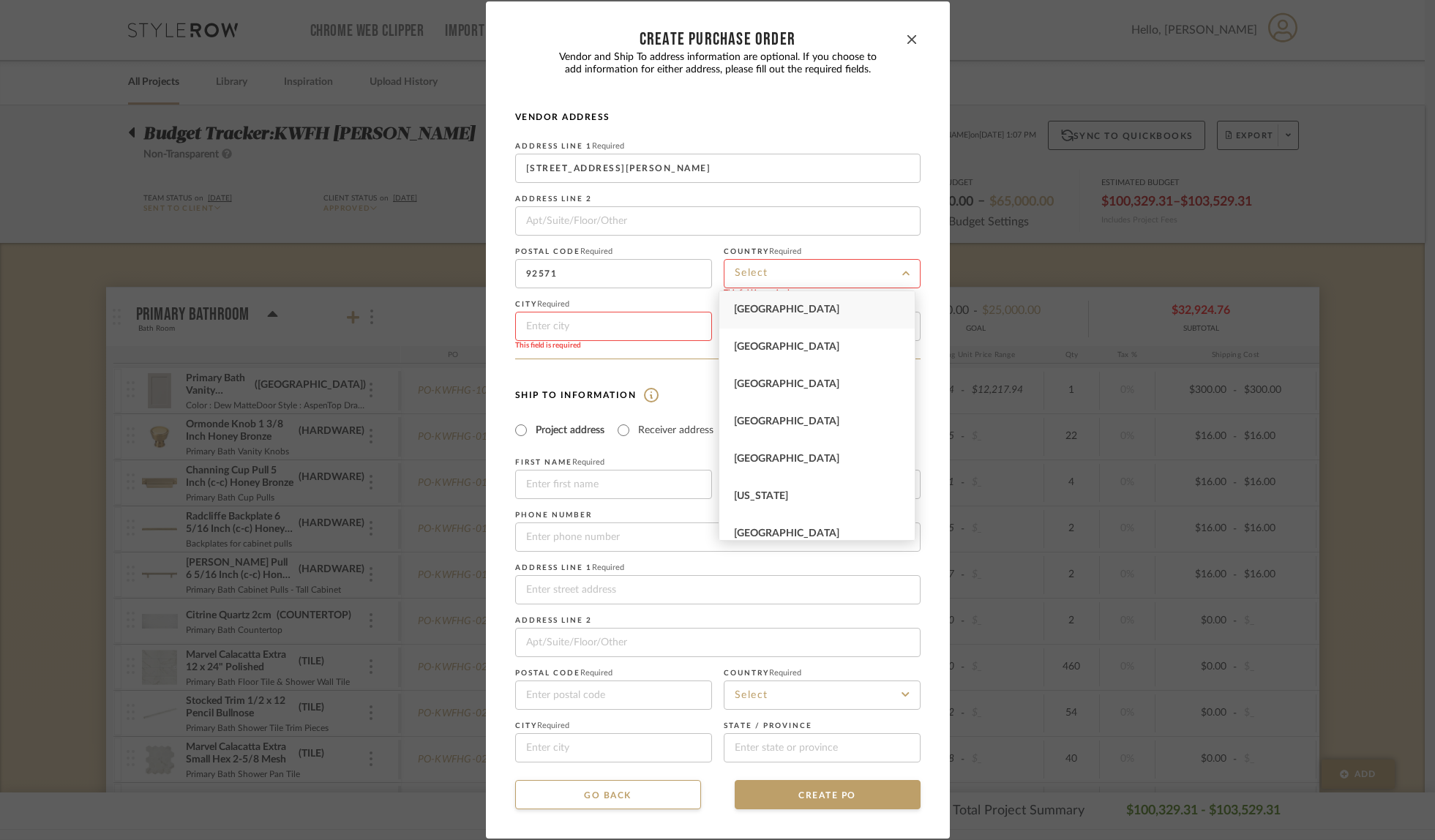
click at [790, 307] on span "[GEOGRAPHIC_DATA]" at bounding box center [786, 309] width 105 height 10
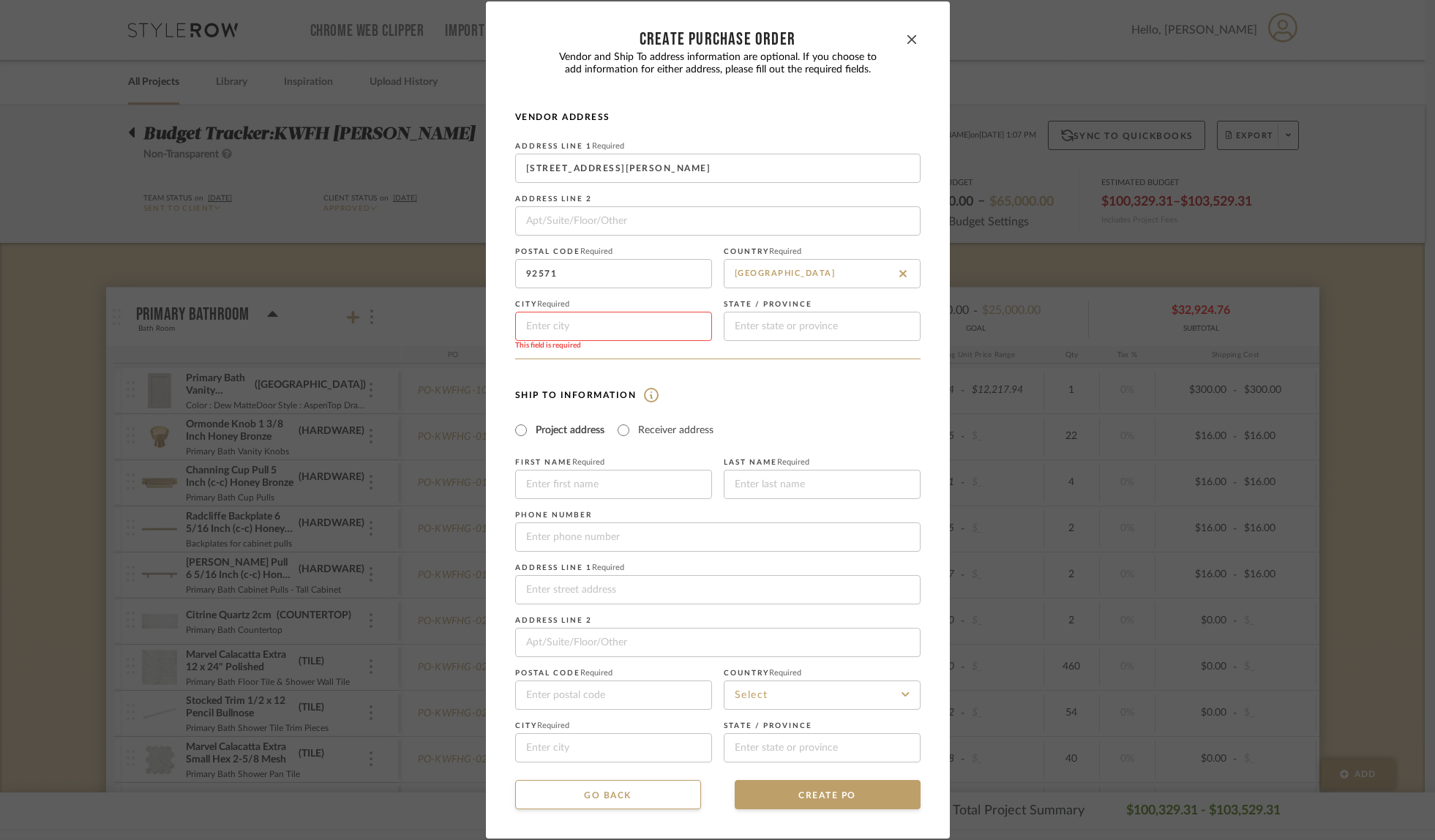
click at [568, 325] on input at bounding box center [613, 326] width 197 height 29
click at [772, 329] on input at bounding box center [822, 326] width 197 height 29
click at [620, 427] on input "Receiver address" at bounding box center [623, 430] width 17 height 17
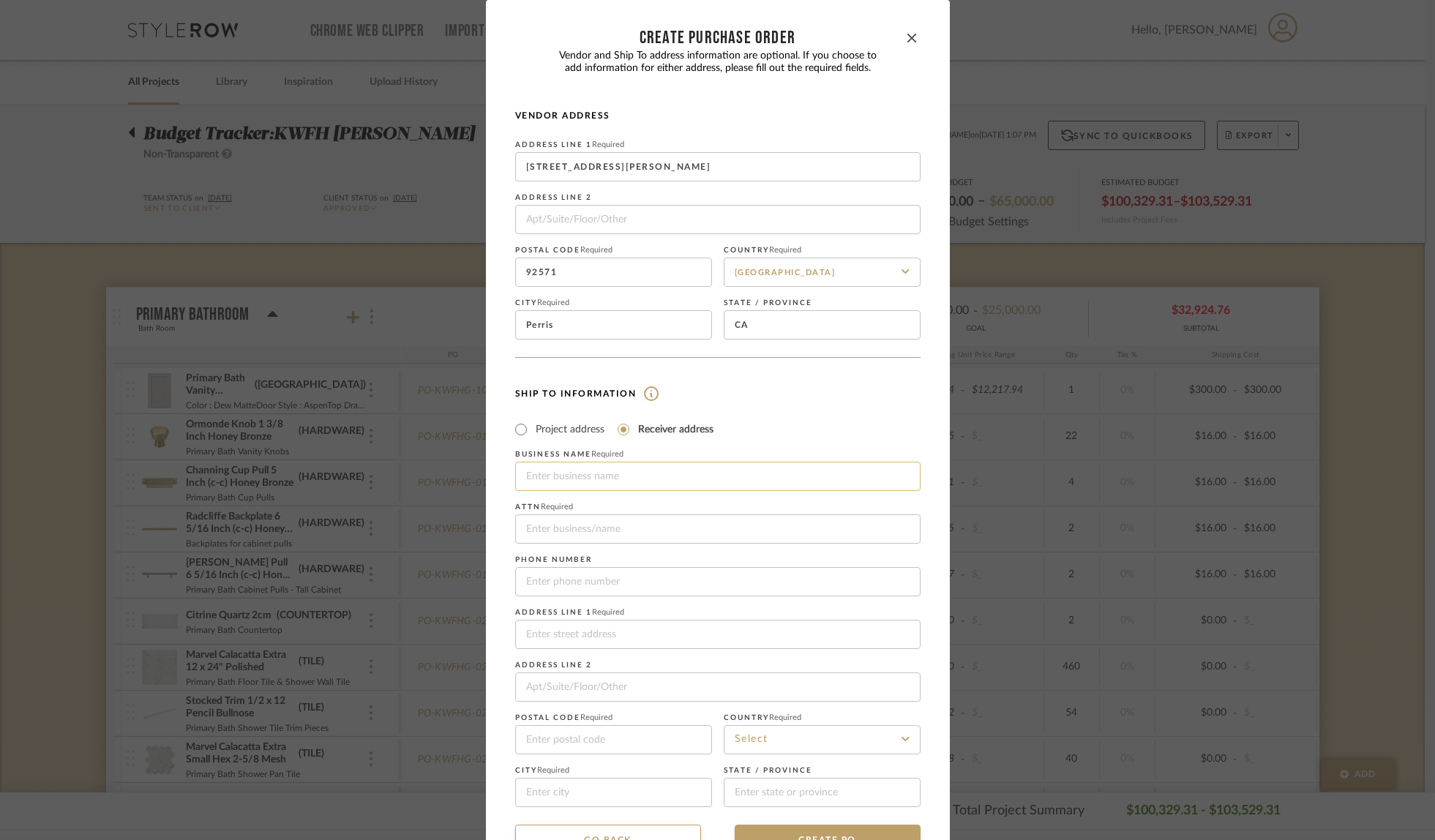
click at [609, 476] on input at bounding box center [718, 476] width 406 height 29
click at [569, 640] on input at bounding box center [718, 634] width 406 height 29
click at [649, 531] on input "Fully Loaded Deliveries" at bounding box center [718, 529] width 406 height 29
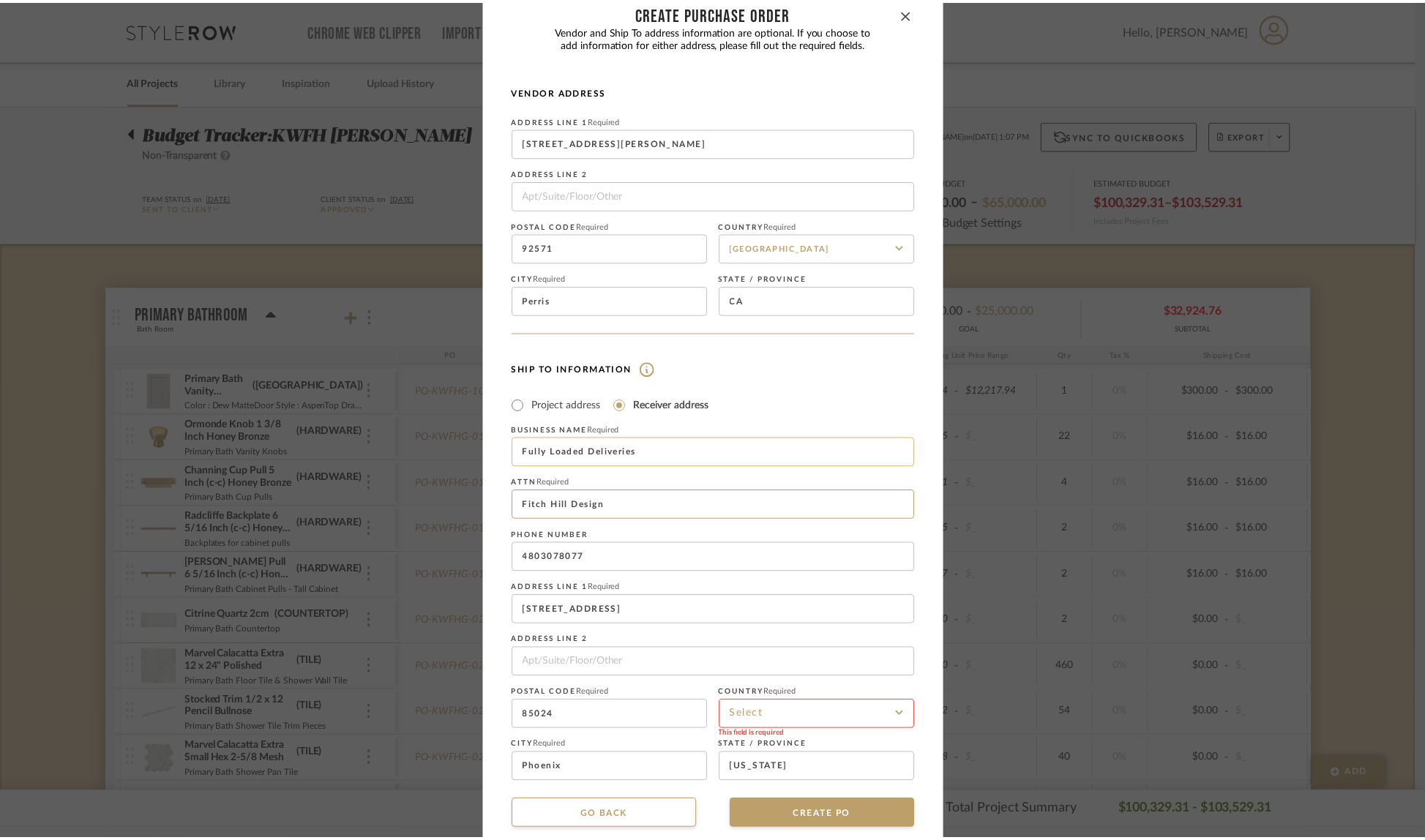
scroll to position [44, 0]
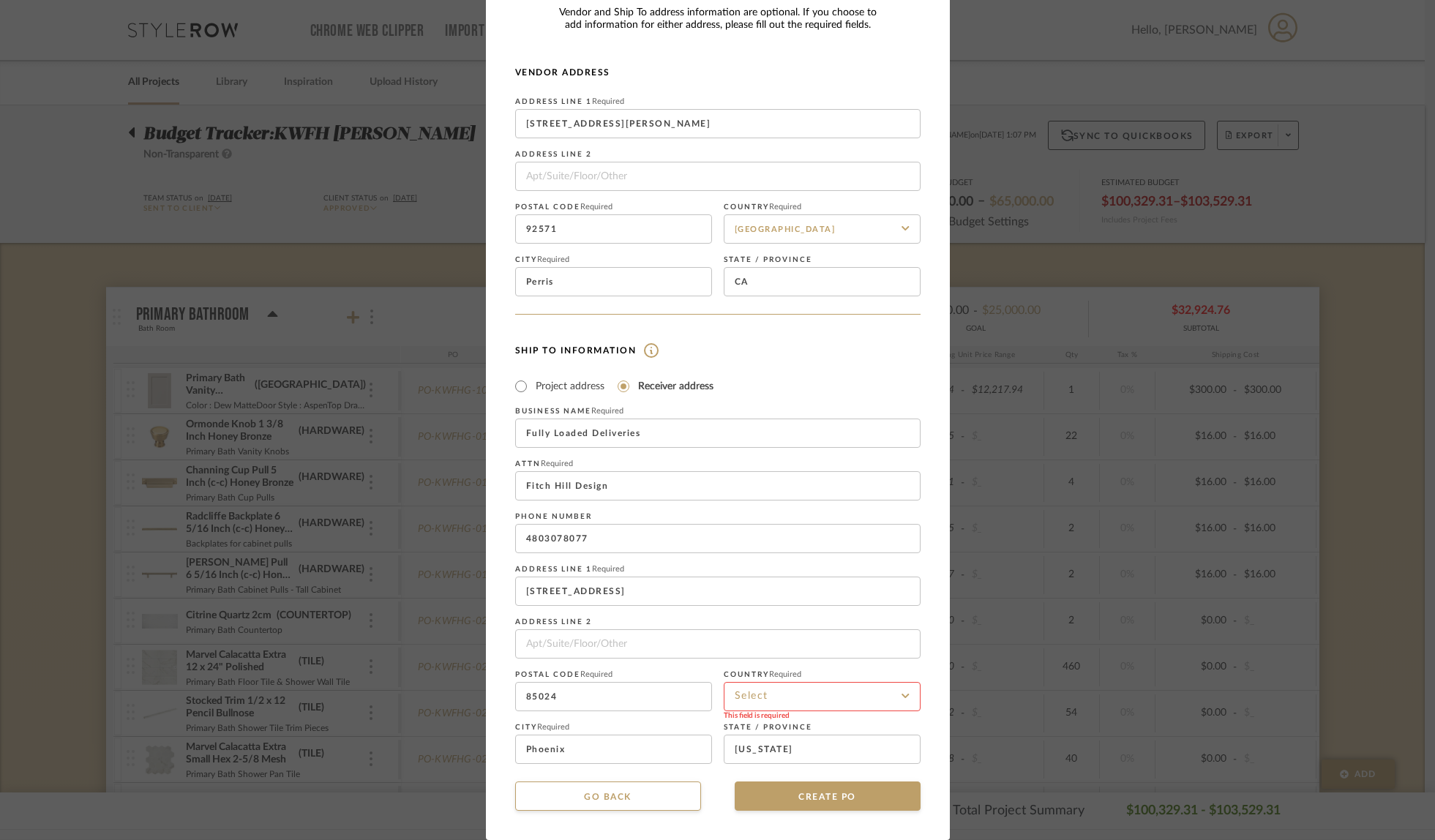
click at [781, 695] on input at bounding box center [822, 696] width 197 height 29
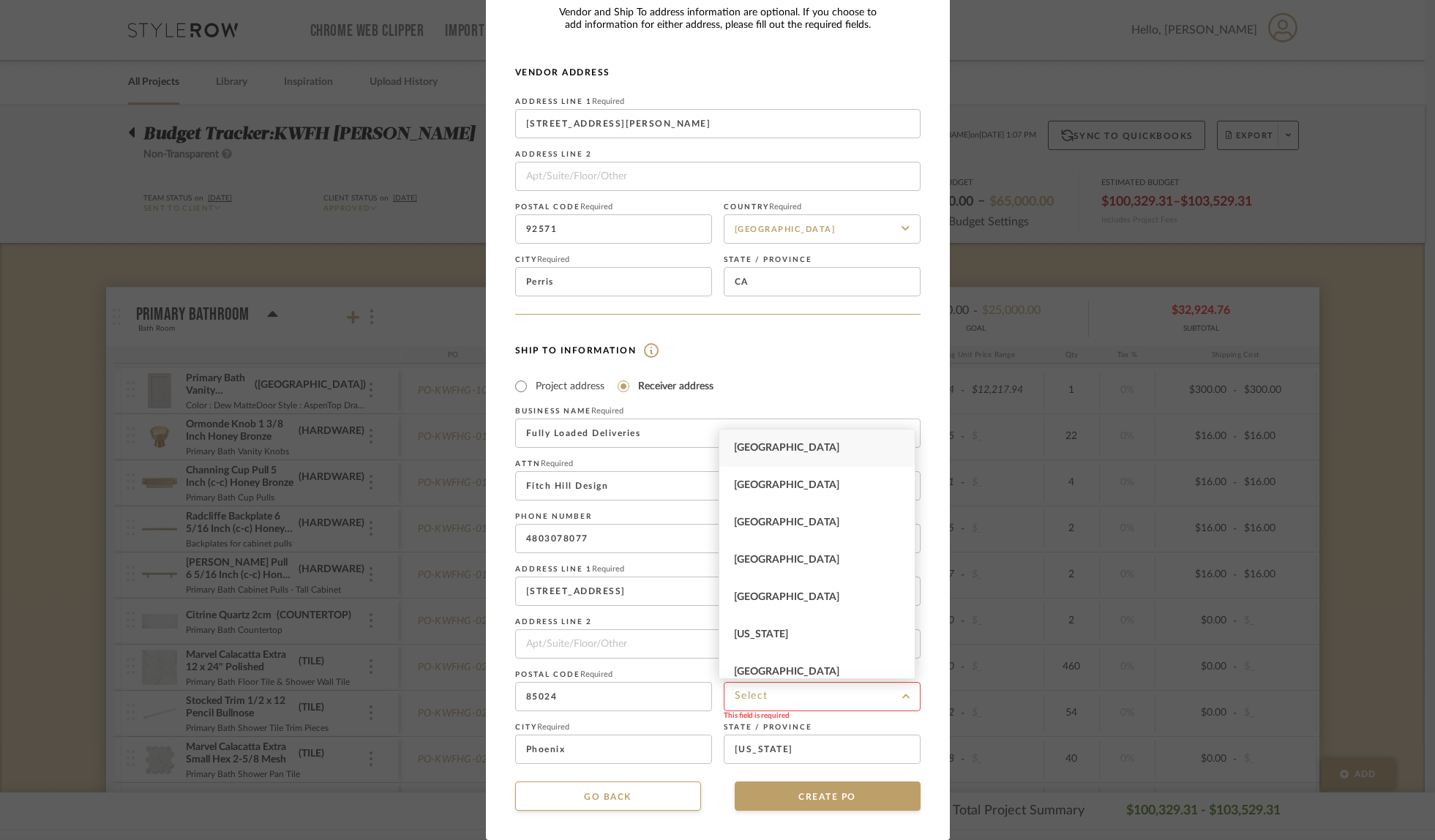
click at [809, 458] on div "[GEOGRAPHIC_DATA]" at bounding box center [817, 448] width 196 height 37
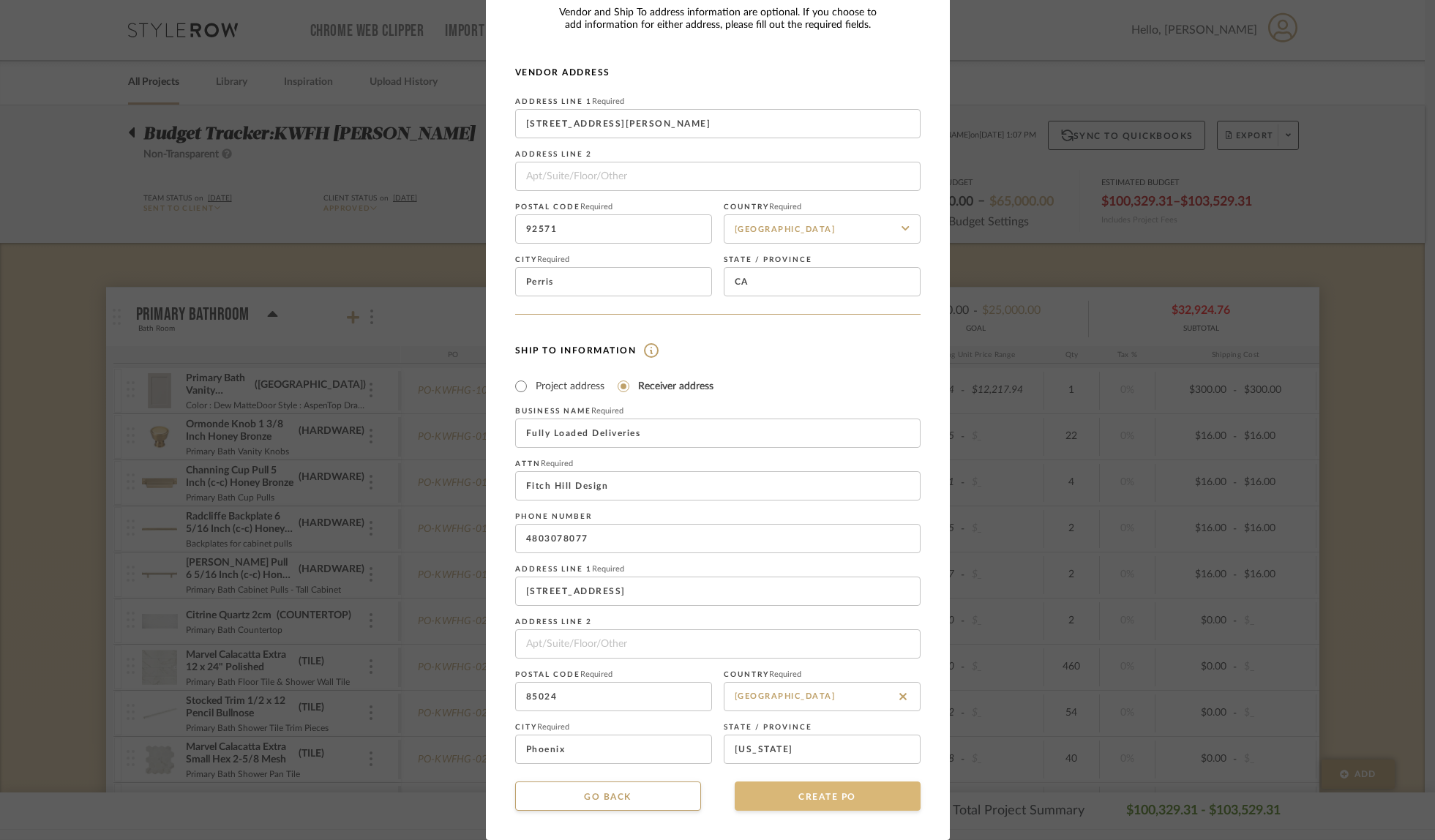
click at [808, 794] on button "CREATE PO" at bounding box center [827, 796] width 186 height 29
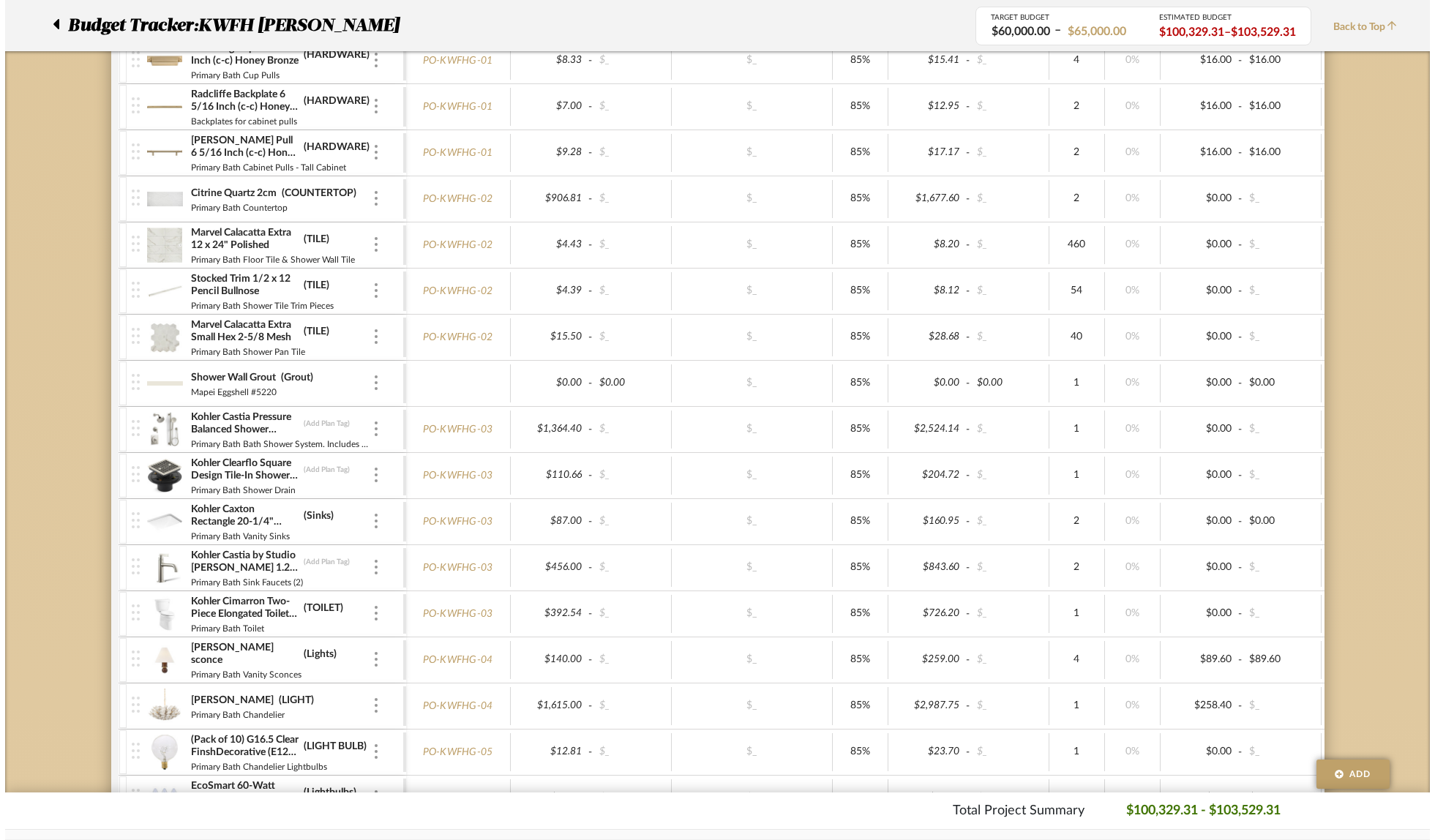
scroll to position [0, 0]
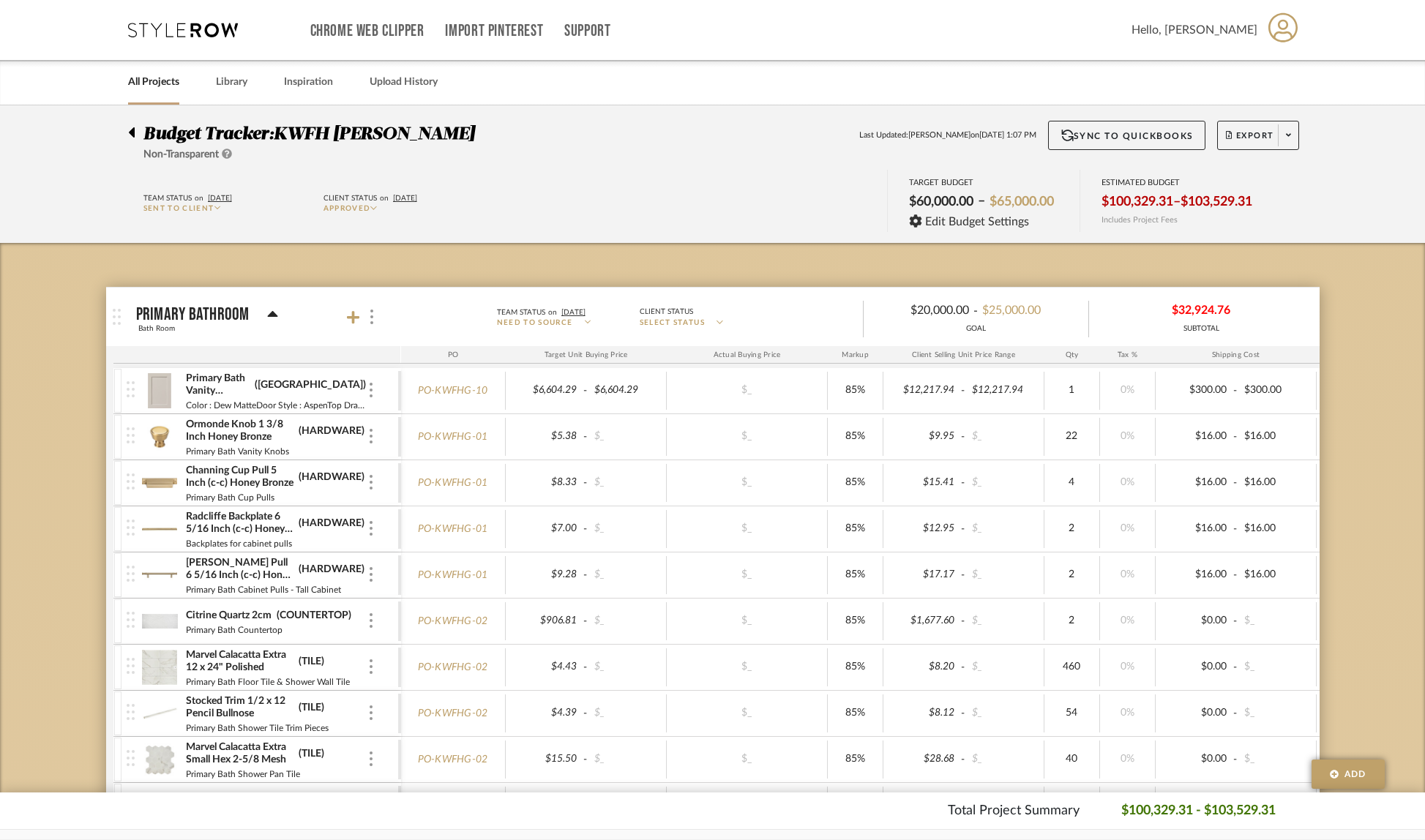
click at [1288, 138] on icon at bounding box center [1289, 134] width 5 height 8
click at [1268, 243] on span "Create PO" at bounding box center [1252, 248] width 46 height 13
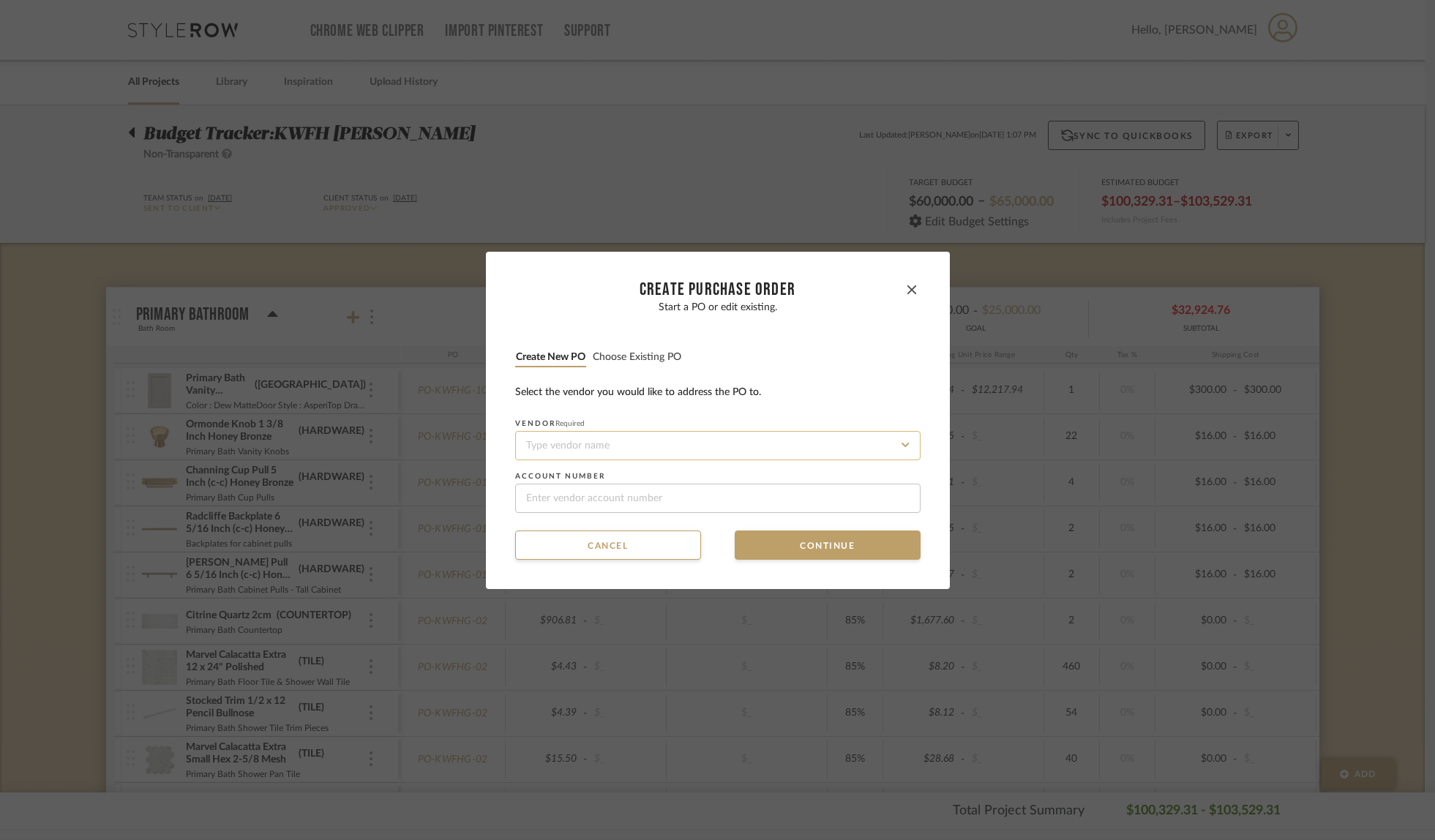
click at [579, 444] on input at bounding box center [718, 446] width 406 height 29
click at [542, 485] on span "Pottery Barn" at bounding box center [547, 481] width 48 height 9
click at [803, 542] on button "Continue" at bounding box center [827, 546] width 186 height 29
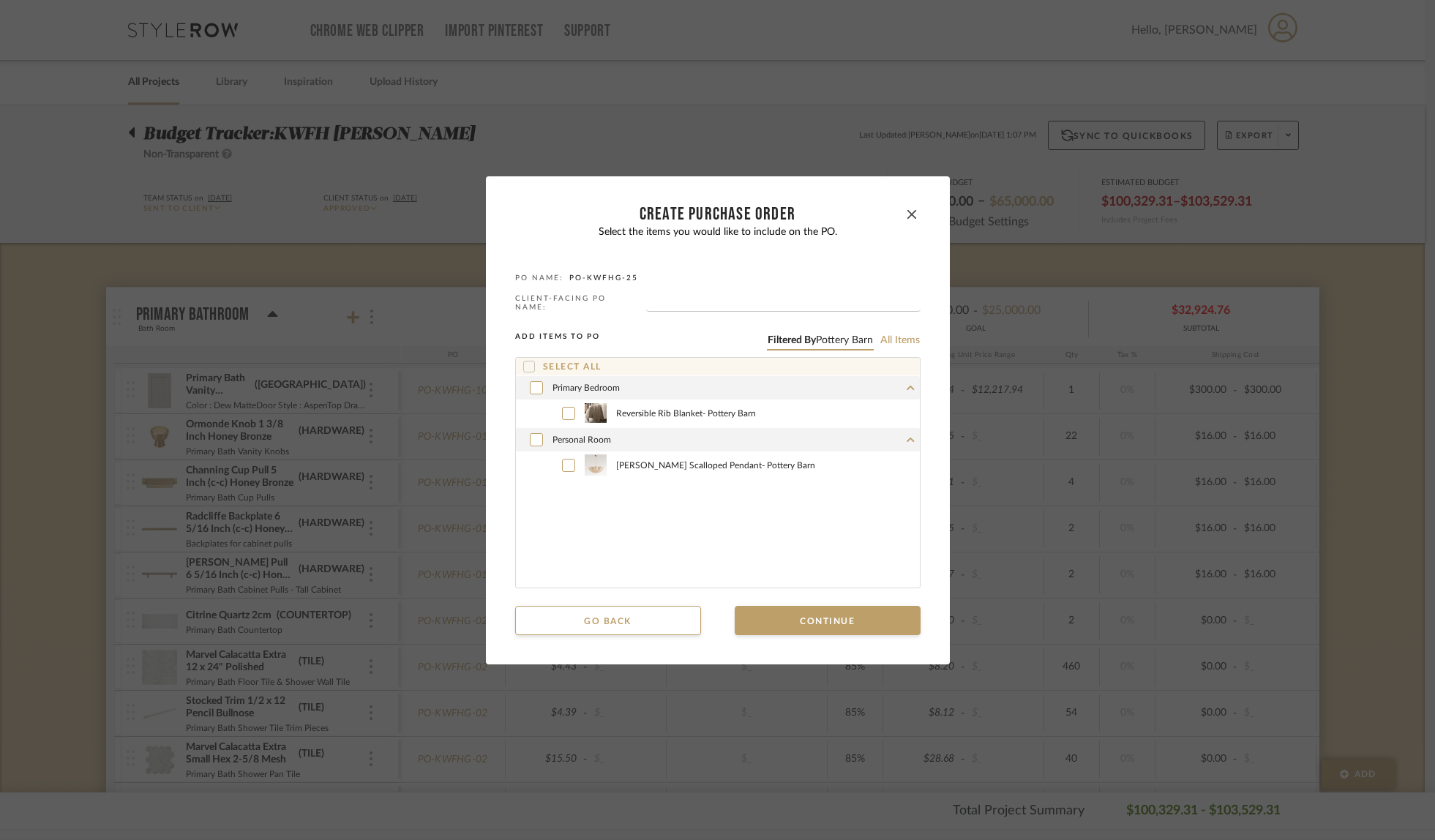
click at [525, 365] on icon at bounding box center [528, 367] width 10 height 10
click at [834, 622] on button "Continue" at bounding box center [827, 621] width 186 height 29
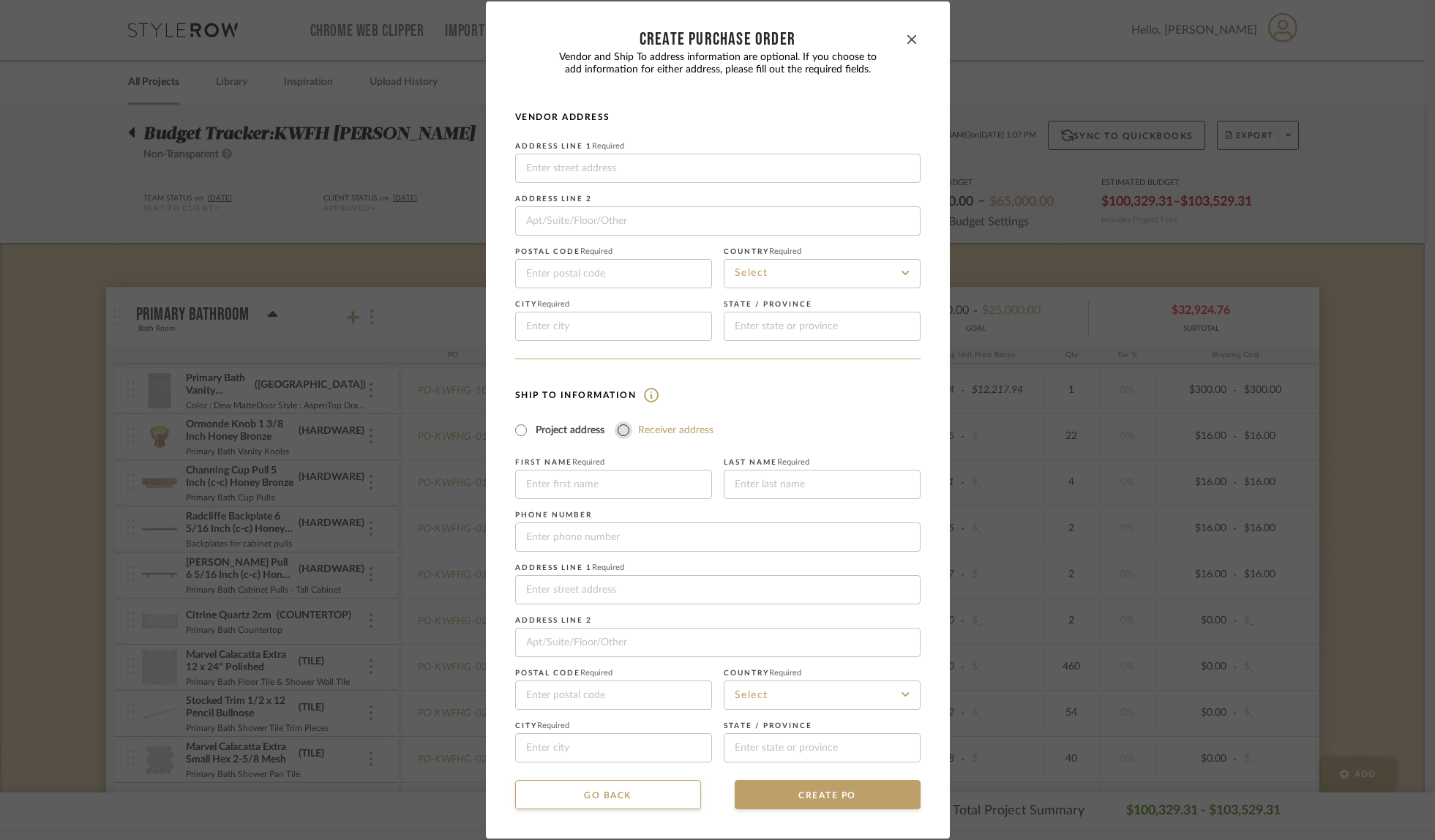
click at [619, 426] on input "Receiver address" at bounding box center [623, 430] width 17 height 17
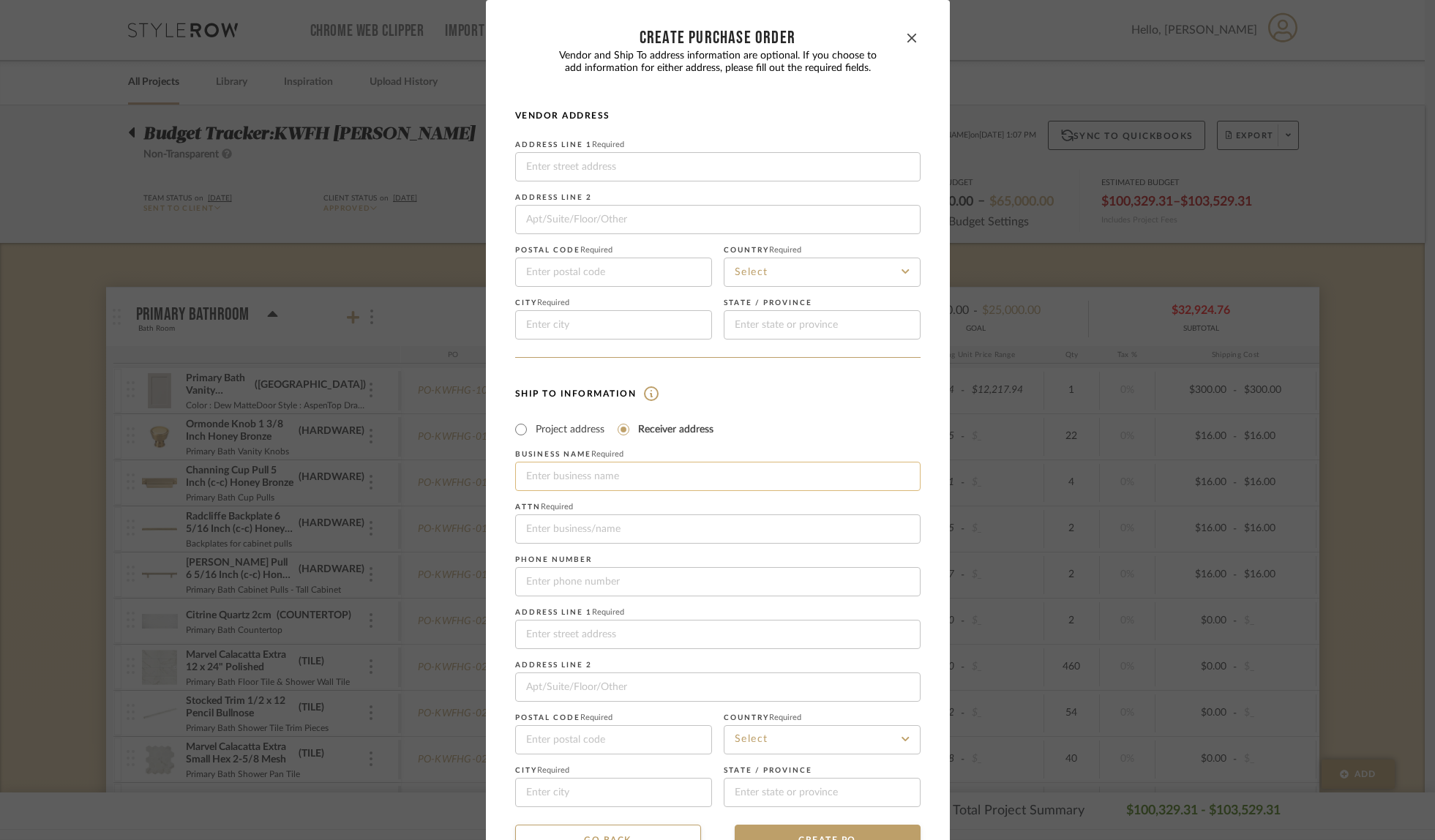
click at [706, 484] on input at bounding box center [718, 476] width 406 height 29
click at [638, 526] on input "Fully Loaded Deliveries" at bounding box center [718, 529] width 406 height 29
click at [589, 627] on input at bounding box center [718, 634] width 406 height 29
click at [756, 733] on input at bounding box center [822, 740] width 197 height 29
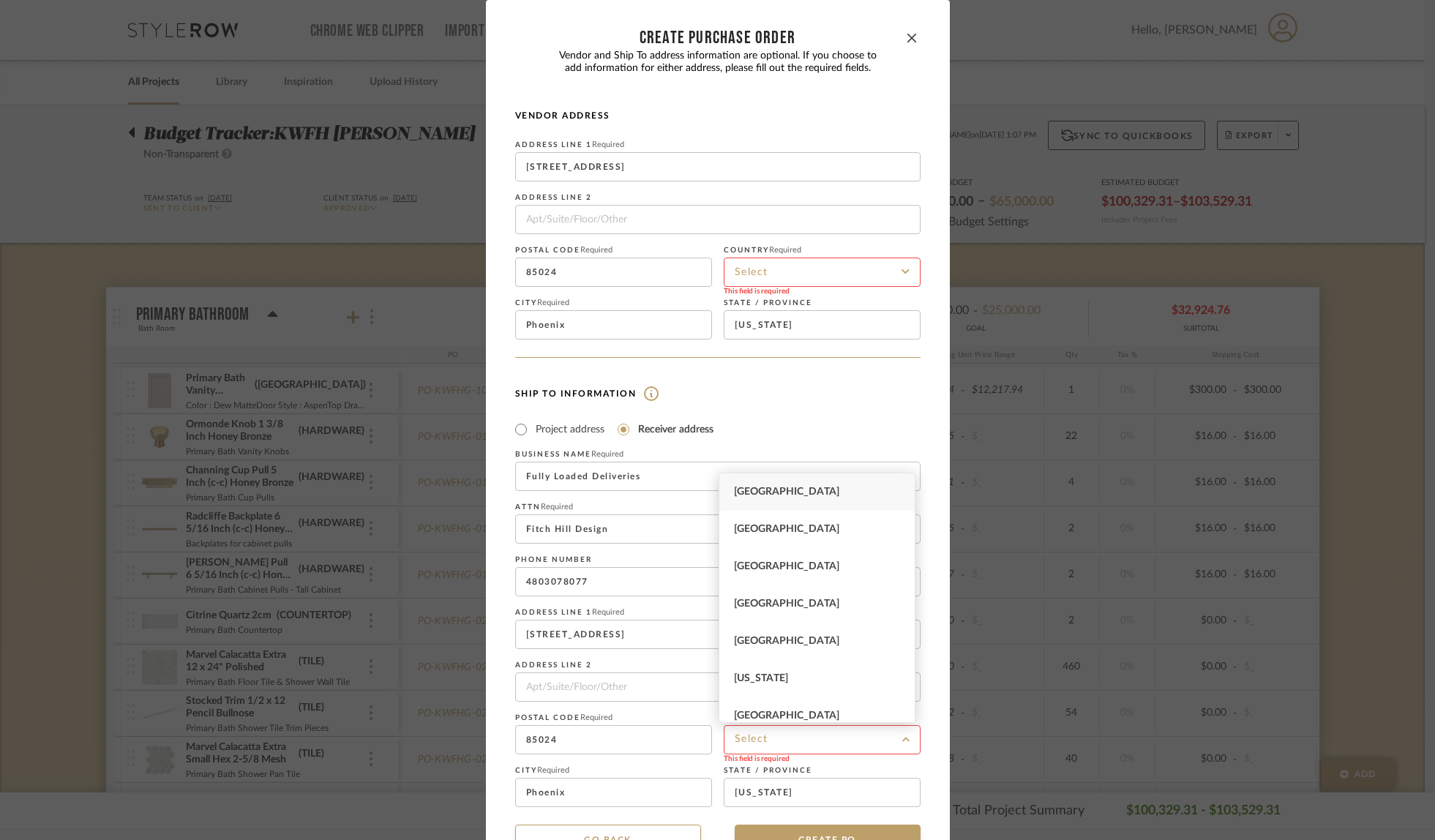
click at [793, 484] on div "[GEOGRAPHIC_DATA]" at bounding box center [817, 492] width 196 height 37
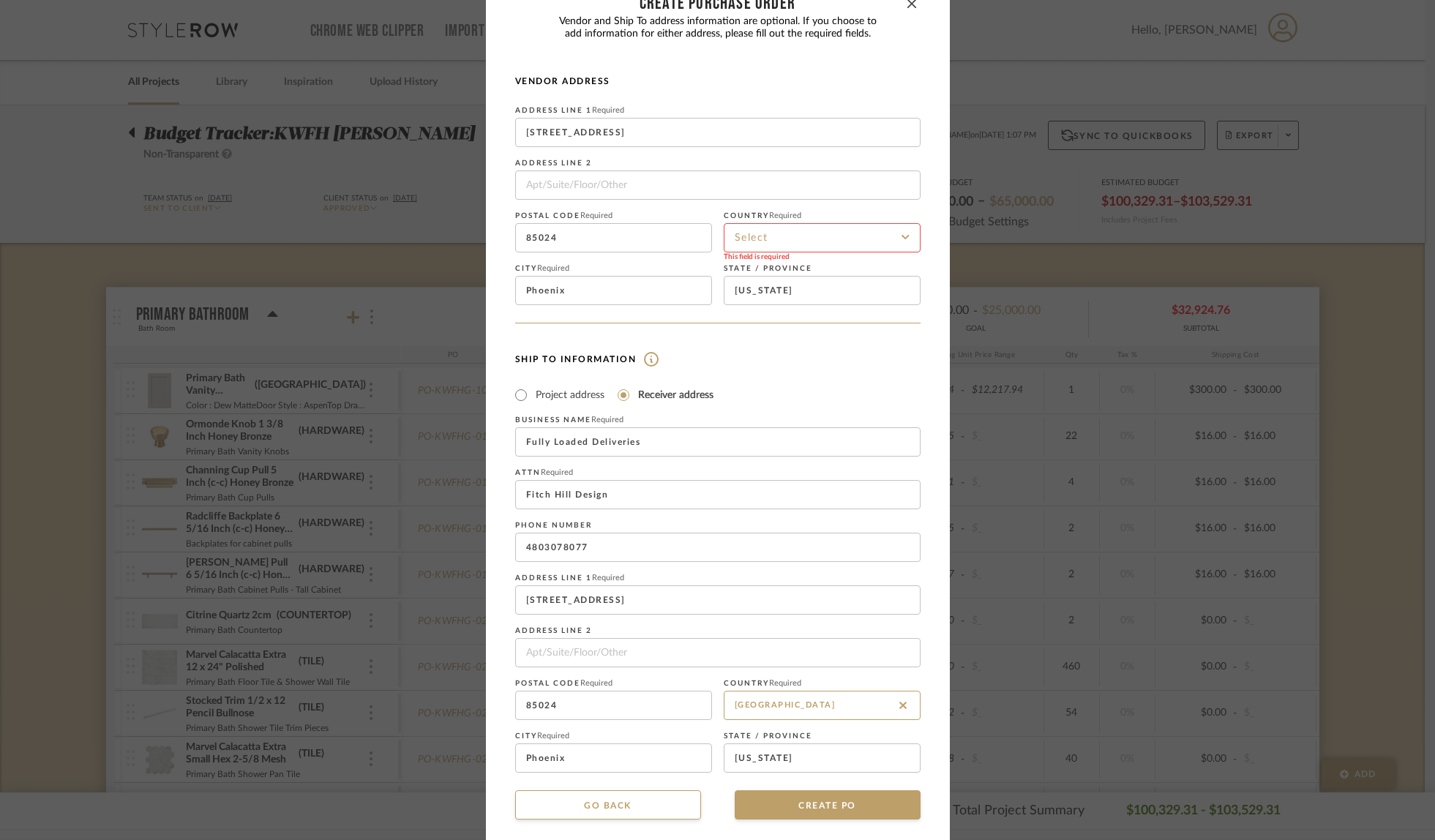
scroll to position [44, 0]
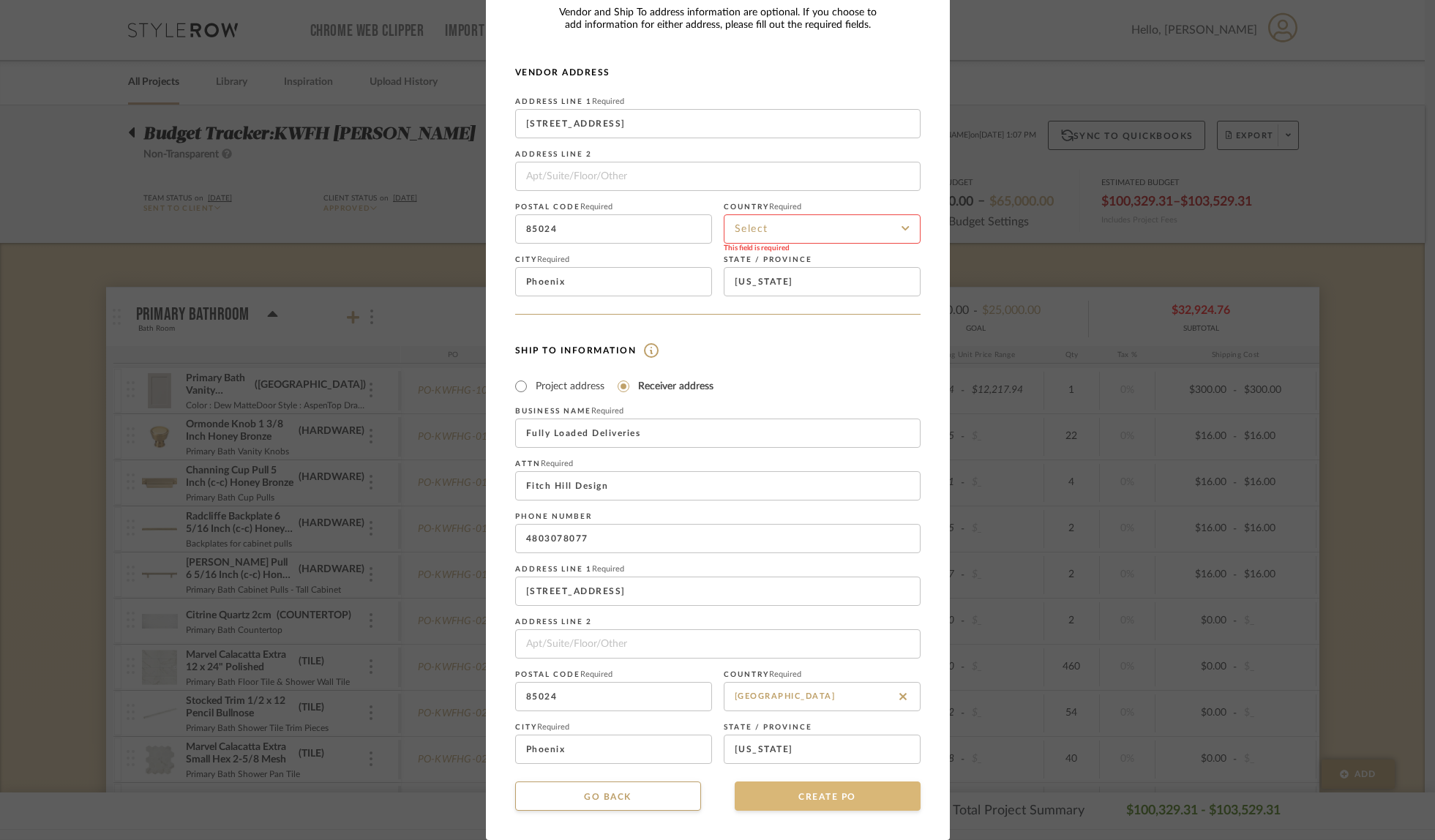
click at [866, 789] on button "CREATE PO" at bounding box center [827, 796] width 186 height 29
click at [813, 226] on input at bounding box center [822, 229] width 197 height 29
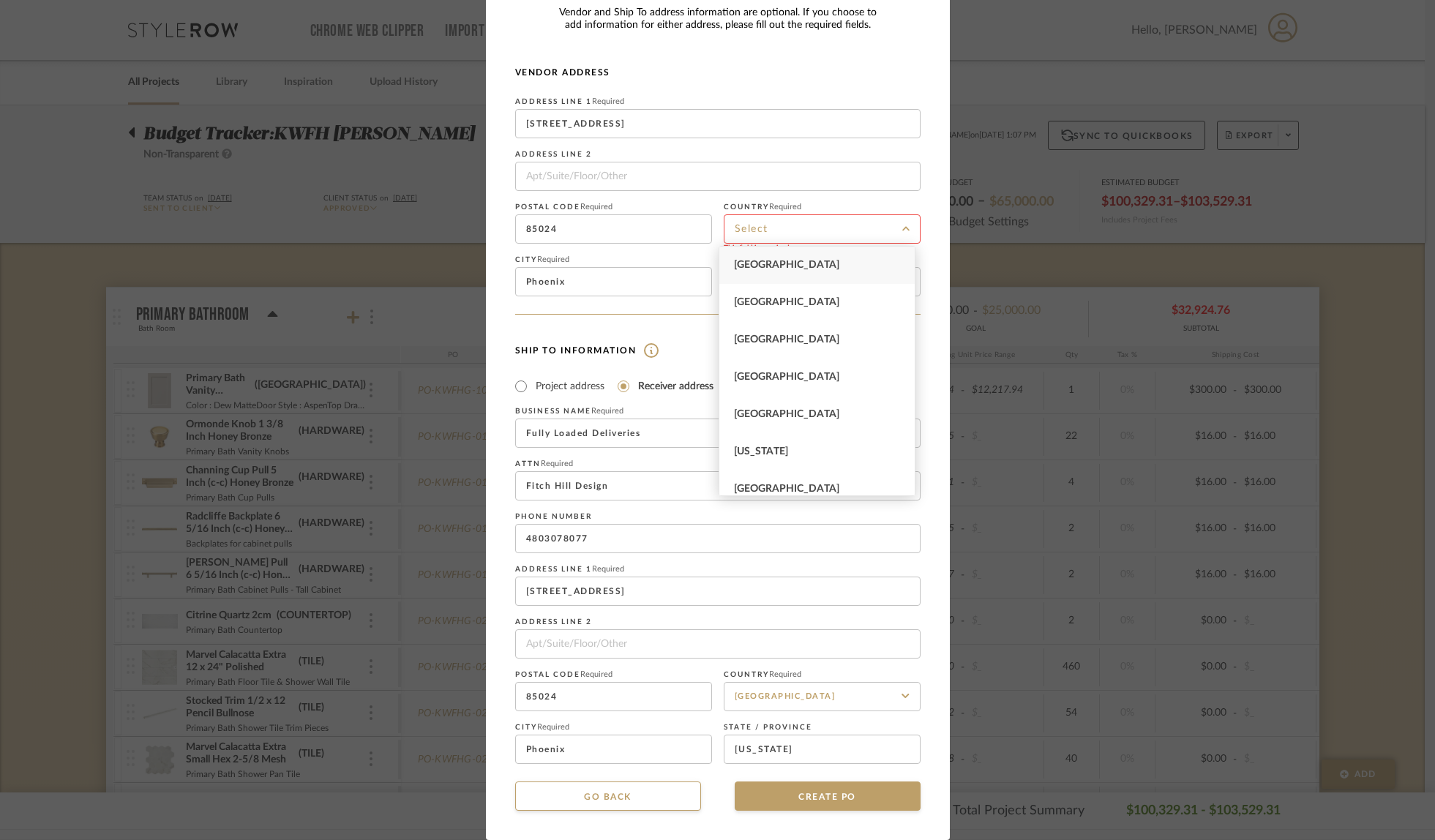
click at [802, 269] on span "[GEOGRAPHIC_DATA]" at bounding box center [786, 264] width 105 height 10
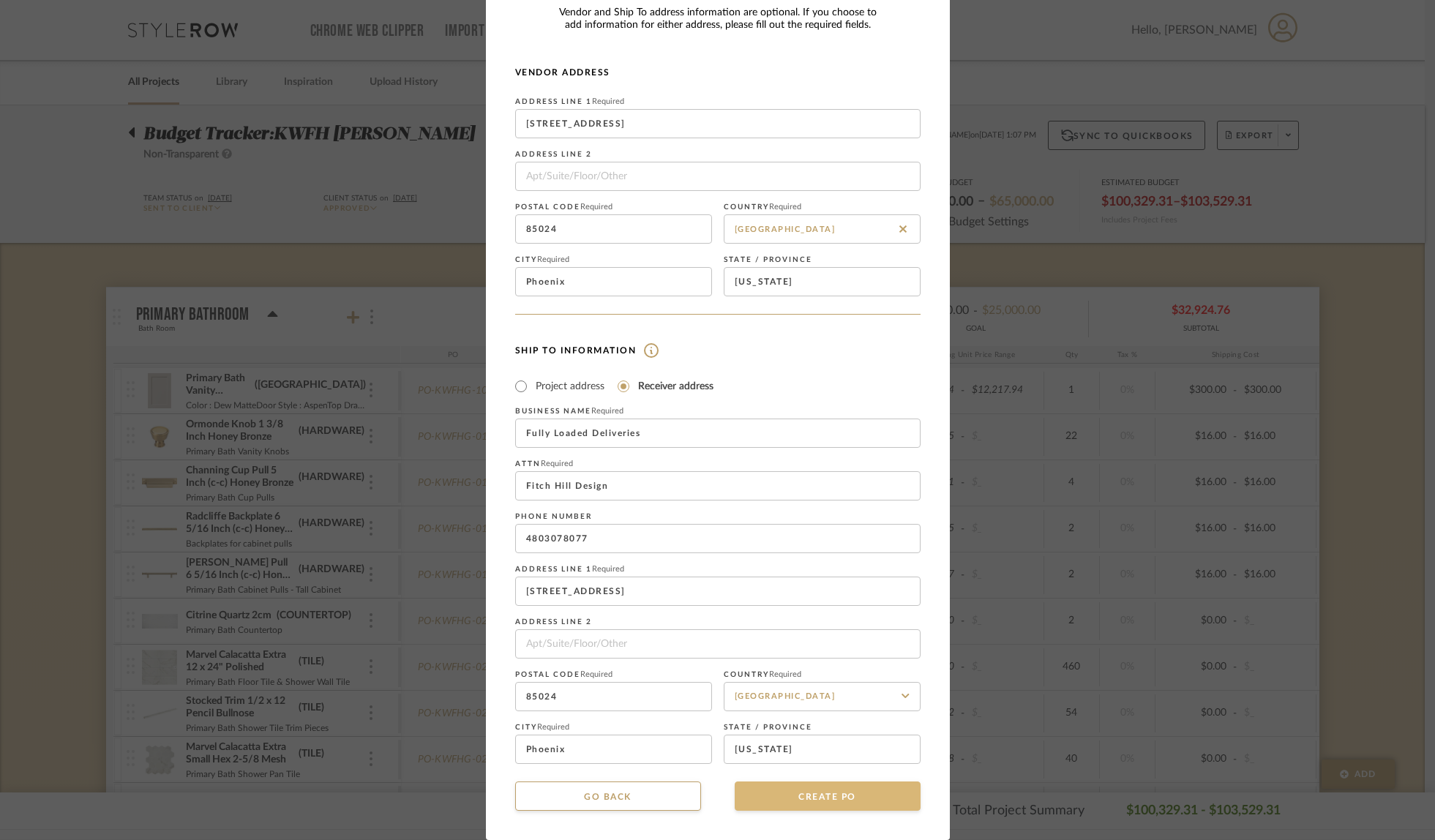
click at [804, 803] on button "CREATE PO" at bounding box center [827, 796] width 186 height 29
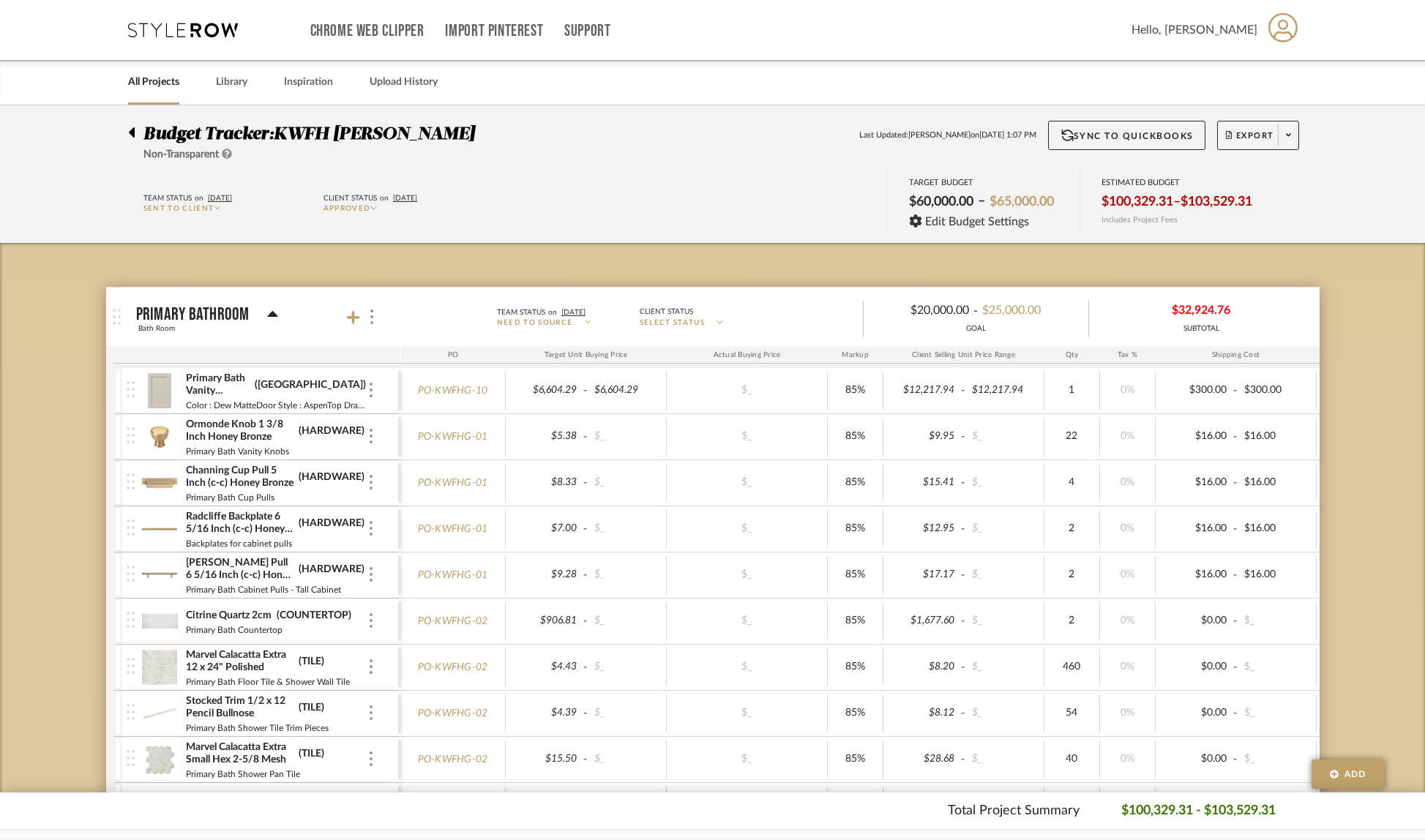
click at [1286, 136] on icon at bounding box center [1289, 134] width 5 height 8
click at [1263, 243] on span "Create PO" at bounding box center [1252, 248] width 46 height 13
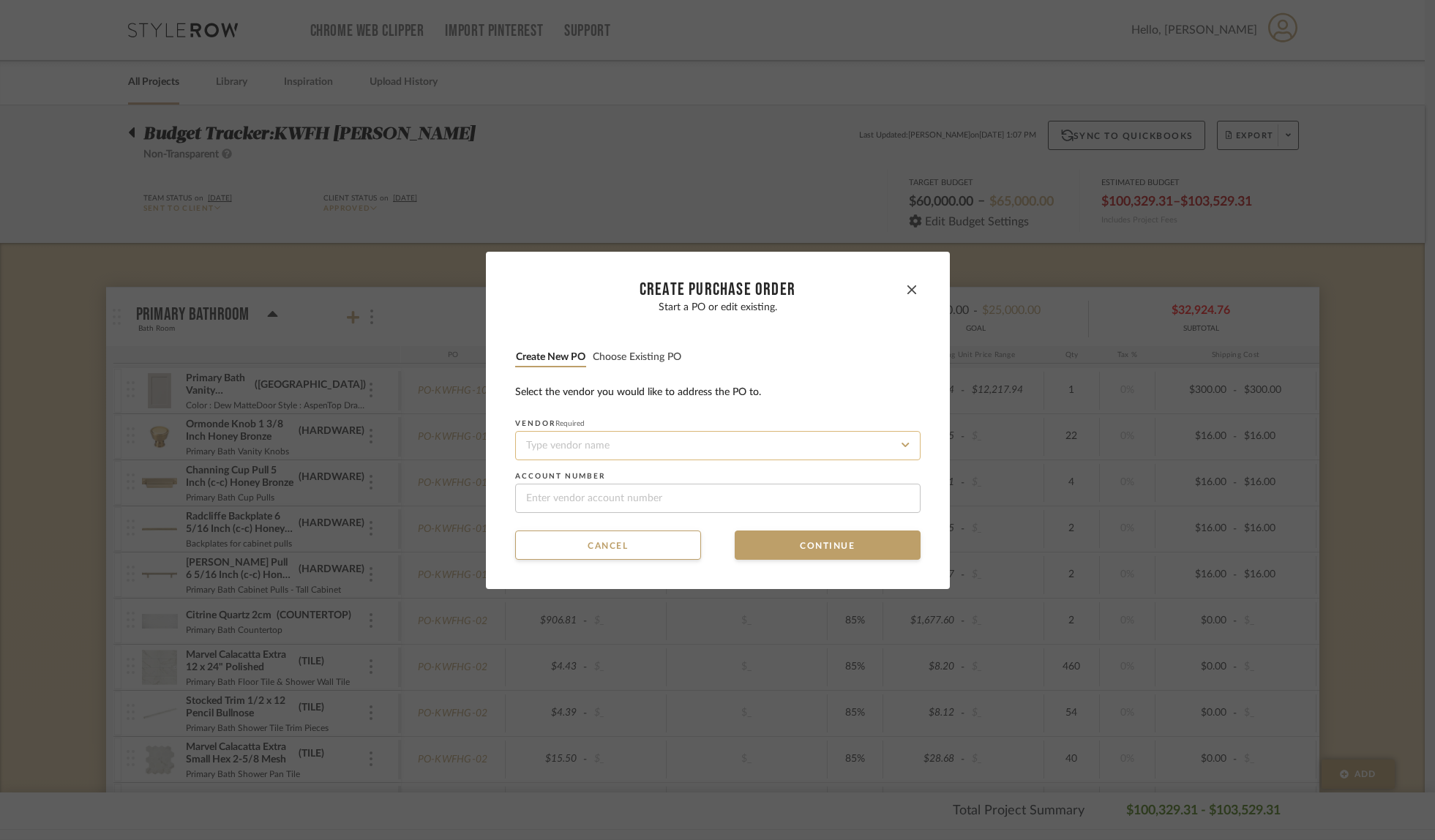
click at [560, 452] on input at bounding box center [718, 446] width 406 height 29
click at [526, 515] on mat-dialog-content "CREATE Purchase order Start a PO or edit existing. Create new PO Choose existin…" at bounding box center [718, 420] width 406 height 279
click at [572, 443] on input at bounding box center [718, 446] width 406 height 29
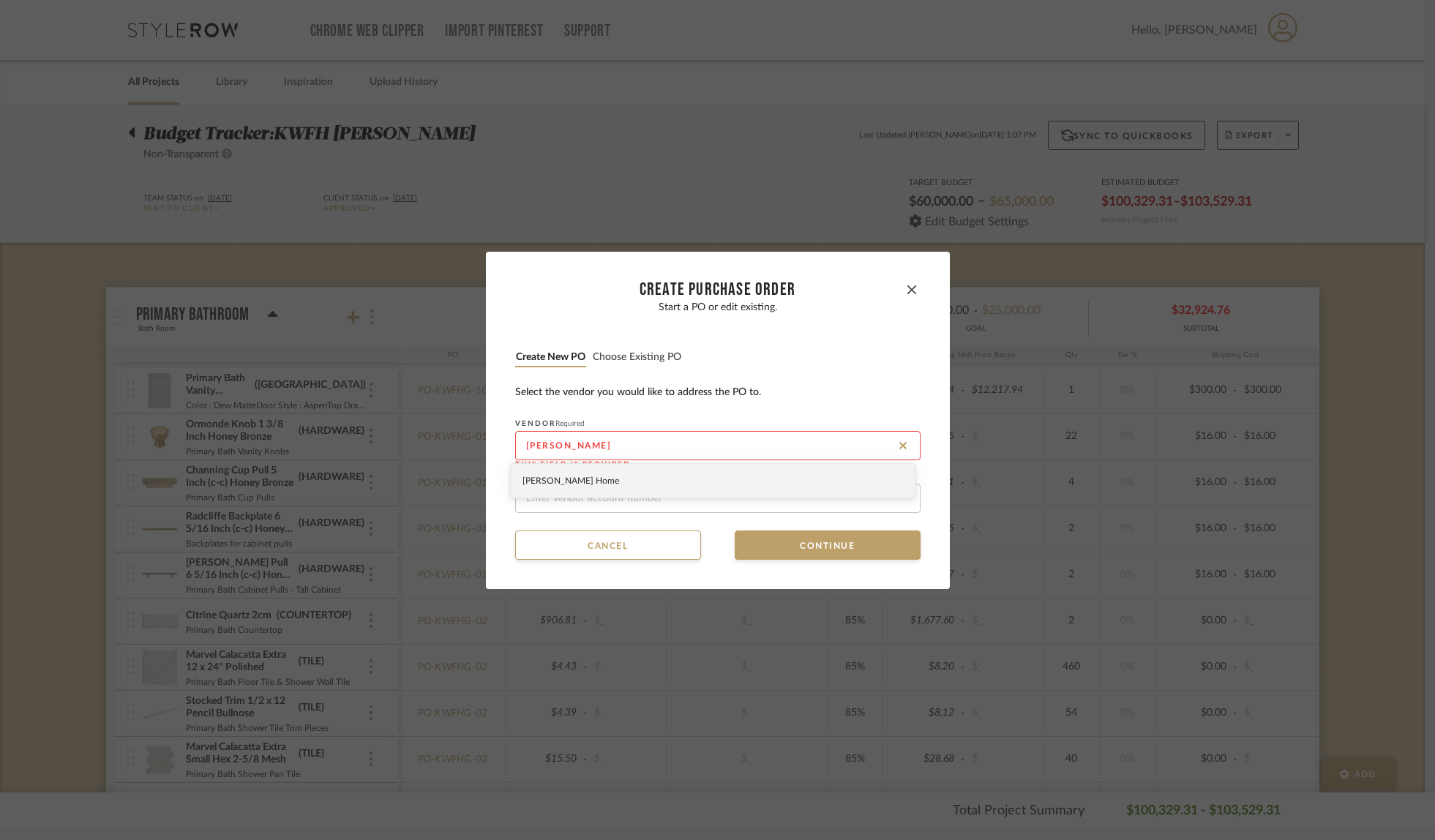
click at [533, 488] on div "[PERSON_NAME] Home" at bounding box center [713, 481] width 404 height 34
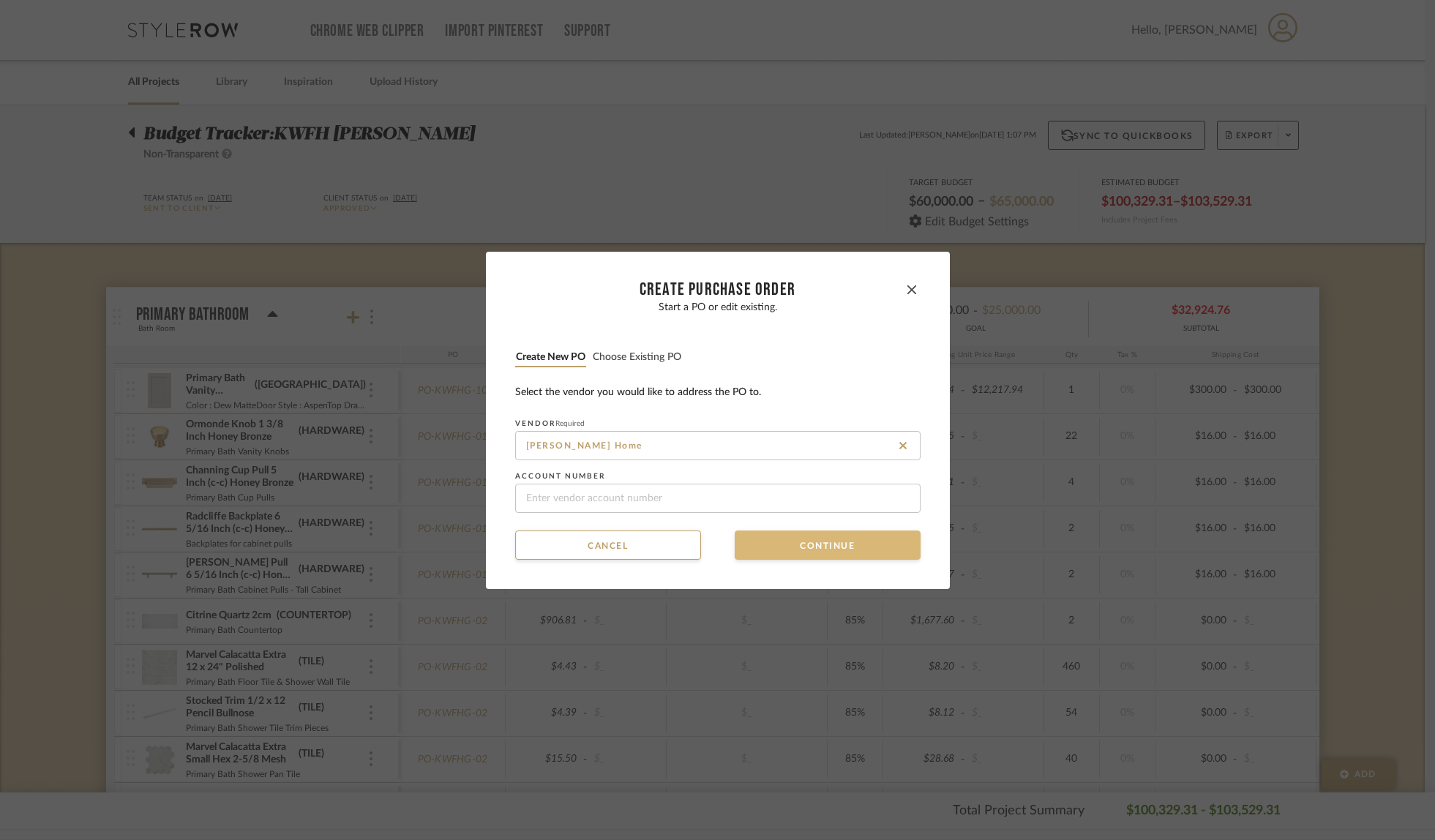
click at [854, 550] on button "Continue" at bounding box center [827, 546] width 186 height 29
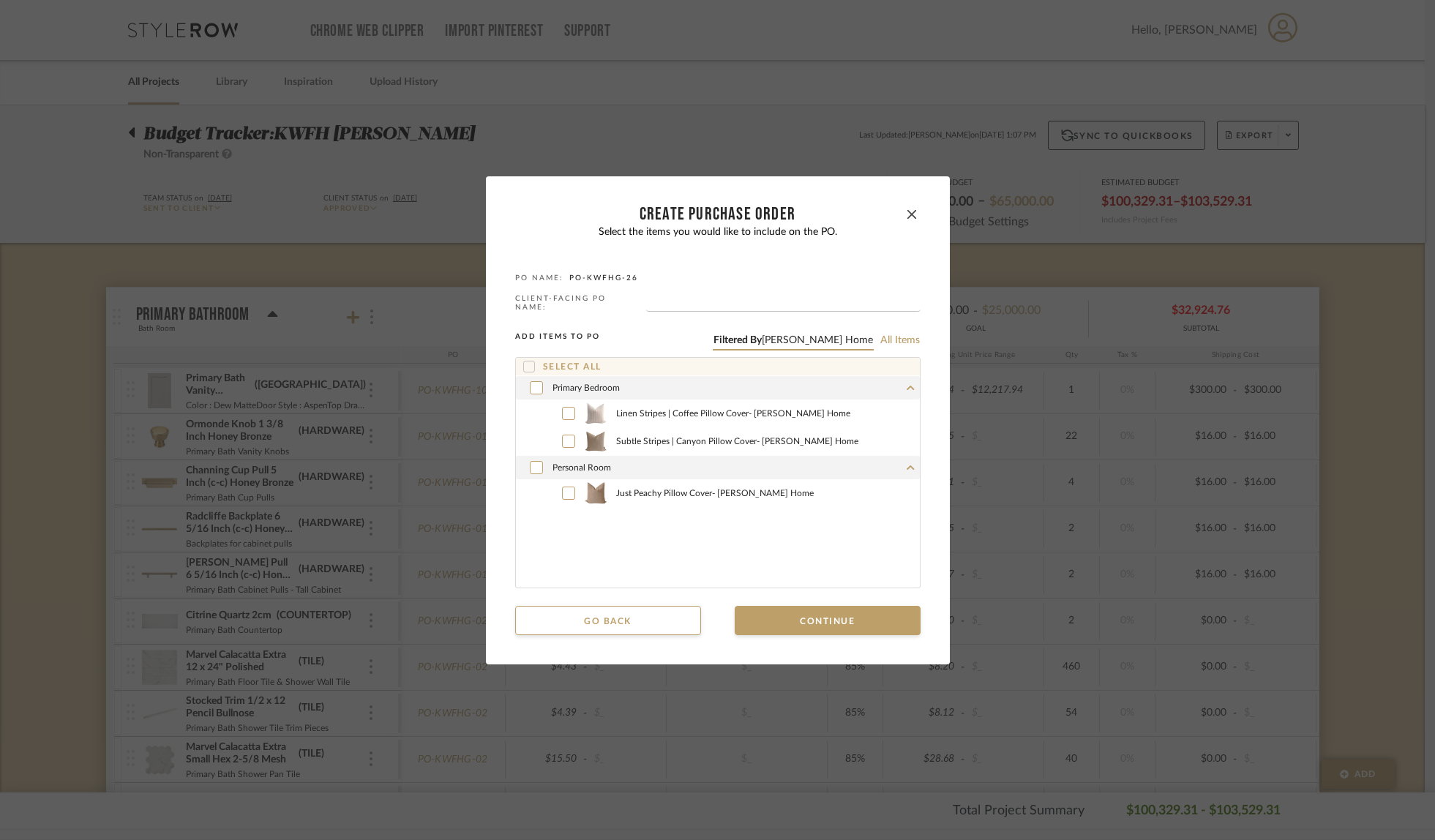
click at [524, 362] on icon at bounding box center [528, 367] width 10 height 10
click at [824, 619] on button "Continue" at bounding box center [827, 621] width 186 height 29
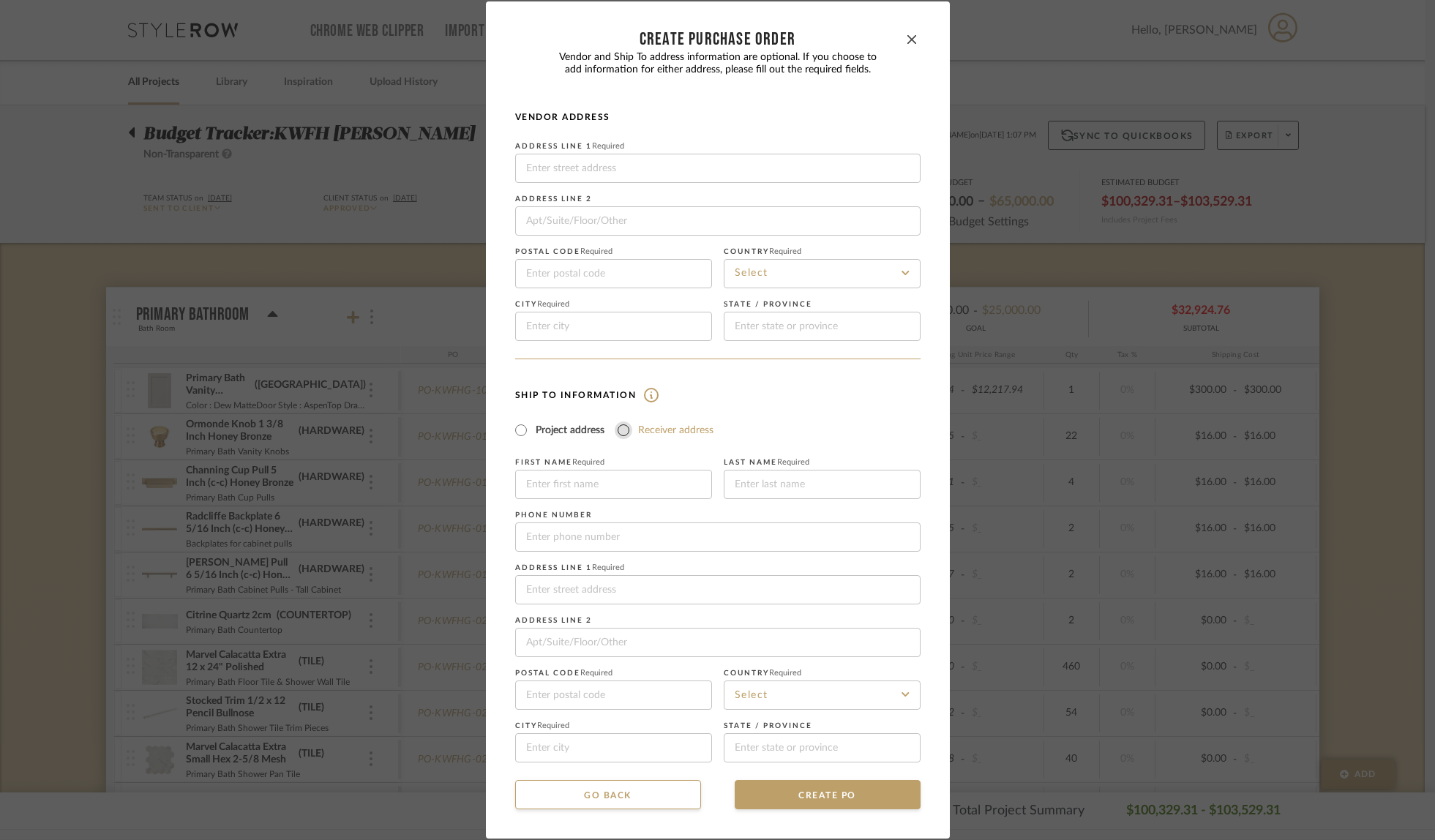
click at [620, 428] on input "Receiver address" at bounding box center [623, 430] width 17 height 17
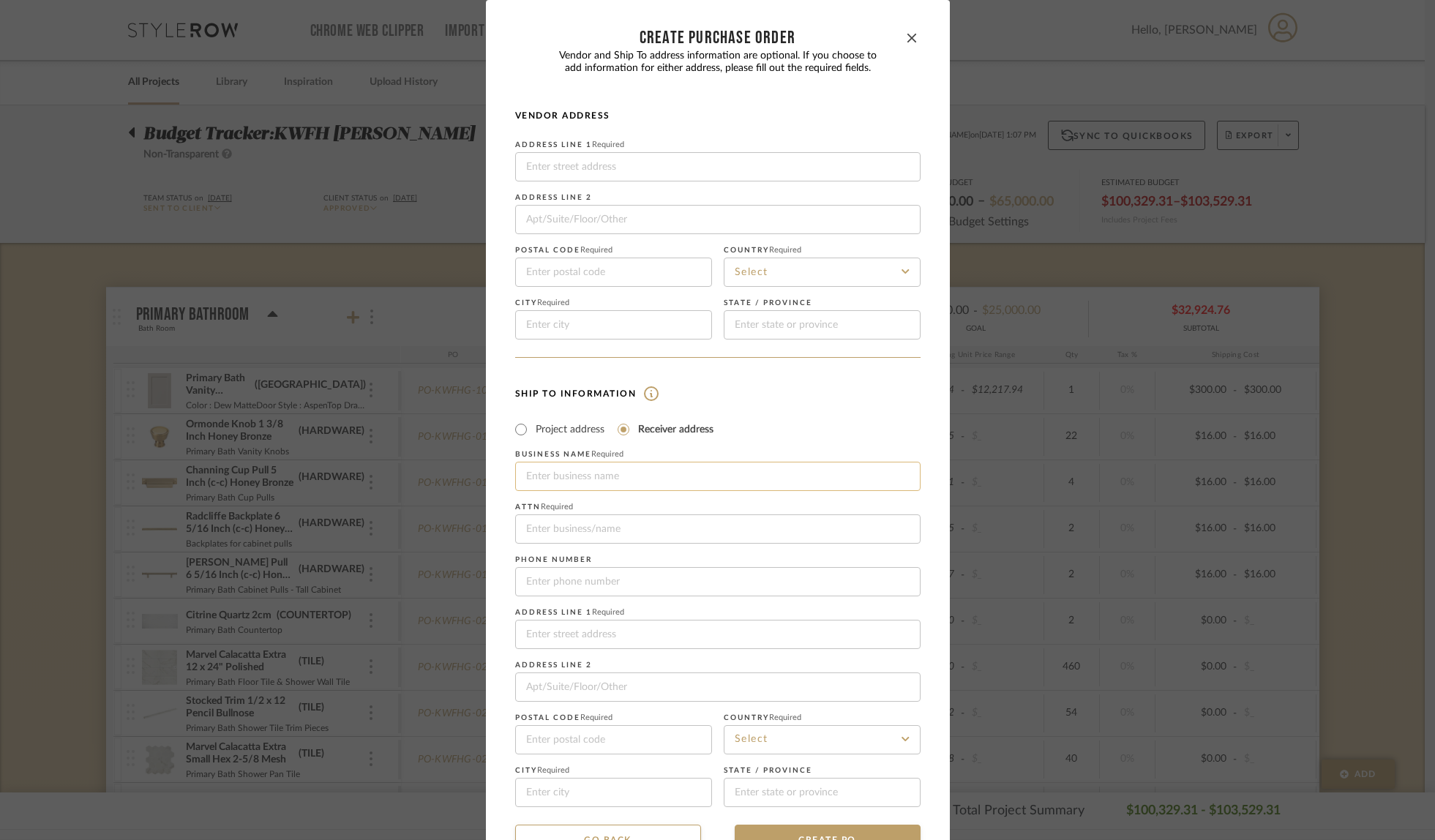
click at [627, 464] on input at bounding box center [718, 476] width 406 height 29
click at [601, 638] on input at bounding box center [718, 634] width 406 height 29
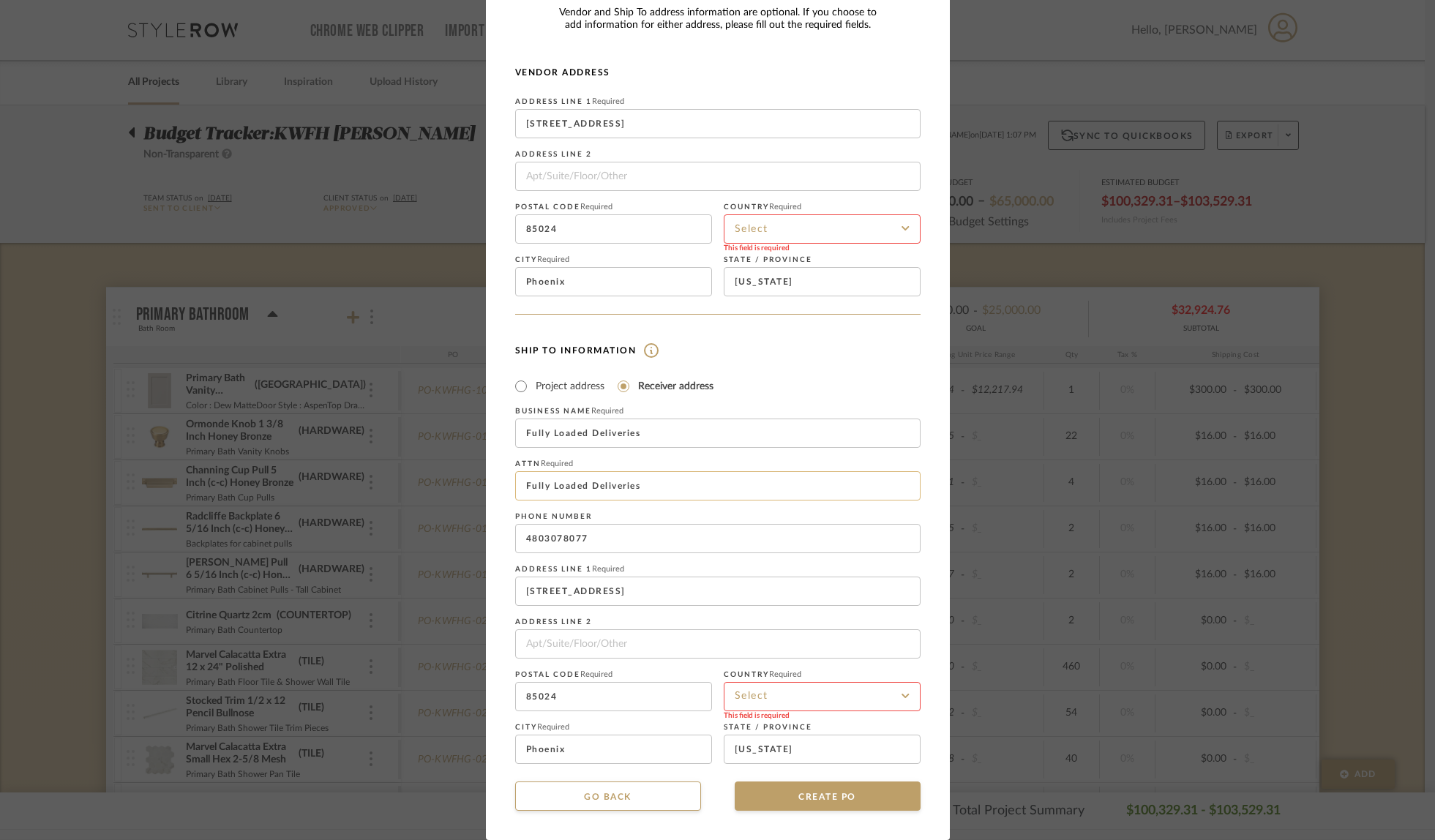
click at [672, 491] on input "Fully Loaded Deliveries" at bounding box center [718, 486] width 406 height 29
click at [799, 692] on input at bounding box center [822, 696] width 197 height 29
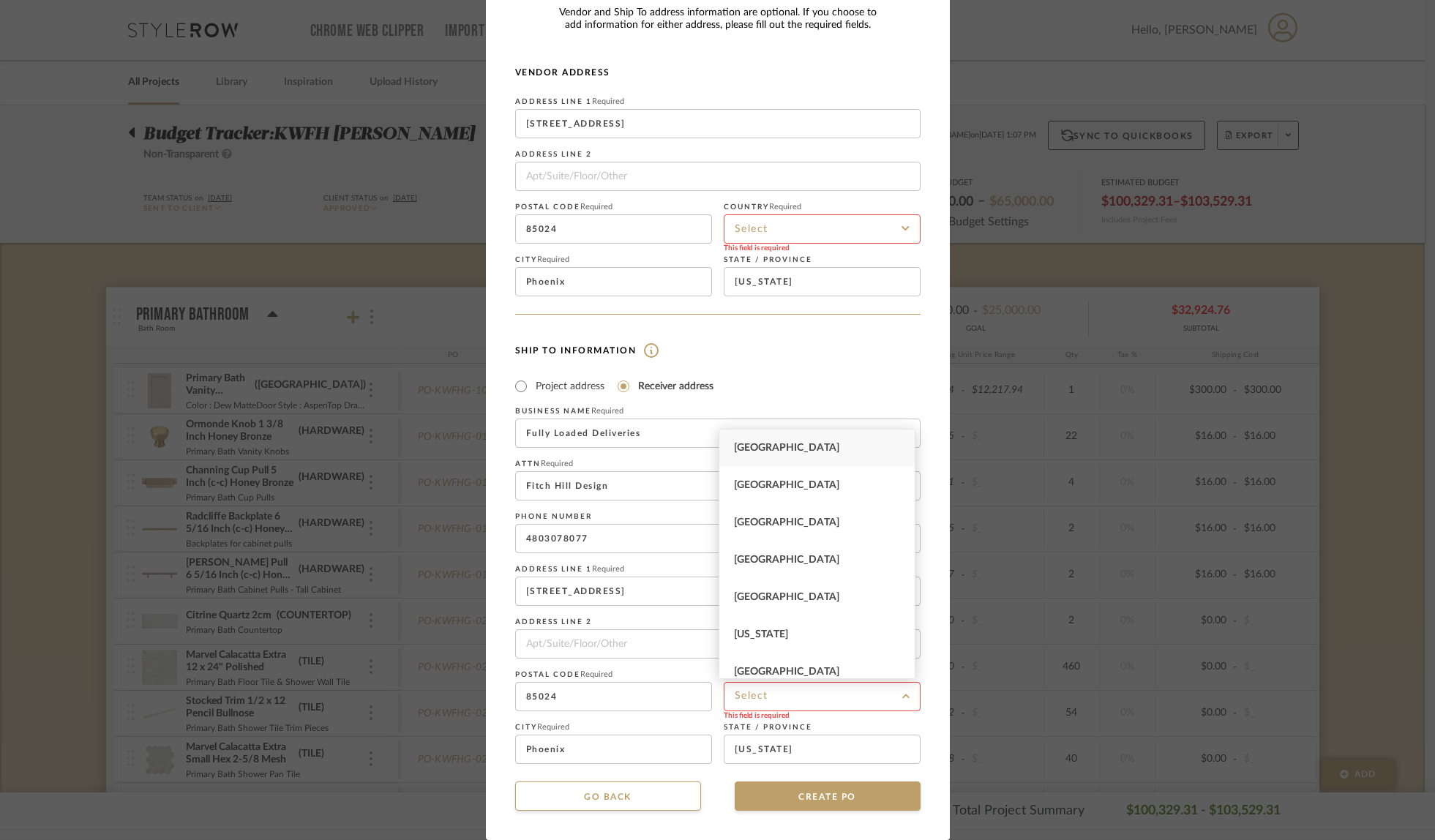
click at [807, 458] on div "[GEOGRAPHIC_DATA]" at bounding box center [817, 448] width 196 height 37
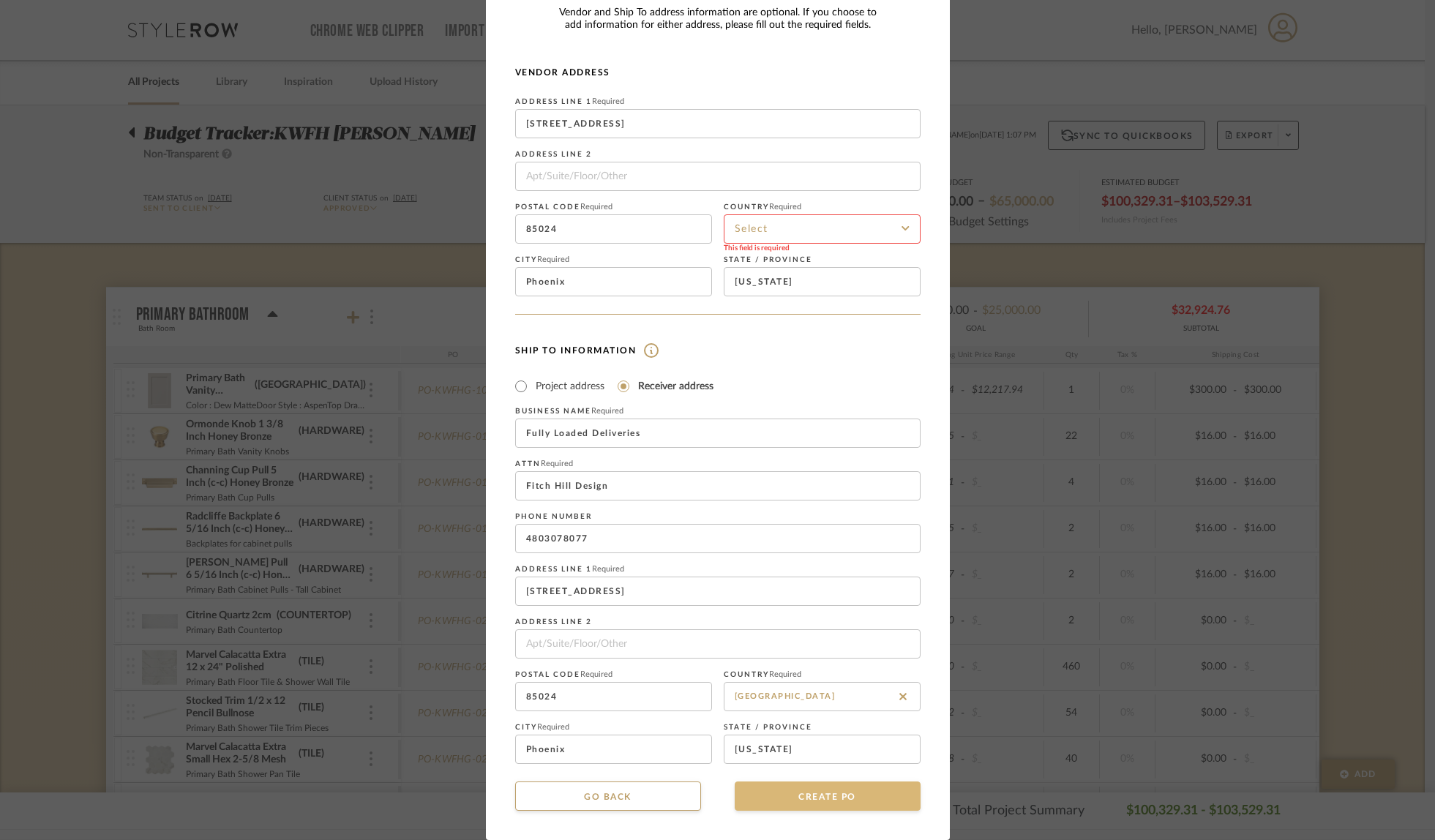
click at [775, 800] on button "CREATE PO" at bounding box center [827, 796] width 186 height 29
click at [815, 227] on input at bounding box center [822, 229] width 197 height 29
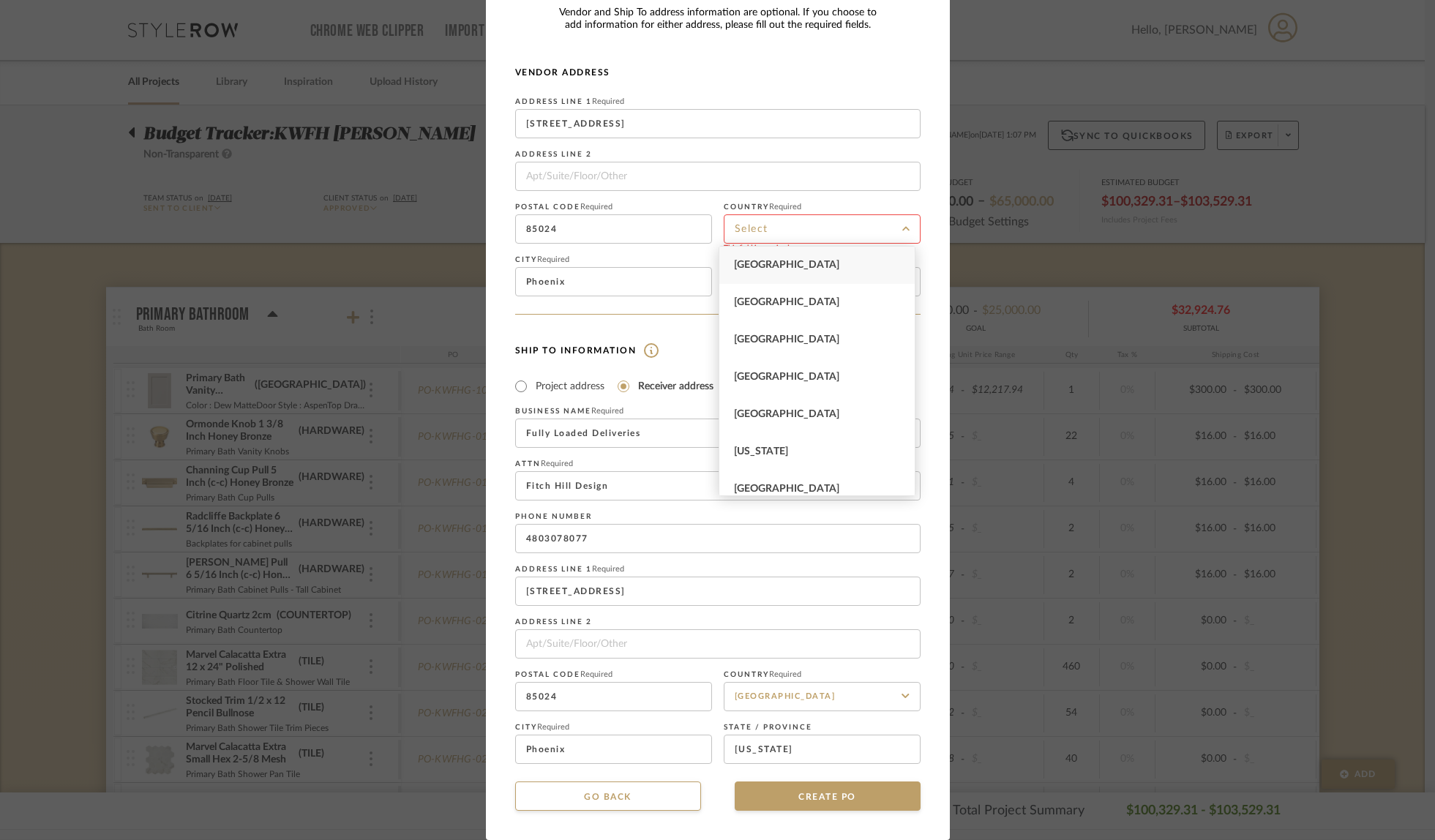
click at [801, 272] on div "[GEOGRAPHIC_DATA]" at bounding box center [817, 265] width 196 height 37
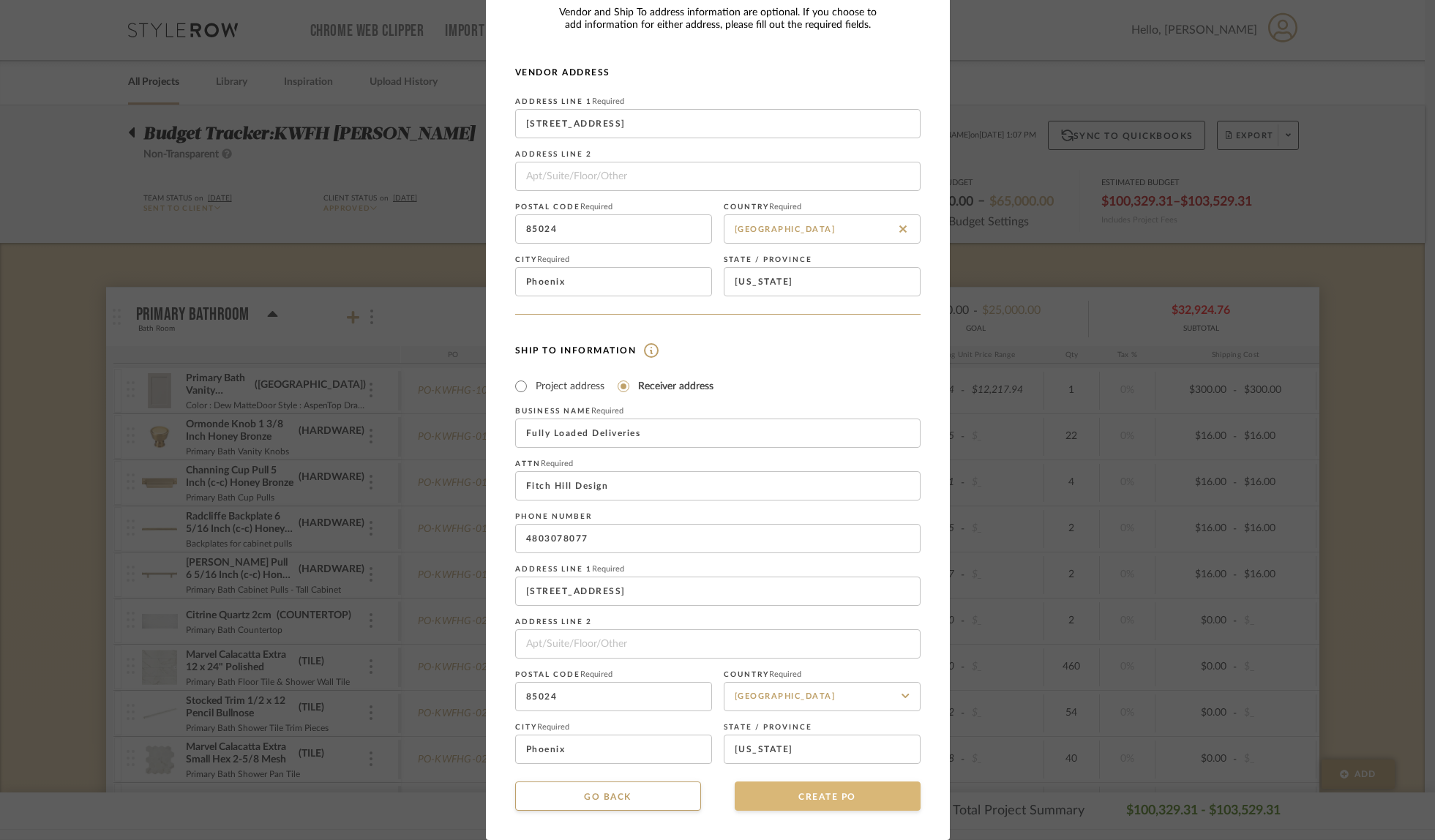
click at [778, 800] on button "CREATE PO" at bounding box center [827, 796] width 186 height 29
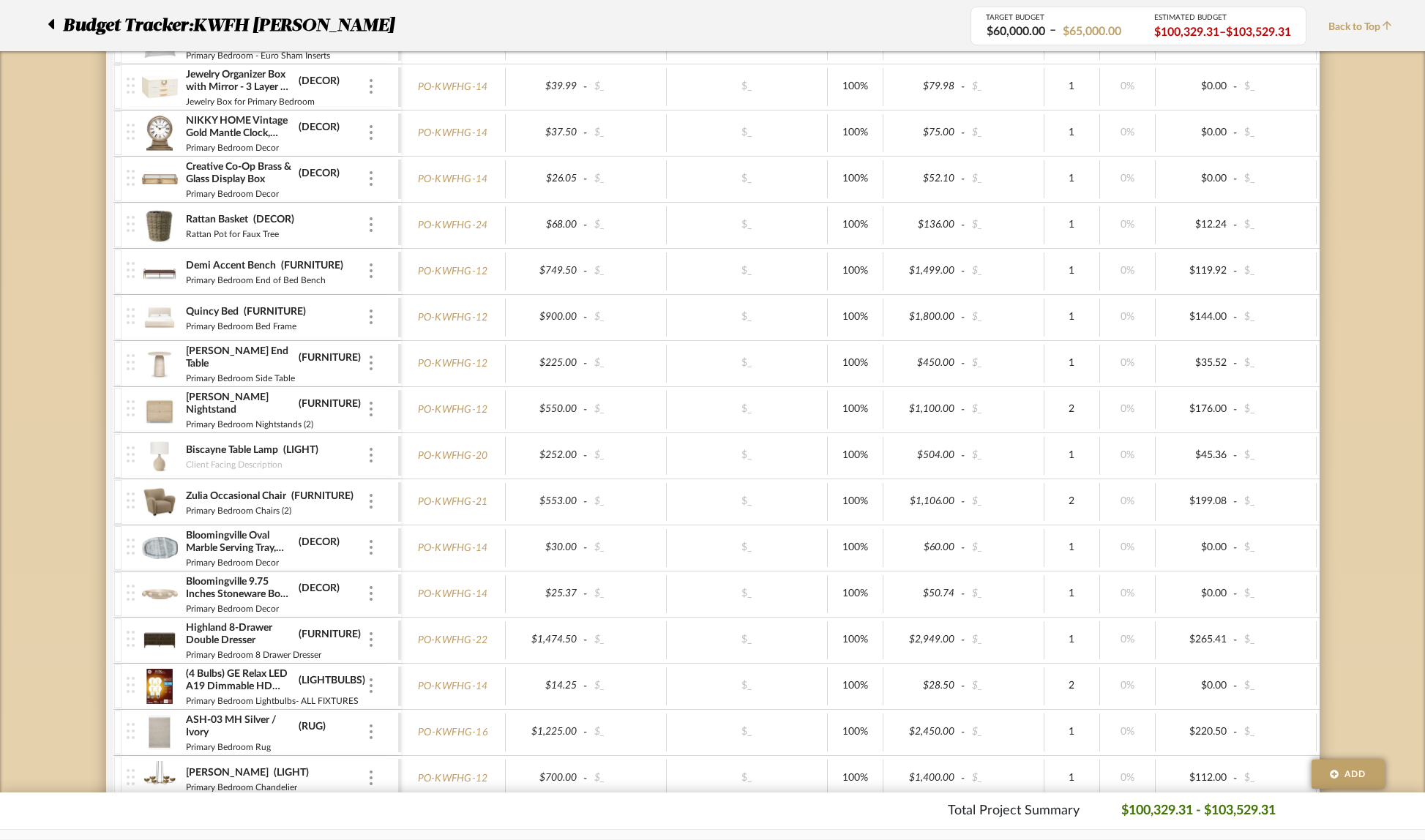
scroll to position [3036, 0]
click at [1347, 31] on span "Back to Top" at bounding box center [1365, 27] width 71 height 16
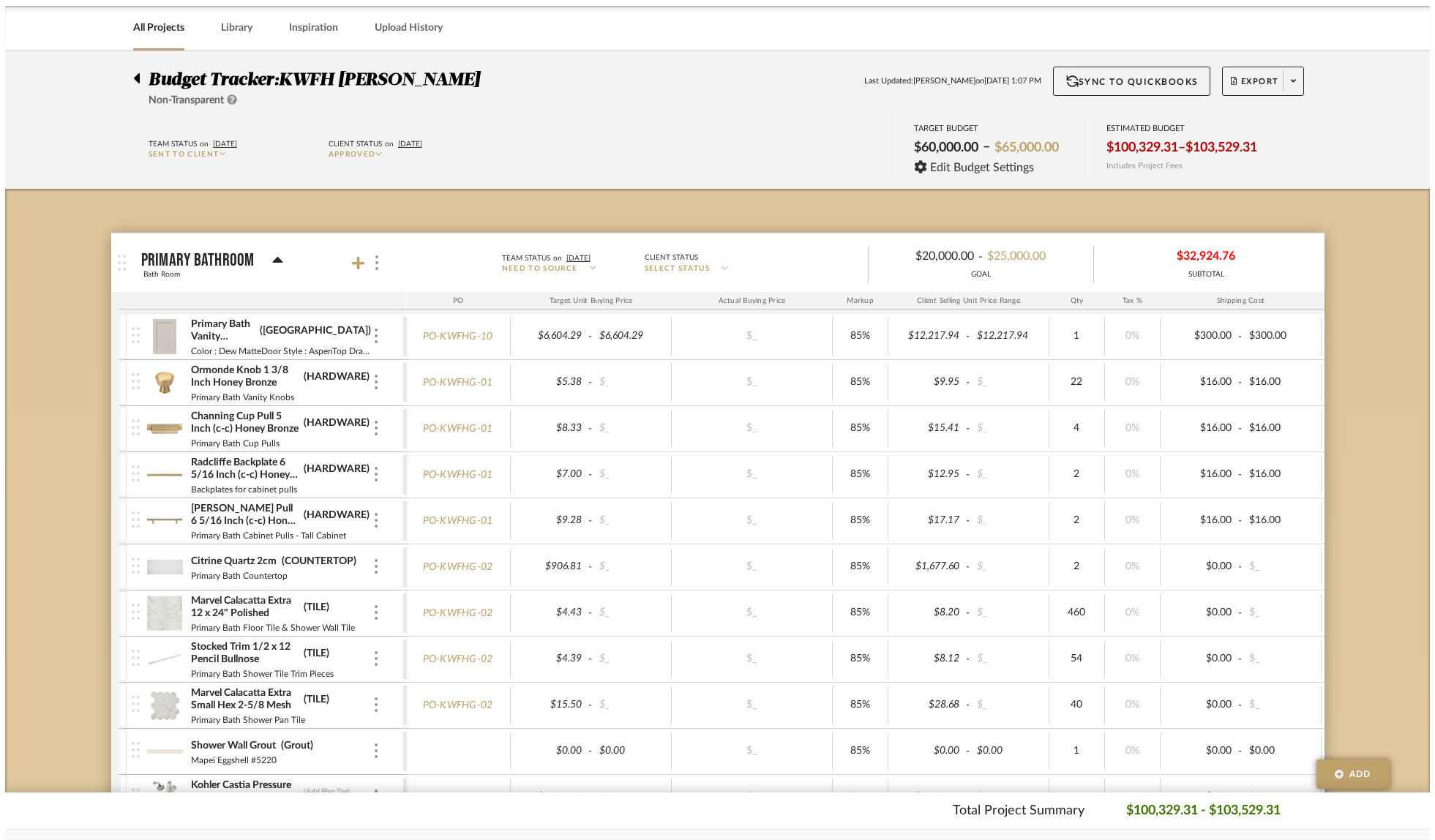
scroll to position [0, 0]
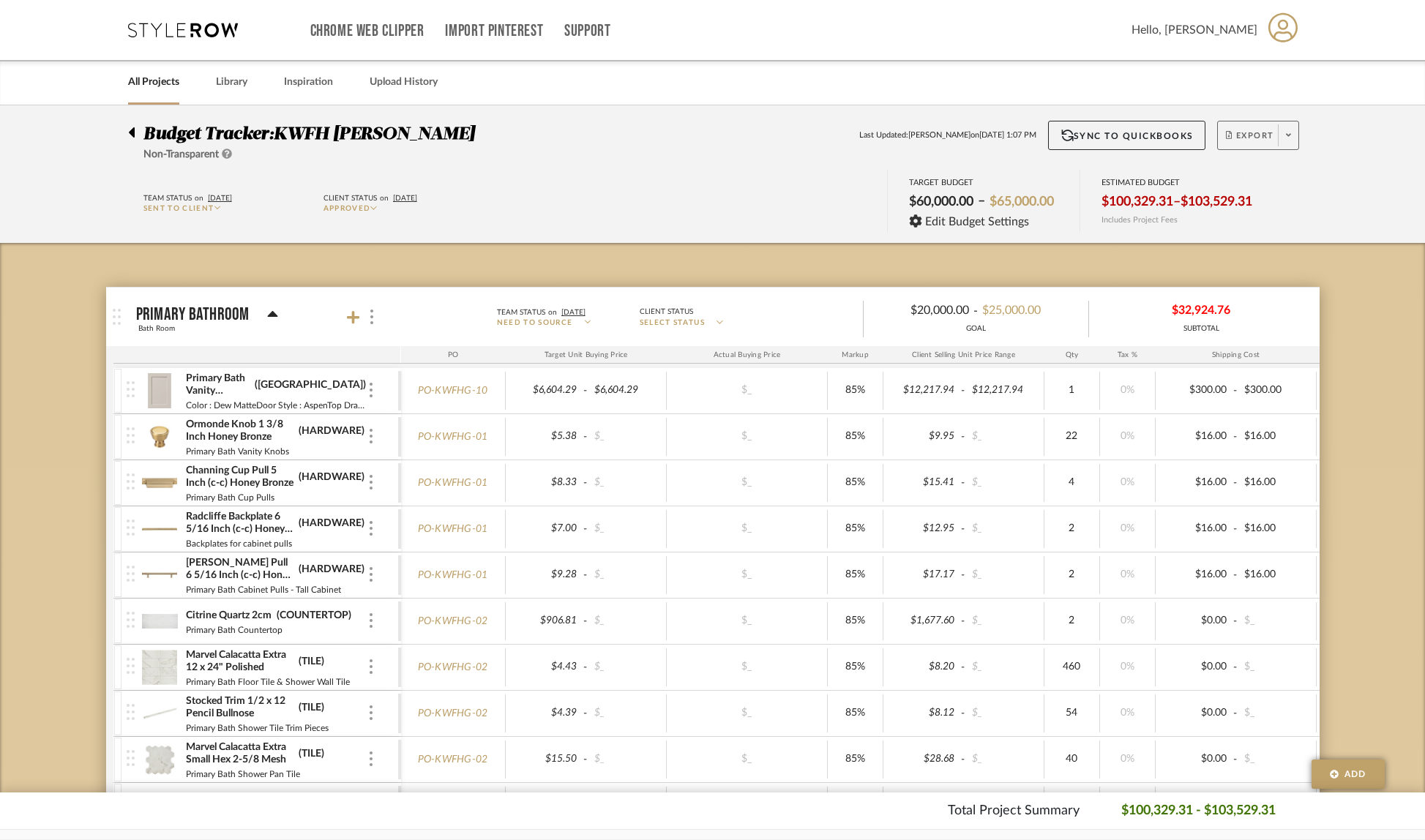
click at [1294, 134] on span at bounding box center [1288, 135] width 20 height 22
click at [1257, 240] on span "Create PO BETA" at bounding box center [1284, 248] width 110 height 16
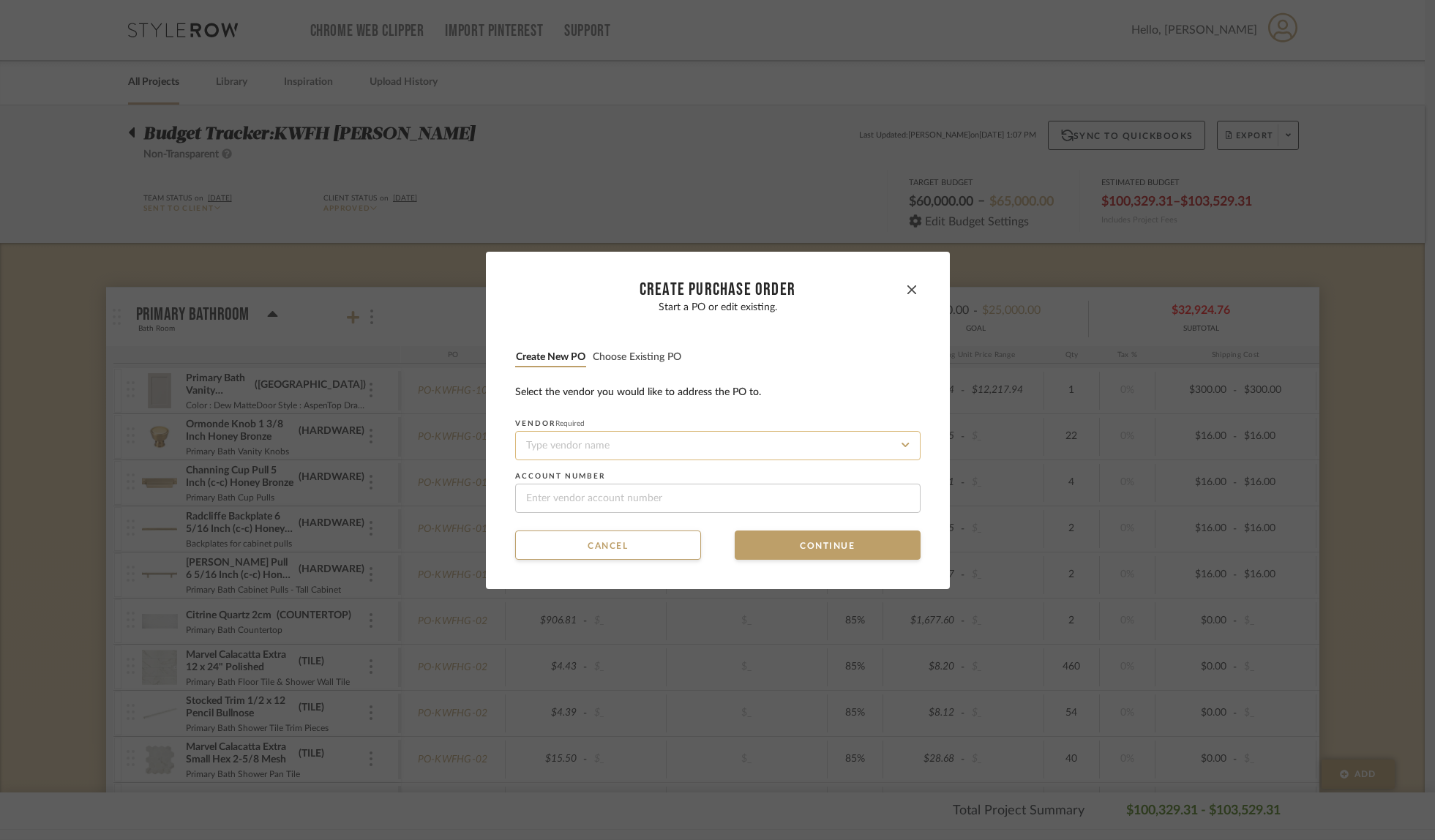
click at [550, 433] on input at bounding box center [718, 446] width 406 height 29
click at [556, 477] on div "Safavieh" at bounding box center [713, 481] width 404 height 34
click at [582, 498] on input at bounding box center [718, 498] width 406 height 29
paste input "FIT4599"
click at [789, 546] on button "Continue" at bounding box center [827, 546] width 186 height 29
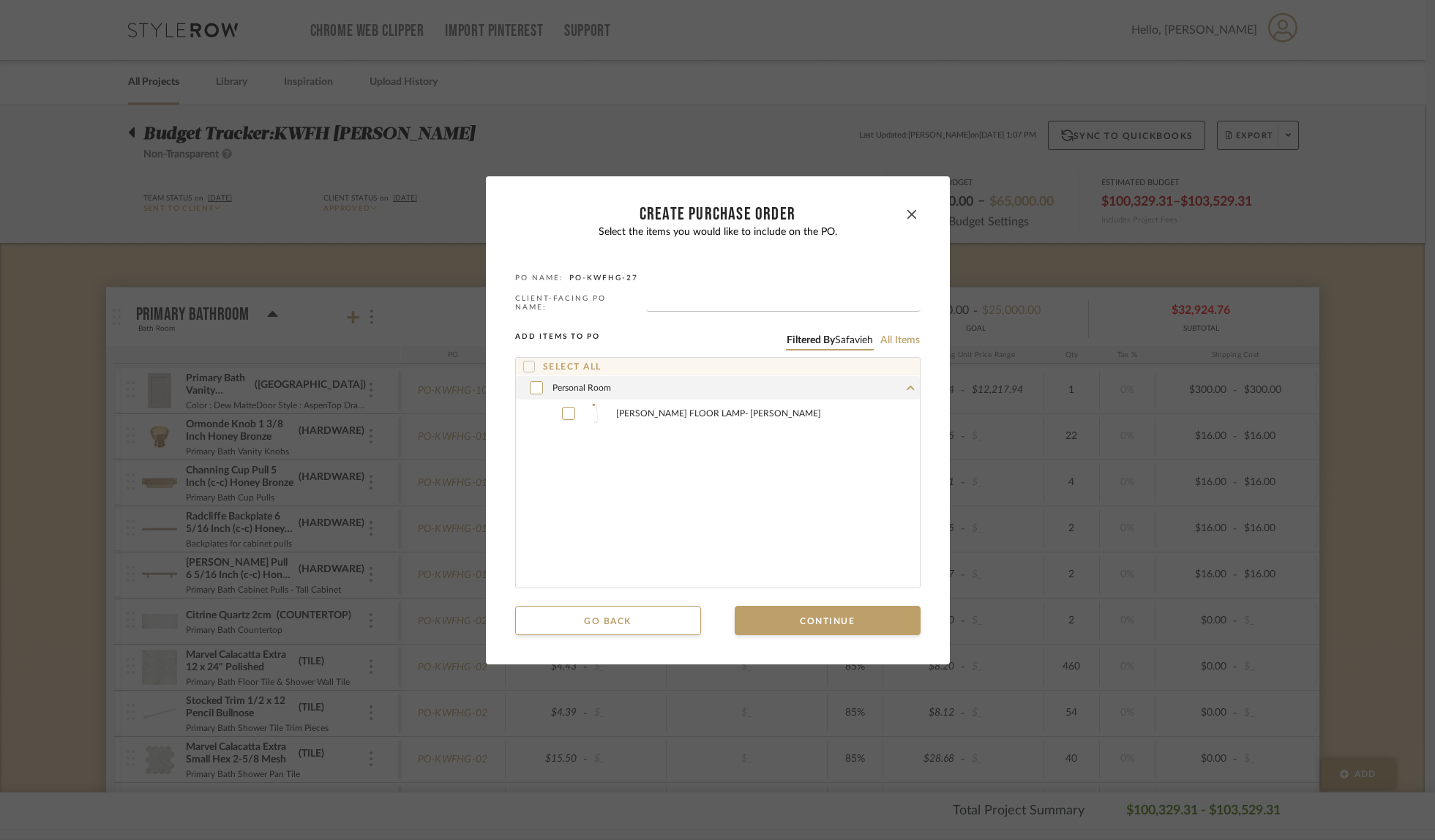
drag, startPoint x: 528, startPoint y: 386, endPoint x: 585, endPoint y: 432, distance: 73.2
click at [532, 386] on icon at bounding box center [536, 387] width 8 height 5
click at [785, 612] on button "Continue" at bounding box center [827, 621] width 186 height 29
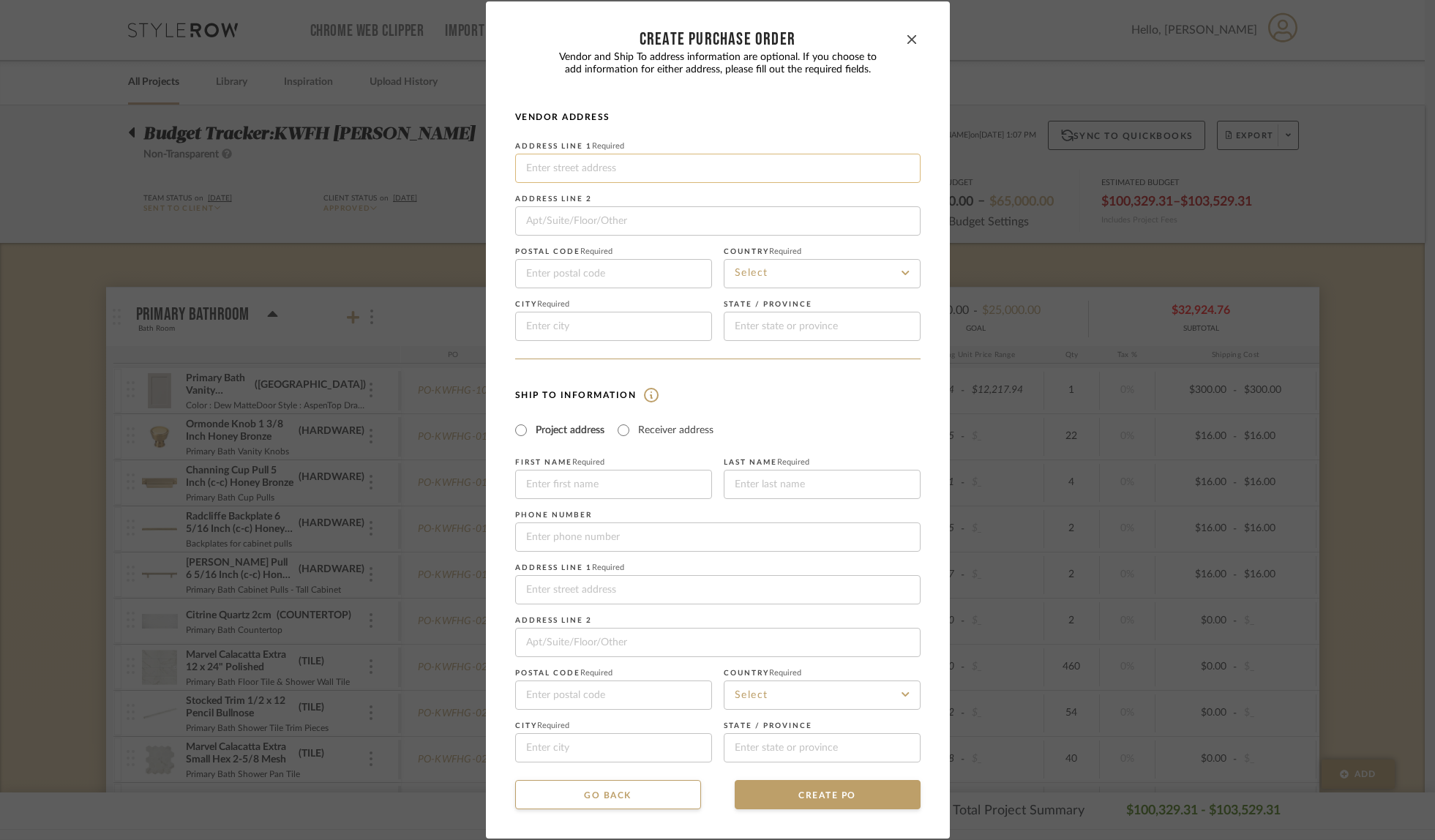
click at [613, 164] on input at bounding box center [718, 168] width 406 height 29
paste input "[STREET_ADDRESS]"
click at [614, 216] on input at bounding box center [718, 221] width 406 height 29
paste input "BLDG. A. STE. 101"
click at [733, 271] on input at bounding box center [822, 274] width 197 height 29
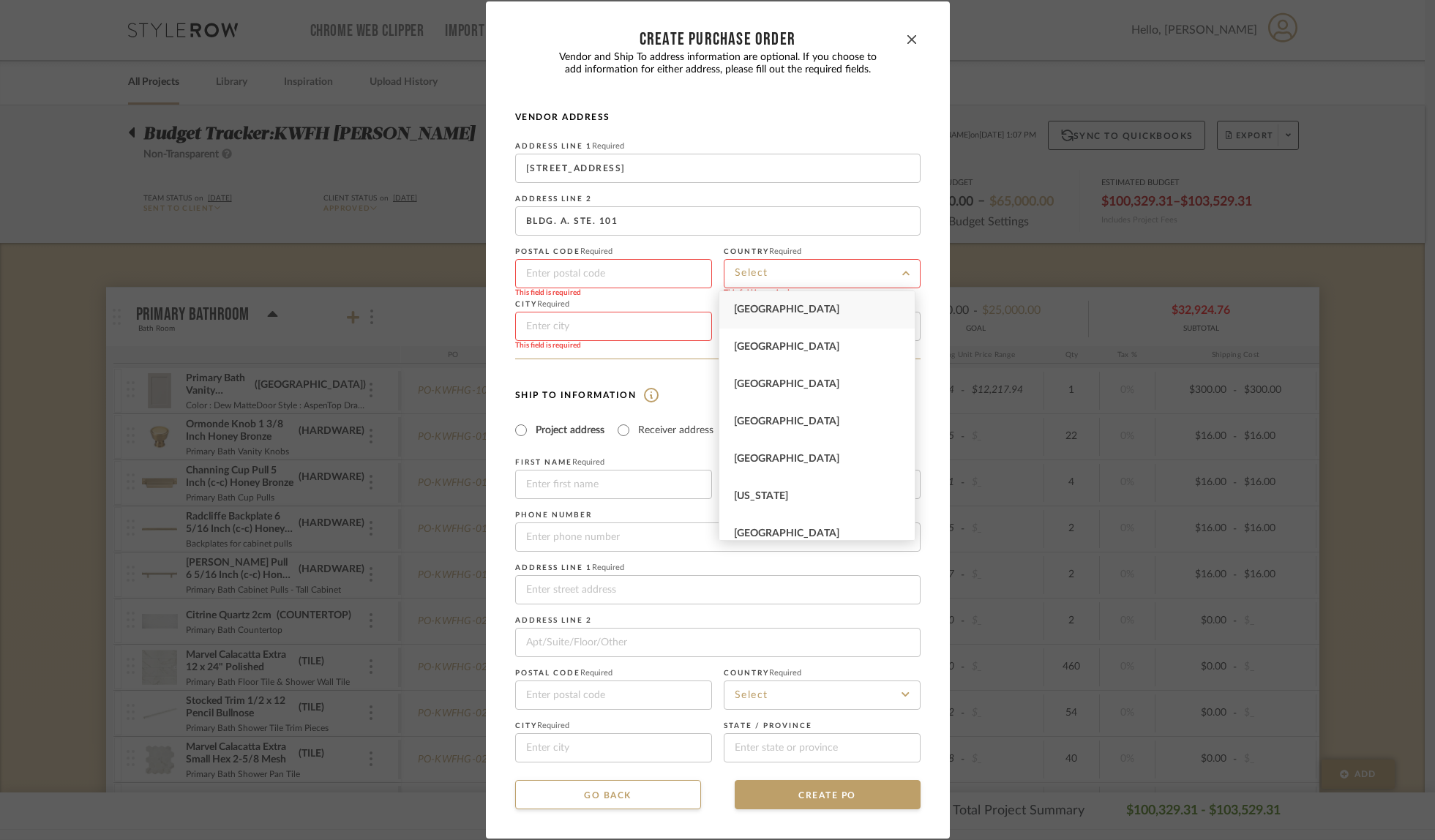
drag, startPoint x: 749, startPoint y: 310, endPoint x: 682, endPoint y: 325, distance: 68.7
click at [749, 310] on span "[GEOGRAPHIC_DATA]" at bounding box center [786, 309] width 105 height 10
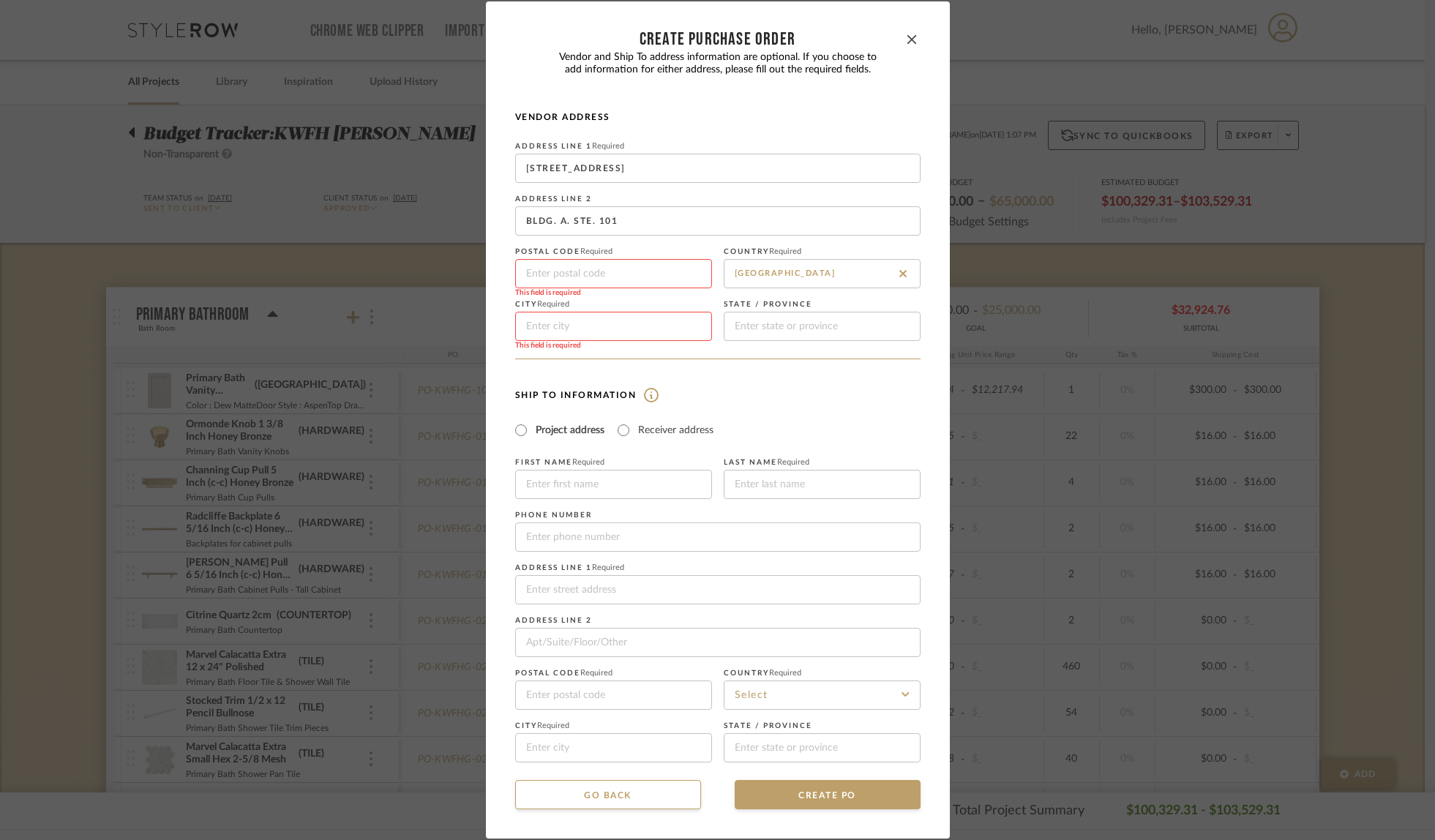
click at [571, 316] on input at bounding box center [613, 326] width 197 height 29
click at [785, 331] on input at bounding box center [822, 326] width 197 height 29
click at [526, 277] on input at bounding box center [613, 274] width 197 height 29
paste input "89106"
click at [749, 328] on input at bounding box center [822, 326] width 197 height 29
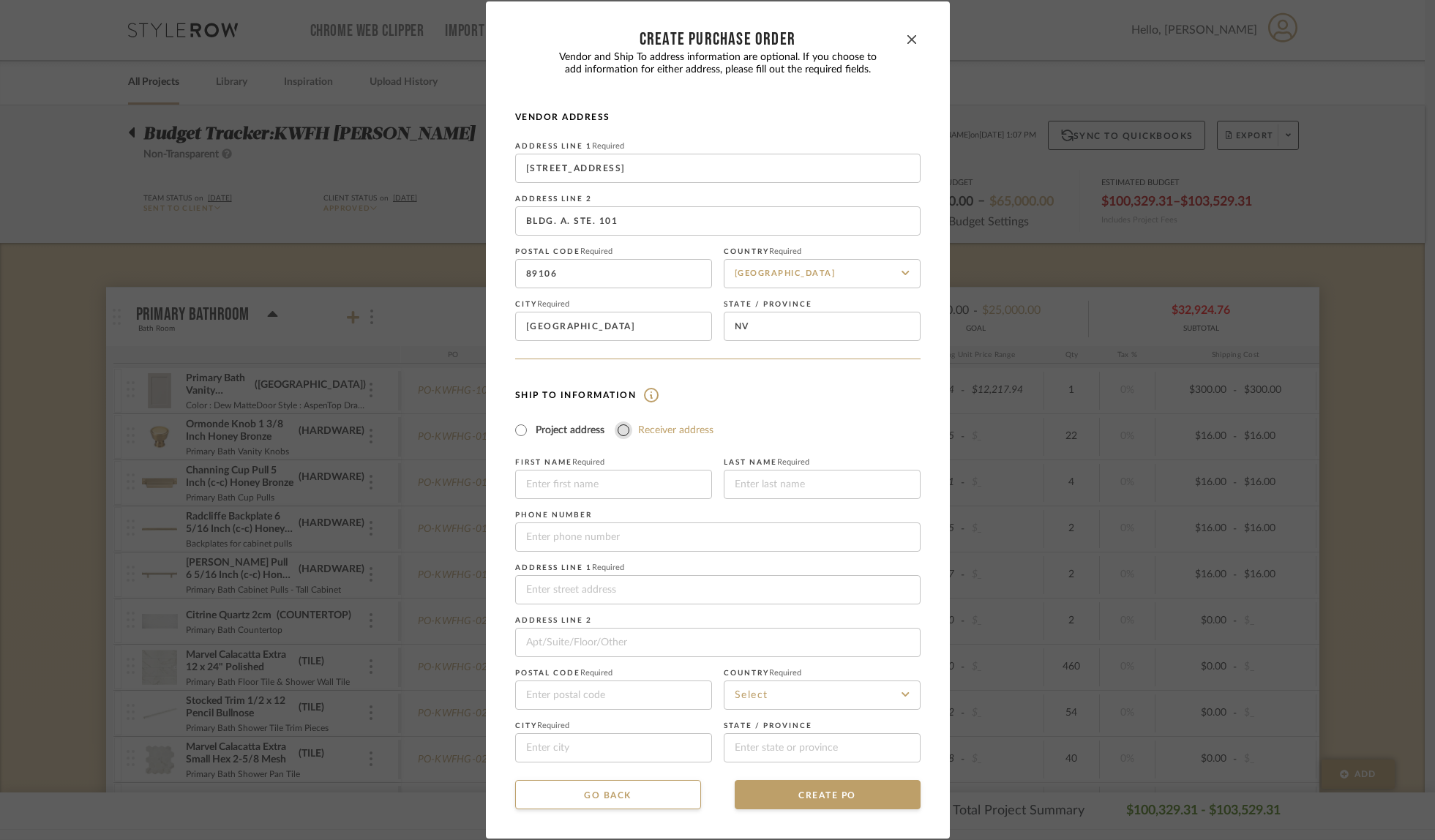
click at [615, 429] on input "Receiver address" at bounding box center [623, 430] width 17 height 17
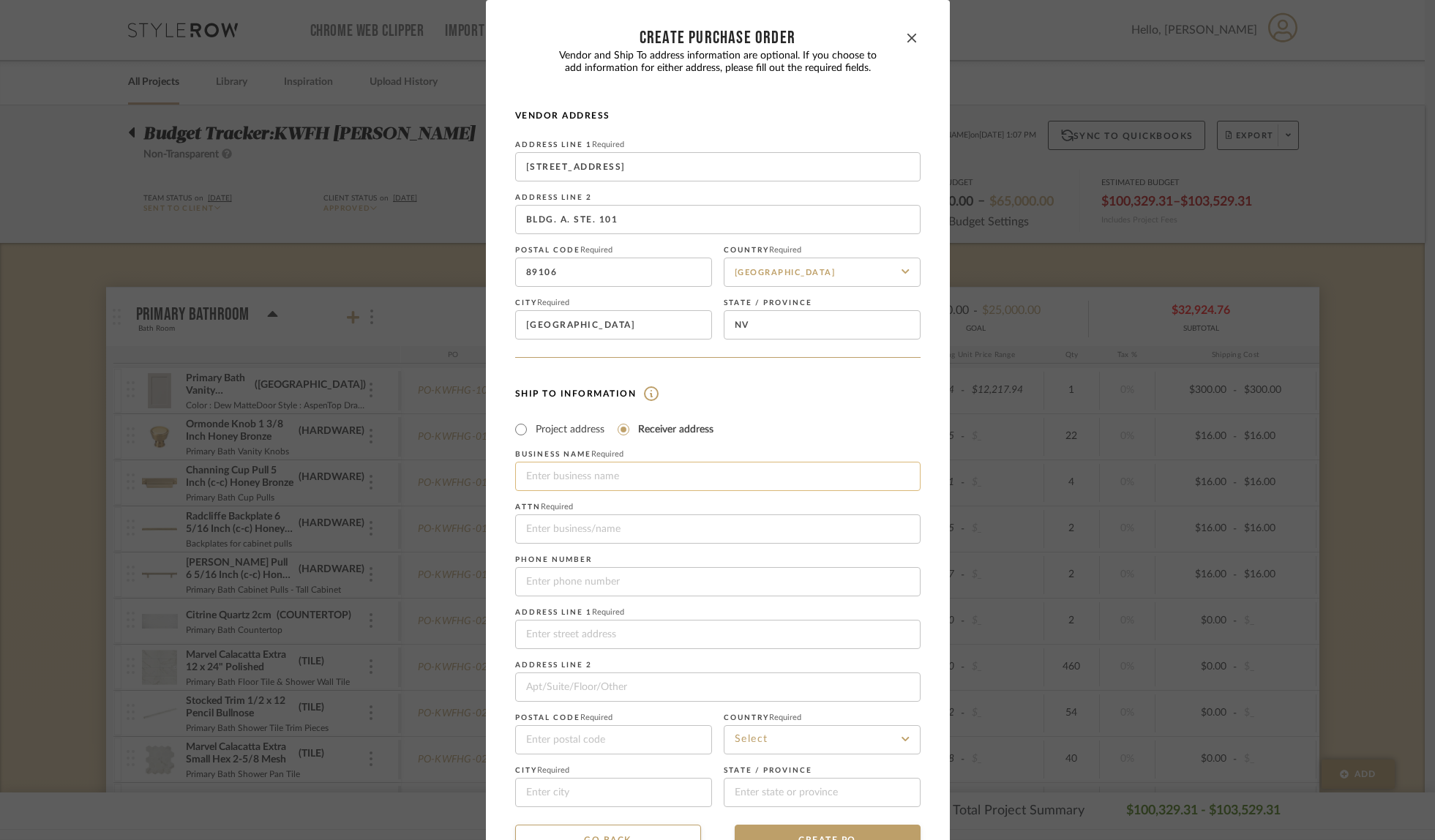
click at [601, 485] on input at bounding box center [718, 476] width 406 height 29
click at [651, 527] on input "Fully Loaded Deliveries" at bounding box center [718, 529] width 406 height 29
click at [587, 631] on input at bounding box center [718, 634] width 406 height 29
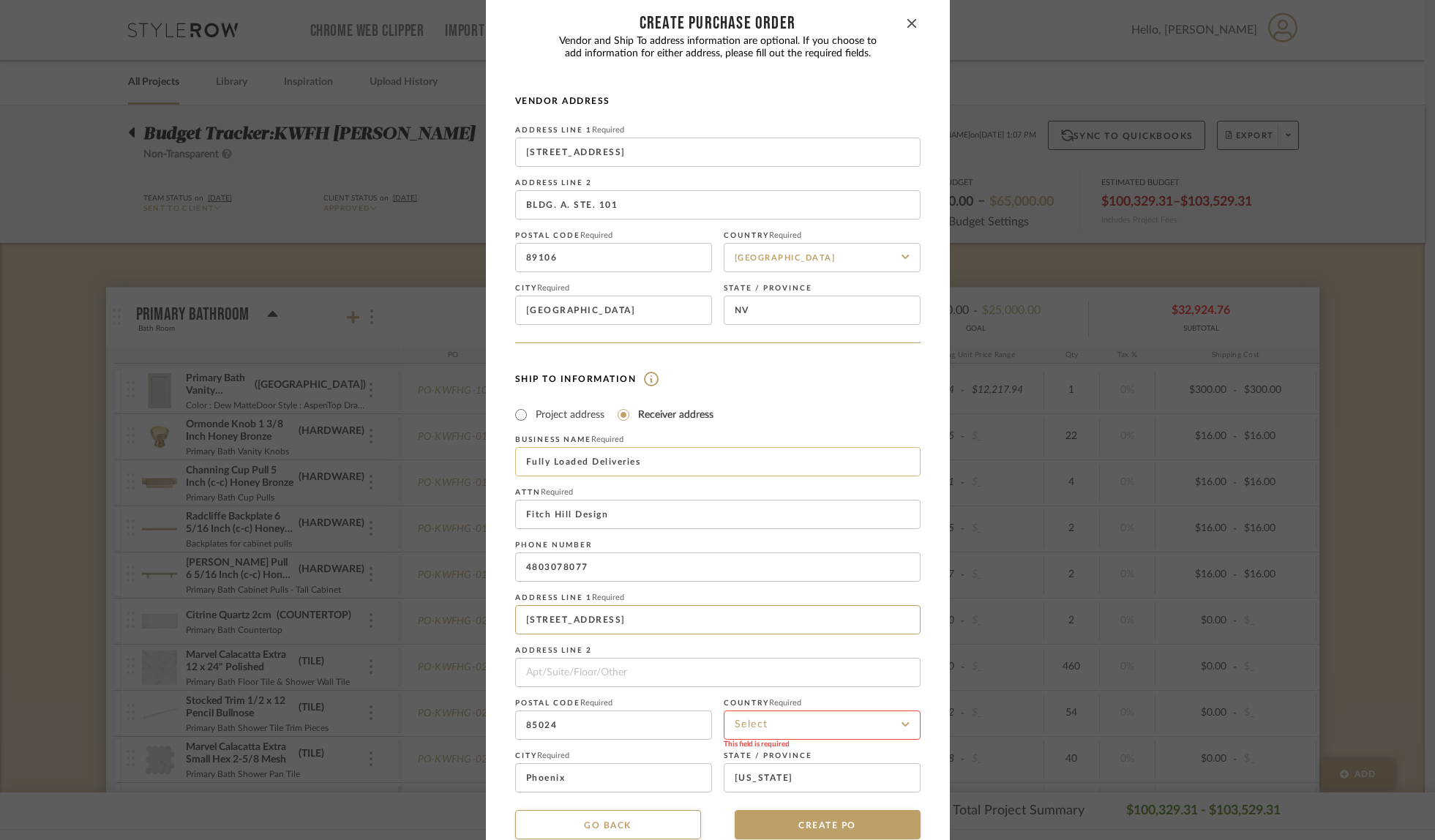
scroll to position [44, 0]
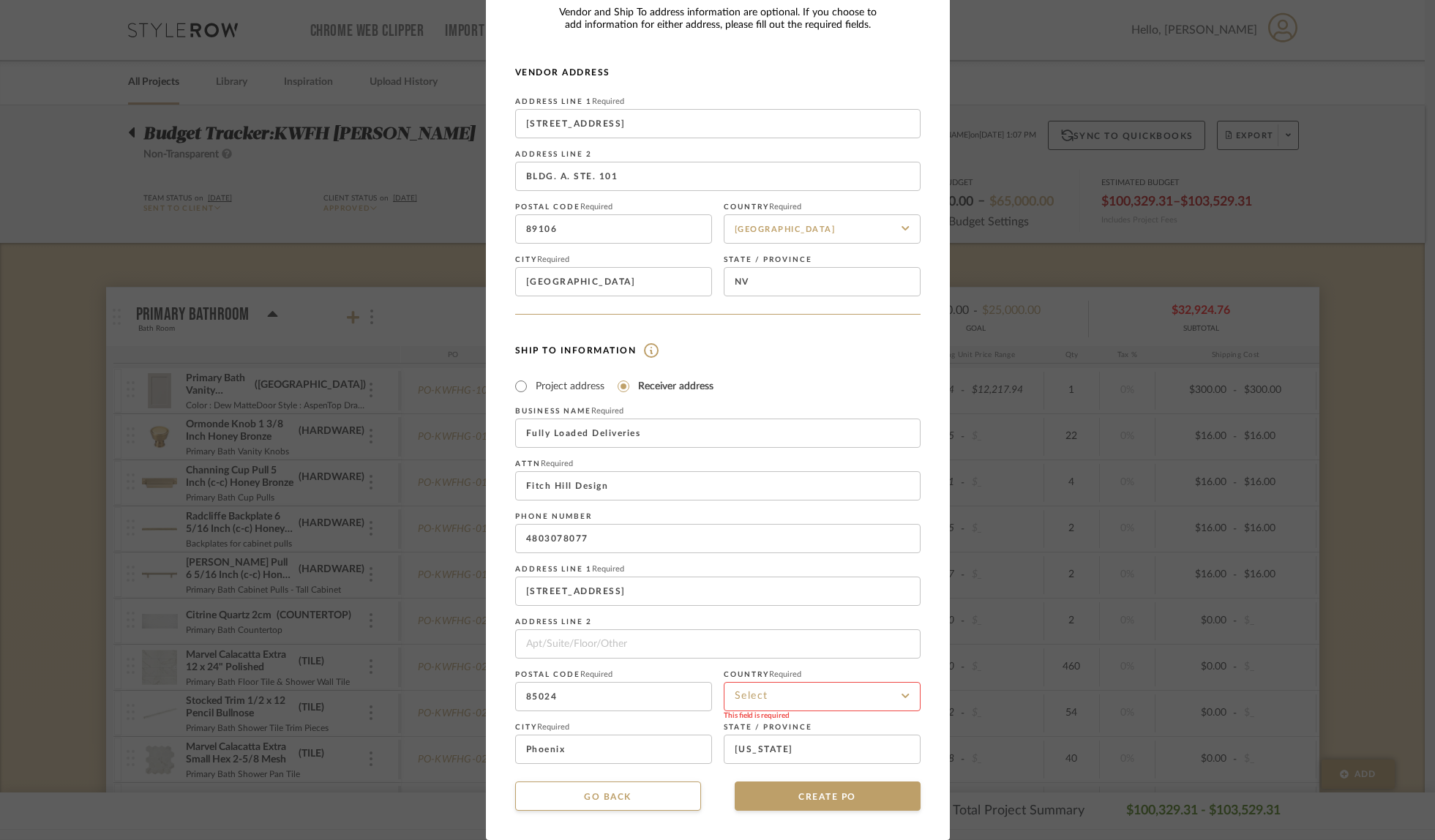
click at [785, 689] on input at bounding box center [822, 696] width 197 height 29
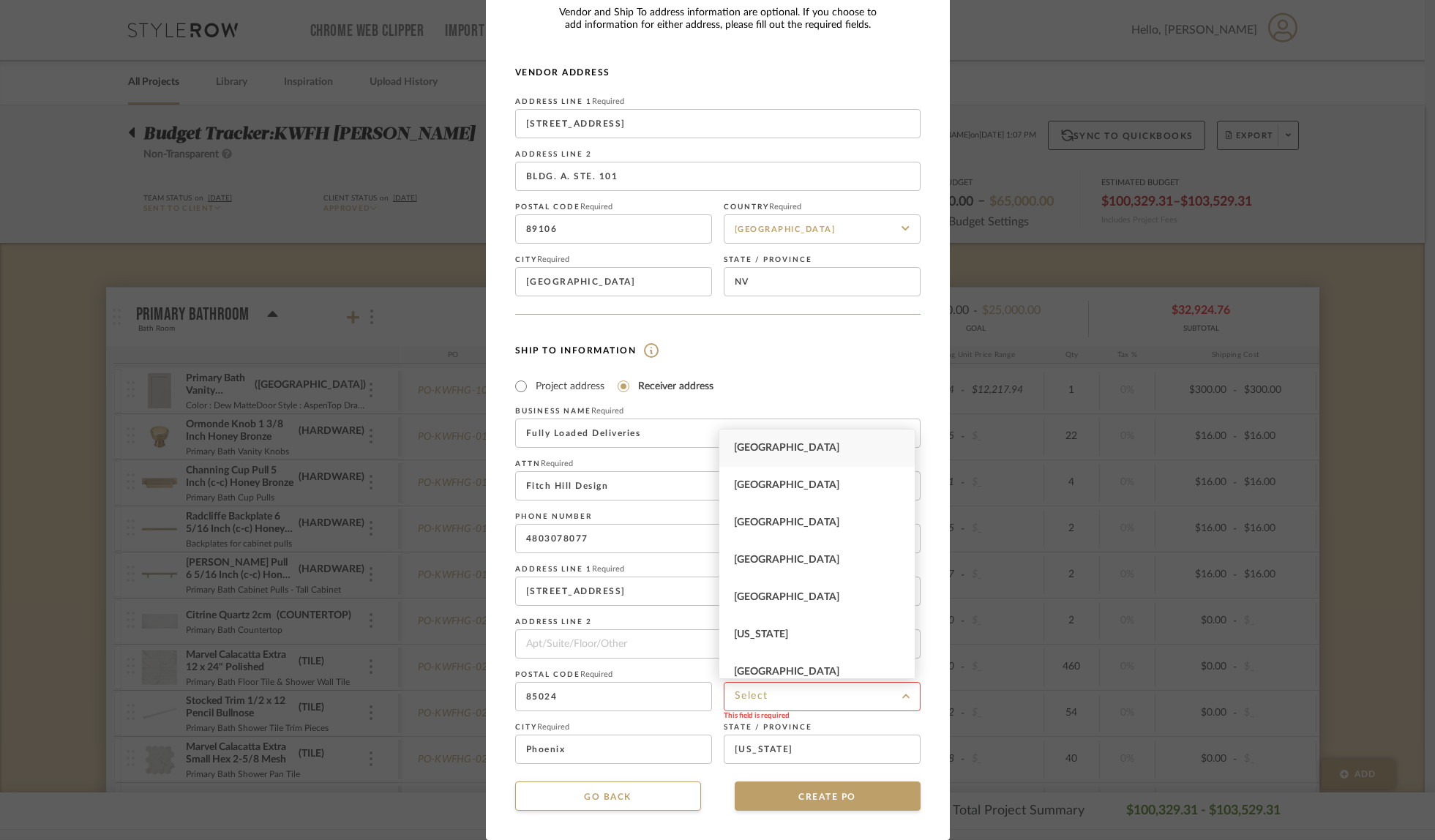
click at [824, 443] on div "[GEOGRAPHIC_DATA]" at bounding box center [817, 448] width 196 height 37
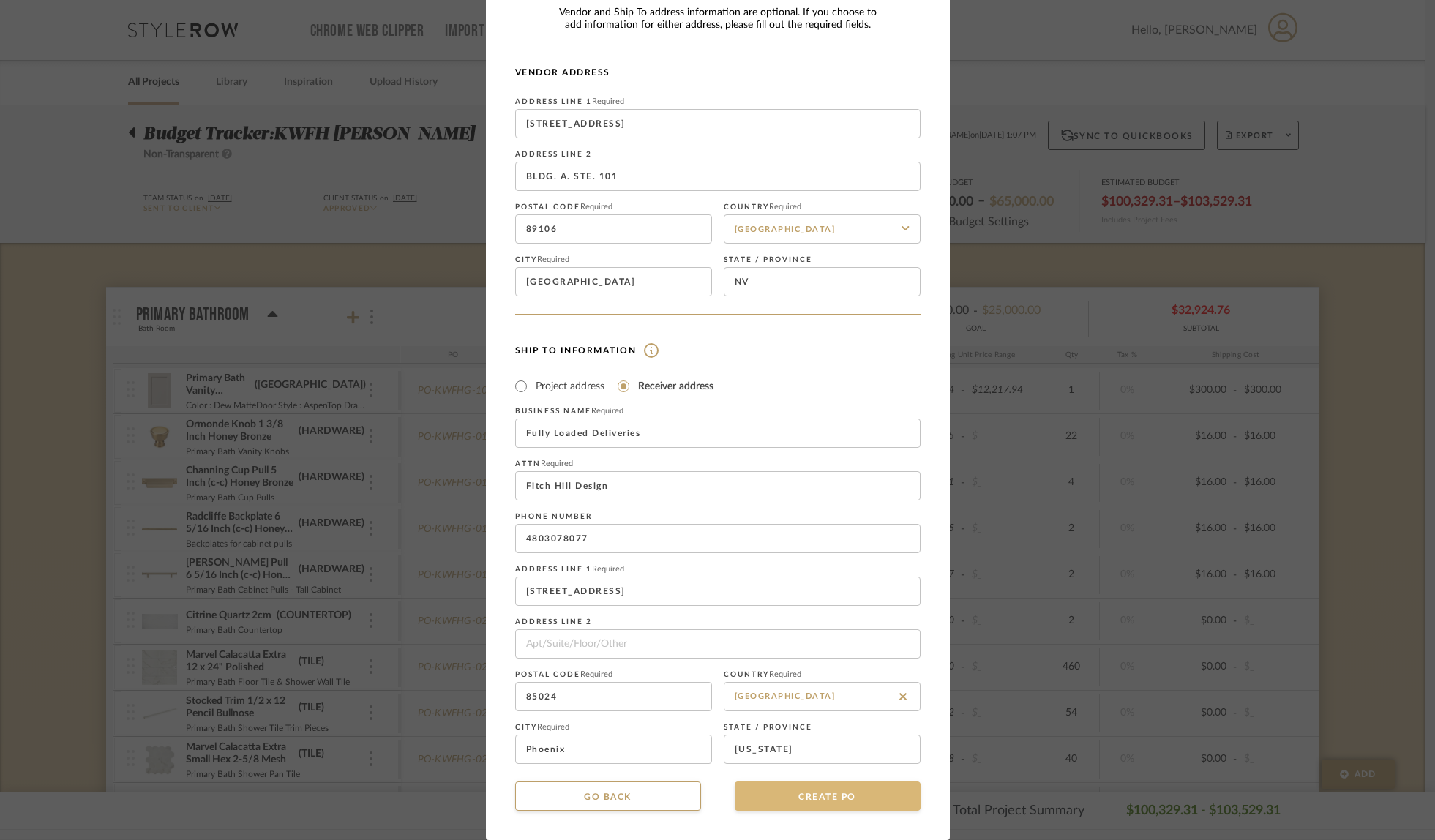
click at [770, 801] on button "CREATE PO" at bounding box center [827, 796] width 186 height 29
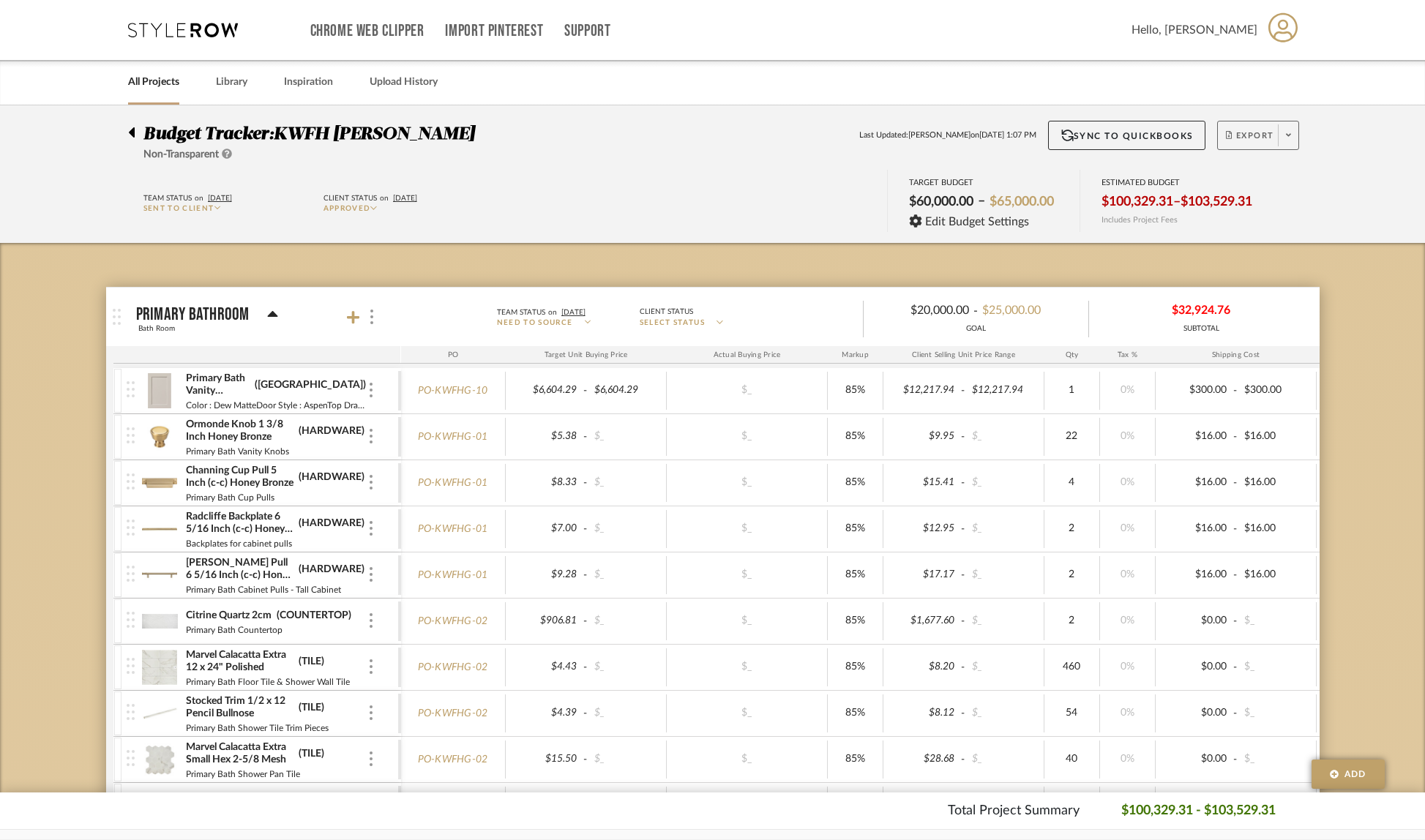
click at [1285, 131] on span at bounding box center [1288, 135] width 20 height 22
click at [1255, 254] on span "Create PO BETA" at bounding box center [1284, 248] width 110 height 16
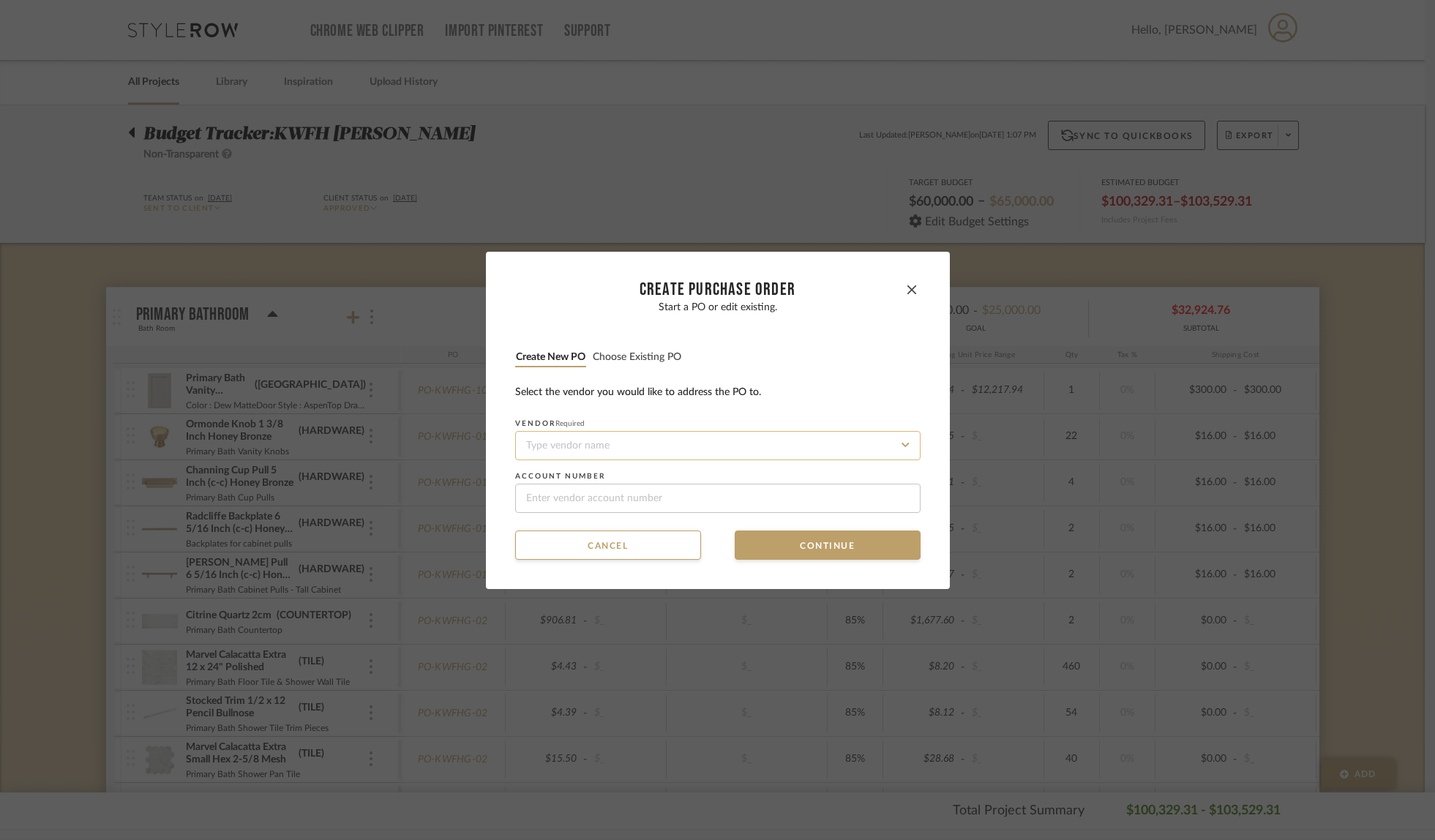
click at [599, 447] on input at bounding box center [718, 446] width 406 height 29
click at [531, 478] on span "Rejuvenation" at bounding box center [548, 481] width 51 height 9
click at [836, 549] on button "Continue" at bounding box center [827, 546] width 186 height 29
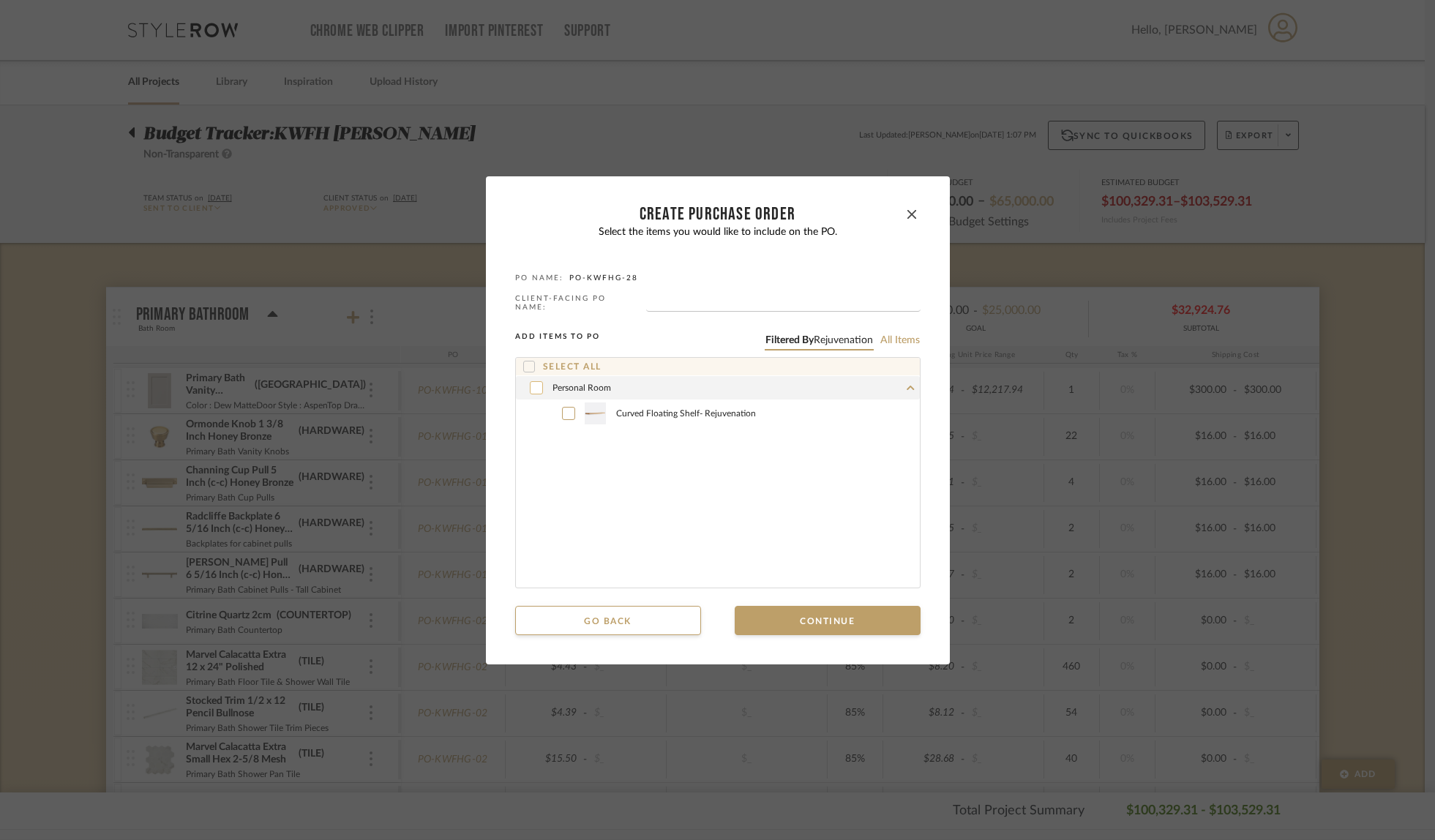
click at [532, 387] on icon at bounding box center [537, 388] width 9 height 10
click at [864, 618] on button "Continue" at bounding box center [827, 621] width 186 height 29
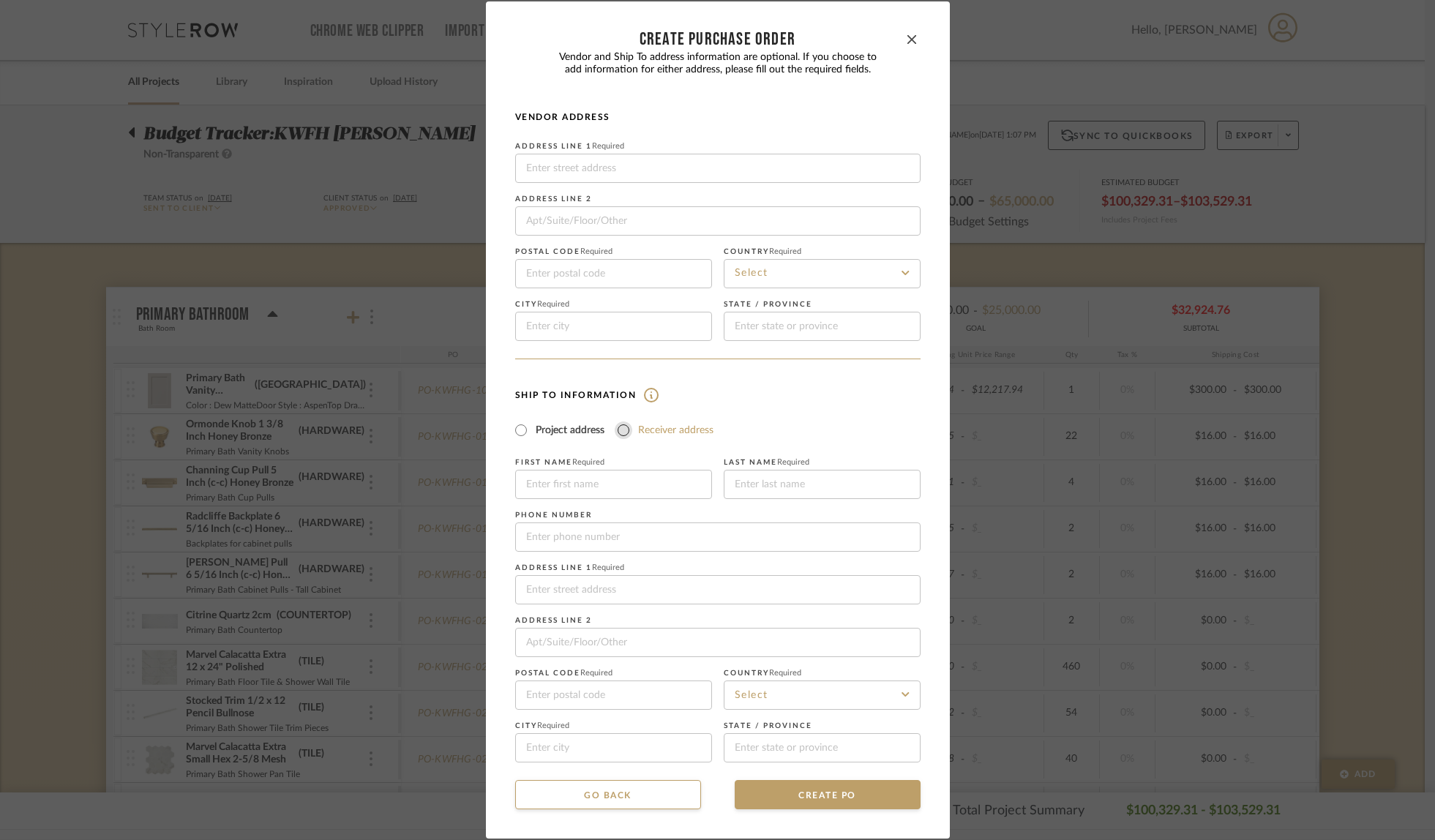
click at [619, 432] on input "Receiver address" at bounding box center [623, 430] width 17 height 17
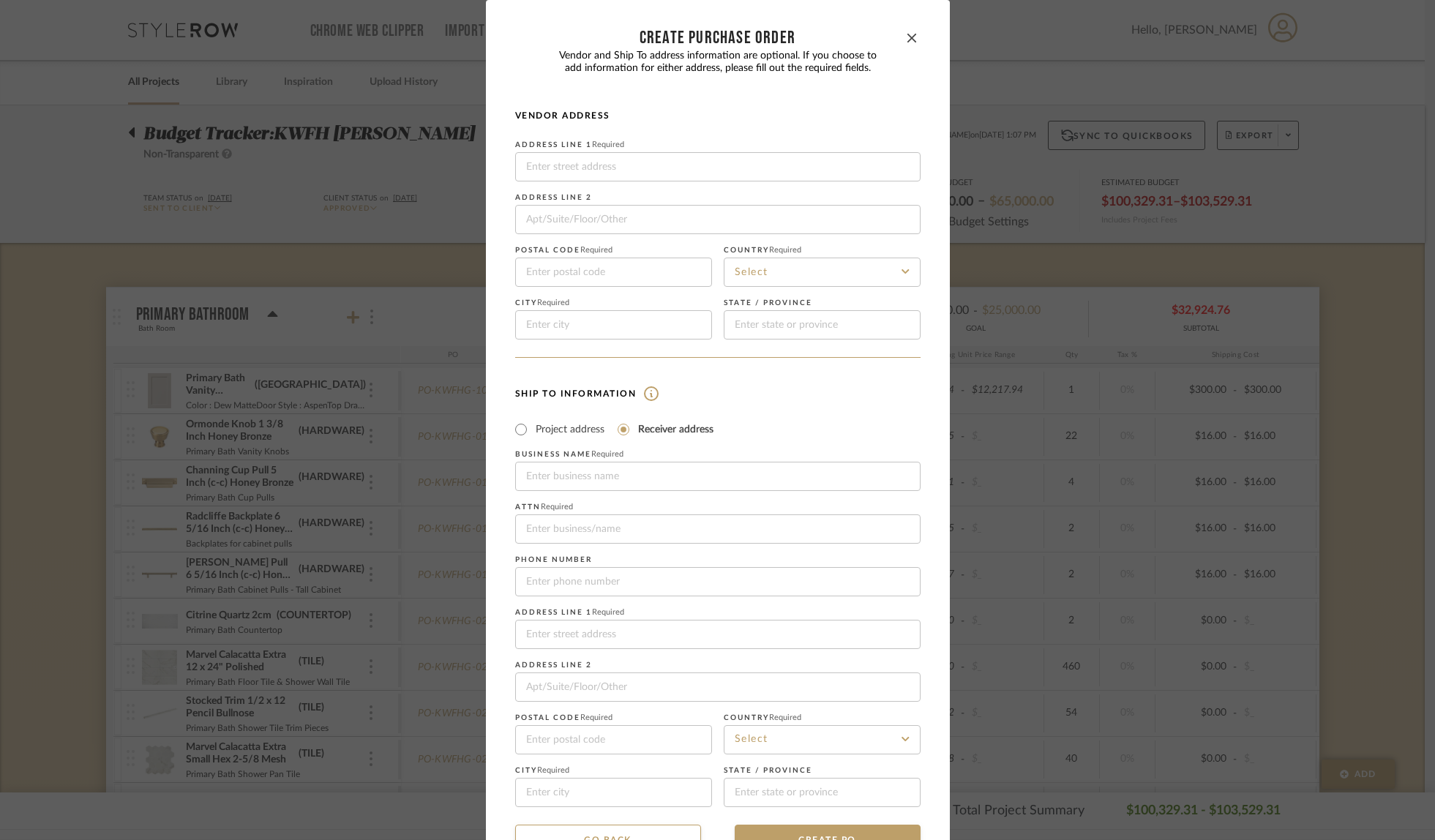
click at [747, 456] on label "Business name Required" at bounding box center [718, 455] width 406 height 9
click at [746, 482] on input at bounding box center [718, 476] width 406 height 29
click at [683, 638] on input at bounding box center [718, 634] width 406 height 29
click at [769, 738] on input at bounding box center [822, 740] width 197 height 29
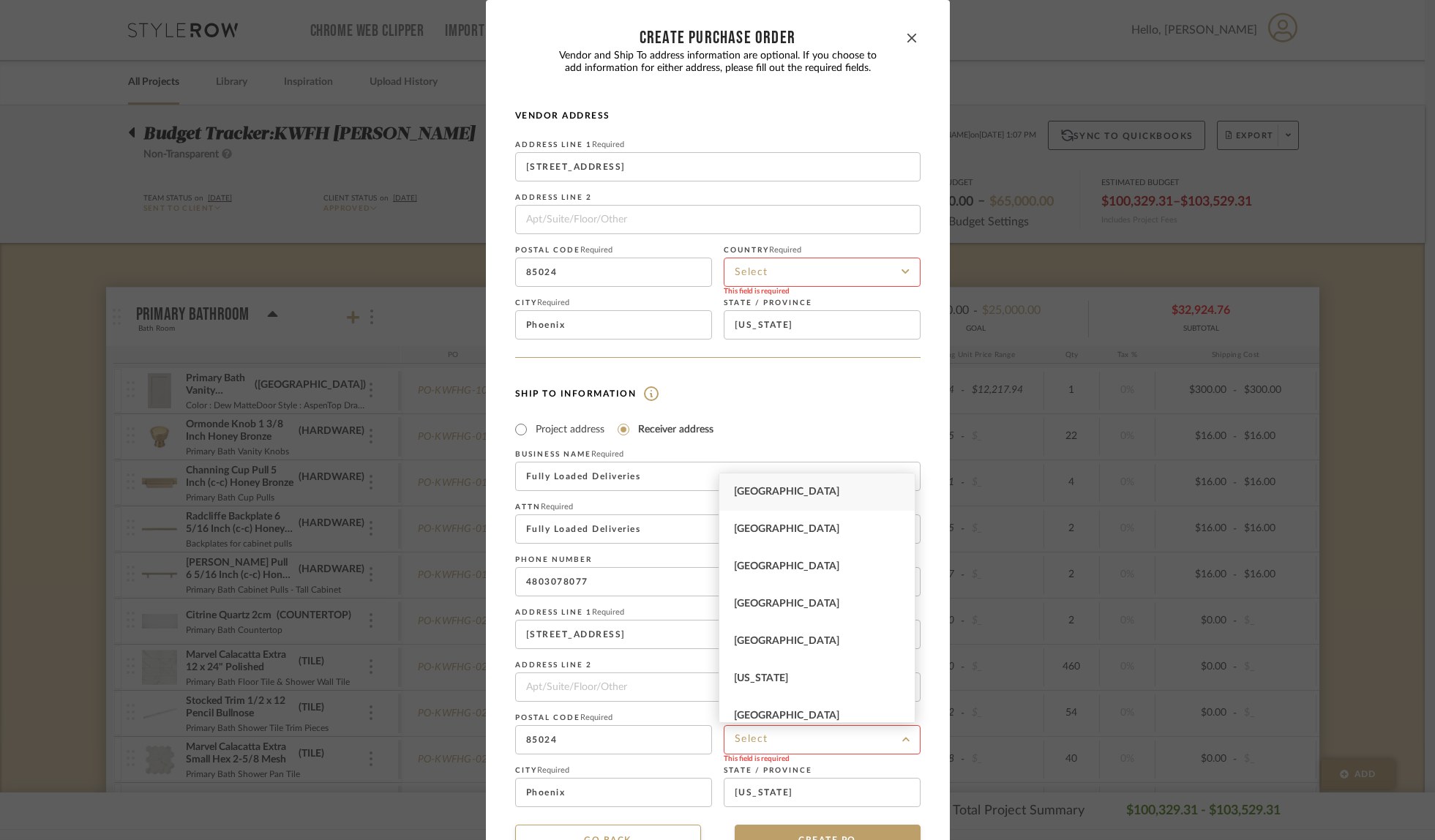
click at [818, 503] on div "[GEOGRAPHIC_DATA]" at bounding box center [817, 492] width 196 height 37
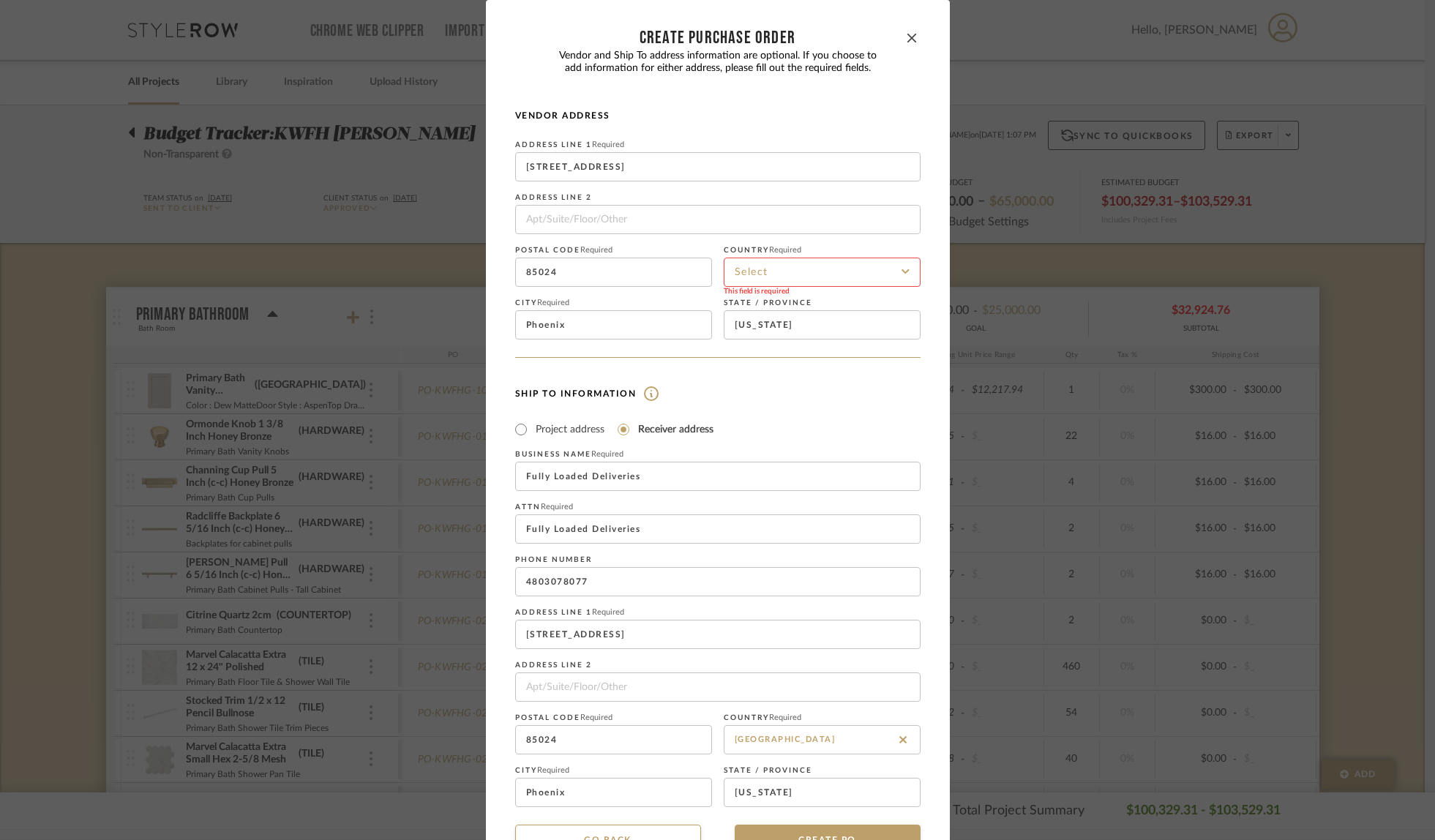
click at [822, 263] on input at bounding box center [822, 272] width 197 height 29
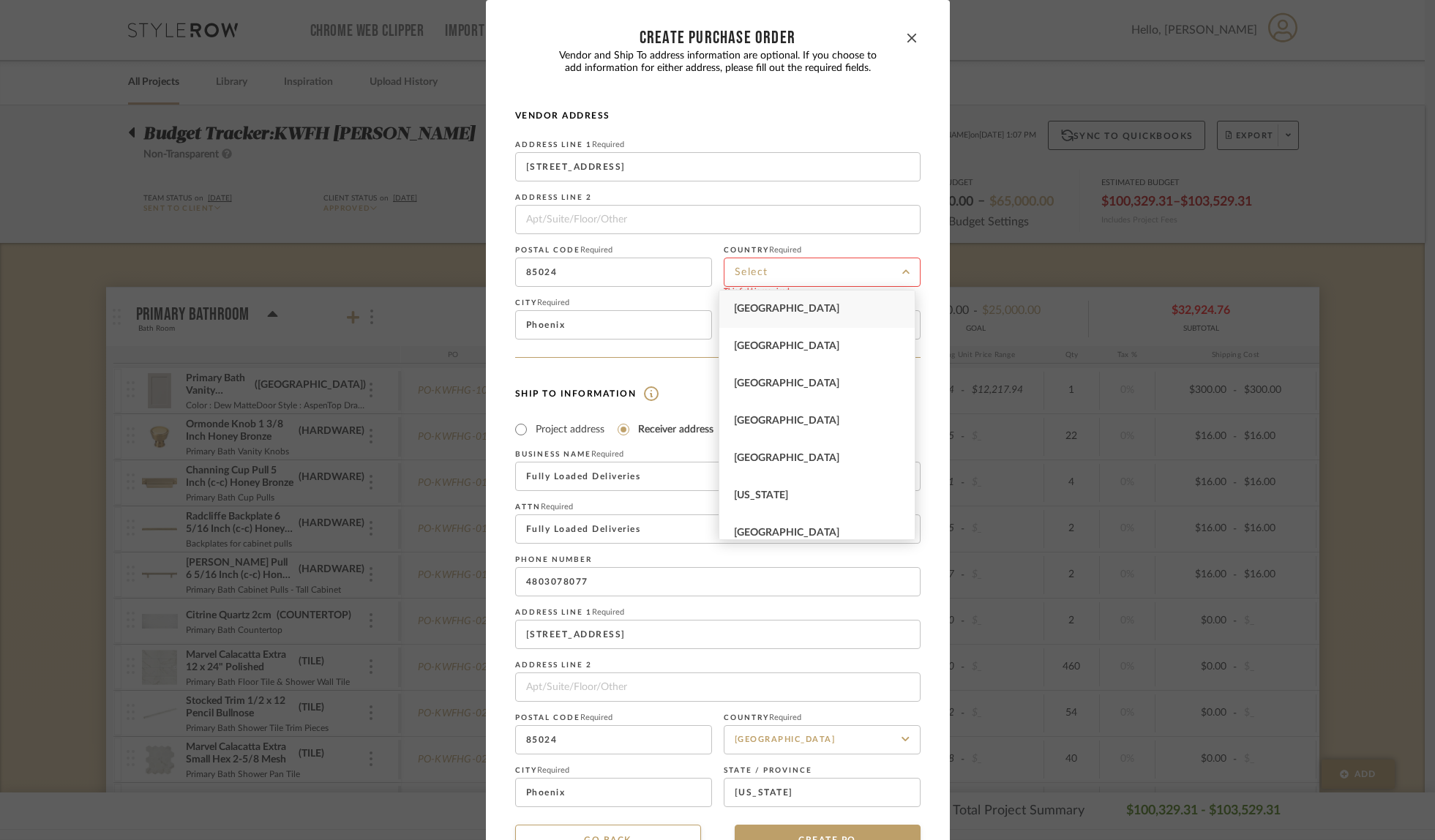
click at [813, 314] on div "[GEOGRAPHIC_DATA]" at bounding box center [817, 309] width 196 height 37
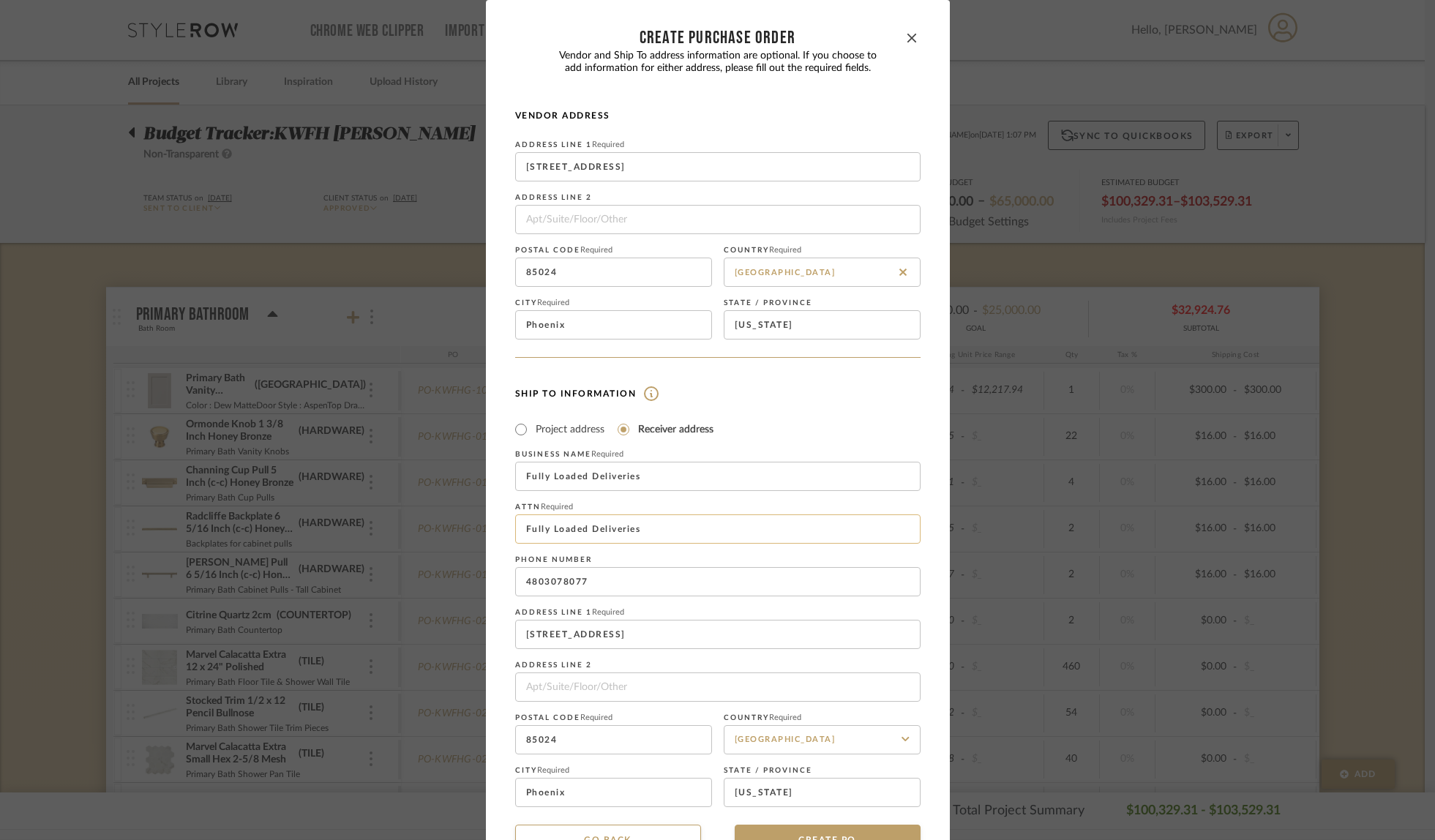
click at [664, 534] on input "Fully Loaded Deliveries" at bounding box center [718, 529] width 406 height 29
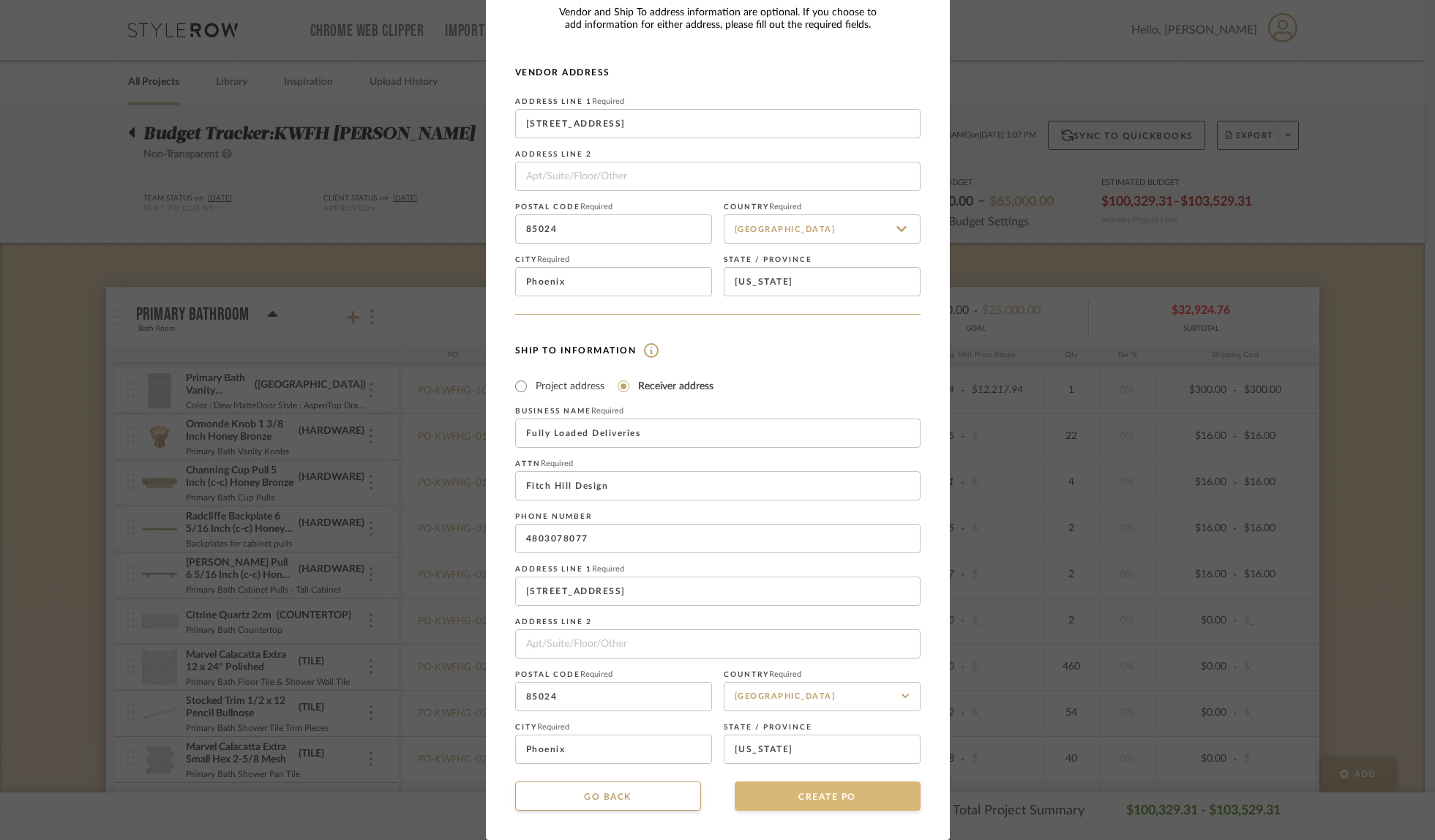
click at [822, 799] on button "CREATE PO" at bounding box center [827, 796] width 186 height 29
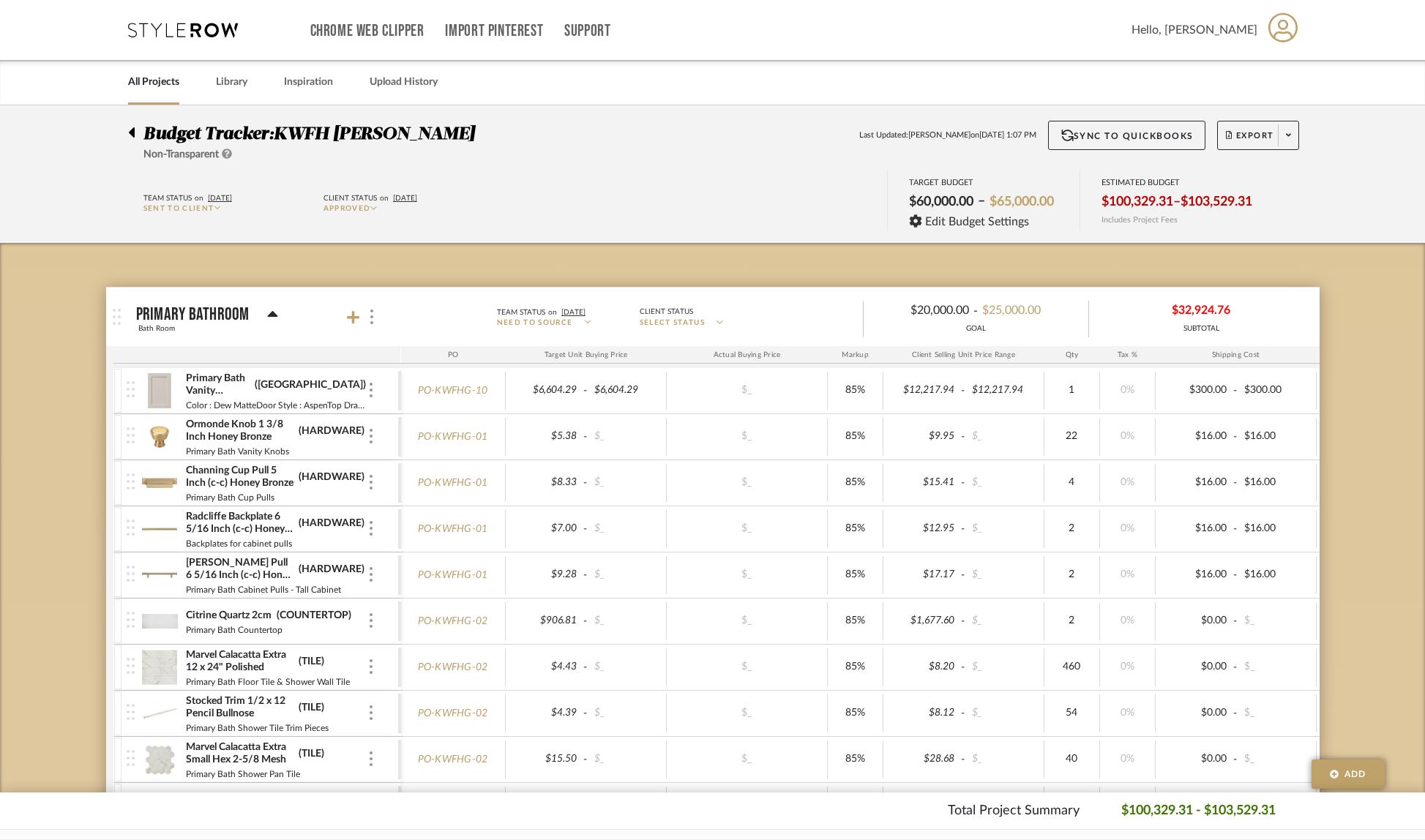
click at [1289, 139] on icon at bounding box center [1289, 134] width 5 height 8
click at [1251, 251] on span "Create PO" at bounding box center [1252, 248] width 46 height 13
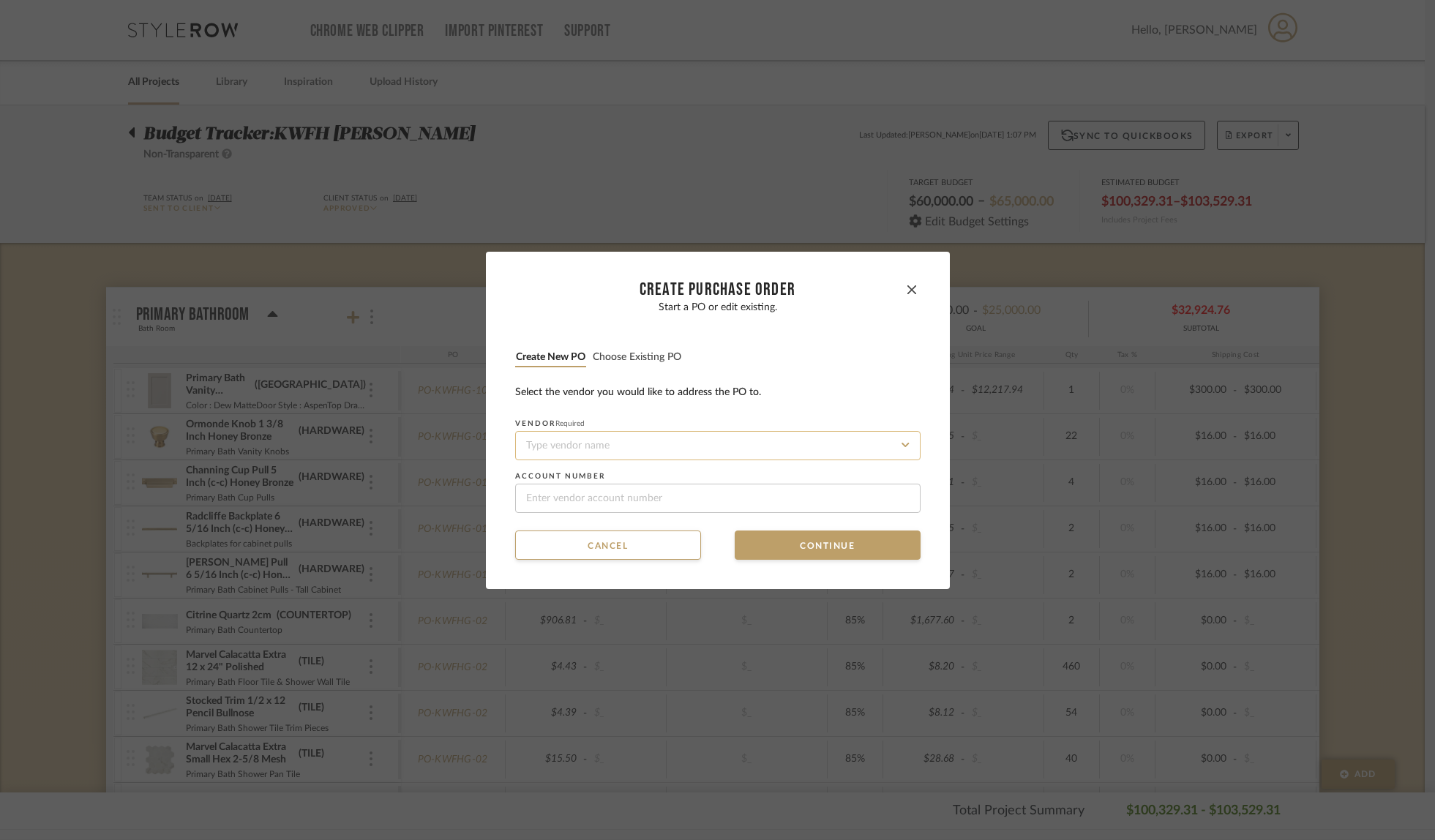
click at [609, 454] on input at bounding box center [718, 446] width 406 height 29
click at [571, 477] on div "[PERSON_NAME]" at bounding box center [713, 481] width 404 height 34
click at [553, 505] on input at bounding box center [718, 498] width 406 height 29
paste input "5060661"
click at [769, 542] on button "Continue" at bounding box center [827, 546] width 186 height 29
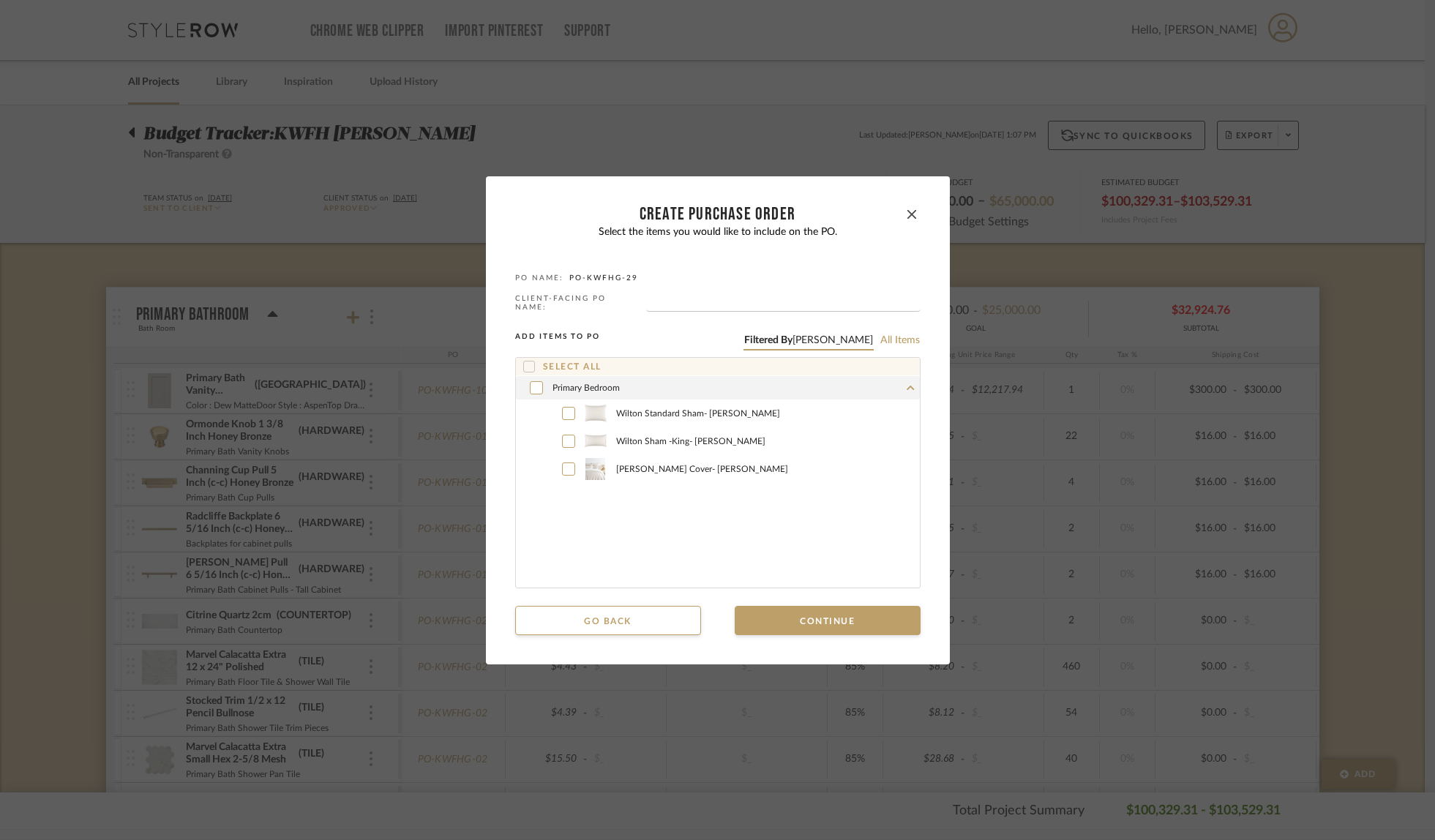
click at [527, 362] on icon at bounding box center [528, 367] width 10 height 10
click at [807, 622] on button "Continue" at bounding box center [827, 621] width 186 height 29
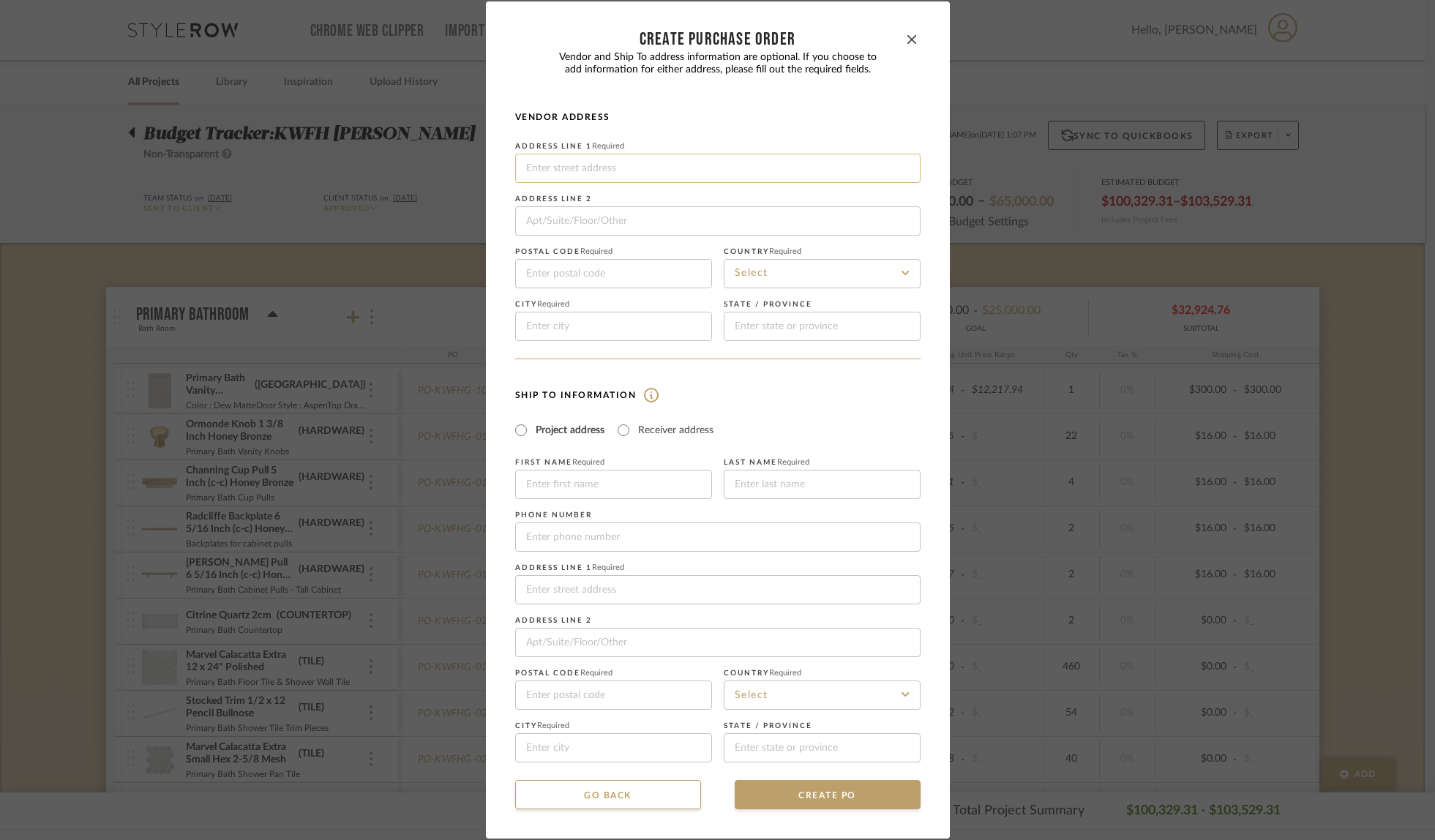
click at [598, 168] on input at bounding box center [718, 168] width 406 height 29
paste input "[STREET_ADDRESS]"
click at [550, 219] on input at bounding box center [718, 221] width 406 height 29
click at [598, 271] on input at bounding box center [613, 274] width 197 height 29
paste input "01201"
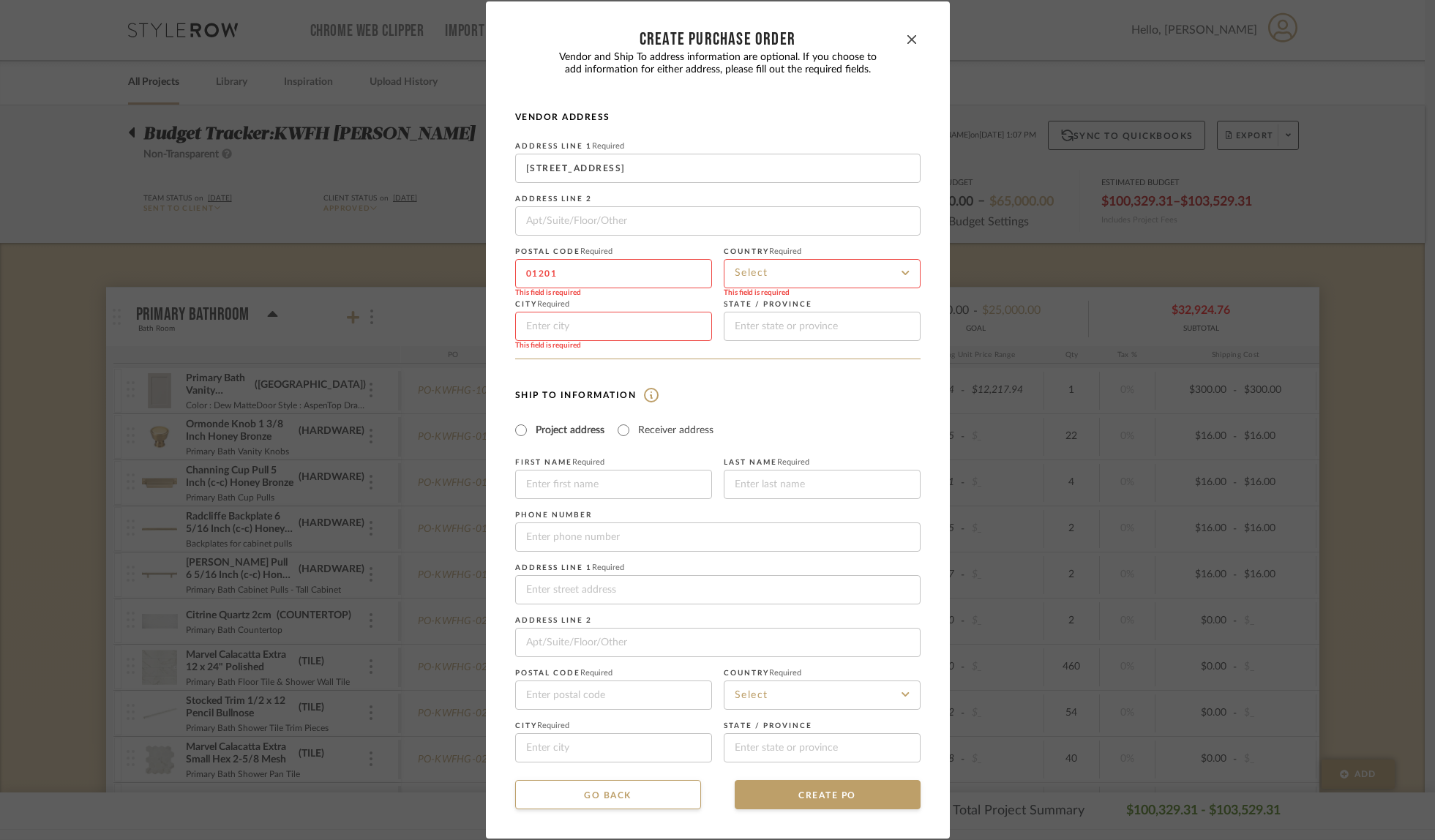
click at [789, 269] on input at bounding box center [822, 274] width 197 height 29
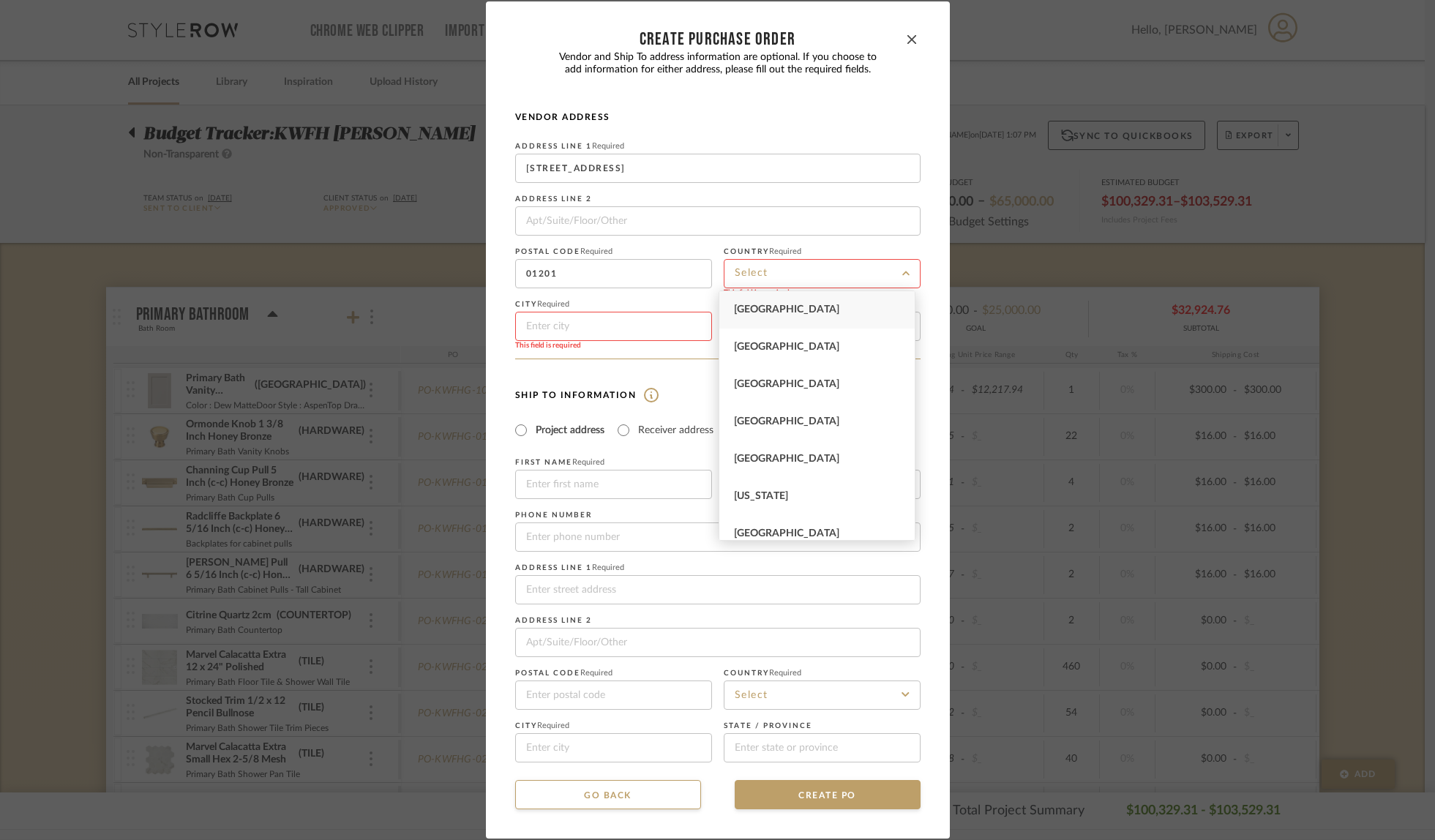
click at [788, 306] on span "[GEOGRAPHIC_DATA]" at bounding box center [786, 309] width 105 height 10
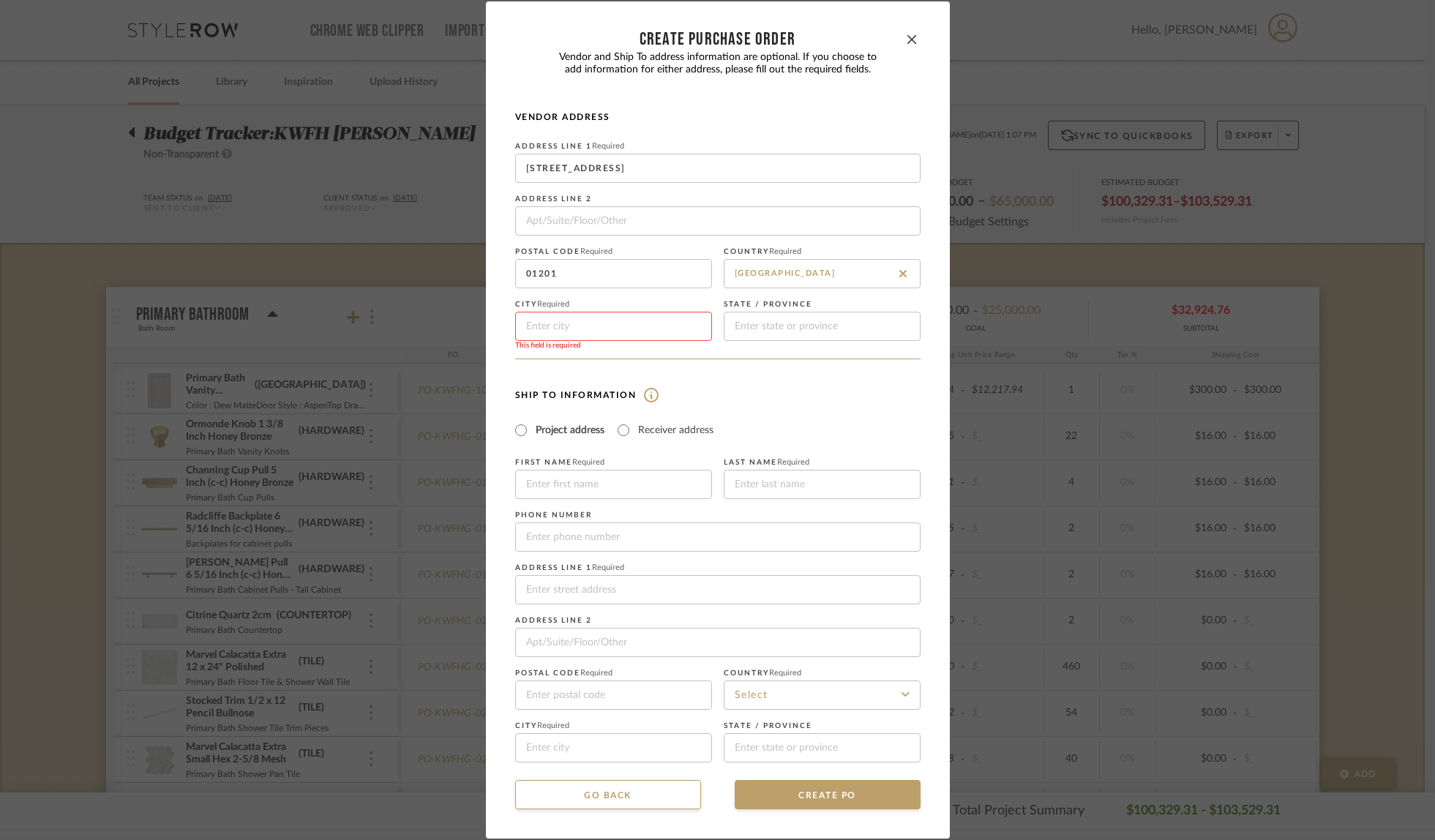
click at [621, 332] on input at bounding box center [613, 326] width 197 height 29
click at [745, 324] on input at bounding box center [822, 326] width 197 height 29
click at [620, 429] on input "Receiver address" at bounding box center [623, 430] width 17 height 17
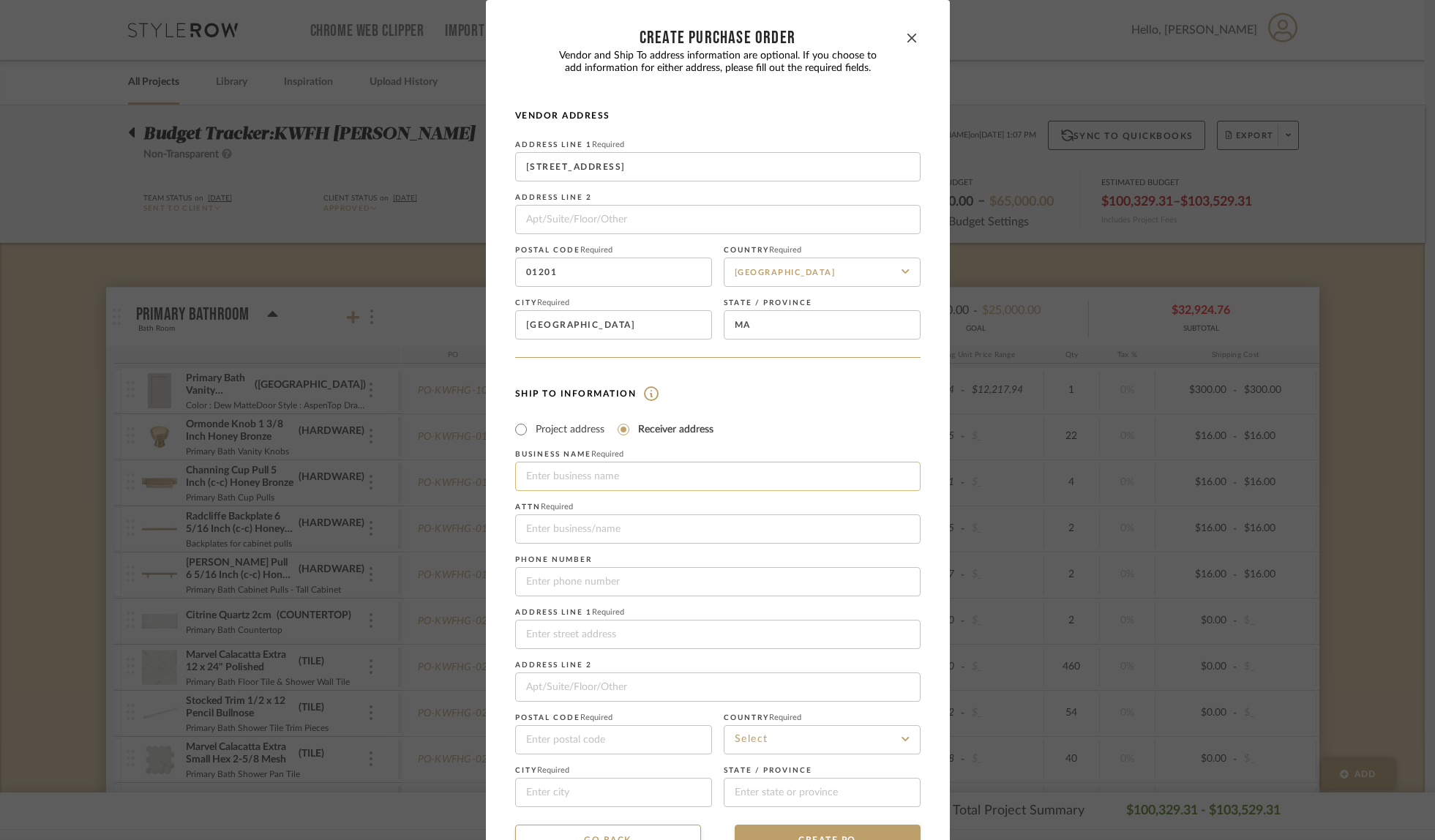
click at [573, 485] on input at bounding box center [718, 476] width 406 height 29
click at [637, 530] on input "Fully Loaded Deliveries" at bounding box center [718, 529] width 406 height 29
click at [577, 631] on input at bounding box center [718, 634] width 406 height 29
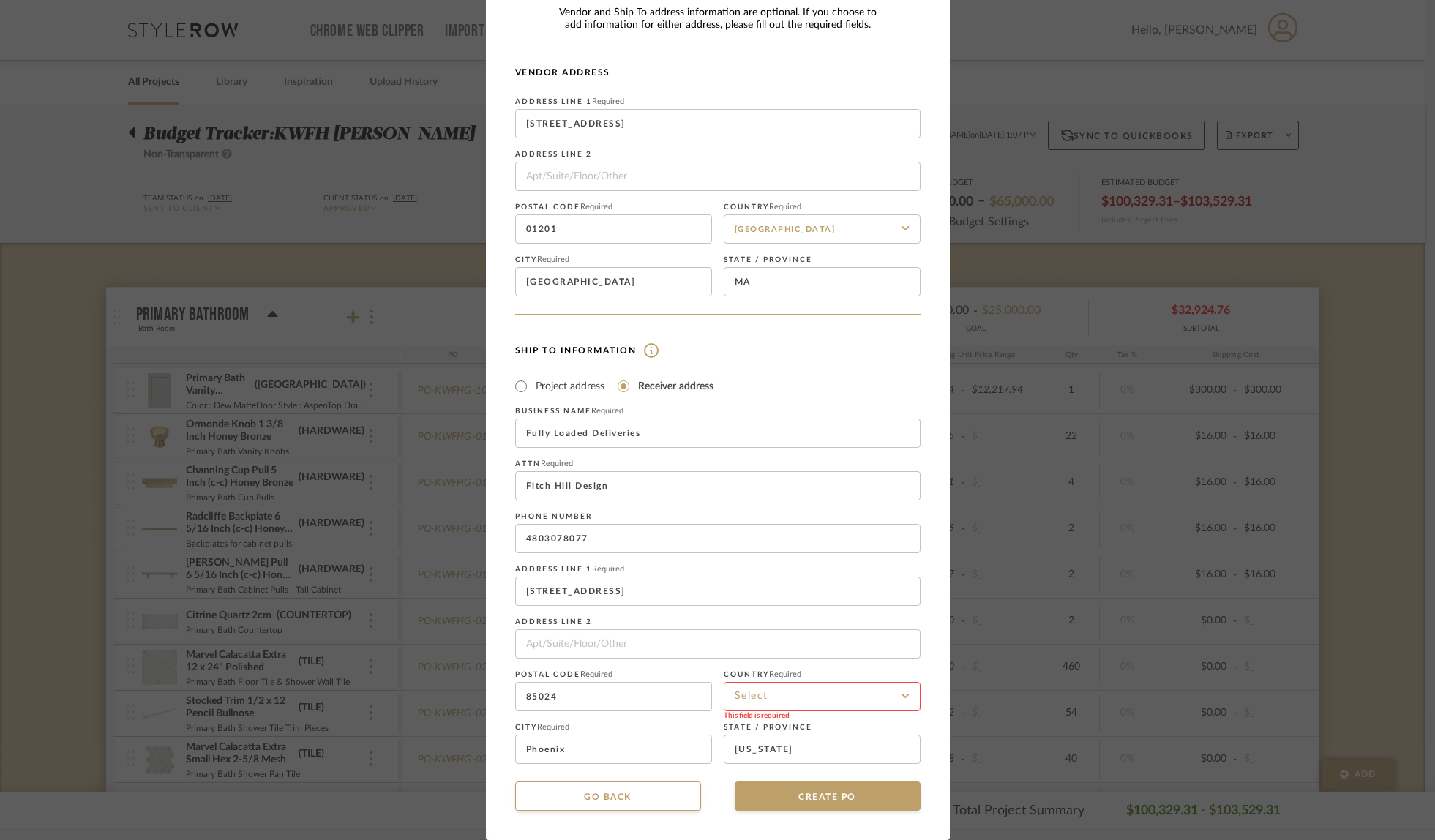
drag, startPoint x: 785, startPoint y: 695, endPoint x: 787, endPoint y: 687, distance: 8.2
click at [785, 694] on input at bounding box center [822, 696] width 197 height 29
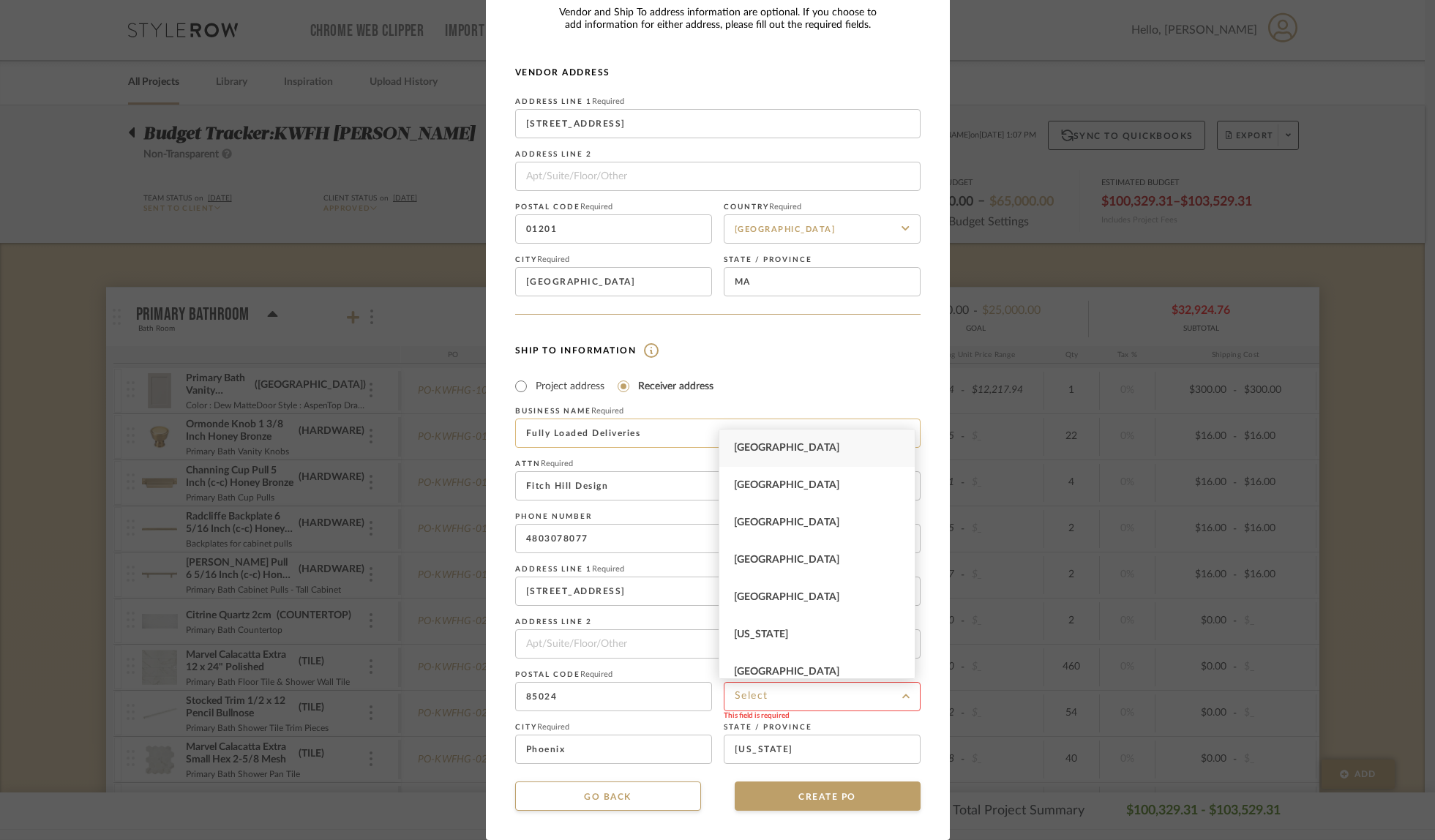
click at [833, 444] on div "[GEOGRAPHIC_DATA]" at bounding box center [817, 448] width 196 height 37
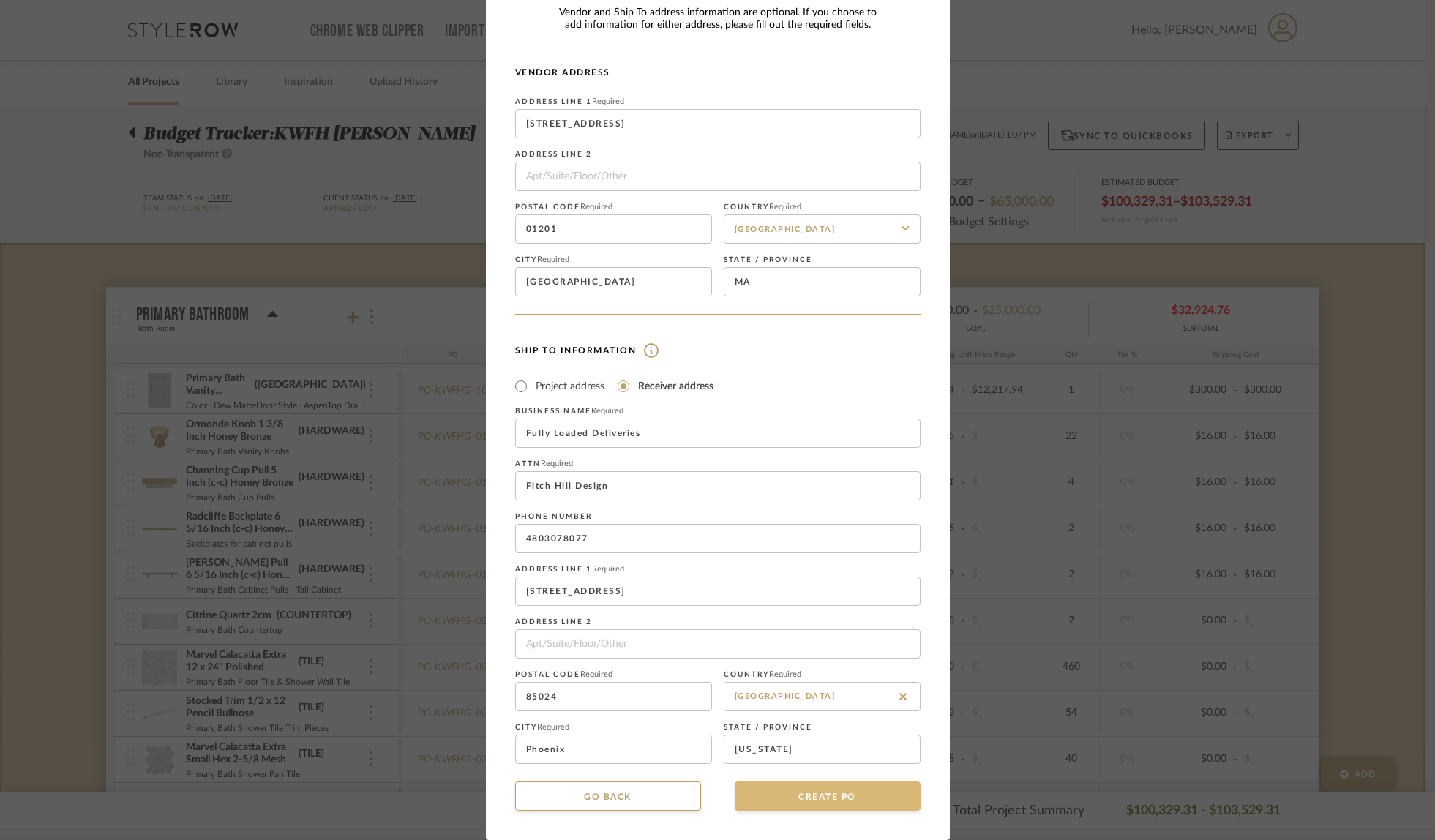
click at [806, 800] on button "CREATE PO" at bounding box center [827, 796] width 186 height 29
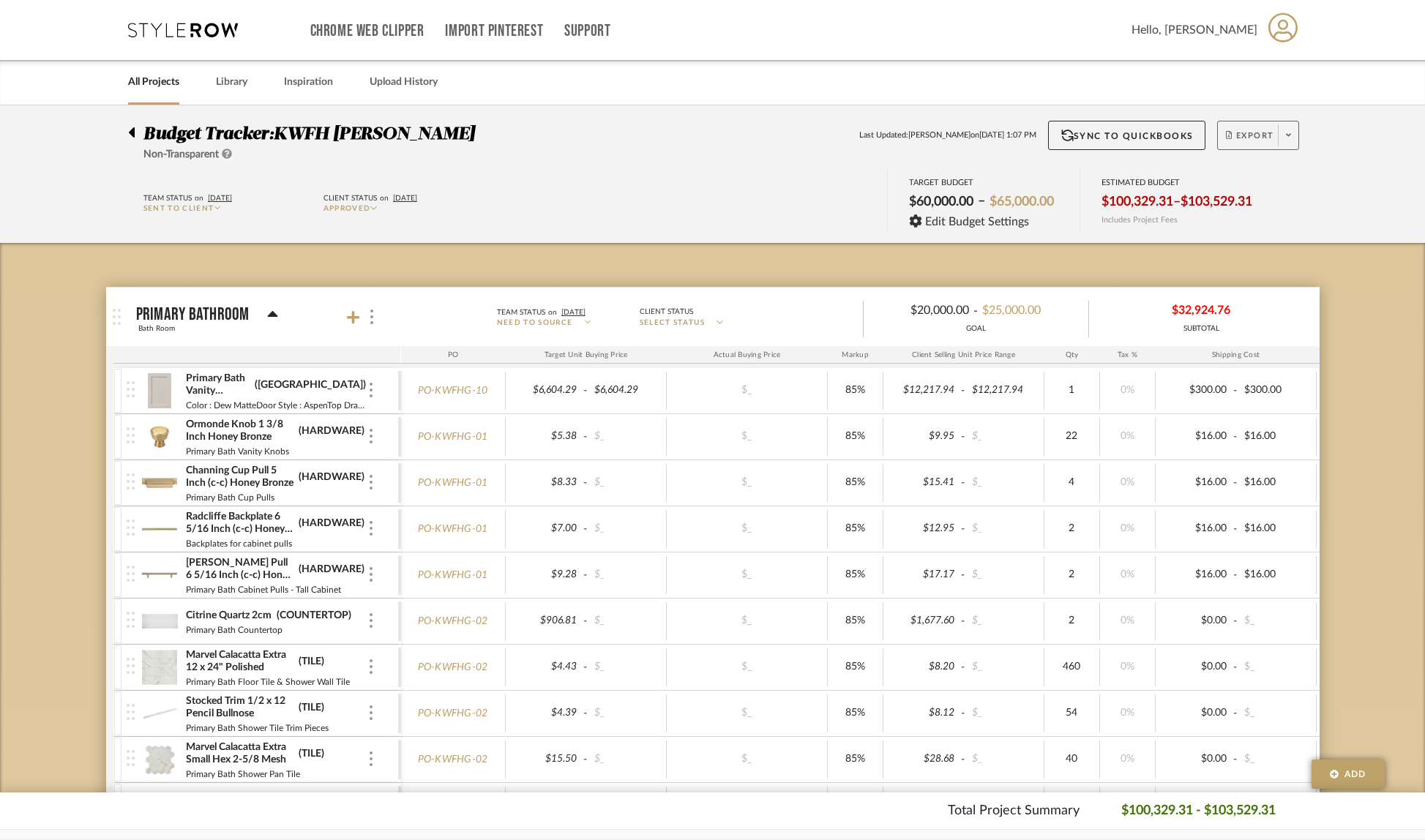
click at [1293, 135] on span at bounding box center [1288, 135] width 20 height 22
click at [1264, 251] on span "Create PO" at bounding box center [1252, 248] width 46 height 13
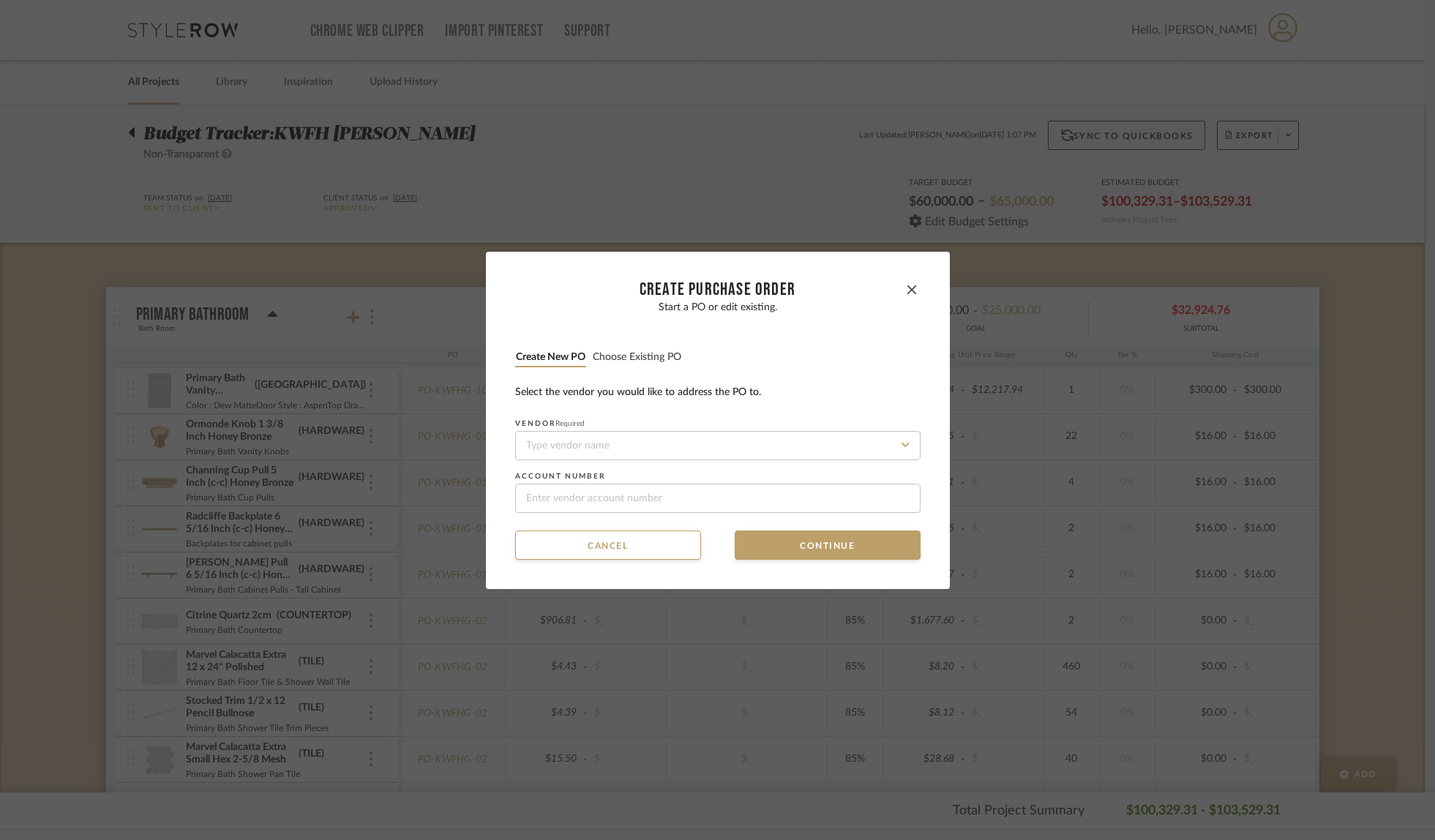
click at [621, 358] on button "Choose existing PO" at bounding box center [637, 357] width 90 height 14
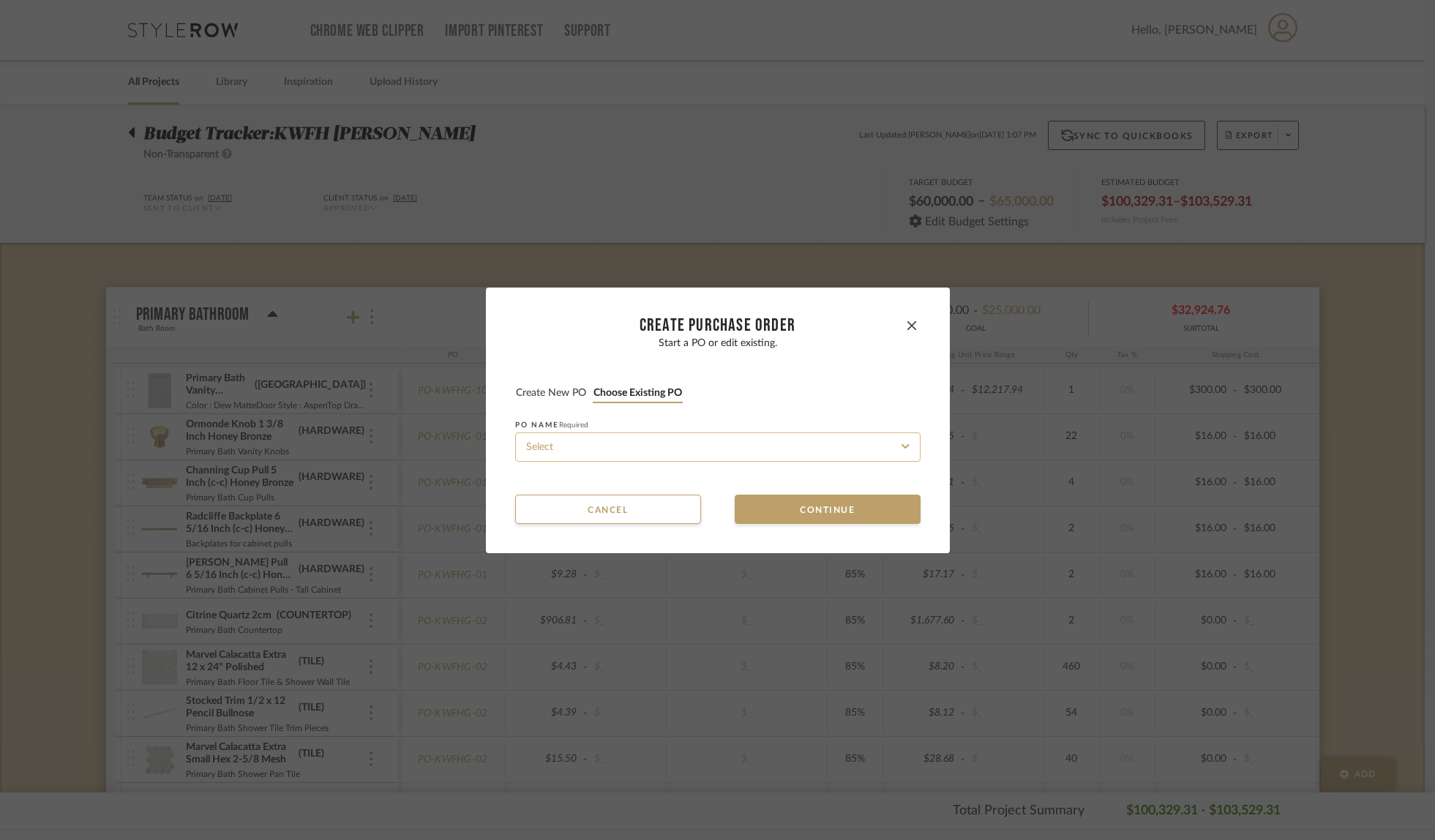
click at [585, 447] on input at bounding box center [718, 447] width 406 height 29
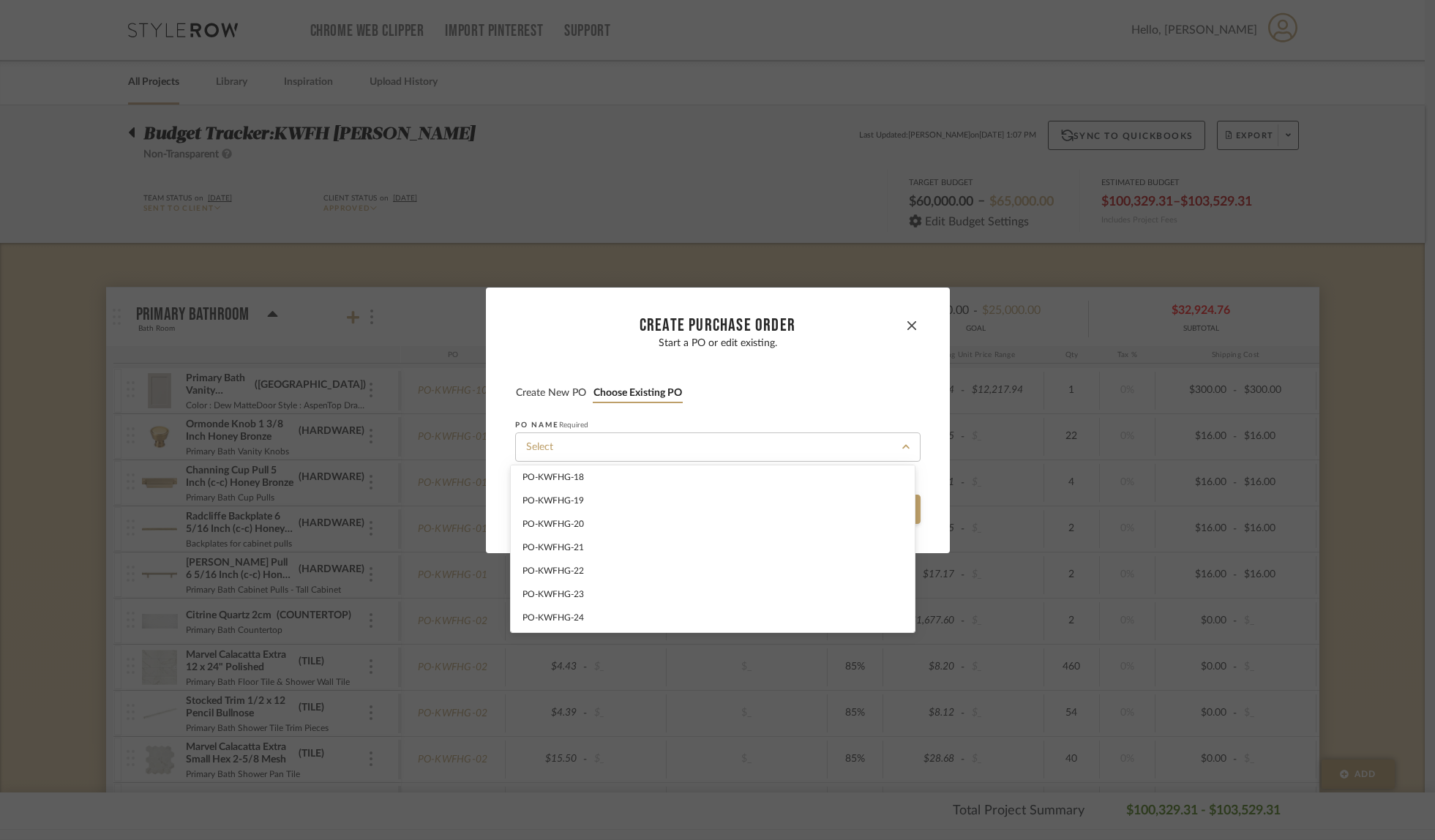
scroll to position [513, 0]
click at [561, 624] on span "PO-KWFHG-29" at bounding box center [553, 626] width 61 height 9
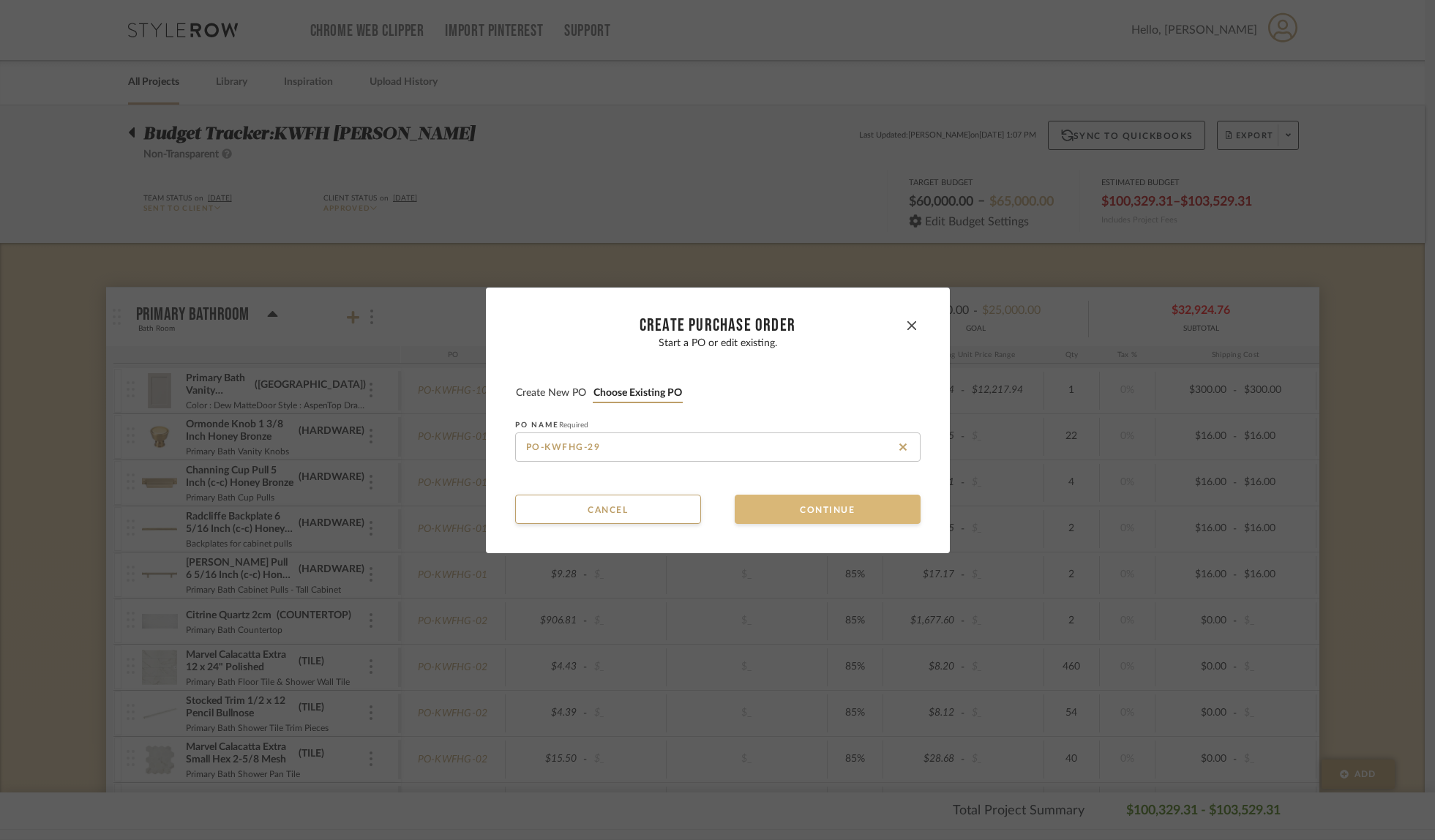
click at [833, 505] on button "Continue" at bounding box center [827, 509] width 186 height 29
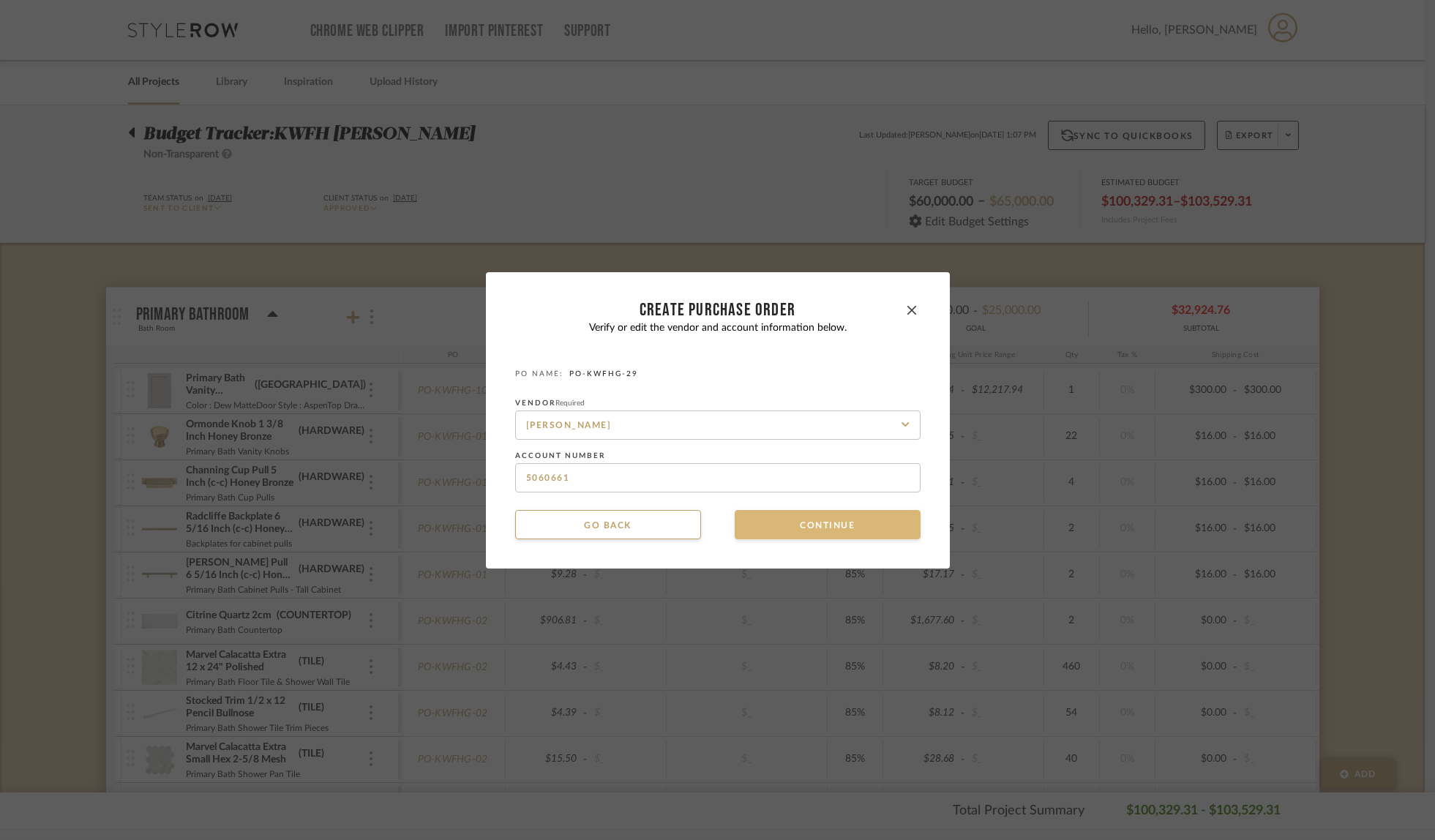
click at [824, 522] on button "Continue" at bounding box center [827, 525] width 186 height 29
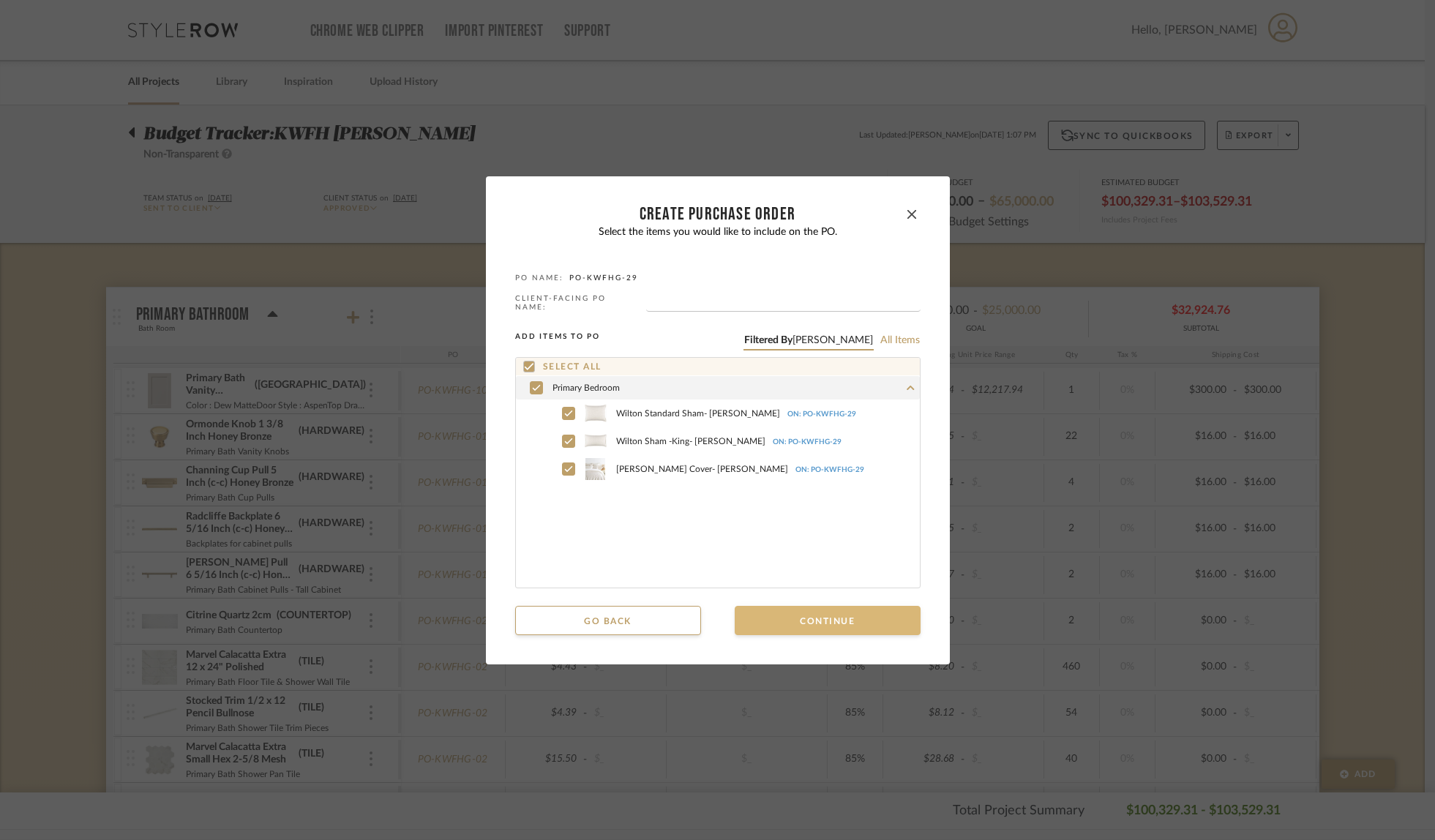
click at [813, 622] on button "Continue" at bounding box center [827, 621] width 186 height 29
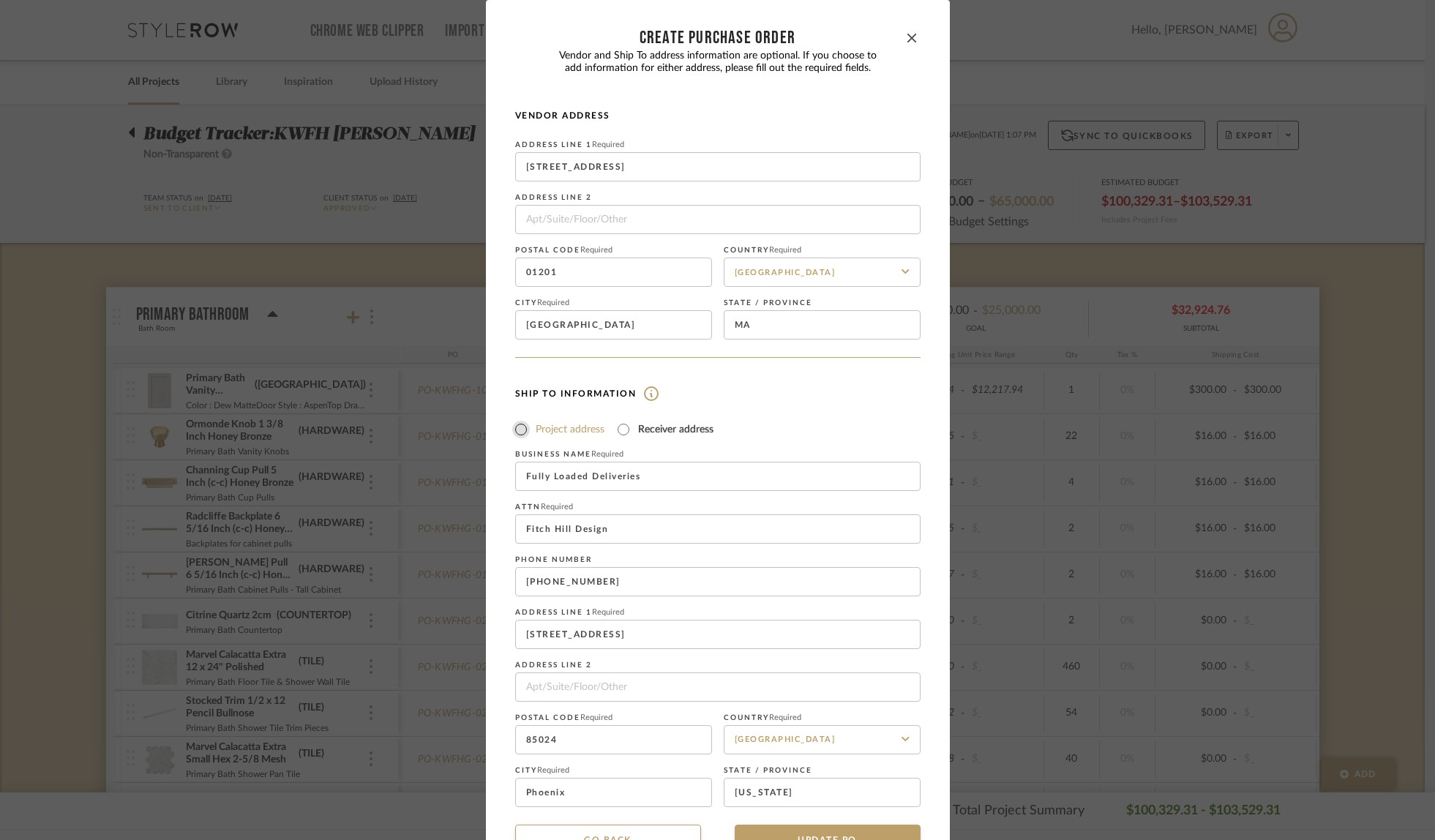
click at [516, 435] on input "Project address" at bounding box center [521, 429] width 17 height 17
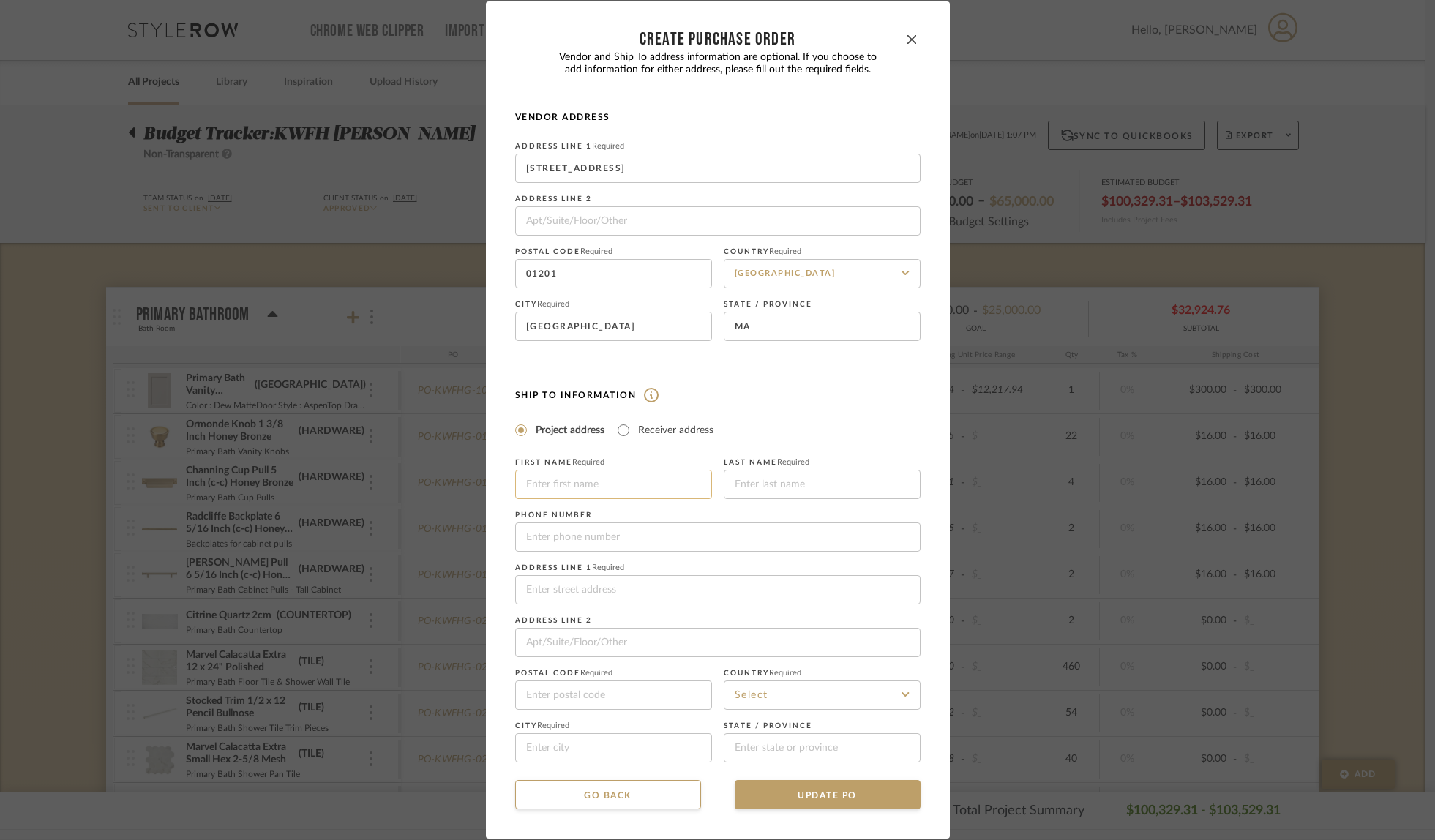
click at [569, 490] on input at bounding box center [613, 484] width 197 height 29
click at [616, 586] on input at bounding box center [718, 590] width 406 height 29
click at [762, 696] on input at bounding box center [822, 696] width 197 height 29
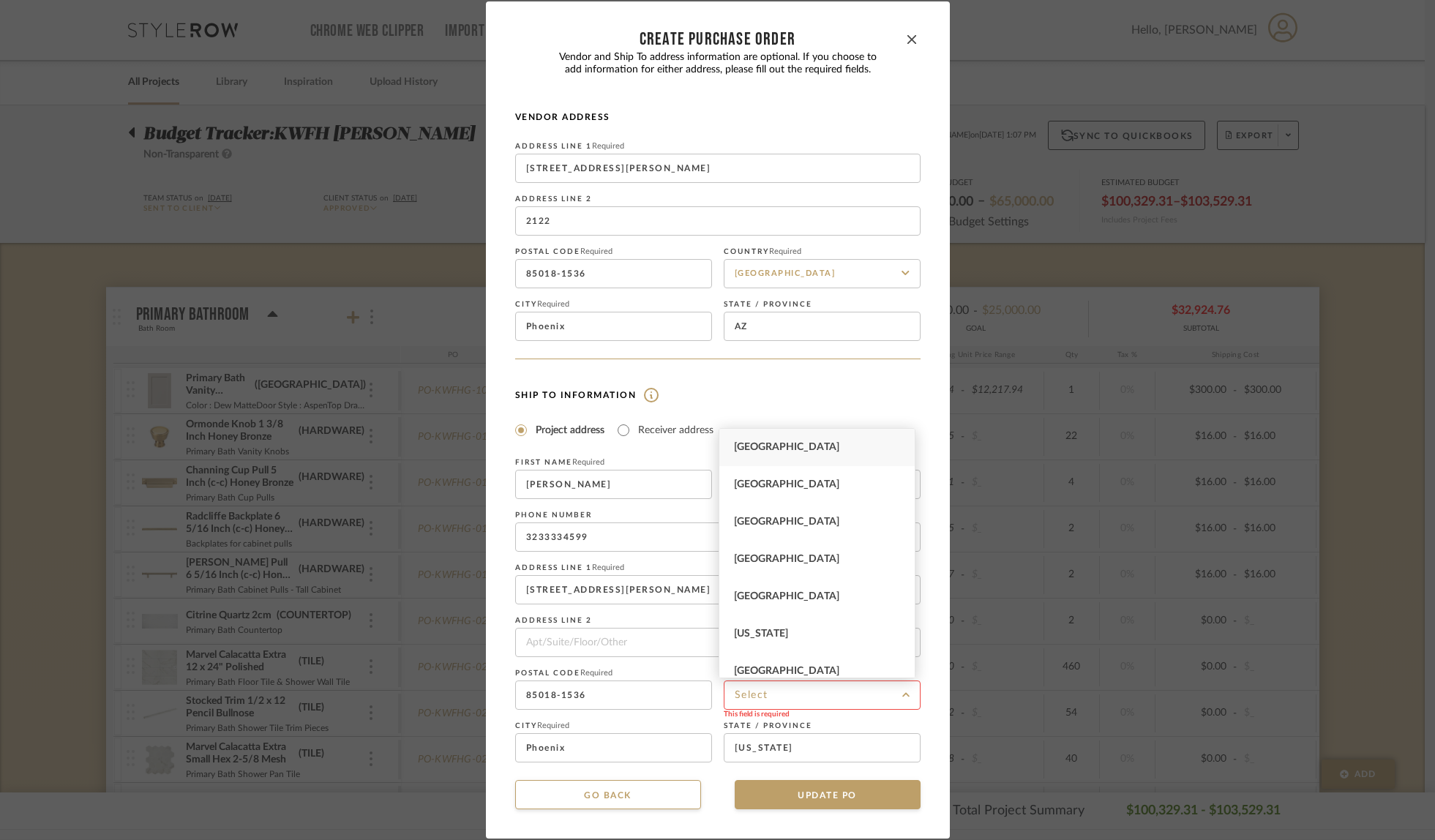
click at [774, 447] on span "[GEOGRAPHIC_DATA]" at bounding box center [786, 447] width 105 height 10
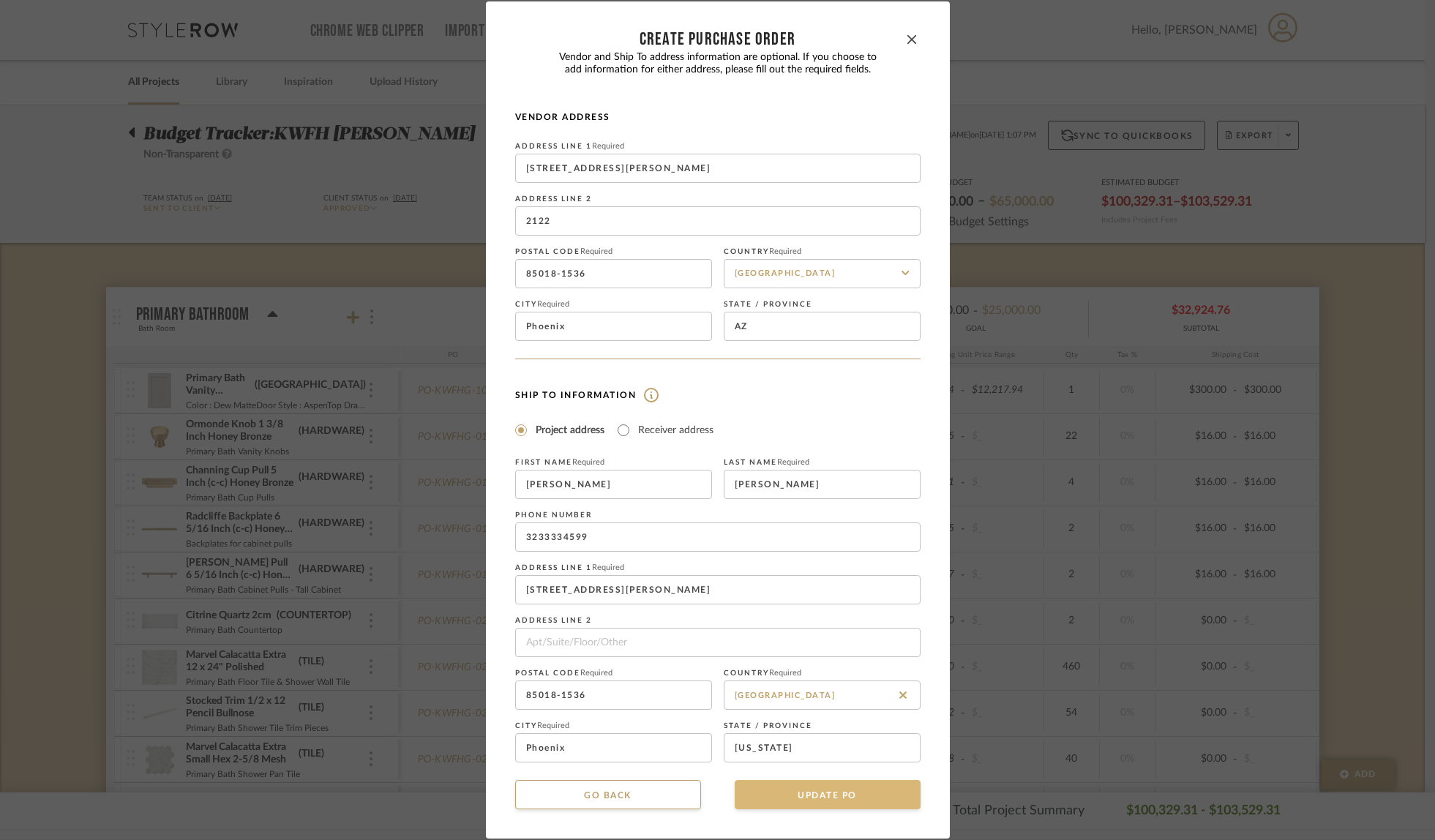
click at [759, 796] on button "UPDATE PO" at bounding box center [827, 795] width 186 height 29
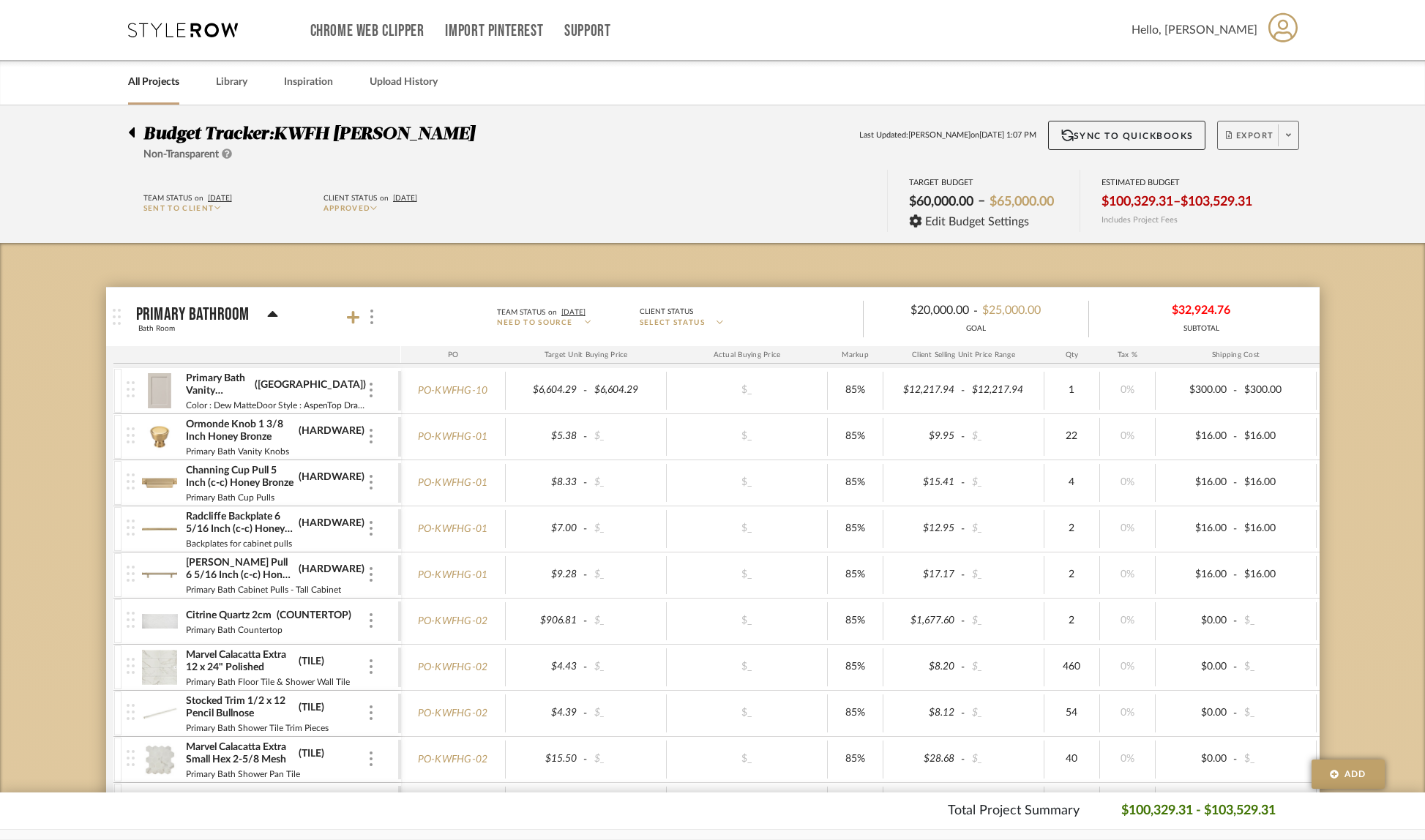
click at [1292, 131] on span at bounding box center [1288, 135] width 20 height 22
click at [1266, 244] on span "Create PO" at bounding box center [1252, 248] width 46 height 13
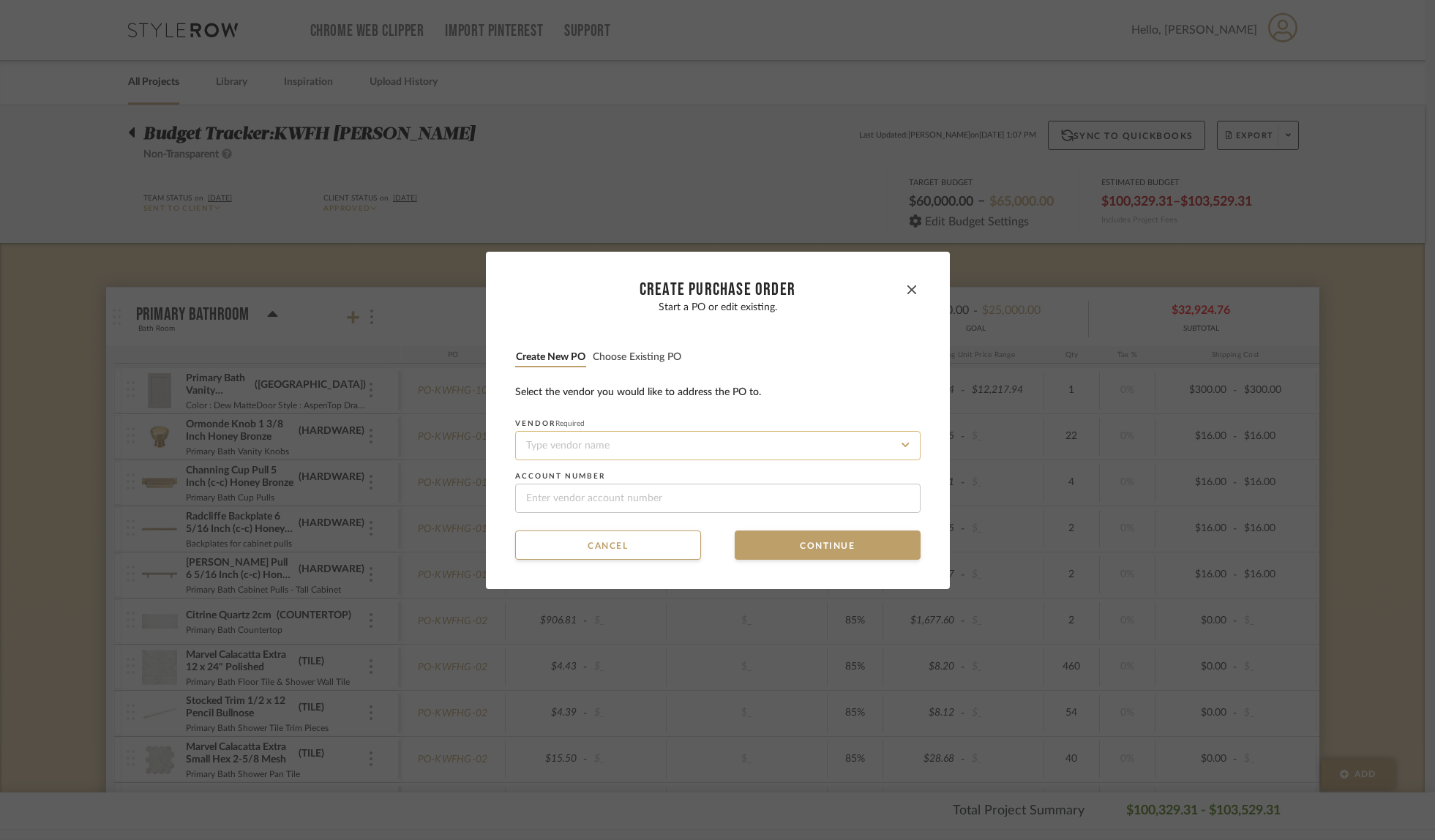
click at [671, 437] on input at bounding box center [718, 446] width 406 height 29
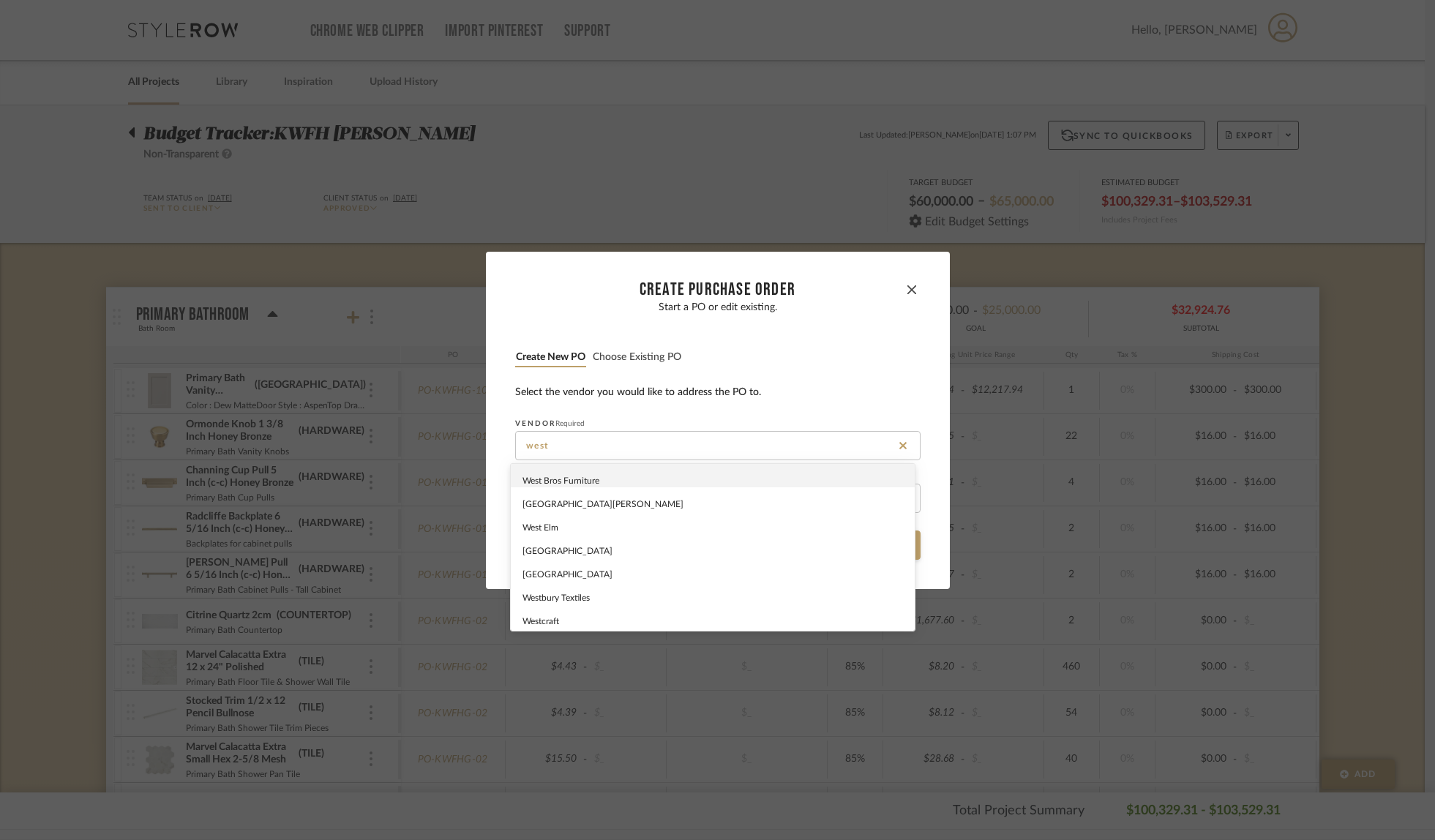
click at [557, 521] on div "West Elm" at bounding box center [713, 523] width 404 height 24
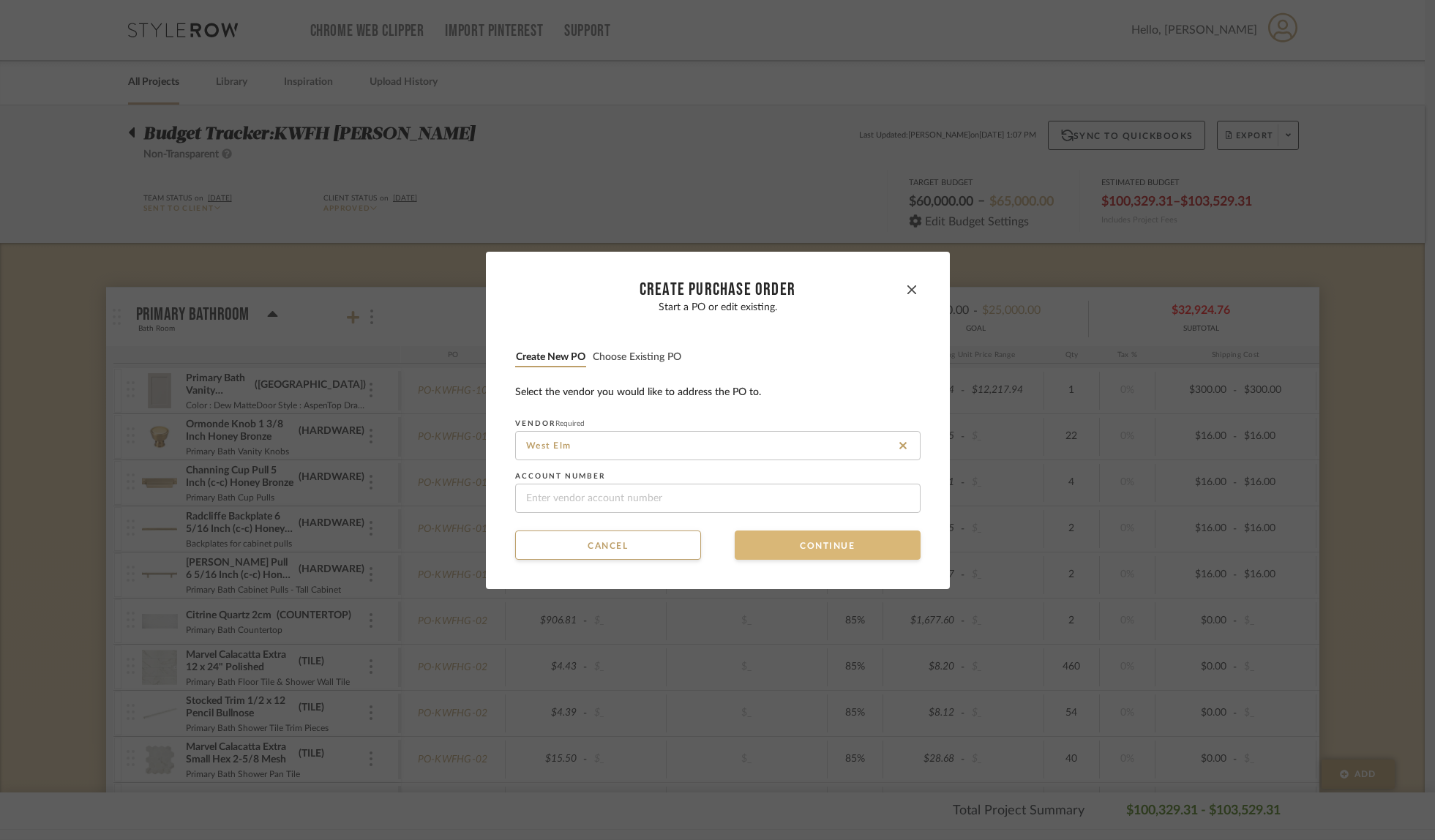
click at [786, 544] on button "Continue" at bounding box center [827, 546] width 186 height 29
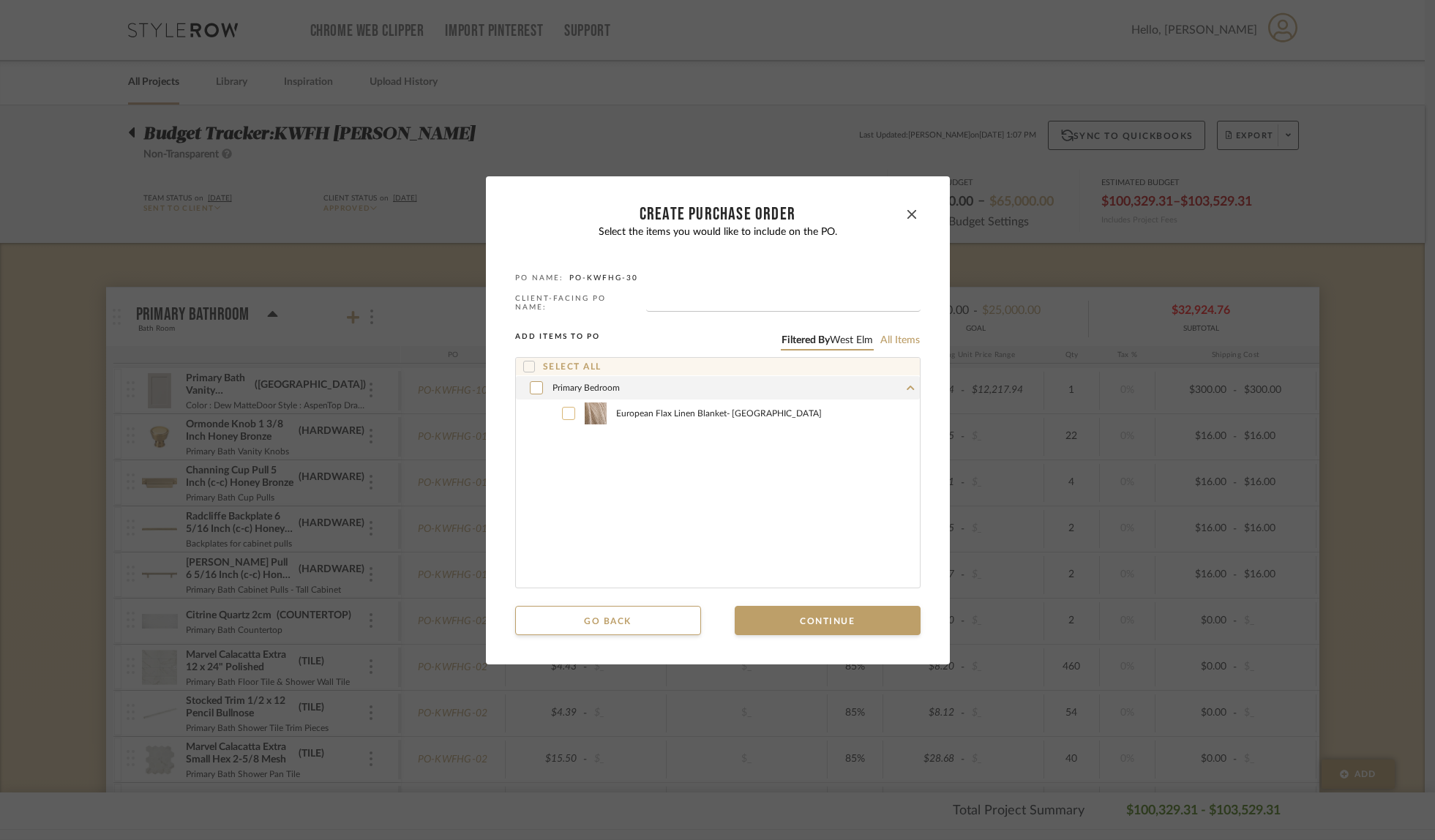
click at [564, 409] on icon at bounding box center [569, 413] width 9 height 10
click at [803, 617] on button "Continue" at bounding box center [827, 621] width 186 height 29
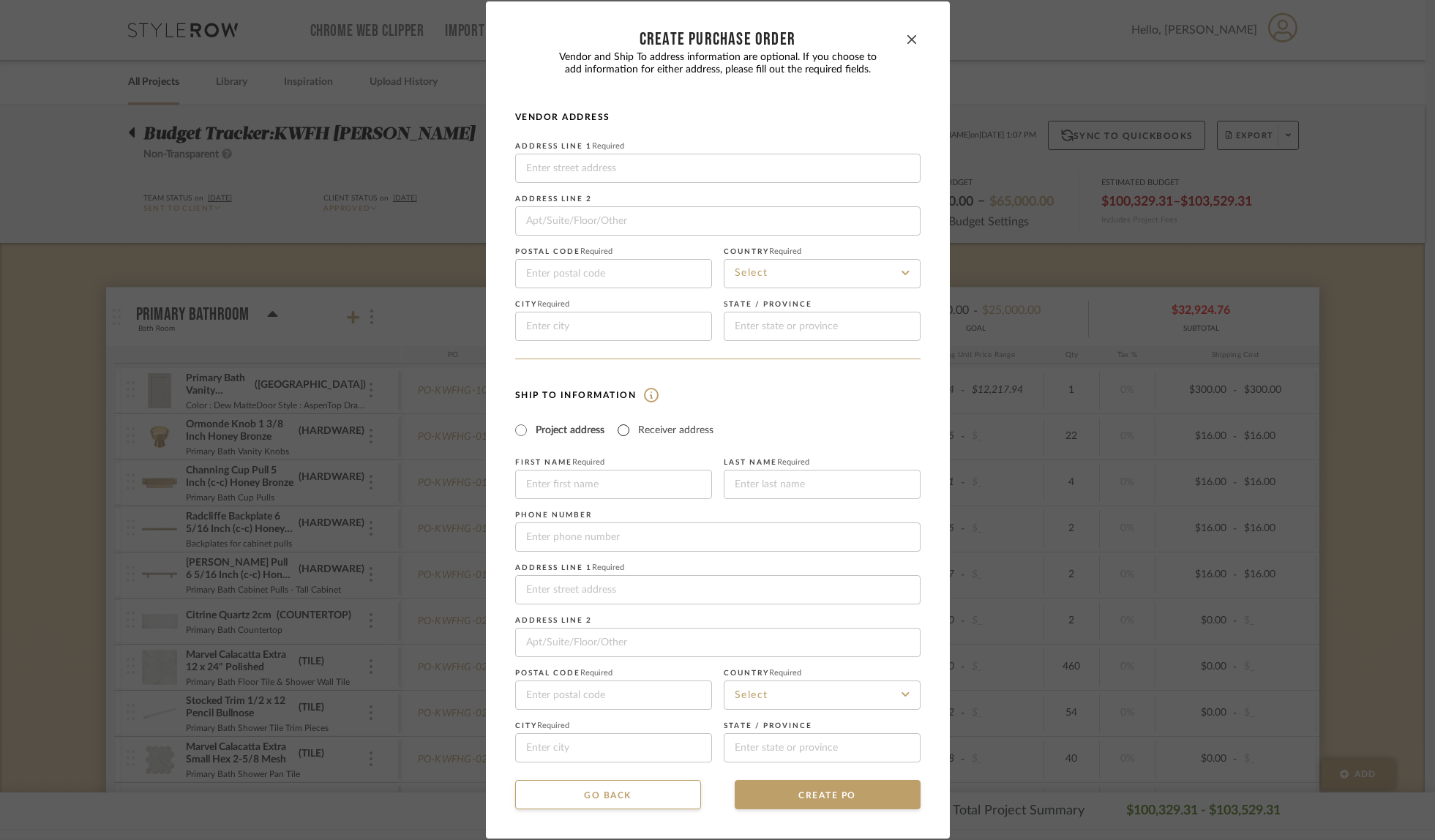
drag, startPoint x: 618, startPoint y: 432, endPoint x: 714, endPoint y: 471, distance: 103.6
click at [619, 432] on input "Receiver address" at bounding box center [623, 430] width 17 height 17
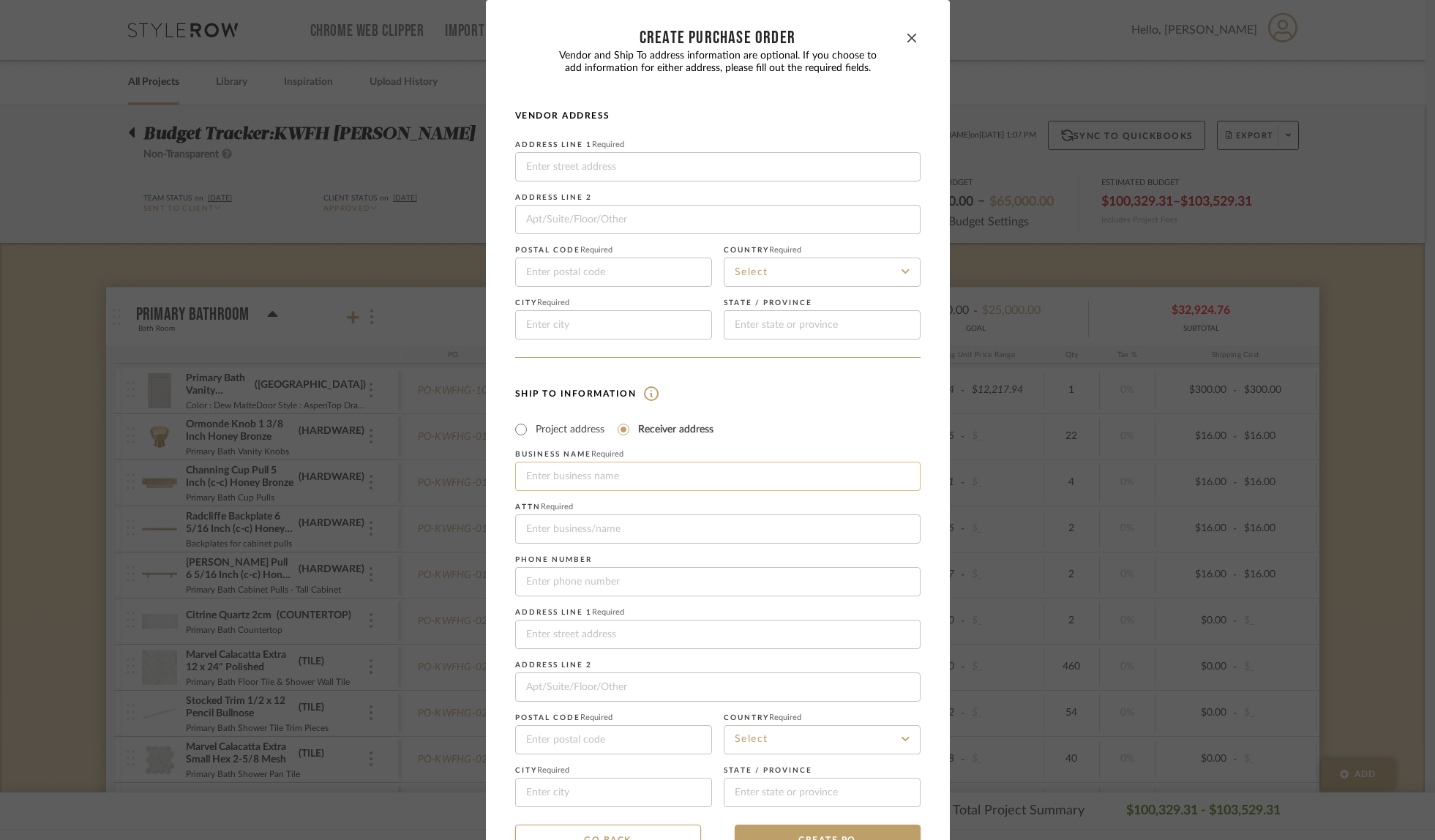
click at [715, 469] on input at bounding box center [718, 476] width 406 height 29
click at [660, 523] on input "Fully Loaded Deliveries" at bounding box center [718, 529] width 406 height 29
click at [670, 641] on input at bounding box center [718, 634] width 406 height 29
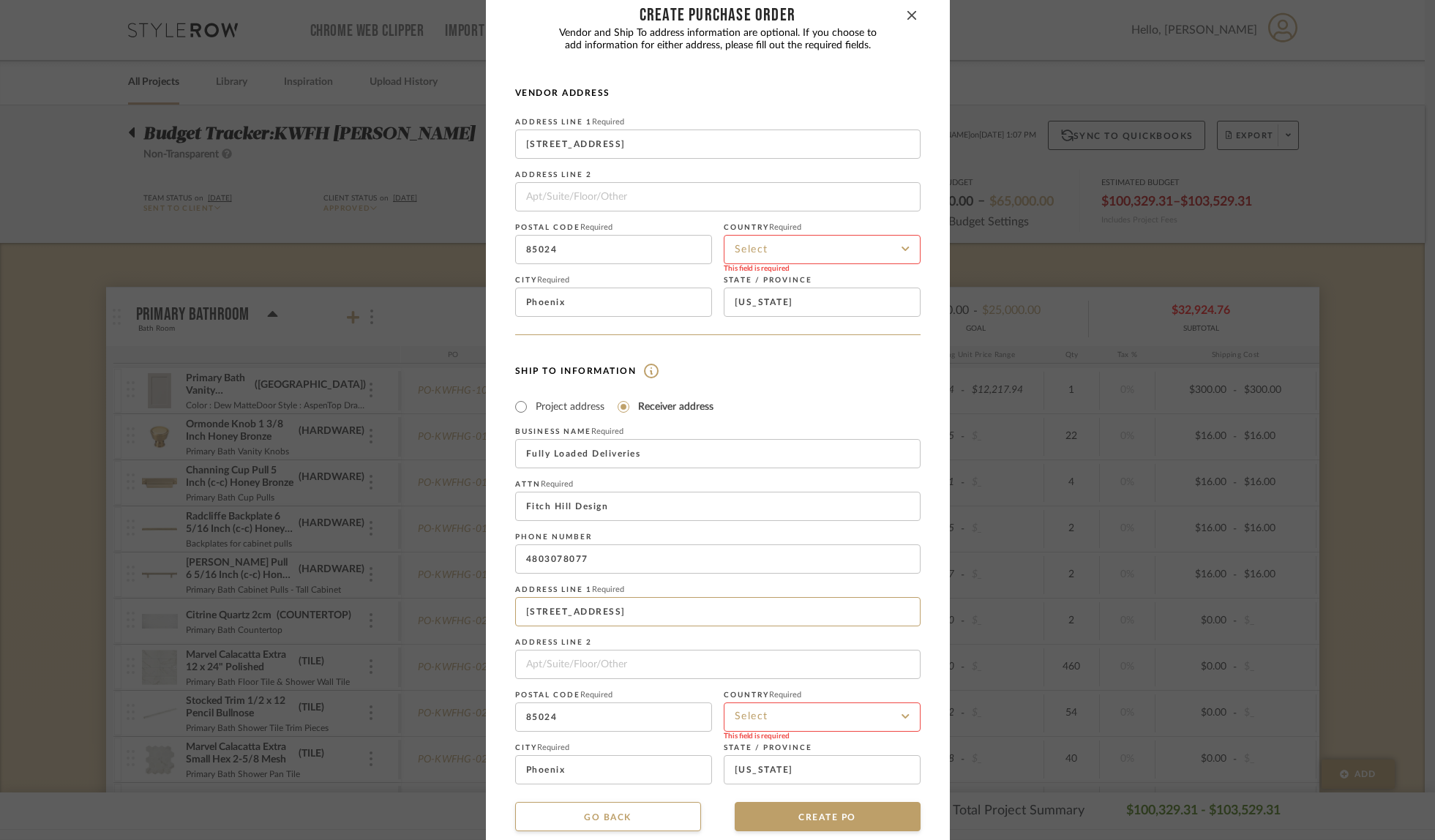
scroll to position [44, 0]
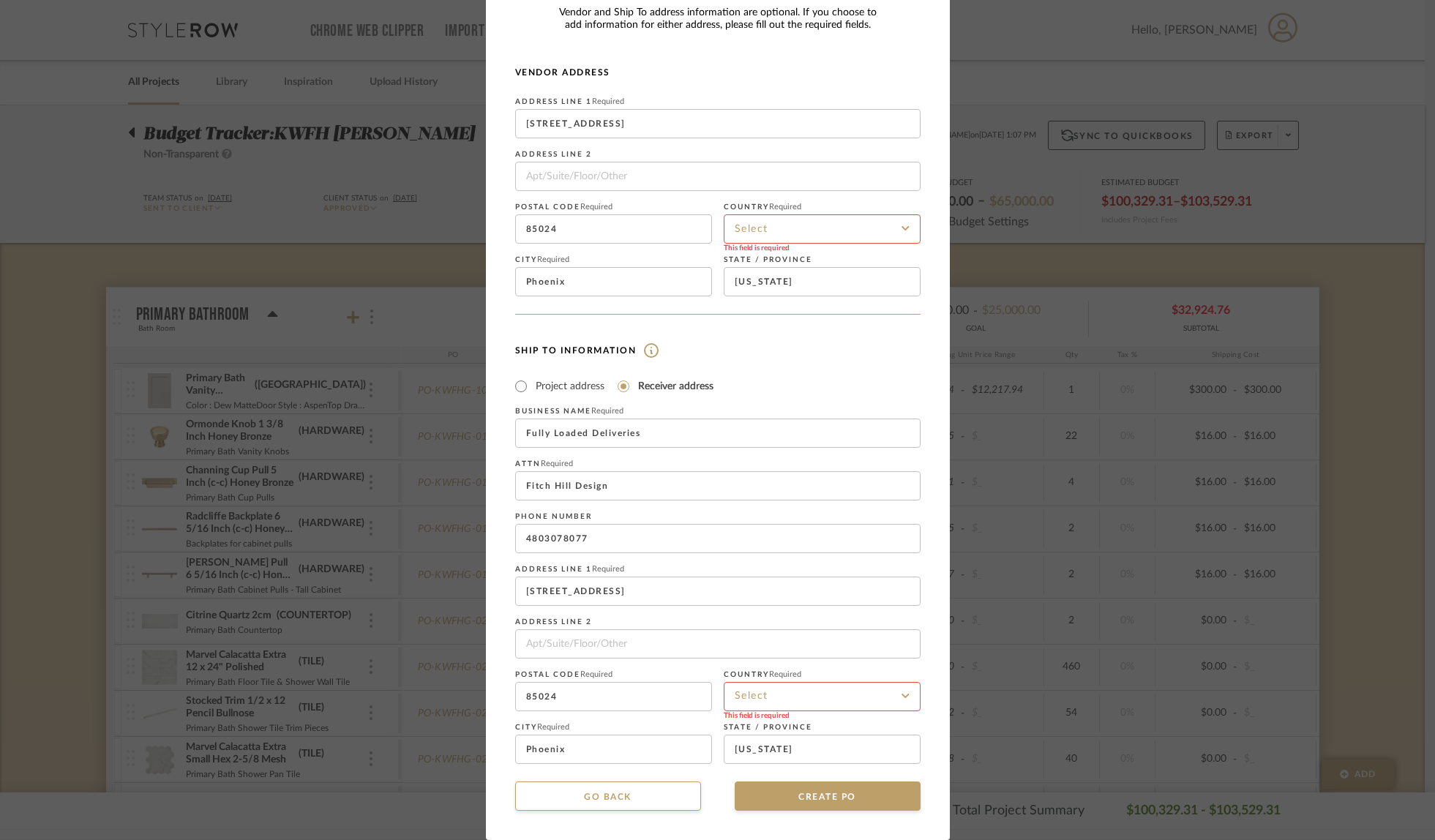
click at [808, 683] on input at bounding box center [822, 696] width 197 height 29
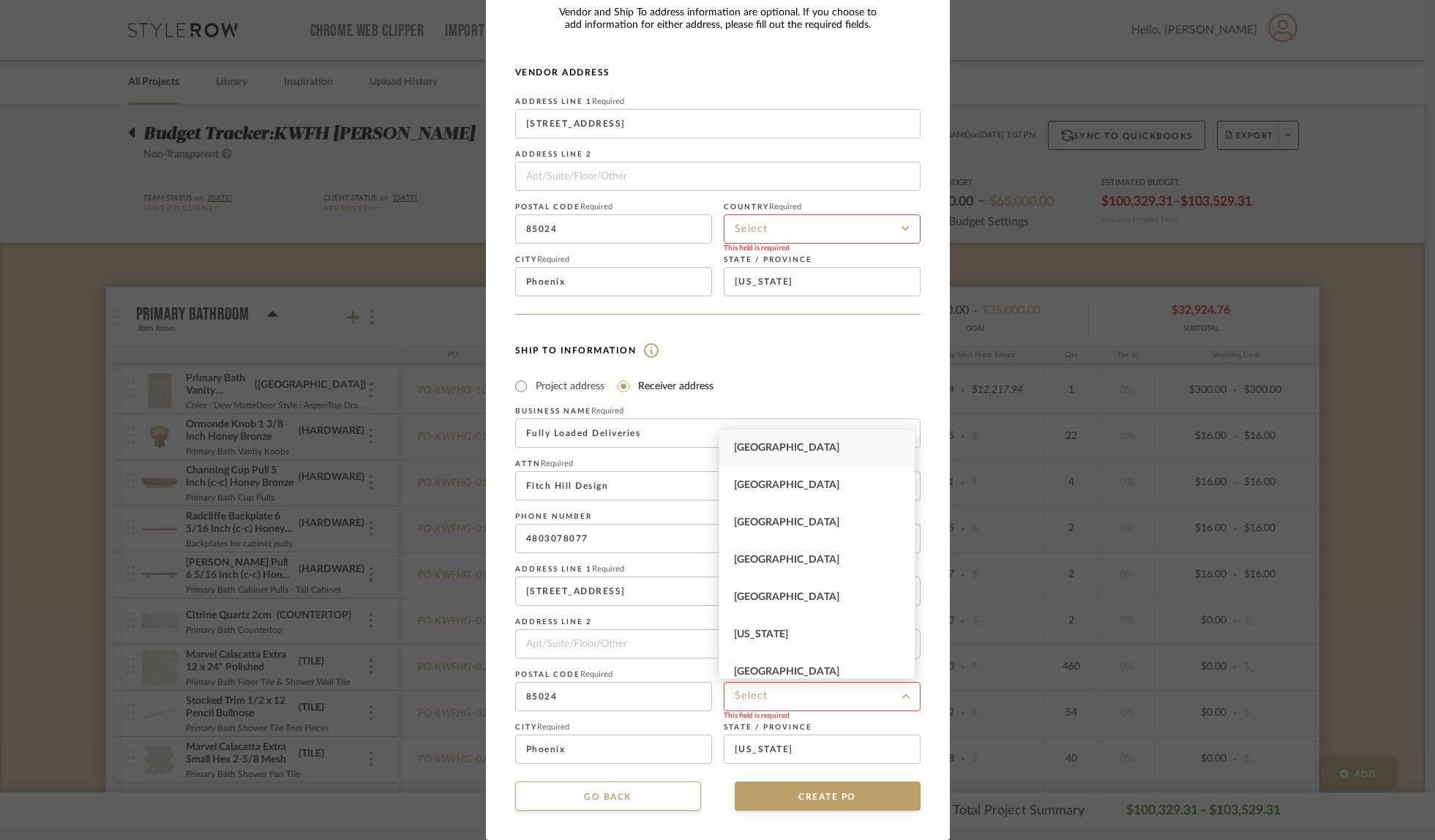
click at [806, 448] on span "[GEOGRAPHIC_DATA]" at bounding box center [786, 448] width 105 height 10
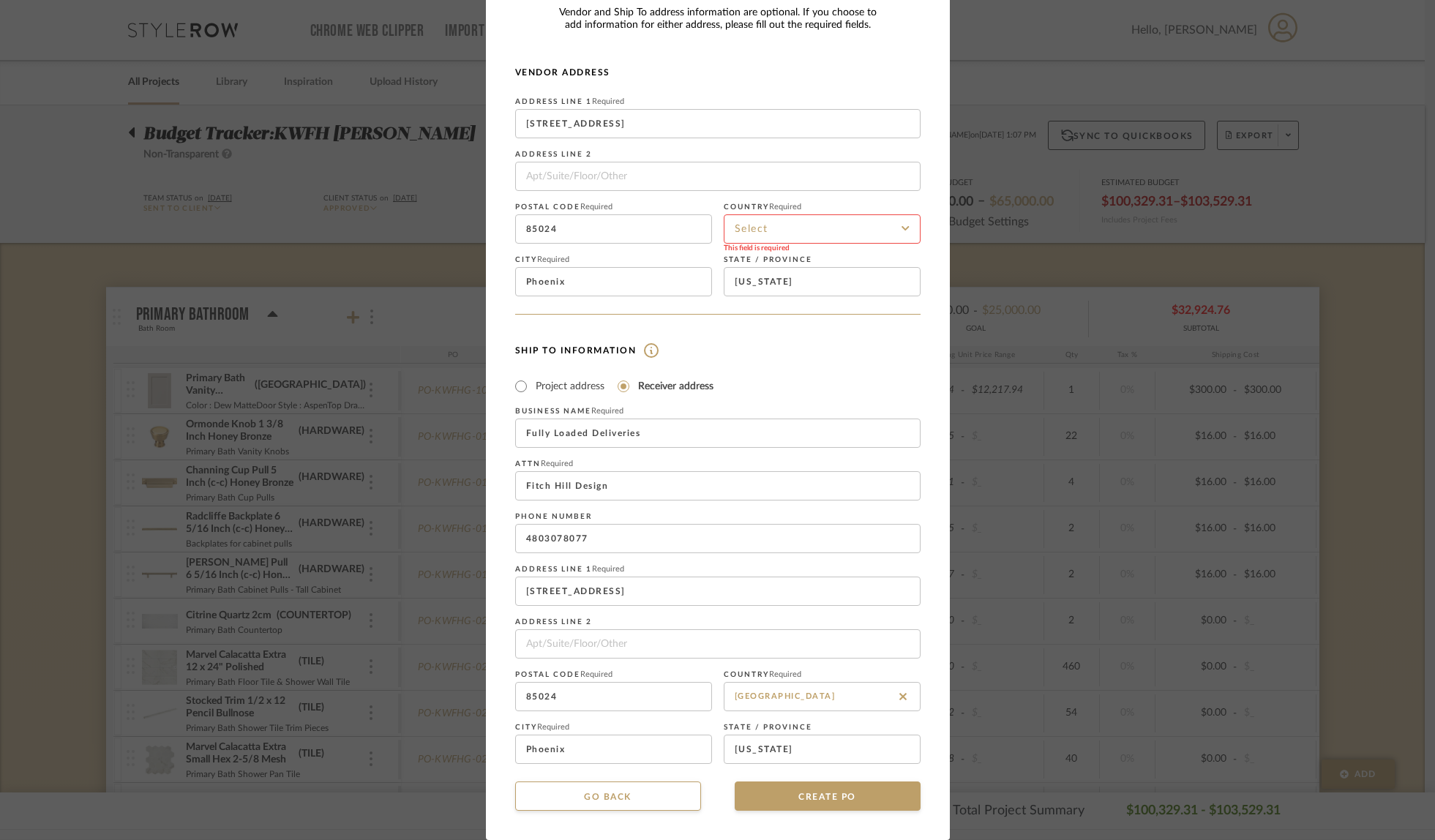
click at [788, 229] on input at bounding box center [822, 229] width 197 height 29
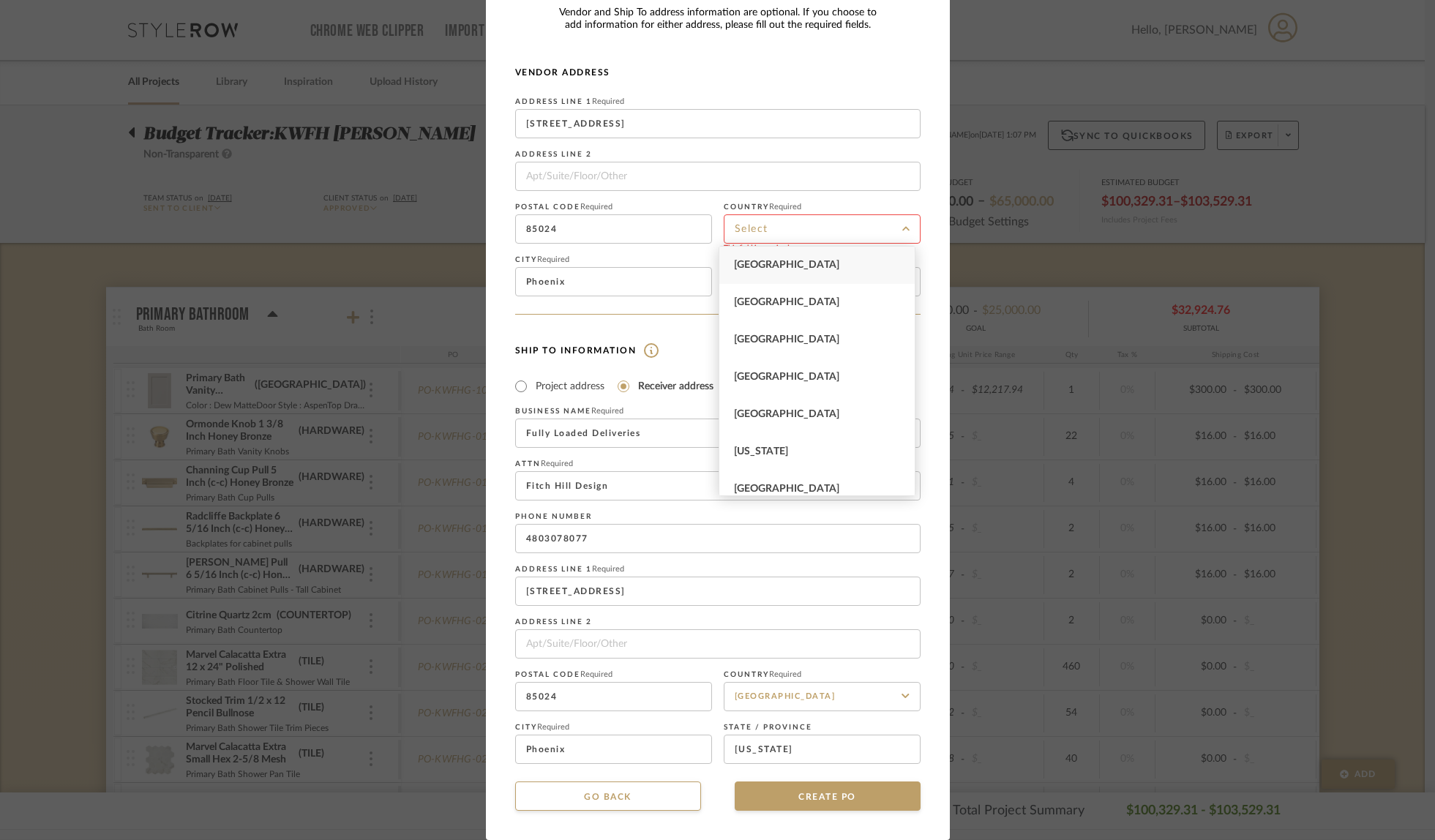
click at [792, 261] on span "[GEOGRAPHIC_DATA]" at bounding box center [786, 264] width 105 height 10
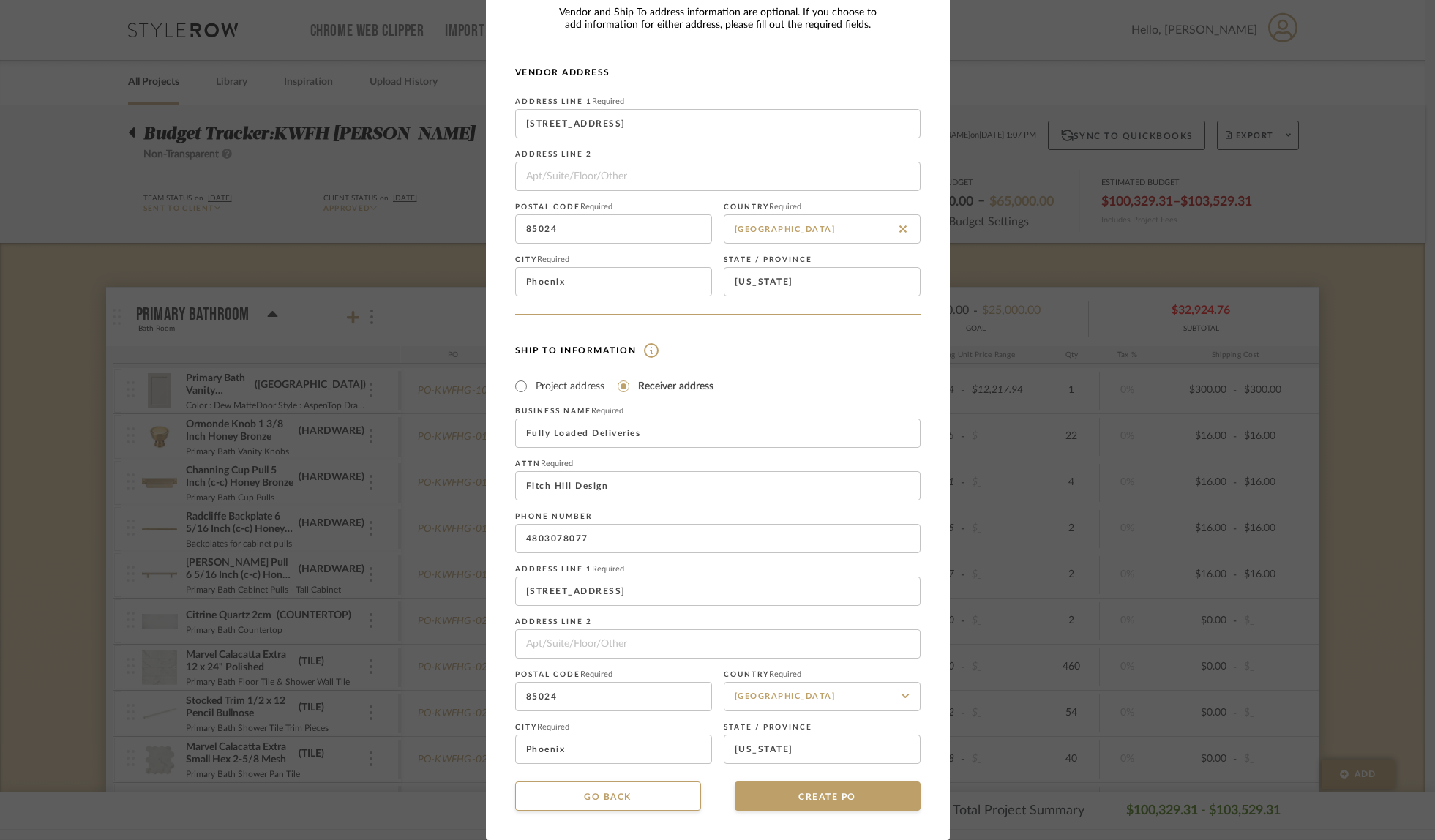
click at [815, 769] on mat-dialog-content "CREATE Purchase order Vendor and Ship To address information are optional. If y…" at bounding box center [718, 399] width 406 height 825
click at [816, 799] on button "CREATE PO" at bounding box center [827, 796] width 186 height 29
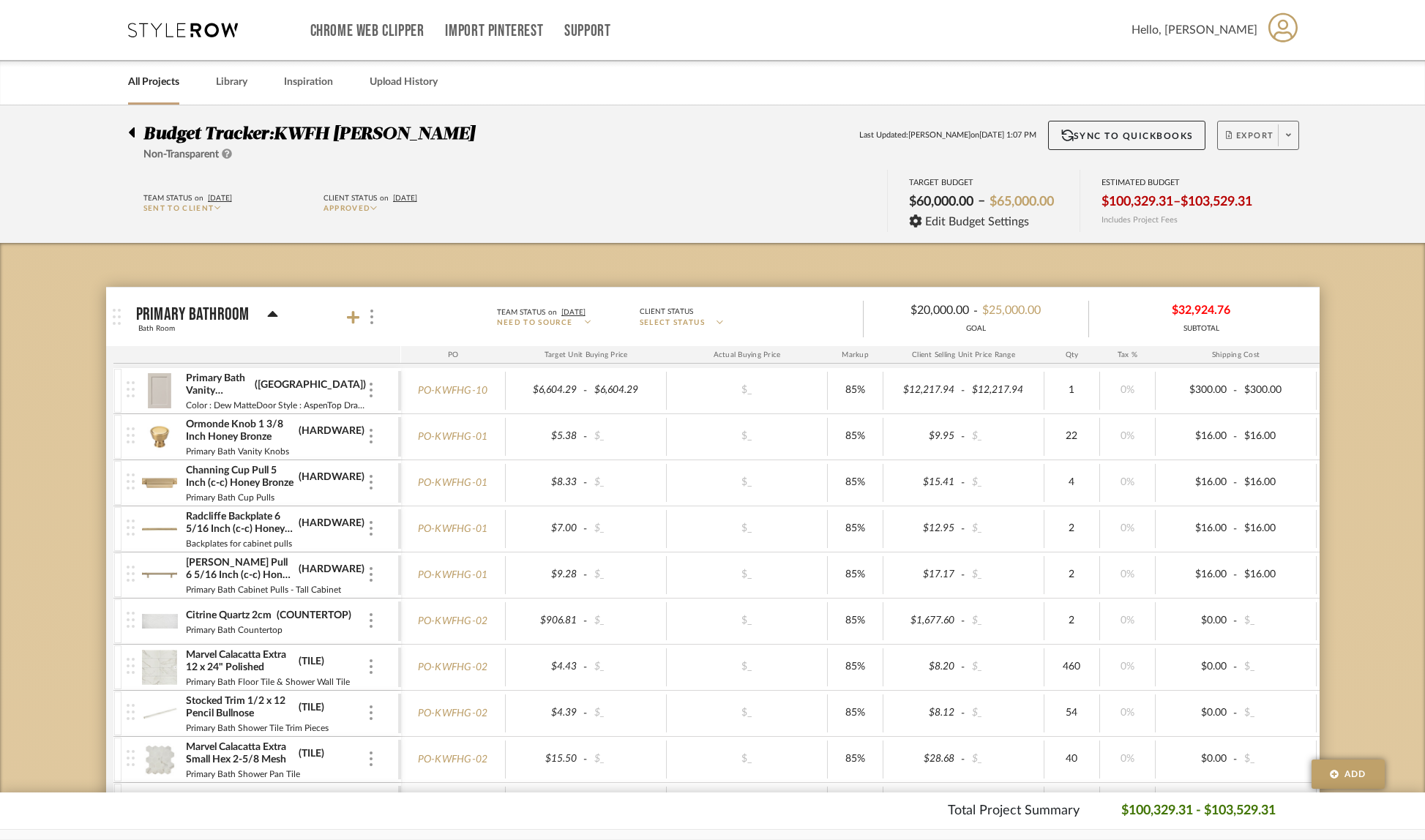
click at [1294, 137] on span at bounding box center [1288, 135] width 20 height 22
click at [1254, 250] on span "Create PO" at bounding box center [1252, 248] width 46 height 13
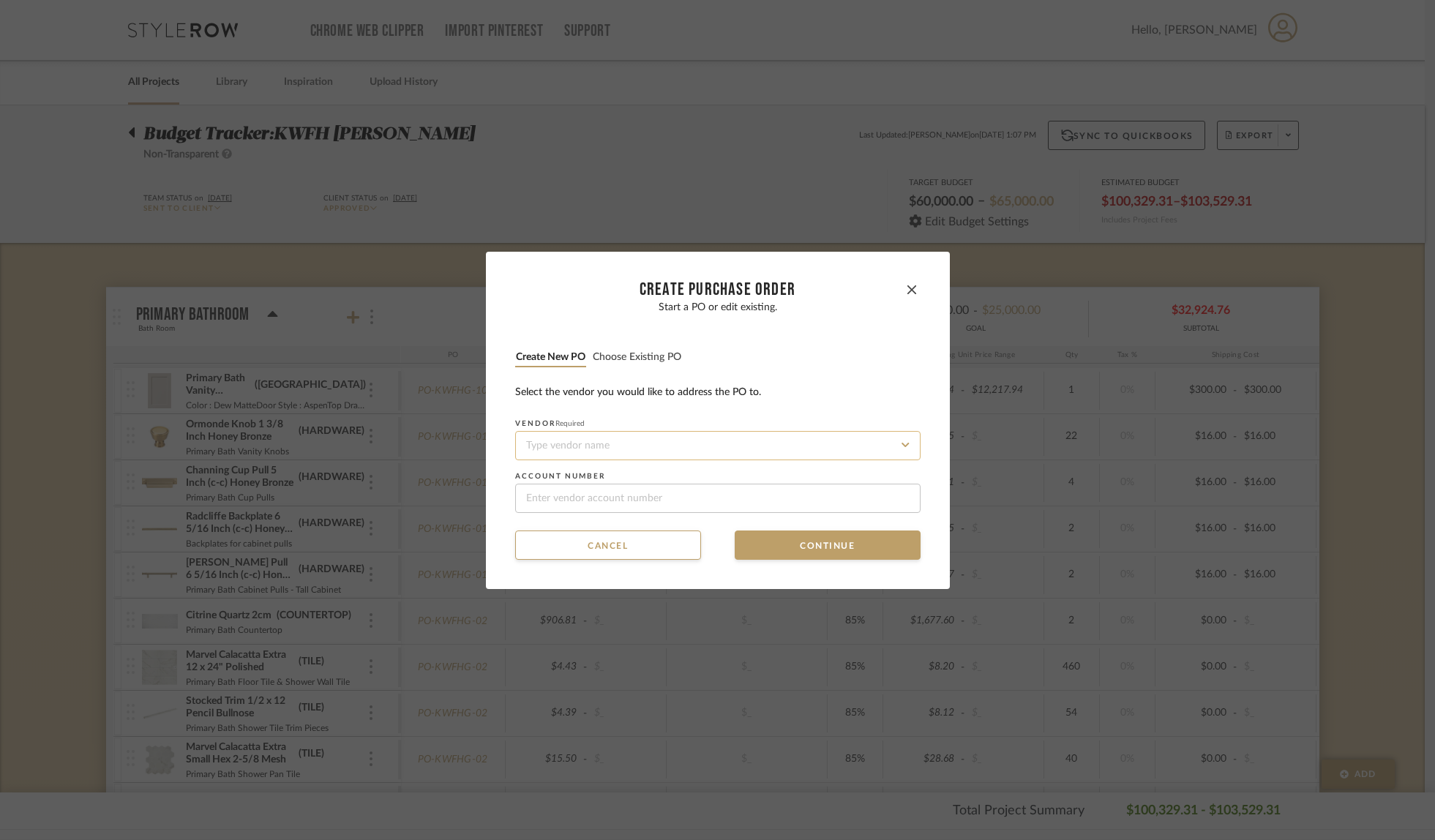
click at [587, 446] on input at bounding box center [718, 446] width 406 height 29
click at [575, 441] on input "allstate" at bounding box center [718, 446] width 406 height 29
click at [573, 445] on input "allstate" at bounding box center [718, 446] width 406 height 29
click at [547, 484] on span "Allstate Floral" at bounding box center [549, 481] width 53 height 9
click at [564, 491] on input at bounding box center [718, 498] width 406 height 29
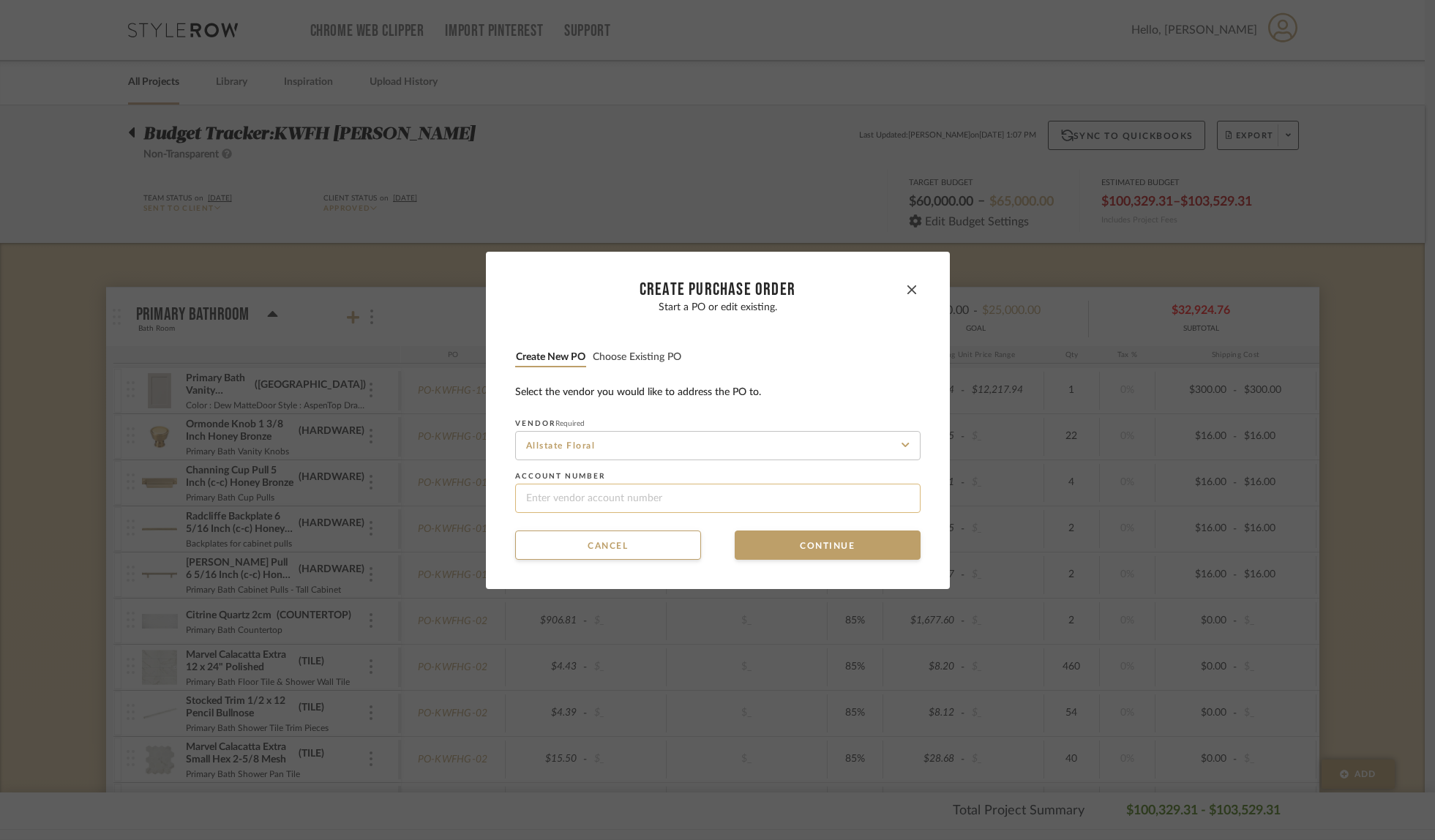
paste input "323FHD"
click at [800, 540] on button "Continue" at bounding box center [827, 546] width 186 height 29
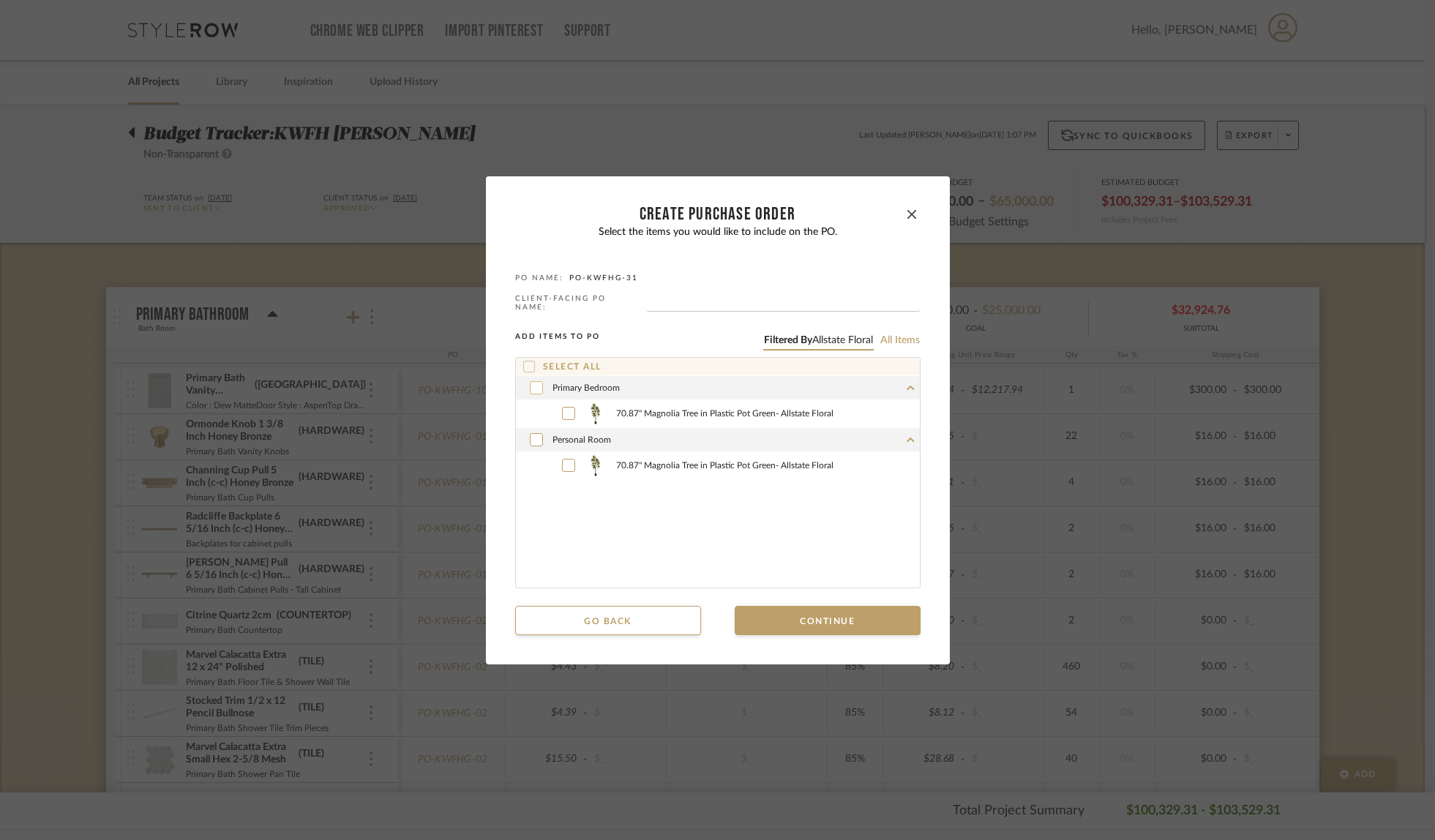
click at [532, 383] on icon at bounding box center [537, 388] width 9 height 10
drag, startPoint x: 533, startPoint y: 439, endPoint x: 547, endPoint y: 442, distance: 14.3
click at [533, 439] on icon at bounding box center [537, 440] width 9 height 10
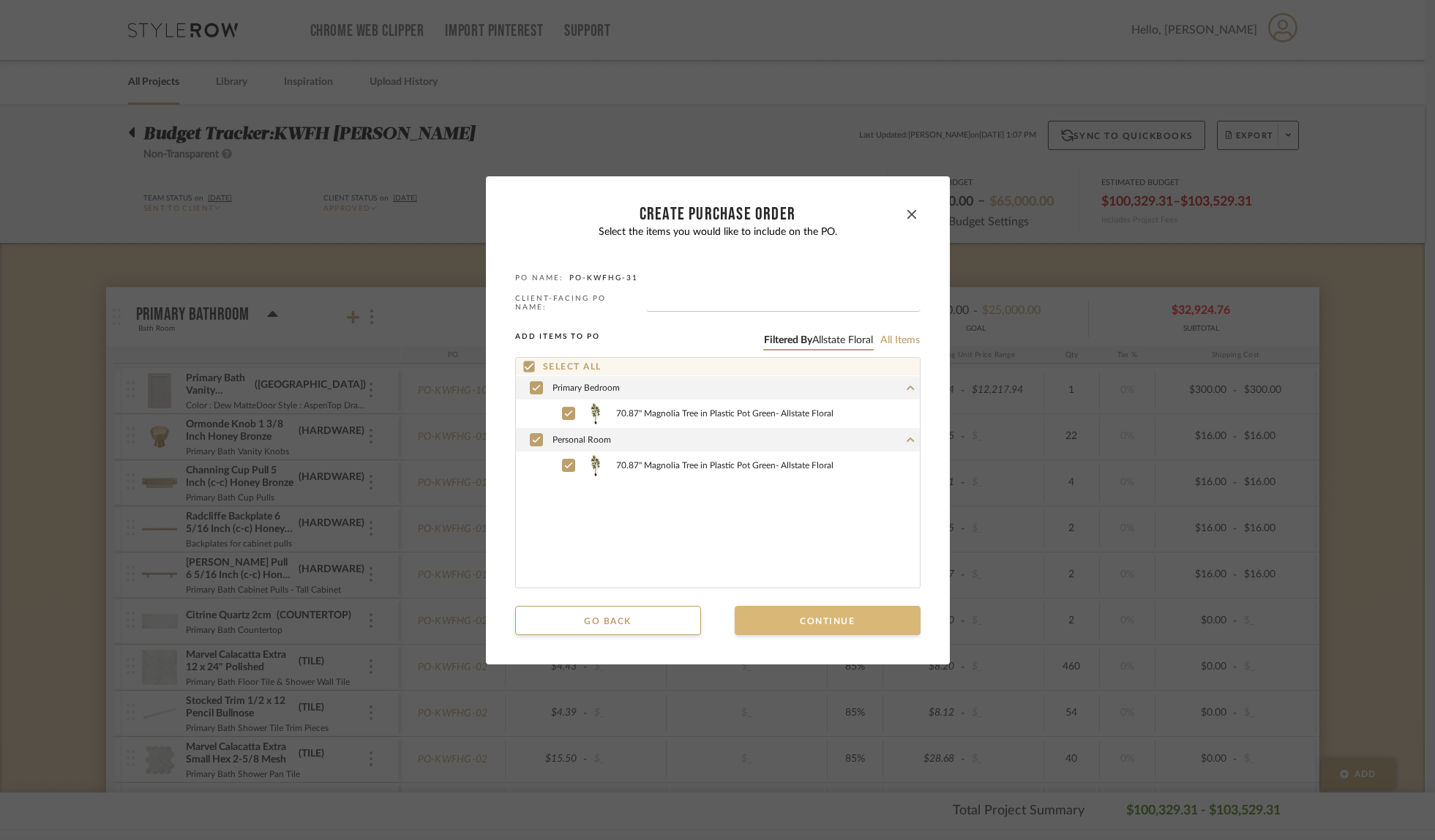
click at [815, 612] on button "Continue" at bounding box center [827, 621] width 186 height 29
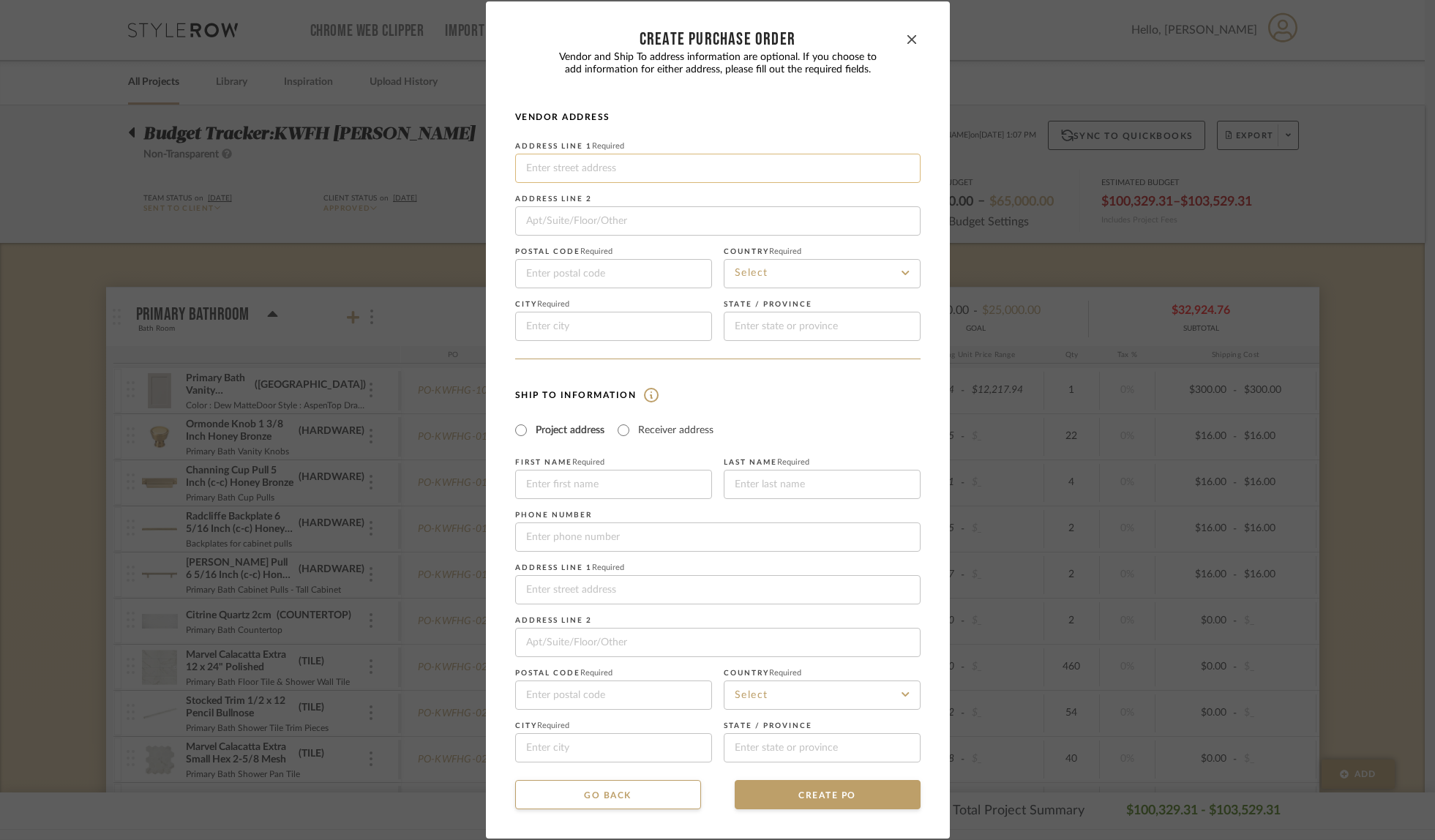
click at [590, 160] on input at bounding box center [718, 168] width 406 height 29
paste input "[STREET_ADDRESS]"
click at [547, 318] on input at bounding box center [613, 326] width 197 height 29
click at [766, 326] on input at bounding box center [822, 326] width 197 height 29
click at [797, 272] on input at bounding box center [822, 274] width 197 height 29
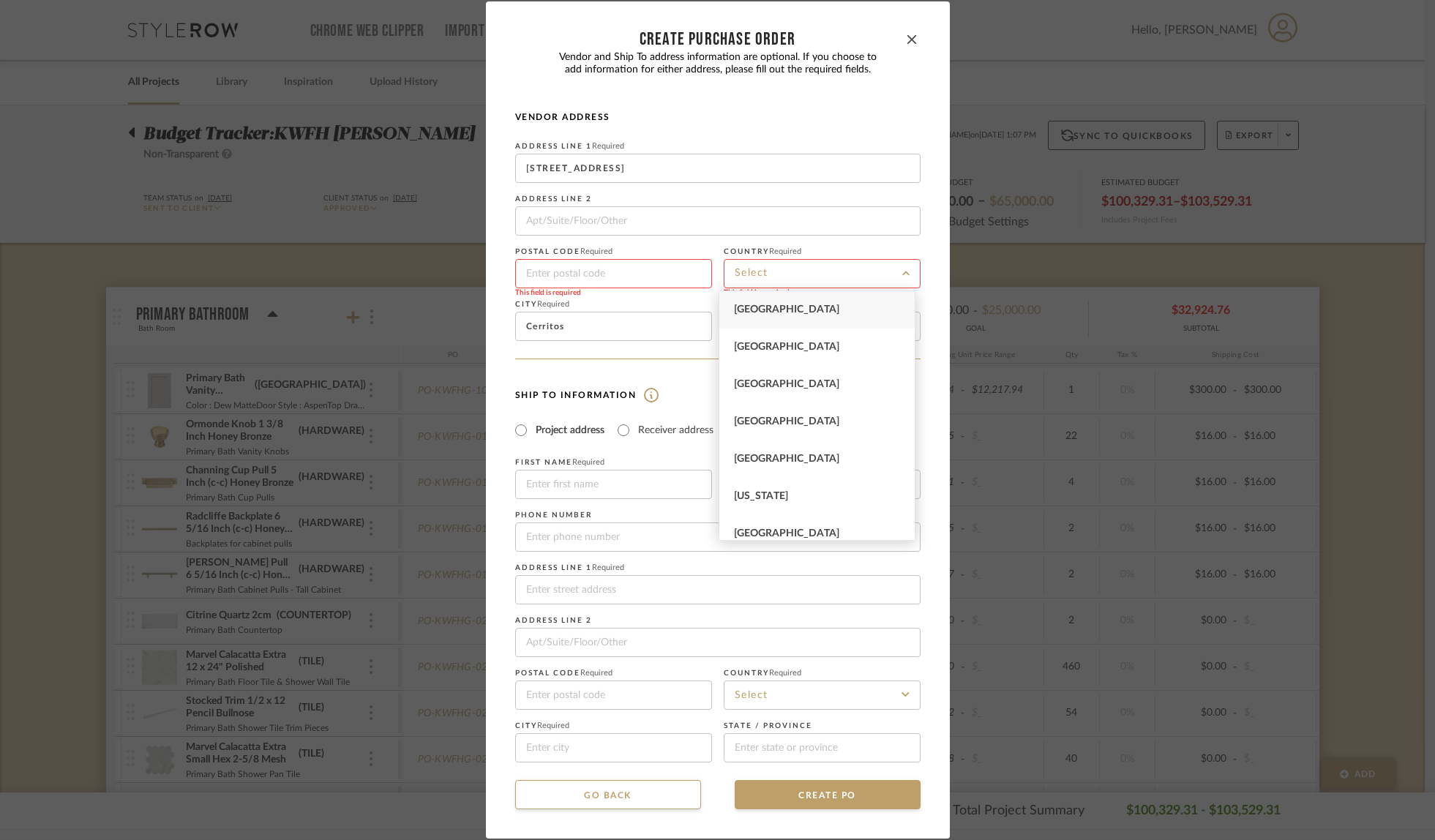
click at [796, 307] on span "[GEOGRAPHIC_DATA]" at bounding box center [786, 309] width 105 height 10
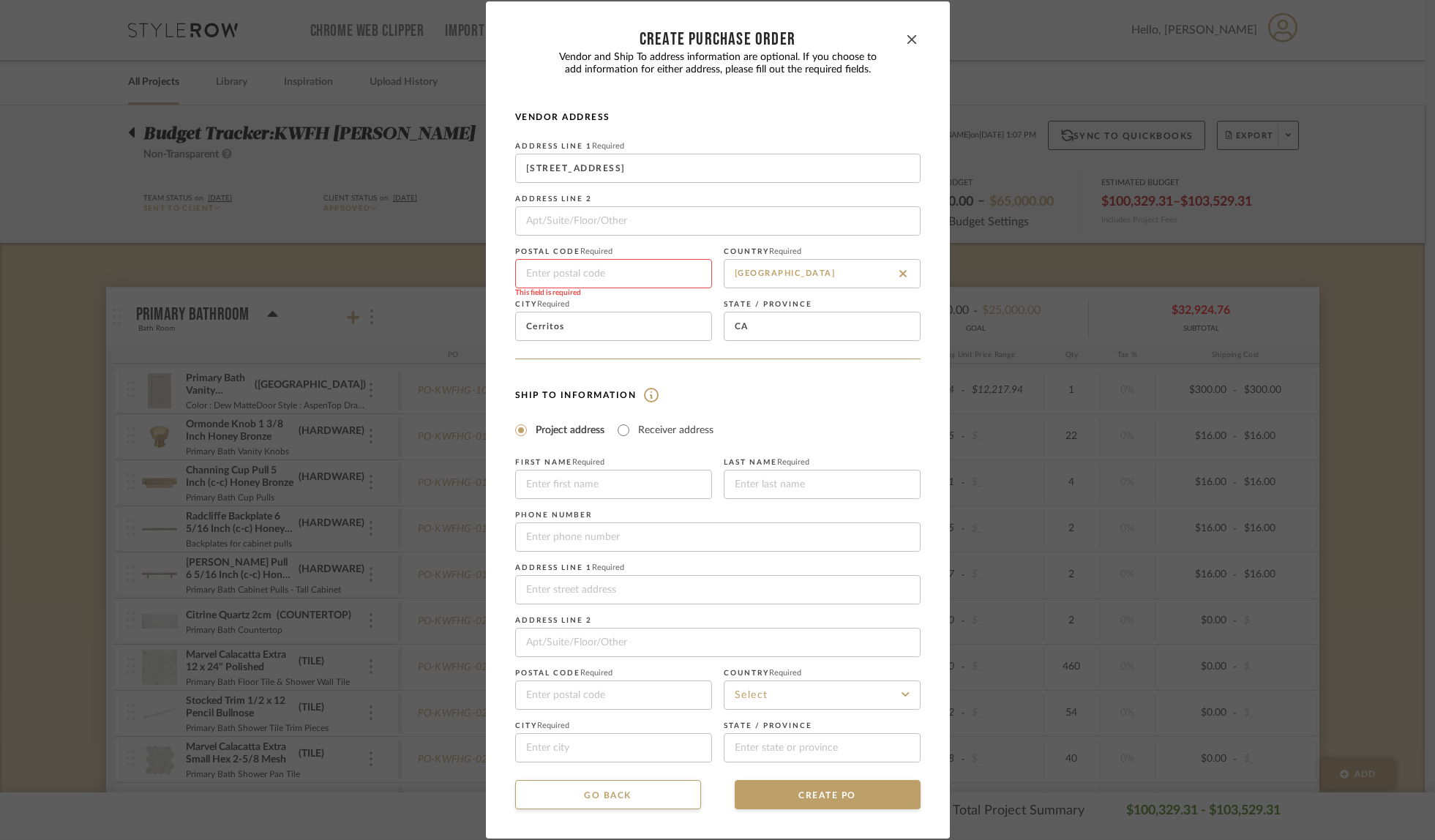
click at [564, 271] on input at bounding box center [613, 274] width 197 height 29
paste input "90703"
type input "90703"
click at [621, 429] on input "Receiver address" at bounding box center [623, 430] width 17 height 17
radio input "true"
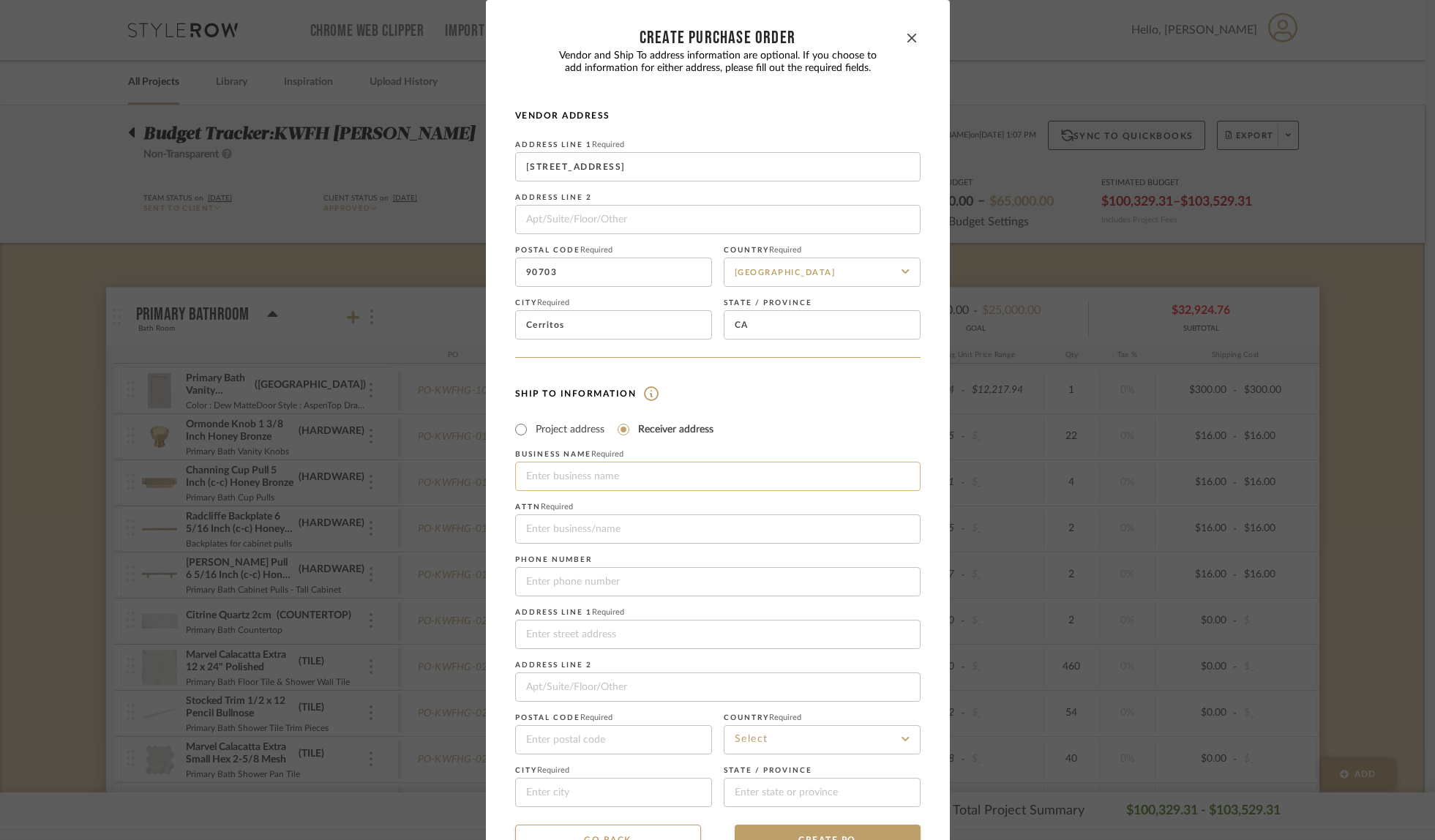
click at [623, 473] on input at bounding box center [718, 476] width 406 height 29
type input "Fully Loaded Deliveries"
type input "4803078077"
click at [588, 623] on input at bounding box center [718, 634] width 406 height 29
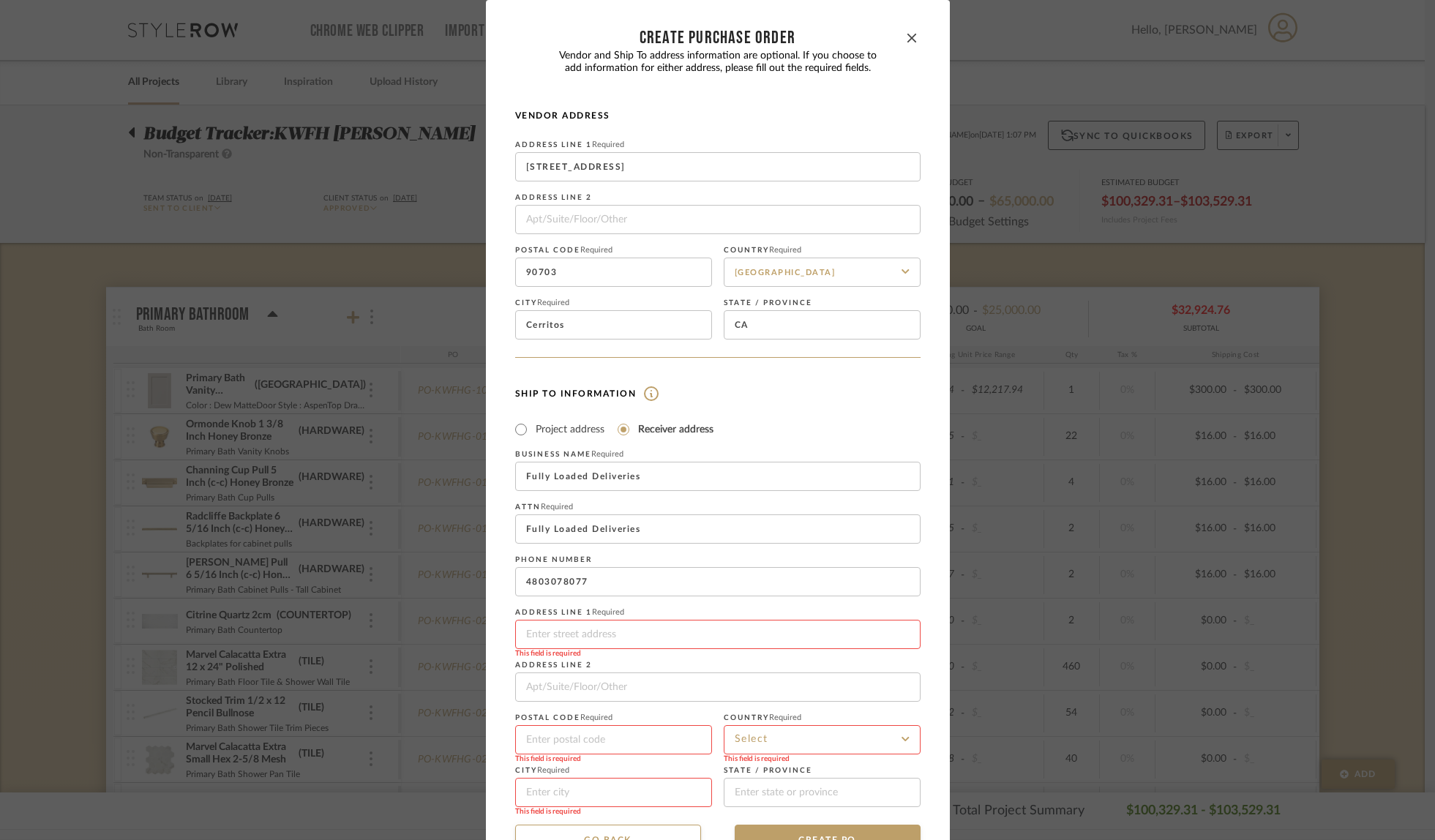
type input "[STREET_ADDRESS]"
type input "85024"
type input "Phoenix"
type input "[US_STATE]"
click at [771, 734] on input at bounding box center [822, 740] width 197 height 29
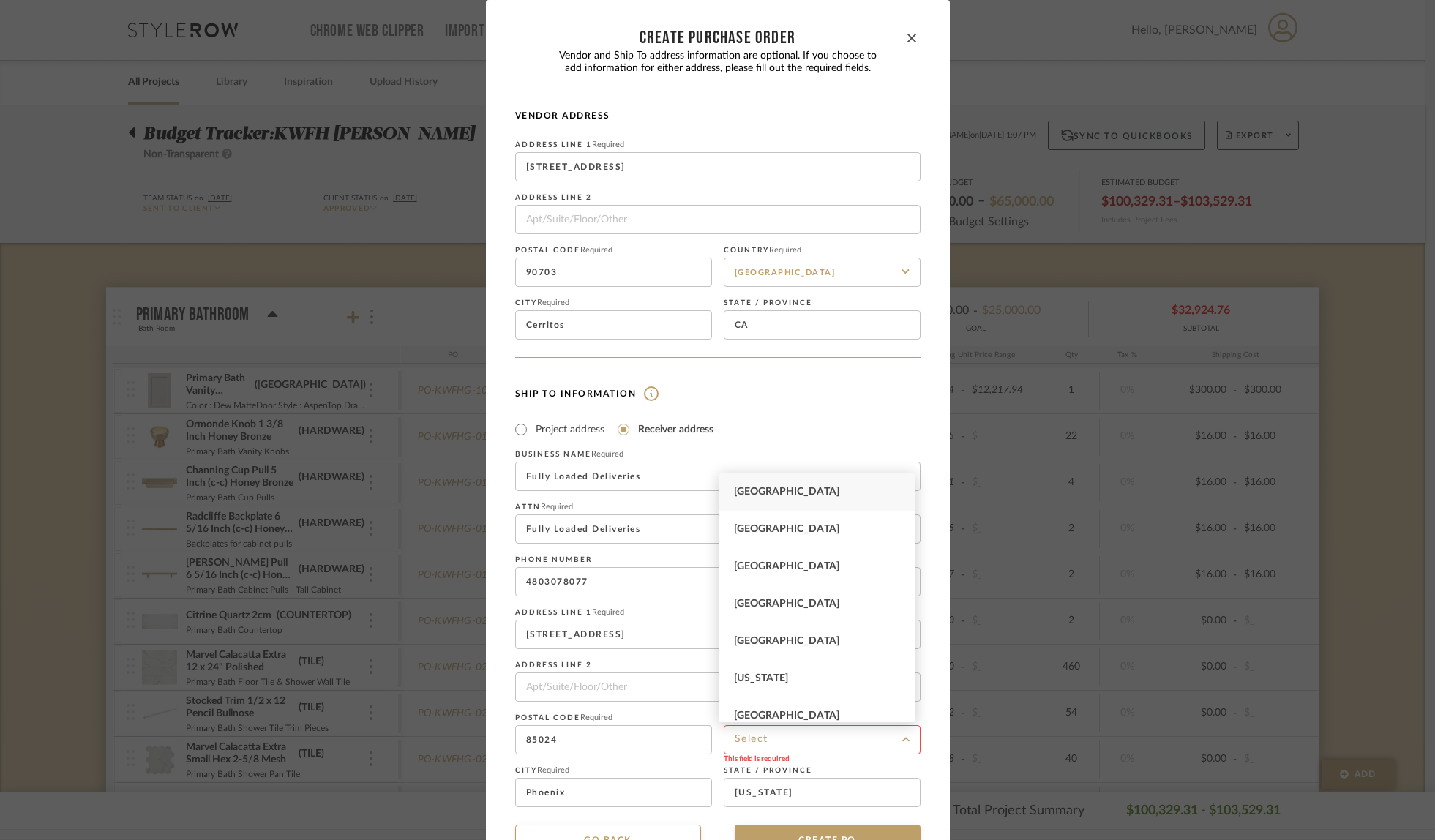
click at [807, 494] on span "[GEOGRAPHIC_DATA]" at bounding box center [786, 492] width 105 height 10
type input "[GEOGRAPHIC_DATA]"
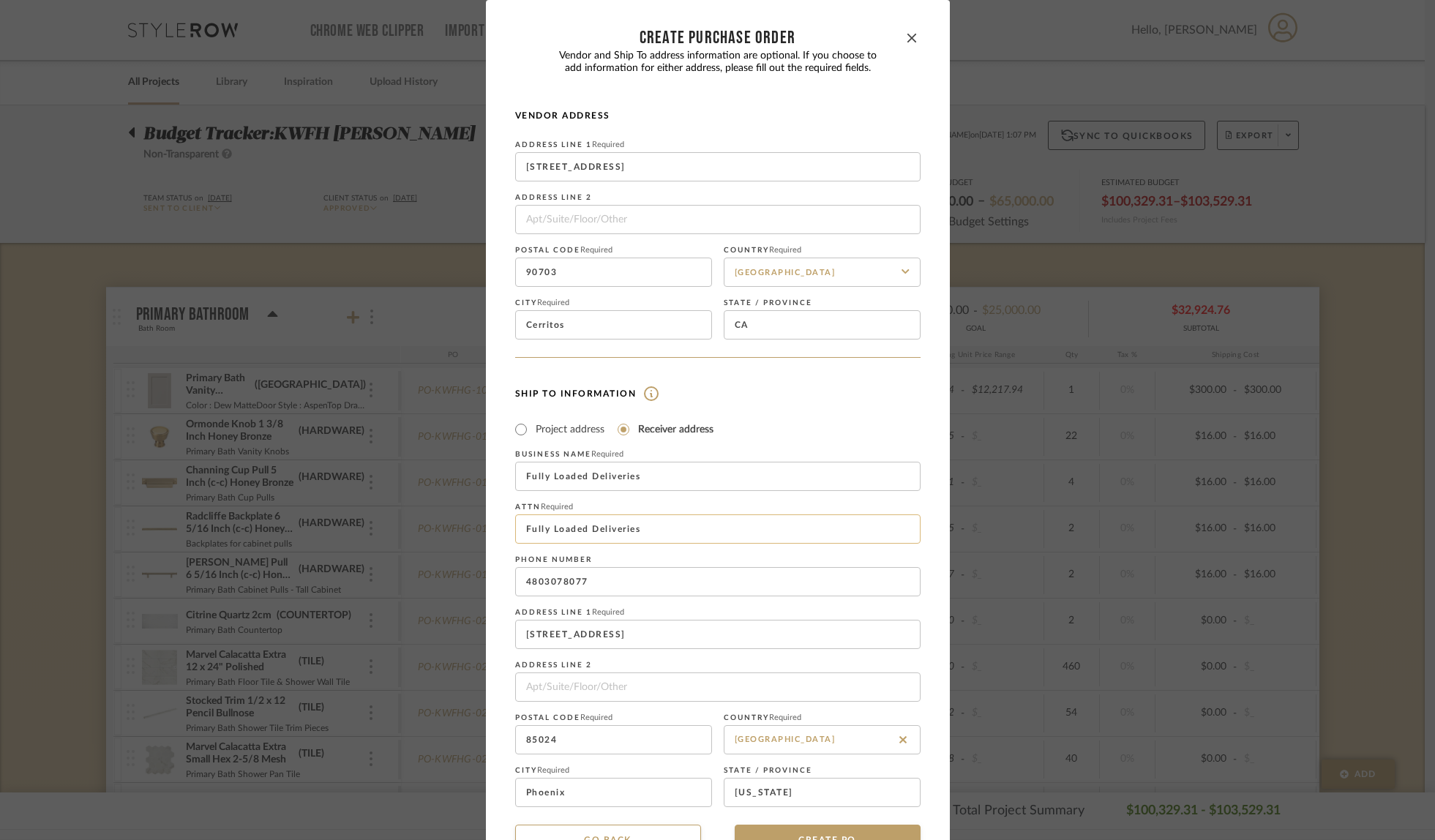
click at [654, 538] on input "Fully Loaded Deliveries" at bounding box center [718, 529] width 406 height 29
type input "Fitch Hill Design"
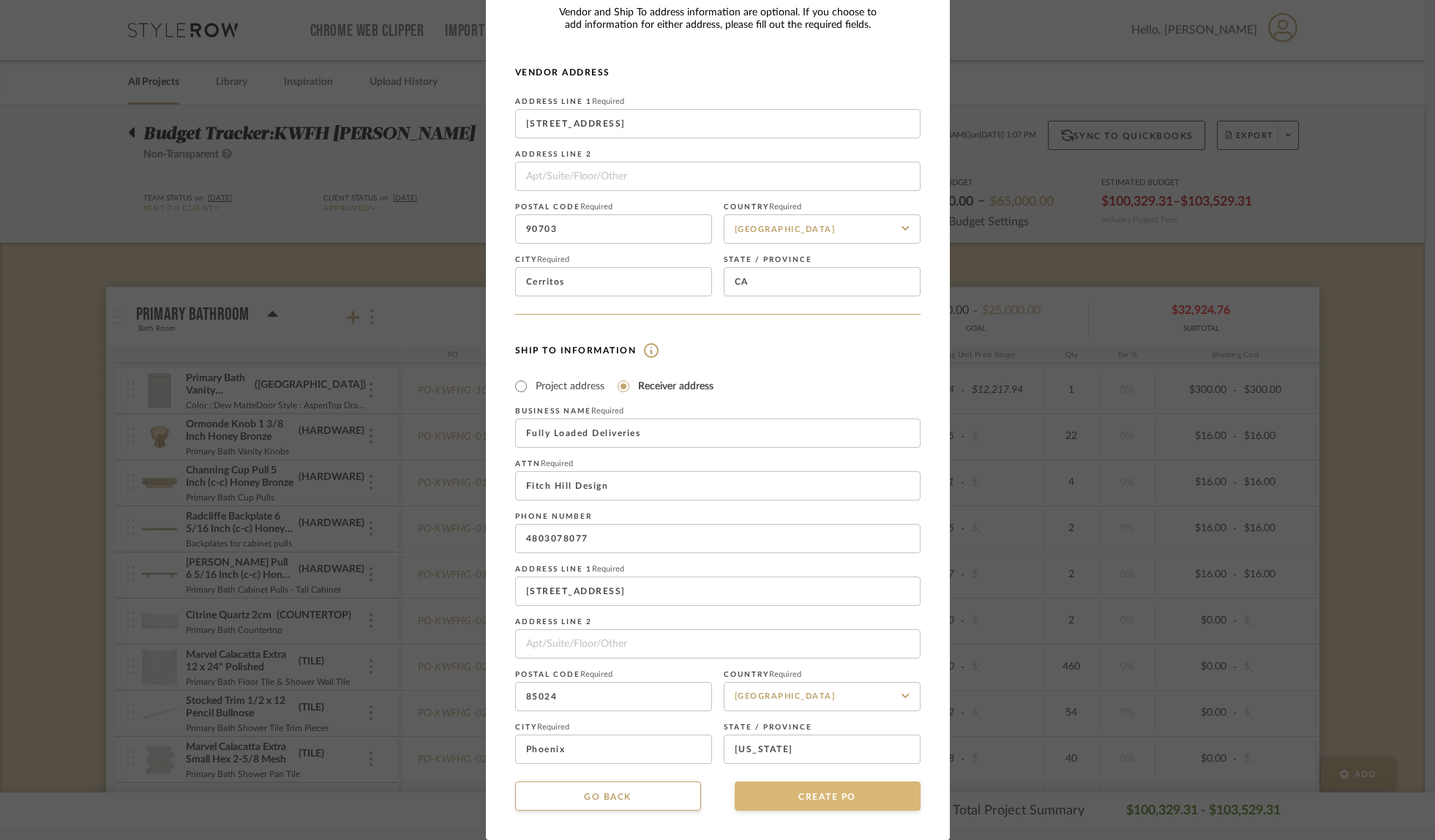
click at [834, 799] on button "CREATE PO" at bounding box center [827, 796] width 186 height 29
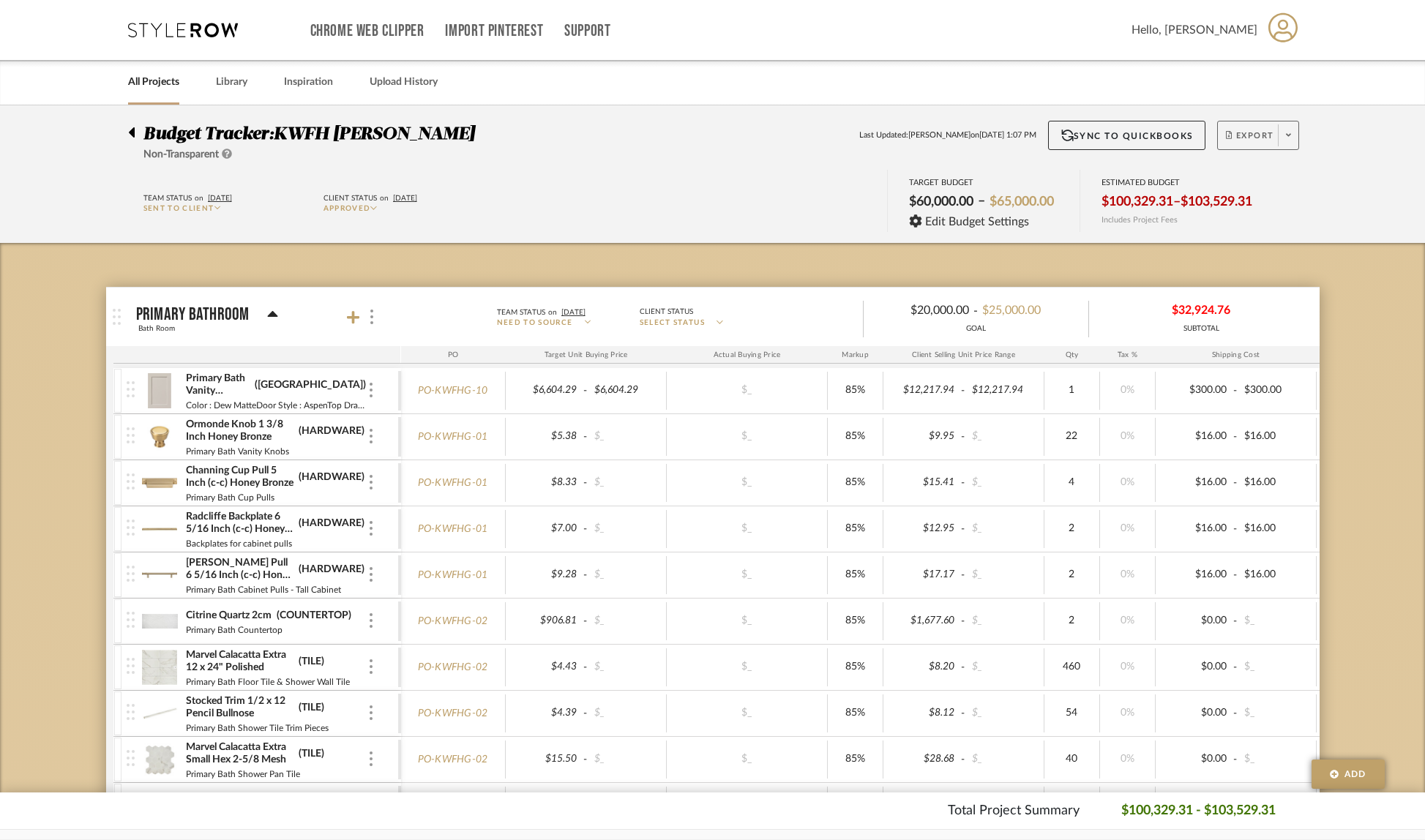
click at [1288, 139] on icon at bounding box center [1289, 134] width 5 height 8
click at [1239, 243] on span "Create PO" at bounding box center [1252, 248] width 46 height 13
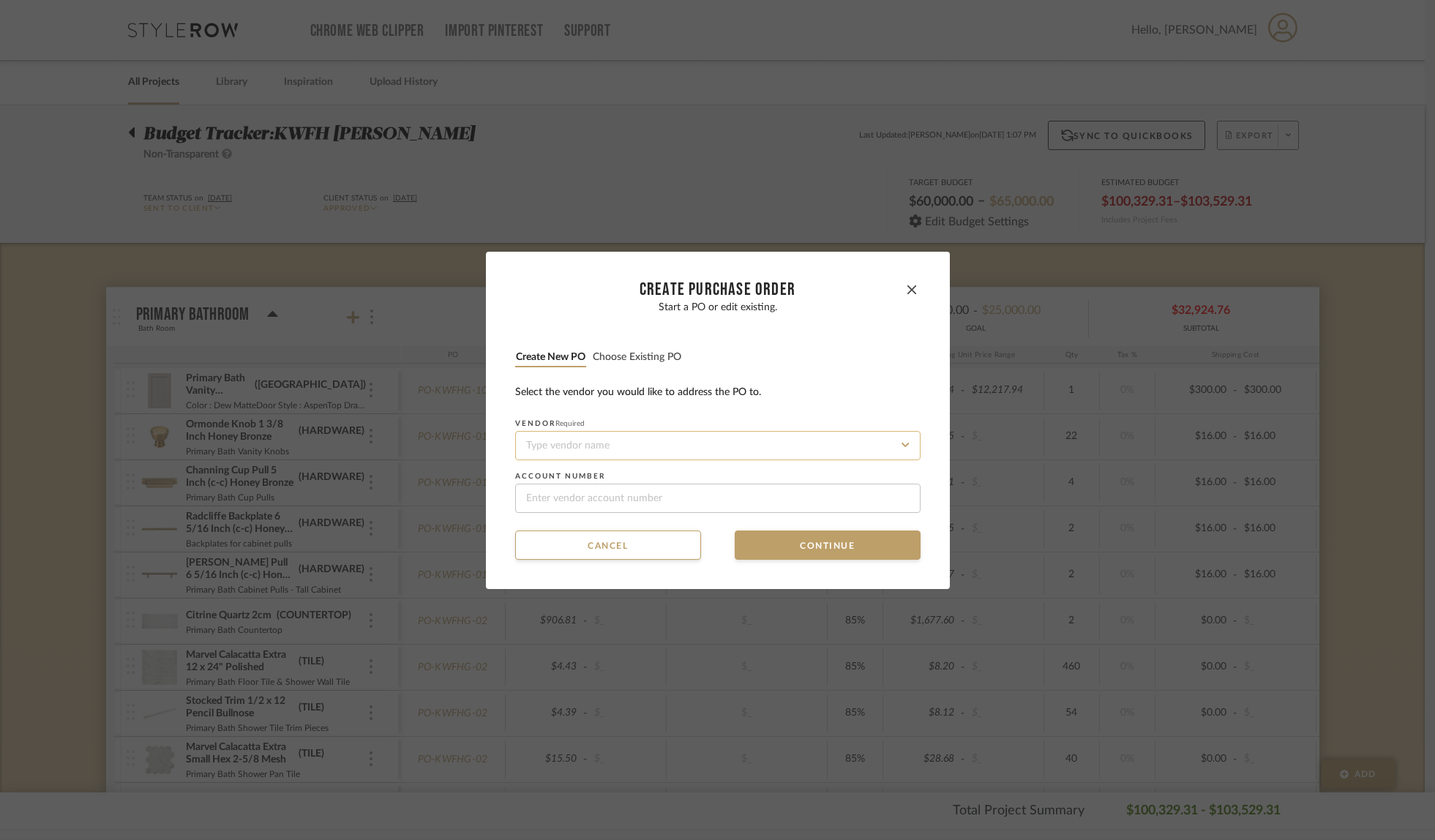
click at [546, 445] on input at bounding box center [718, 446] width 406 height 29
click at [540, 484] on span "Build.com" at bounding box center [558, 481] width 72 height 9
type input "Build.com"
click at [818, 542] on button "Continue" at bounding box center [827, 546] width 186 height 29
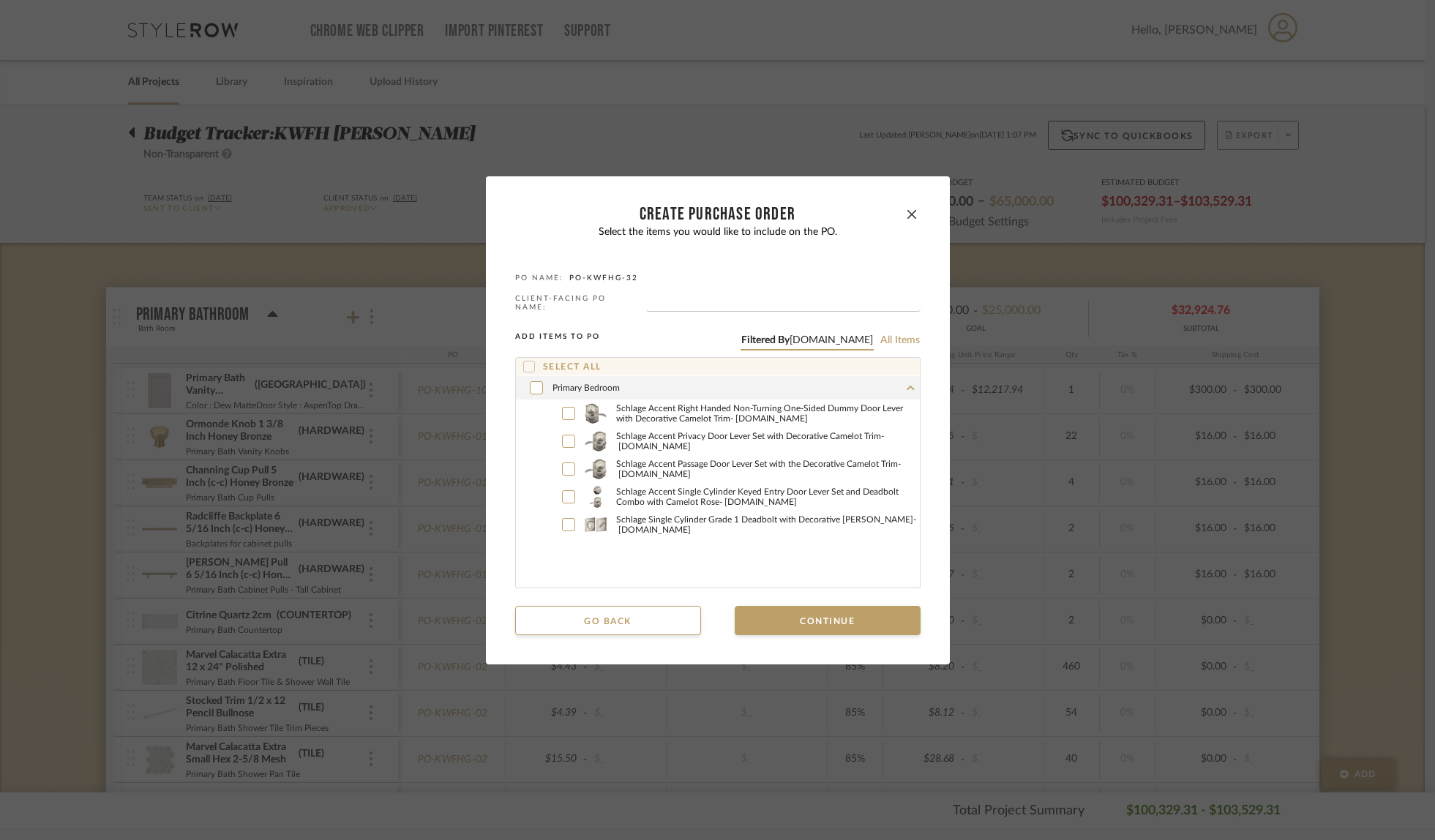
click at [524, 362] on icon at bounding box center [528, 367] width 10 height 10
click at [564, 523] on icon at bounding box center [568, 524] width 8 height 5
click at [851, 616] on button "Continue" at bounding box center [827, 621] width 186 height 29
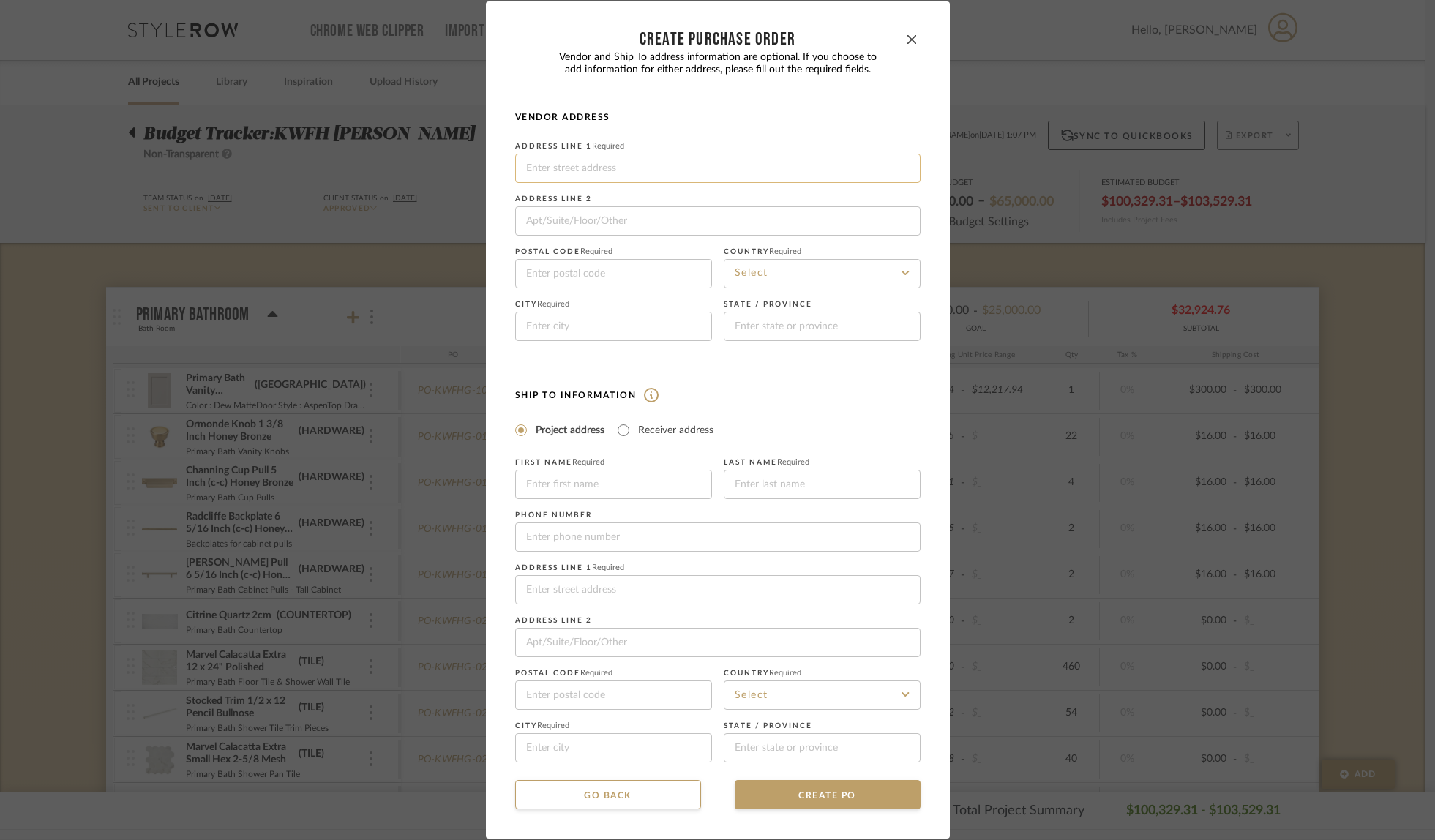
click at [616, 161] on input at bounding box center [718, 168] width 406 height 29
click at [786, 122] on h4 "Vendor Address" at bounding box center [718, 117] width 406 height 12
click at [615, 433] on input "Receiver address" at bounding box center [623, 430] width 17 height 17
radio input "true"
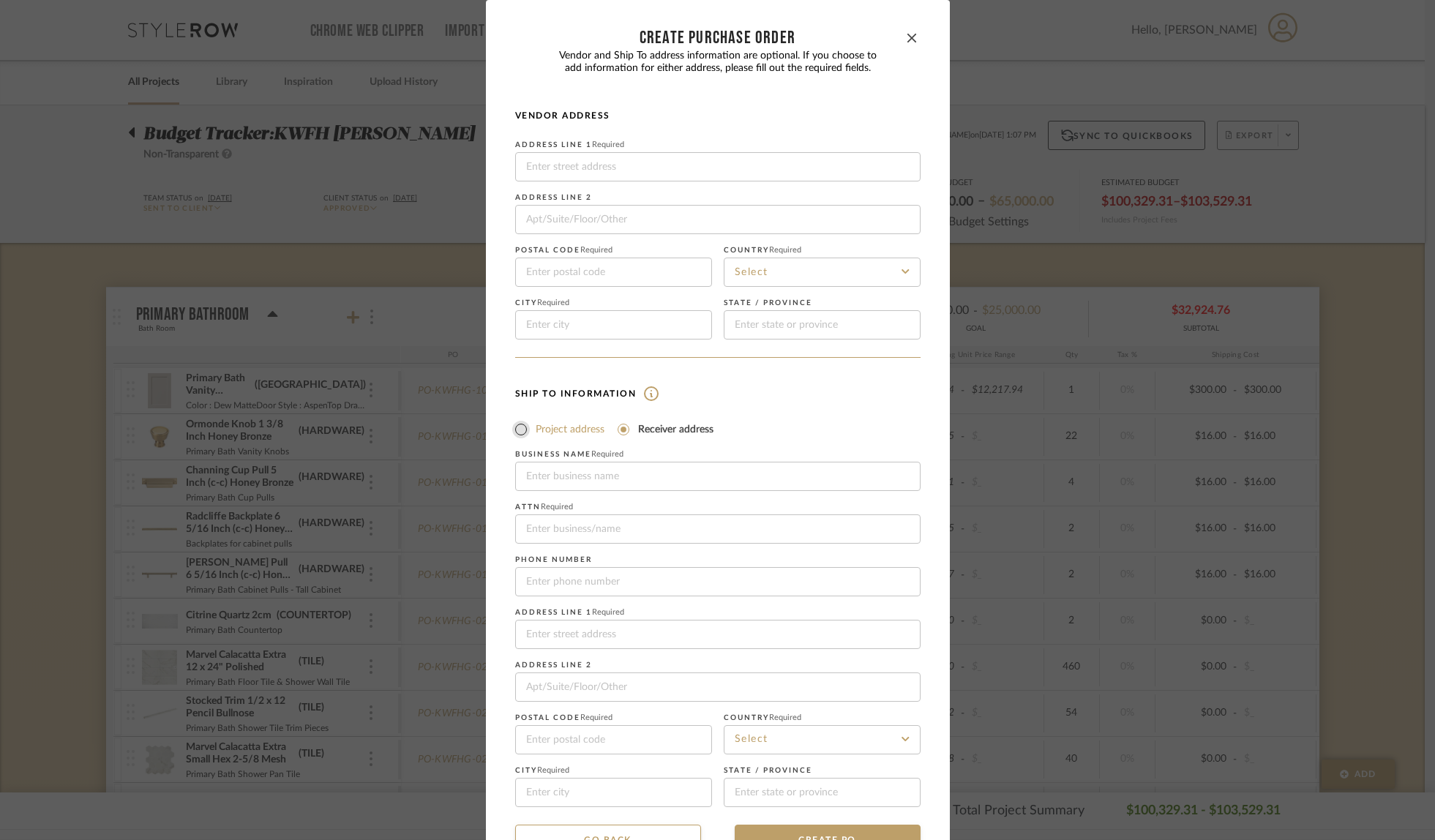
click at [519, 433] on input "Project address" at bounding box center [521, 429] width 17 height 17
radio input "true"
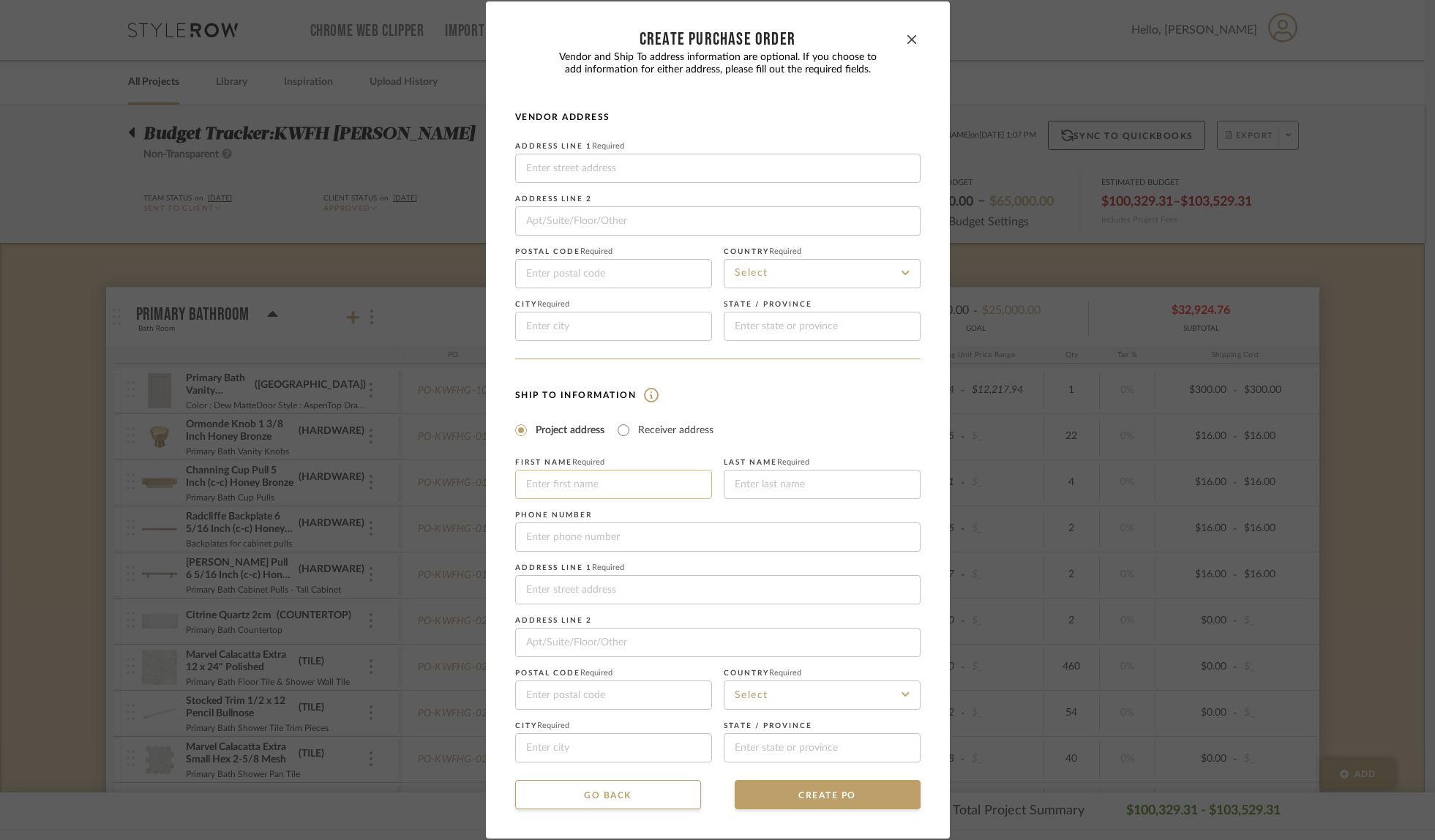
click at [537, 483] on input at bounding box center [613, 484] width 197 height 29
type input "[PERSON_NAME]"
type input "[STREET_ADDRESS][PERSON_NAME]"
type input "2122"
type input "85018-1536"
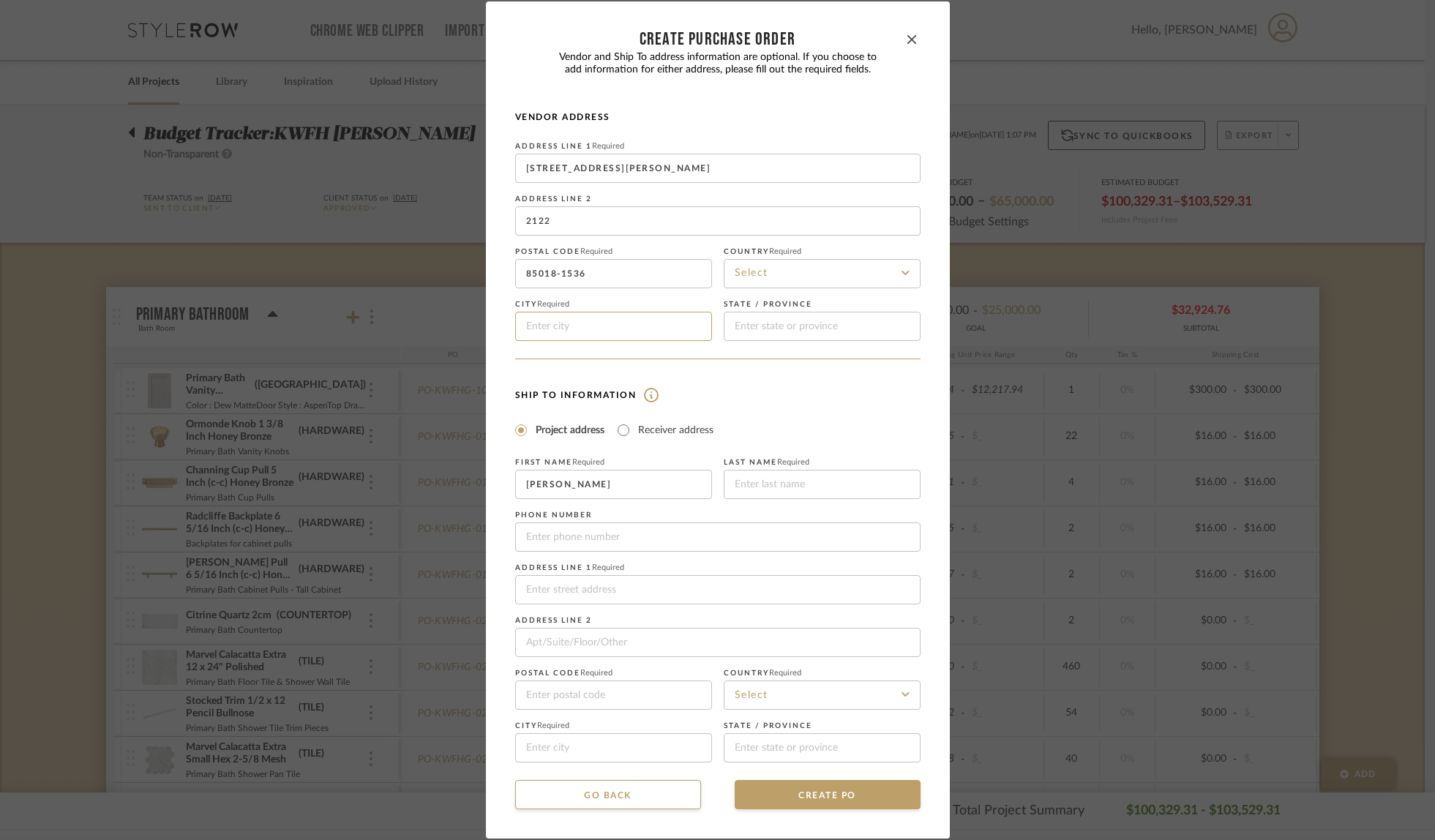
type input "Phoenix"
type input "AZ"
type input "[PERSON_NAME]"
type input "3233334599"
click at [615, 592] on input at bounding box center [718, 590] width 406 height 29
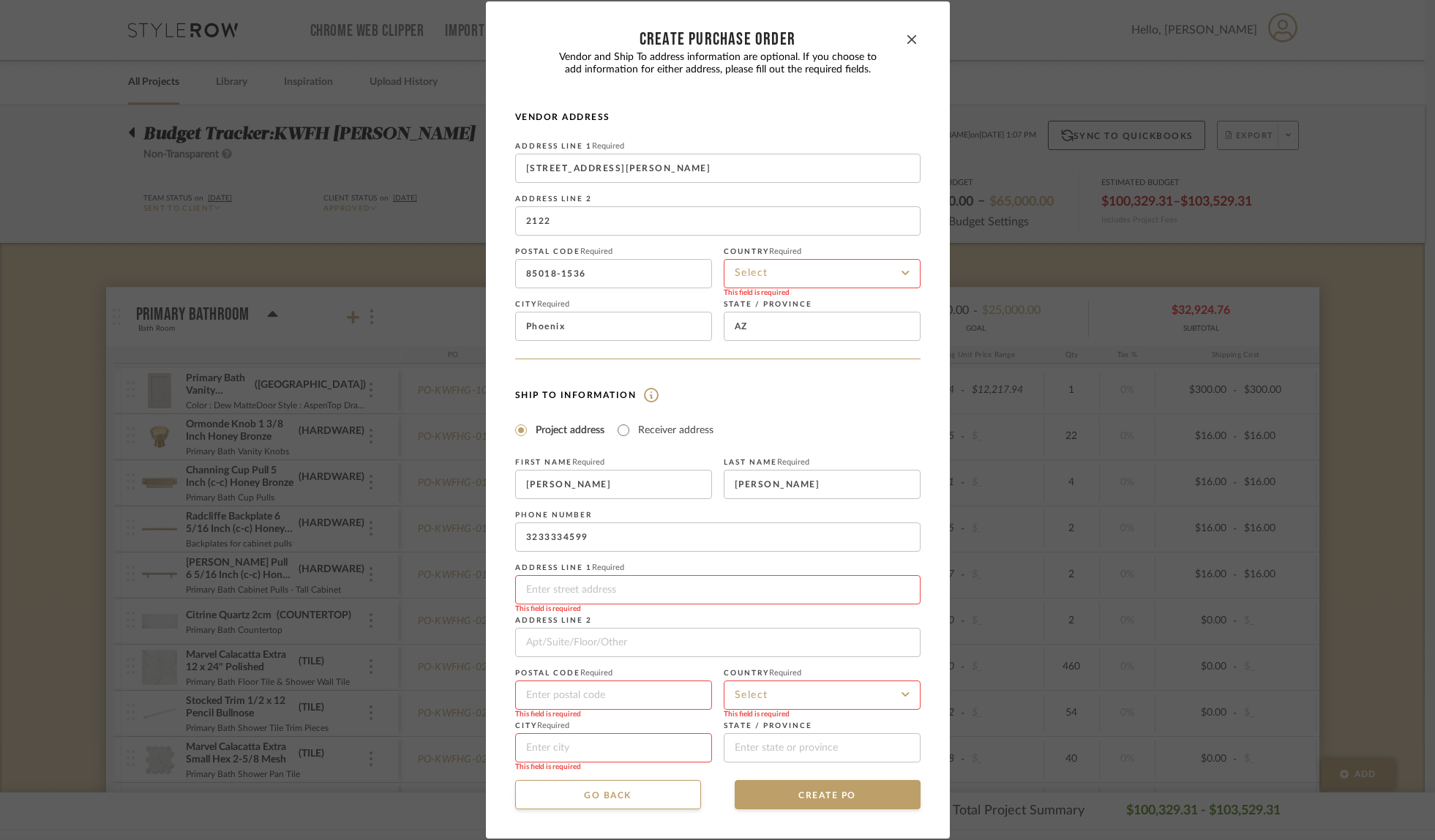
type input "[STREET_ADDRESS][PERSON_NAME]"
type input "85018-1536"
type input "Phoenix"
type input "[US_STATE]"
click at [734, 689] on input at bounding box center [822, 696] width 197 height 29
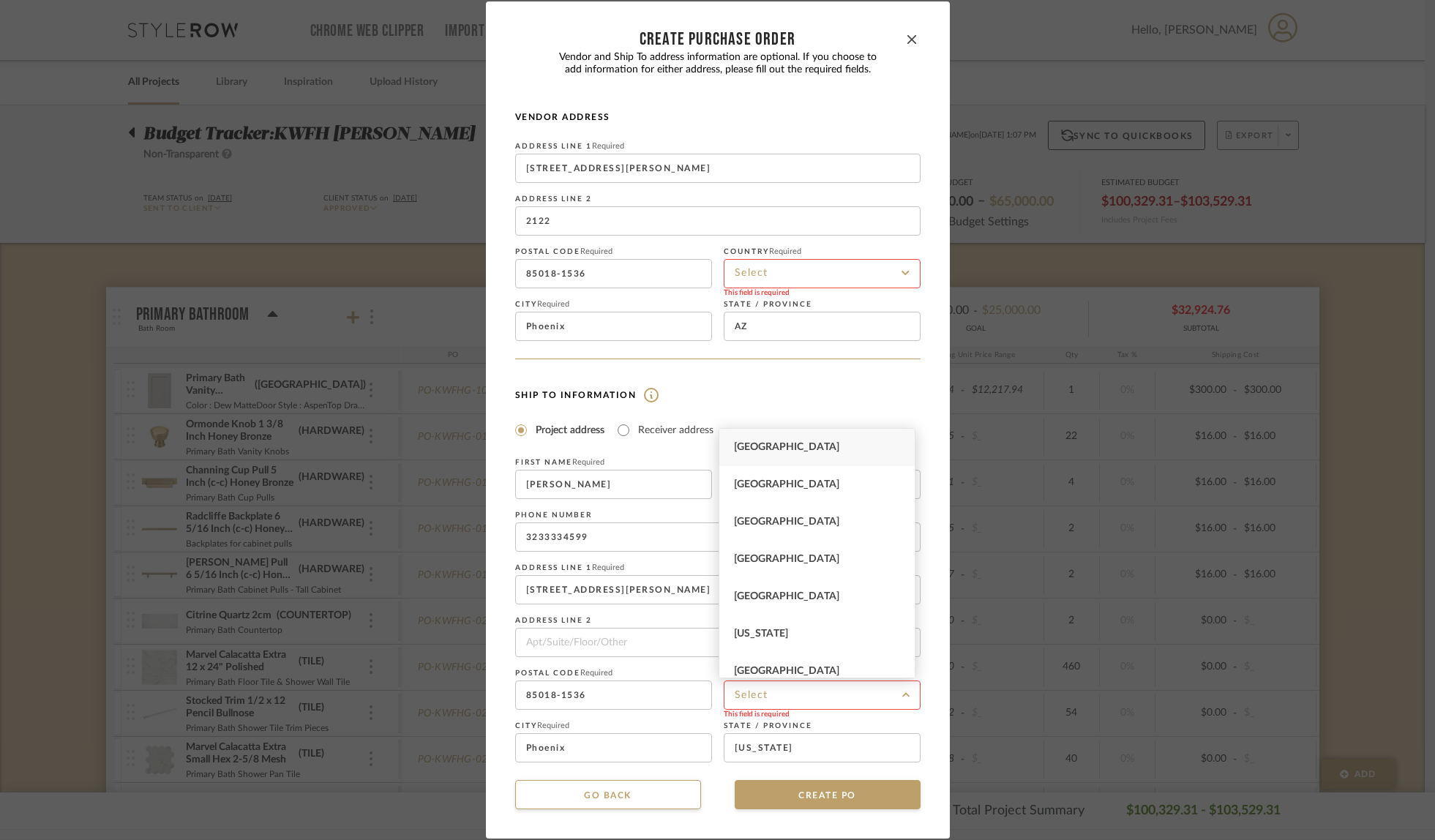
click at [792, 451] on span "[GEOGRAPHIC_DATA]" at bounding box center [786, 447] width 105 height 10
type input "[GEOGRAPHIC_DATA]"
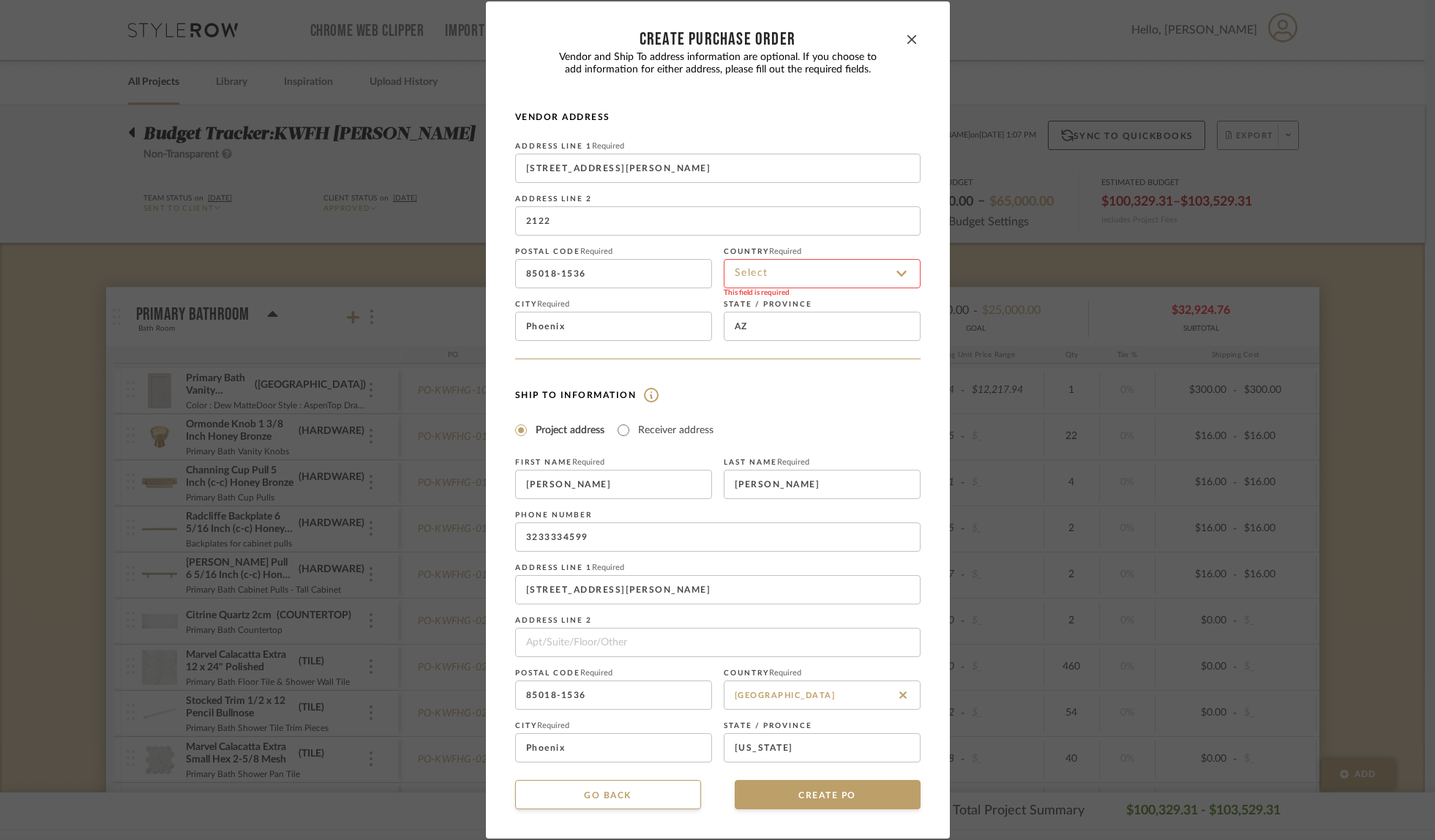
click at [795, 273] on input at bounding box center [822, 274] width 197 height 29
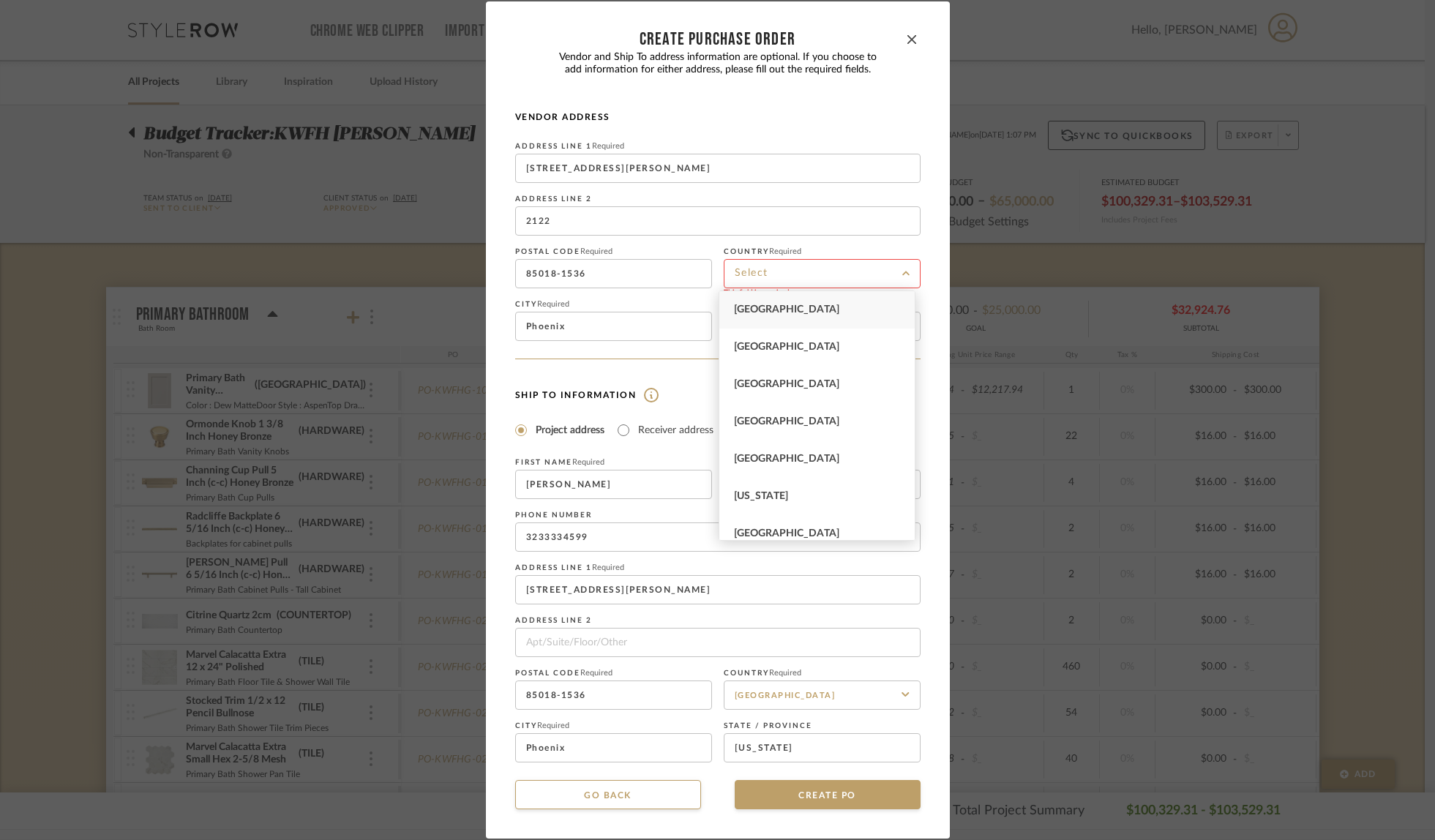
click at [782, 311] on span "[GEOGRAPHIC_DATA]" at bounding box center [786, 309] width 105 height 10
type input "[GEOGRAPHIC_DATA]"
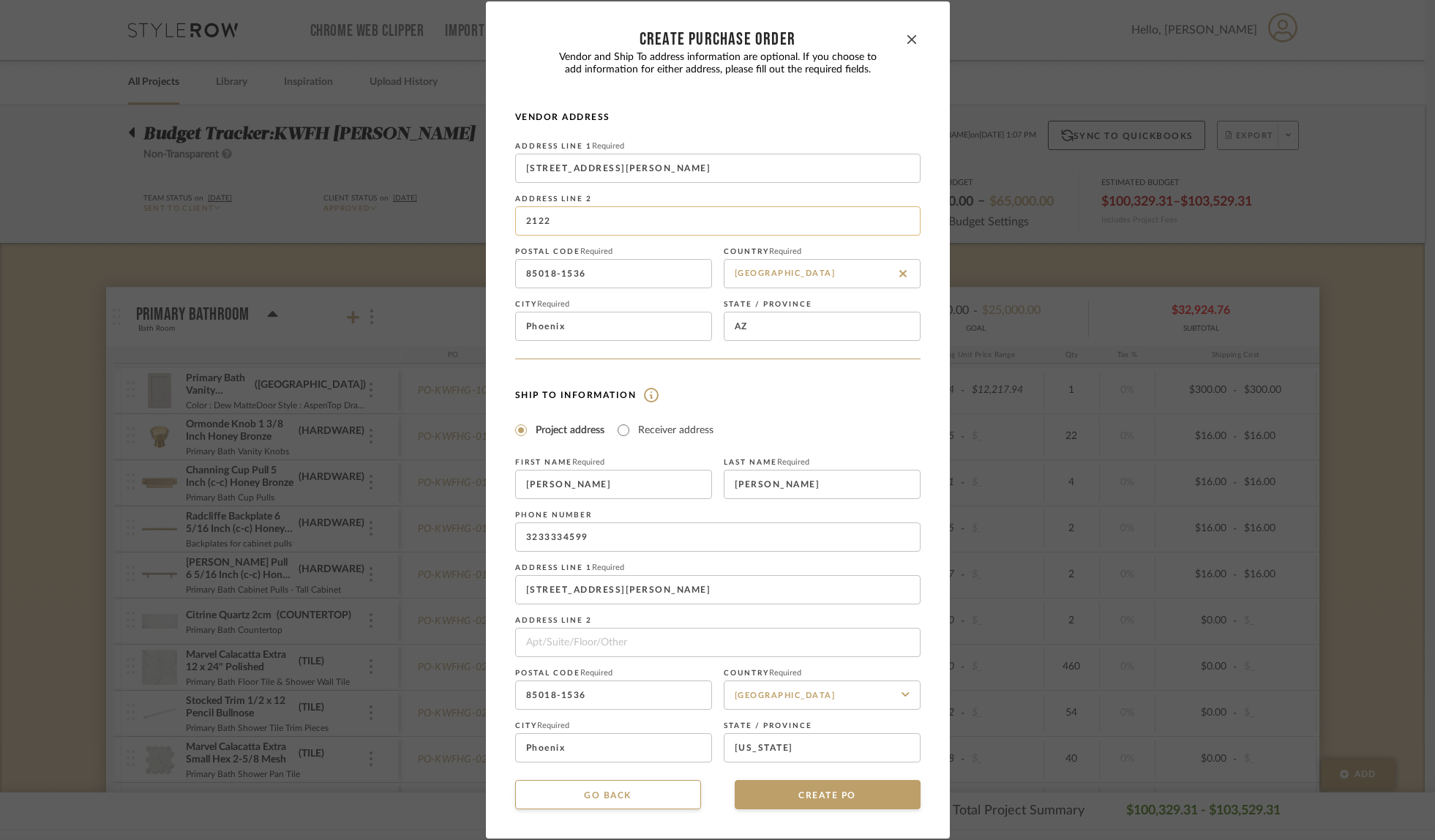
click at [560, 218] on input "2122" at bounding box center [718, 221] width 406 height 29
drag, startPoint x: 560, startPoint y: 218, endPoint x: 488, endPoint y: 212, distance: 72.2
click at [488, 212] on dialog-content "CREATE Purchase order Vendor and Ship To address information are optional. If y…" at bounding box center [718, 420] width 464 height 838
click at [837, 409] on div "Ship To Information Project address Receiver address First Name Required Molly …" at bounding box center [718, 574] width 406 height 377
click at [803, 796] on button "CREATE PO" at bounding box center [827, 795] width 186 height 29
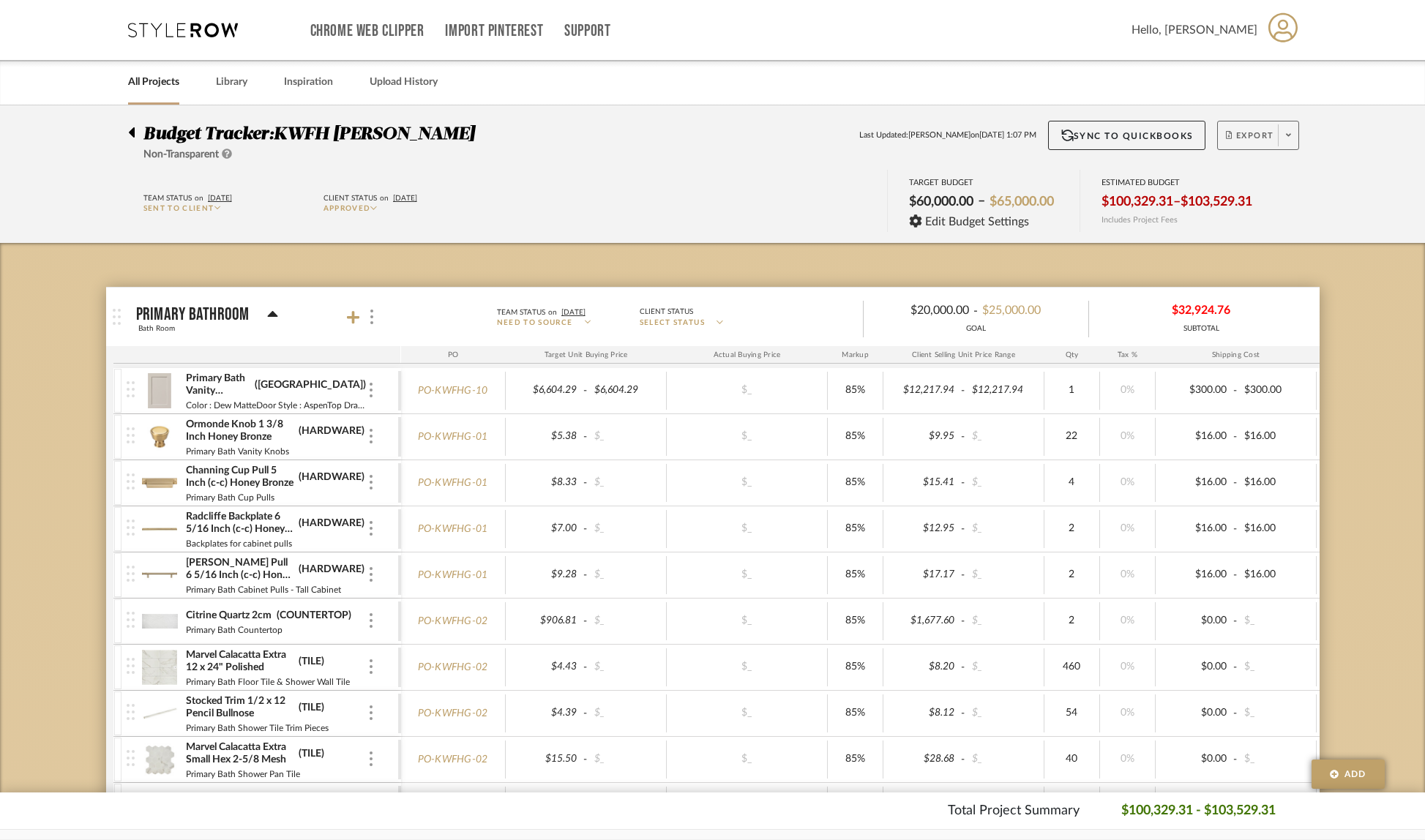
click at [1286, 139] on icon at bounding box center [1289, 134] width 5 height 8
click at [1280, 241] on span "Create PO BETA" at bounding box center [1284, 248] width 110 height 16
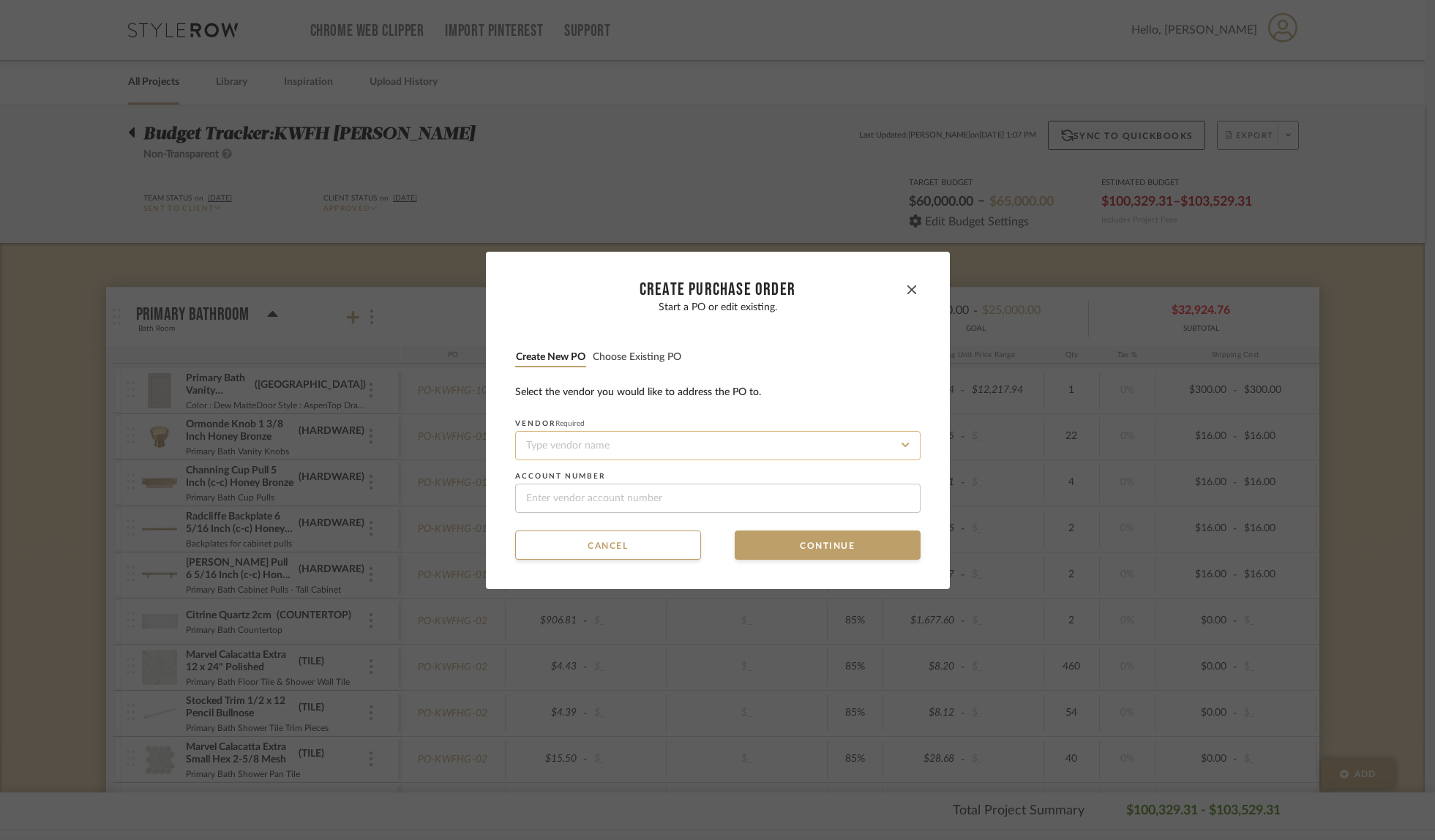
click at [616, 440] on input at bounding box center [718, 446] width 406 height 29
click at [575, 476] on span "Lili Alessandra" at bounding box center [558, 481] width 71 height 9
type input "Lili Alessandra"
click at [811, 546] on button "Continue" at bounding box center [827, 546] width 186 height 29
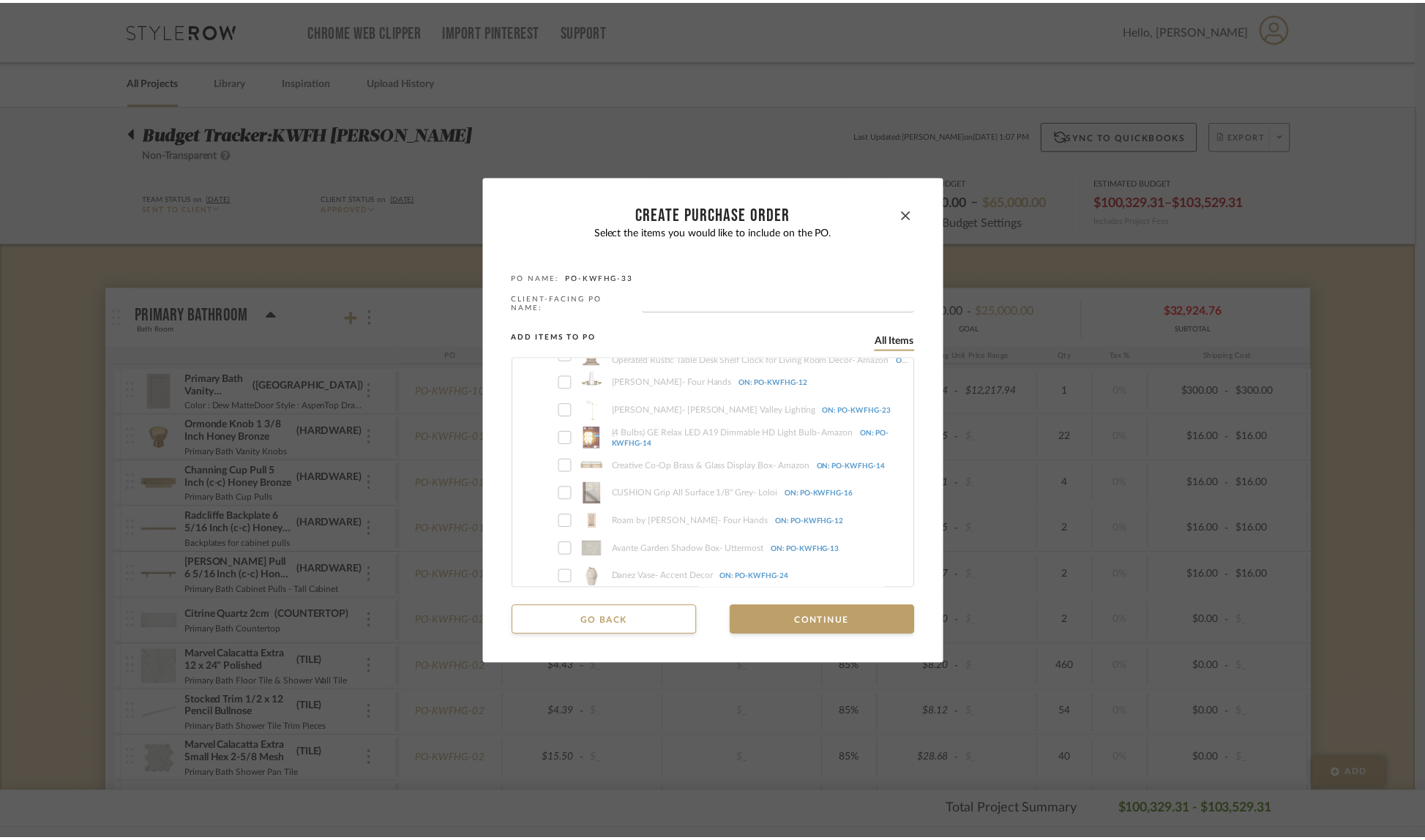
scroll to position [2600, 0]
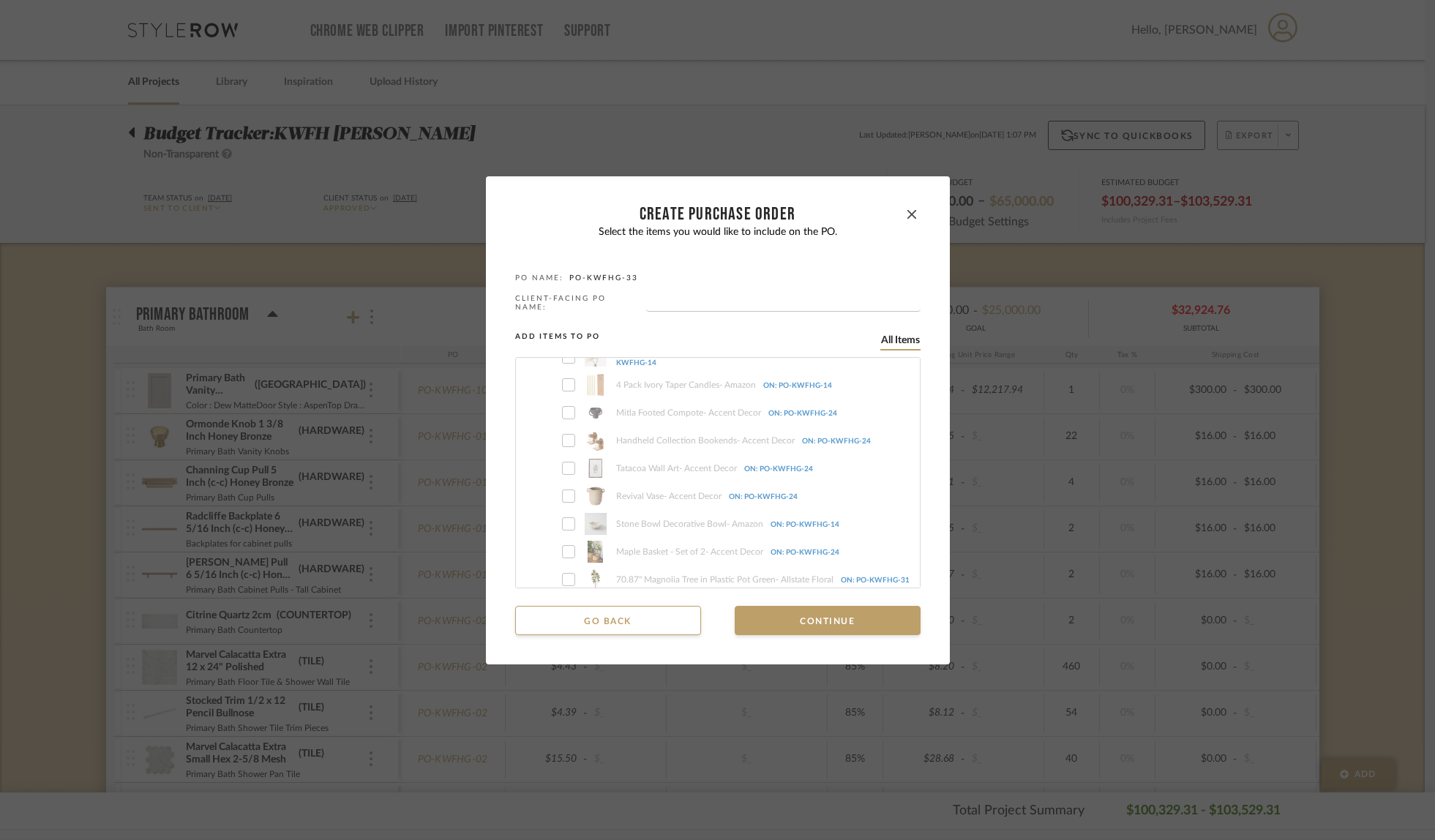
click at [566, 622] on button "Go back" at bounding box center [608, 621] width 186 height 29
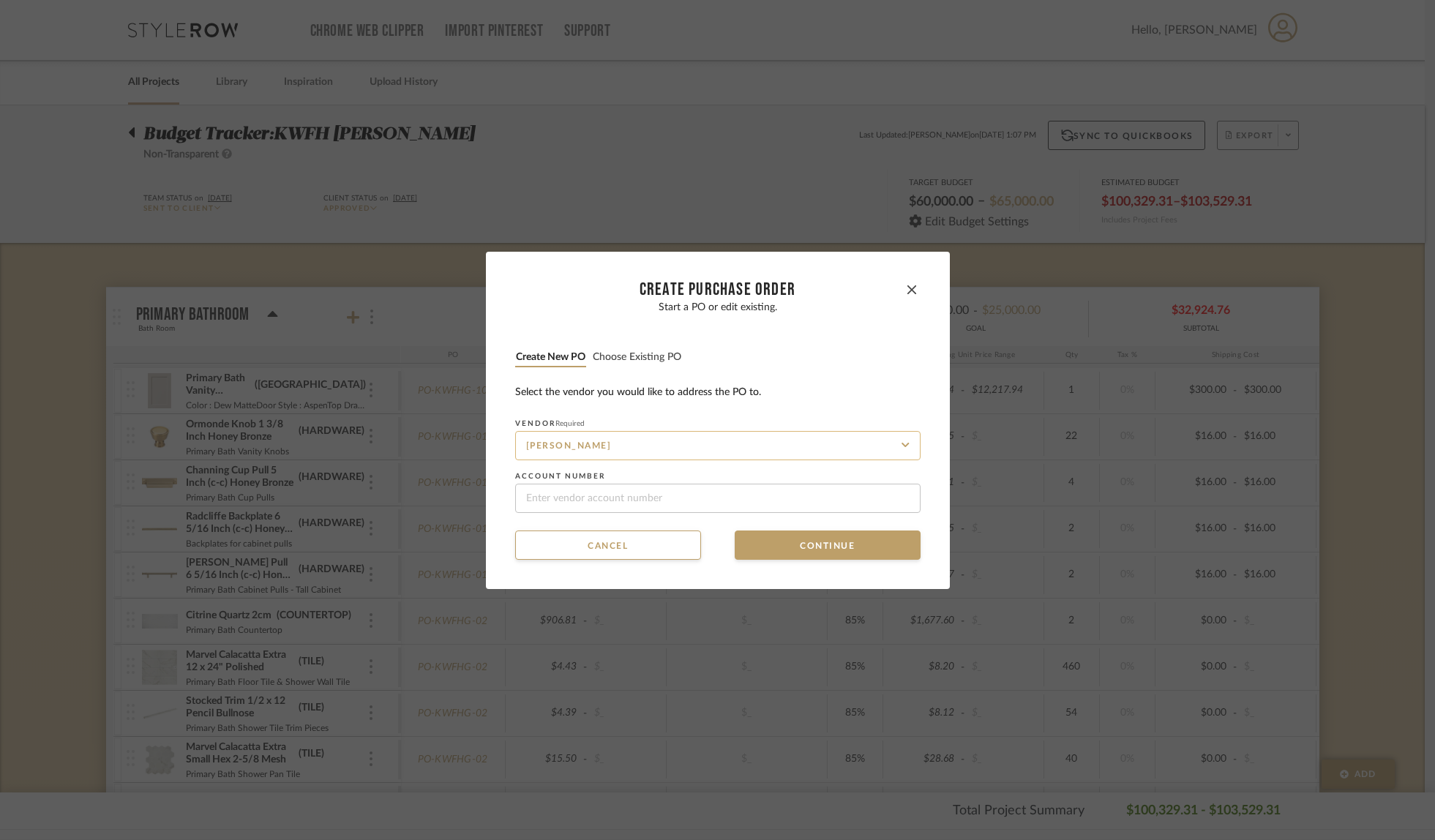
click at [628, 447] on input "Lili Alessandra" at bounding box center [718, 446] width 406 height 29
click at [911, 291] on button "button" at bounding box center [911, 290] width 17 height 17
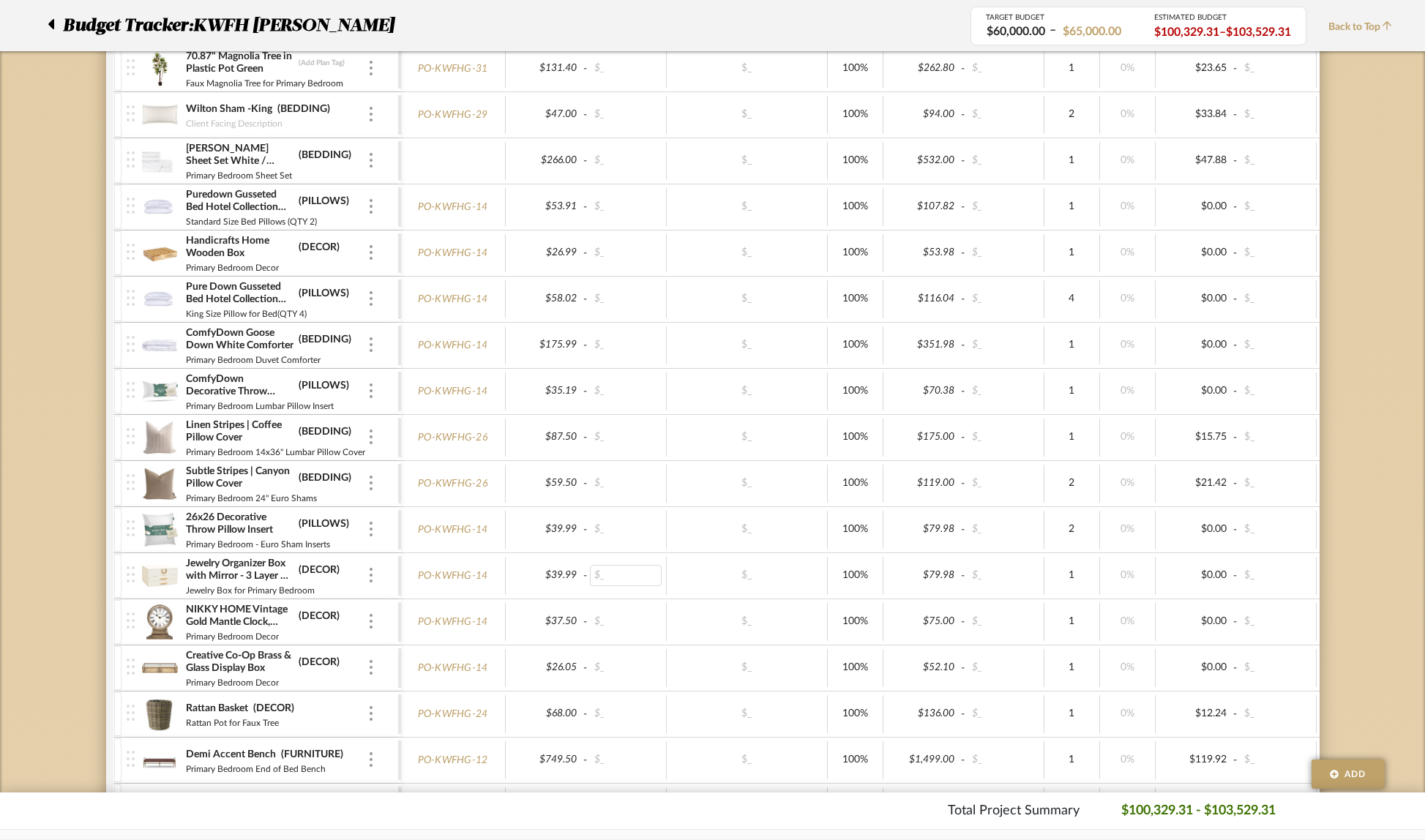
scroll to position [2433, 0]
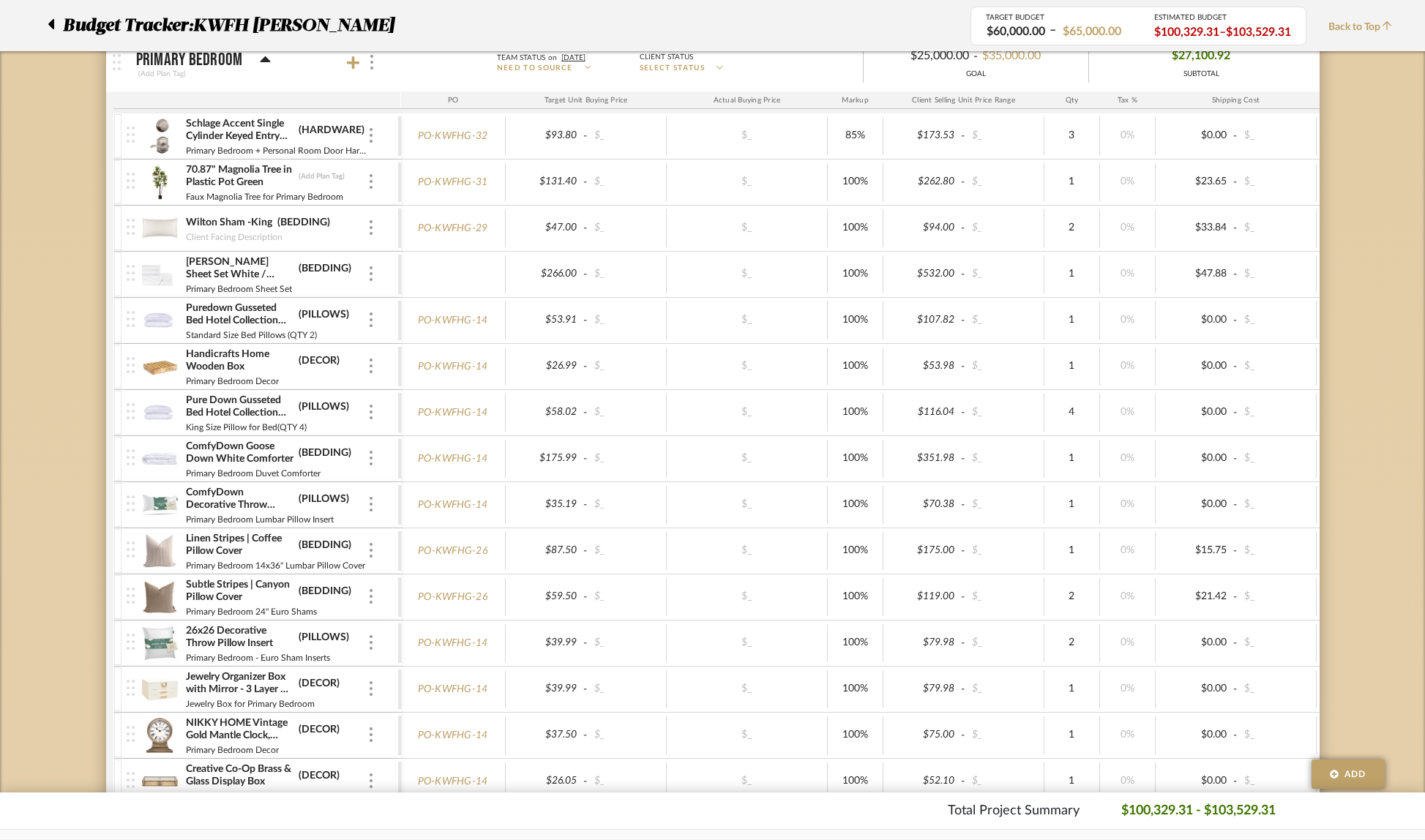
click at [147, 274] on img at bounding box center [159, 274] width 36 height 35
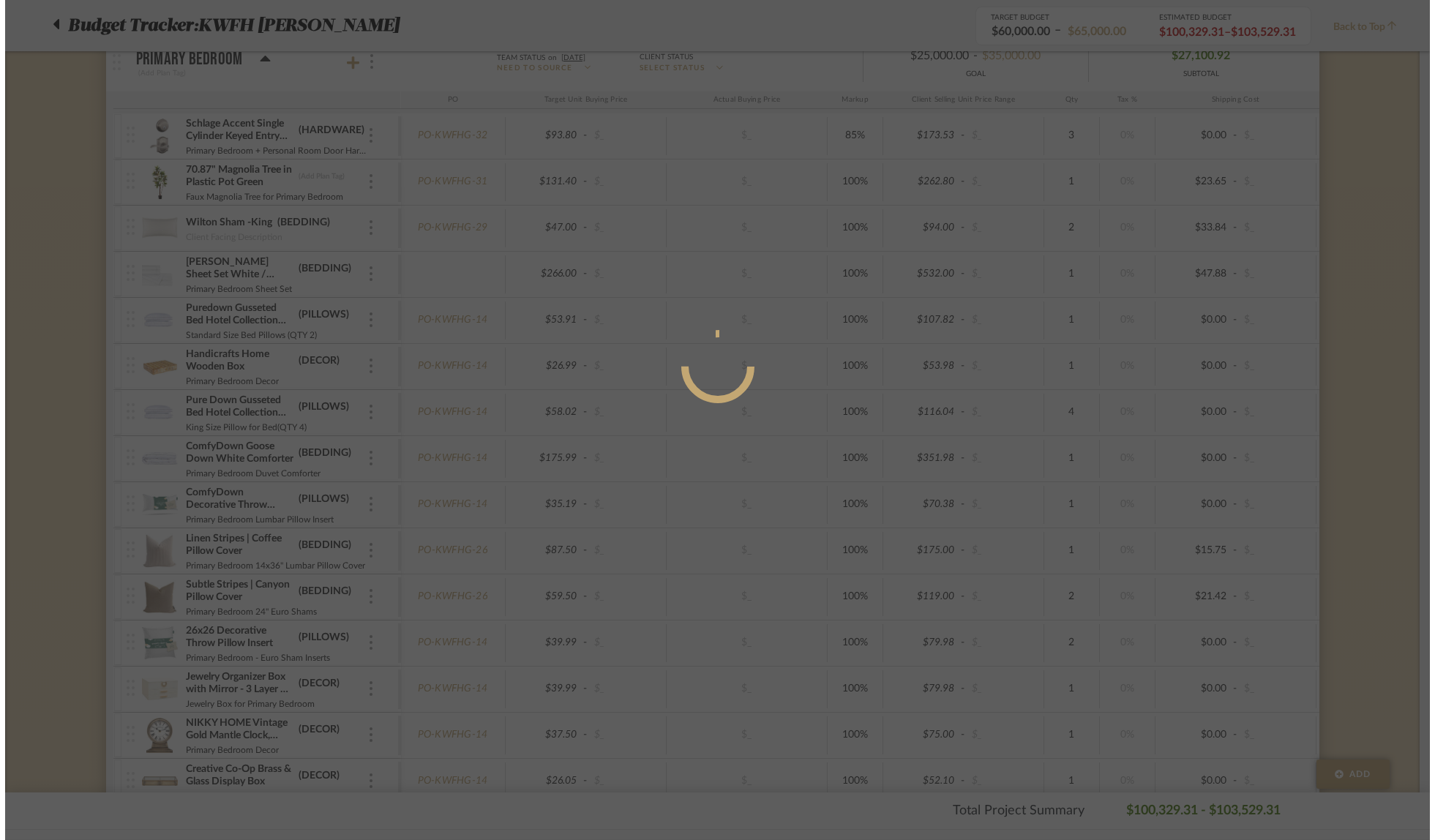
scroll to position [0, 0]
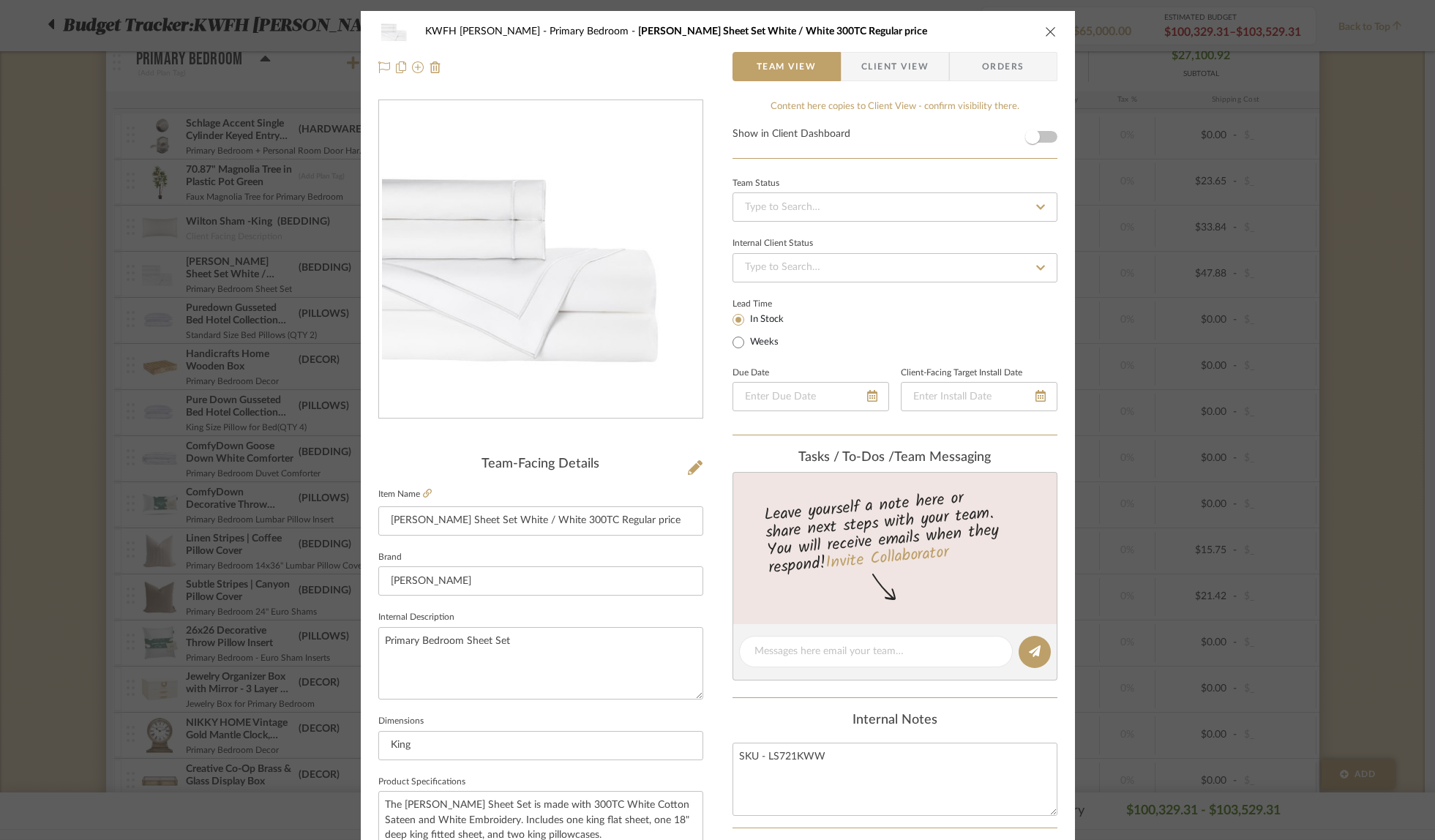
click at [1009, 68] on span "Orders" at bounding box center [1004, 67] width 75 height 29
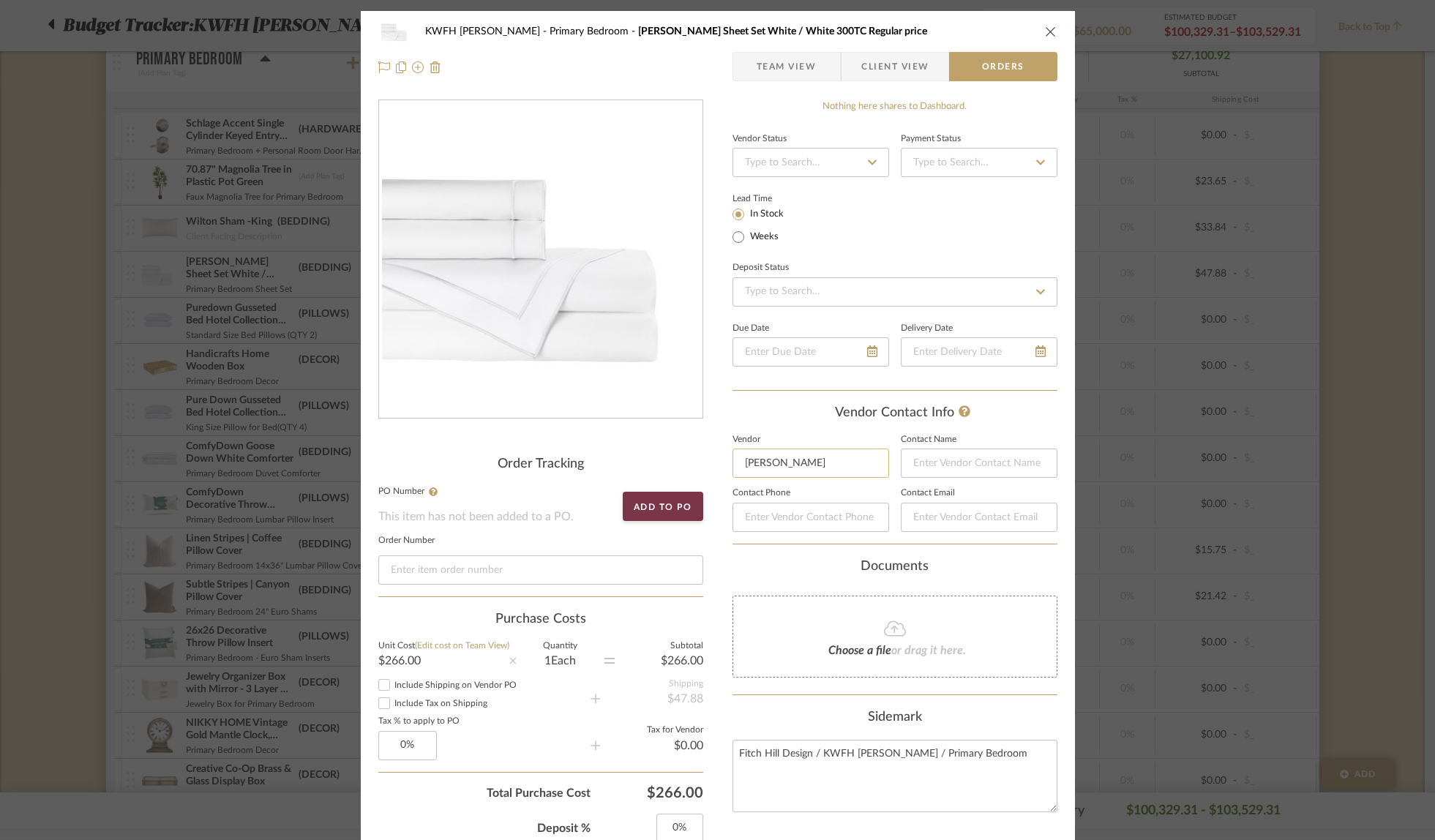
click at [755, 463] on input "Lily Allessandra" at bounding box center [811, 463] width 156 height 29
click at [766, 462] on input "Lili Allessandra" at bounding box center [811, 463] width 156 height 29
type input "Lili Alessandra"
click at [805, 505] on span "Lili Alessandra" at bounding box center [811, 501] width 112 height 13
click at [1046, 28] on icon "close" at bounding box center [1051, 31] width 12 height 12
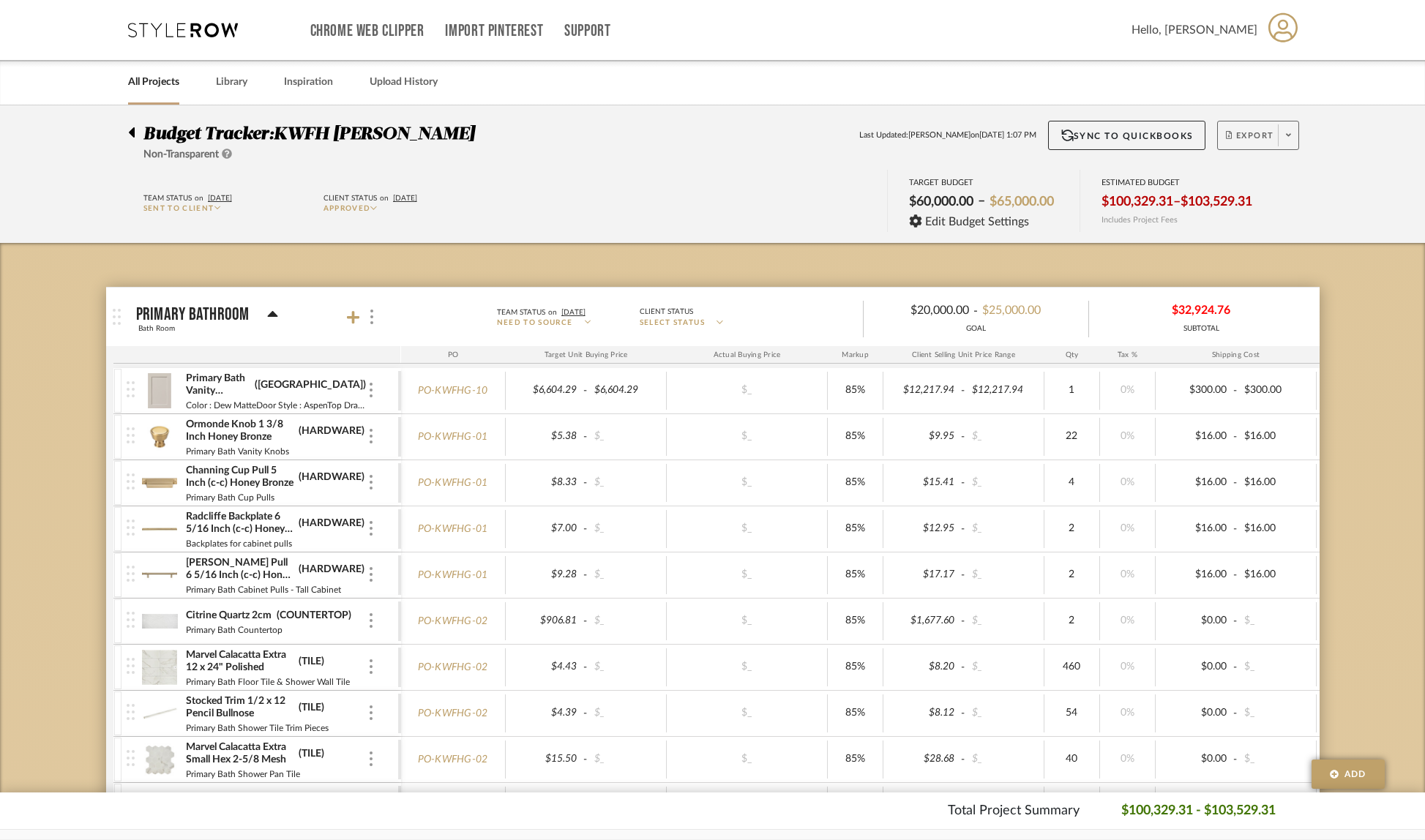
click at [1292, 135] on span at bounding box center [1288, 135] width 20 height 22
click at [1257, 243] on span "Create PO" at bounding box center [1252, 248] width 46 height 13
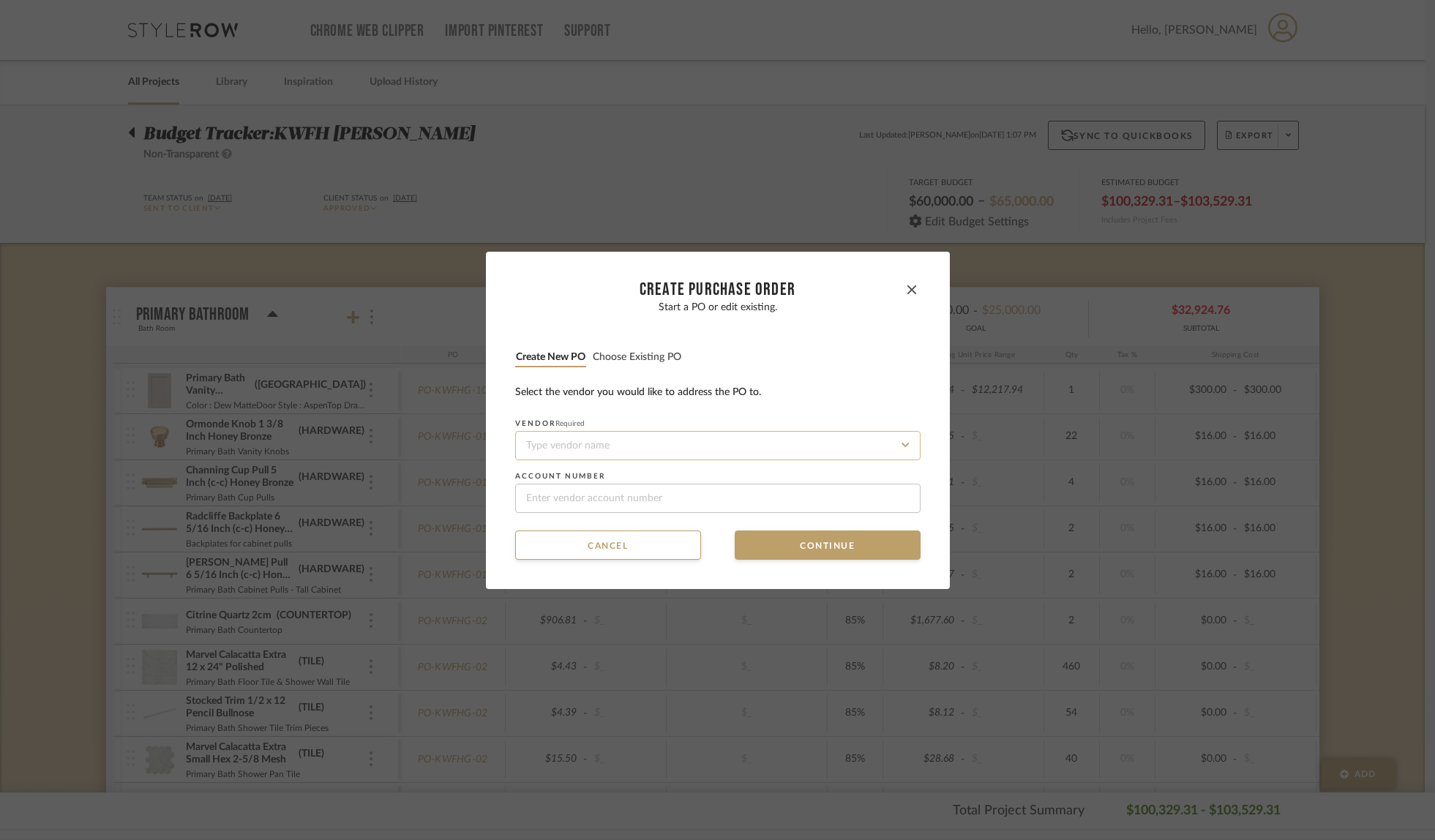
click at [568, 443] on input at bounding box center [718, 446] width 406 height 29
click at [567, 484] on span "Lili Alessandra" at bounding box center [558, 481] width 71 height 9
type input "Lili Alessandra"
click at [803, 551] on button "Continue" at bounding box center [827, 546] width 186 height 29
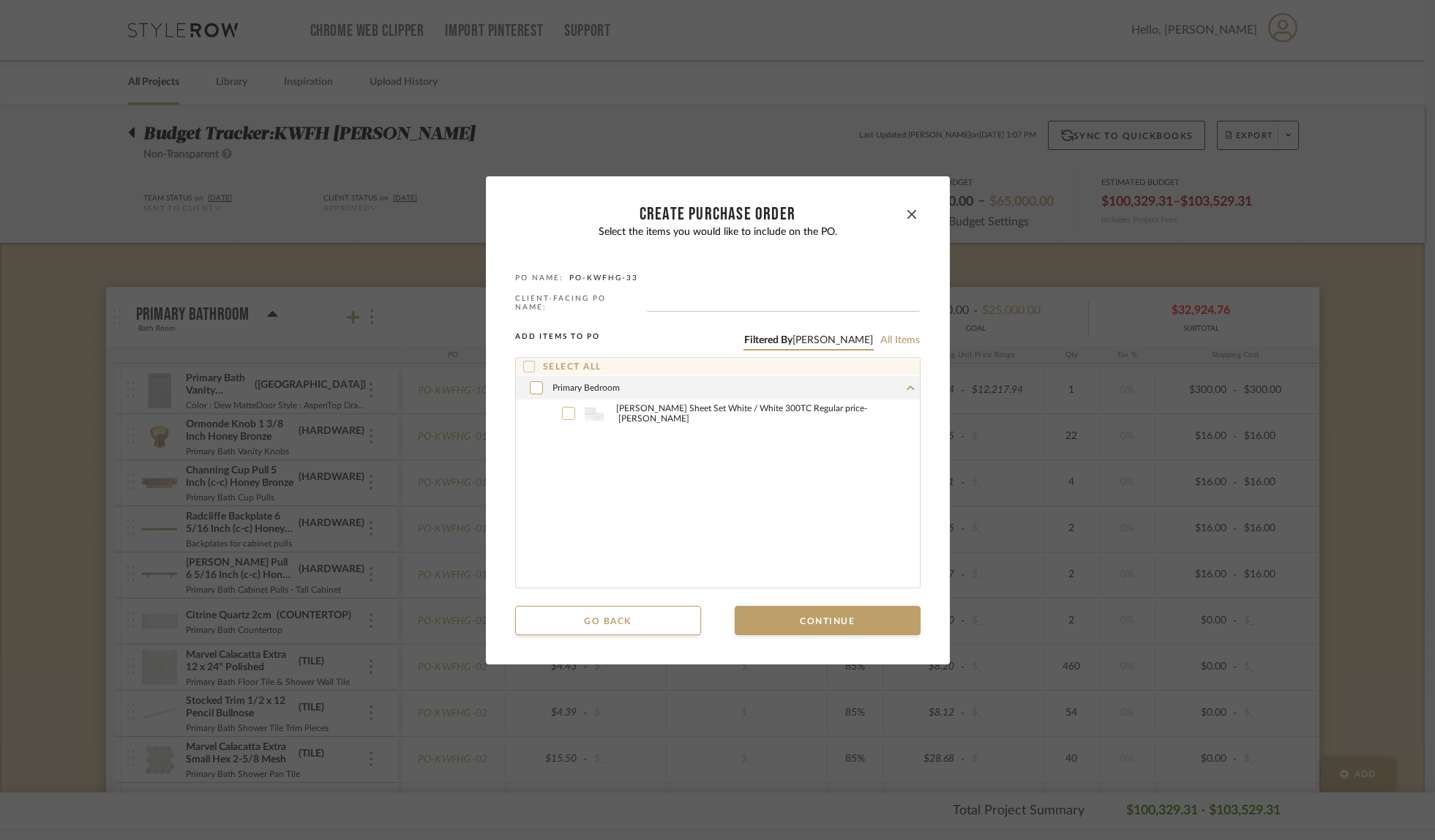
click at [562, 407] on div at bounding box center [569, 413] width 13 height 13
click at [771, 606] on button "Continue" at bounding box center [827, 621] width 186 height 29
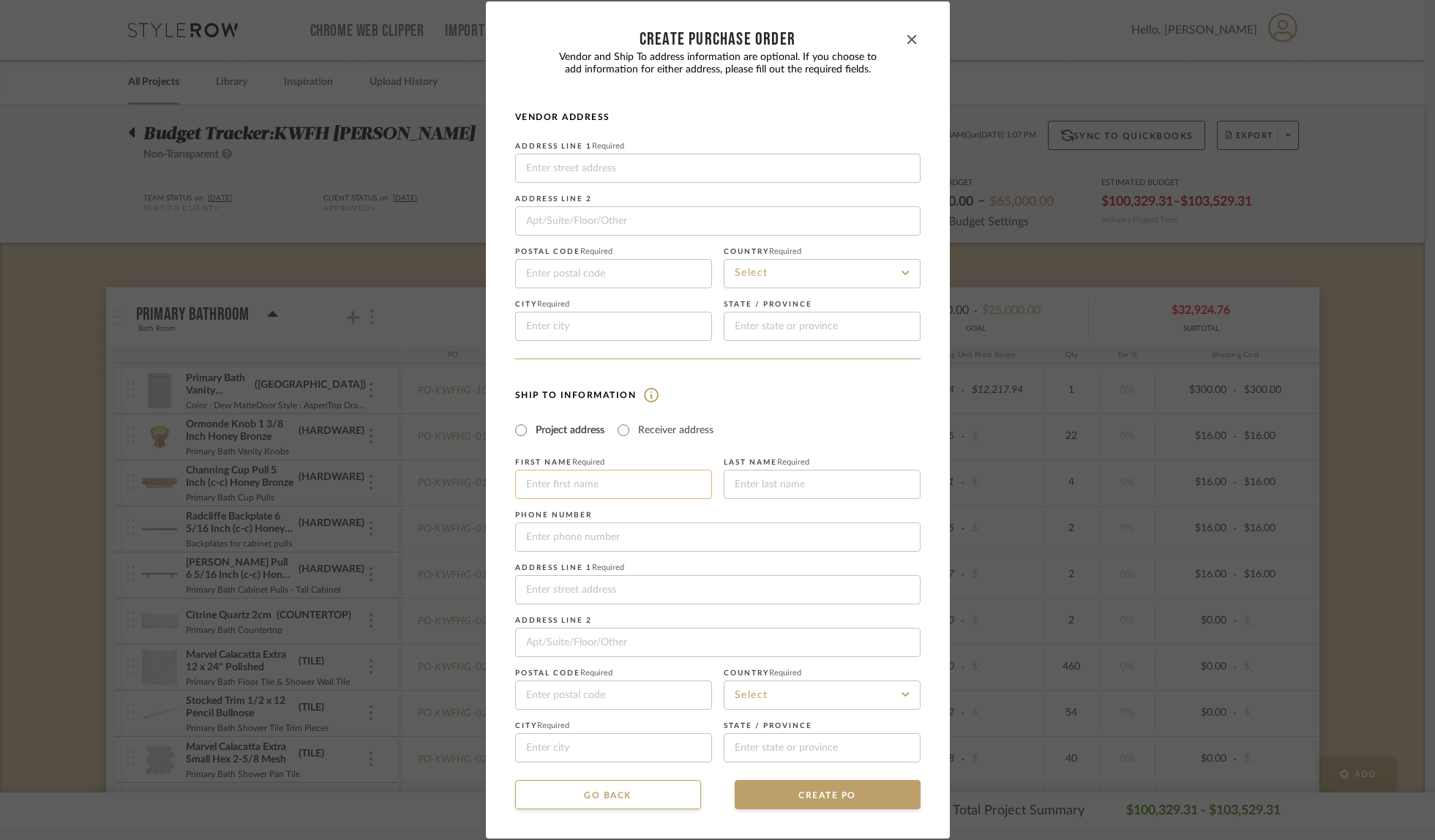
click at [575, 482] on input at bounding box center [613, 484] width 197 height 29
type input "[PERSON_NAME]"
type input "[STREET_ADDRESS][PERSON_NAME]"
type input "2122"
type input "85018-1536"
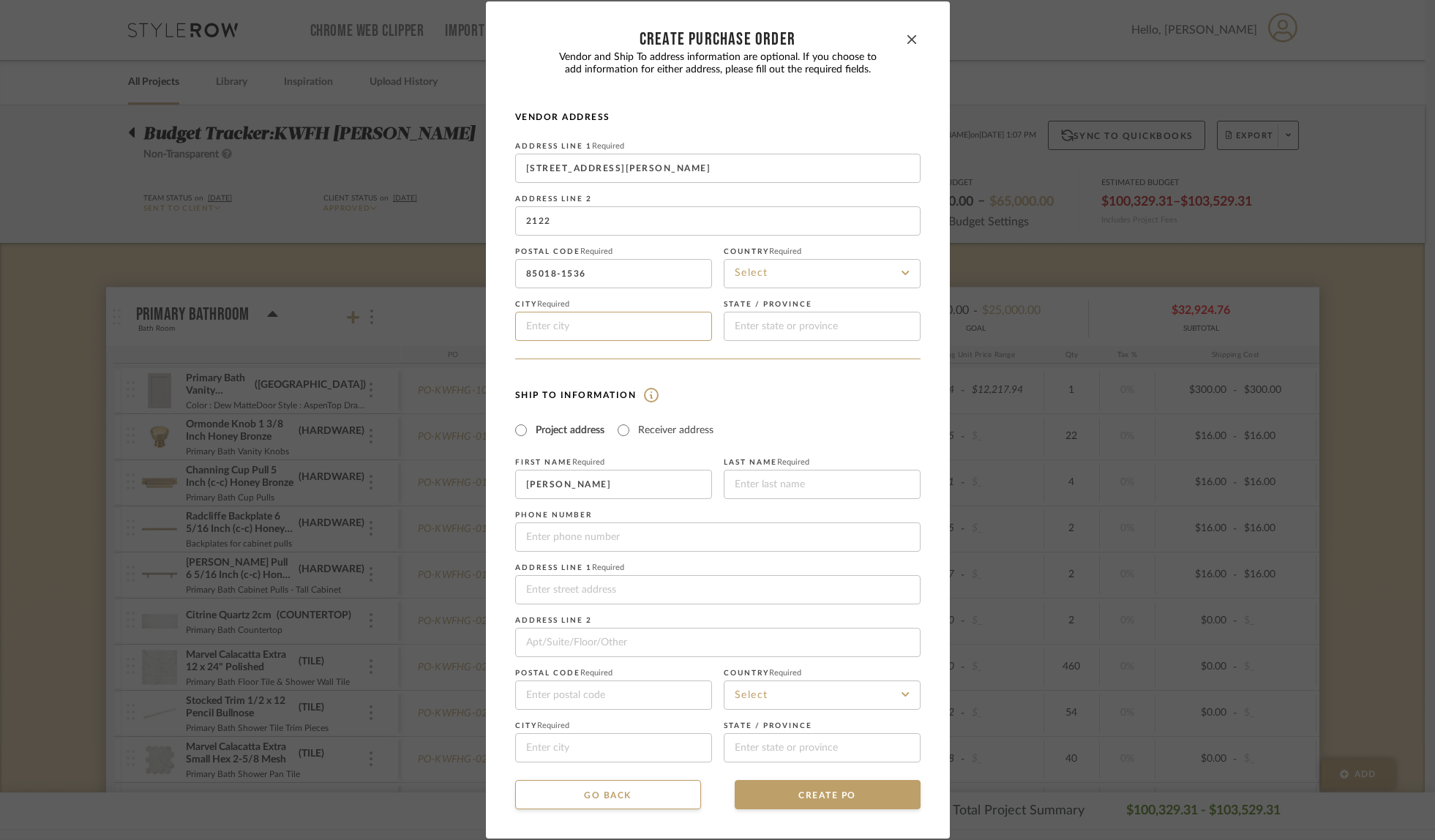
type input "Phoenix"
type input "AZ"
type input "[PERSON_NAME]"
type input "3233334599"
click at [669, 592] on input at bounding box center [718, 590] width 406 height 29
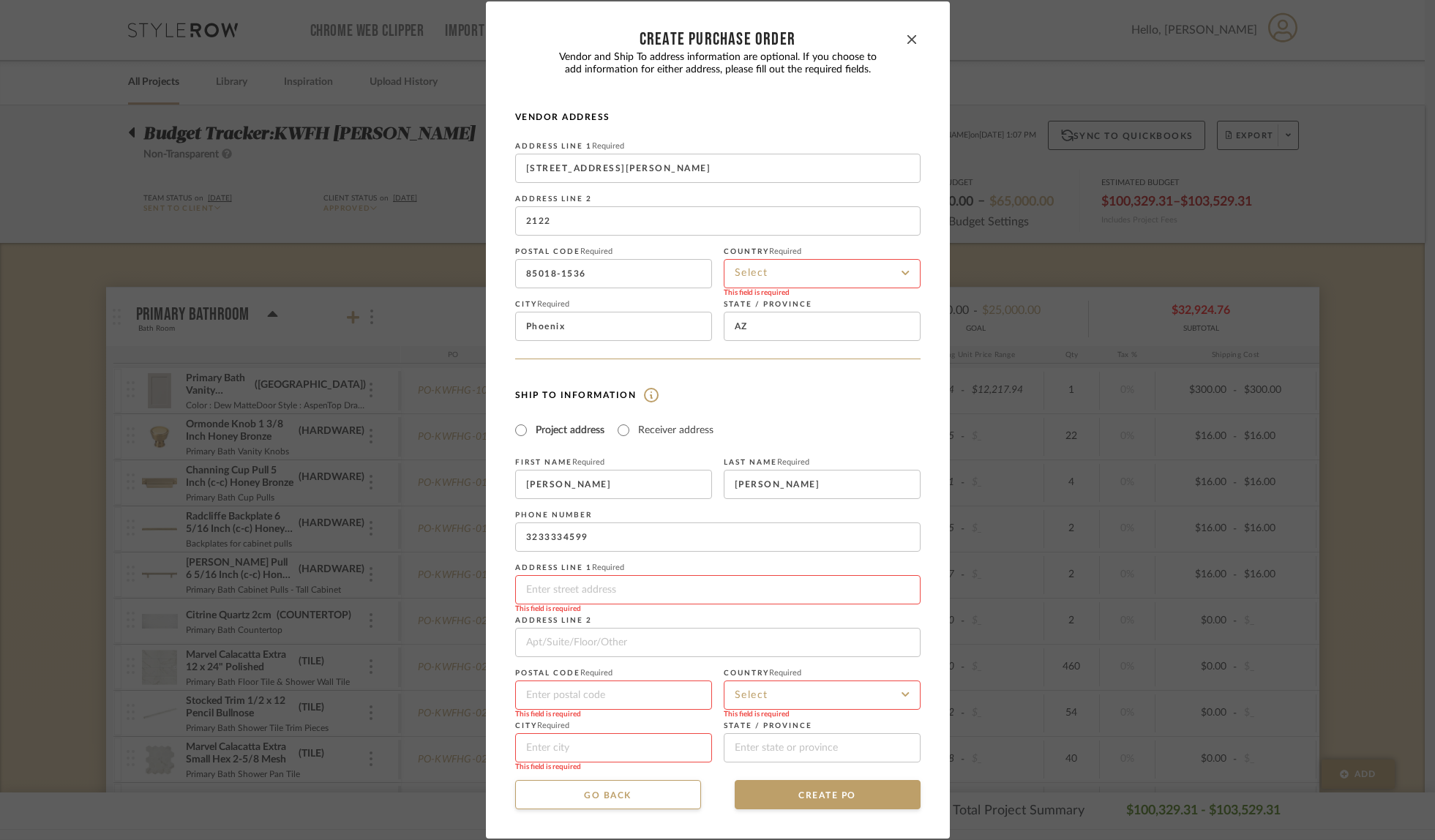
type input "[STREET_ADDRESS][PERSON_NAME]"
type input "85018-1536"
type input "Phoenix"
type input "[US_STATE]"
click at [781, 689] on input at bounding box center [822, 696] width 197 height 29
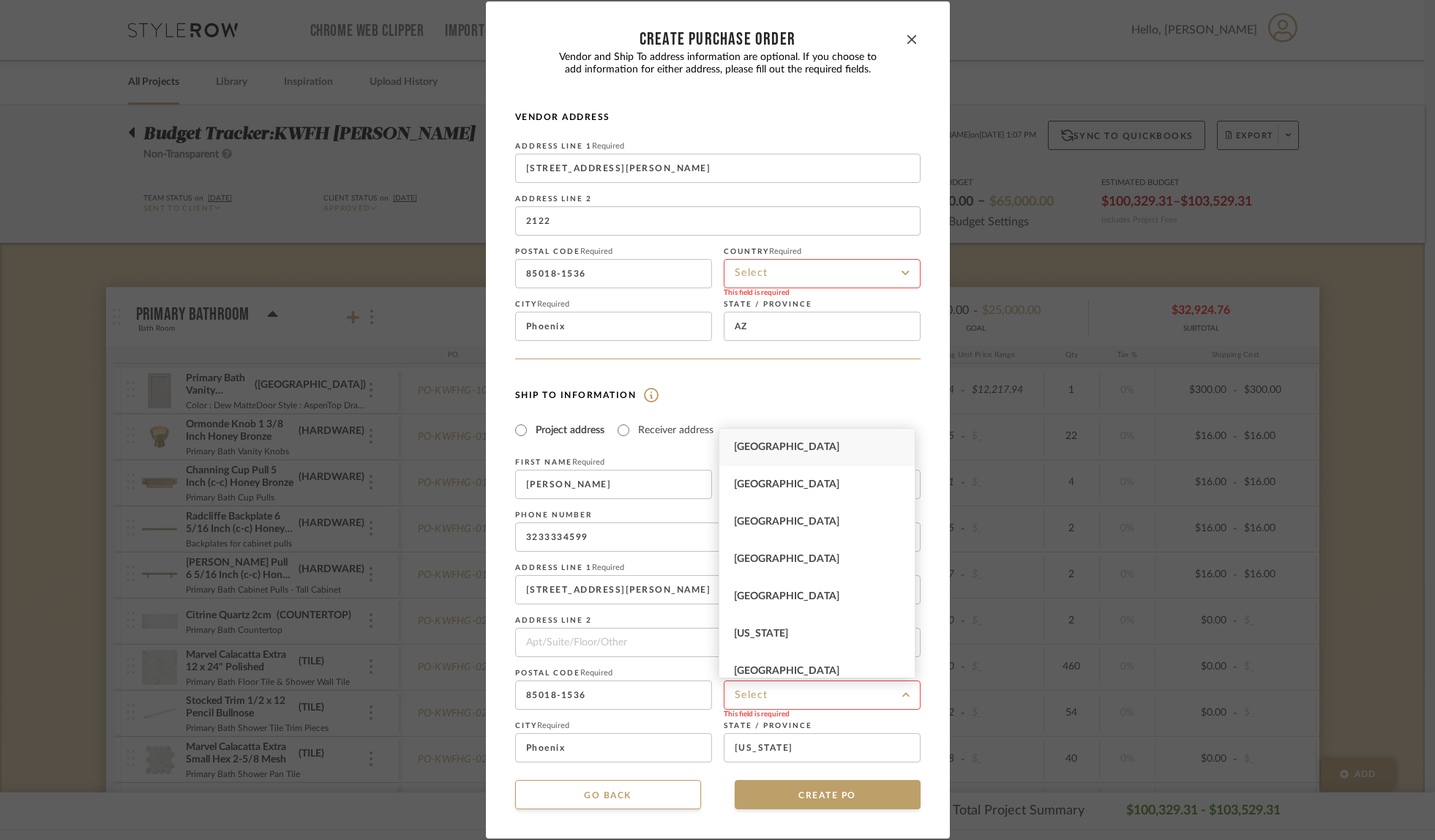
click at [793, 447] on span "[GEOGRAPHIC_DATA]" at bounding box center [786, 447] width 105 height 10
type input "[GEOGRAPHIC_DATA]"
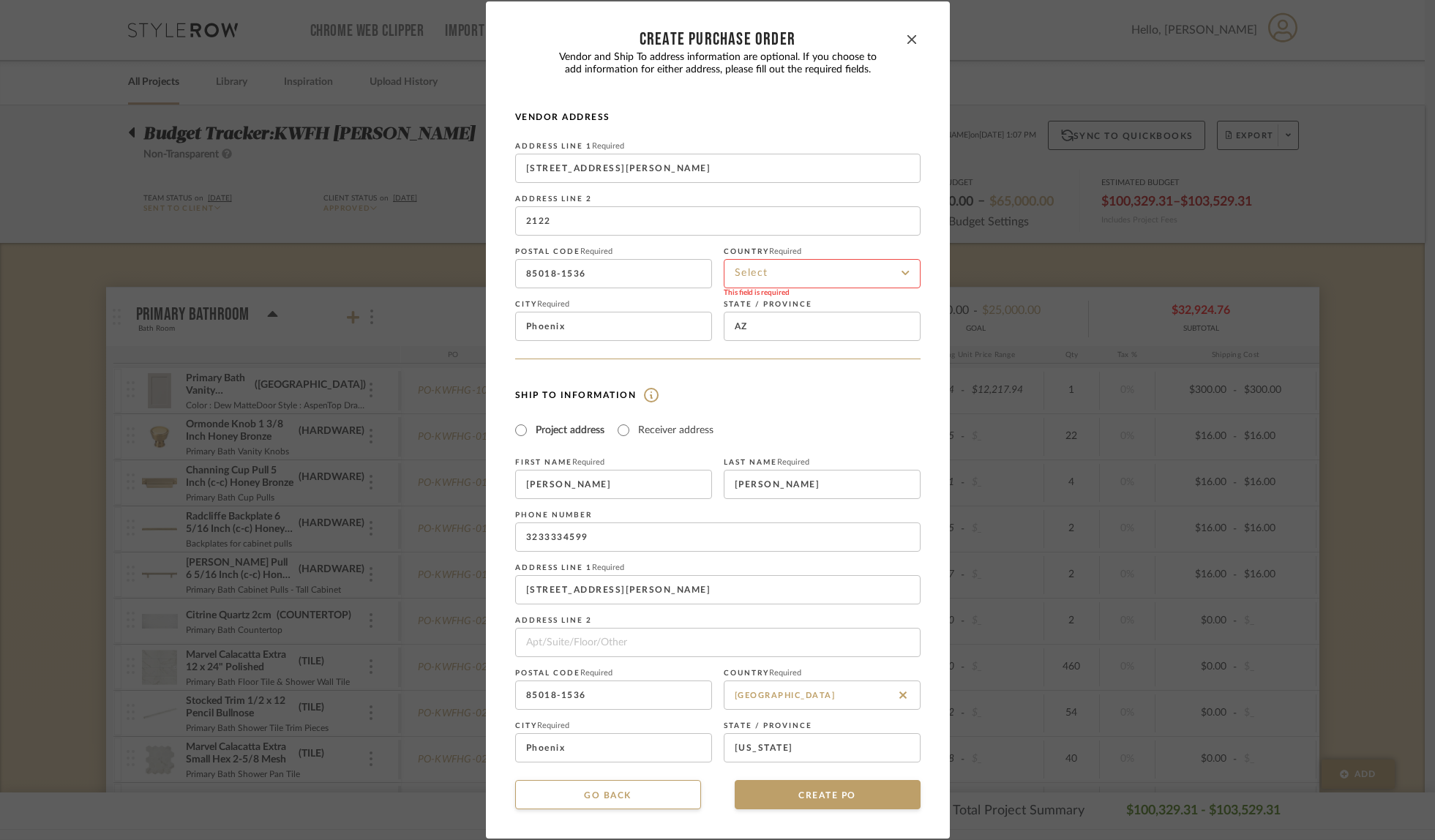
click at [798, 262] on input at bounding box center [822, 274] width 197 height 29
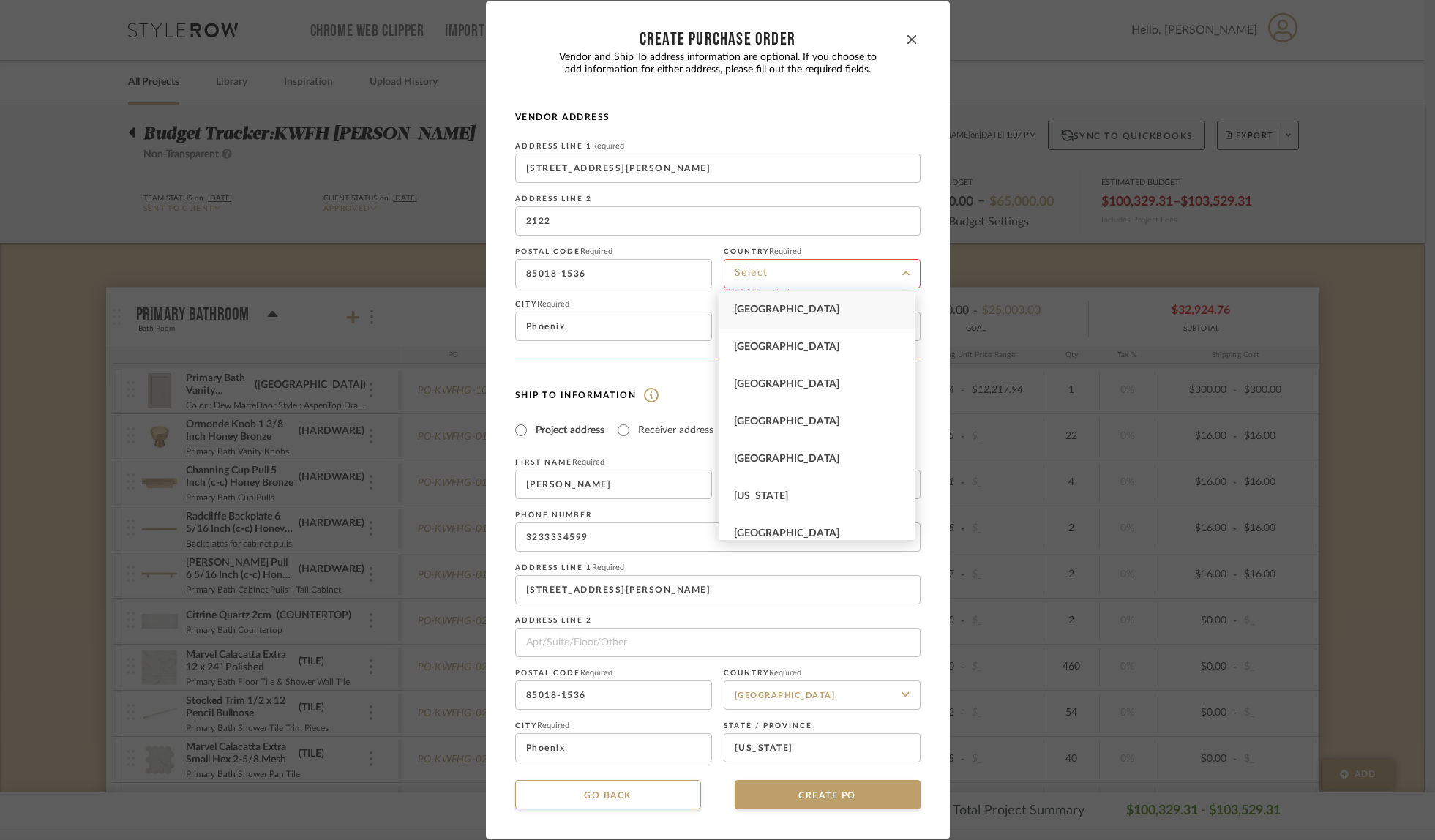
click at [792, 312] on span "[GEOGRAPHIC_DATA]" at bounding box center [786, 309] width 105 height 10
type input "[GEOGRAPHIC_DATA]"
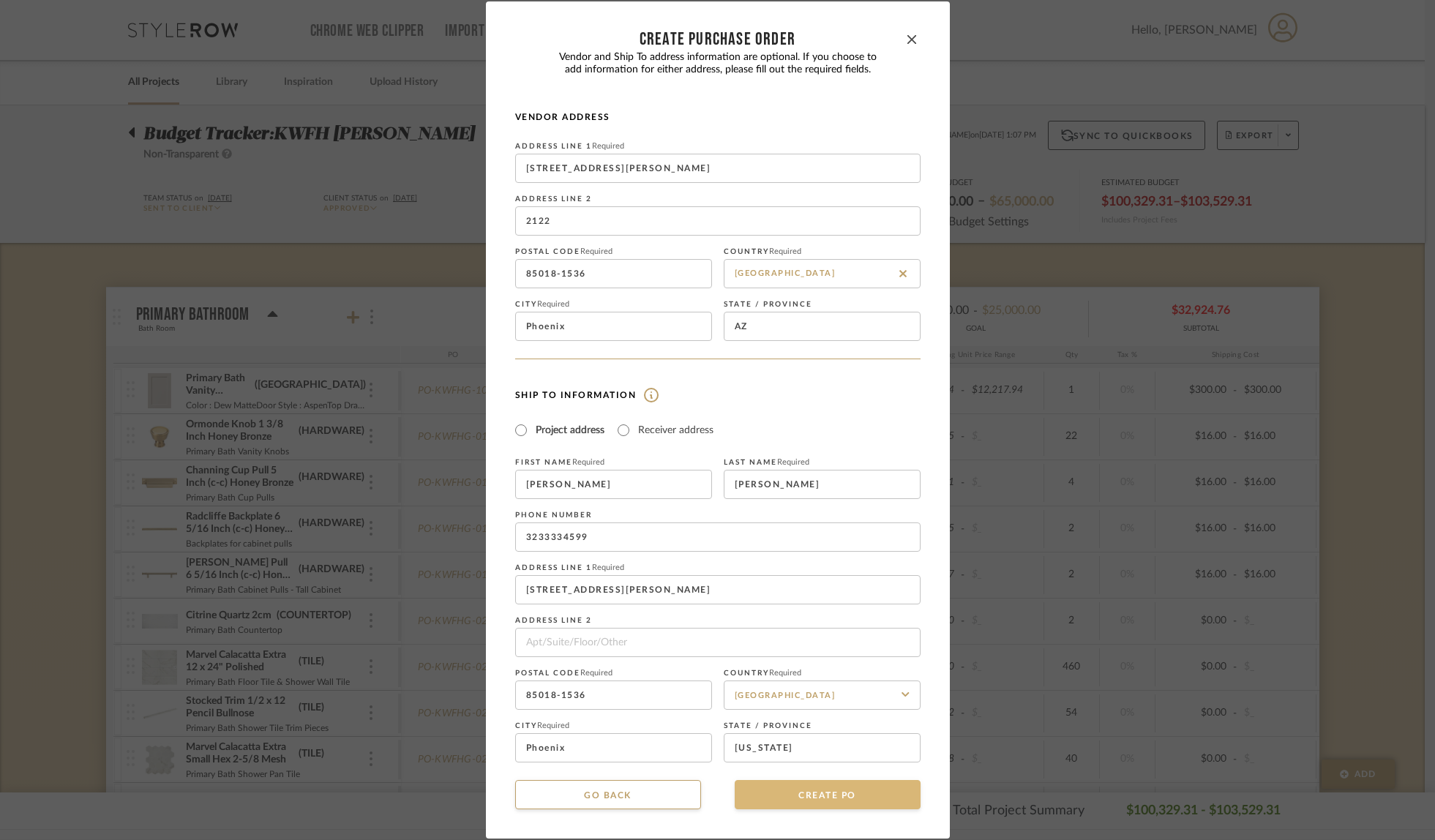
click at [834, 796] on button "CREATE PO" at bounding box center [827, 795] width 186 height 29
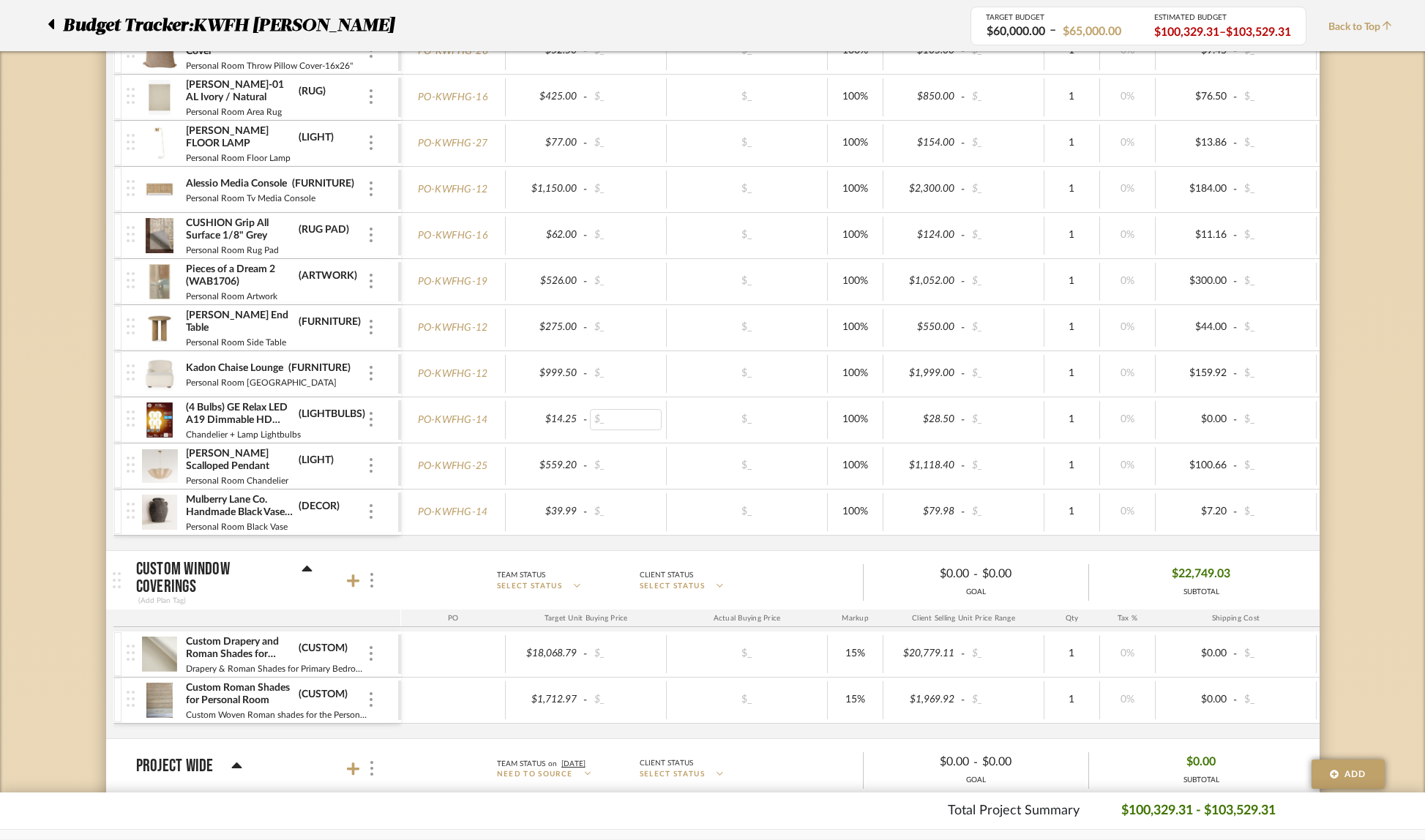
scroll to position [5195, 0]
